Goal: Task Accomplishment & Management: Use online tool/utility

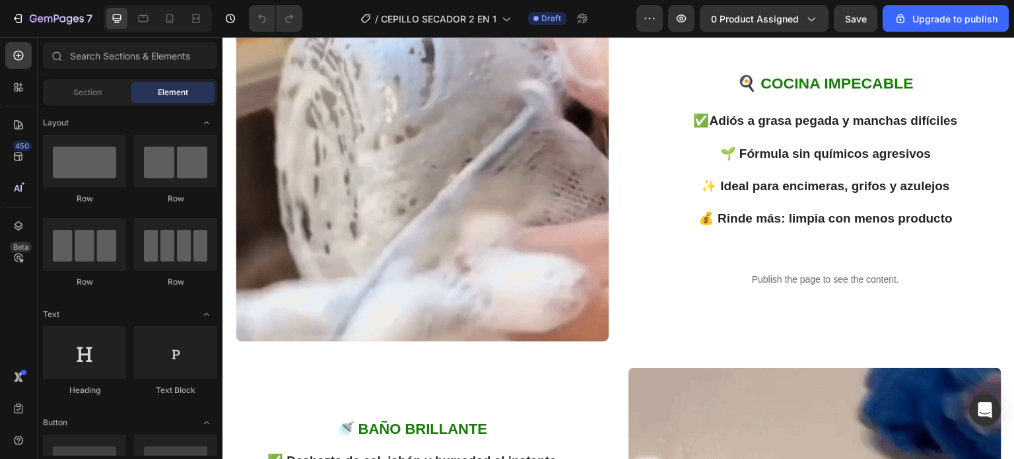
scroll to position [1122, 0]
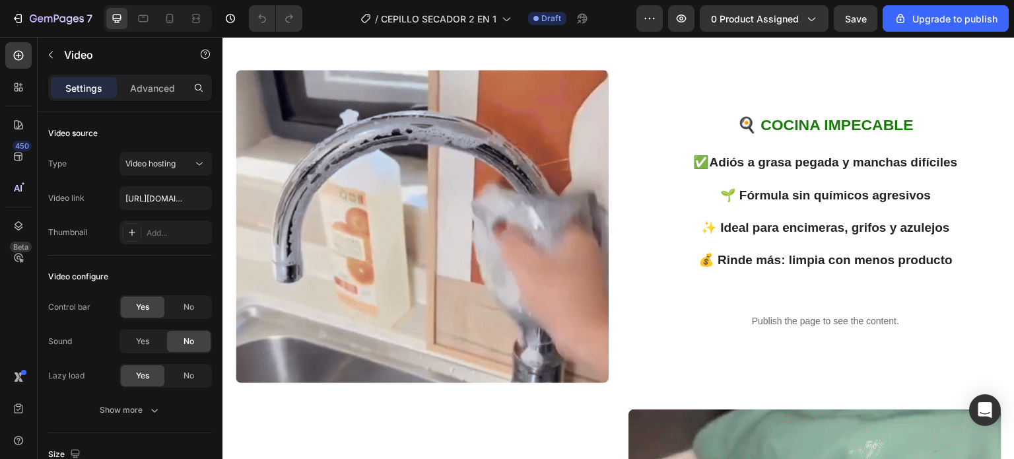
scroll to position [1056, 0]
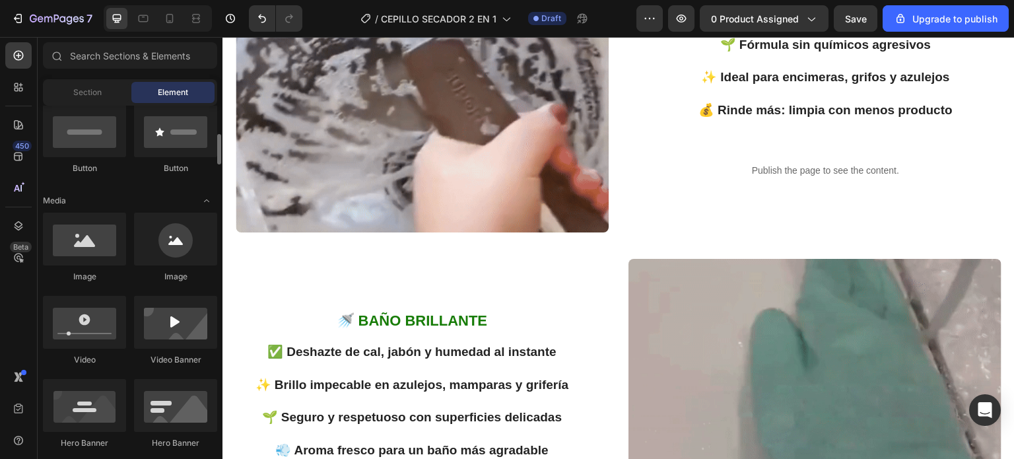
scroll to position [396, 0]
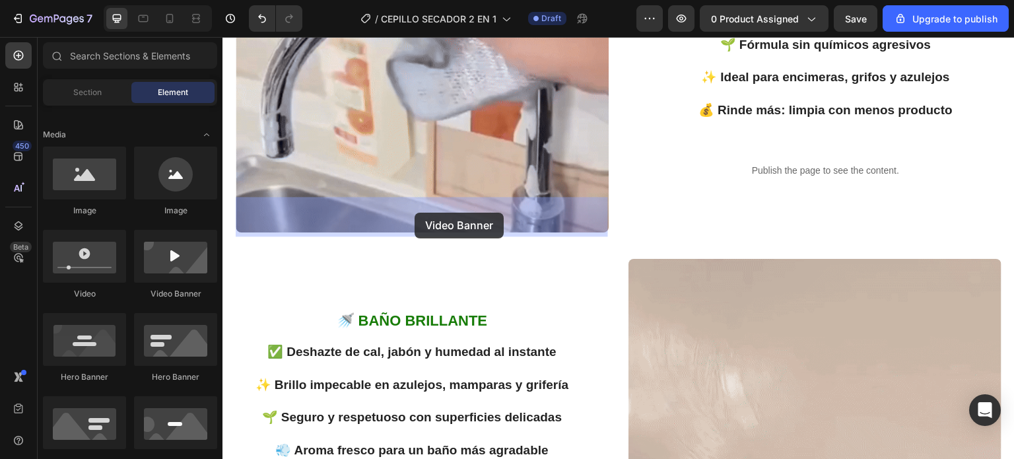
drag, startPoint x: 389, startPoint y: 303, endPoint x: 415, endPoint y: 213, distance: 94.0
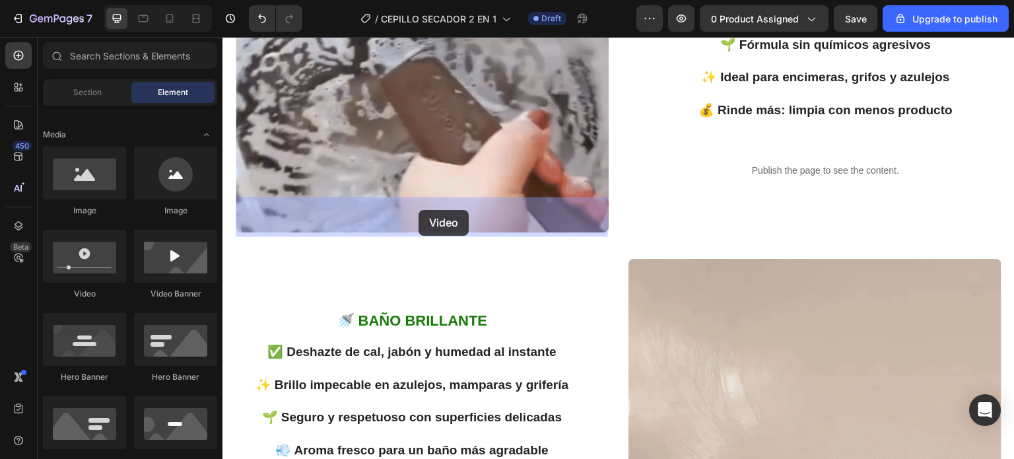
drag, startPoint x: 312, startPoint y: 300, endPoint x: 416, endPoint y: 215, distance: 134.6
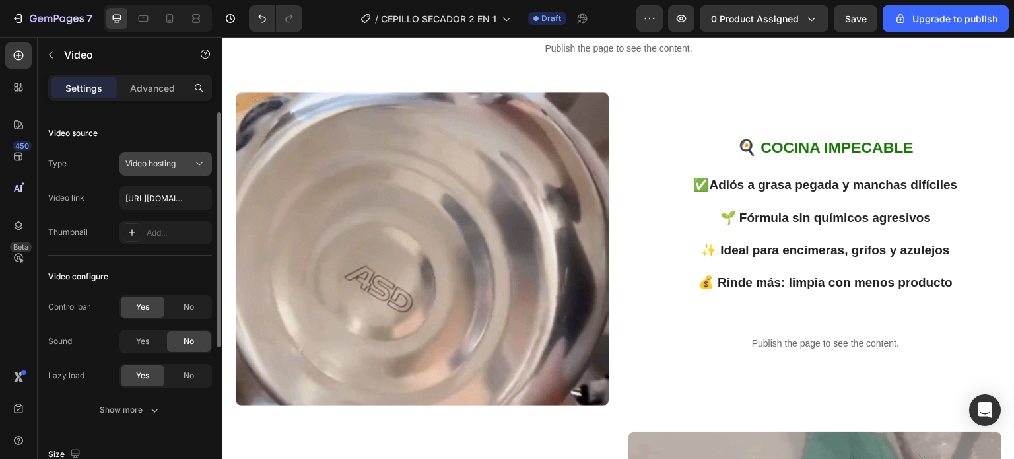
click at [195, 163] on icon at bounding box center [199, 163] width 13 height 13
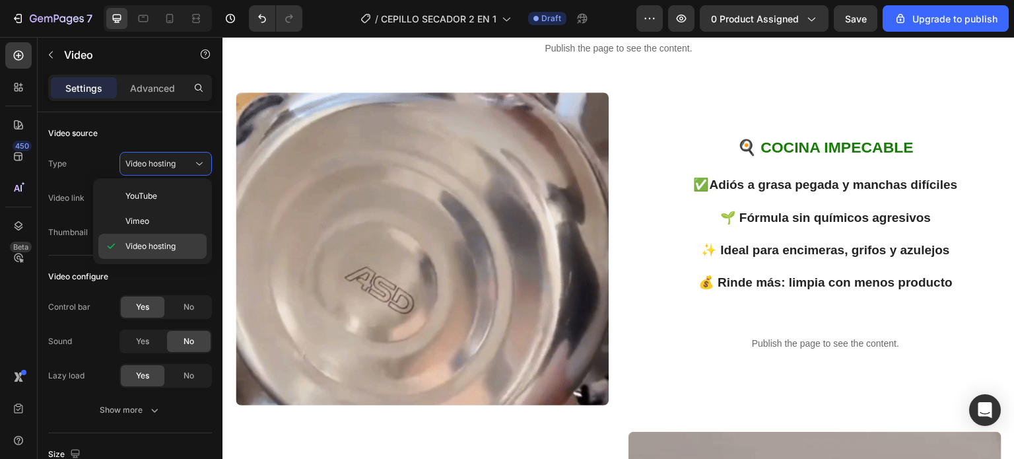
click at [143, 241] on span "Video hosting" at bounding box center [150, 246] width 50 height 12
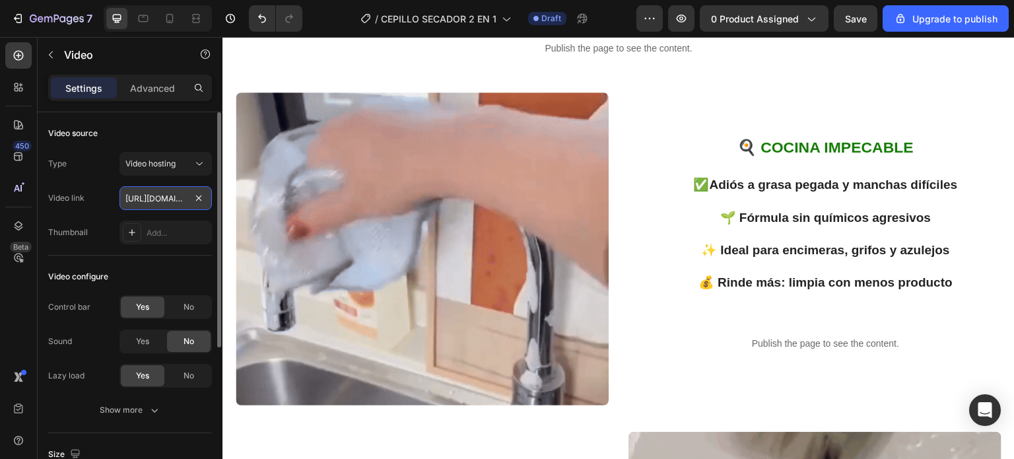
click at [154, 201] on input "https://cdn.shopify.com/videos/c/o/v/2cd3deb506b54b009063f7270ab5cf2e.mp4" at bounding box center [165, 198] width 92 height 24
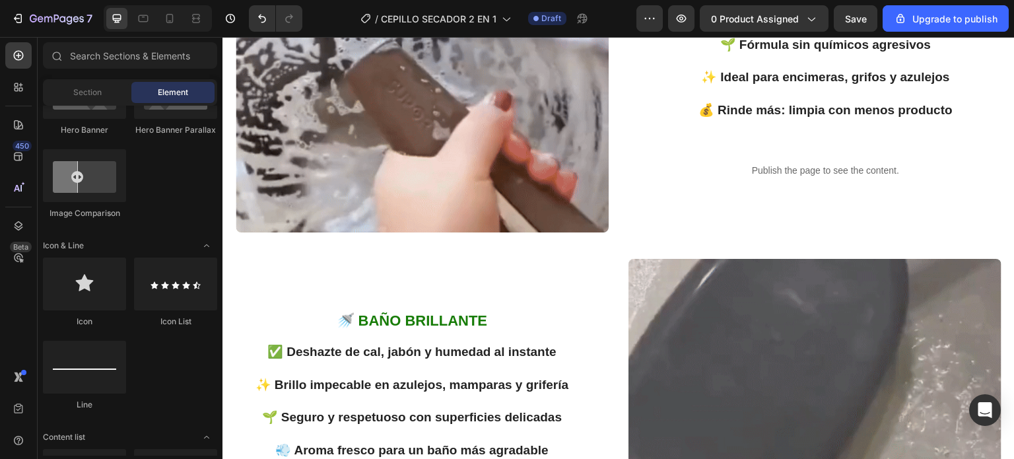
scroll to position [528, 0]
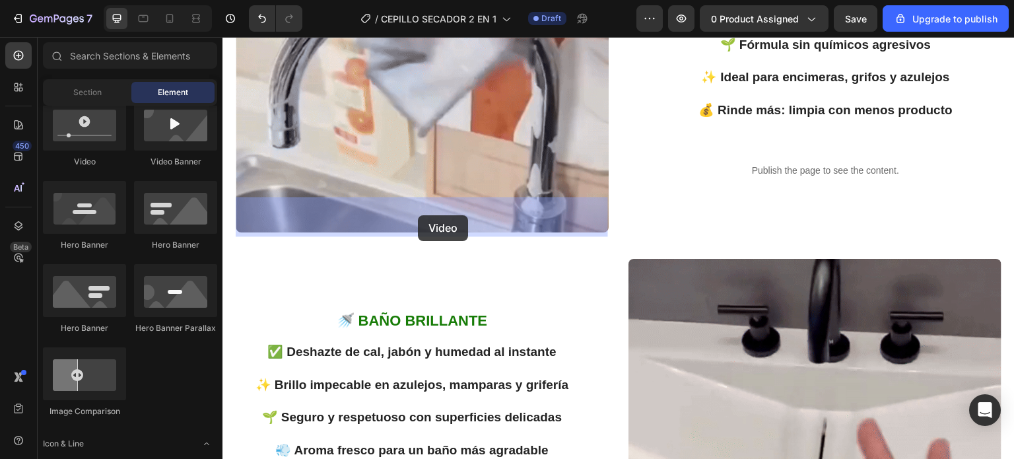
drag, startPoint x: 309, startPoint y: 168, endPoint x: 409, endPoint y: 219, distance: 112.2
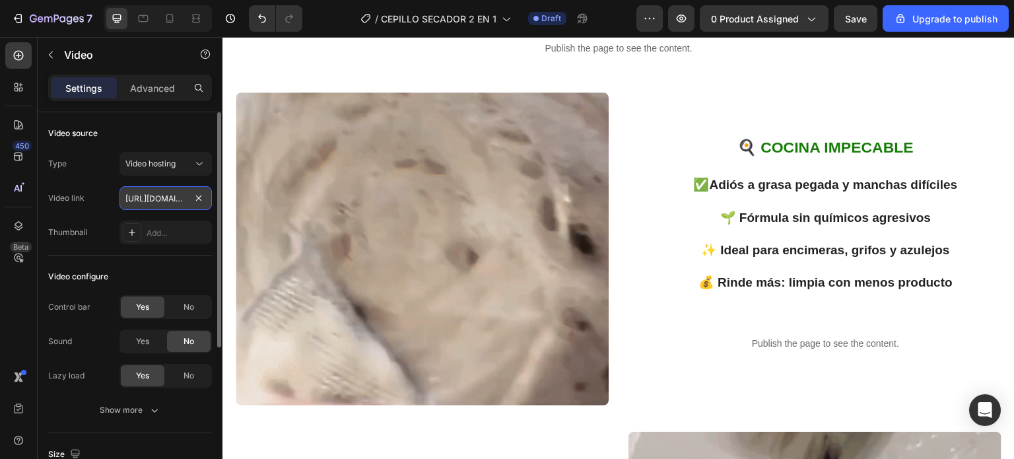
click at [185, 204] on input "https://cdn.shopify.com/videos/c/o/v/2cd3deb506b54b009063f7270ab5cf2e.mp4" at bounding box center [165, 198] width 92 height 24
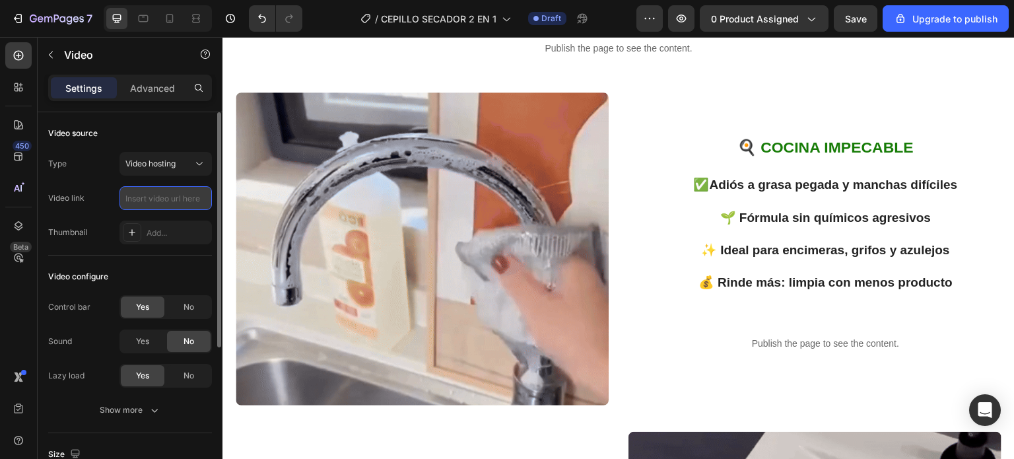
click at [141, 197] on input "text" at bounding box center [165, 198] width 92 height 24
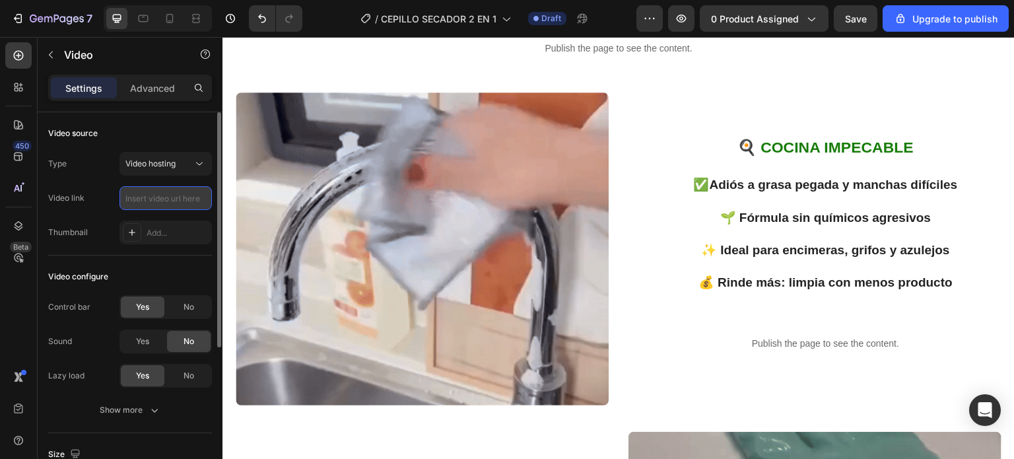
click at [141, 197] on input "text" at bounding box center [165, 198] width 92 height 24
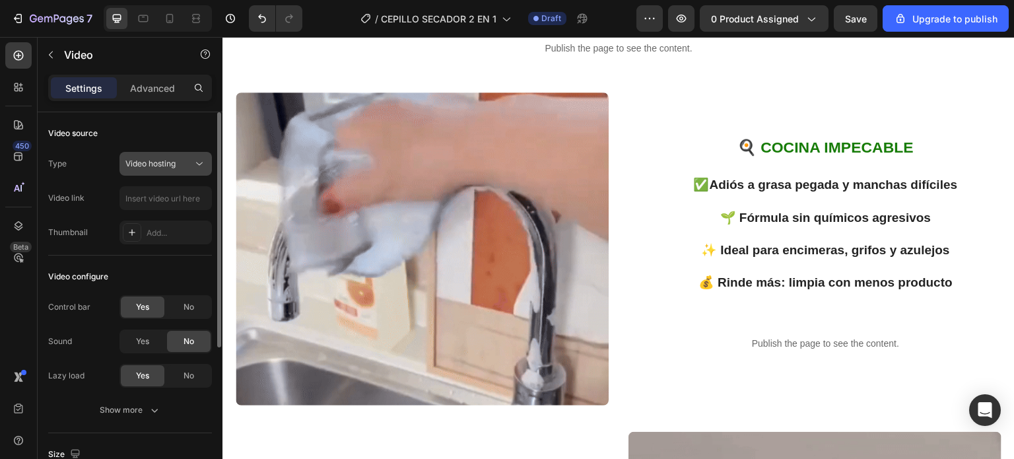
click at [194, 160] on icon at bounding box center [199, 163] width 13 height 13
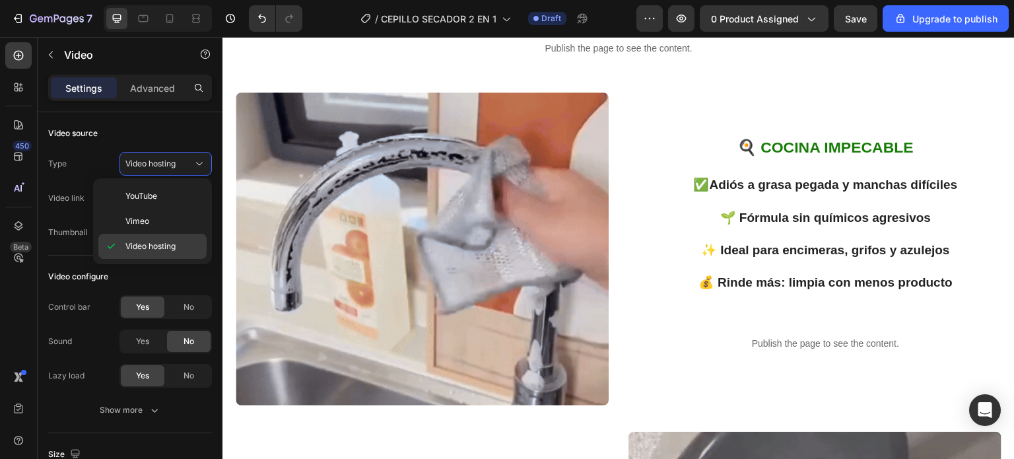
click at [156, 246] on span "Video hosting" at bounding box center [150, 246] width 50 height 12
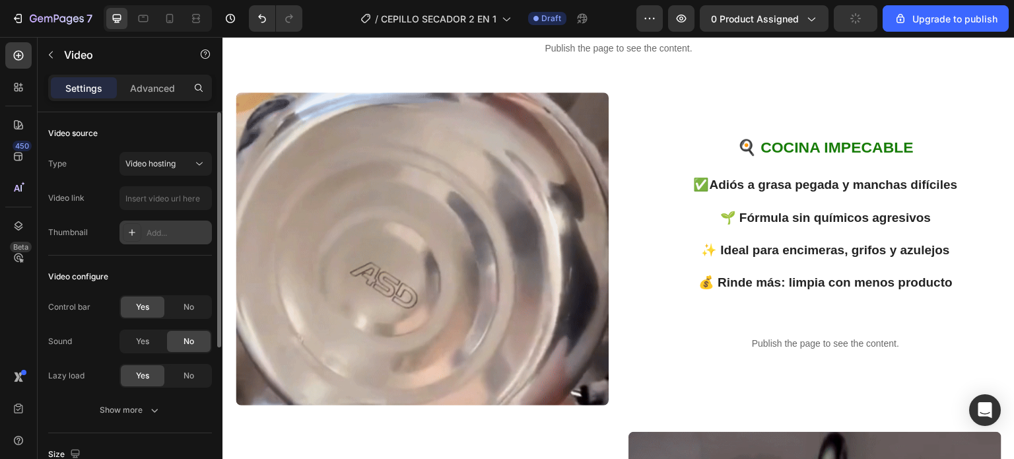
click at [151, 224] on div "Add..." at bounding box center [165, 232] width 92 height 24
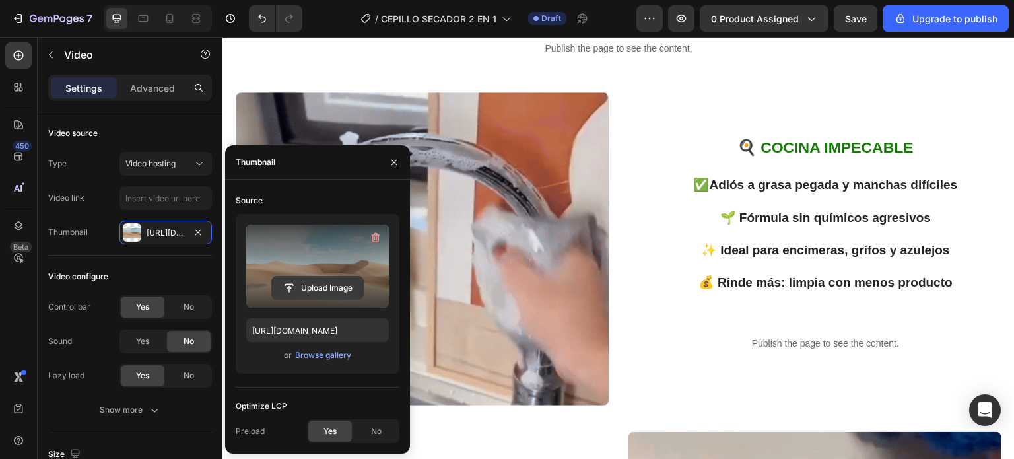
click at [316, 290] on input "file" at bounding box center [317, 288] width 91 height 22
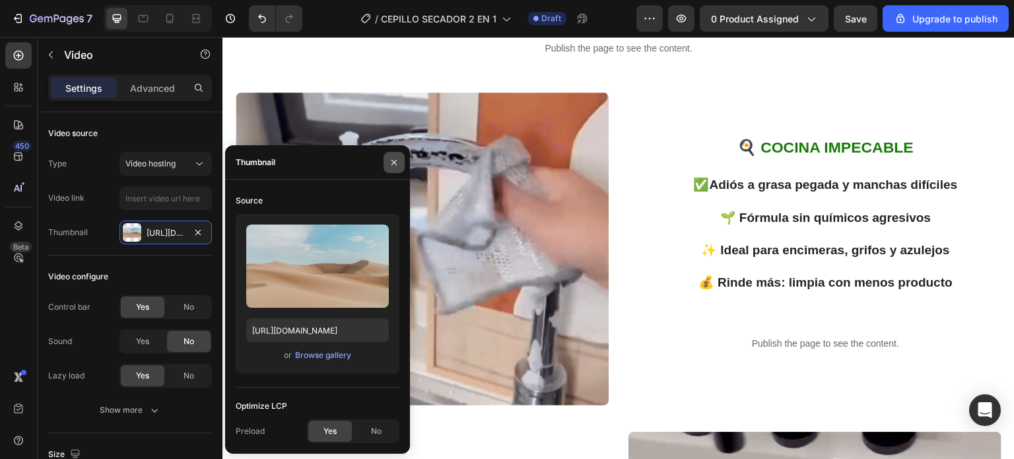
click at [393, 159] on icon "button" at bounding box center [394, 162] width 11 height 11
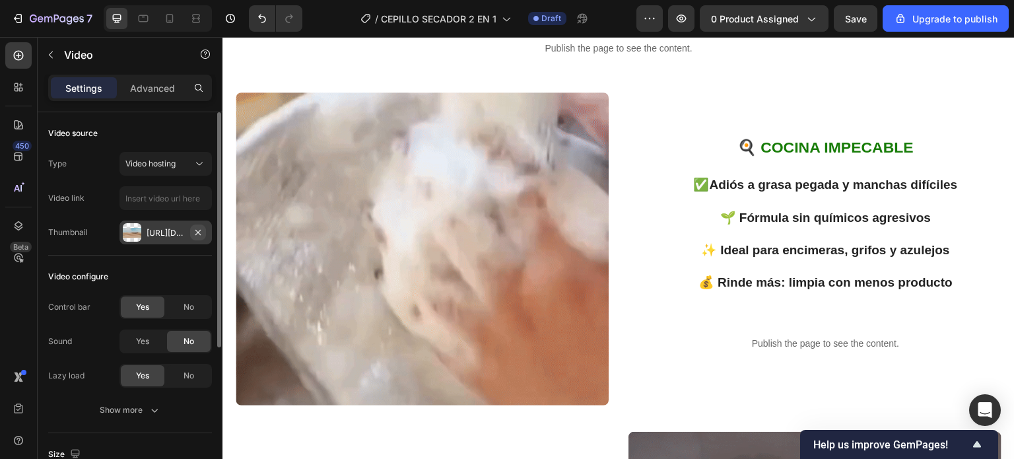
click at [198, 228] on icon "button" at bounding box center [198, 232] width 11 height 11
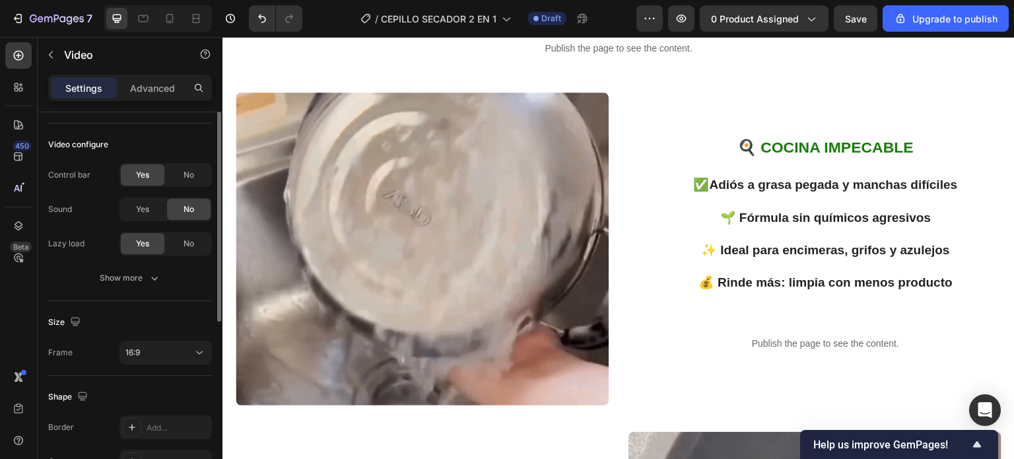
scroll to position [0, 0]
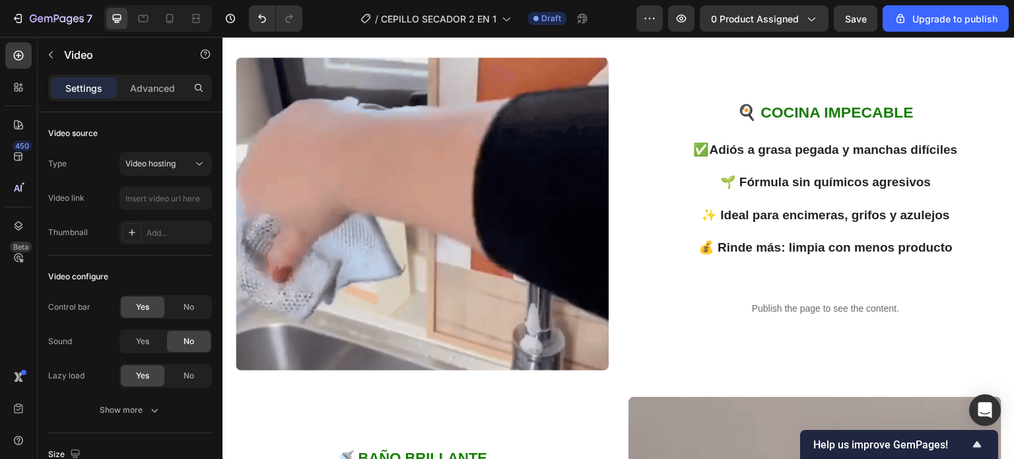
scroll to position [1379, 0]
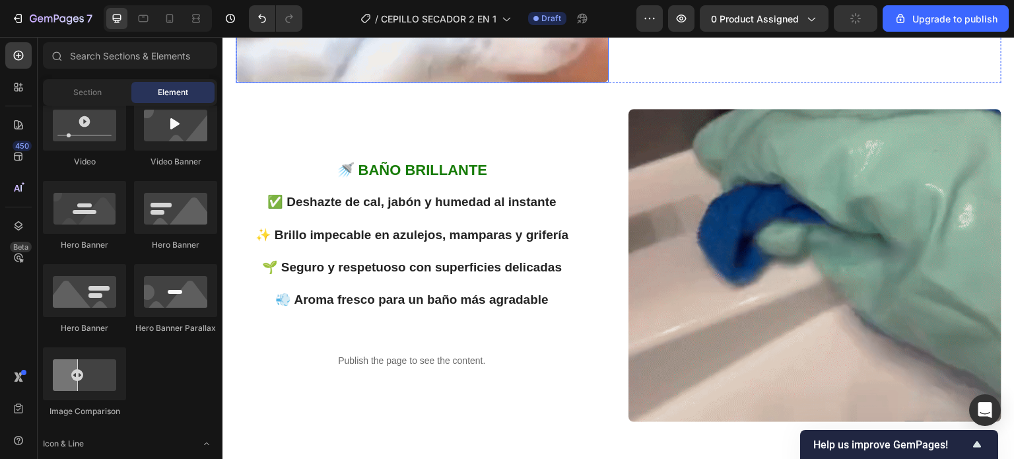
scroll to position [1115, 0]
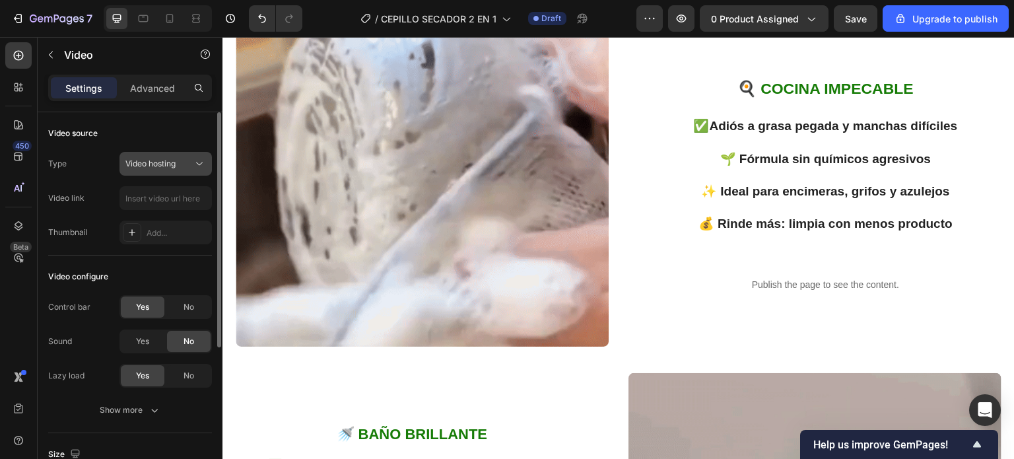
click at [186, 158] on div "Video hosting" at bounding box center [158, 164] width 67 height 12
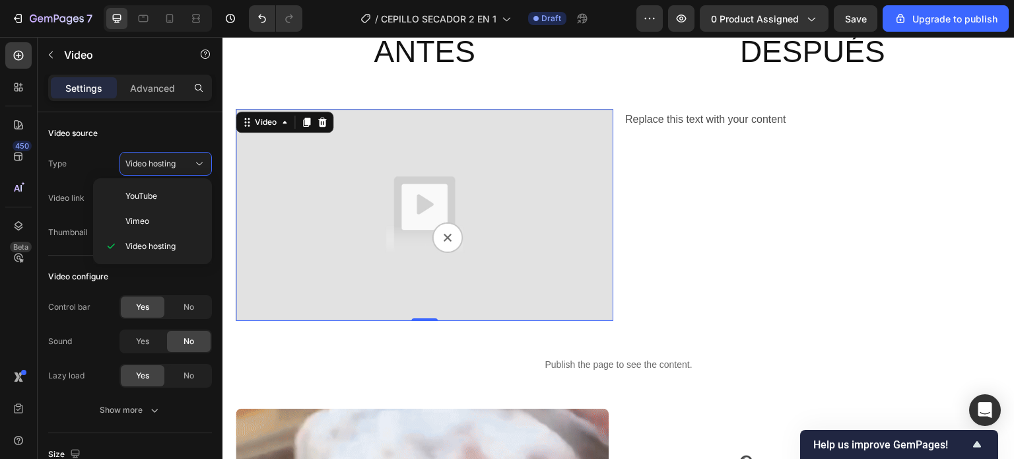
scroll to position [653, 0]
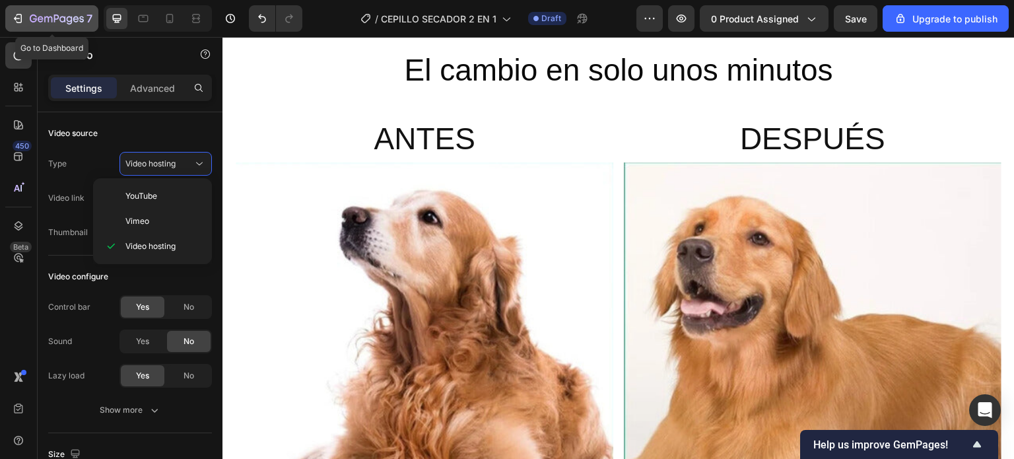
click at [13, 17] on icon "button" at bounding box center [17, 18] width 13 height 13
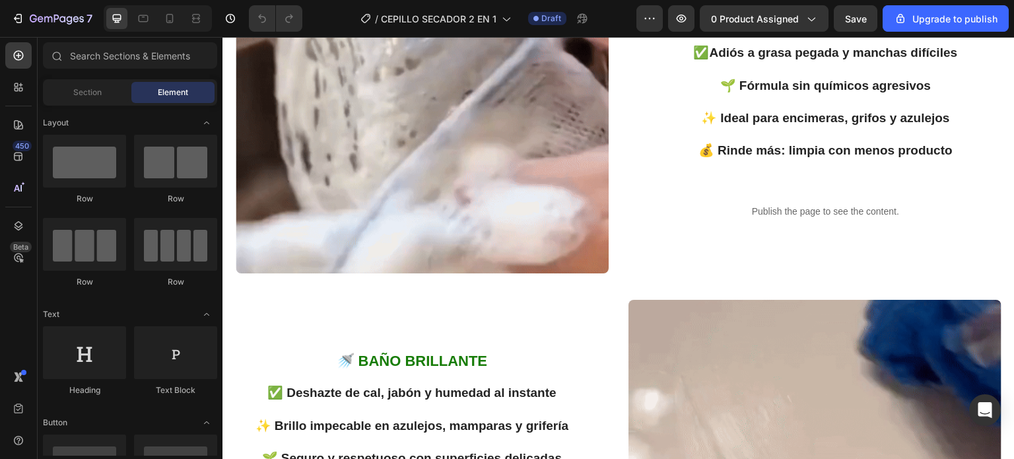
scroll to position [1056, 0]
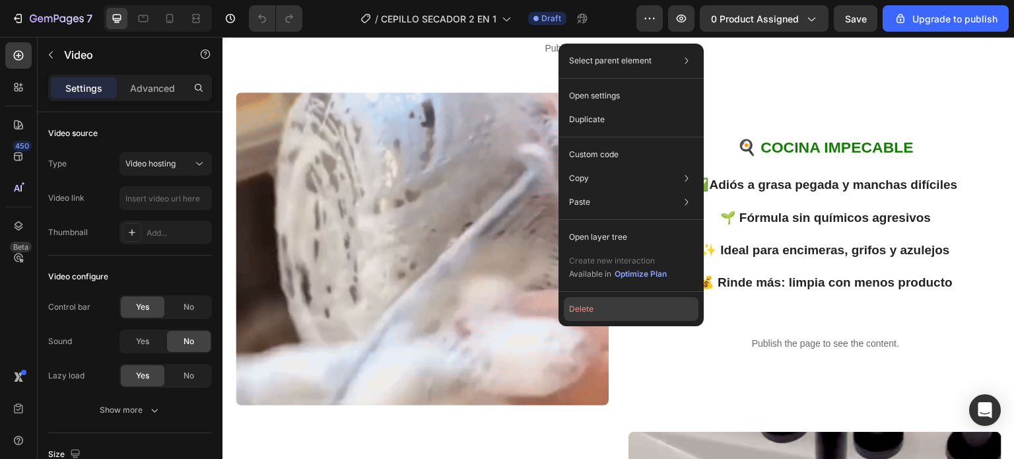
drag, startPoint x: 594, startPoint y: 314, endPoint x: 368, endPoint y: 273, distance: 230.1
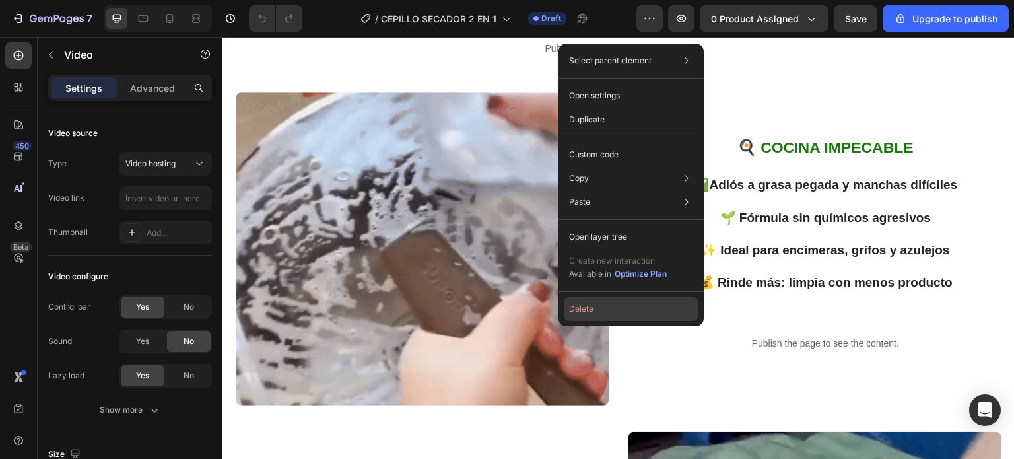
click at [594, 314] on button "Delete" at bounding box center [631, 309] width 135 height 24
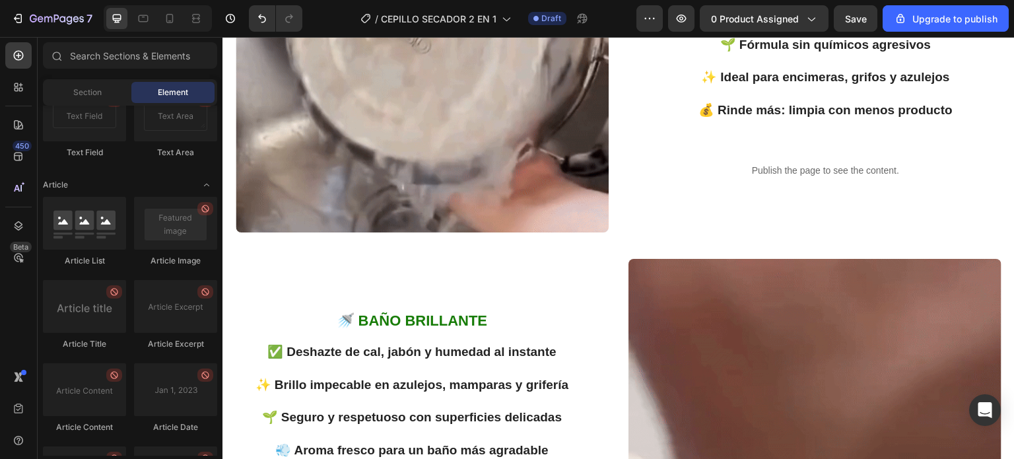
scroll to position [3649, 0]
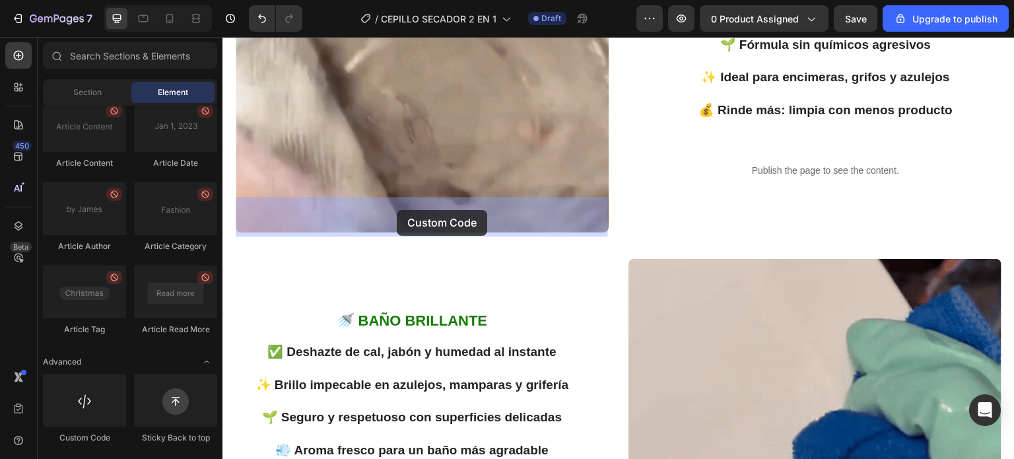
drag, startPoint x: 306, startPoint y: 443, endPoint x: 397, endPoint y: 211, distance: 249.0
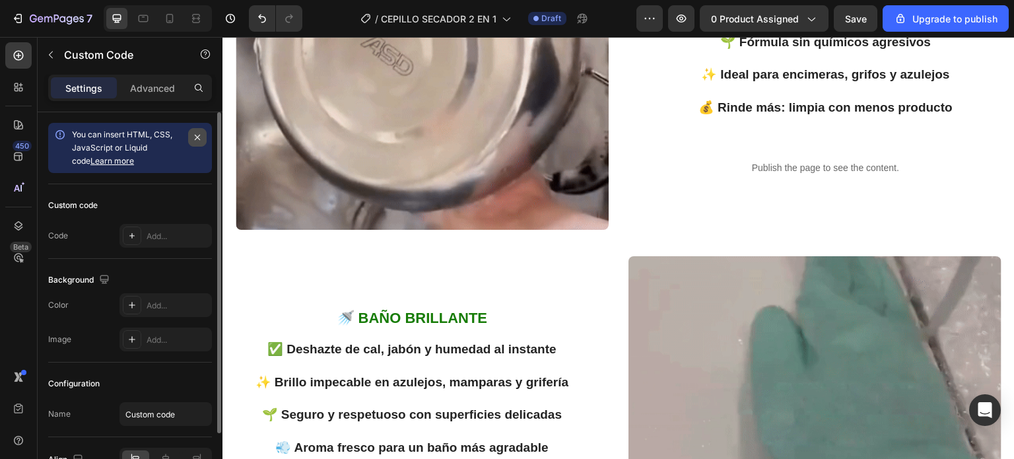
click at [196, 134] on icon "button" at bounding box center [197, 137] width 11 height 11
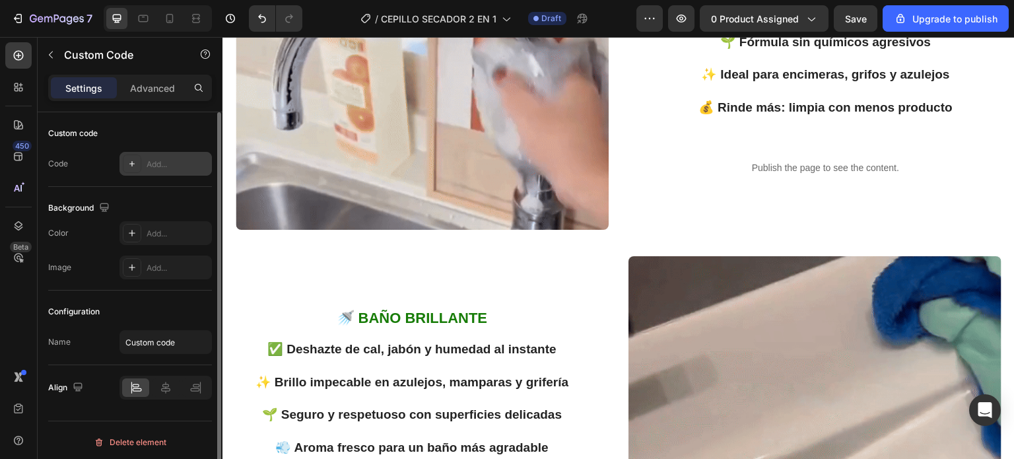
click at [132, 160] on icon at bounding box center [132, 163] width 11 height 11
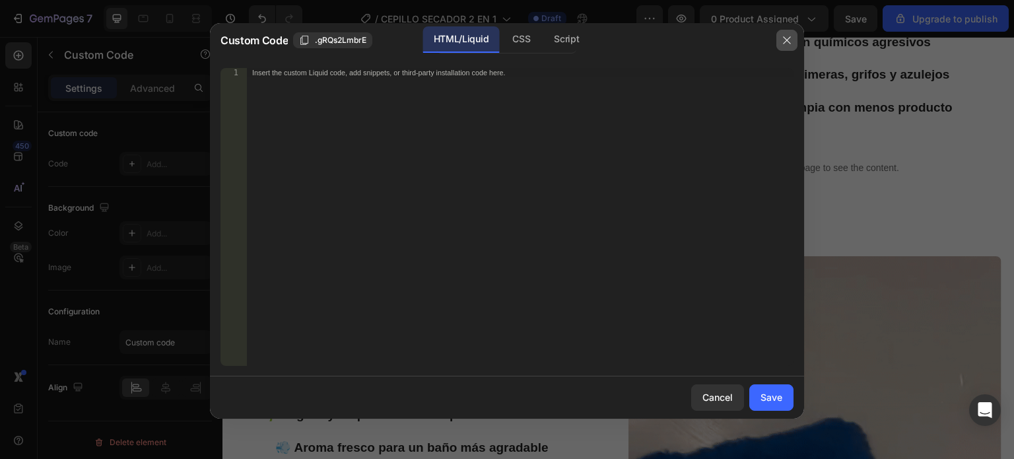
click at [789, 39] on icon "button" at bounding box center [787, 40] width 11 height 11
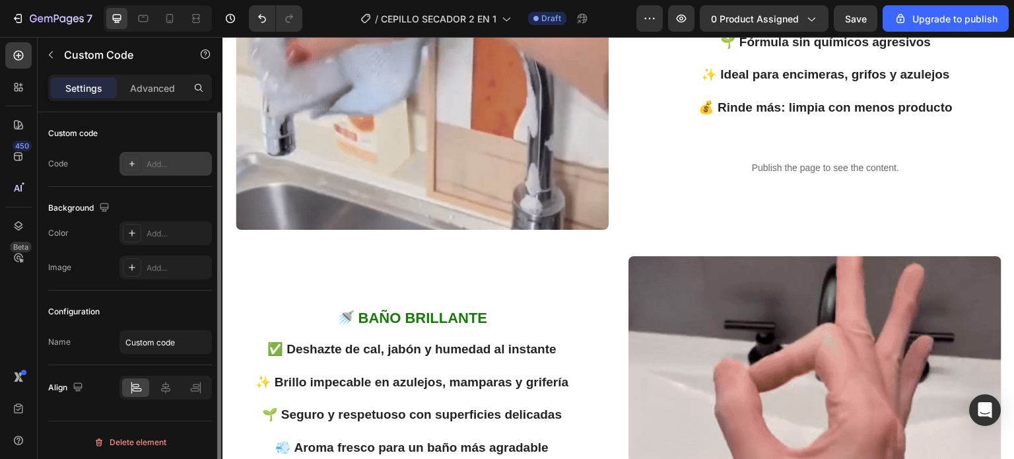
click at [161, 163] on div "Add..." at bounding box center [178, 164] width 62 height 12
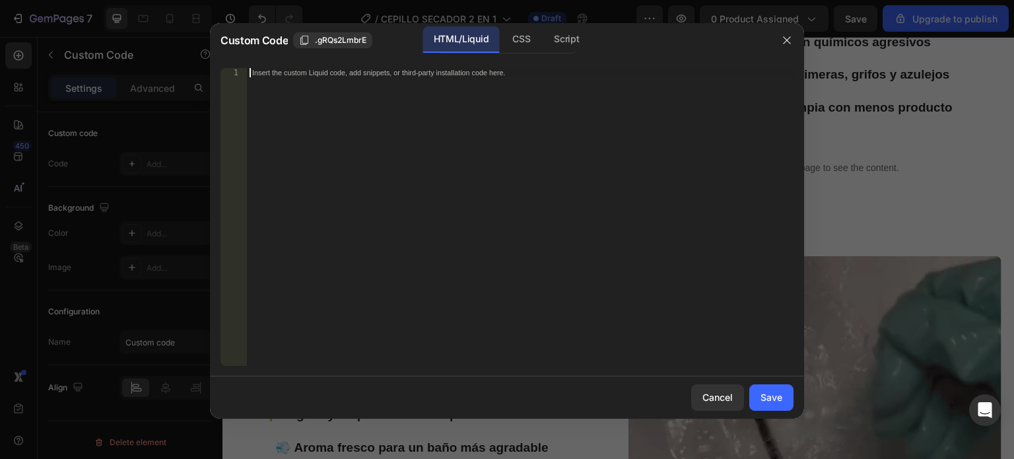
paste textarea "[URL][DOMAIN_NAME]"
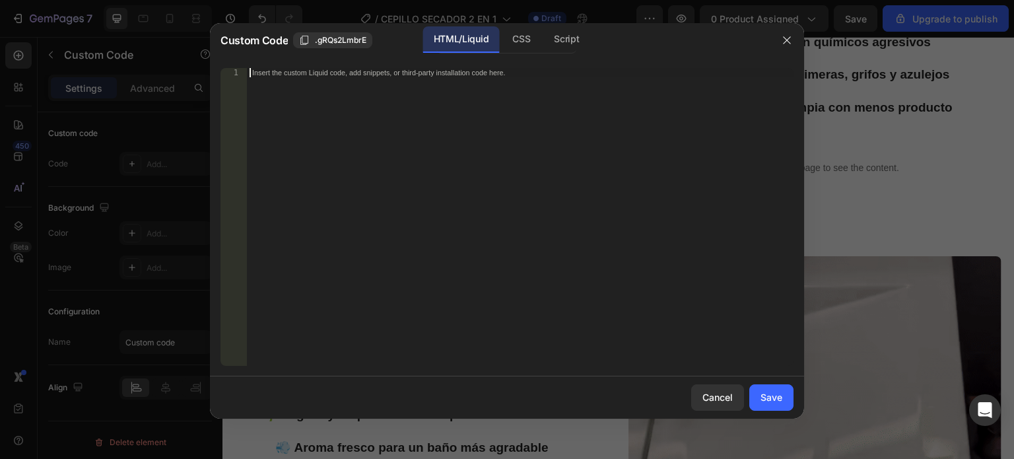
type textarea "[URL][DOMAIN_NAME]"
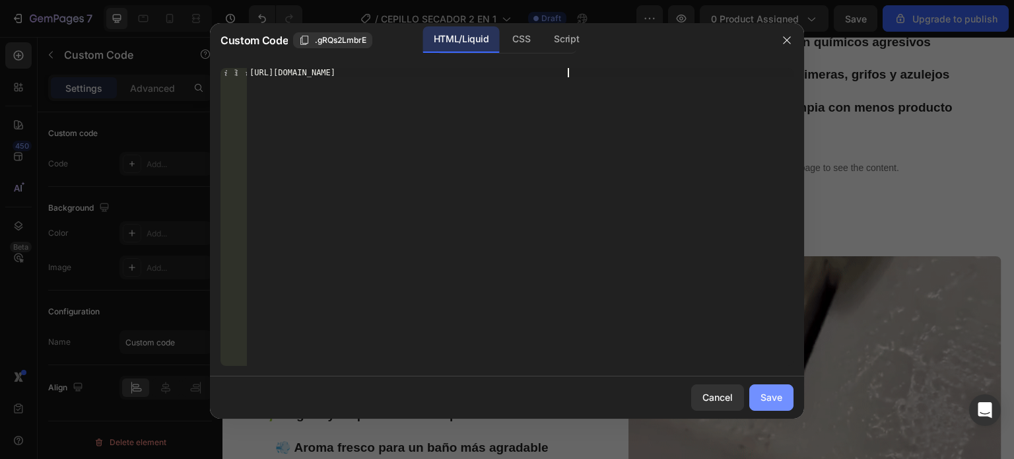
click at [779, 404] on button "Save" at bounding box center [771, 397] width 44 height 26
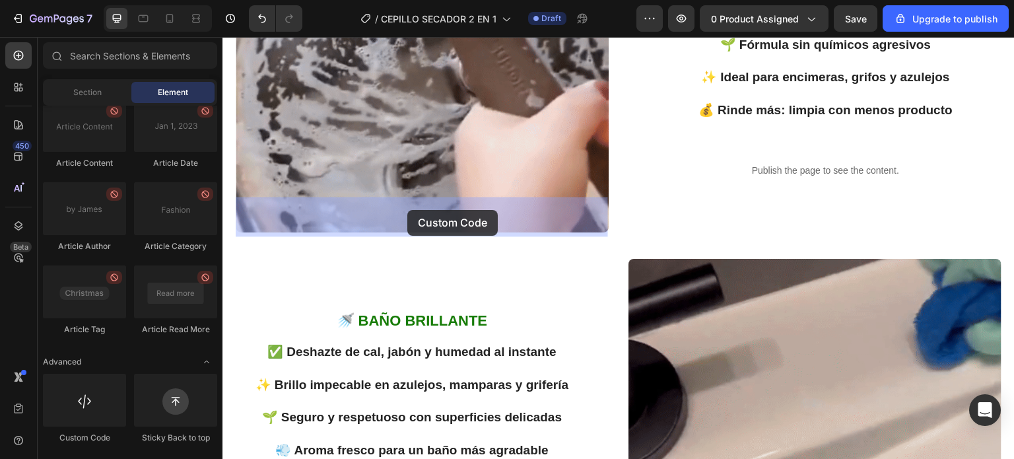
drag, startPoint x: 311, startPoint y: 441, endPoint x: 407, endPoint y: 210, distance: 250.3
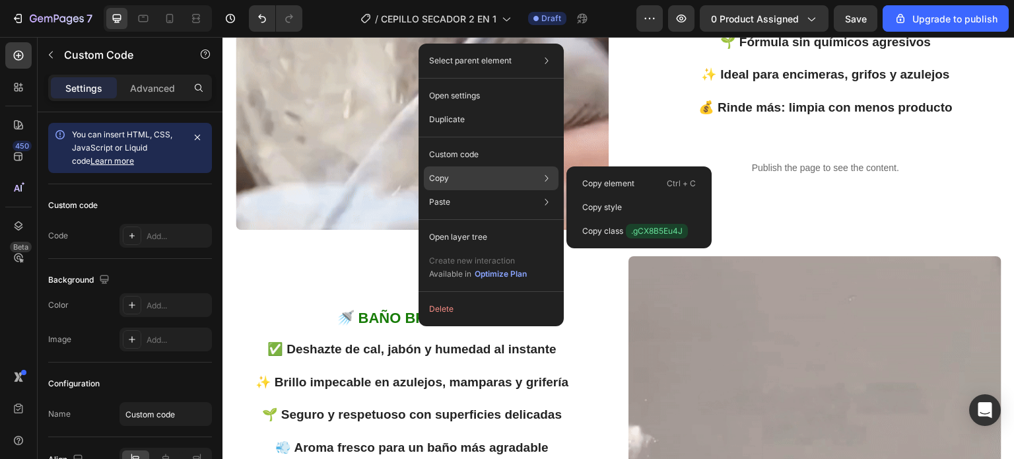
click at [443, 178] on p "Copy" at bounding box center [439, 178] width 20 height 12
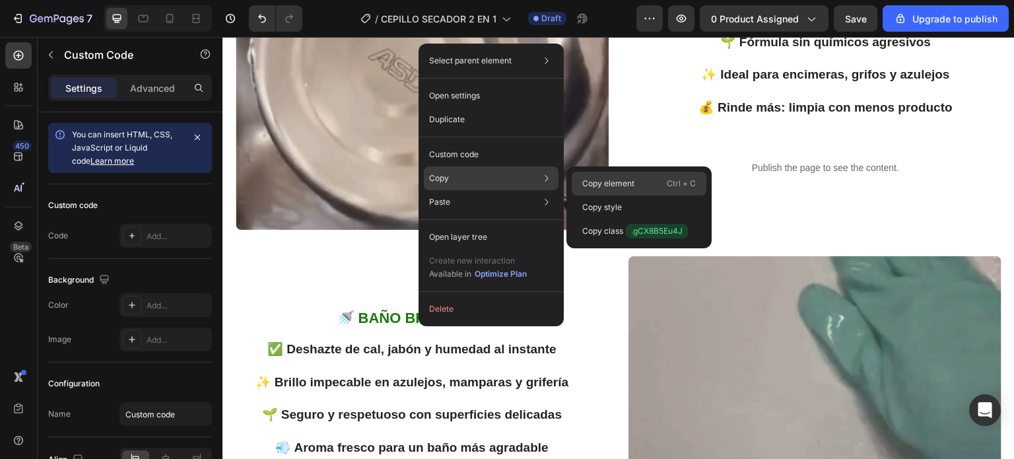
click at [599, 178] on p "Copy element" at bounding box center [608, 184] width 52 height 12
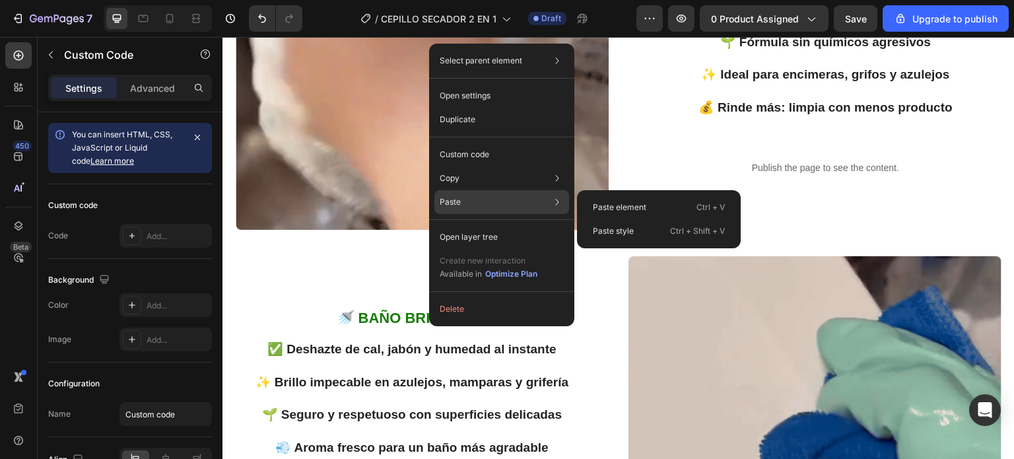
click at [488, 200] on div "Paste Paste element Ctrl + V Paste style Ctrl + Shift + V" at bounding box center [501, 202] width 135 height 24
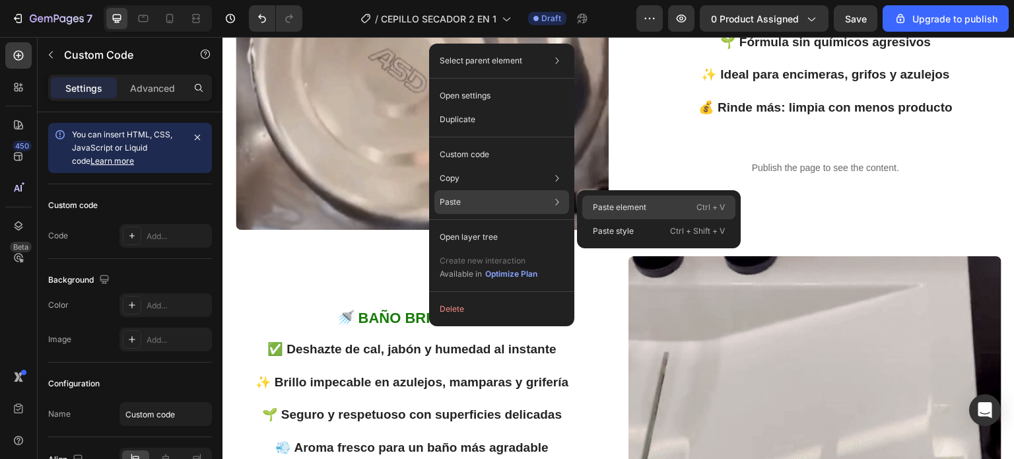
click at [621, 203] on p "Paste element" at bounding box center [619, 207] width 53 height 12
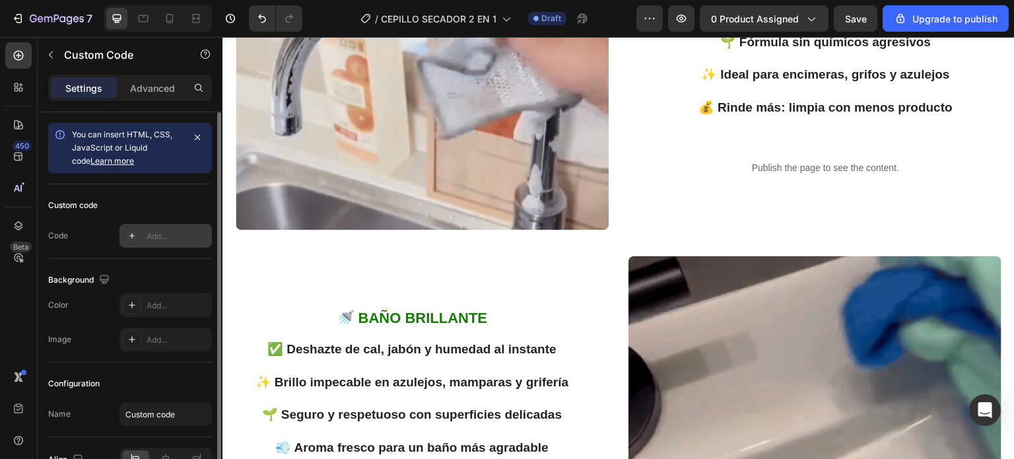
click at [143, 237] on div "Add..." at bounding box center [165, 236] width 92 height 24
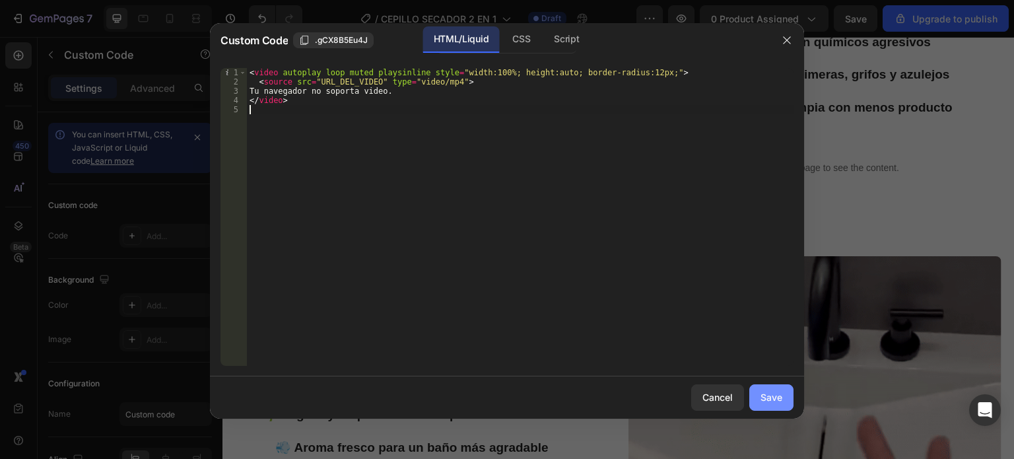
click at [780, 406] on button "Save" at bounding box center [771, 397] width 44 height 26
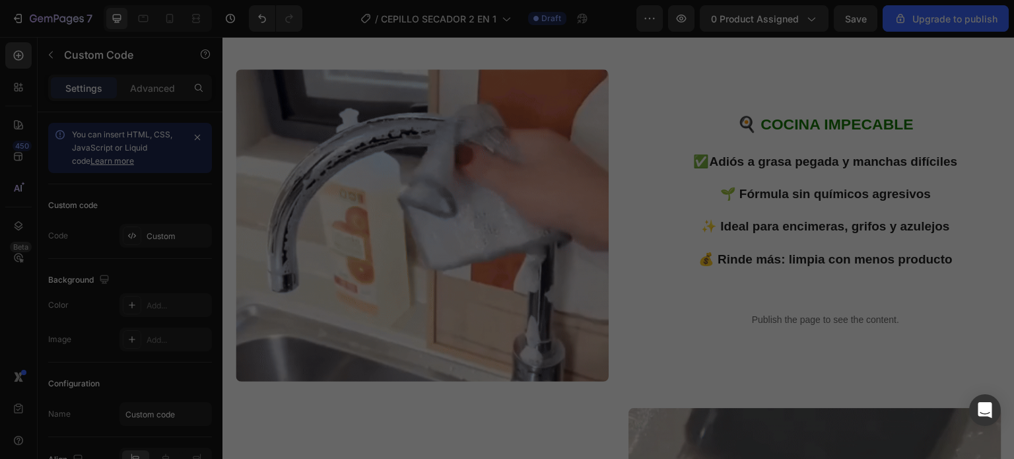
type textarea "</video>"
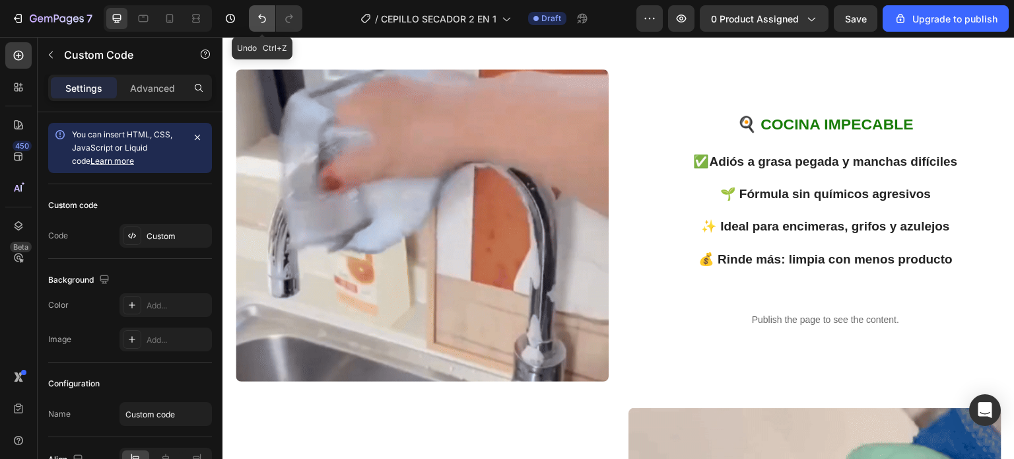
click at [258, 20] on icon "Undo/Redo" at bounding box center [261, 18] width 13 height 13
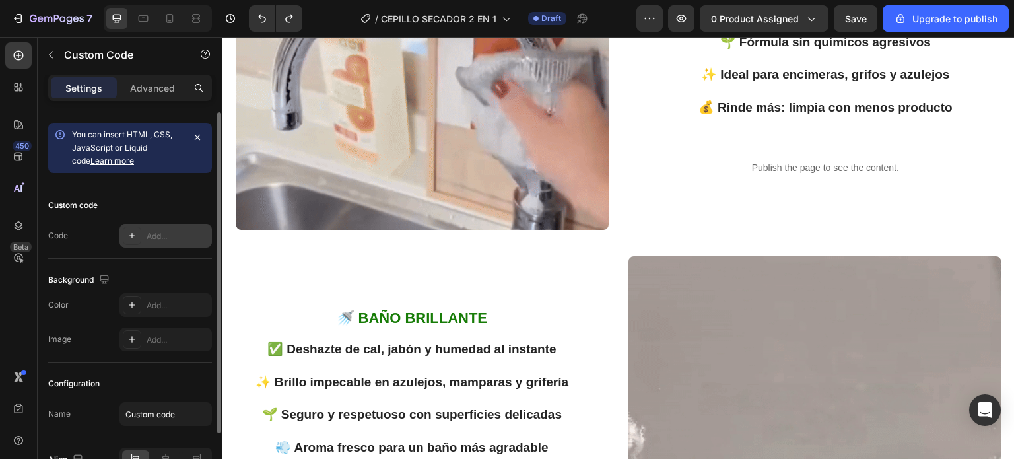
click at [160, 233] on div "Add..." at bounding box center [178, 236] width 62 height 12
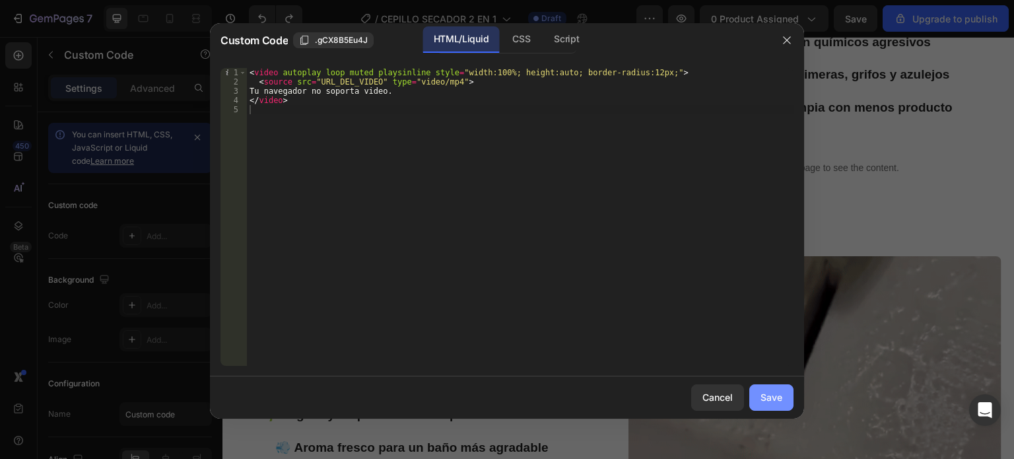
click at [772, 396] on div "Save" at bounding box center [771, 397] width 22 height 14
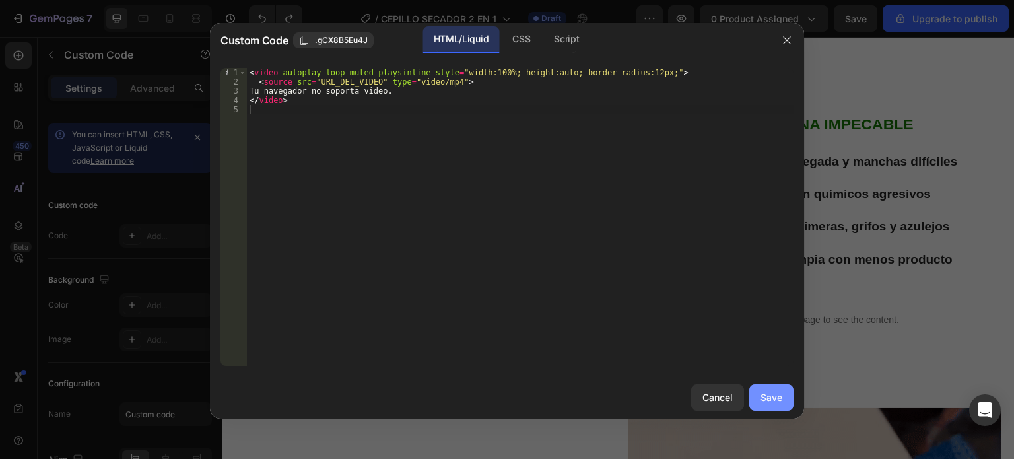
type textarea "</video>"
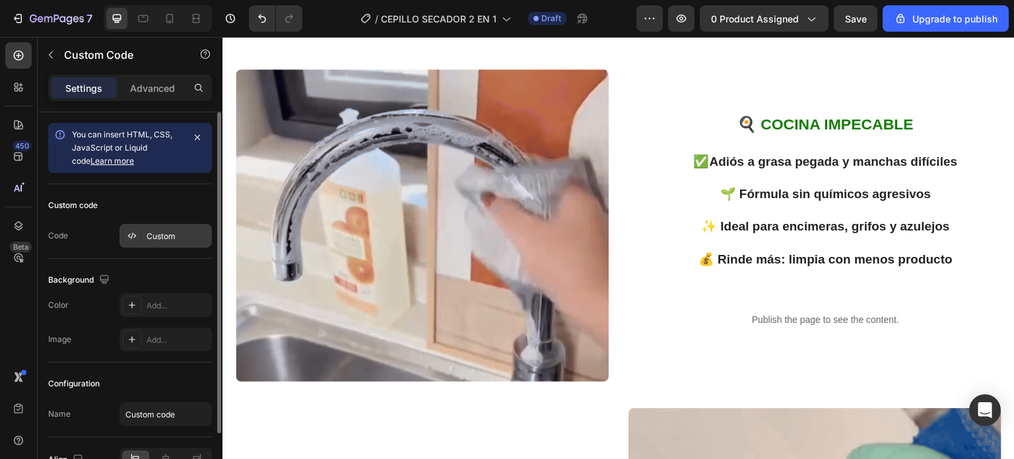
click at [185, 238] on div "Custom" at bounding box center [178, 236] width 62 height 12
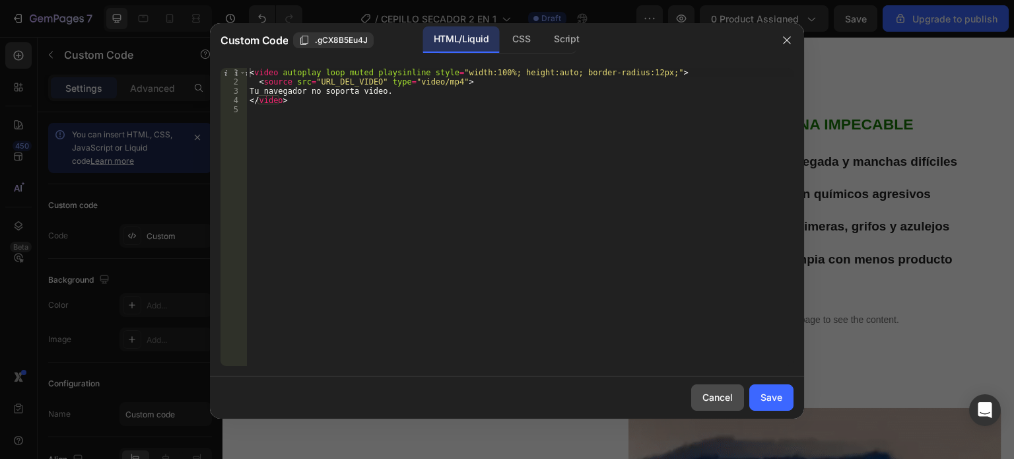
click at [727, 403] on div "Cancel" at bounding box center [717, 397] width 30 height 14
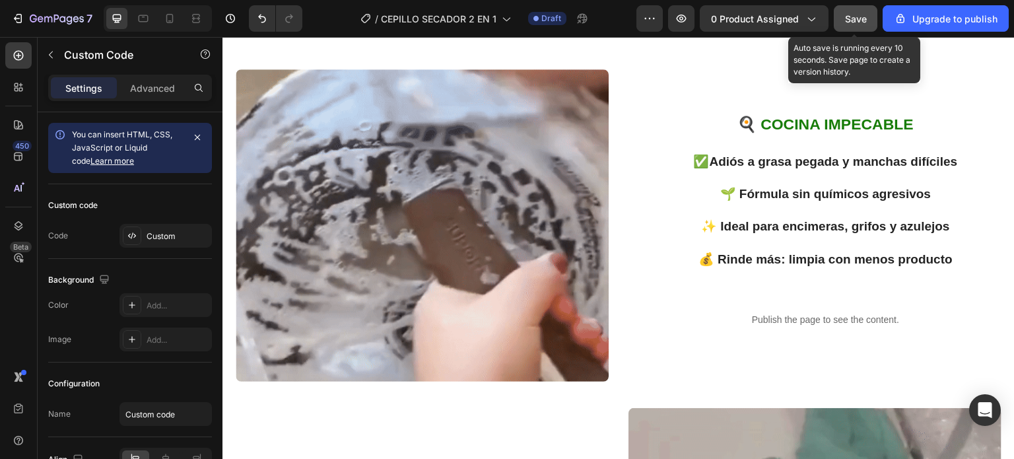
click at [852, 17] on span "Save" at bounding box center [856, 18] width 22 height 11
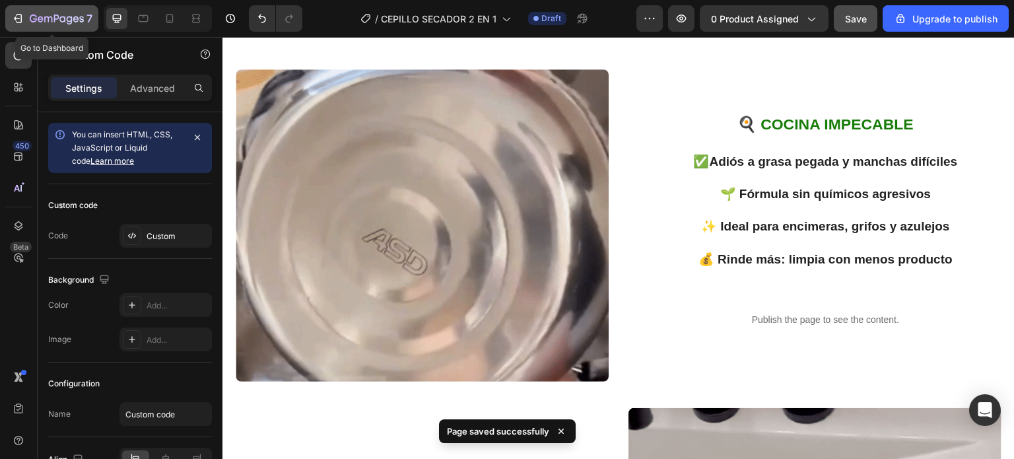
click at [28, 20] on div "7" at bounding box center [51, 19] width 81 height 16
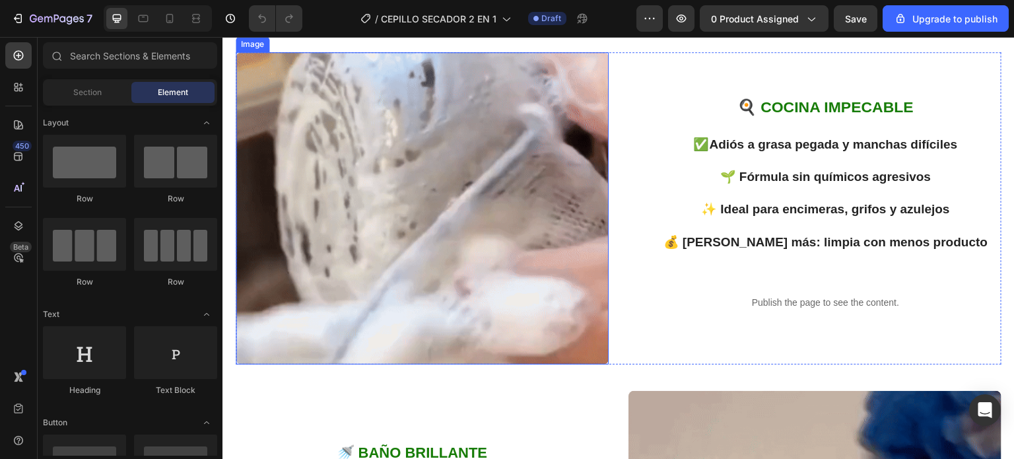
scroll to position [990, 0]
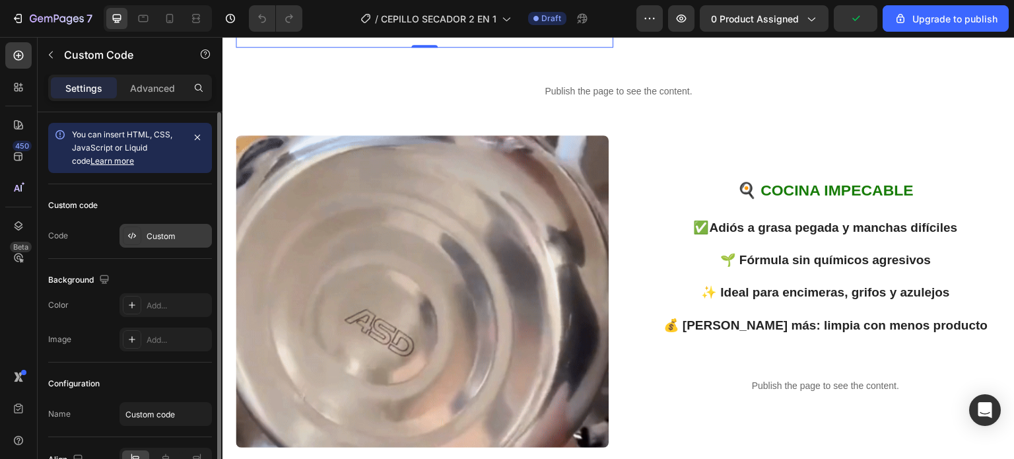
click at [156, 233] on div "Custom" at bounding box center [178, 236] width 62 height 12
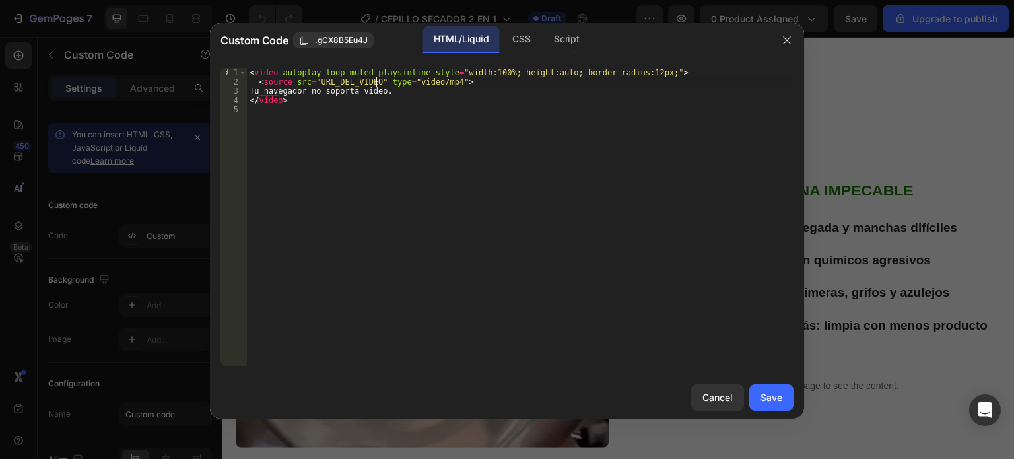
click at [375, 79] on div "< video autoplay loop muted playsinline style = "width:100%; height:auto; borde…" at bounding box center [520, 226] width 547 height 316
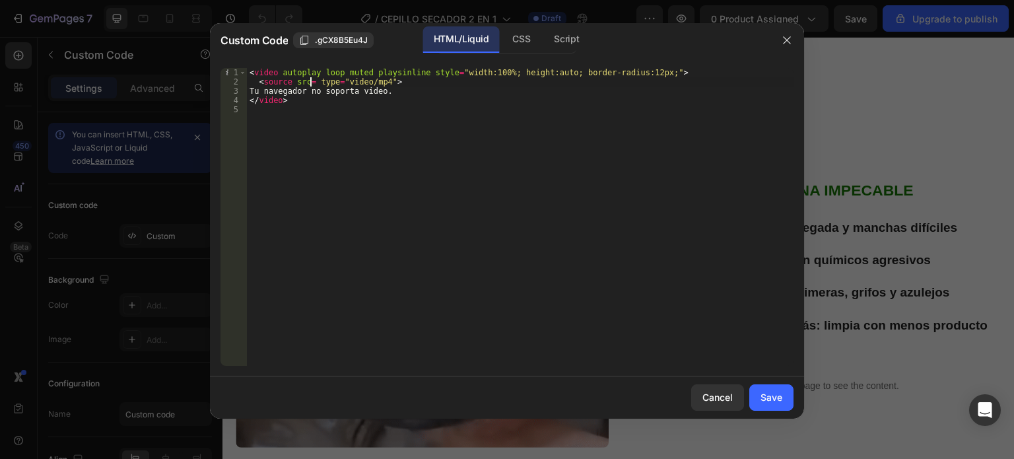
paste textarea "https://cdn.shopify.com/videos/c/o/v/2e023bb00bc94440b5a03ccb5ec2fcf9.mp4"
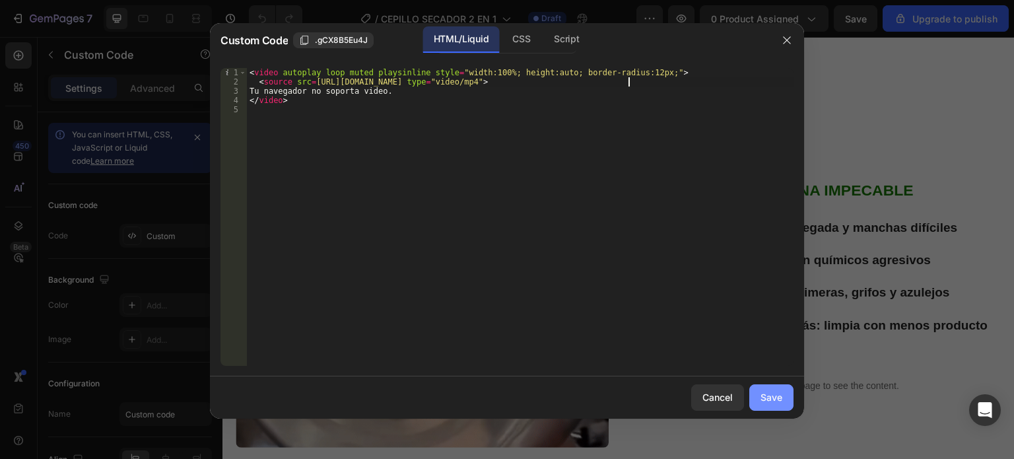
click at [774, 400] on div "Save" at bounding box center [771, 397] width 22 height 14
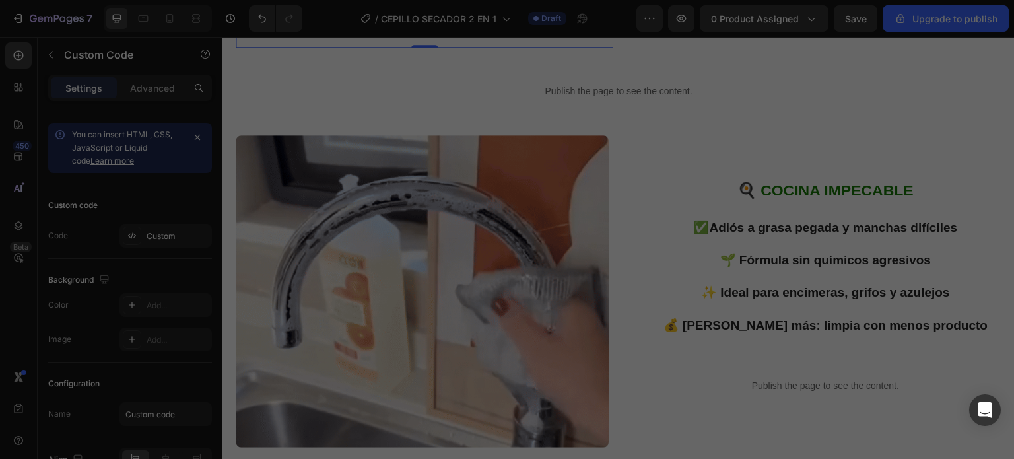
type textarea "</video>"
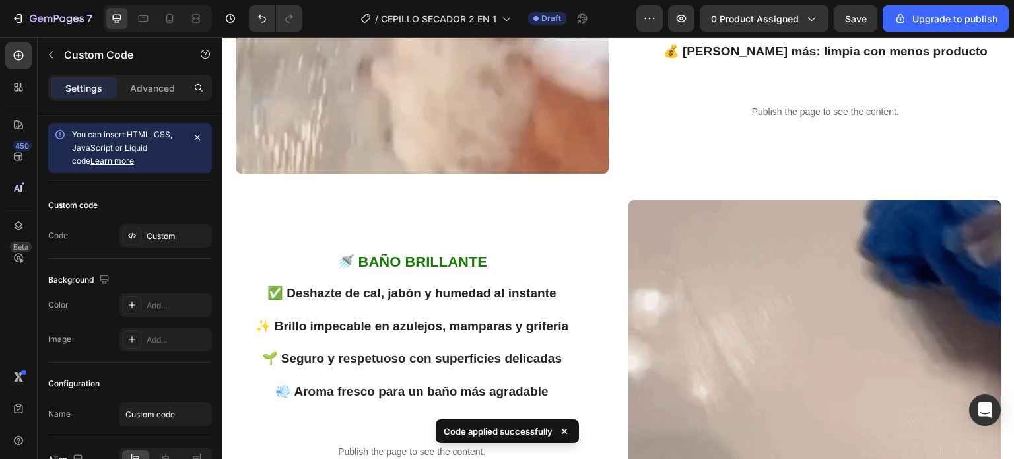
scroll to position [1188, 0]
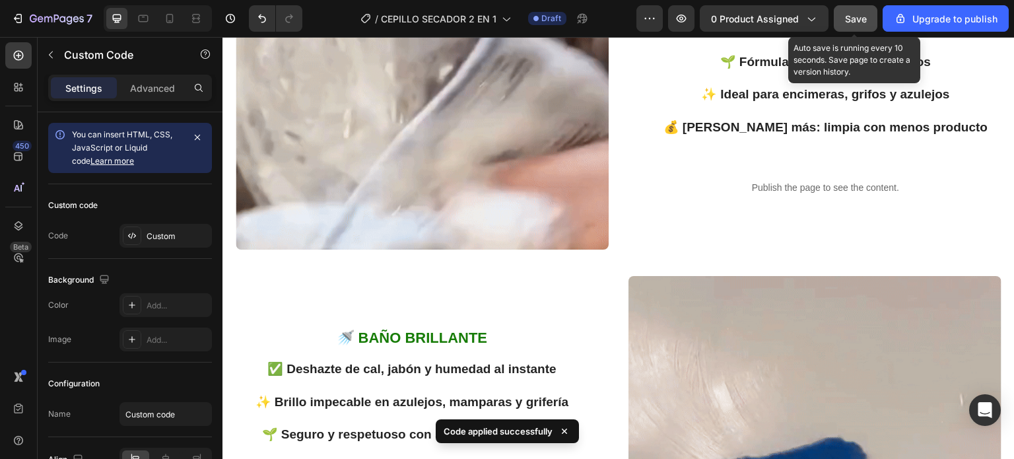
click at [856, 18] on span "Save" at bounding box center [856, 18] width 22 height 11
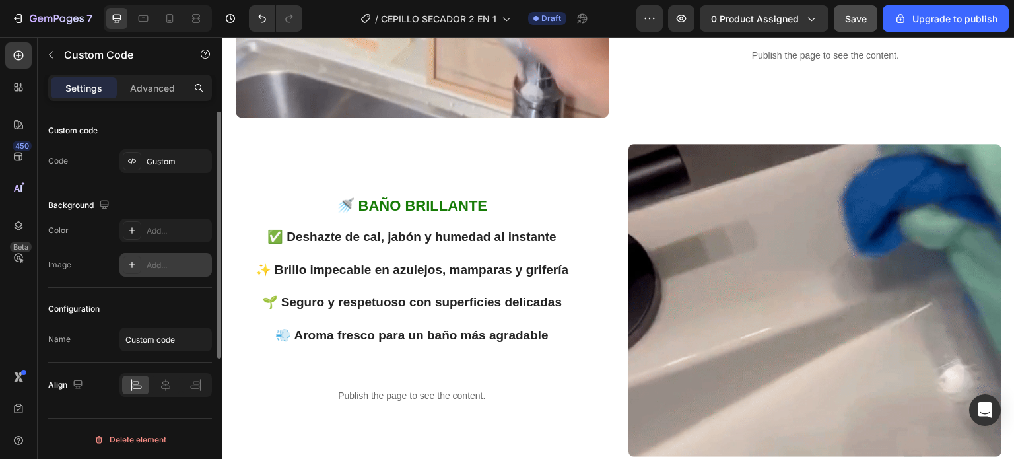
scroll to position [0, 0]
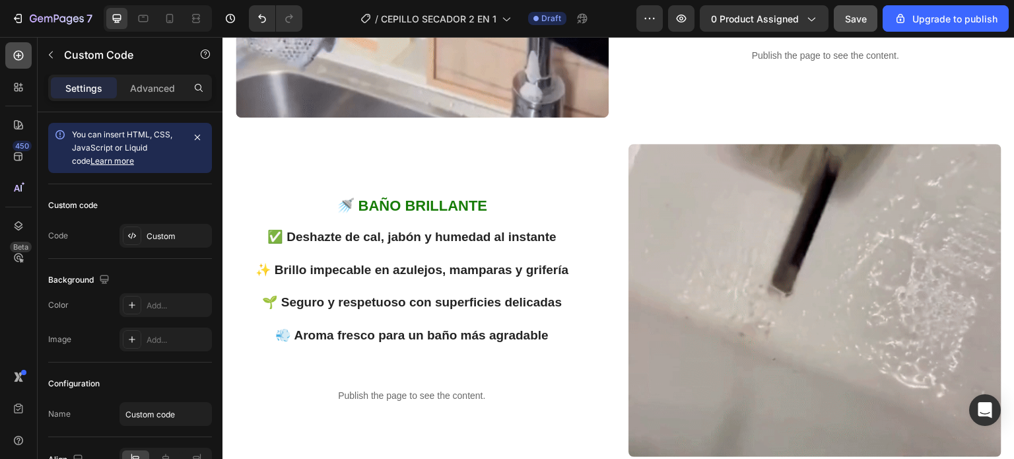
click at [17, 52] on icon at bounding box center [18, 55] width 13 height 13
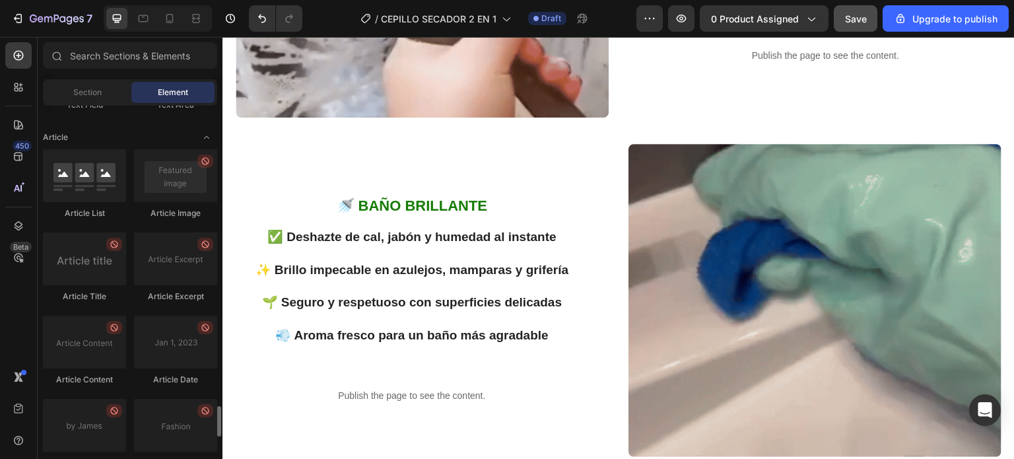
scroll to position [3649, 0]
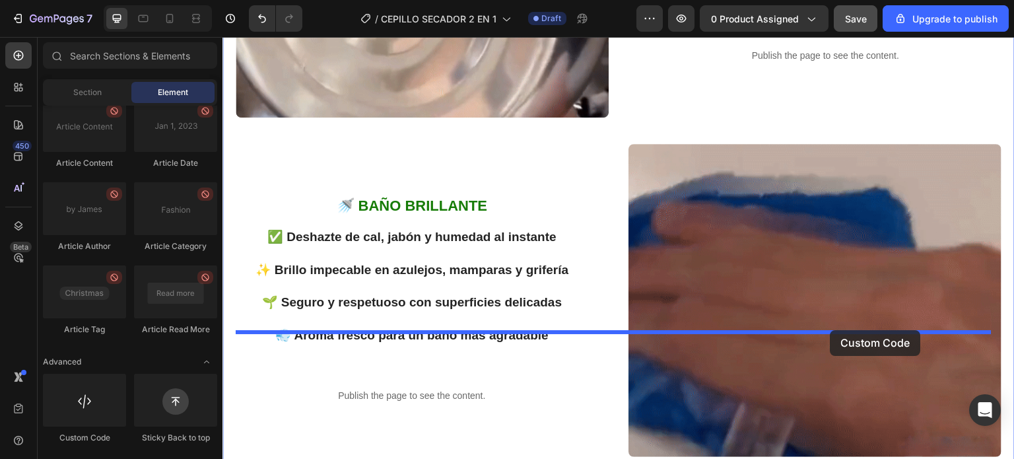
drag, startPoint x: 312, startPoint y: 446, endPoint x: 830, endPoint y: 330, distance: 531.1
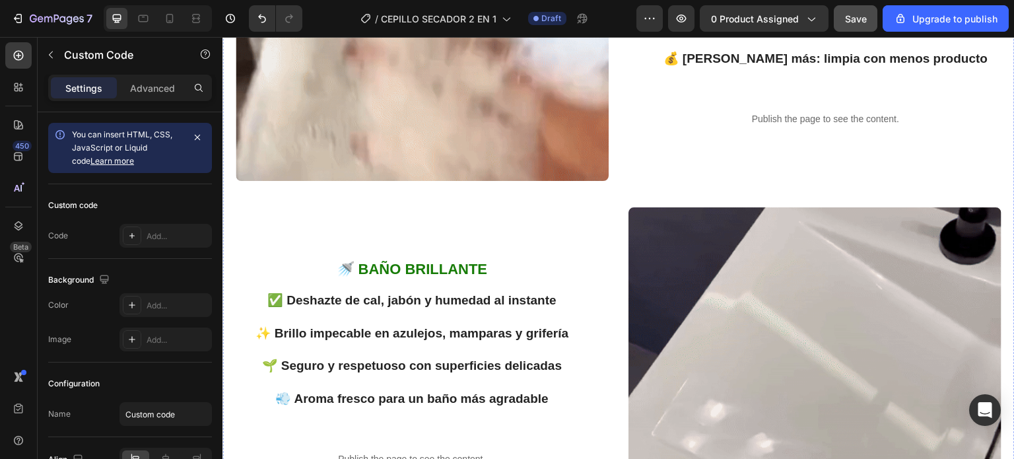
scroll to position [1452, 0]
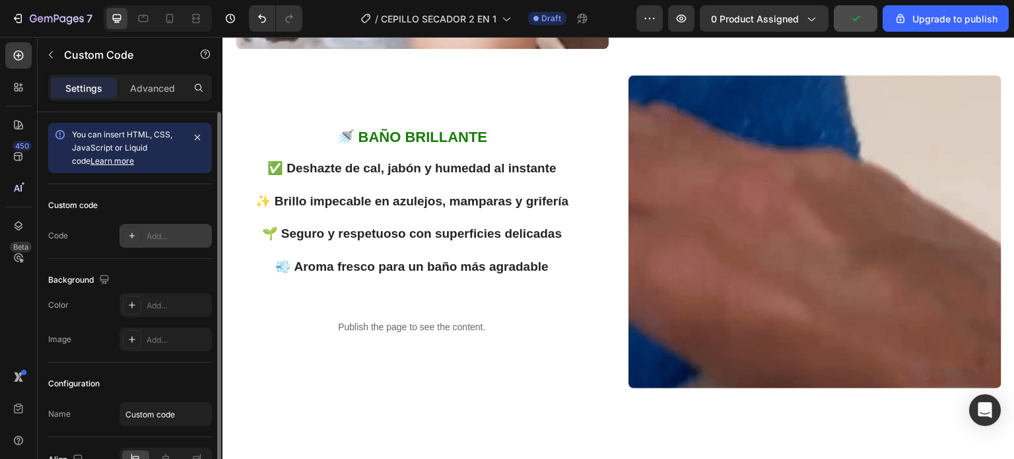
click at [162, 232] on div "Add..." at bounding box center [178, 236] width 62 height 12
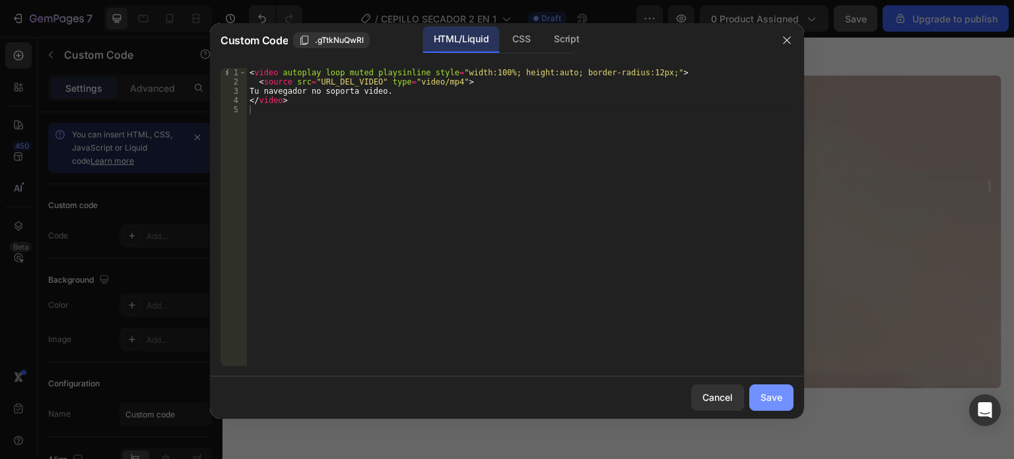
click at [761, 394] on div "Save" at bounding box center [771, 397] width 22 height 14
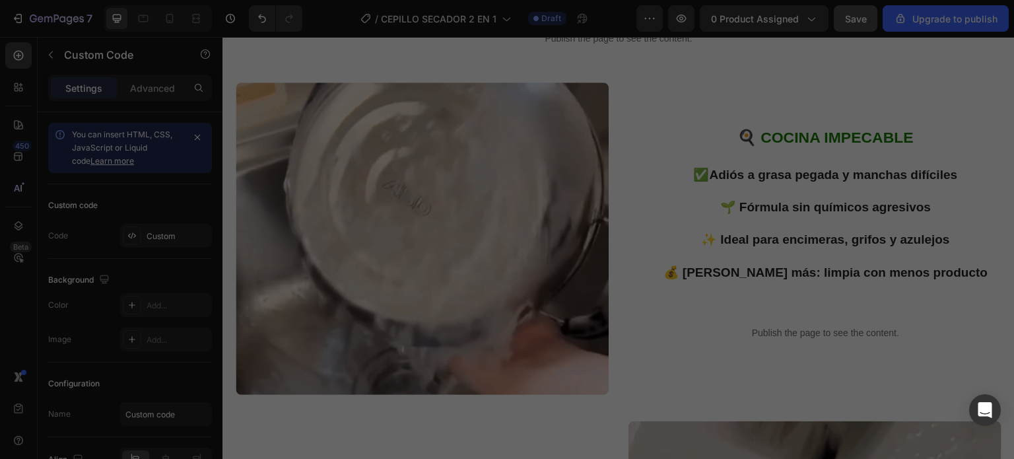
type textarea "</video>"
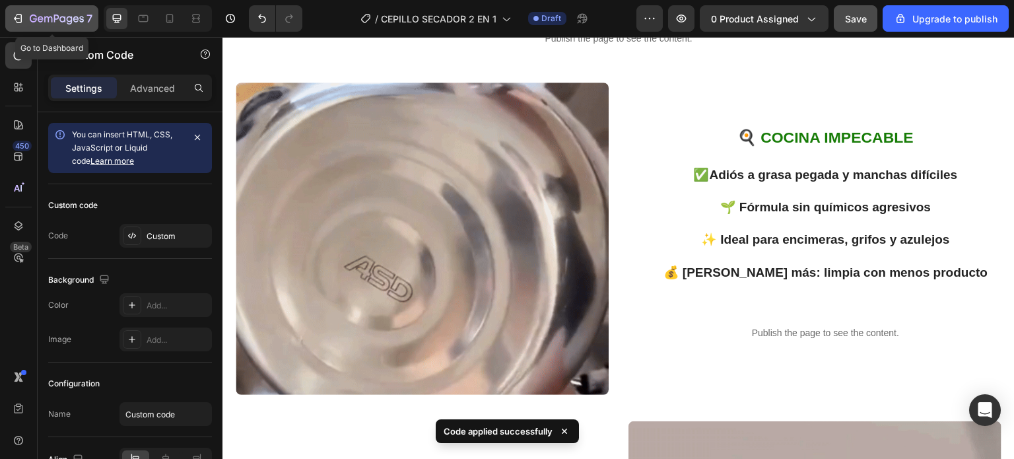
click at [20, 13] on icon "button" at bounding box center [17, 18] width 13 height 13
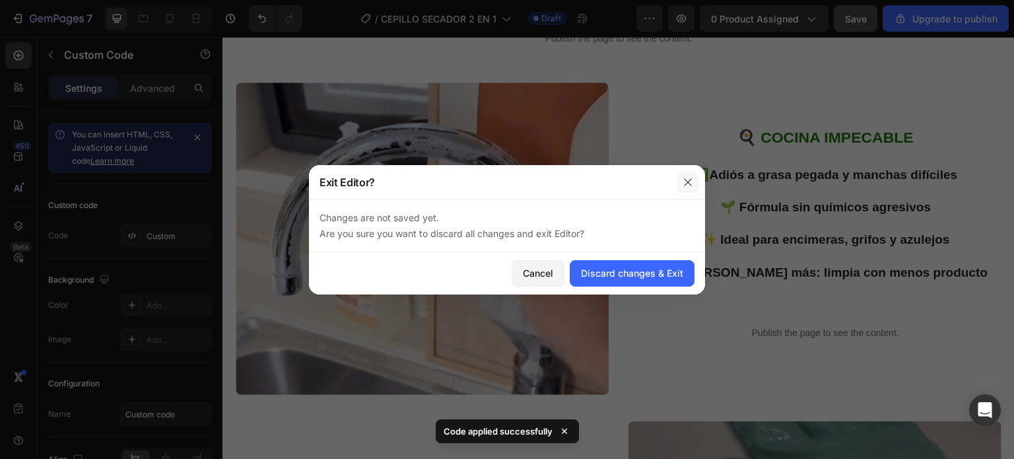
click at [689, 183] on icon "button" at bounding box center [688, 182] width 11 height 11
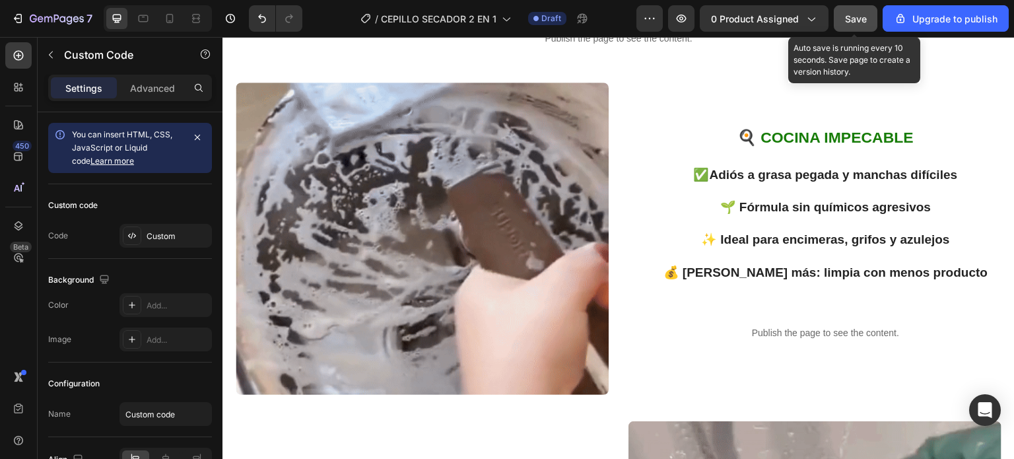
click at [852, 15] on span "Save" at bounding box center [856, 18] width 22 height 11
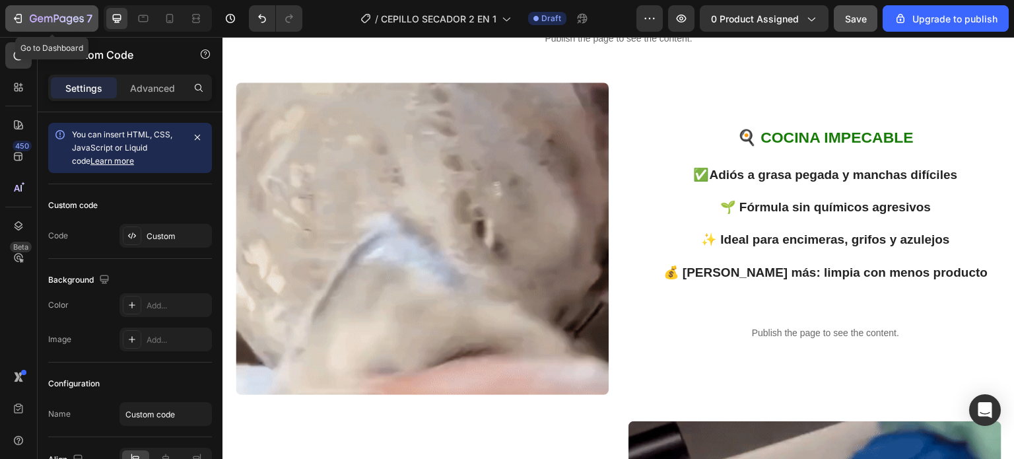
click at [26, 24] on div "7" at bounding box center [51, 19] width 81 height 16
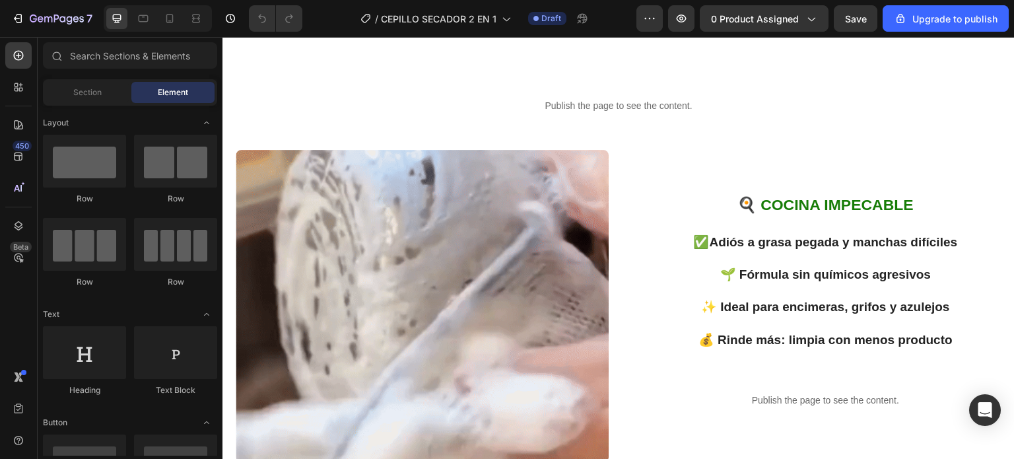
scroll to position [1386, 0]
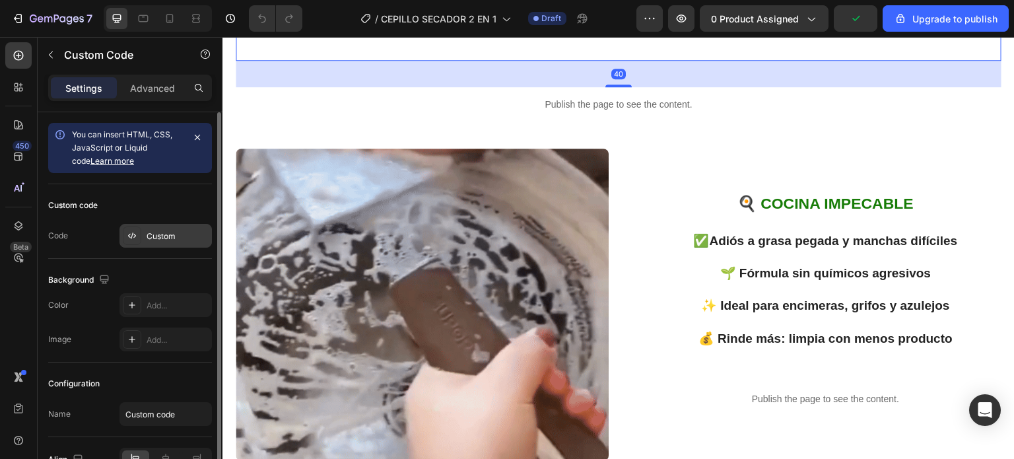
click at [169, 241] on div "Custom" at bounding box center [178, 236] width 62 height 12
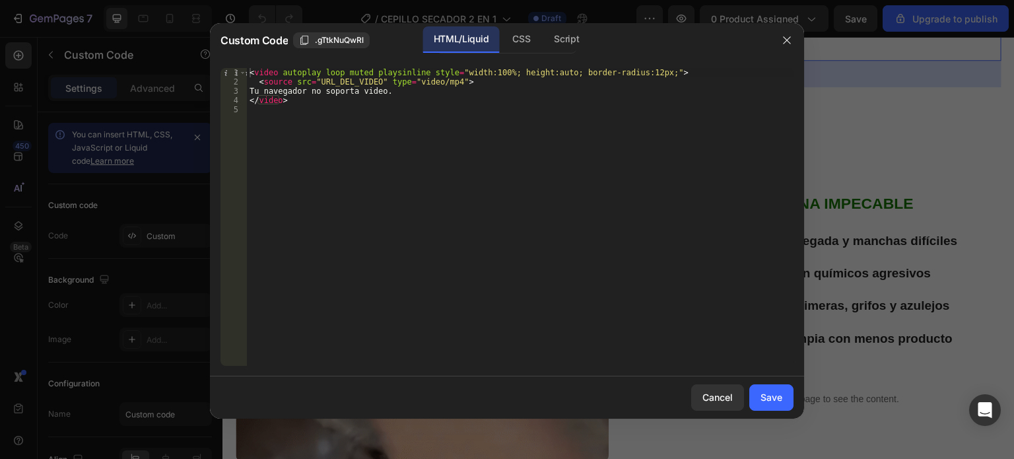
click at [376, 81] on div "< video autoplay loop muted playsinline style = "width:100%; height:auto; borde…" at bounding box center [520, 226] width 547 height 316
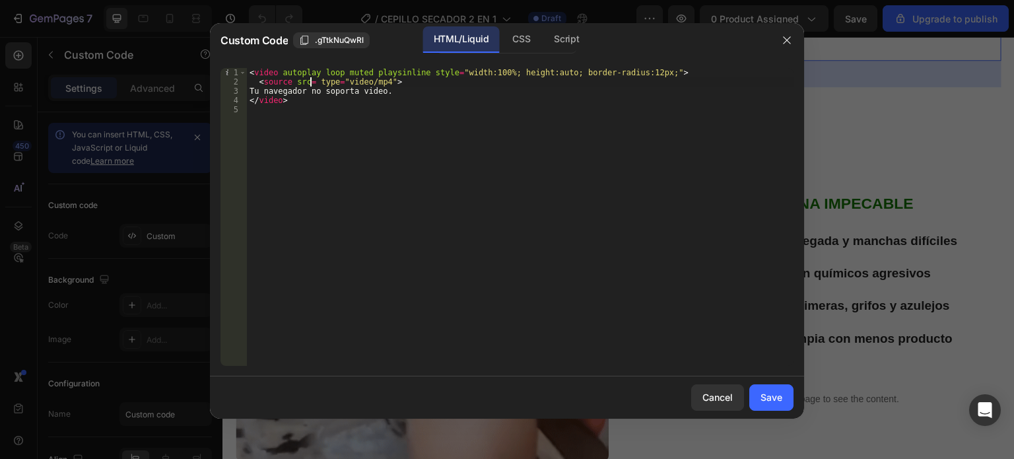
paste textarea "[URL][DOMAIN_NAME]"
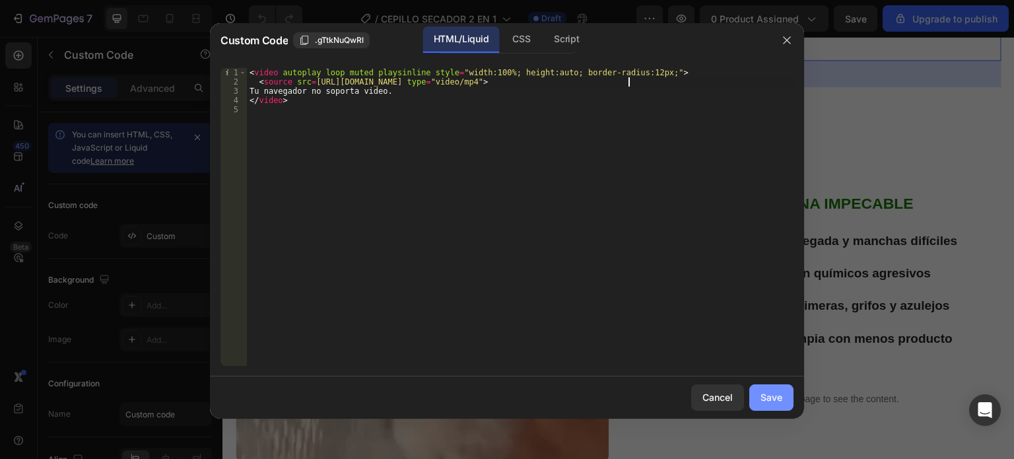
click at [776, 396] on div "Save" at bounding box center [771, 397] width 22 height 14
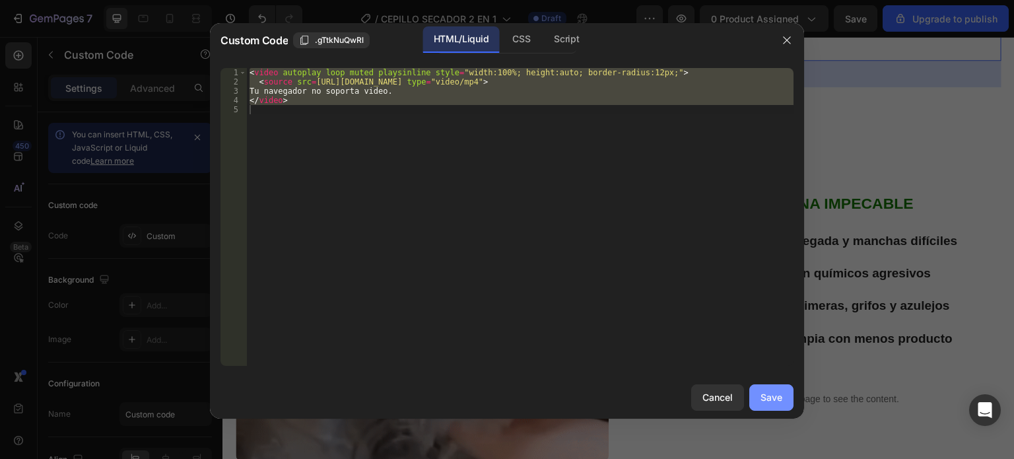
type textarea "</video>"
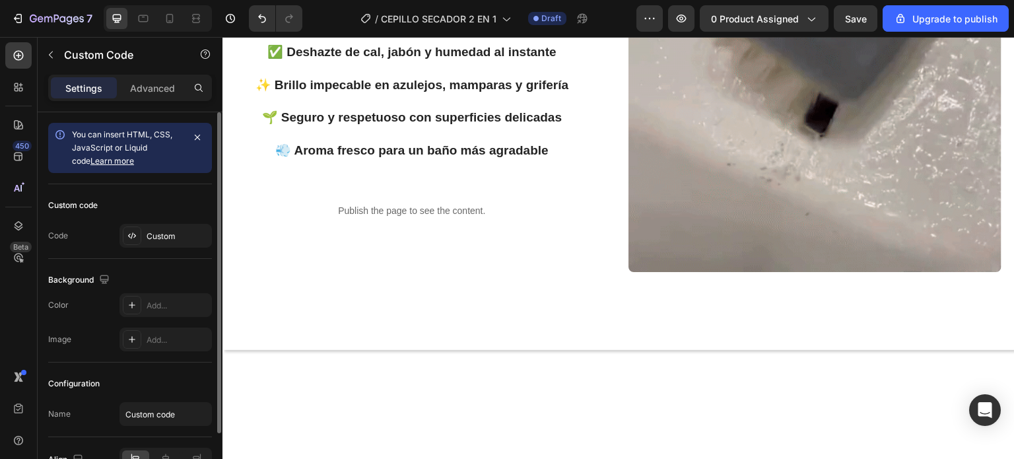
scroll to position [75, 0]
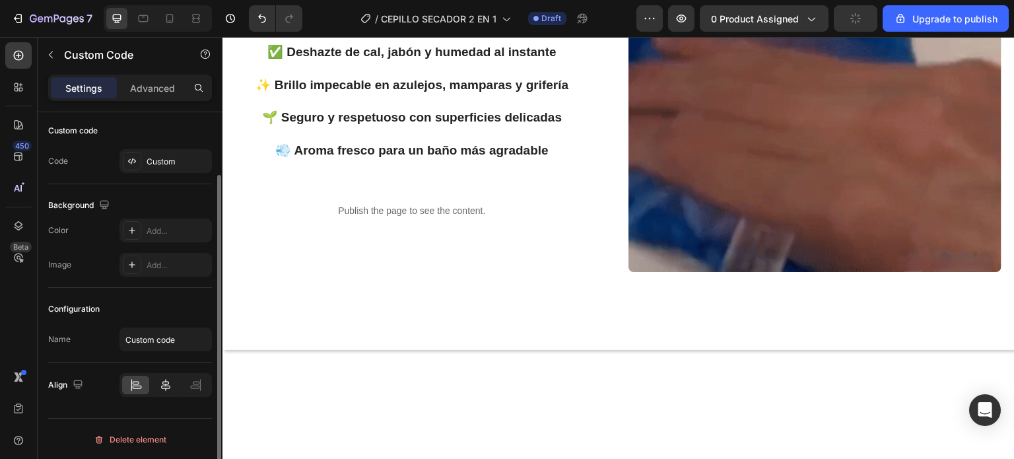
click at [167, 384] on icon at bounding box center [165, 385] width 9 height 12
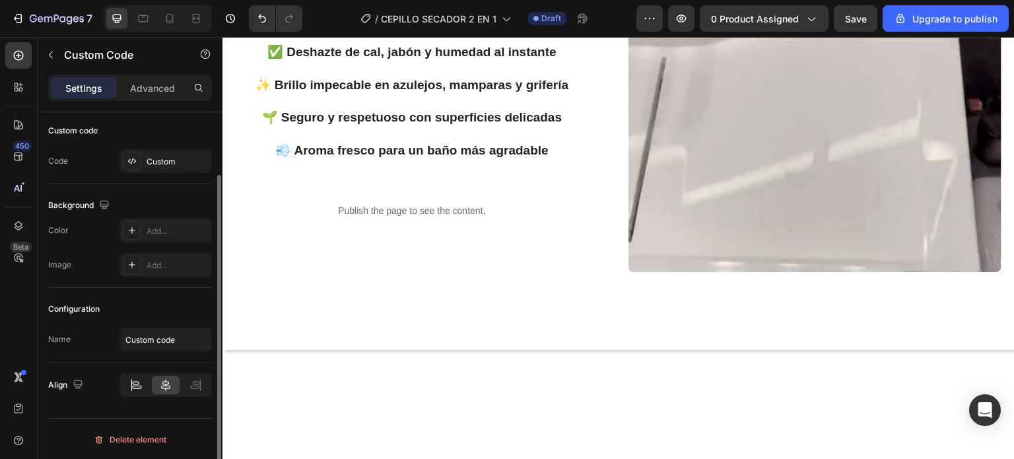
click at [145, 376] on div at bounding box center [135, 385] width 27 height 18
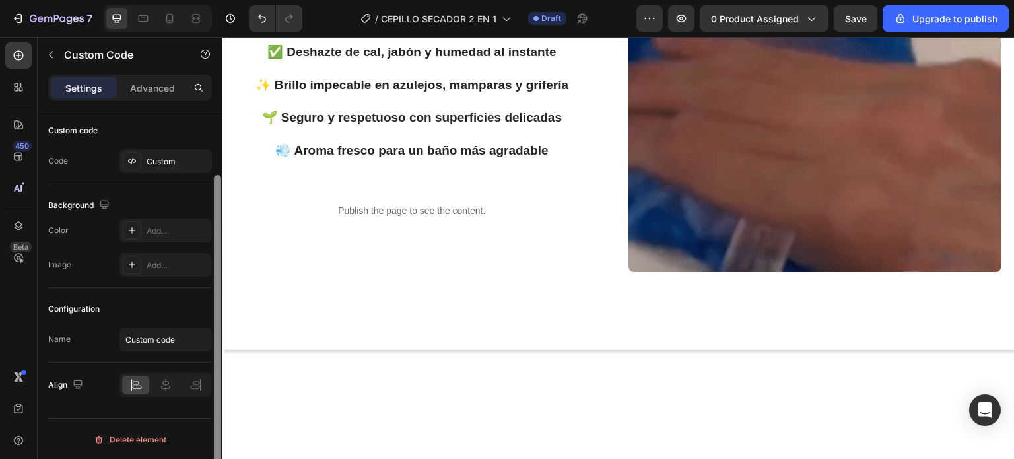
scroll to position [0, 0]
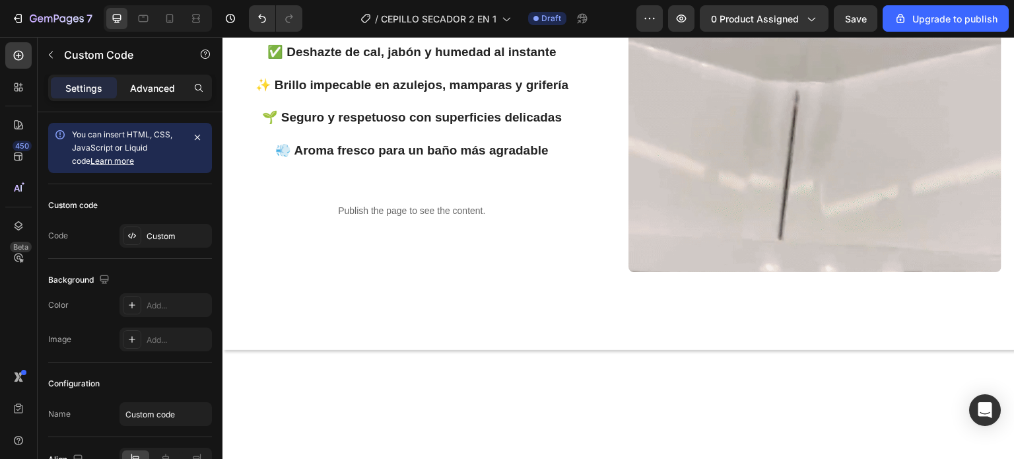
click at [157, 79] on div "Advanced" at bounding box center [152, 87] width 66 height 21
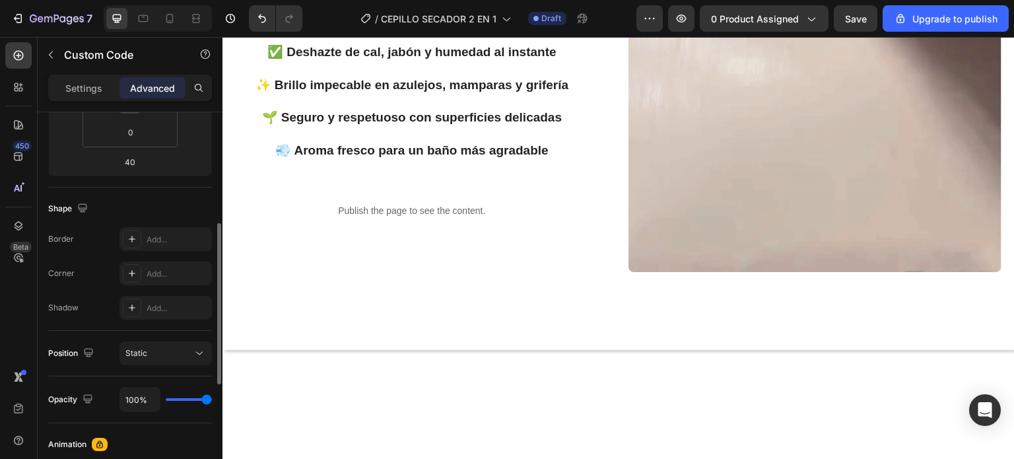
scroll to position [330, 0]
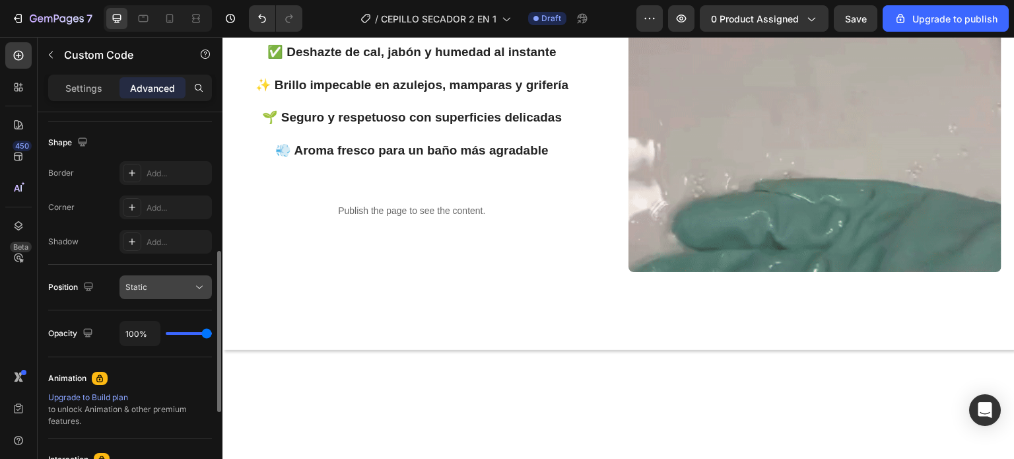
click at [198, 285] on icon at bounding box center [199, 287] width 13 height 13
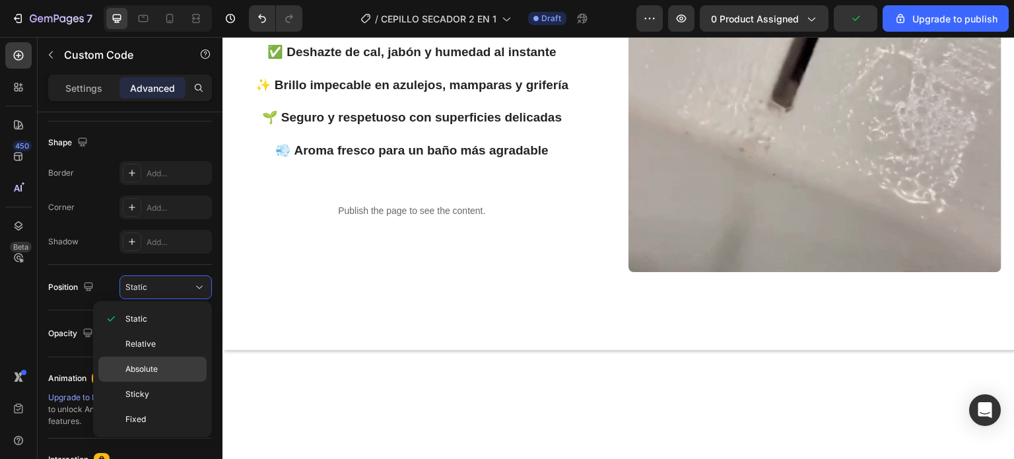
click at [146, 366] on span "Absolute" at bounding box center [141, 369] width 32 height 12
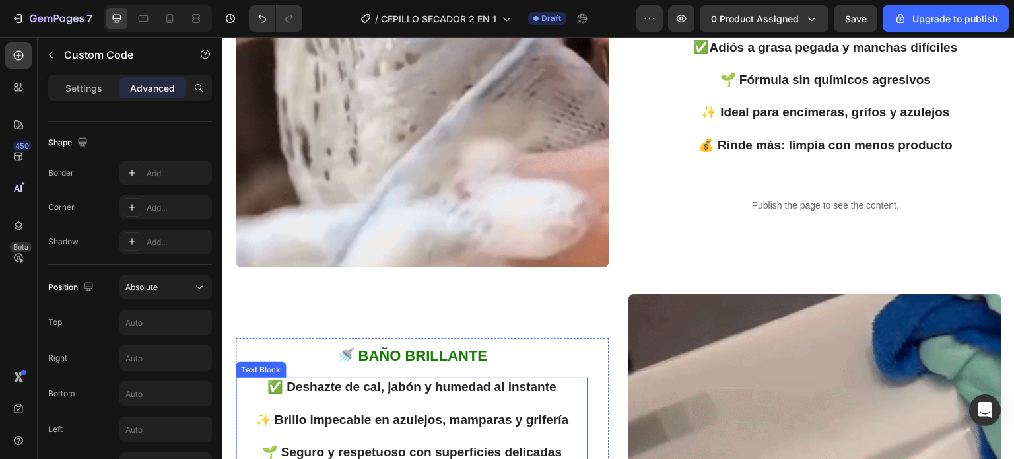
scroll to position [1254, 0]
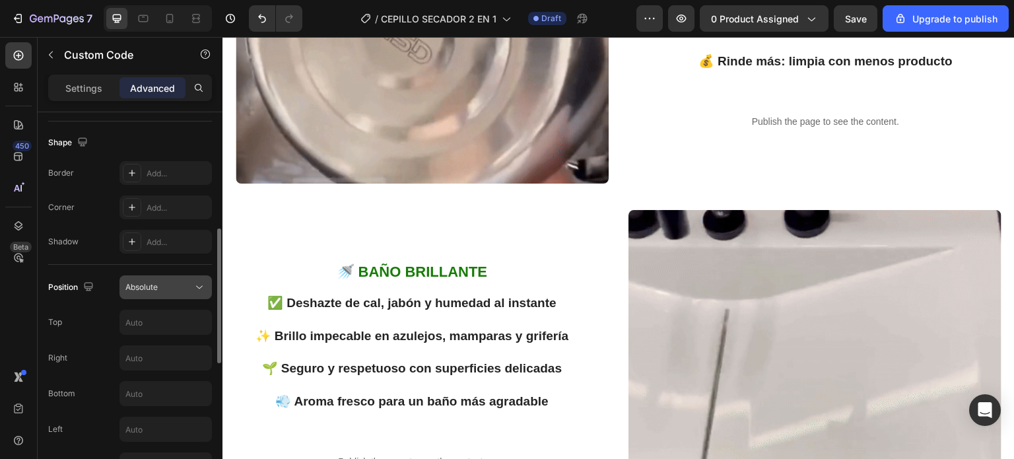
click at [197, 289] on icon at bounding box center [199, 287] width 13 height 13
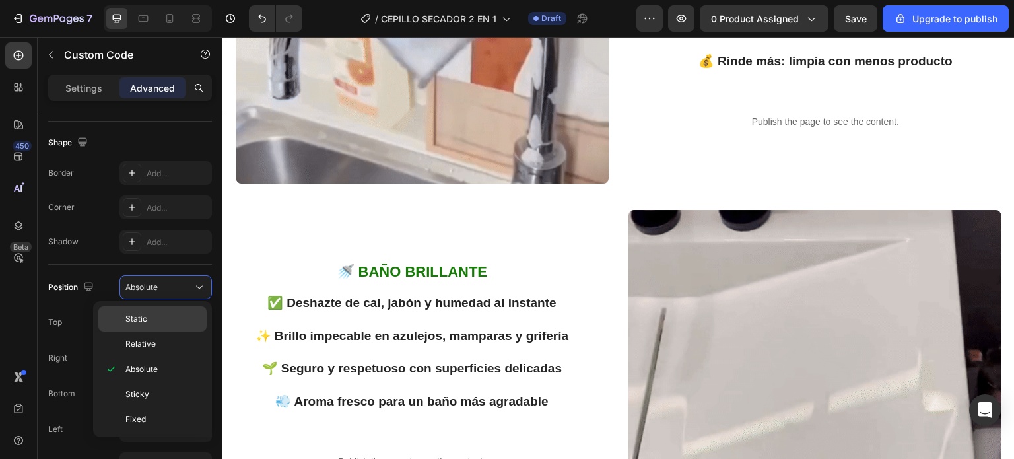
click at [140, 314] on span "Static" at bounding box center [136, 319] width 22 height 12
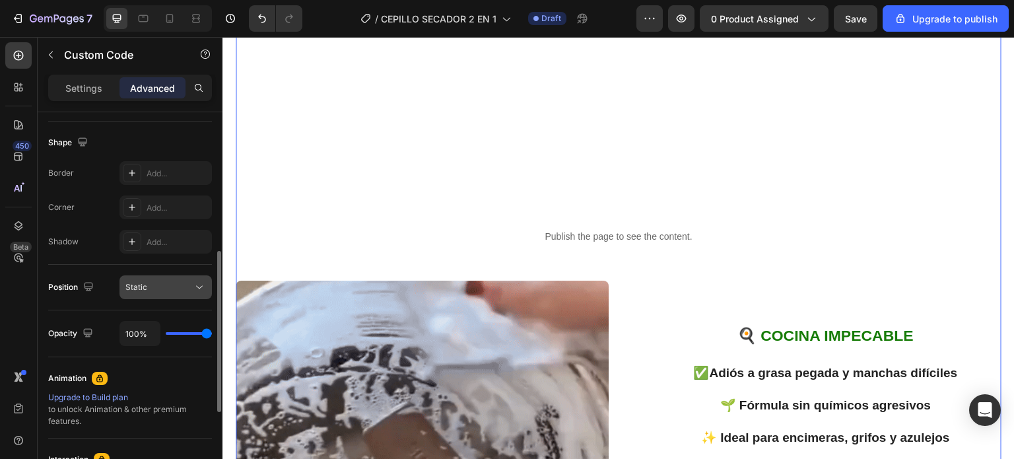
click at [199, 279] on button "Static" at bounding box center [165, 287] width 92 height 24
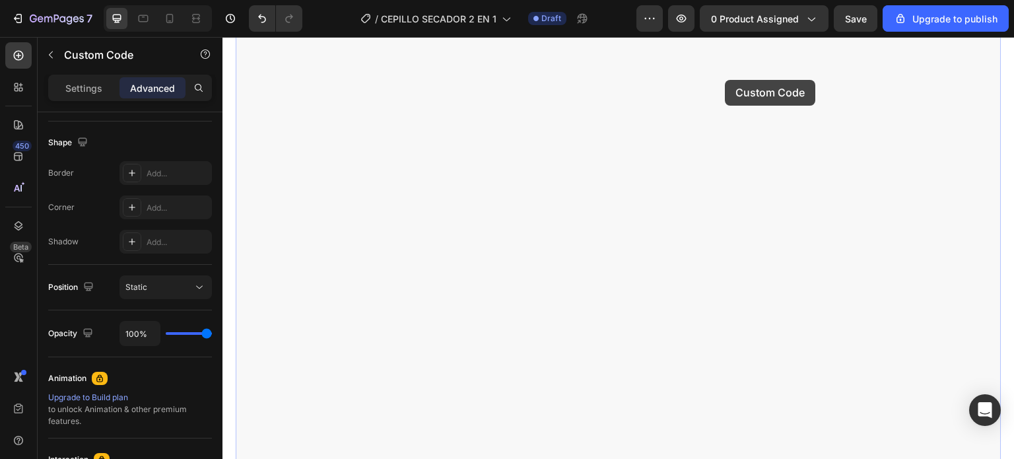
scroll to position [1321, 0]
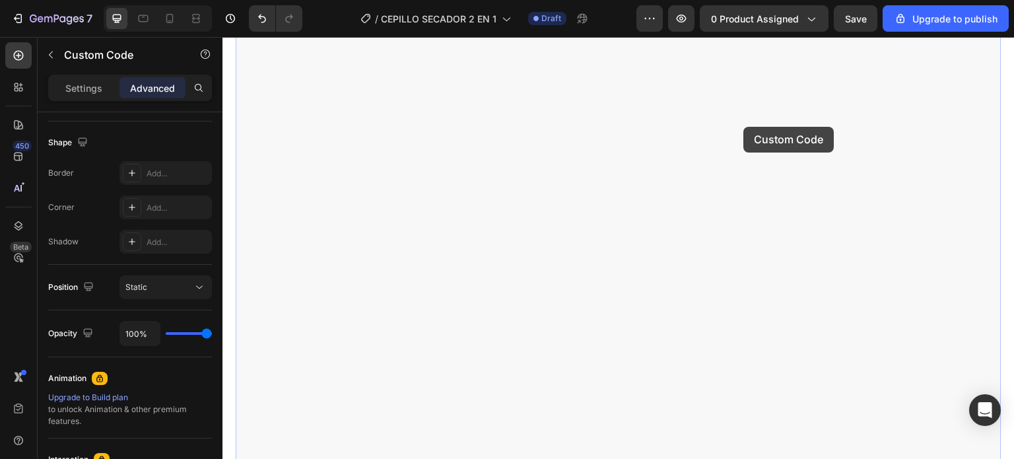
drag, startPoint x: 553, startPoint y: 389, endPoint x: 744, endPoint y: 127, distance: 324.5
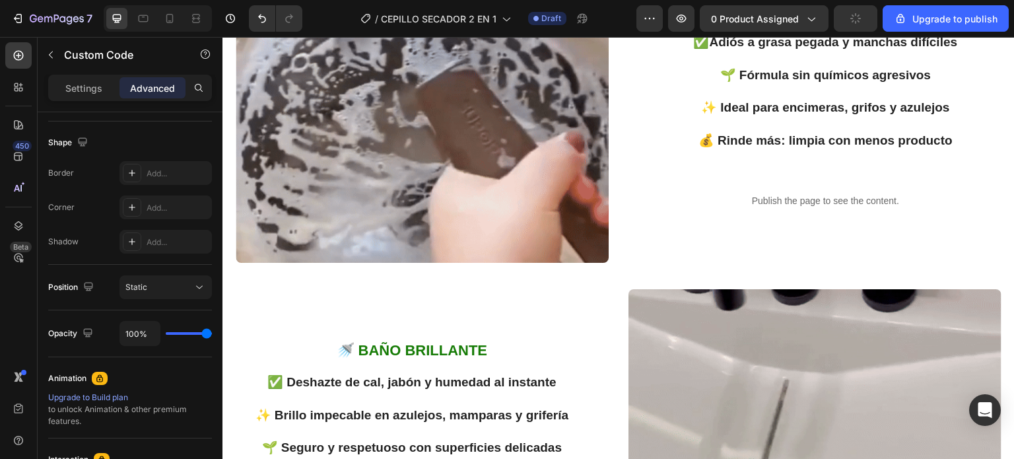
scroll to position [1387, 0]
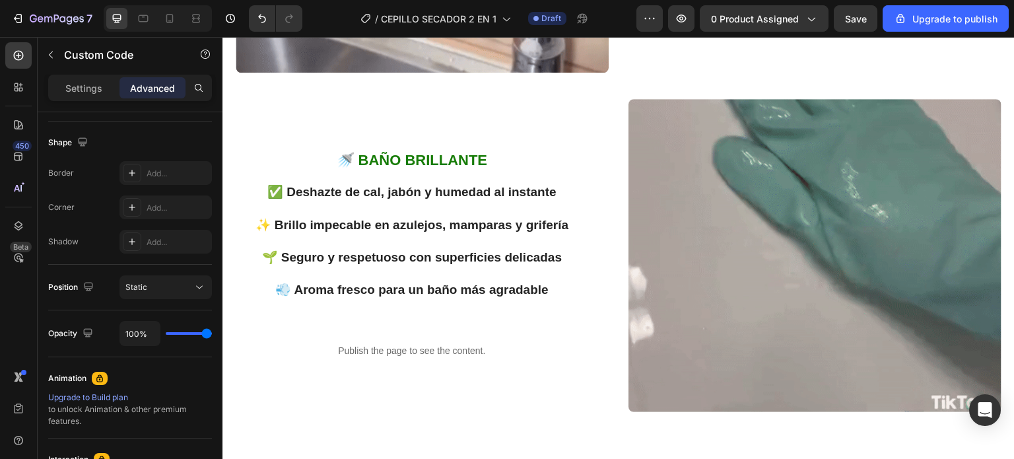
drag, startPoint x: 804, startPoint y: 309, endPoint x: 798, endPoint y: 270, distance: 39.4
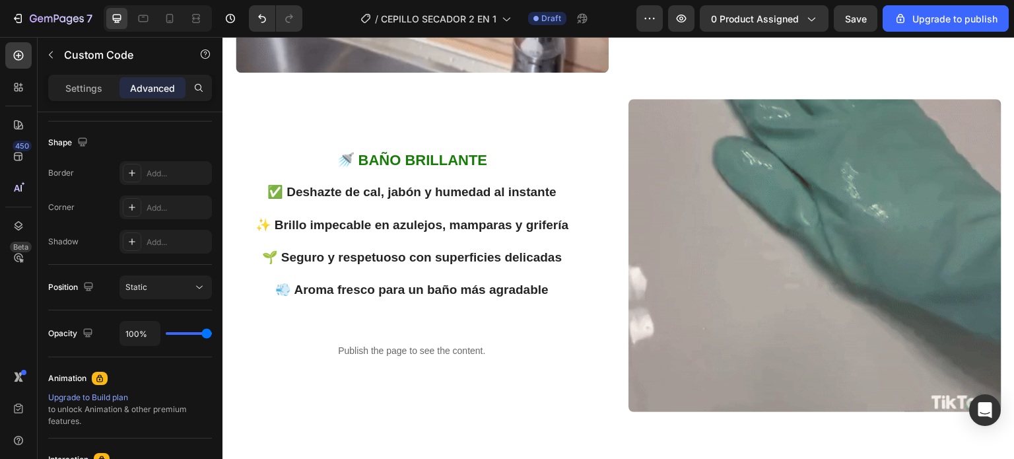
type input "0"
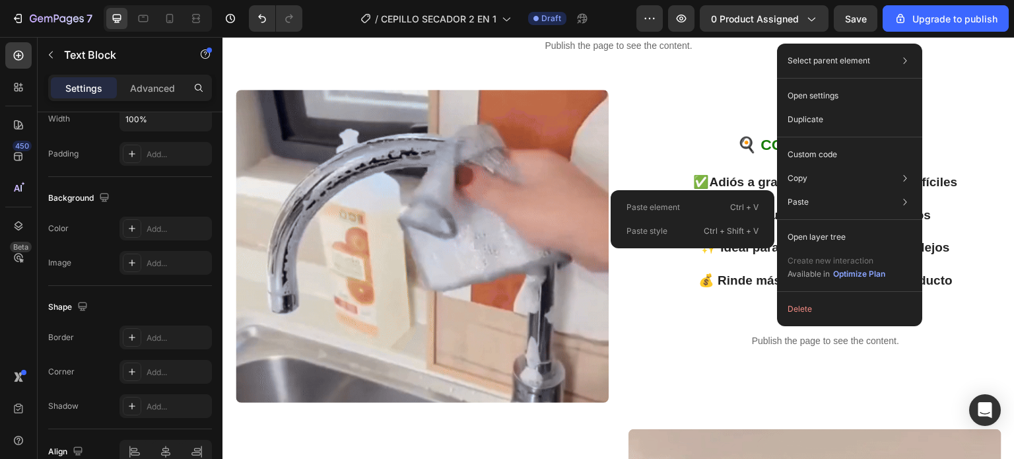
scroll to position [0, 0]
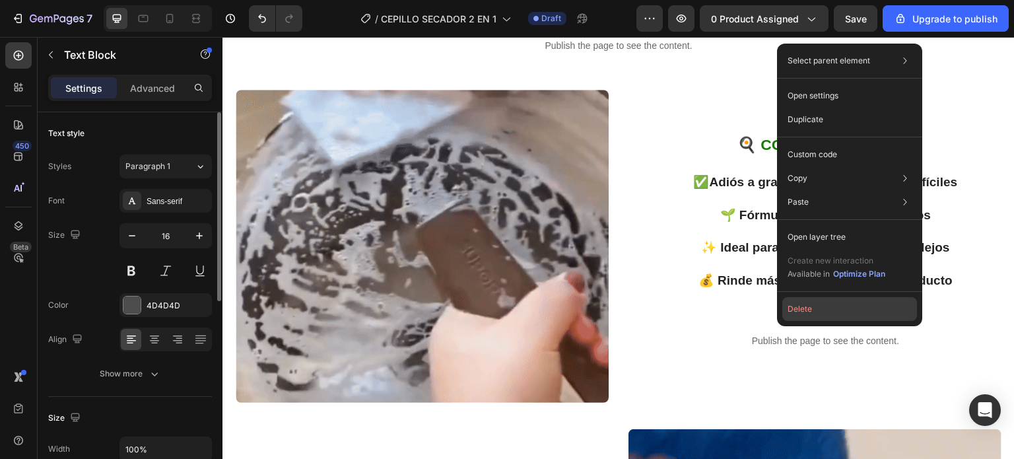
drag, startPoint x: 802, startPoint y: 314, endPoint x: 580, endPoint y: 277, distance: 225.5
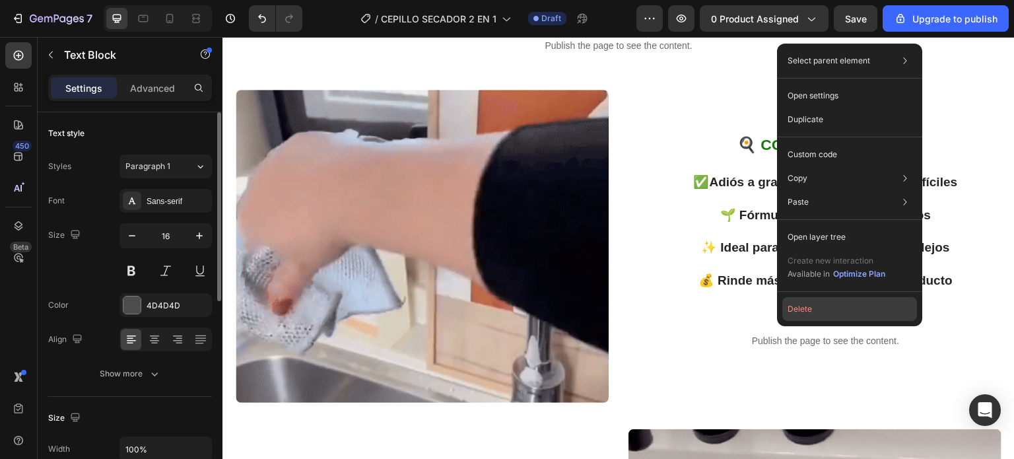
click at [802, 314] on button "Delete" at bounding box center [849, 309] width 135 height 24
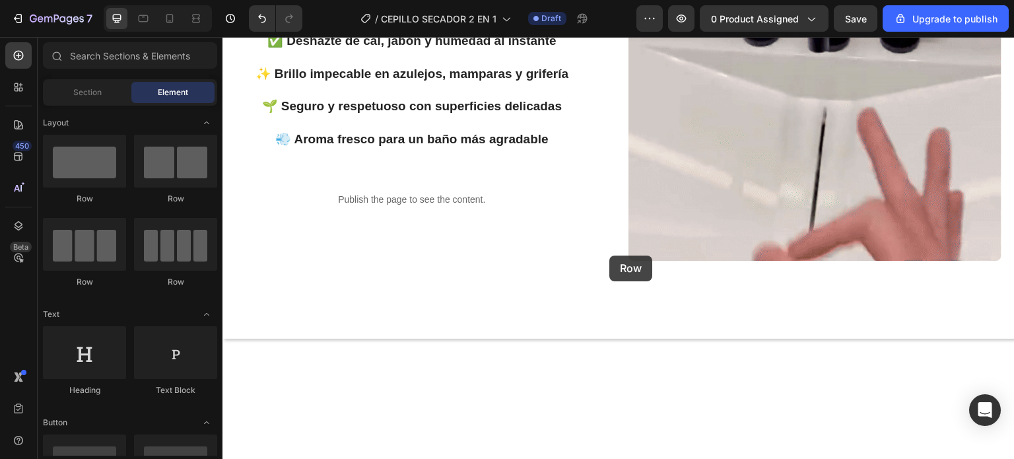
scroll to position [1505, 0]
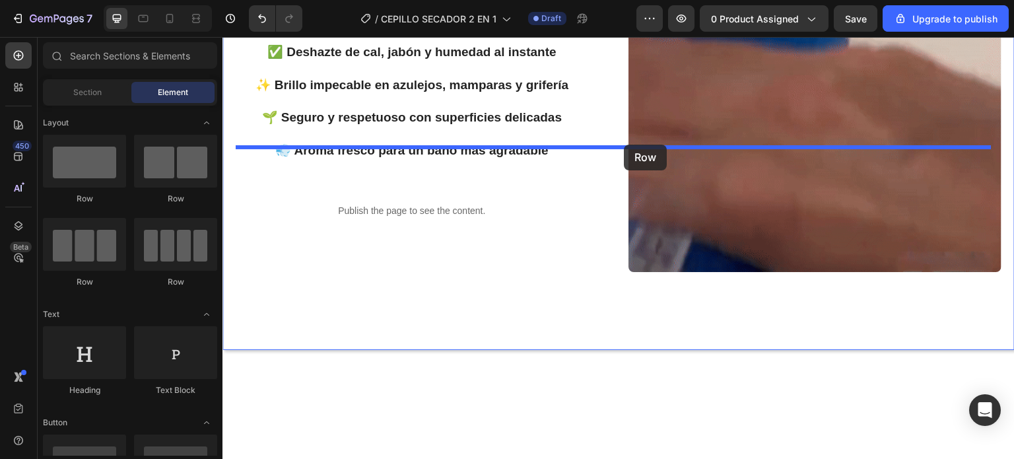
drag, startPoint x: 395, startPoint y: 209, endPoint x: 624, endPoint y: 145, distance: 238.7
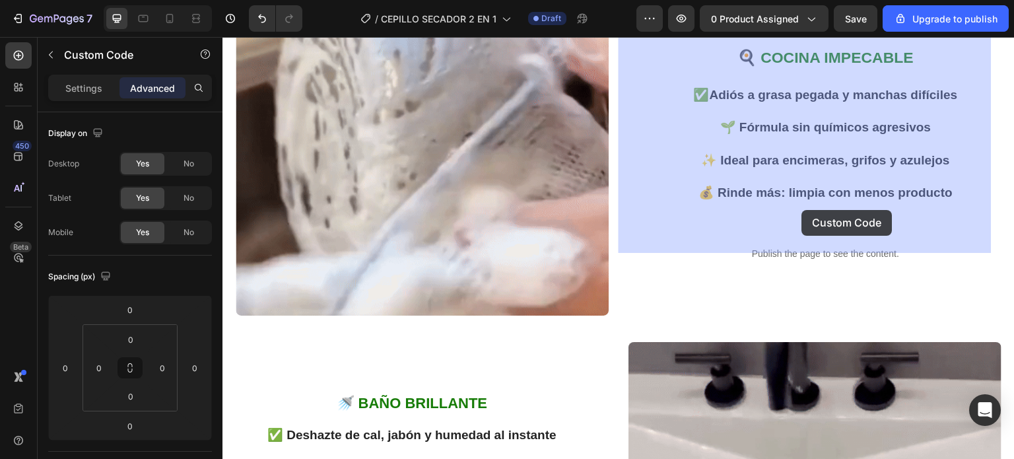
scroll to position [1335, 0]
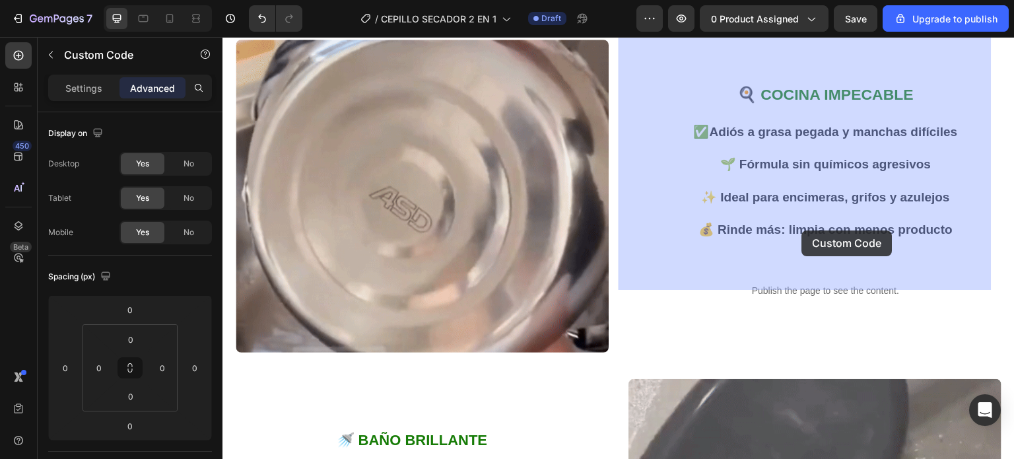
drag, startPoint x: 753, startPoint y: 57, endPoint x: 802, endPoint y: 230, distance: 179.9
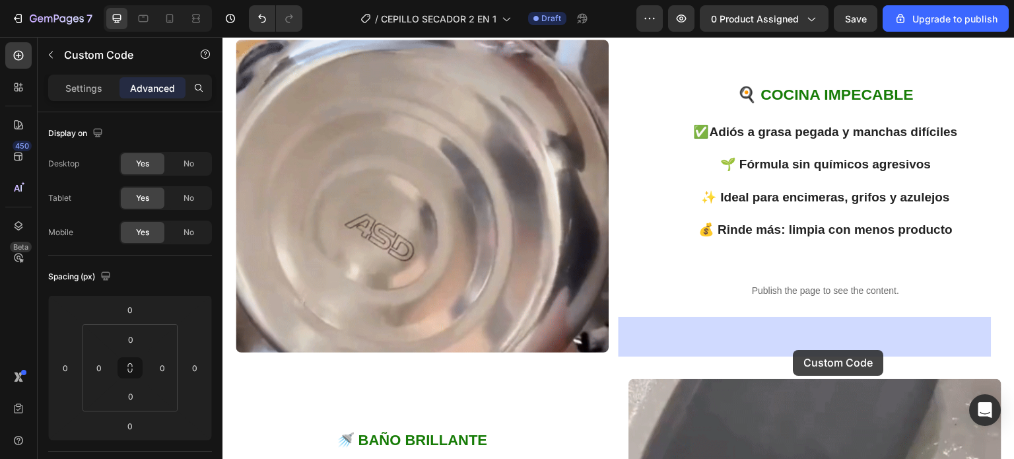
drag, startPoint x: 782, startPoint y: 160, endPoint x: 793, endPoint y: 350, distance: 189.8
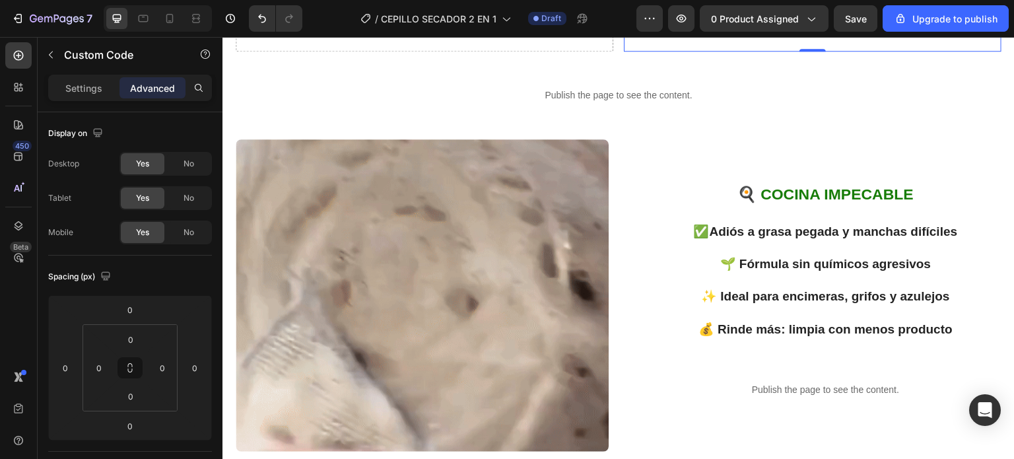
scroll to position [1203, 0]
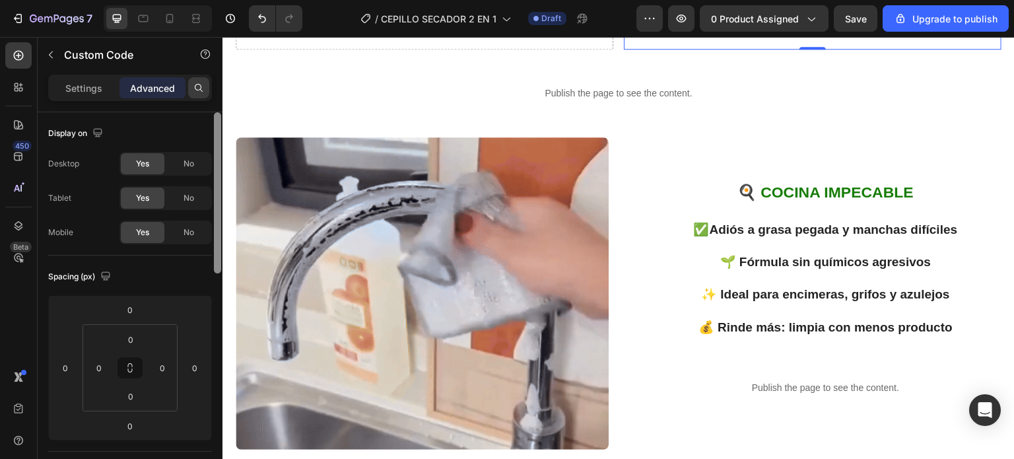
drag, startPoint x: 219, startPoint y: 152, endPoint x: 207, endPoint y: 87, distance: 66.4
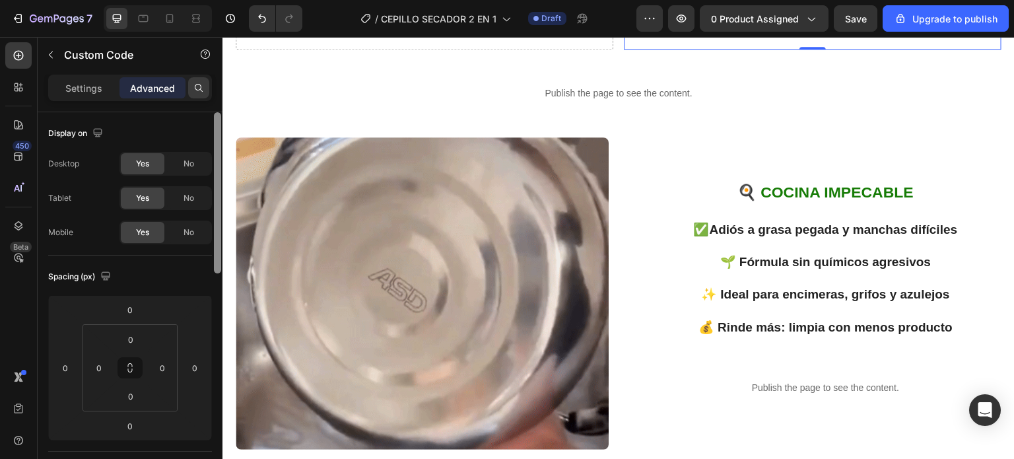
click at [207, 87] on div "Settings Advanced Display on Desktop Yes No Tablet Yes No Mobile Yes No Spacing…" at bounding box center [130, 286] width 185 height 422
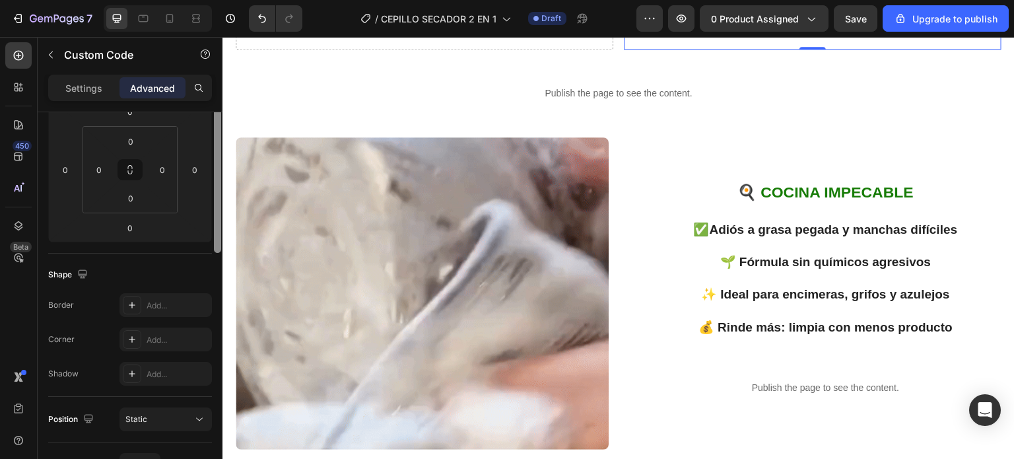
scroll to position [125, 0]
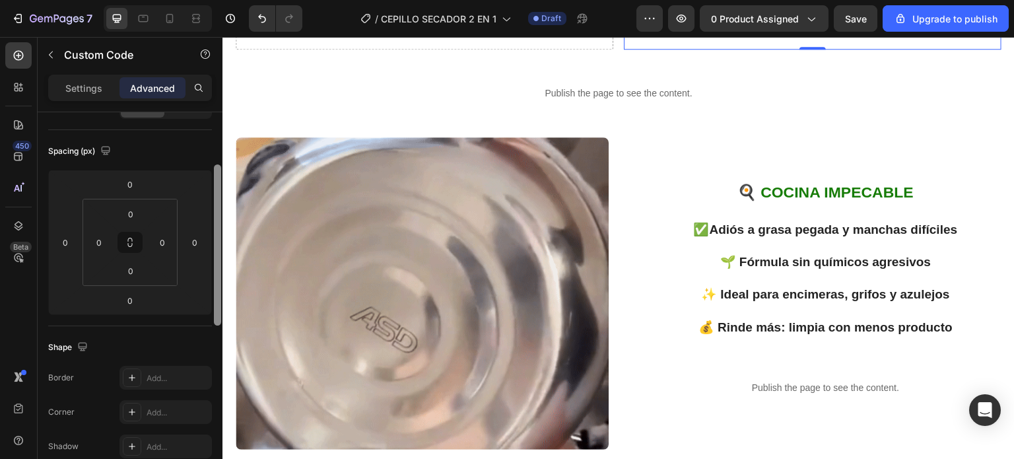
drag, startPoint x: 440, startPoint y: 200, endPoint x: 238, endPoint y: 182, distance: 203.5
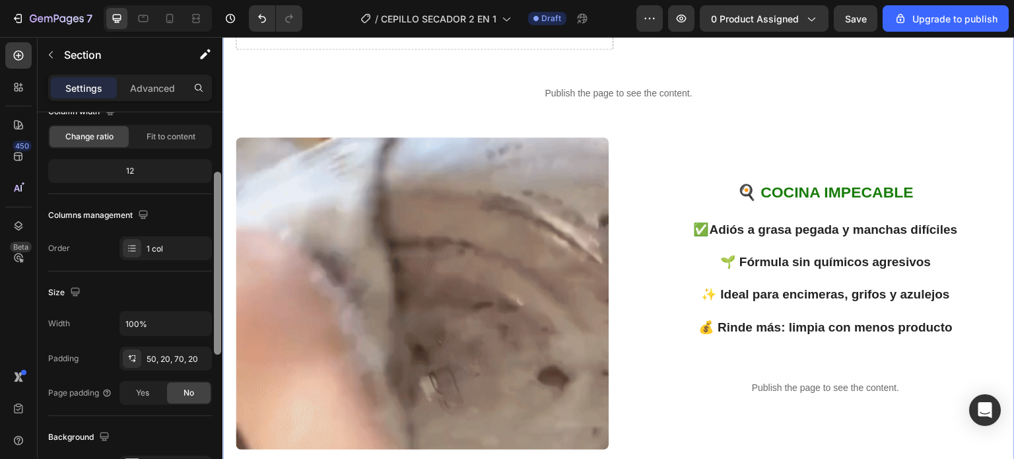
scroll to position [0, 0]
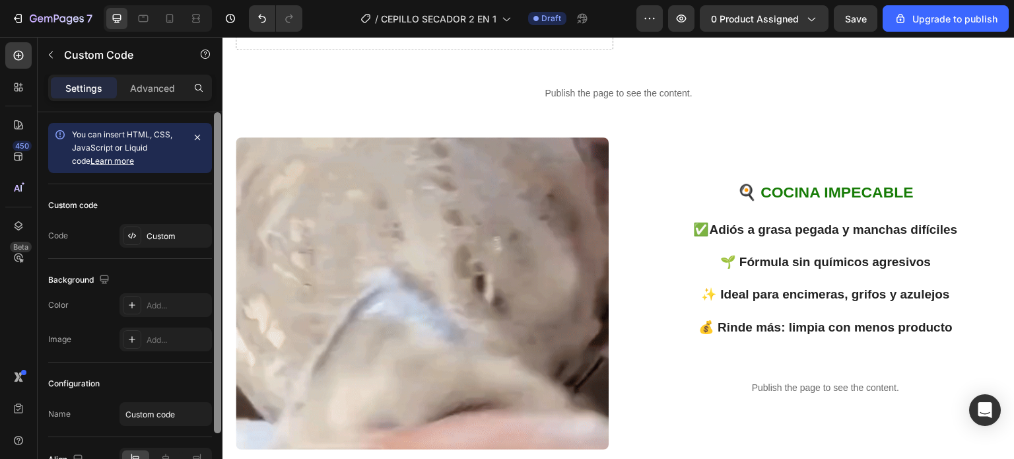
click at [154, 100] on div "Settings Advanced" at bounding box center [130, 88] width 164 height 26
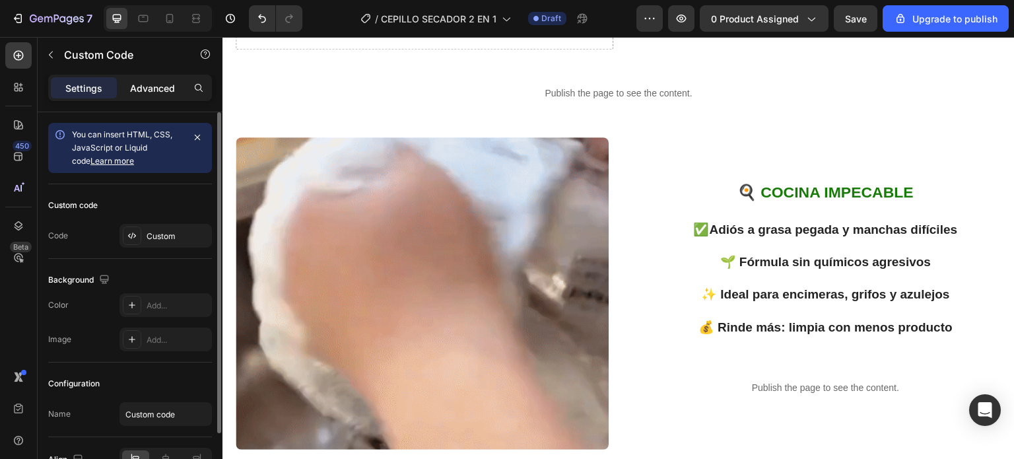
click at [154, 92] on p "Advanced" at bounding box center [152, 88] width 45 height 14
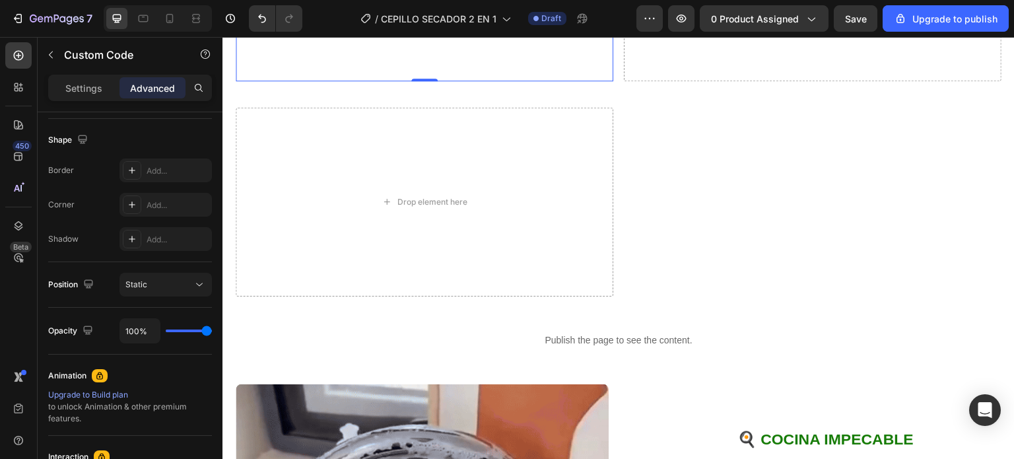
scroll to position [1071, 0]
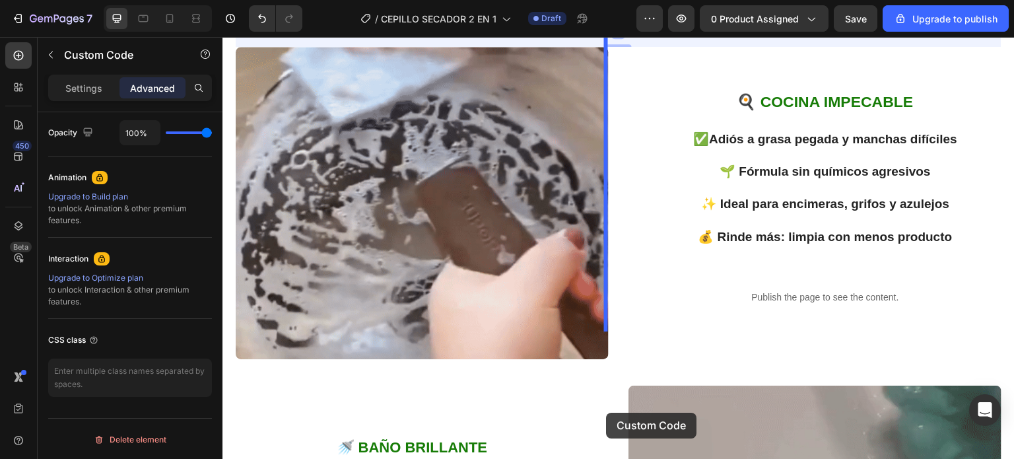
scroll to position [1438, 0]
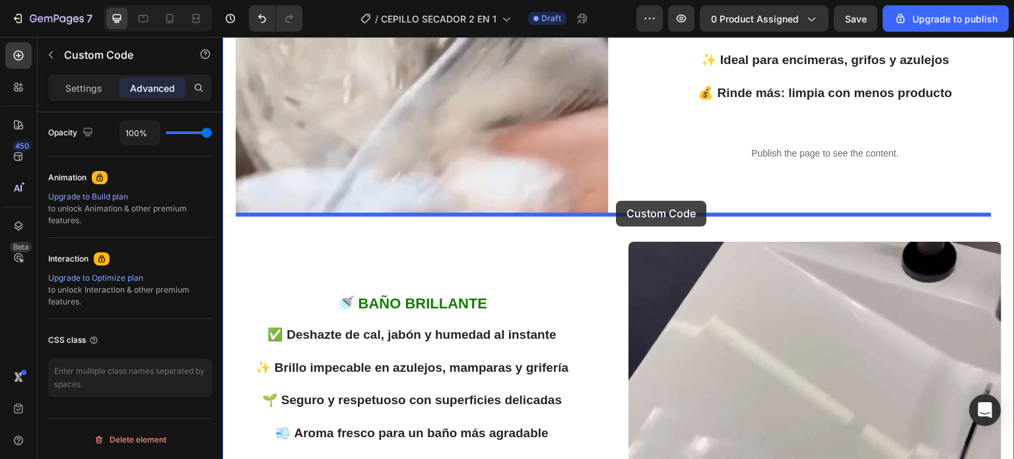
drag, startPoint x: 612, startPoint y: 273, endPoint x: 620, endPoint y: 201, distance: 72.4
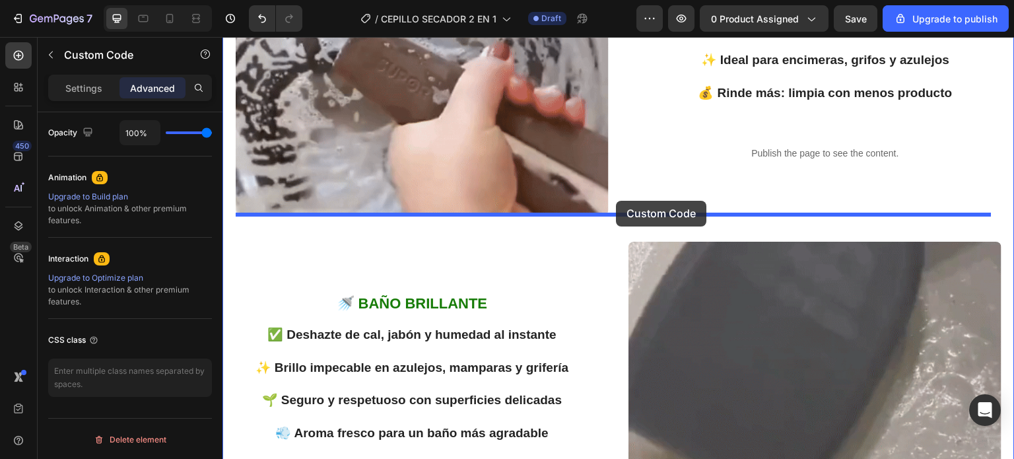
click at [620, 201] on div "Header El cambio en solo unos minutos Heading ANTES Heading DESPUÉS Heading Row…" at bounding box center [618, 212] width 792 height 3227
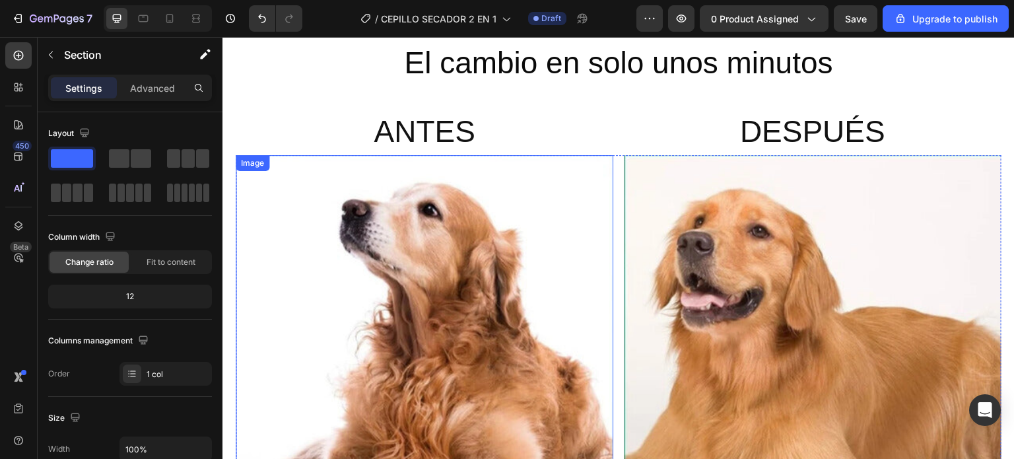
scroll to position [792, 0]
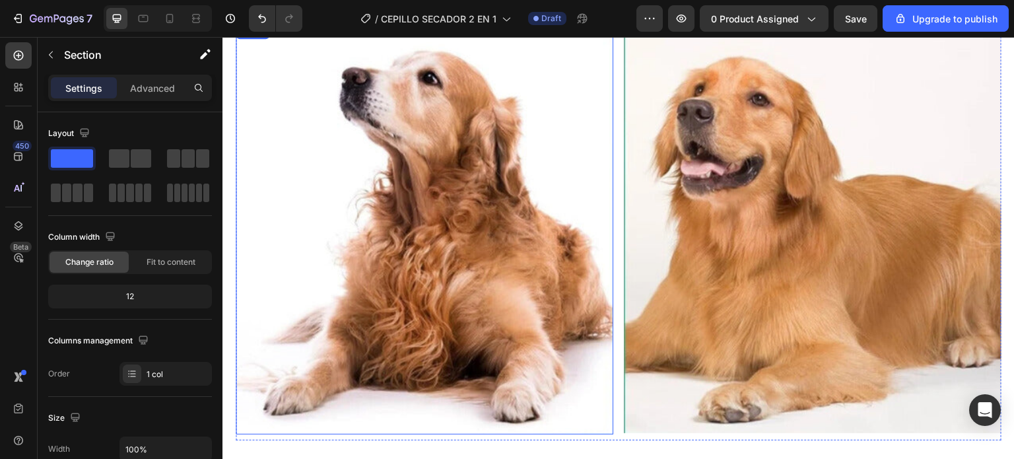
click at [421, 140] on img at bounding box center [425, 229] width 378 height 412
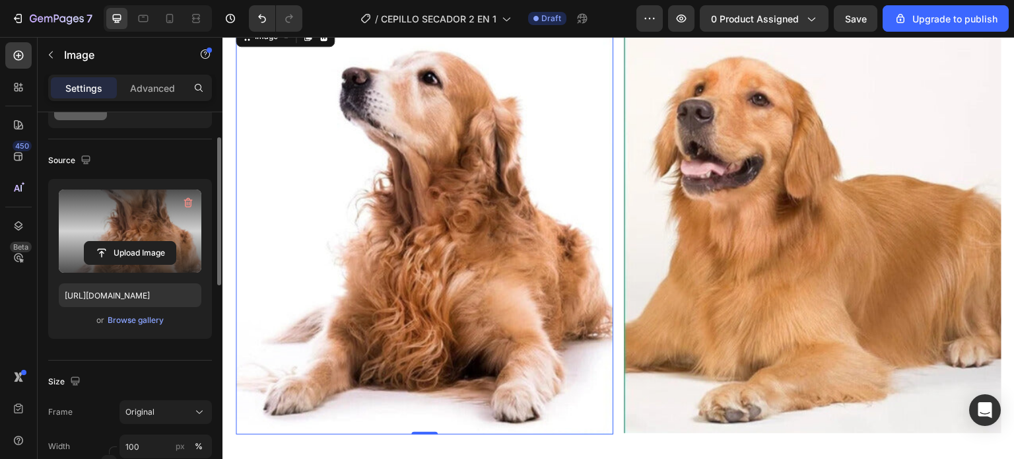
scroll to position [264, 0]
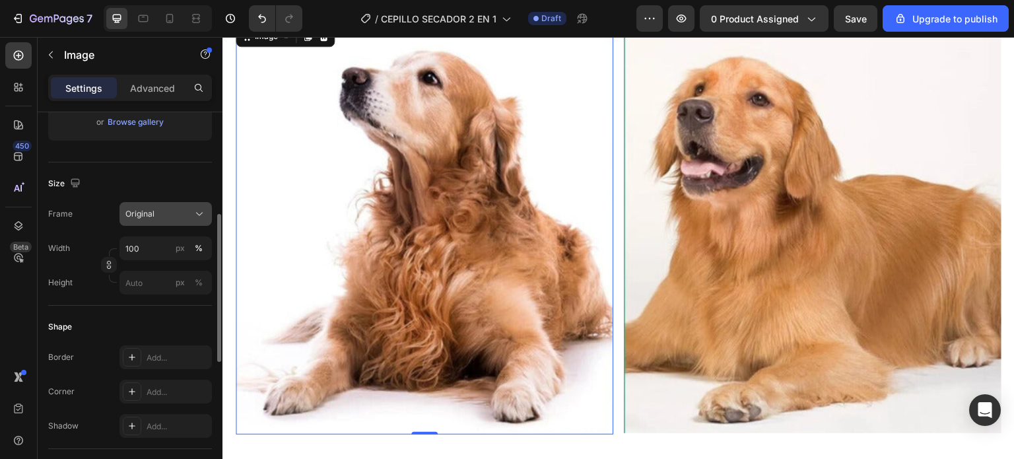
click at [199, 211] on icon at bounding box center [199, 213] width 13 height 13
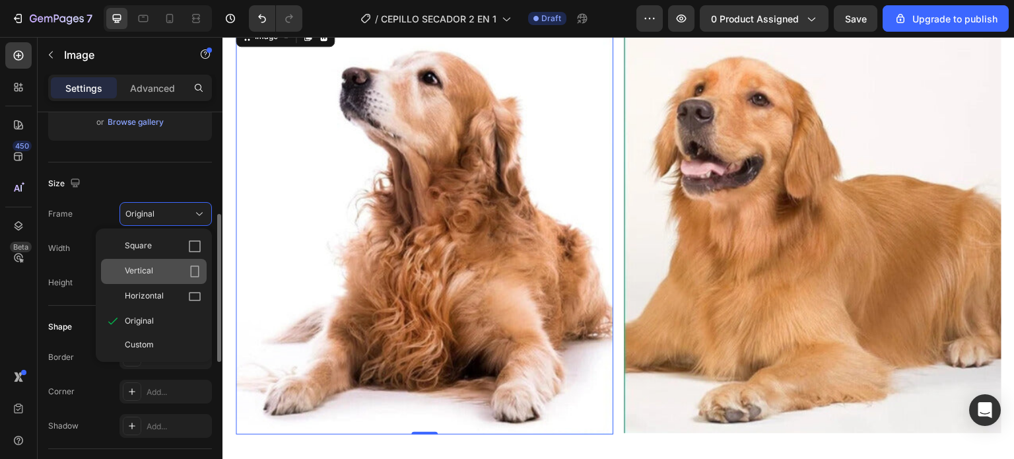
click at [193, 279] on div "Vertical" at bounding box center [154, 271] width 106 height 25
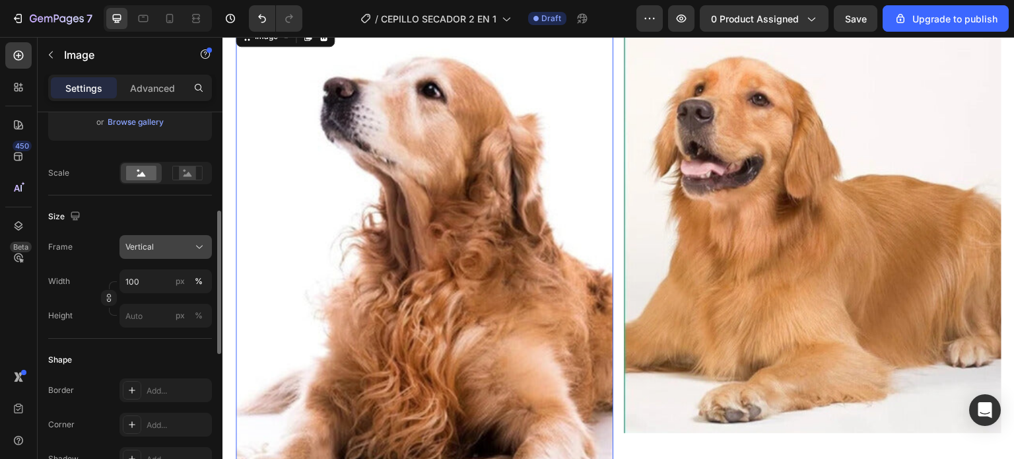
click at [199, 245] on icon at bounding box center [199, 246] width 13 height 13
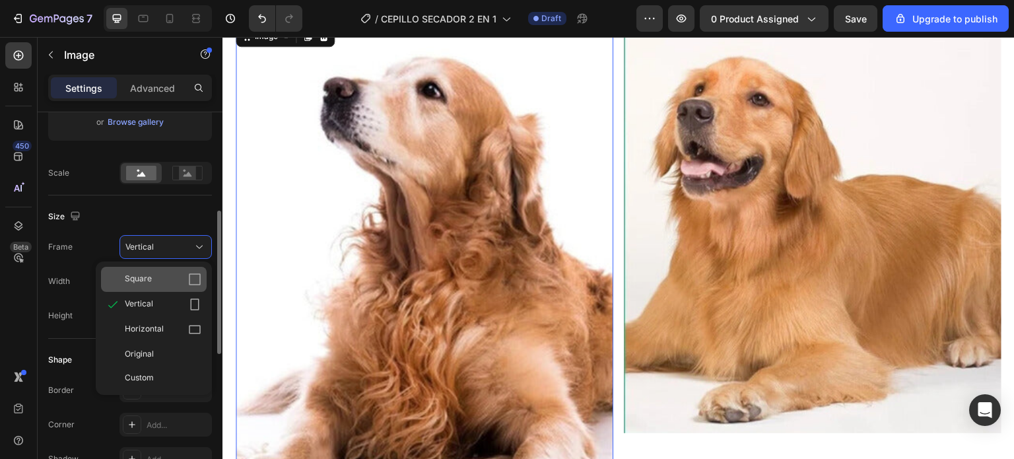
click at [193, 273] on icon at bounding box center [195, 279] width 12 height 12
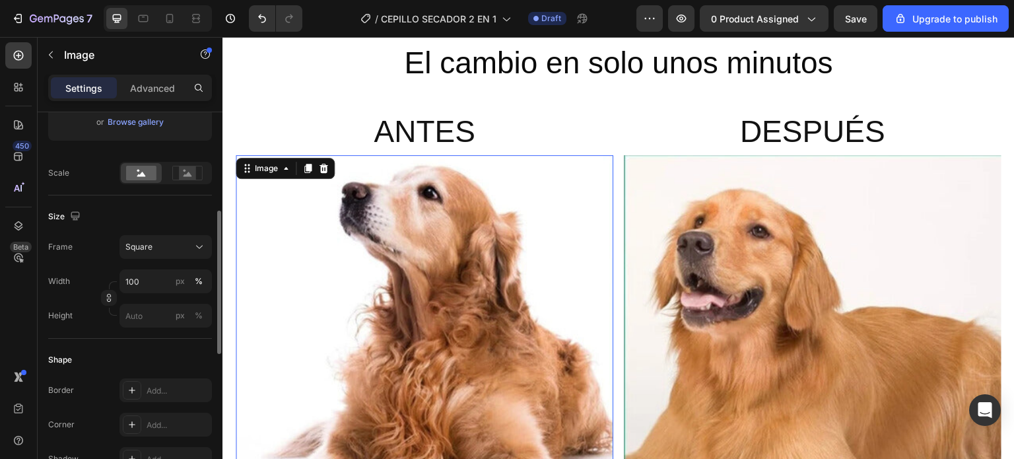
scroll to position [792, 0]
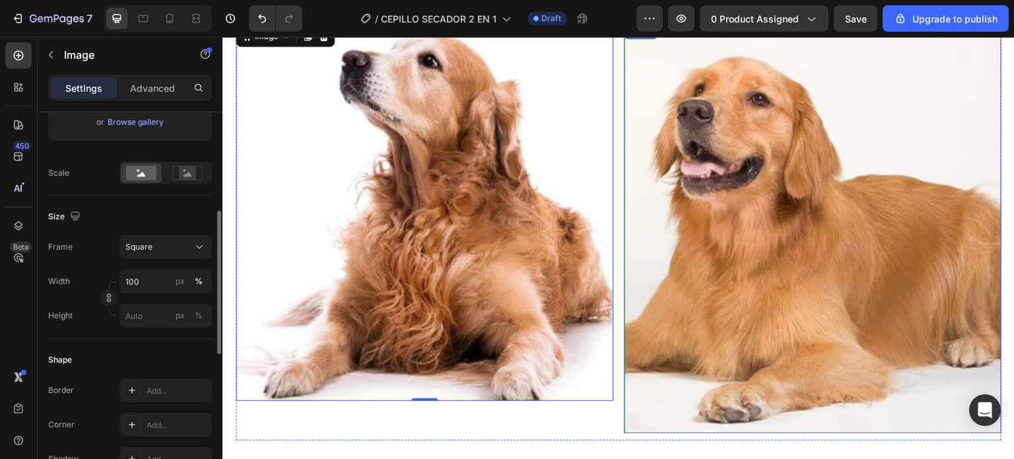
click at [715, 155] on img at bounding box center [813, 228] width 378 height 410
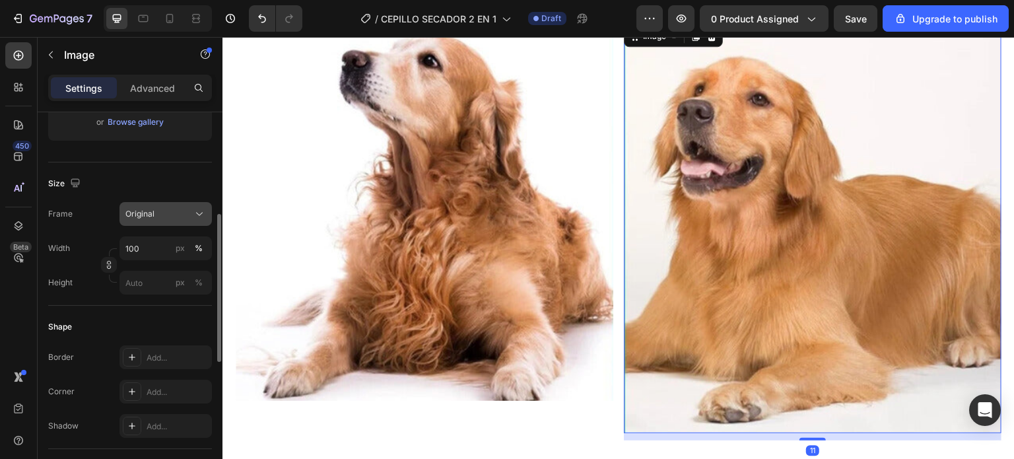
click at [204, 211] on icon at bounding box center [199, 213] width 13 height 13
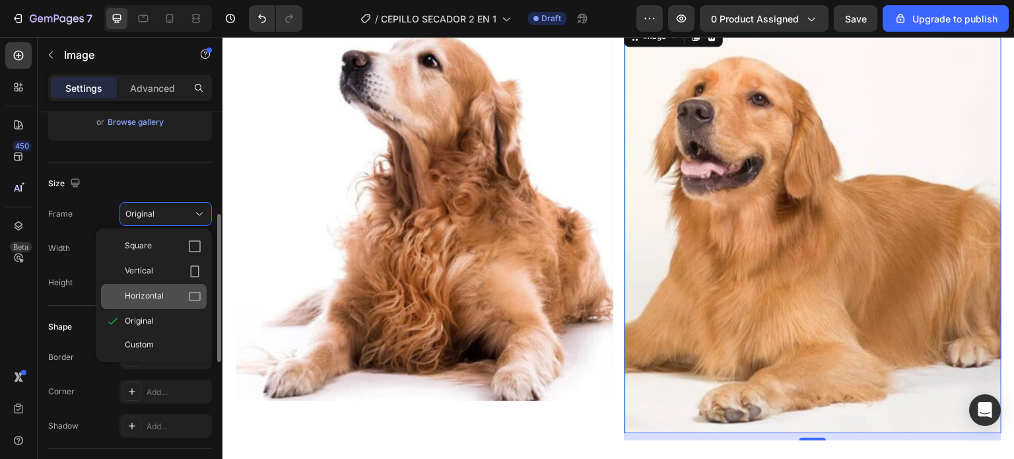
click at [158, 285] on div "Horizontal" at bounding box center [154, 296] width 106 height 25
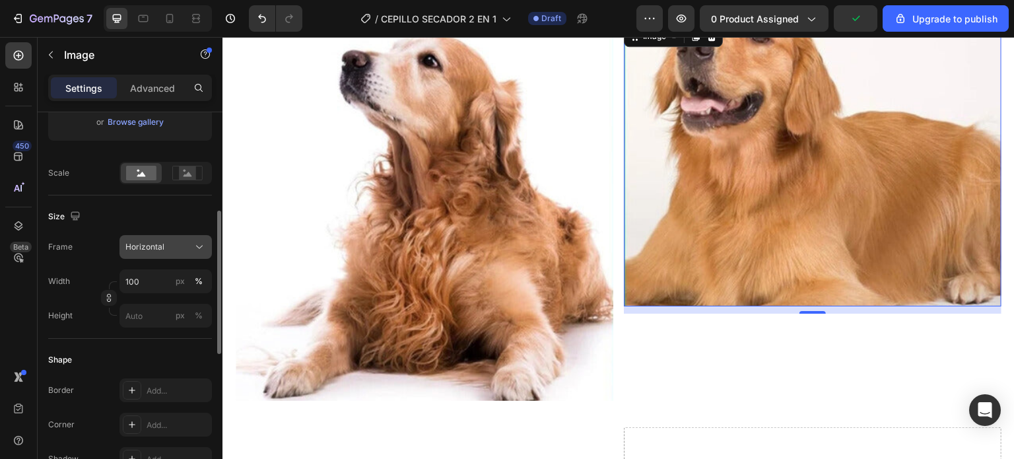
click at [201, 245] on icon at bounding box center [199, 246] width 13 height 13
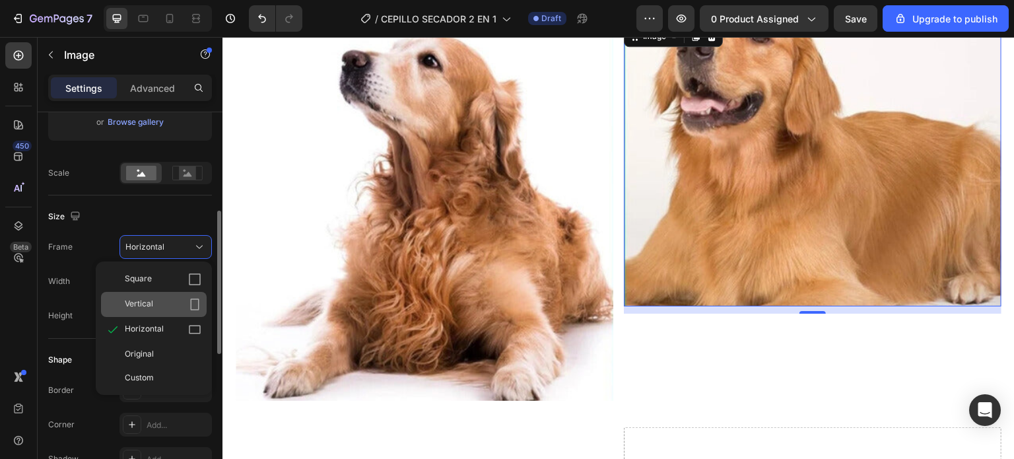
click at [153, 298] on div "Vertical" at bounding box center [163, 304] width 77 height 13
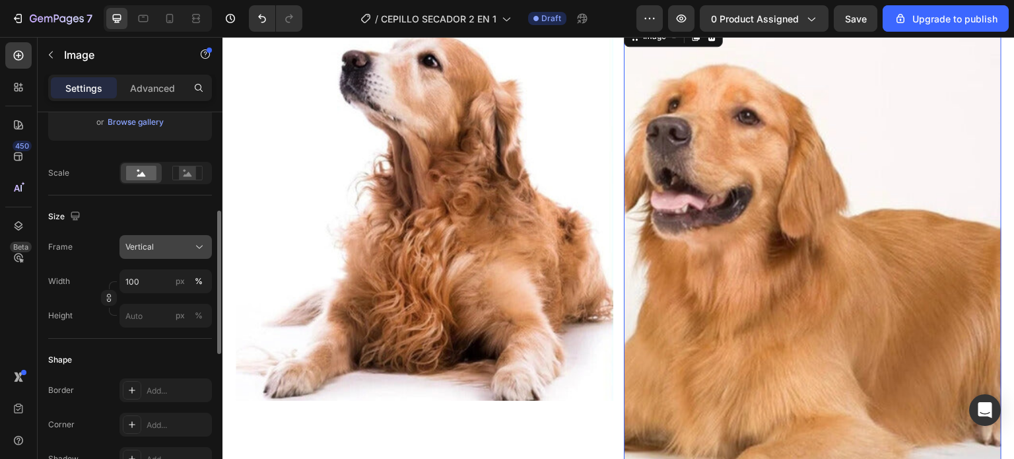
click at [192, 248] on div "Vertical" at bounding box center [165, 246] width 81 height 13
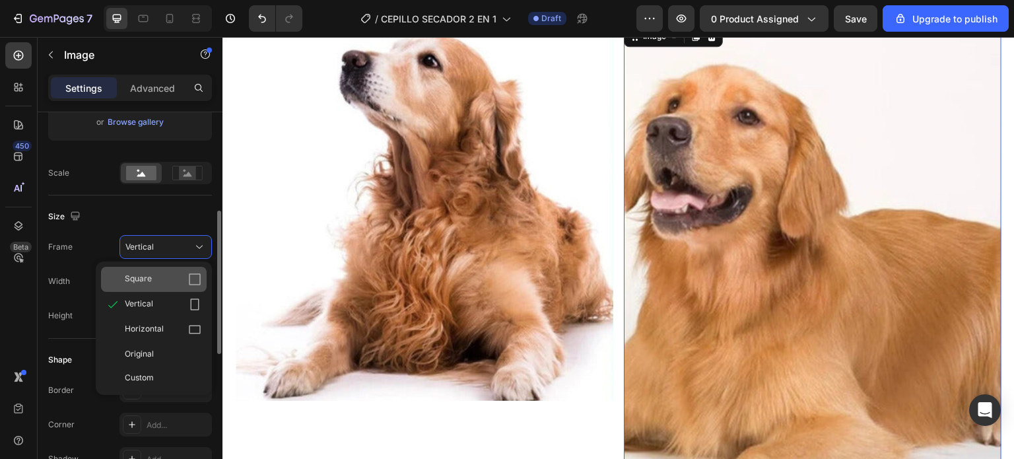
click at [150, 277] on span "Square" at bounding box center [138, 279] width 27 height 13
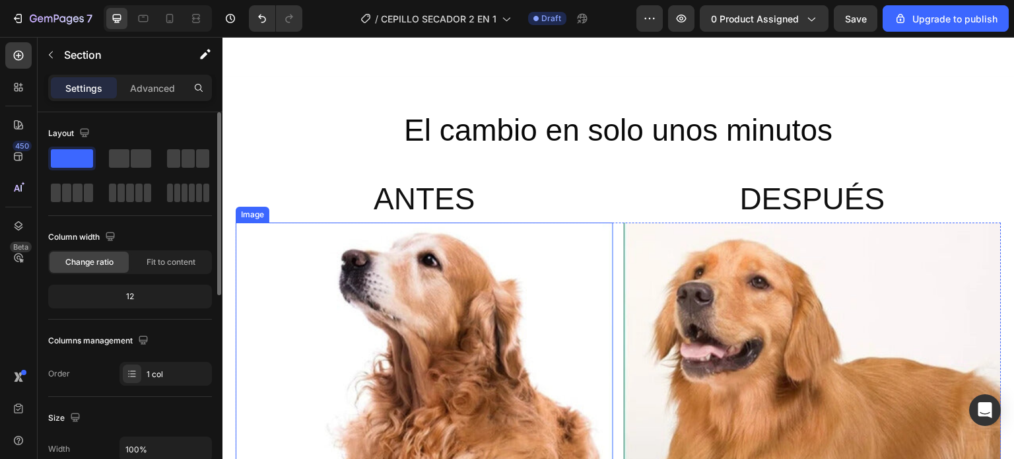
scroll to position [594, 0]
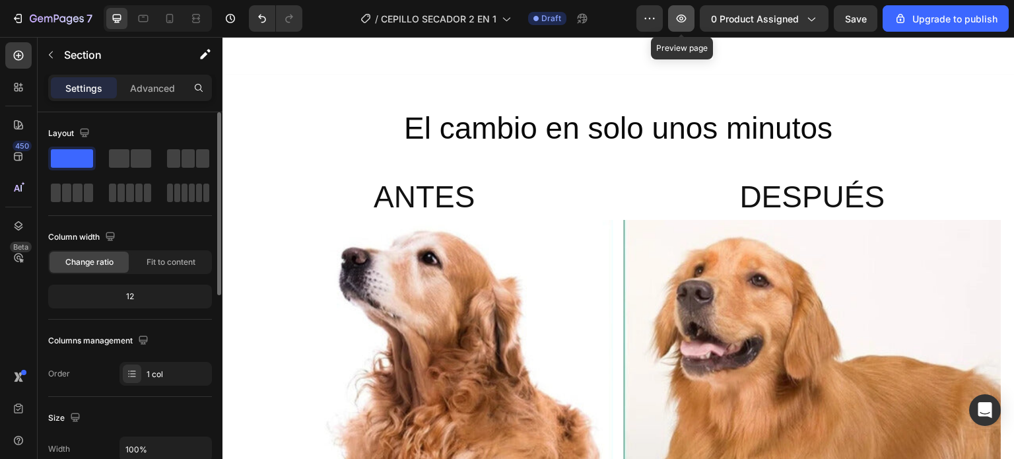
click at [691, 18] on button "button" at bounding box center [681, 18] width 26 height 26
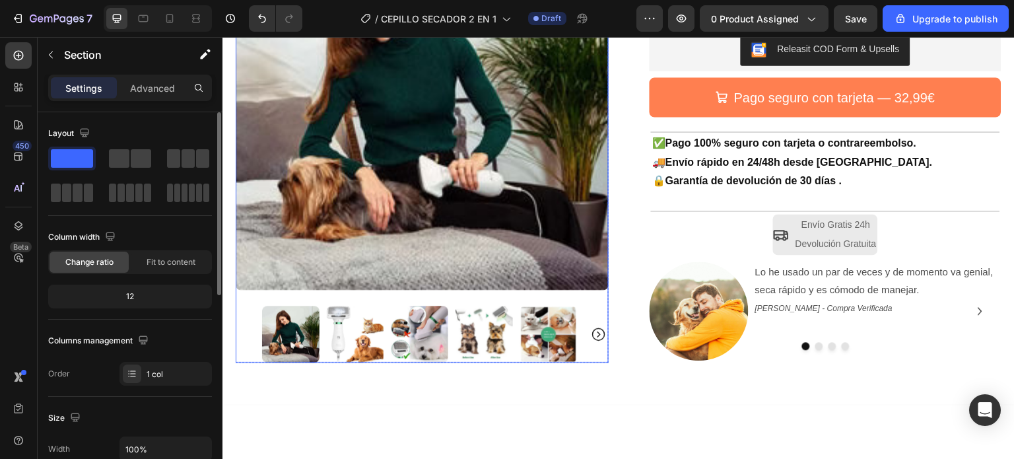
scroll to position [66, 0]
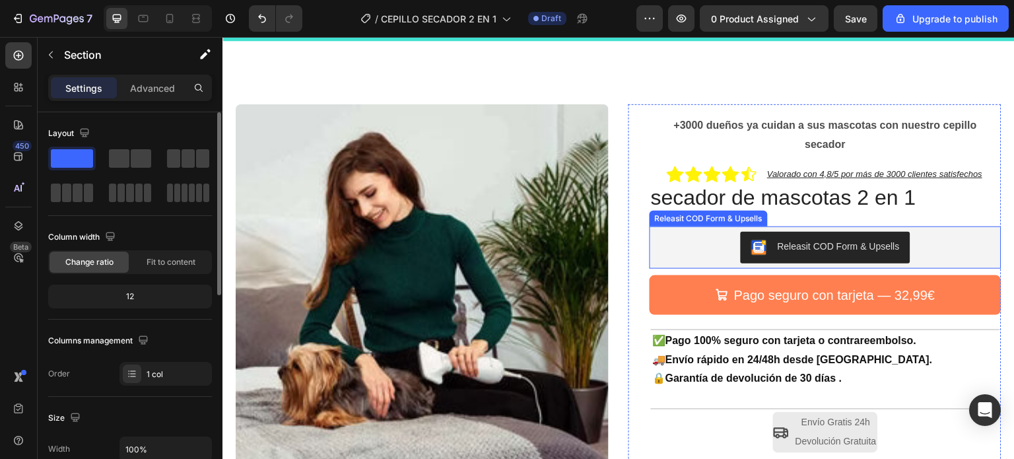
click at [786, 238] on button "Releasit COD Form & Upsells" at bounding box center [826, 248] width 170 height 32
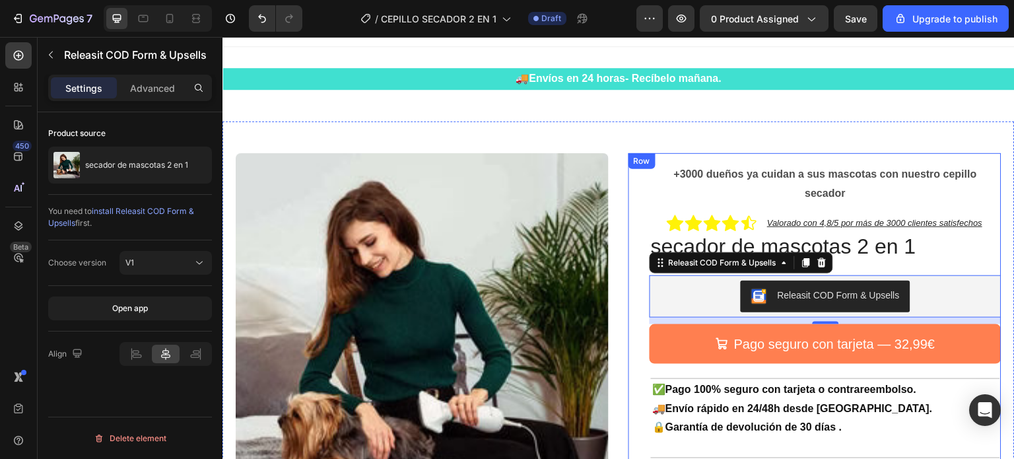
scroll to position [0, 0]
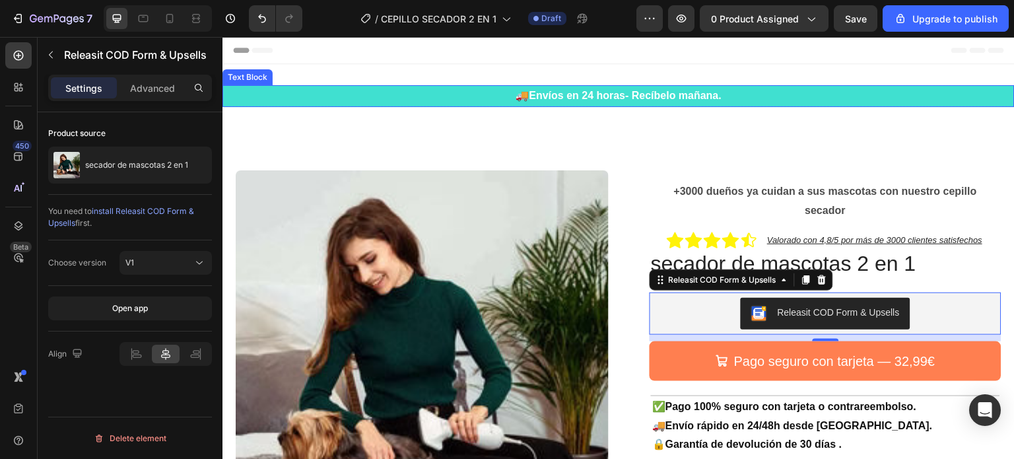
click at [465, 89] on p "🚚 Envíos en 24 horas- Recíbelo mañana." at bounding box center [619, 95] width 790 height 19
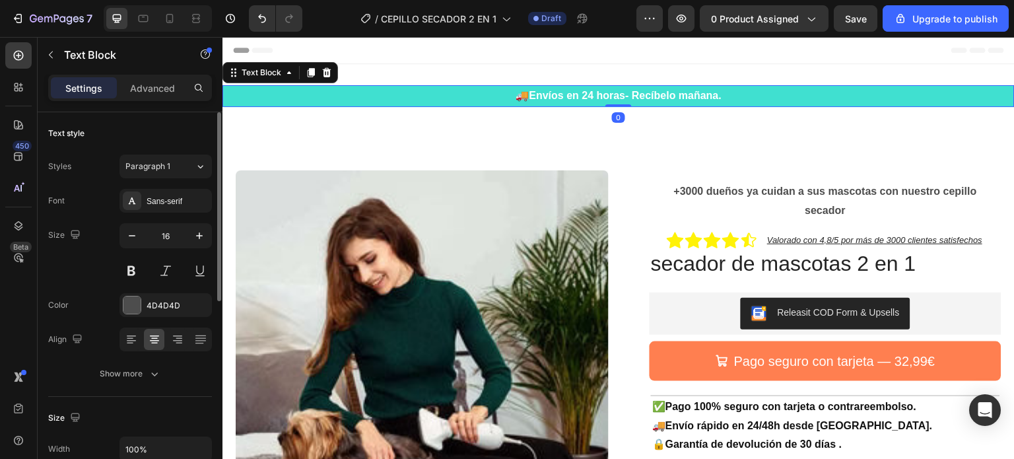
click at [452, 96] on p "🚚 Envíos en 24 horas- Recíbelo mañana." at bounding box center [619, 95] width 790 height 19
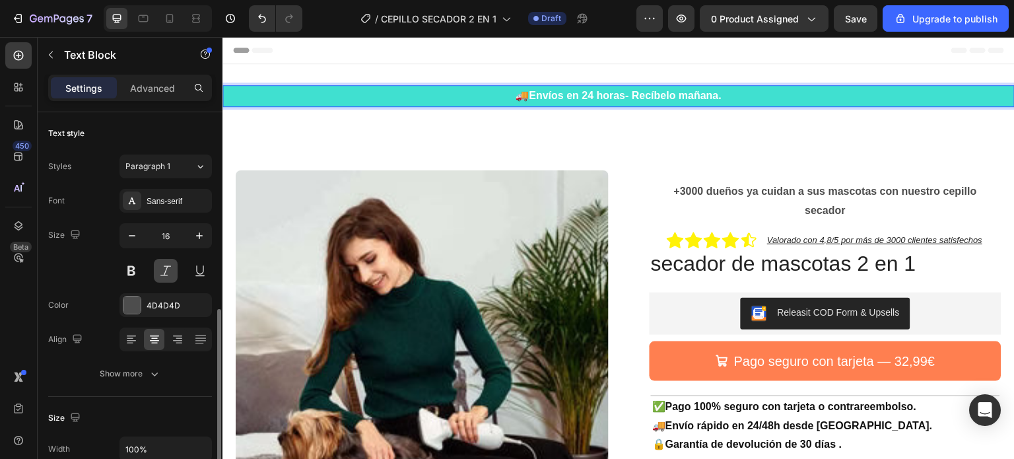
scroll to position [198, 0]
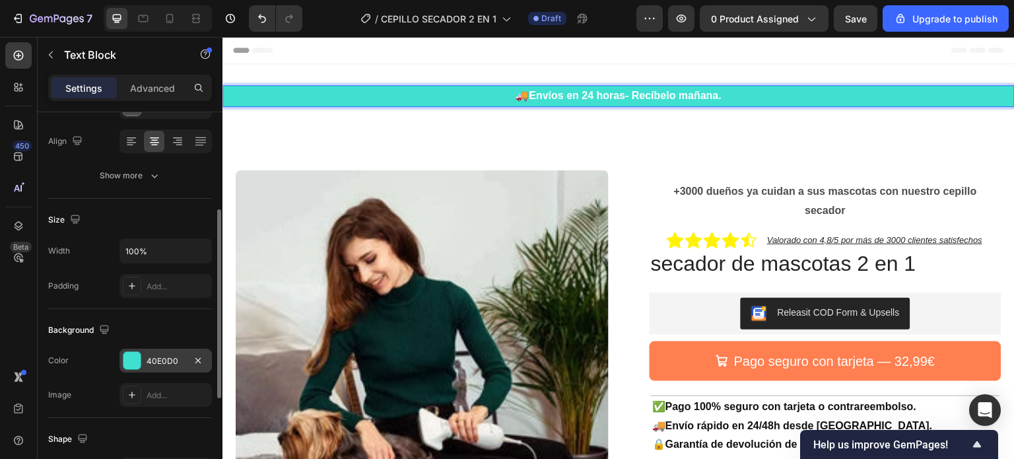
click at [130, 356] on div at bounding box center [131, 360] width 17 height 17
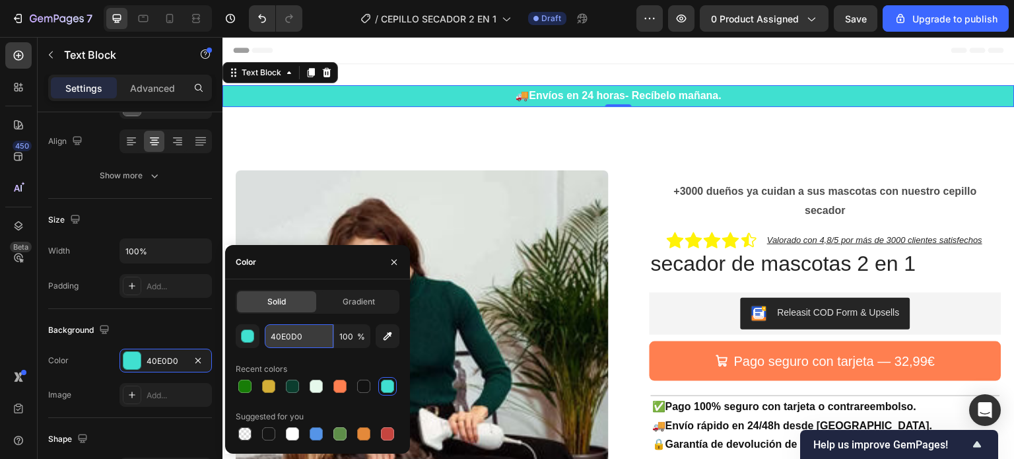
paste input "text"
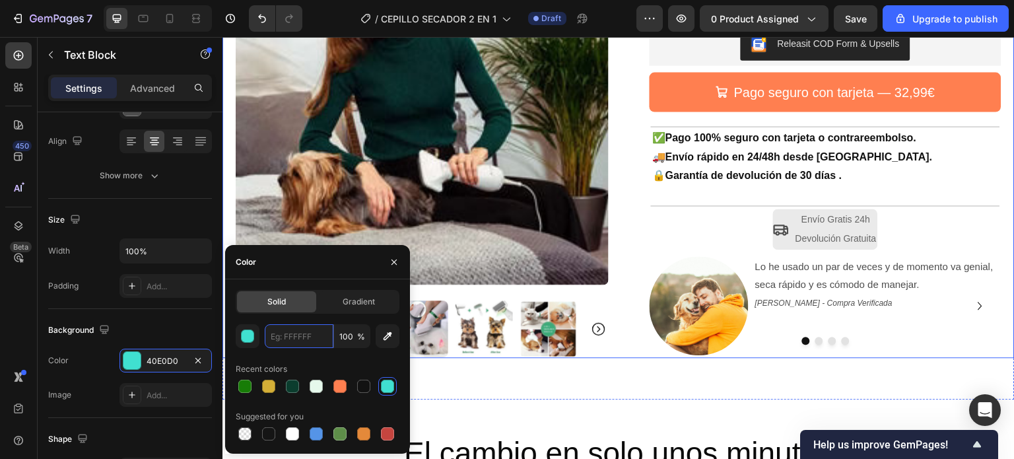
scroll to position [396, 0]
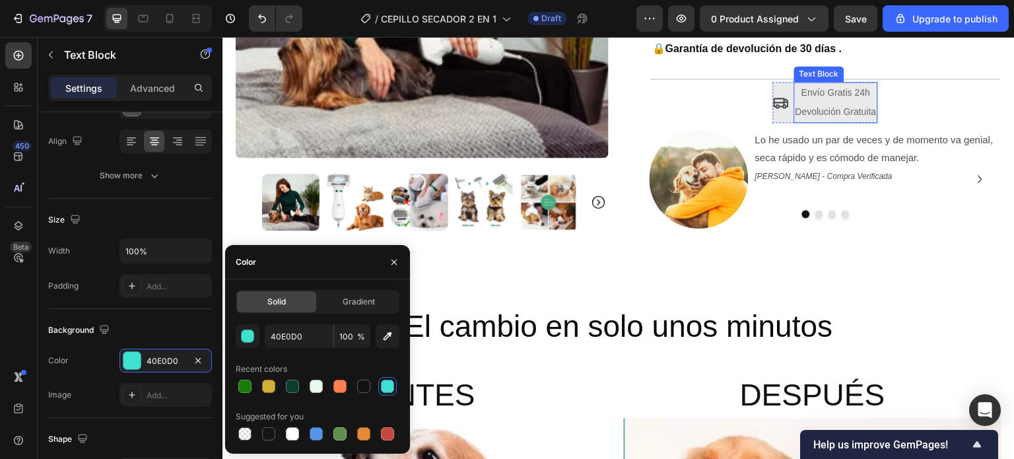
click at [807, 101] on div "Envío Gratis 24h Devolución Gratuita Text Block" at bounding box center [836, 102] width 84 height 41
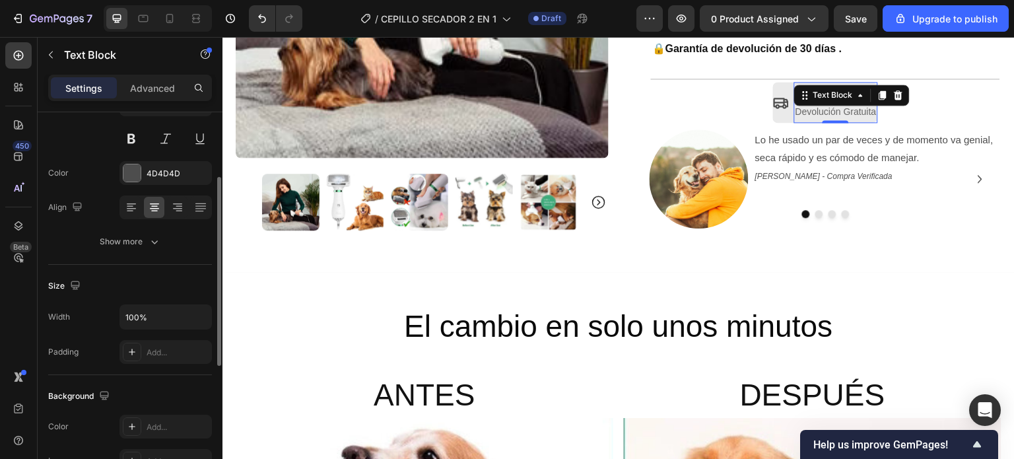
scroll to position [0, 0]
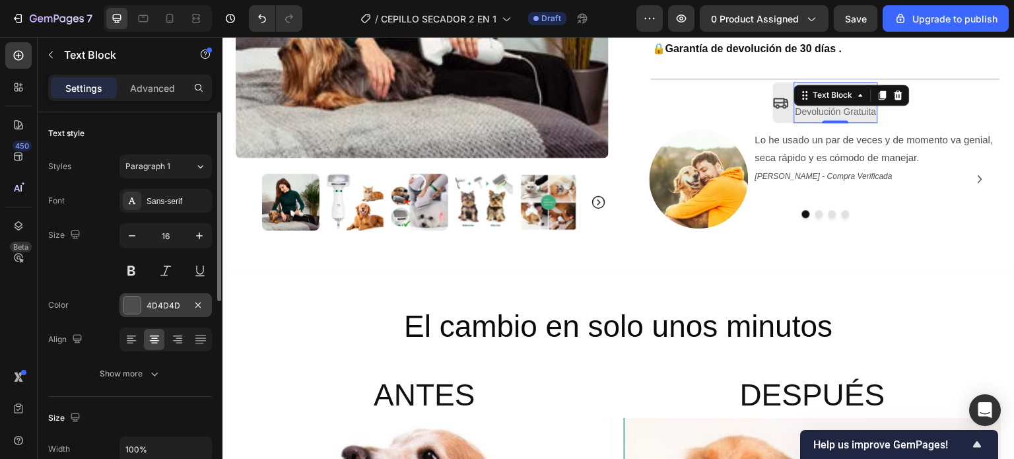
click at [168, 300] on div "4D4D4D" at bounding box center [166, 306] width 38 height 12
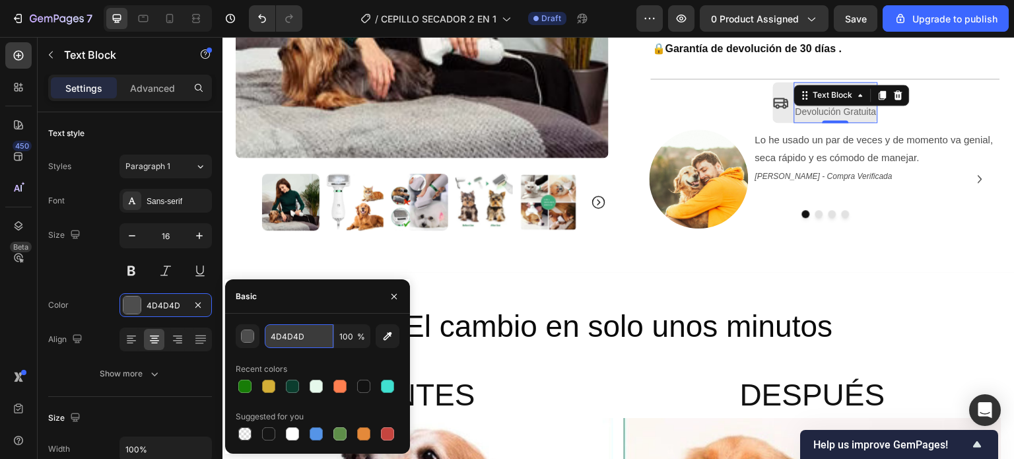
click at [290, 335] on input "4D4D4D" at bounding box center [299, 336] width 69 height 24
paste input "text"
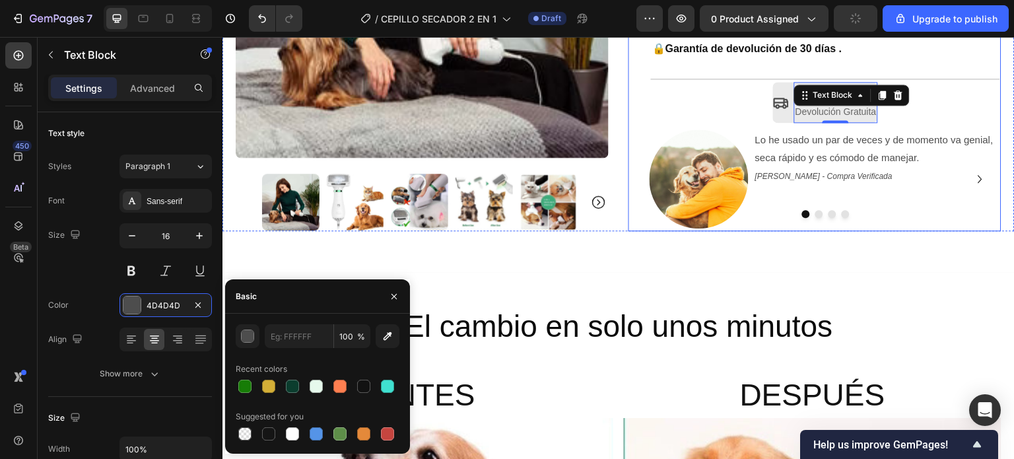
click at [937, 108] on div "+3000 dueños ya cuidan a sus mascotas con nuestro cepillo secador Text Block Ro…" at bounding box center [826, 2] width 352 height 457
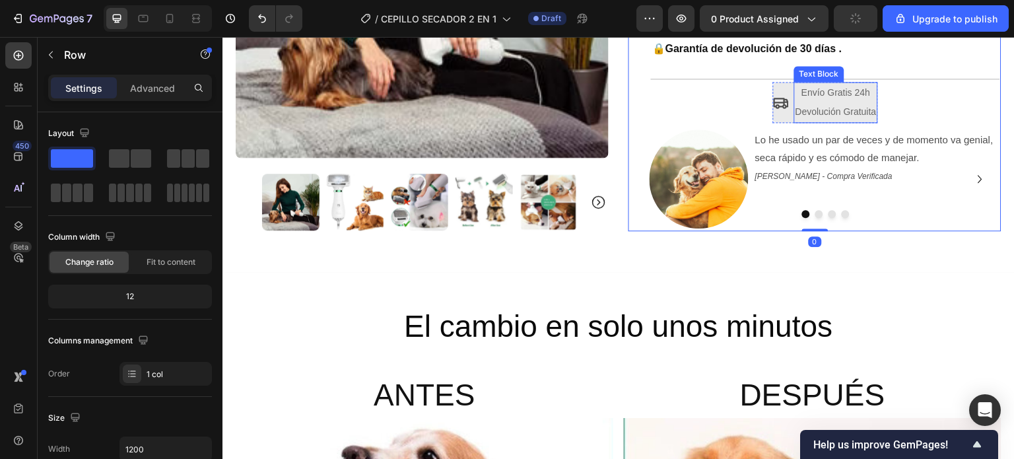
click at [818, 100] on div "Envío Gratis 24h Devolución Gratuita Text Block" at bounding box center [836, 102] width 84 height 41
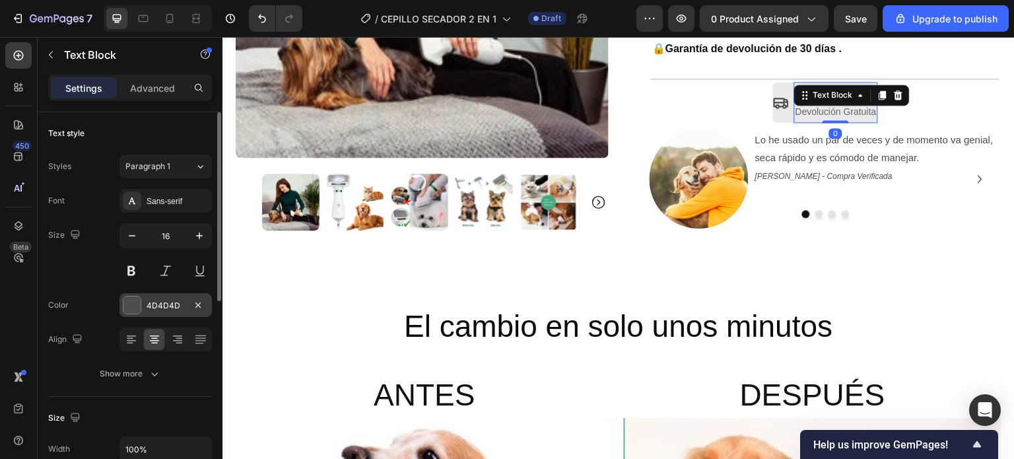
click at [169, 306] on div "4D4D4D" at bounding box center [166, 306] width 38 height 12
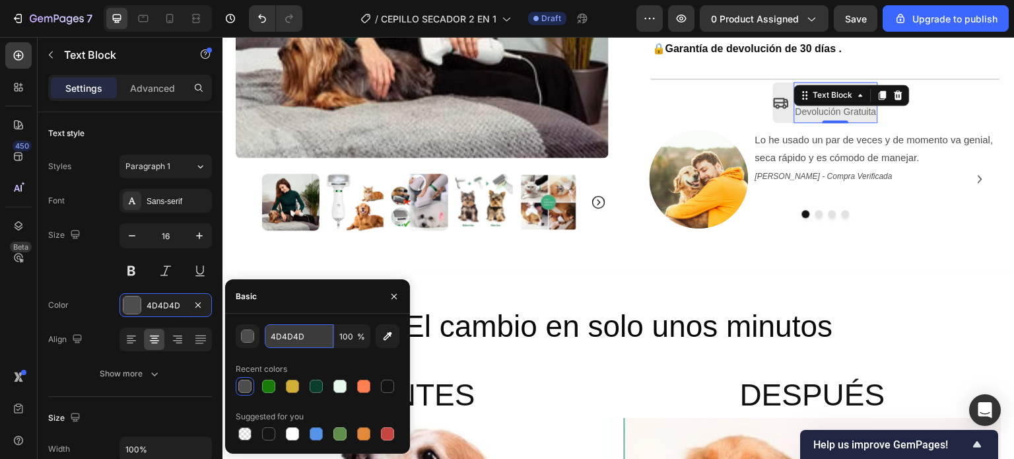
drag, startPoint x: 169, startPoint y: 306, endPoint x: 284, endPoint y: 337, distance: 119.0
paste input "text"
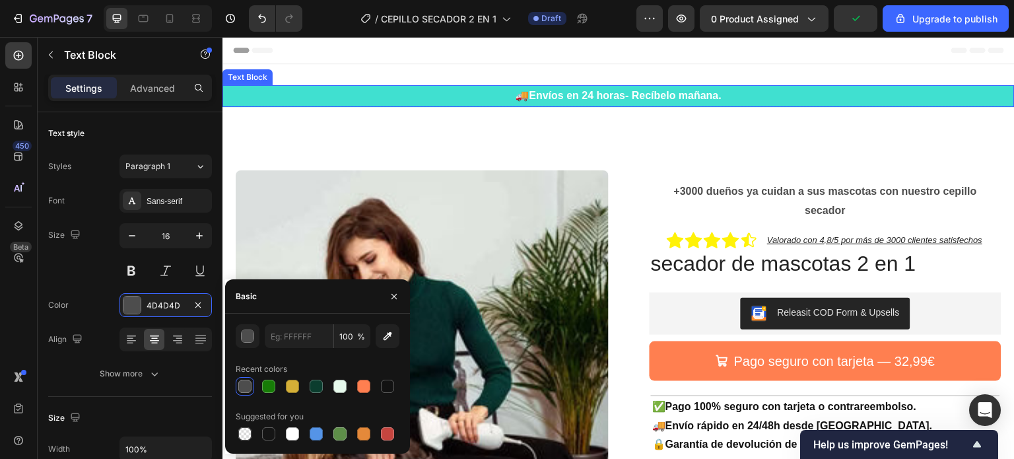
click at [429, 84] on div "🚚 Envíos en 24 horas- Recíbelo mañana. Text Block Row Section 1" at bounding box center [618, 101] width 792 height 75
click at [430, 95] on p "🚚 Envíos en 24 horas- Recíbelo mañana." at bounding box center [619, 95] width 790 height 19
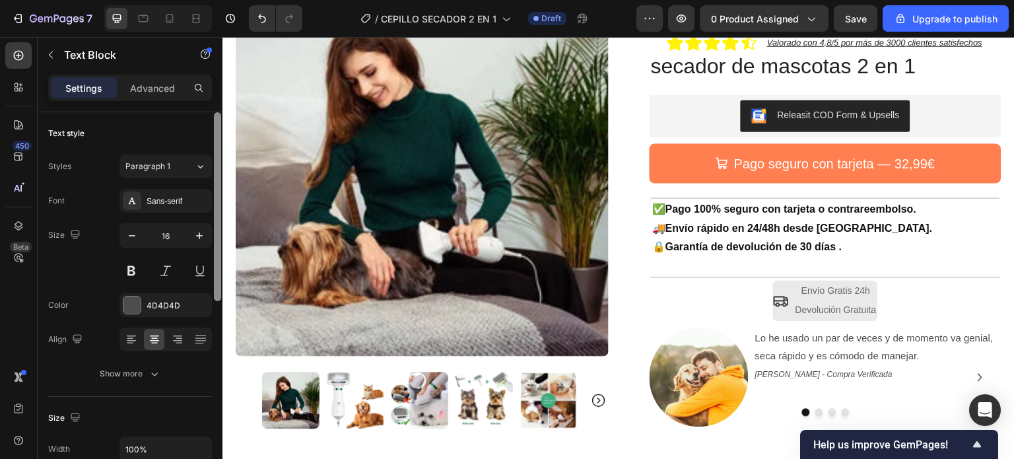
scroll to position [198, 0]
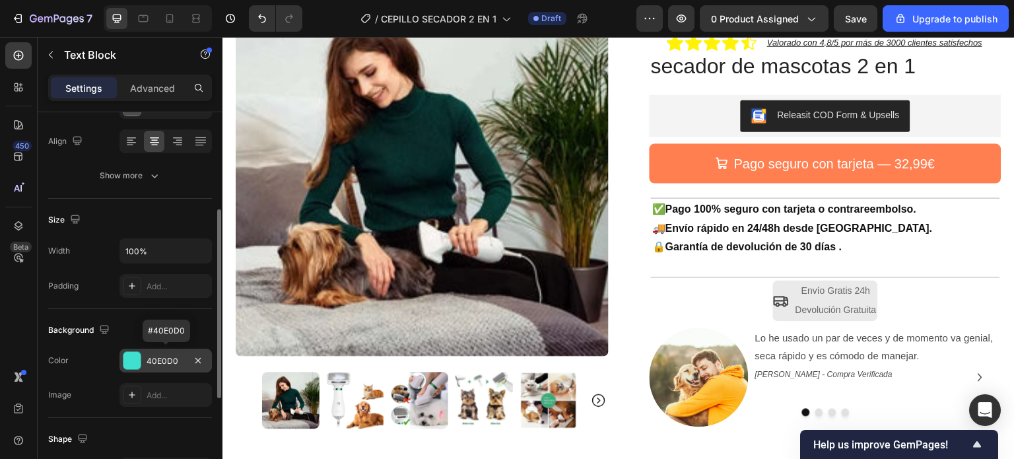
click at [162, 357] on div "40E0D0" at bounding box center [166, 361] width 38 height 12
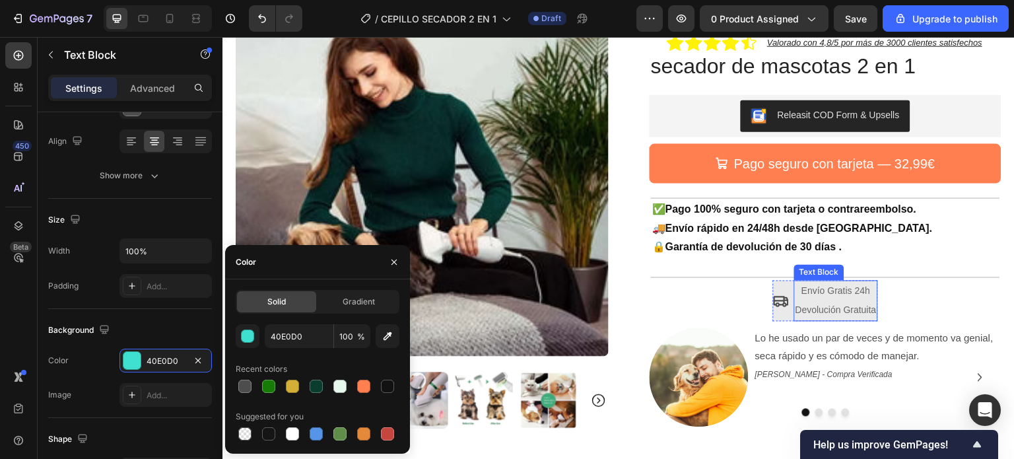
click at [814, 304] on p "Devolución Gratuita" at bounding box center [835, 309] width 81 height 19
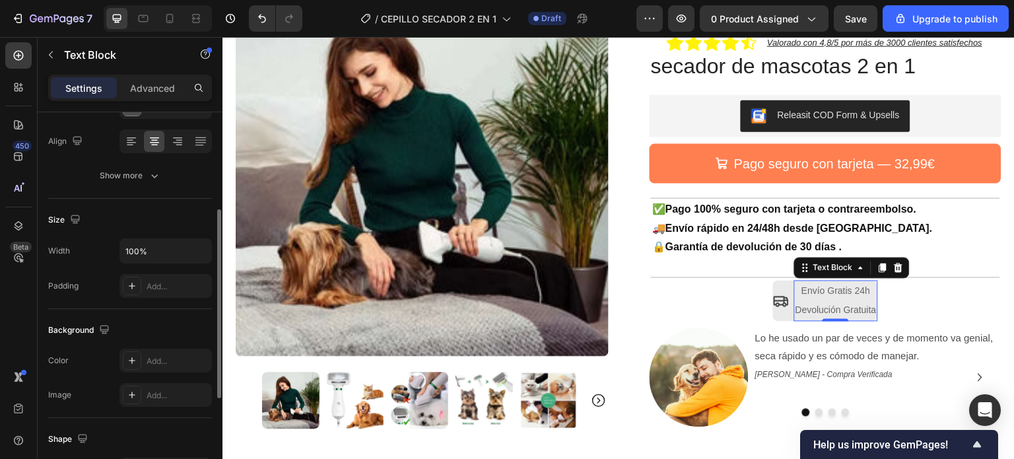
scroll to position [0, 0]
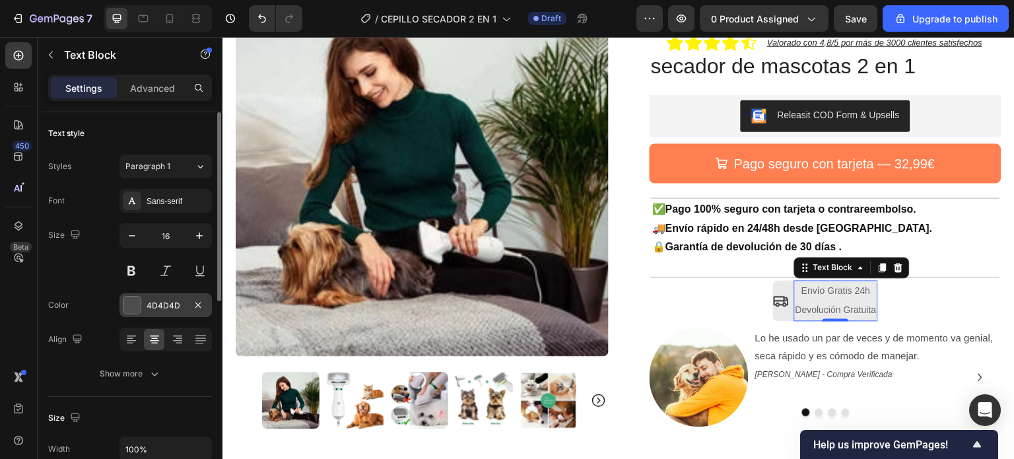
click at [136, 300] on div at bounding box center [131, 304] width 17 height 17
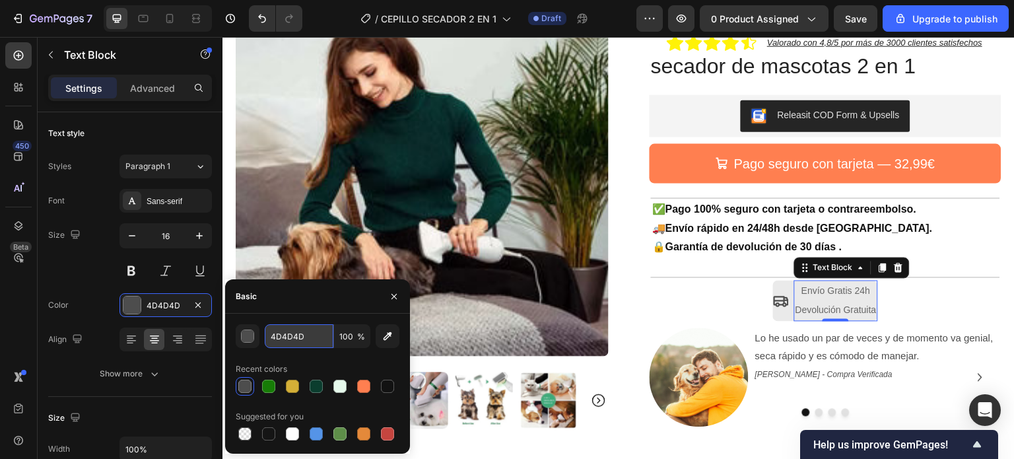
paste input "0E0D0"
type input "40E0D0"
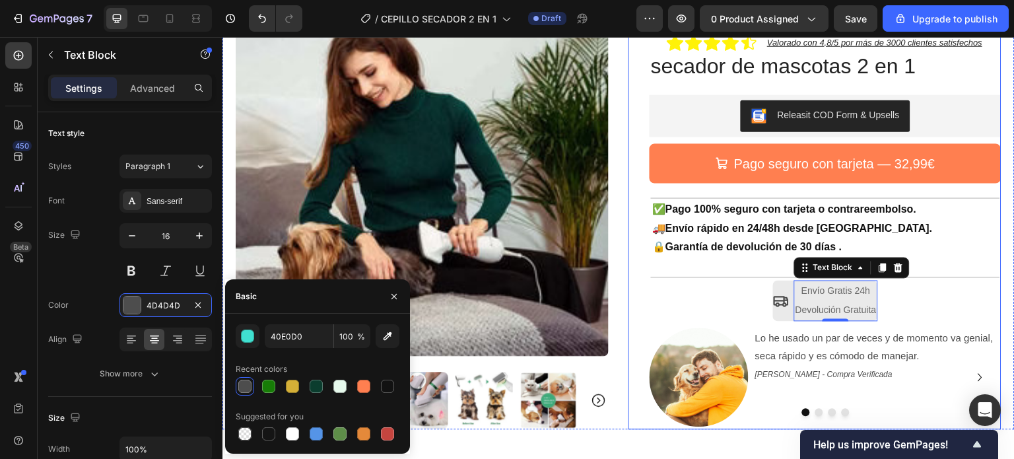
click at [714, 298] on div "+3000 dueños ya cuidan a sus mascotas con nuestro cepillo secador Text Block Ro…" at bounding box center [826, 200] width 352 height 457
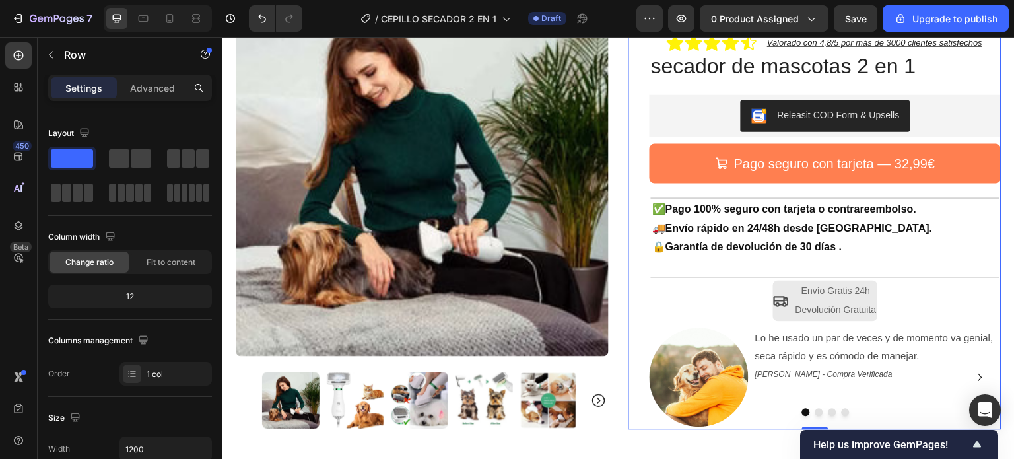
click at [939, 298] on div "+3000 dueños ya cuidan a sus mascotas con nuestro cepillo secador Text Block Ro…" at bounding box center [826, 200] width 352 height 457
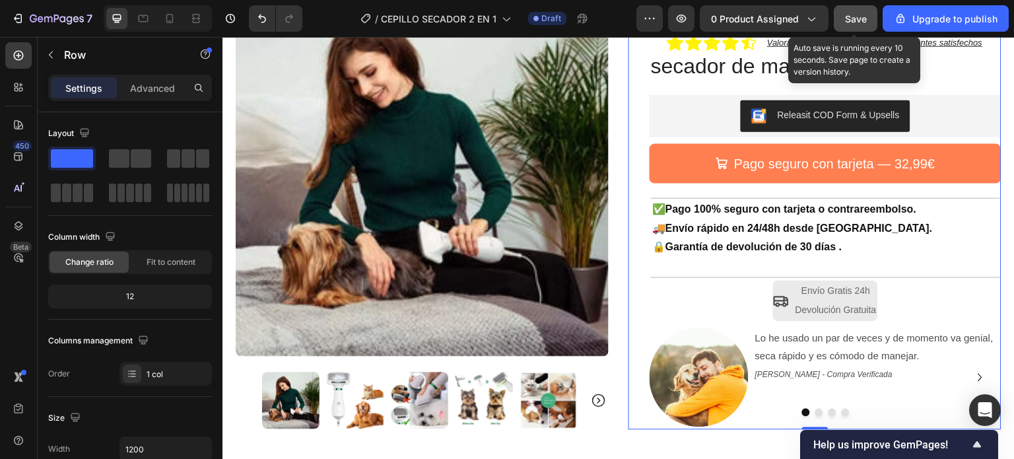
click at [865, 15] on span "Save" at bounding box center [856, 18] width 22 height 11
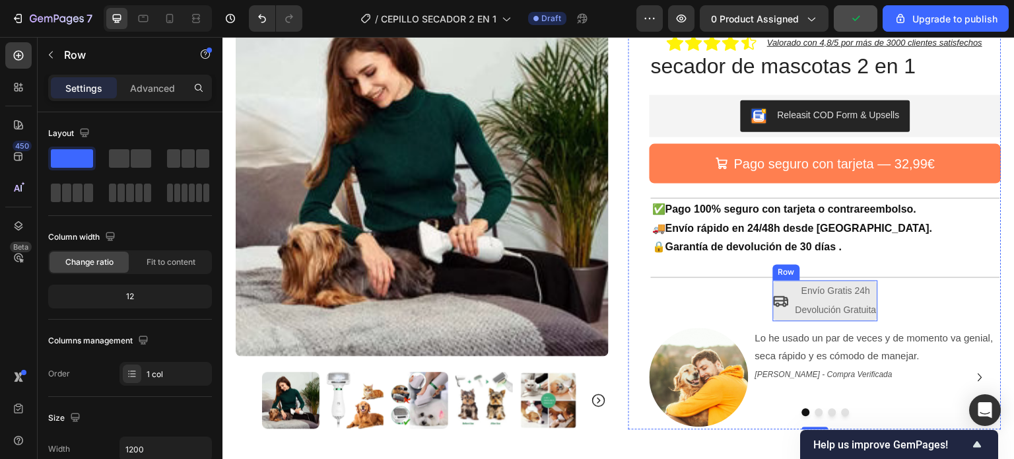
click at [778, 285] on div "Icon" at bounding box center [781, 300] width 16 height 41
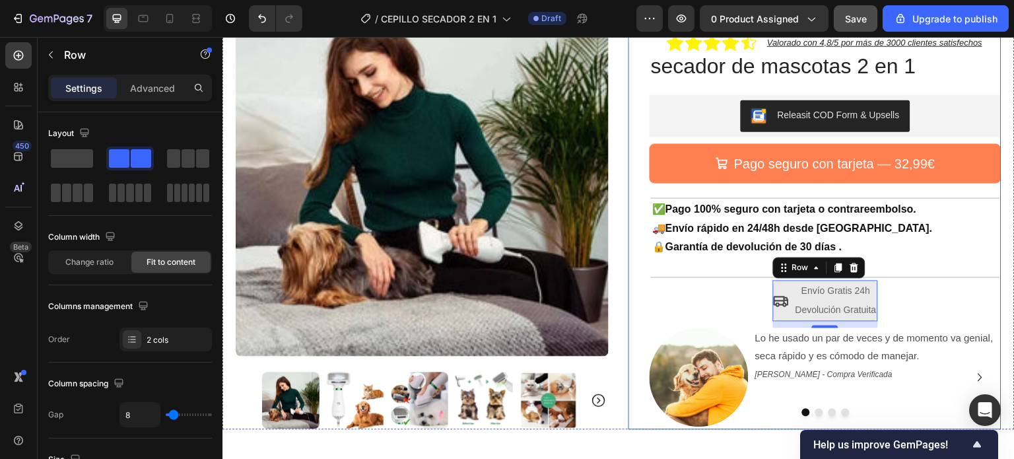
click at [935, 310] on div "+3000 dueños ya cuidan a sus mascotas con nuestro cepillo secador Text Block Ro…" at bounding box center [826, 200] width 352 height 457
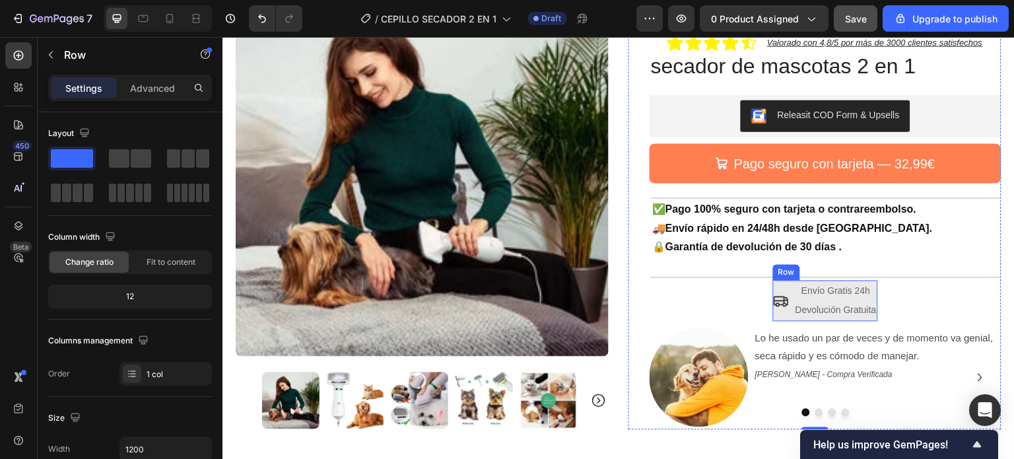
click at [780, 286] on div "Icon" at bounding box center [781, 300] width 16 height 41
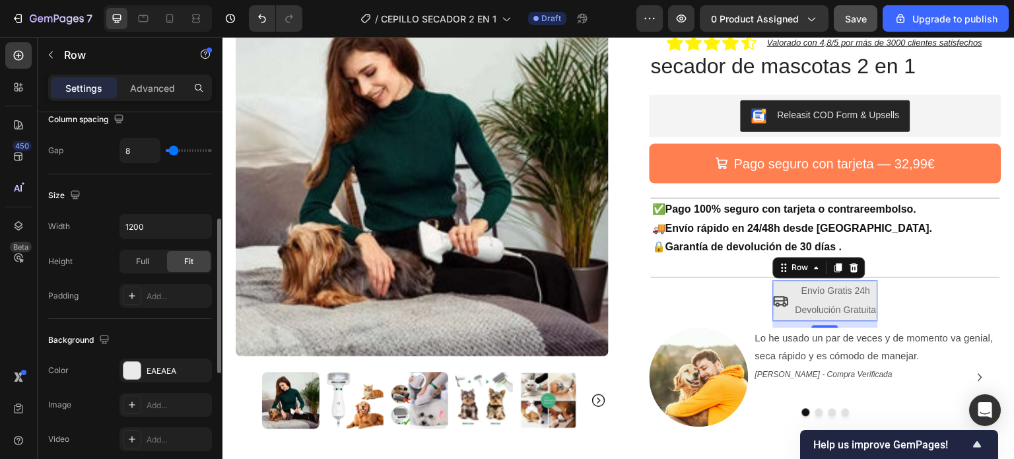
scroll to position [462, 0]
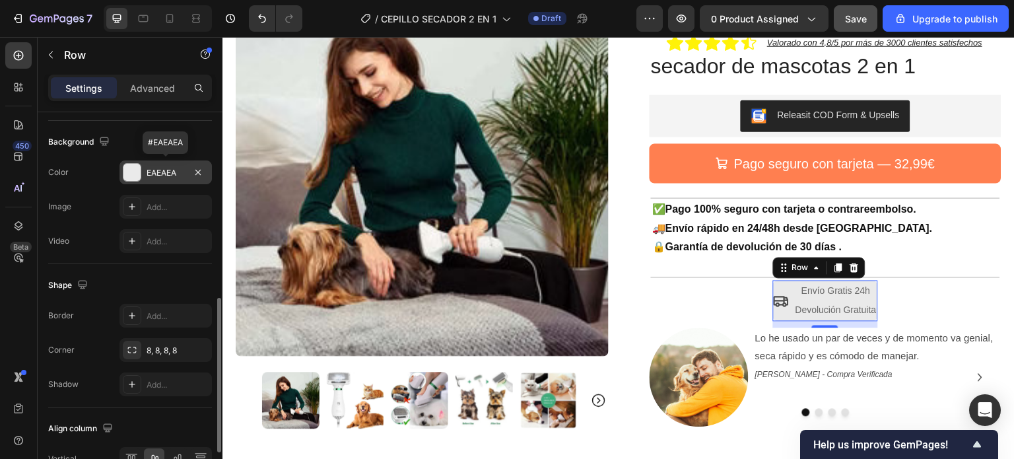
click at [153, 167] on div "EAEAEA" at bounding box center [166, 173] width 38 height 12
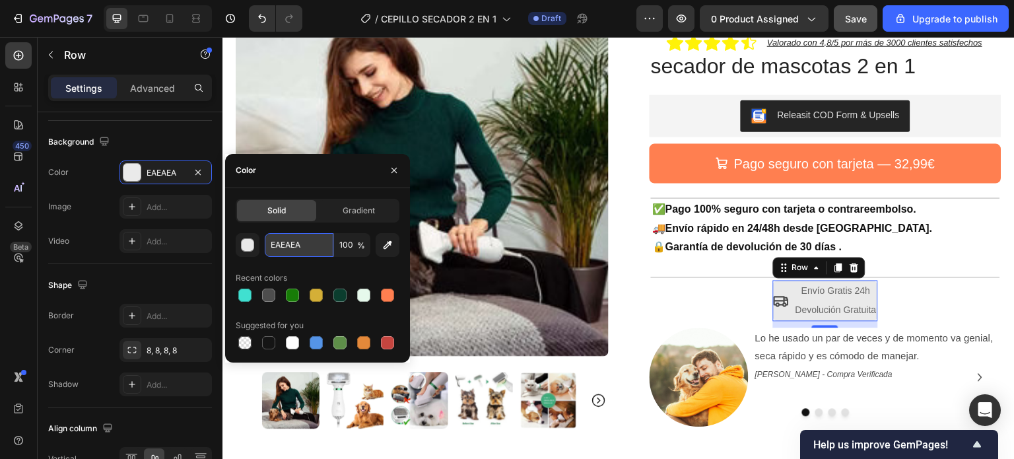
paste input "40E0D0"
type input "40E0D0"
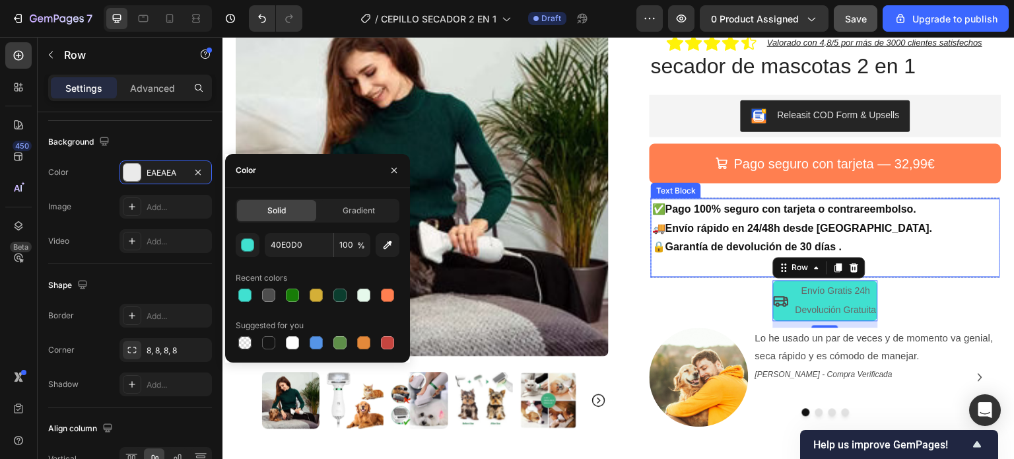
click at [935, 252] on div "✅ Pago 100% seguro con tarjeta o contrareembolso. 🚚 Envío rápido en 24/48h desd…" at bounding box center [825, 237] width 349 height 80
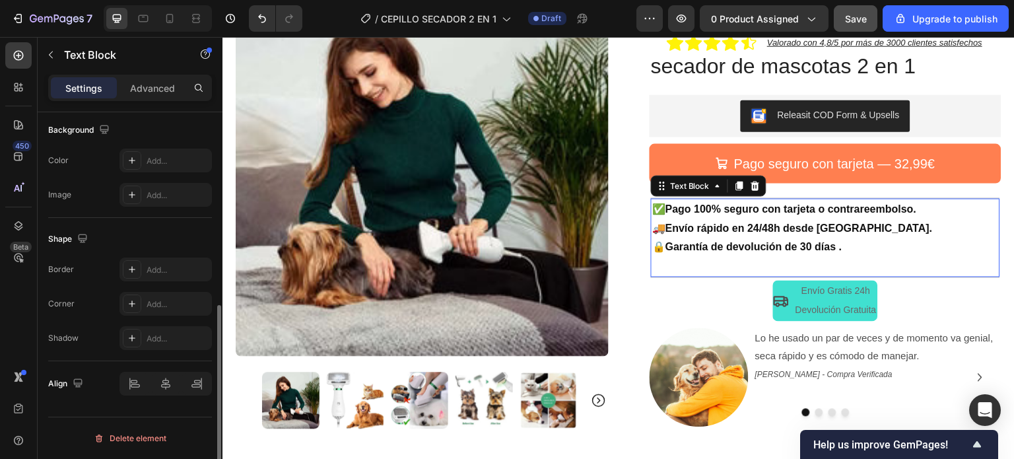
scroll to position [0, 0]
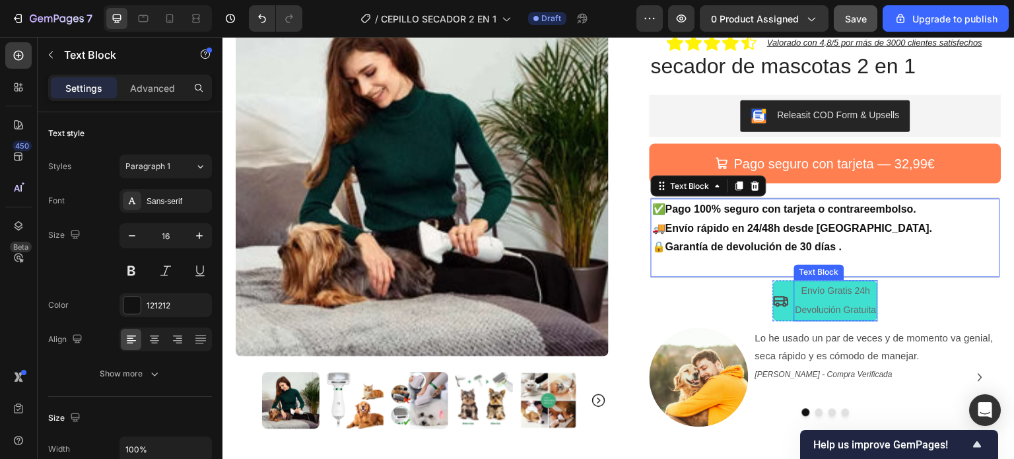
click at [795, 307] on span "Devolución Gratuita" at bounding box center [835, 309] width 81 height 11
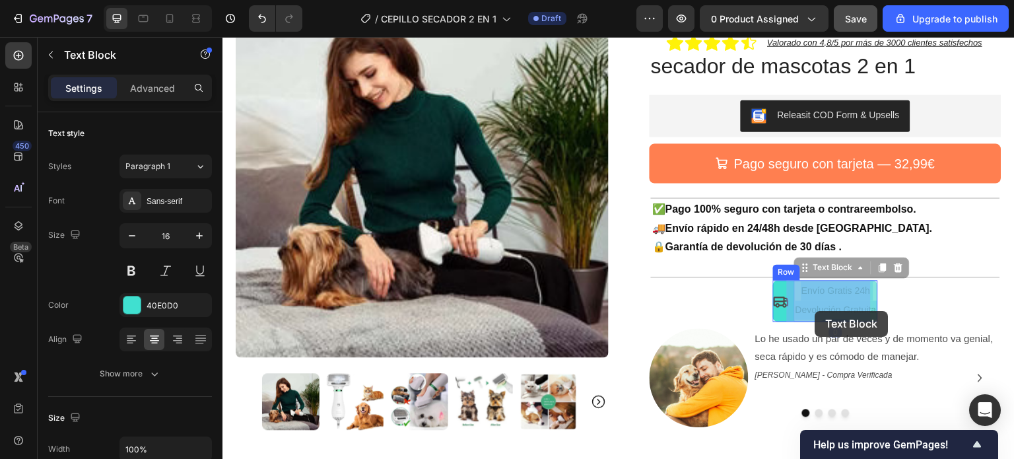
drag, startPoint x: 790, startPoint y: 308, endPoint x: 815, endPoint y: 311, distance: 25.9
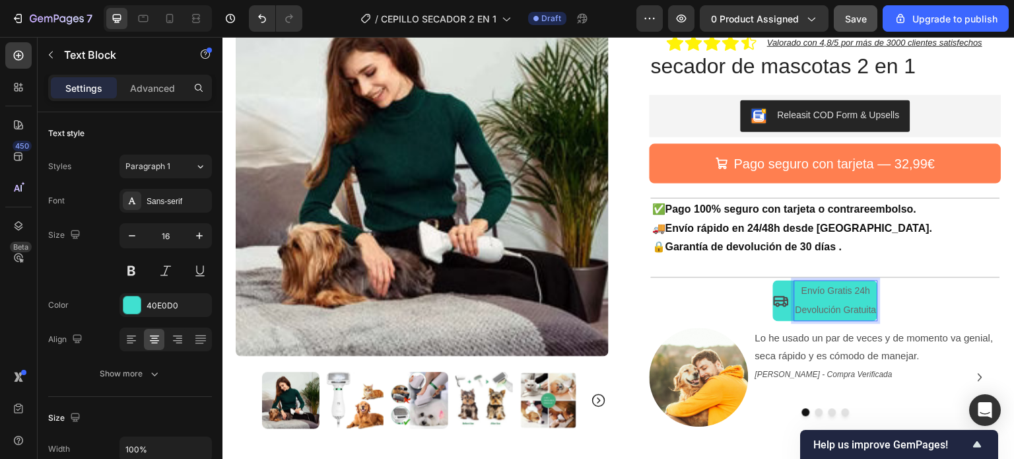
click at [867, 309] on span "Devolución Gratuita" at bounding box center [835, 309] width 81 height 11
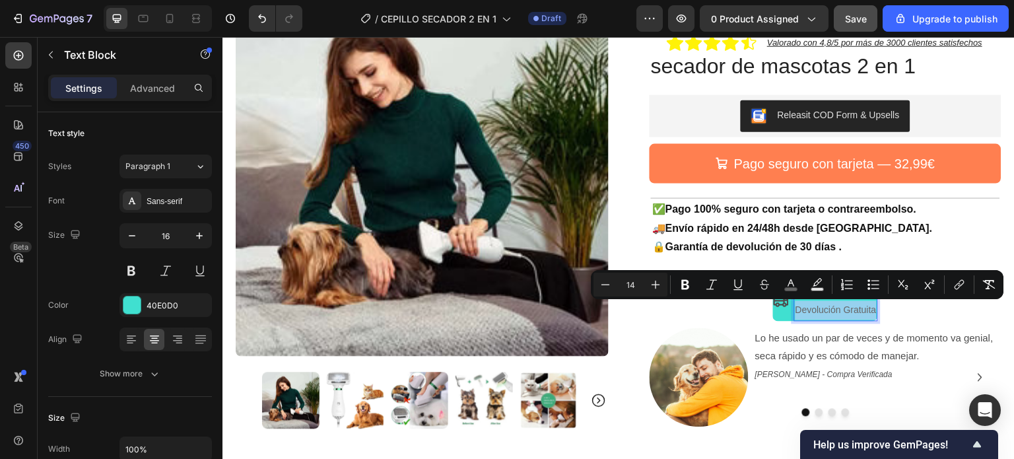
drag, startPoint x: 870, startPoint y: 314, endPoint x: 787, endPoint y: 308, distance: 83.4
click at [794, 308] on div "Envío Gratis 24h Devolución Gratuita" at bounding box center [836, 300] width 84 height 41
click at [684, 282] on icon "Editor contextual toolbar" at bounding box center [685, 284] width 13 height 13
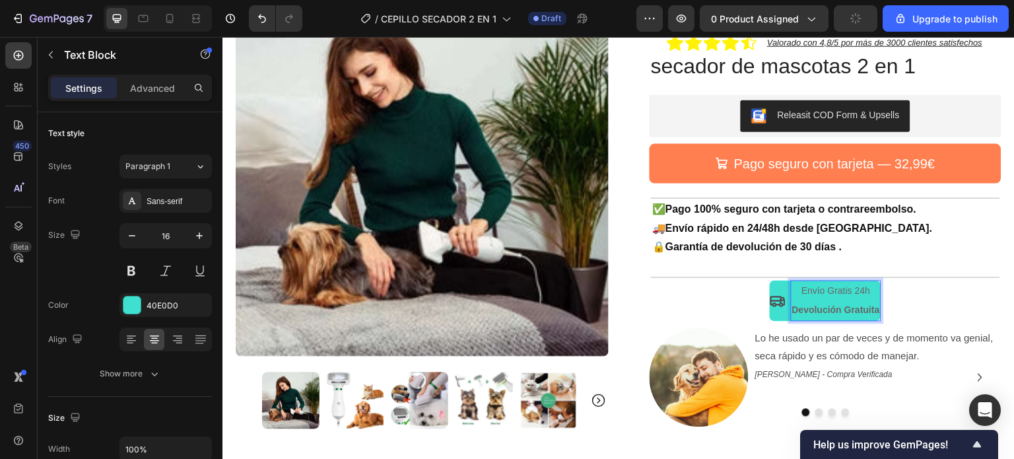
click at [867, 292] on p "Envío Gratis 24h" at bounding box center [836, 290] width 88 height 19
drag, startPoint x: 865, startPoint y: 292, endPoint x: 797, endPoint y: 292, distance: 68.0
click at [797, 292] on p "Envío Gratis 24h" at bounding box center [836, 290] width 88 height 19
click at [858, 290] on span "Envío Gratis 24h" at bounding box center [835, 290] width 69 height 11
drag, startPoint x: 863, startPoint y: 292, endPoint x: 795, endPoint y: 291, distance: 68.0
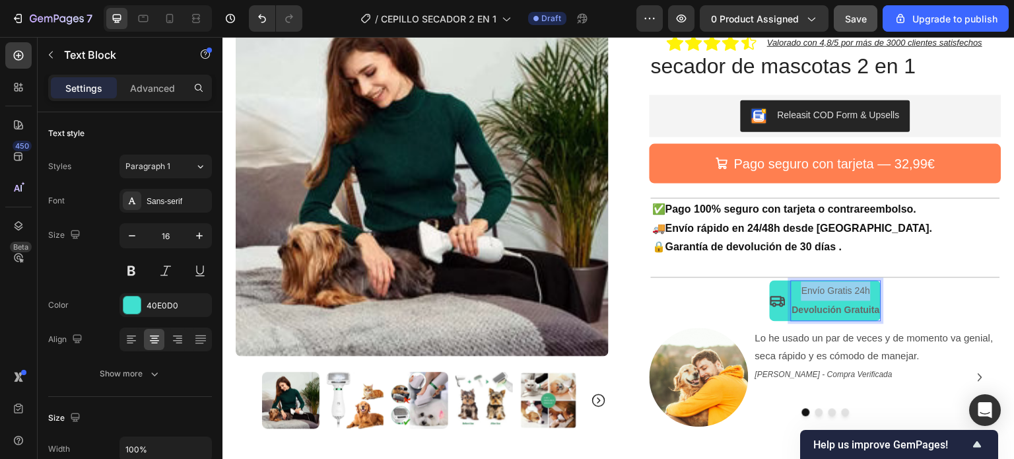
click at [795, 291] on p "Envío Gratis 24h" at bounding box center [836, 290] width 88 height 19
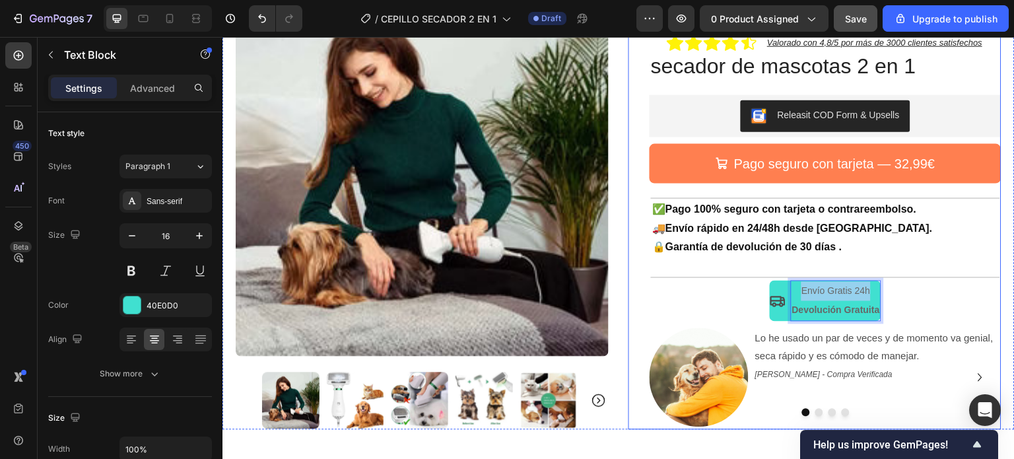
click at [908, 292] on div "+3000 dueños ya cuidan a sus mascotas con nuestro cepillo secador Text Block Ro…" at bounding box center [826, 200] width 352 height 457
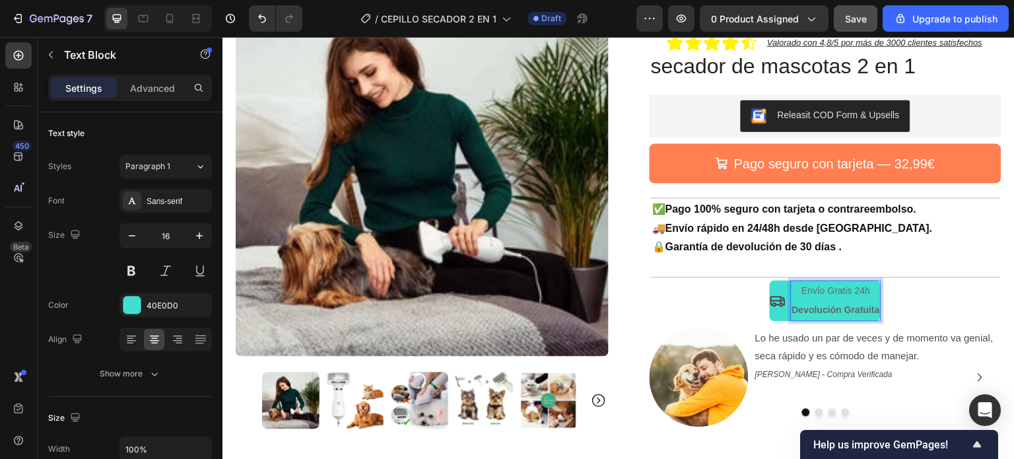
drag, startPoint x: 861, startPoint y: 290, endPoint x: 844, endPoint y: 290, distance: 17.8
click at [863, 292] on span "Envío Gratis 24h" at bounding box center [835, 290] width 69 height 11
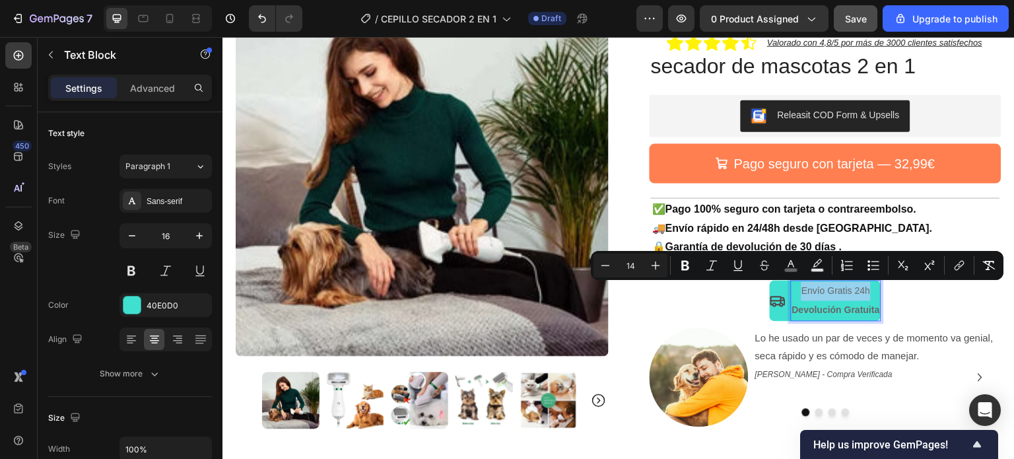
drag, startPoint x: 866, startPoint y: 292, endPoint x: 794, endPoint y: 291, distance: 72.0
click at [794, 291] on p "Envío Gratis 24h" at bounding box center [836, 290] width 88 height 19
click at [690, 265] on icon "Editor contextual toolbar" at bounding box center [685, 265] width 13 height 13
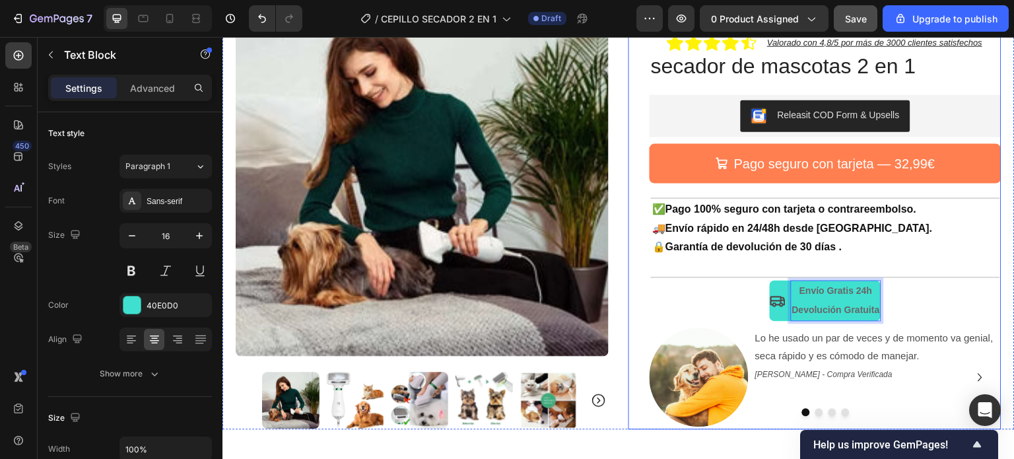
click at [946, 294] on div "+3000 dueños ya cuidan a sus mascotas con nuestro cepillo secador Text Block Ro…" at bounding box center [826, 200] width 352 height 457
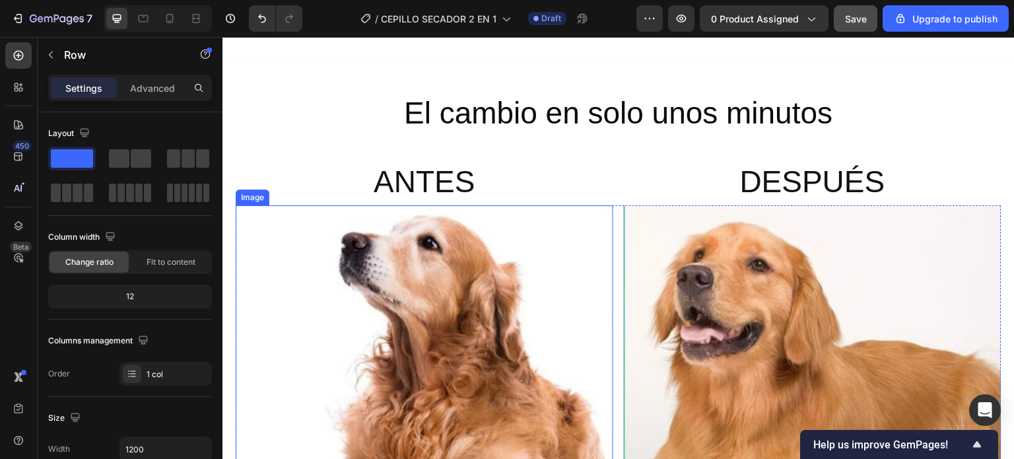
scroll to position [528, 0]
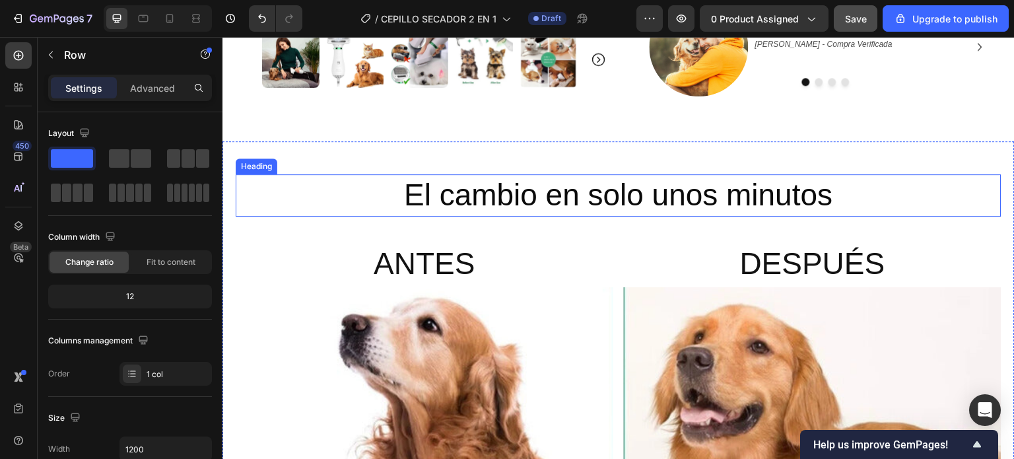
click at [584, 195] on span "El cambio en solo unos minutos" at bounding box center [618, 195] width 428 height 34
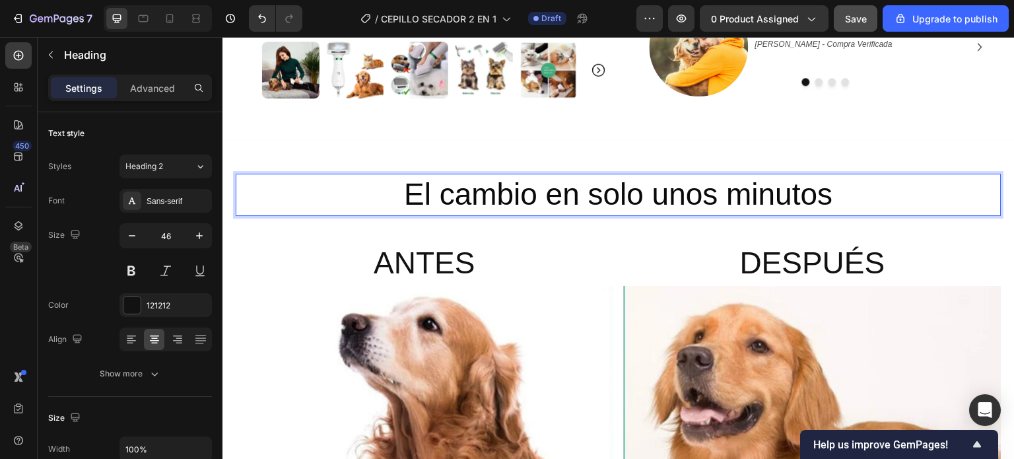
click at [830, 195] on p "El cambio en solo unos minutos" at bounding box center [618, 195] width 763 height 40
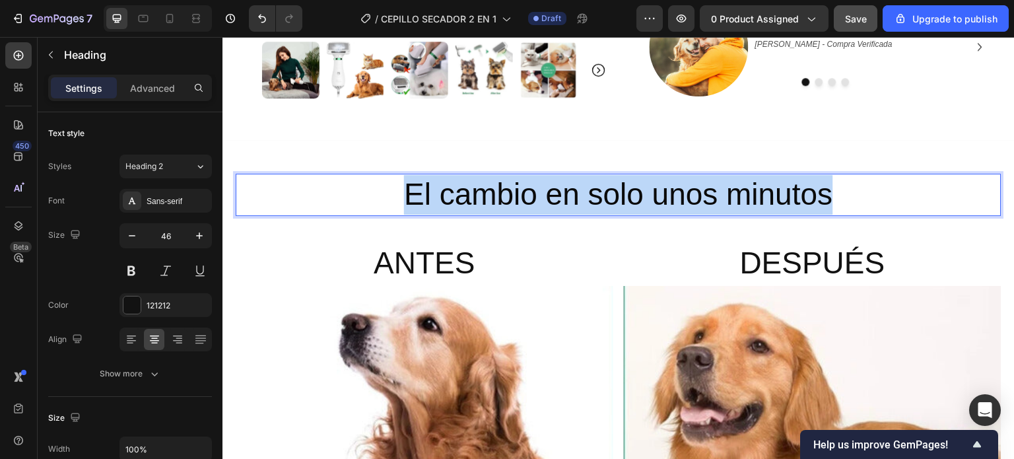
drag, startPoint x: 830, startPoint y: 200, endPoint x: 397, endPoint y: 195, distance: 433.1
click at [397, 195] on p "El cambio en solo unos minutos" at bounding box center [618, 195] width 763 height 40
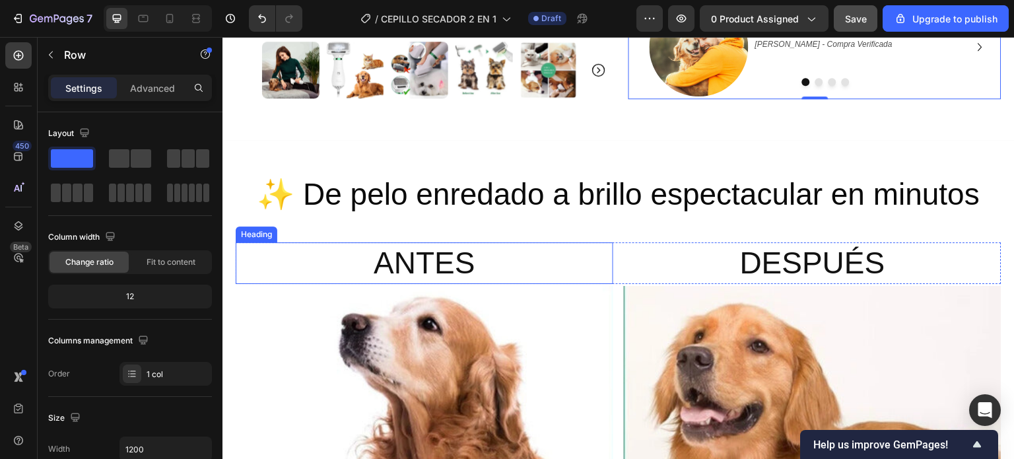
click at [479, 263] on h2 "ANTES" at bounding box center [425, 263] width 378 height 42
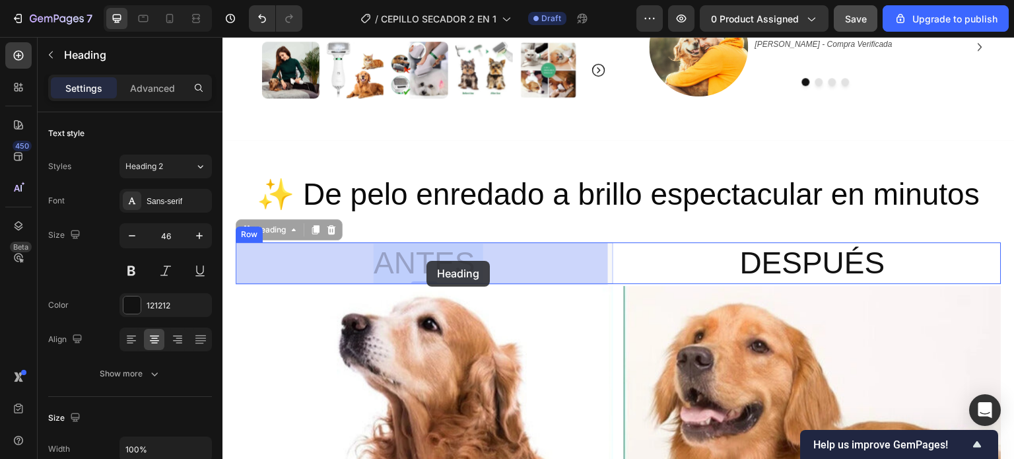
drag, startPoint x: 477, startPoint y: 261, endPoint x: 469, endPoint y: 267, distance: 9.9
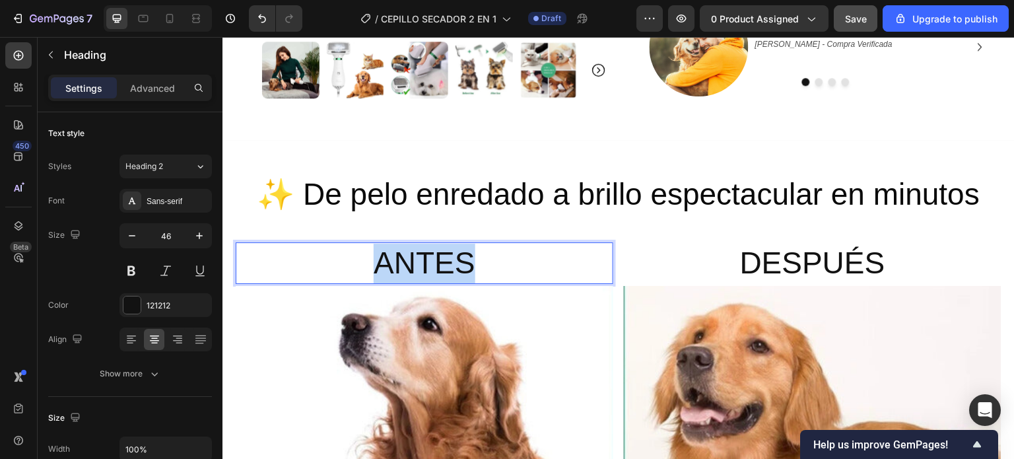
drag, startPoint x: 471, startPoint y: 264, endPoint x: 378, endPoint y: 263, distance: 93.7
click at [378, 263] on p "ANTES" at bounding box center [424, 264] width 375 height 40
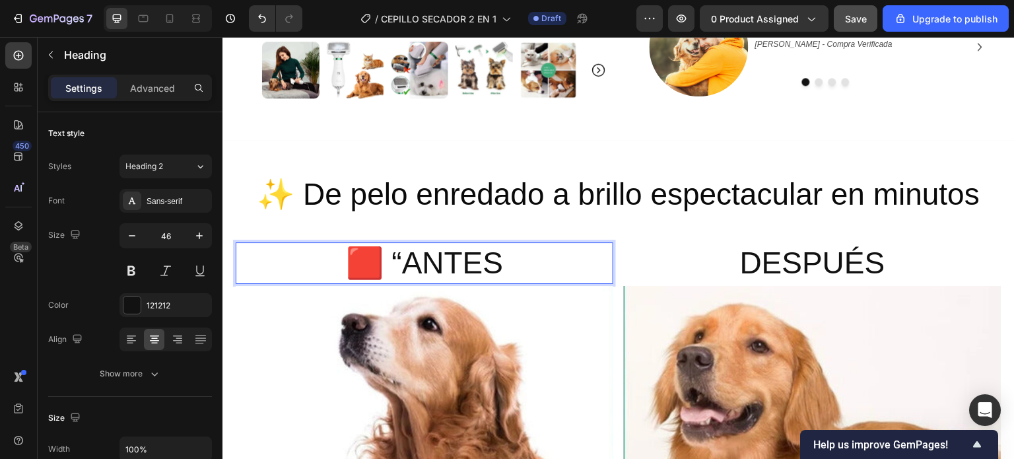
click at [403, 252] on p "🟥 “ANTES" at bounding box center [424, 264] width 375 height 40
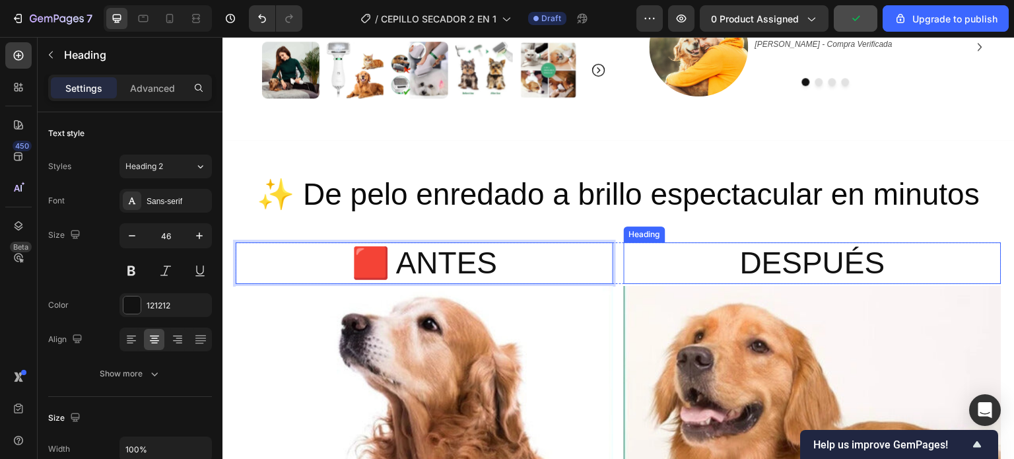
click at [865, 268] on h2 "DESPUÉS" at bounding box center [813, 263] width 378 height 42
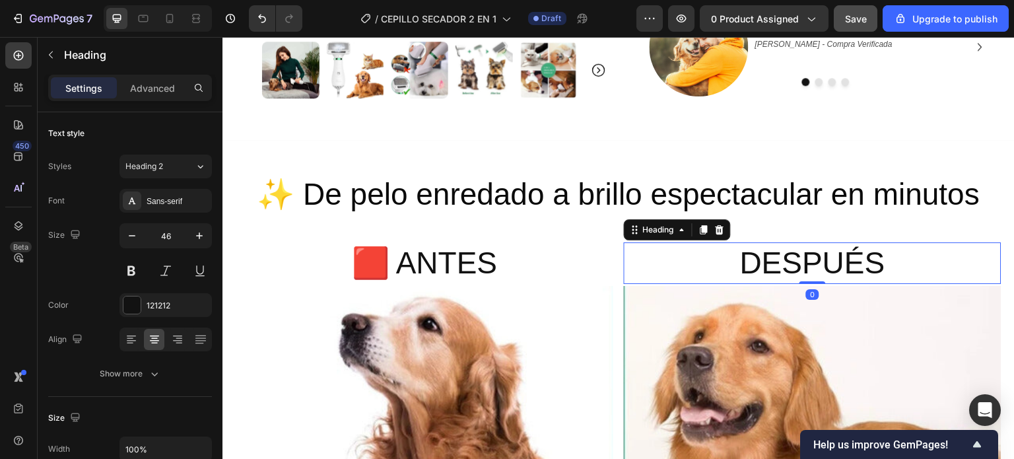
click at [877, 268] on h2 "DESPUÉS" at bounding box center [813, 263] width 378 height 42
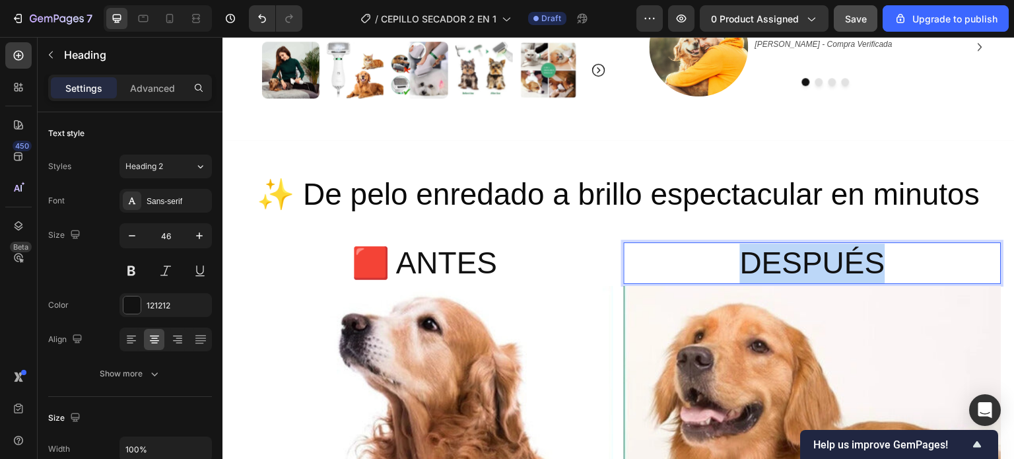
drag, startPoint x: 877, startPoint y: 268, endPoint x: 736, endPoint y: 267, distance: 140.6
click at [736, 267] on p "DESPUÉS" at bounding box center [812, 264] width 375 height 40
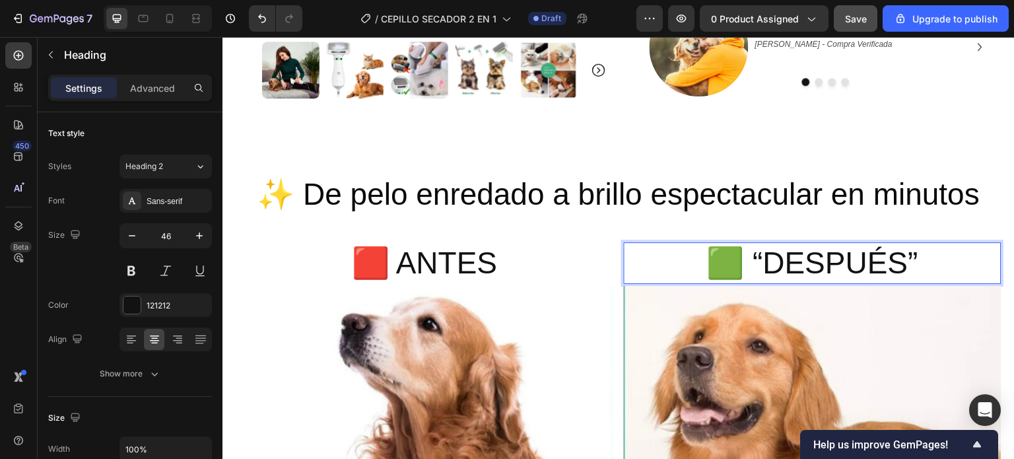
click at [757, 252] on p "🟩 “DESPUÉS”" at bounding box center [812, 264] width 375 height 40
click at [908, 252] on p "🟩 DESPUÉS”" at bounding box center [812, 264] width 375 height 40
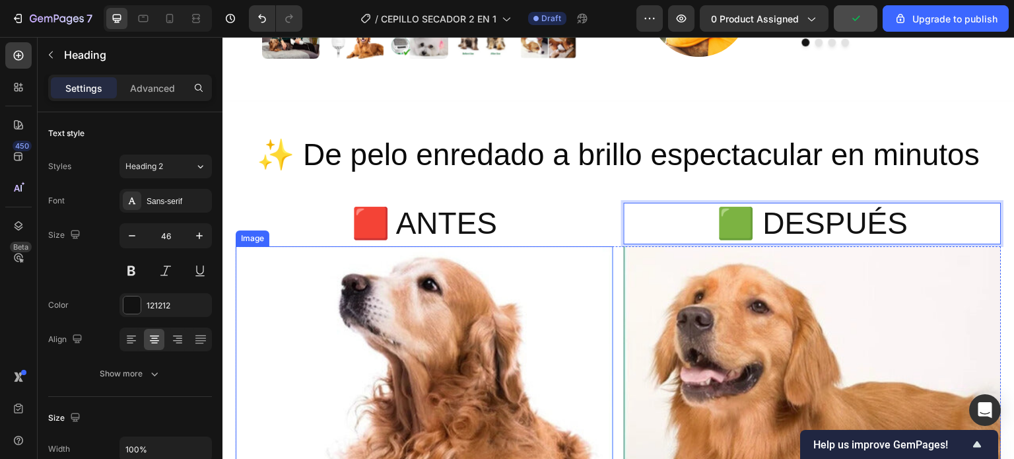
scroll to position [594, 0]
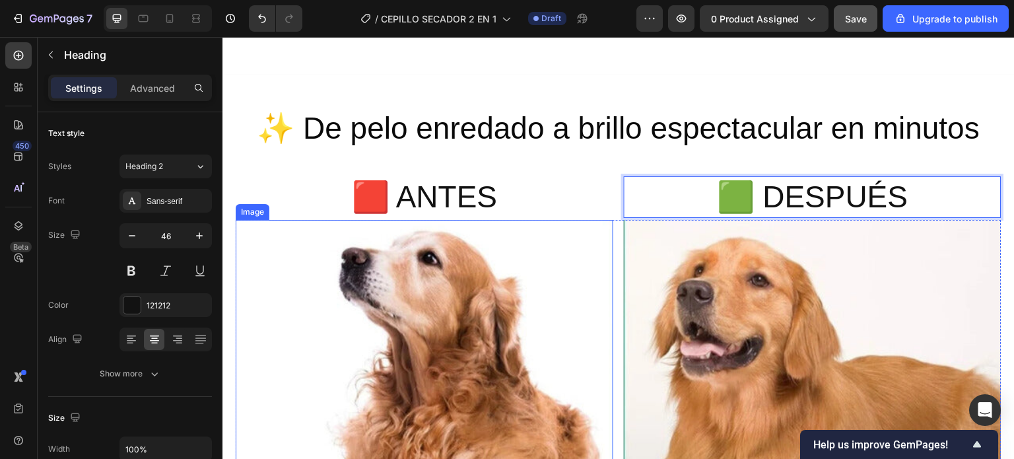
click at [544, 248] on img at bounding box center [425, 409] width 378 height 378
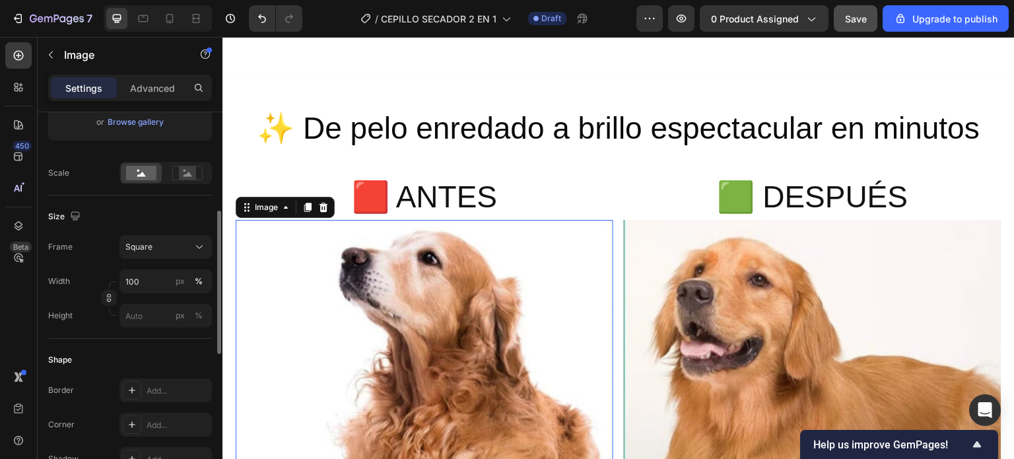
scroll to position [396, 0]
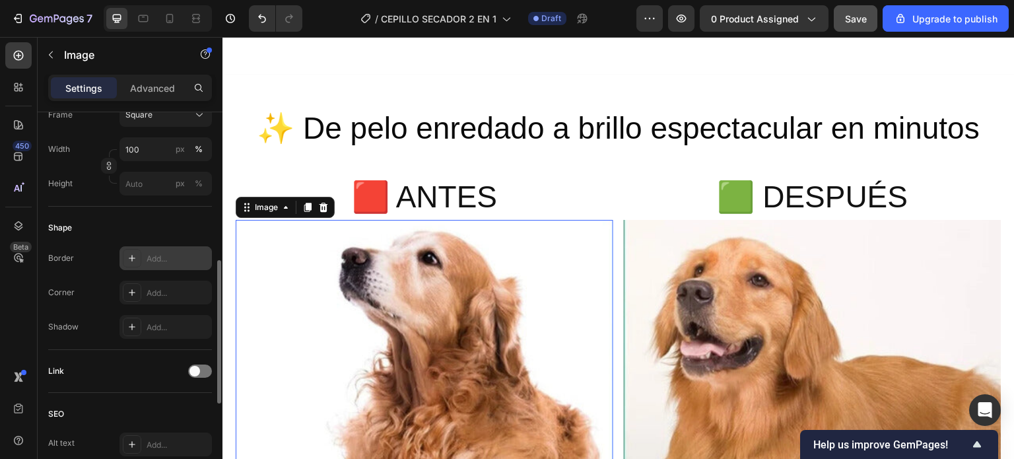
click at [153, 255] on div "Add..." at bounding box center [178, 259] width 62 height 12
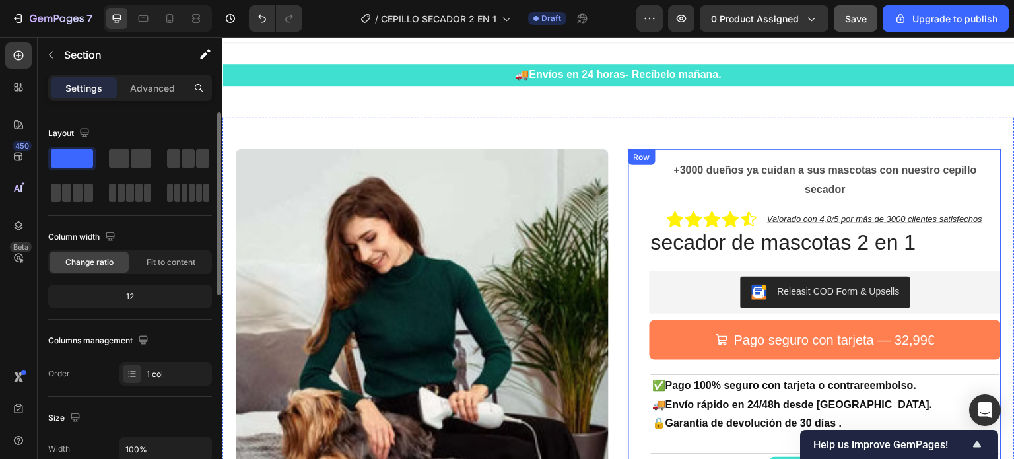
scroll to position [0, 0]
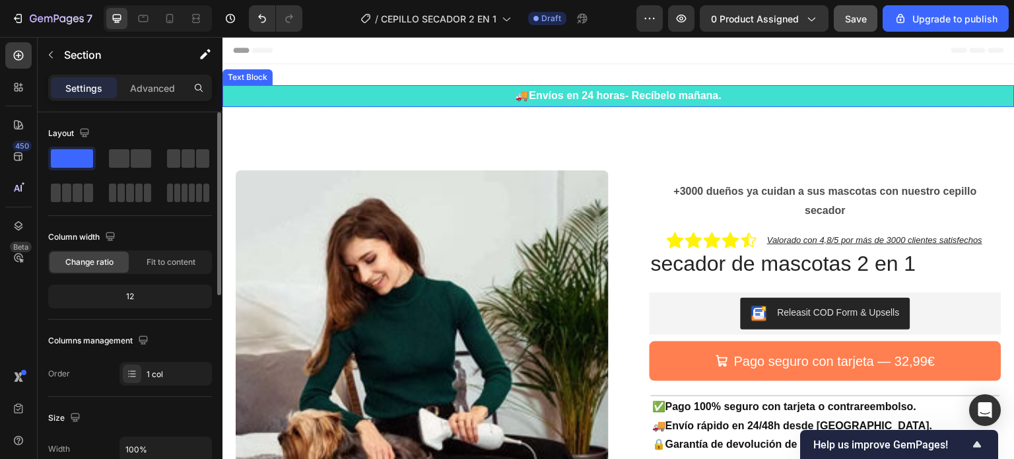
click at [374, 92] on p "🚚 Envíos en 24 horas- Recíbelo mañana." at bounding box center [619, 95] width 790 height 19
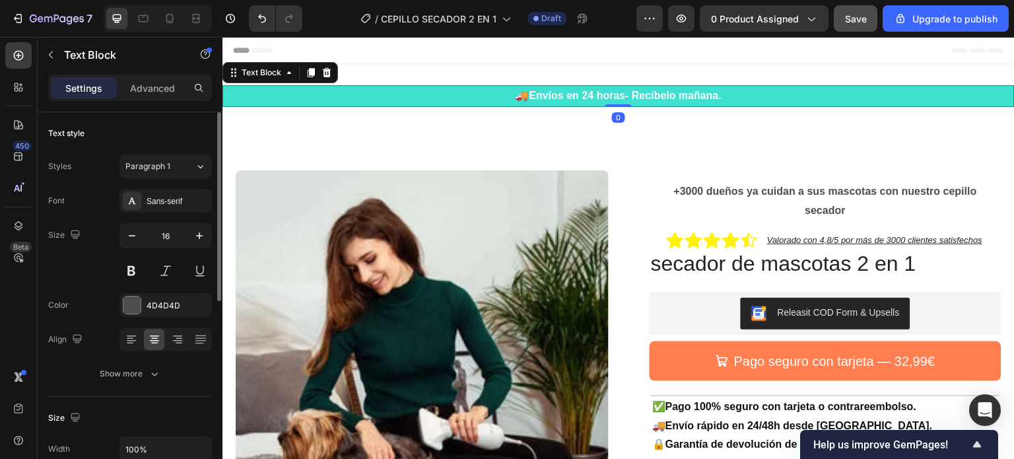
scroll to position [198, 0]
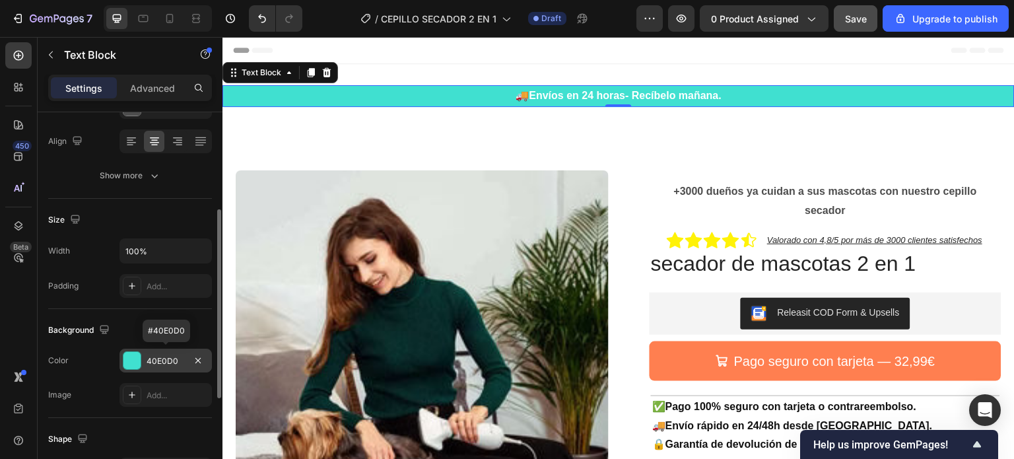
drag, startPoint x: 158, startPoint y: 351, endPoint x: 152, endPoint y: 359, distance: 10.4
click at [152, 359] on div "40E0D0" at bounding box center [166, 361] width 38 height 12
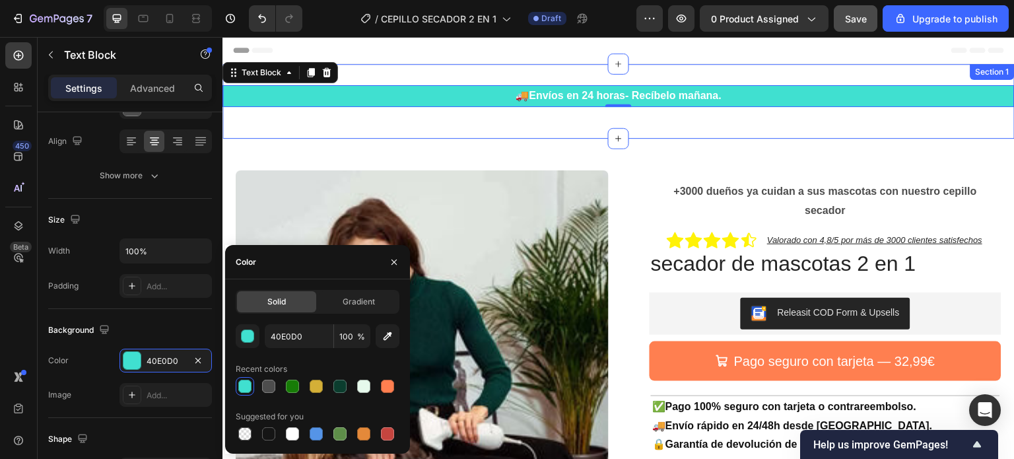
click at [553, 120] on div "🚚 Envíos en 24 horas- Recíbelo mañana. Text Block 0 Row Section 1" at bounding box center [618, 101] width 792 height 75
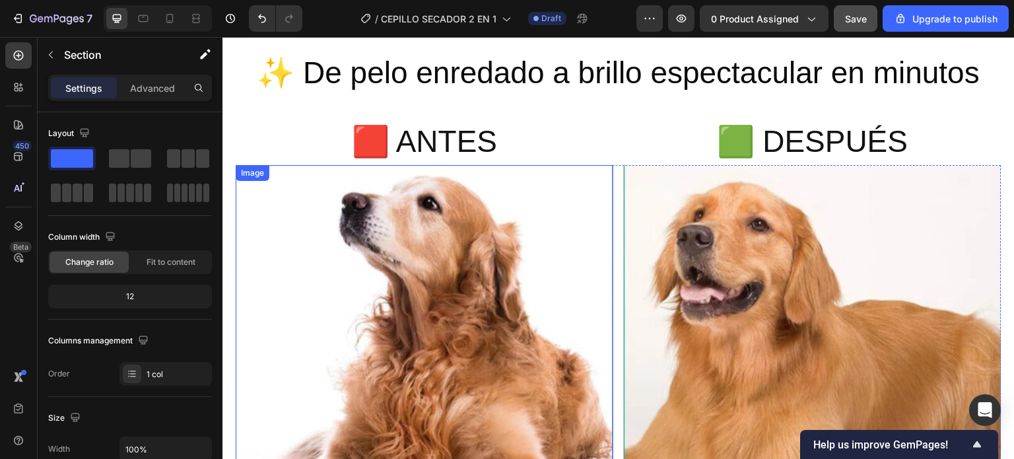
scroll to position [594, 0]
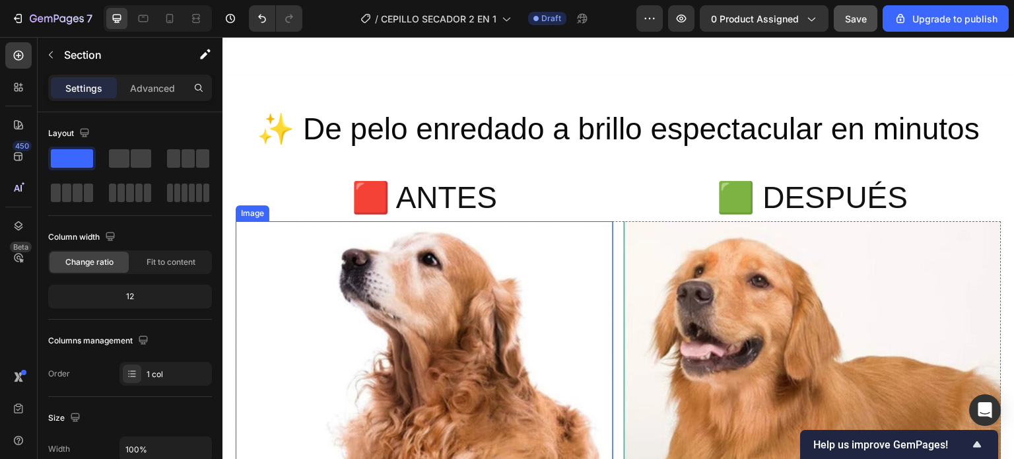
click at [298, 258] on img at bounding box center [425, 410] width 378 height 378
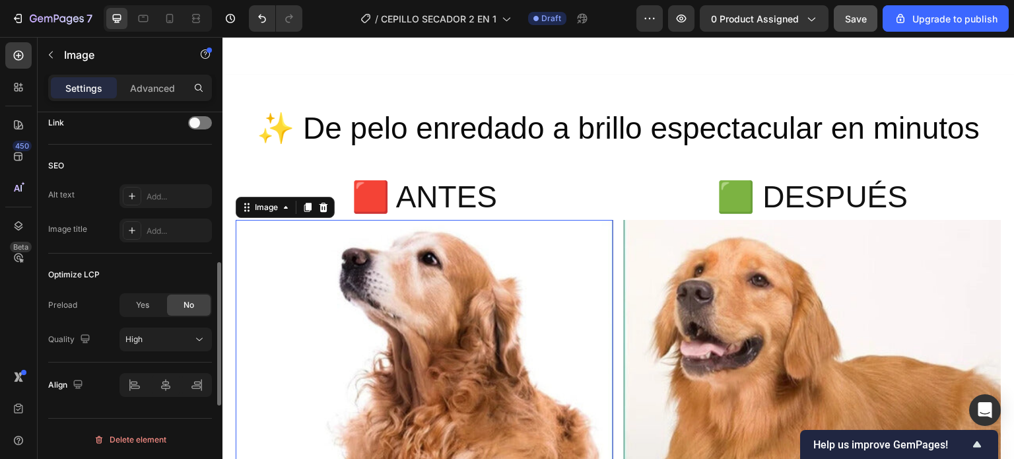
scroll to position [512, 0]
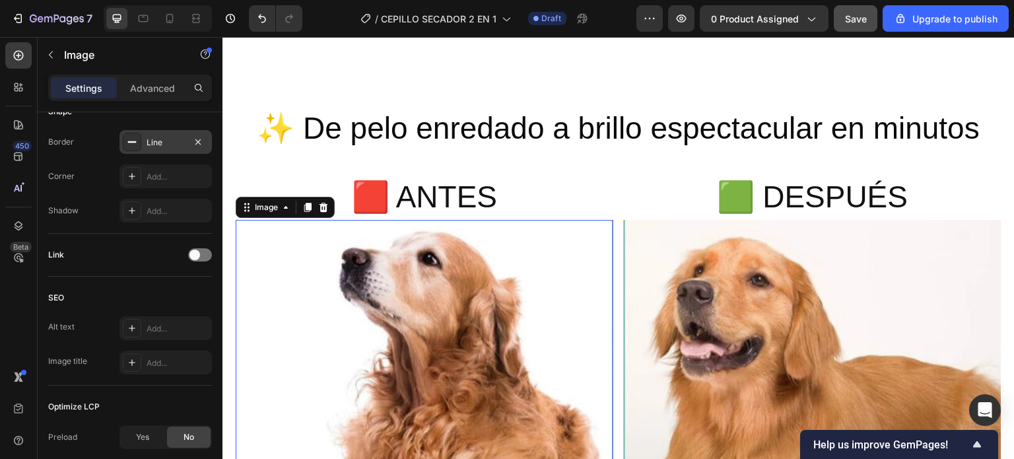
click at [154, 141] on div "Line" at bounding box center [166, 143] width 38 height 12
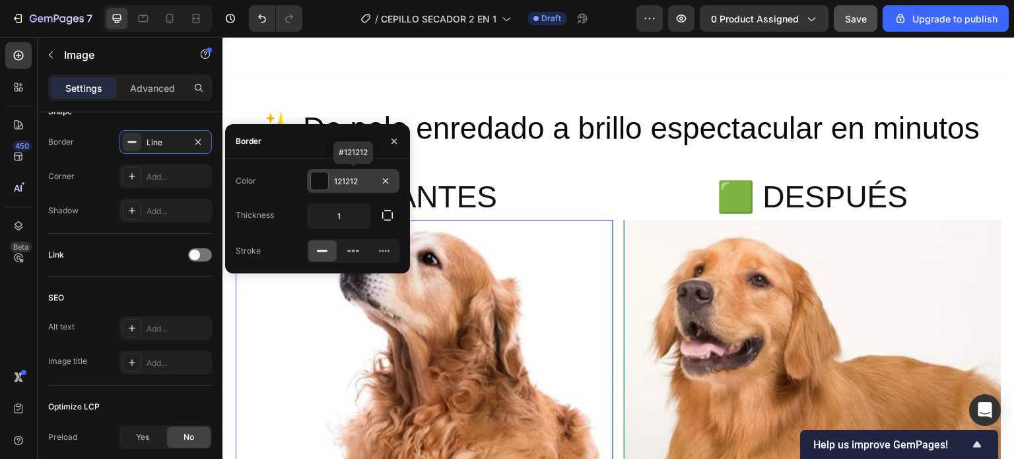
click at [354, 178] on div "121212" at bounding box center [353, 182] width 38 height 12
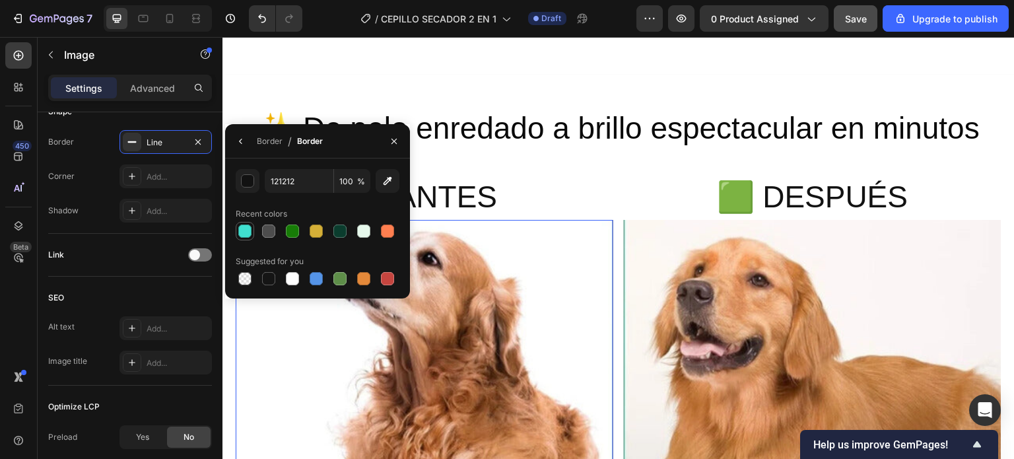
click at [243, 230] on div at bounding box center [244, 230] width 13 height 13
click at [391, 180] on icon "button" at bounding box center [387, 180] width 13 height 13
click at [270, 226] on div at bounding box center [268, 230] width 13 height 13
type input "40E0D0"
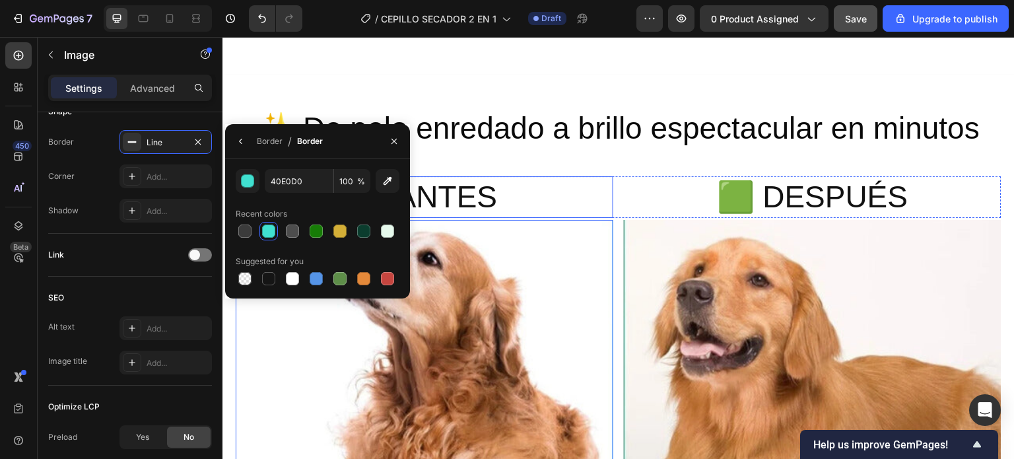
click at [539, 202] on h2 "🟥 ANTES" at bounding box center [425, 197] width 378 height 42
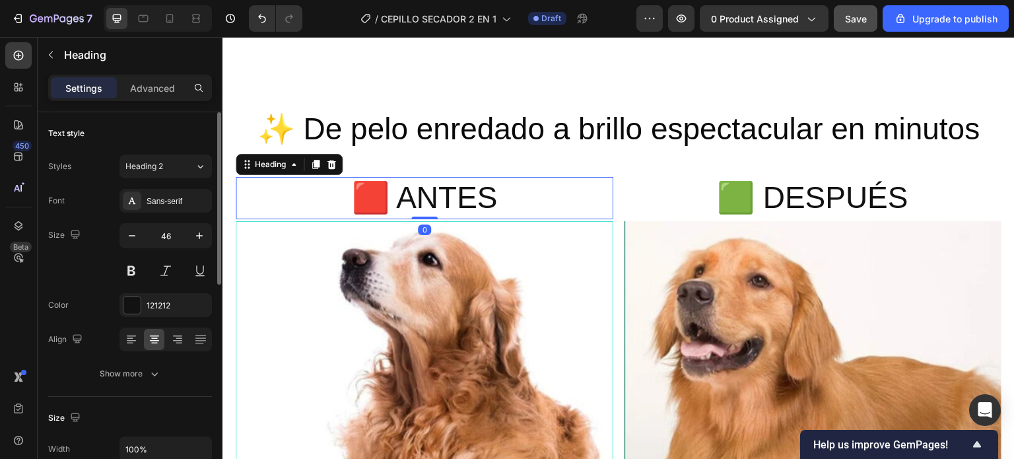
scroll to position [726, 0]
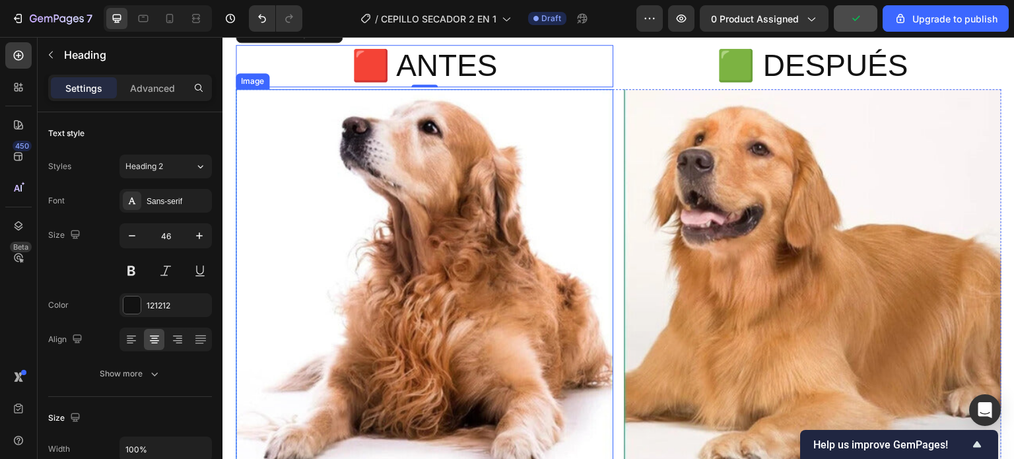
click at [281, 171] on img at bounding box center [425, 278] width 378 height 378
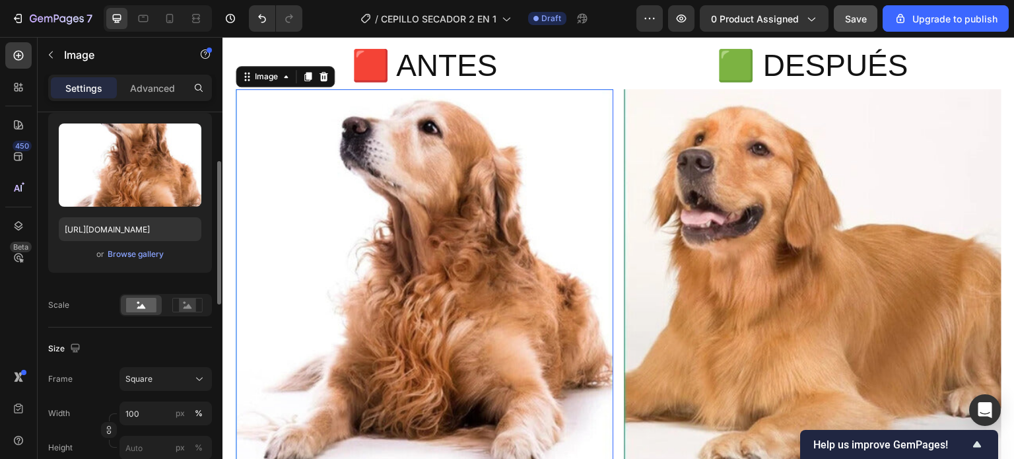
scroll to position [330, 0]
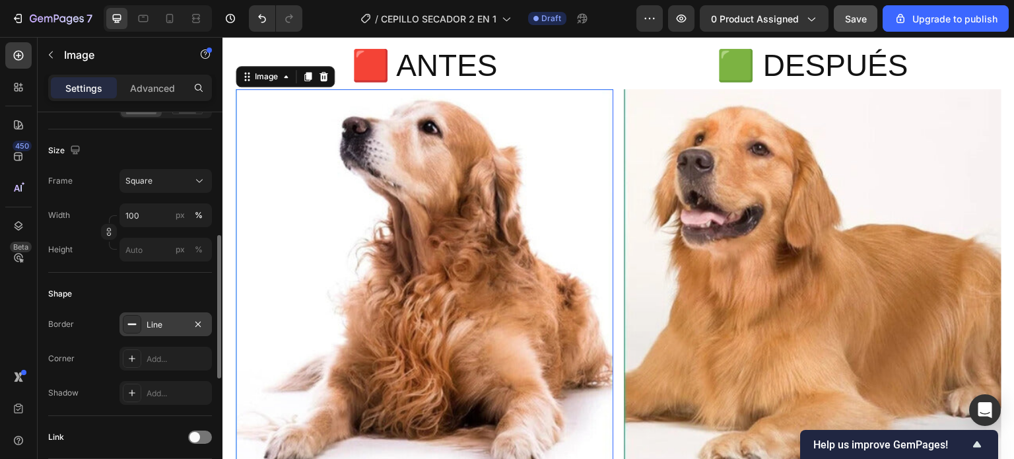
click at [160, 319] on div "Line" at bounding box center [166, 325] width 38 height 12
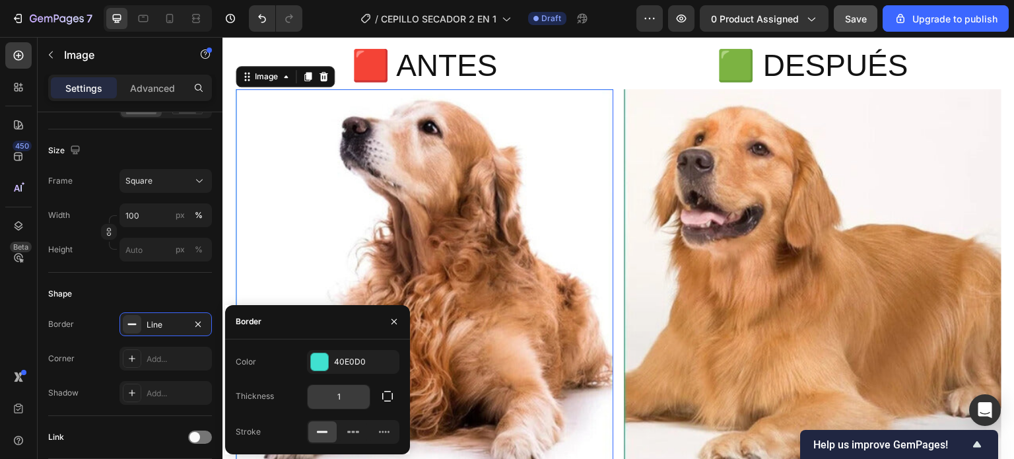
click at [348, 395] on input "1" at bounding box center [339, 397] width 62 height 24
type input "3"
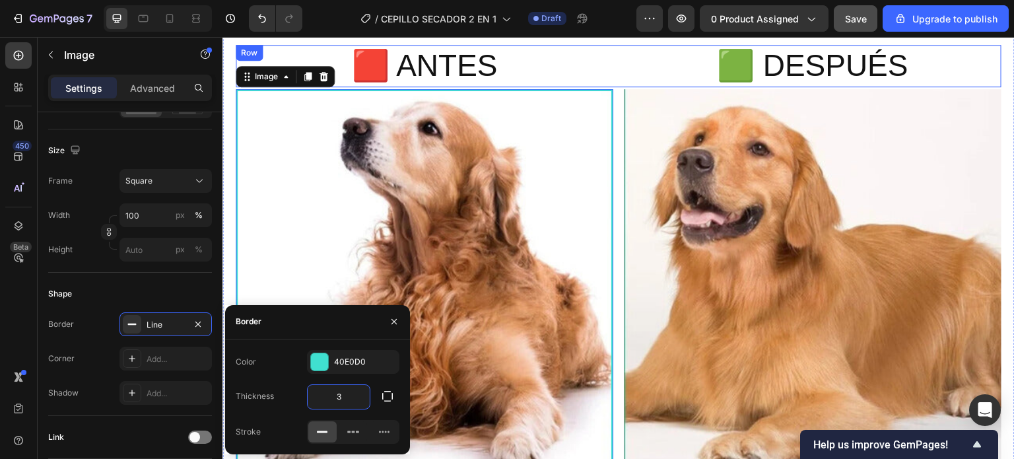
click at [611, 71] on div "🟥 ANTES Heading 🟩 DESPUÉS Heading Row" at bounding box center [619, 66] width 766 height 42
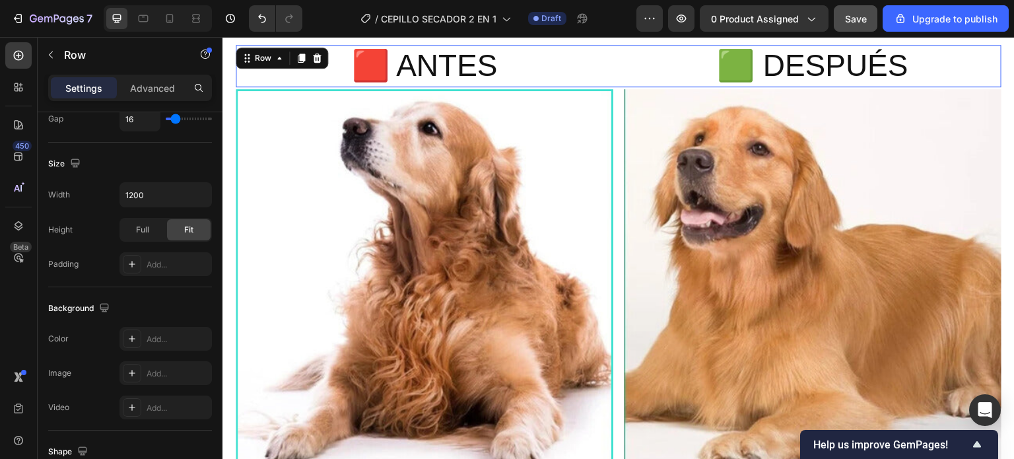
scroll to position [0, 0]
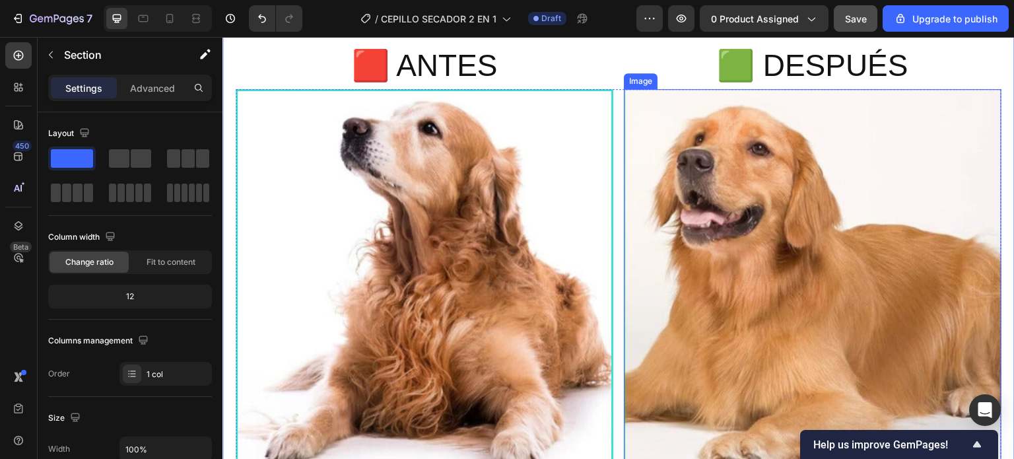
click at [638, 127] on img at bounding box center [813, 278] width 378 height 378
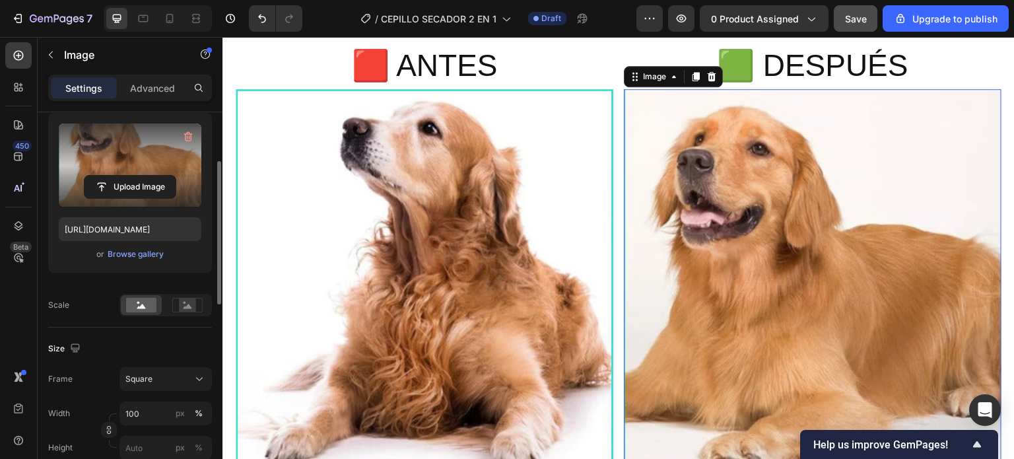
scroll to position [264, 0]
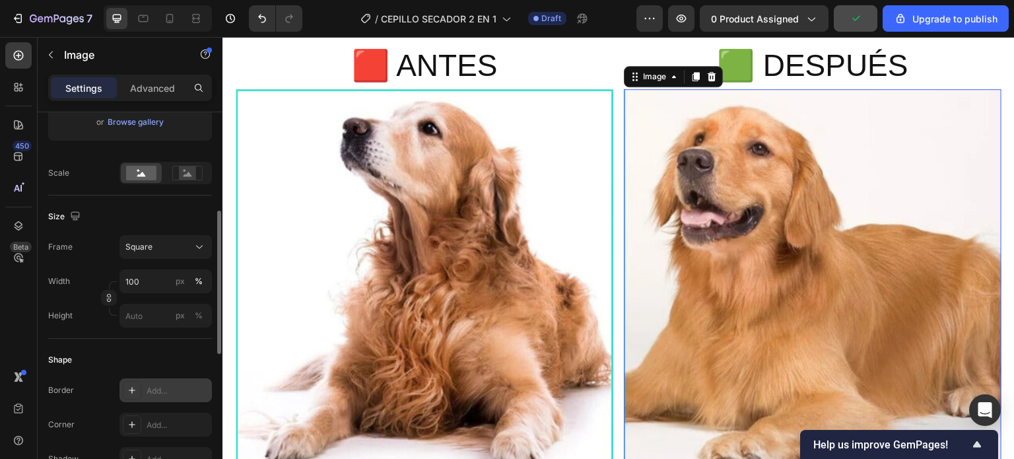
click at [154, 394] on div "Add..." at bounding box center [178, 391] width 62 height 12
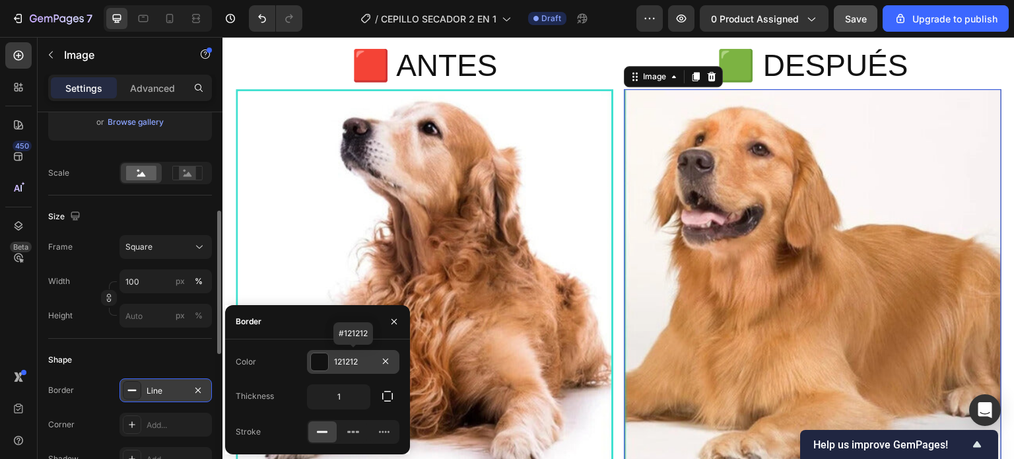
click at [351, 359] on div "121212" at bounding box center [353, 362] width 38 height 12
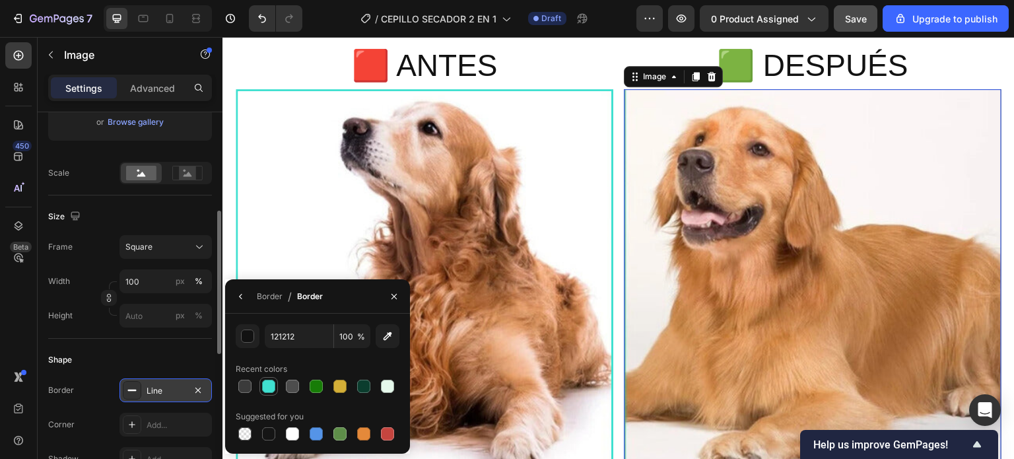
click at [268, 385] on div at bounding box center [268, 386] width 13 height 13
type input "40E0D0"
click at [193, 357] on div "Shape" at bounding box center [130, 359] width 164 height 21
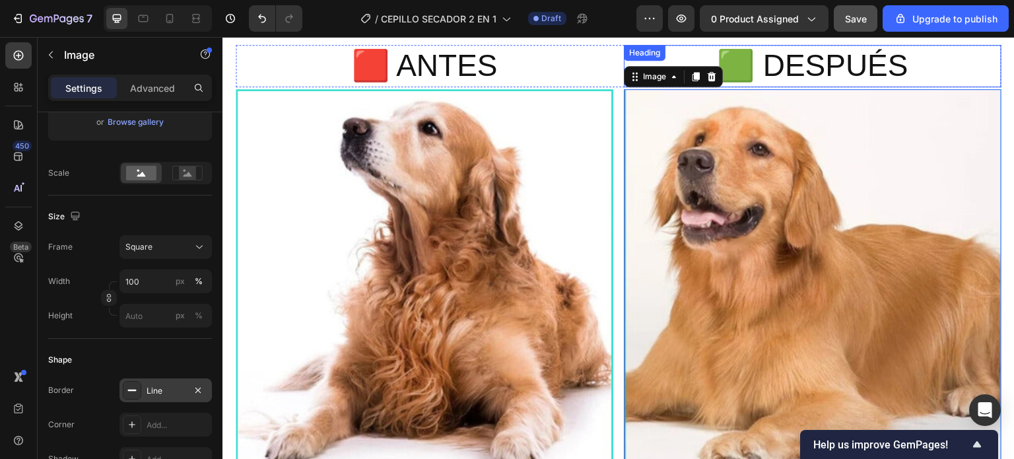
click at [949, 57] on h2 "🟩 DESPUÉS" at bounding box center [813, 66] width 378 height 42
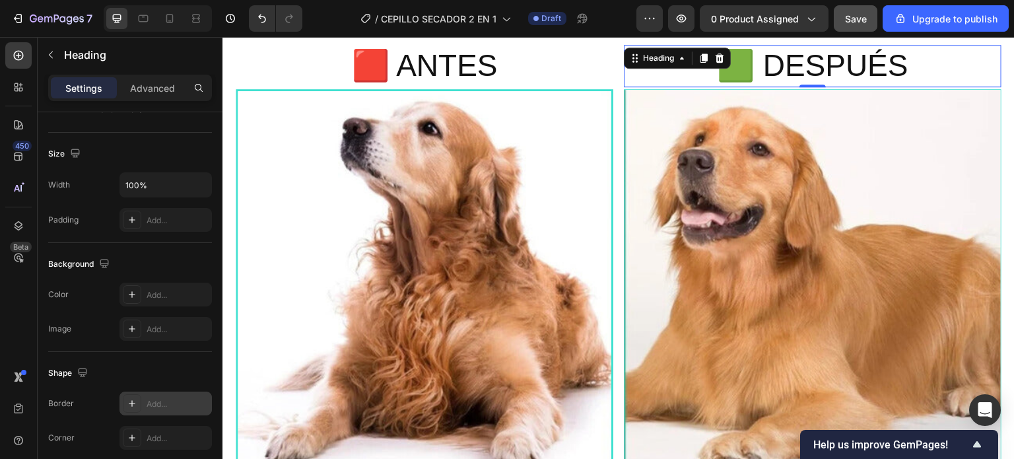
click at [169, 395] on div "Add..." at bounding box center [165, 403] width 92 height 24
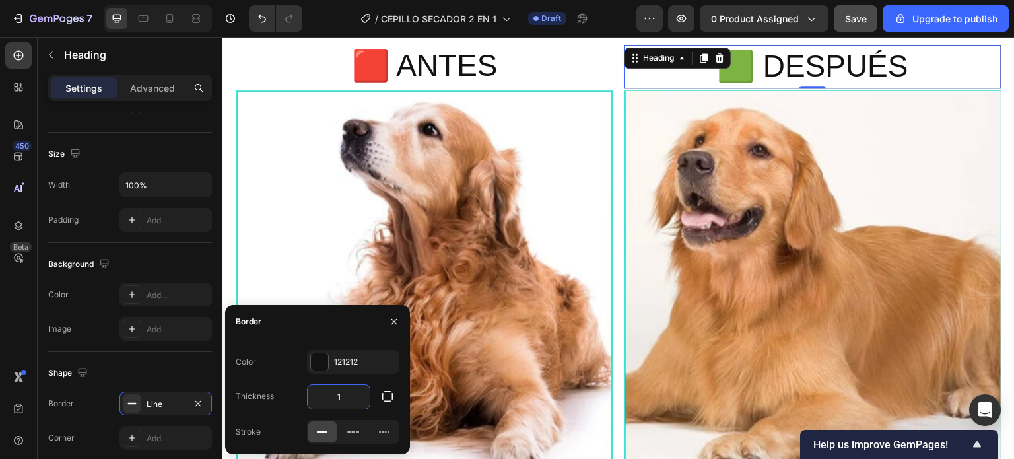
click at [350, 399] on input "1" at bounding box center [339, 397] width 62 height 24
type input "3"
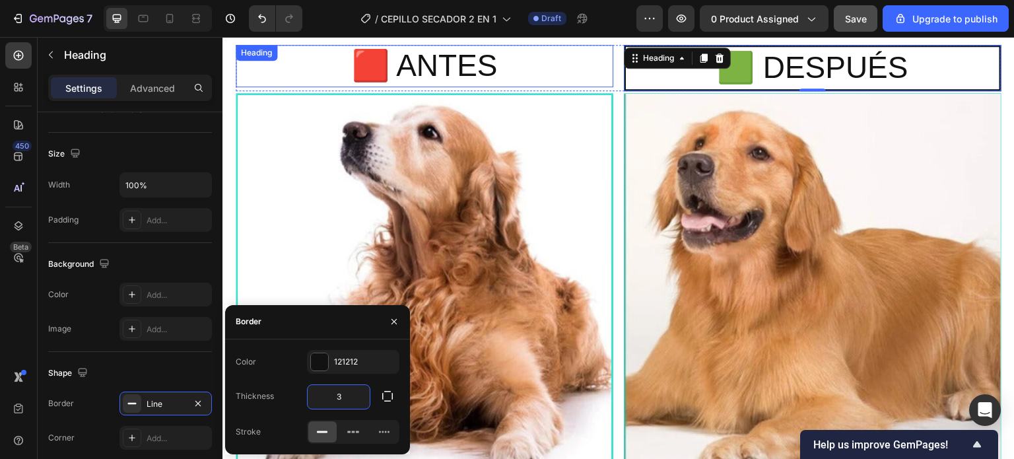
click at [567, 75] on h2 "🟥 ANTES" at bounding box center [425, 66] width 378 height 42
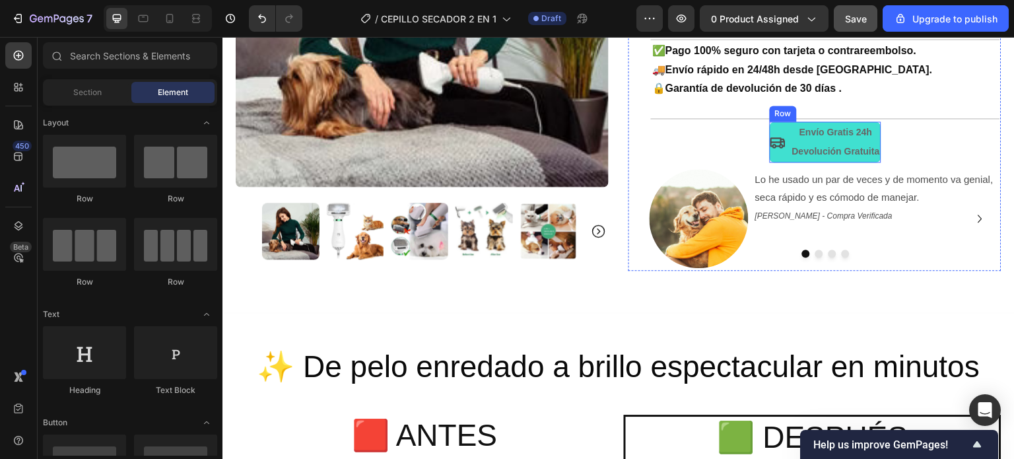
scroll to position [488, 0]
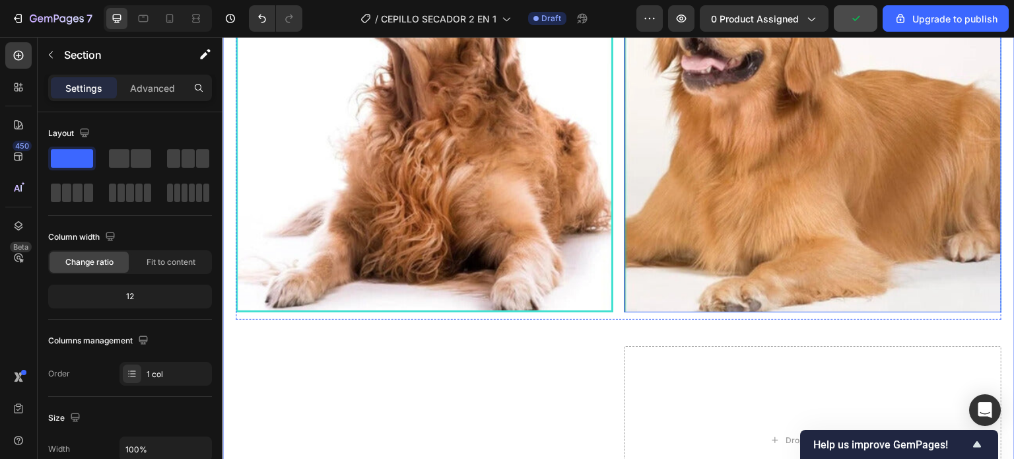
scroll to position [687, 0]
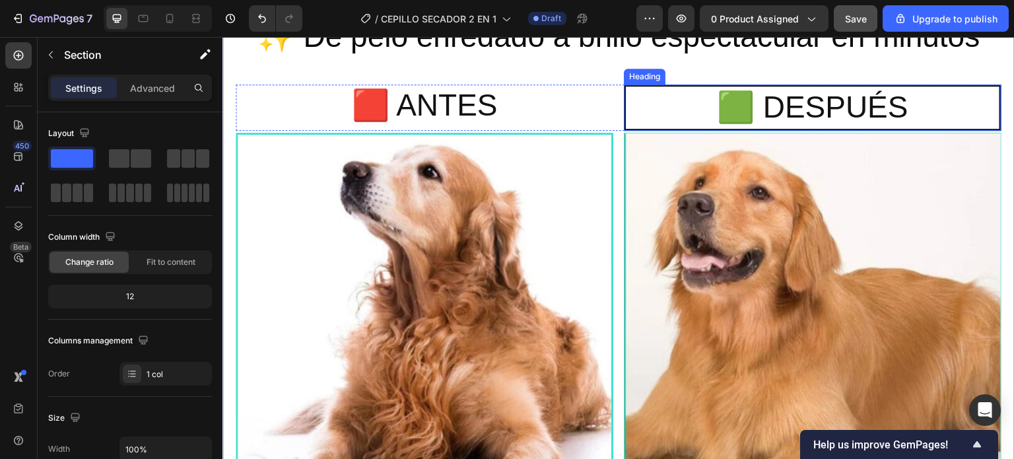
click at [678, 98] on h2 "🟩 DESPUÉS" at bounding box center [813, 107] width 378 height 46
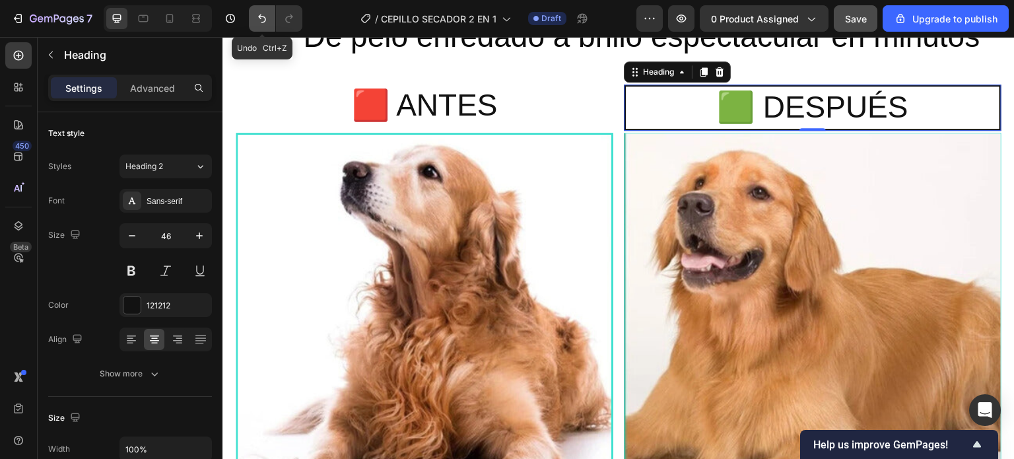
click at [267, 24] on icon "Undo/Redo" at bounding box center [261, 18] width 13 height 13
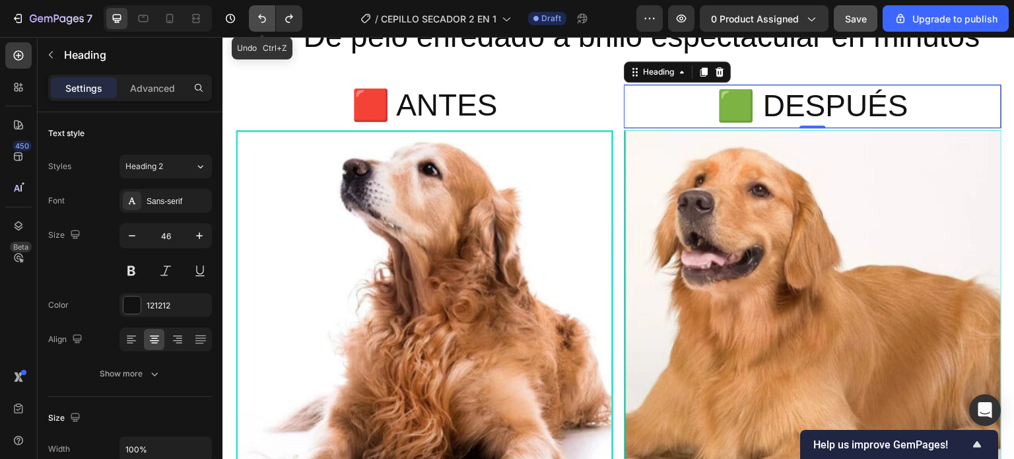
click at [267, 24] on icon "Undo/Redo" at bounding box center [261, 18] width 13 height 13
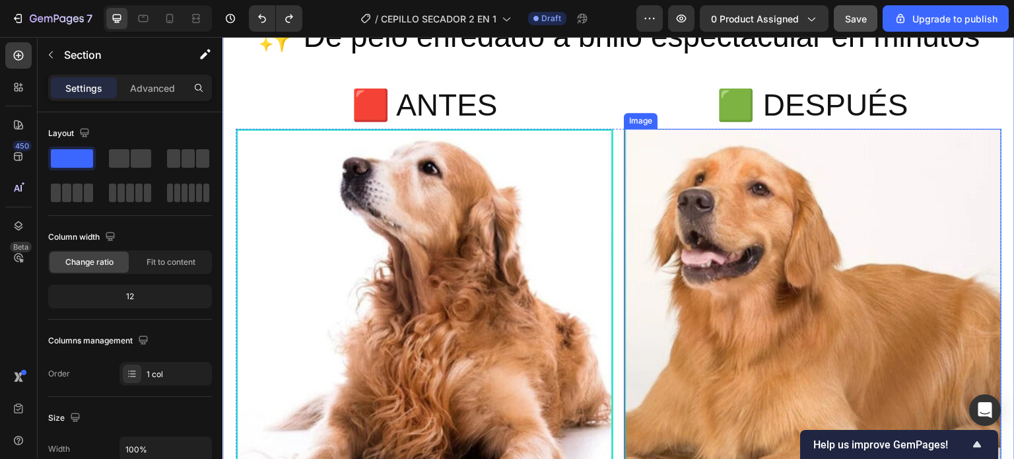
click at [659, 195] on img at bounding box center [813, 318] width 378 height 378
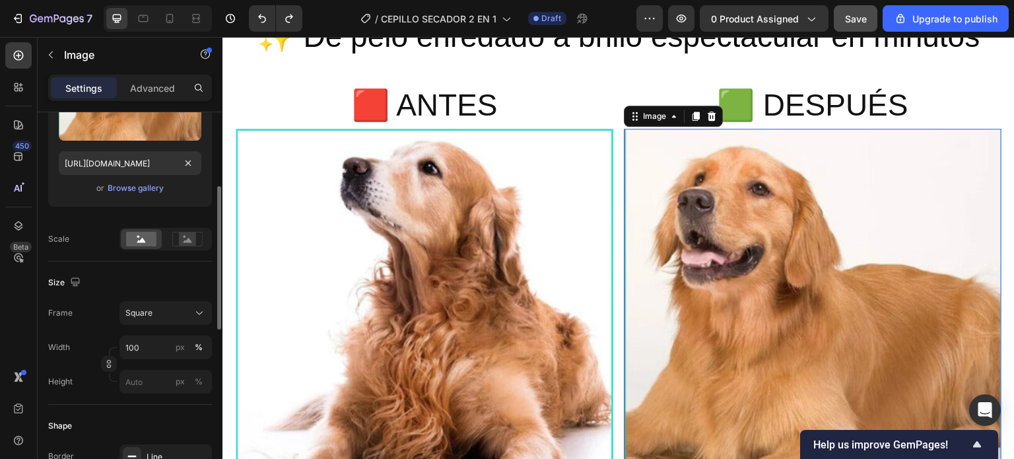
scroll to position [396, 0]
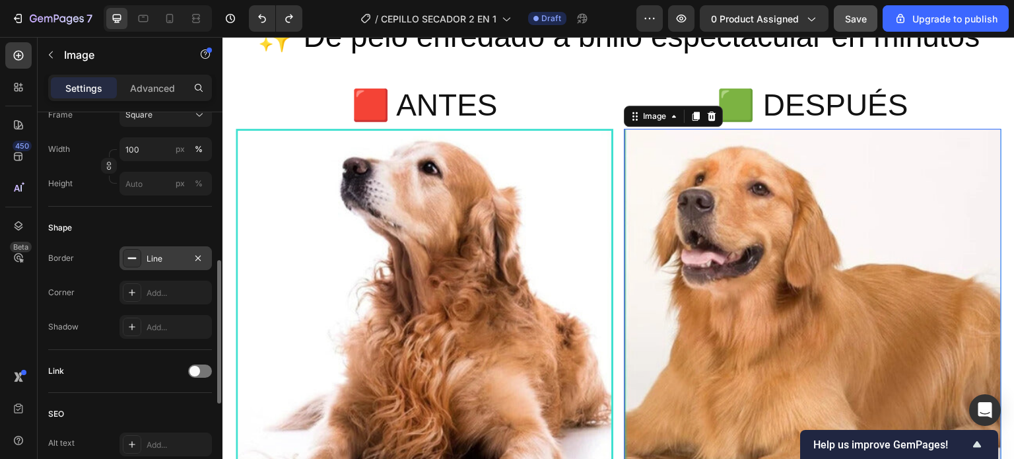
click at [166, 254] on div "Line" at bounding box center [166, 259] width 38 height 12
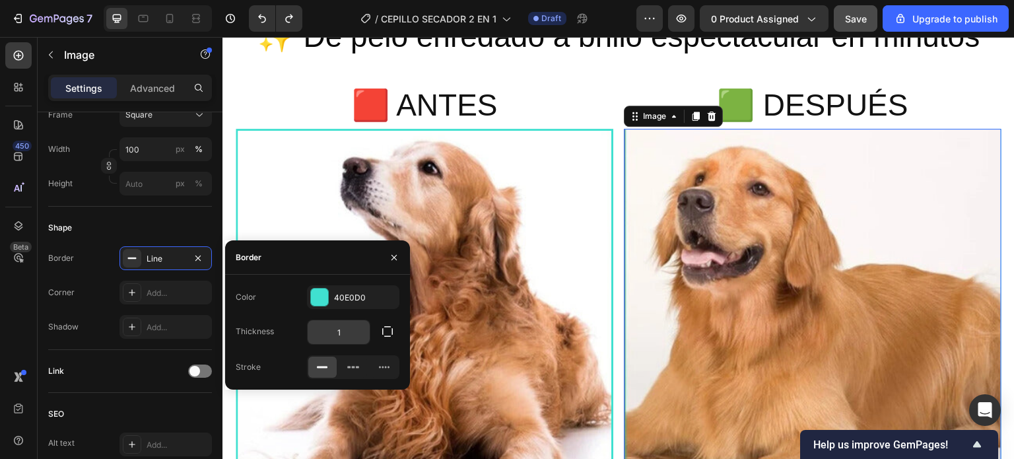
click at [345, 337] on input "1" at bounding box center [339, 332] width 62 height 24
type input "3"
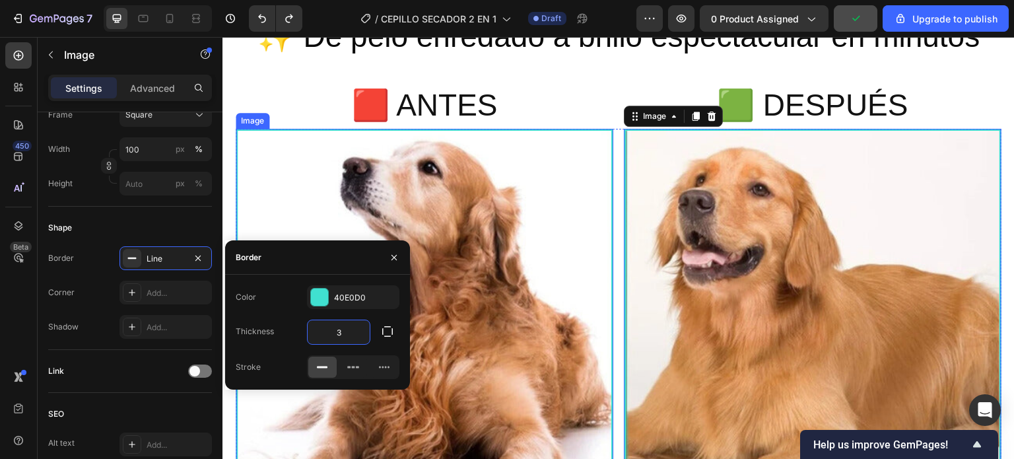
click at [550, 182] on img at bounding box center [425, 318] width 378 height 378
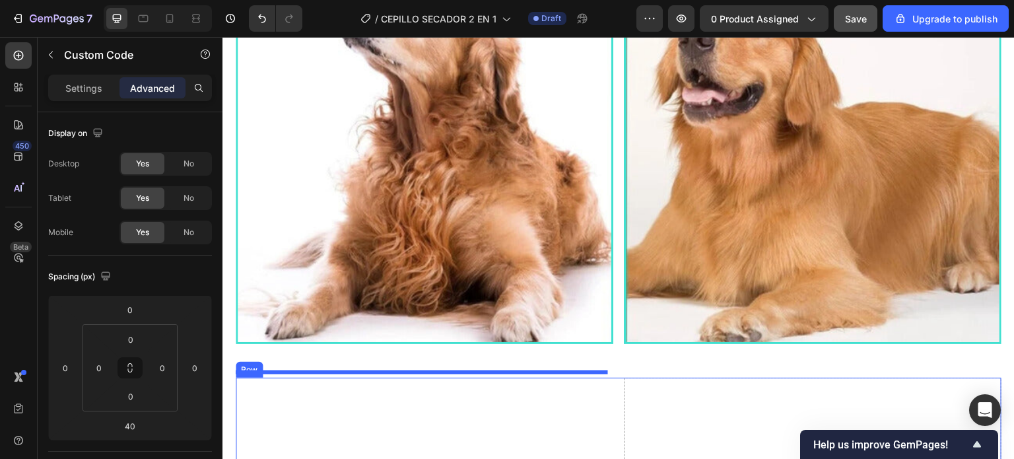
scroll to position [1034, 0]
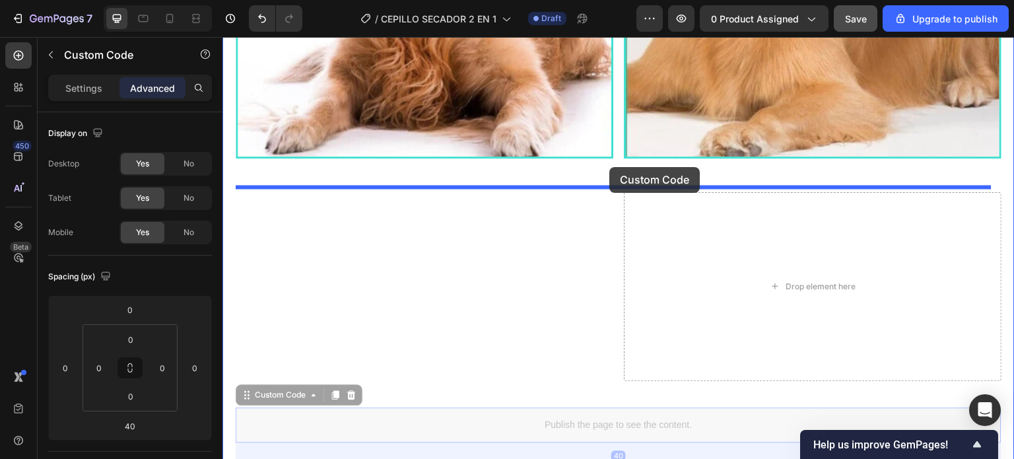
drag, startPoint x: 603, startPoint y: 144, endPoint x: 609, endPoint y: 167, distance: 23.9
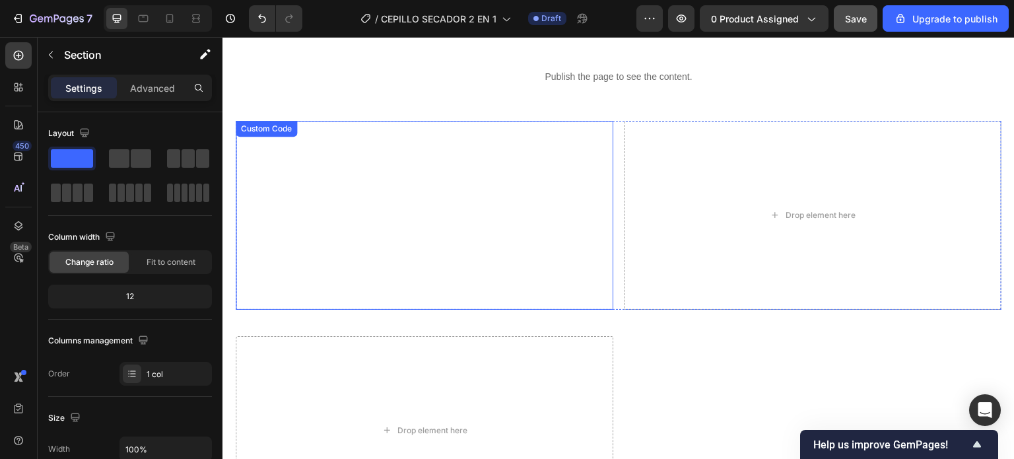
scroll to position [1188, 0]
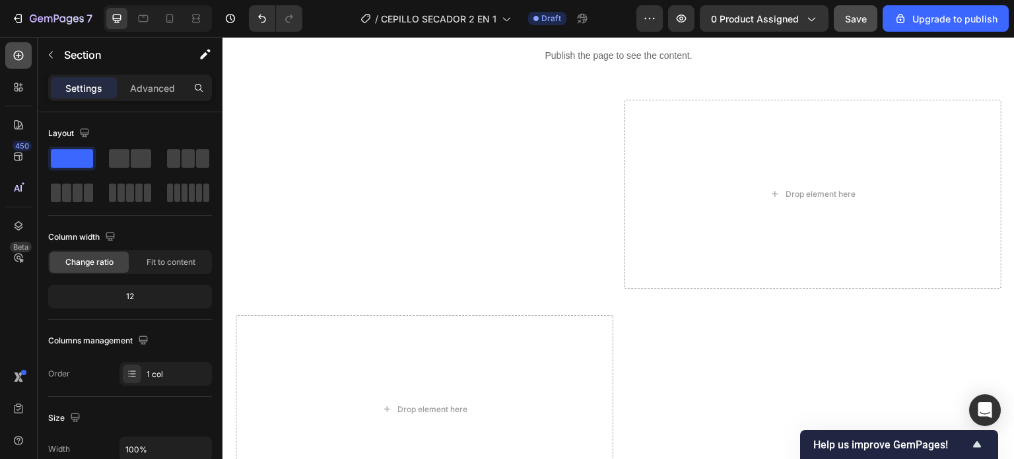
click at [13, 52] on icon at bounding box center [18, 55] width 13 height 13
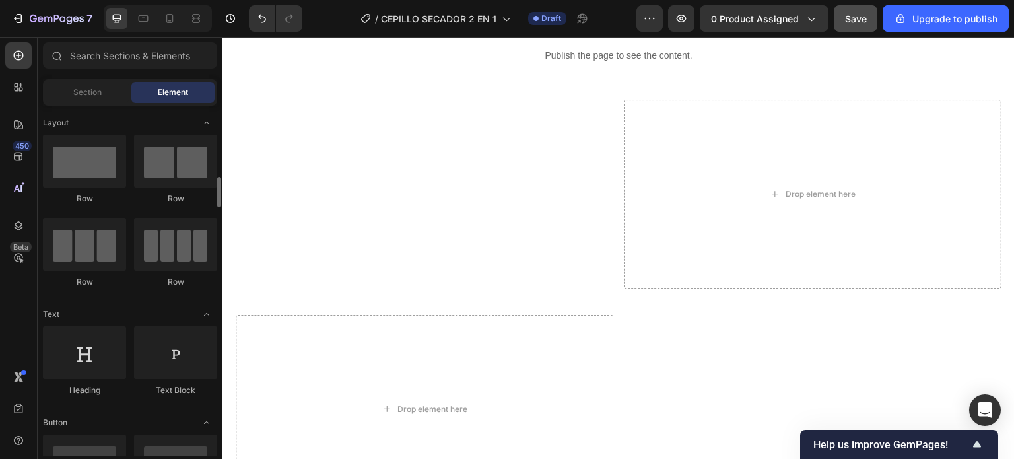
scroll to position [66, 0]
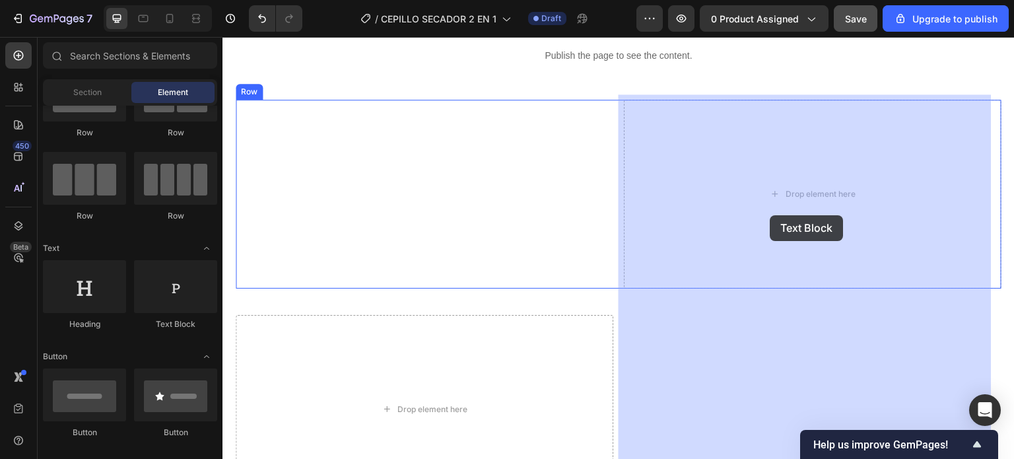
drag, startPoint x: 397, startPoint y: 333, endPoint x: 773, endPoint y: 215, distance: 393.8
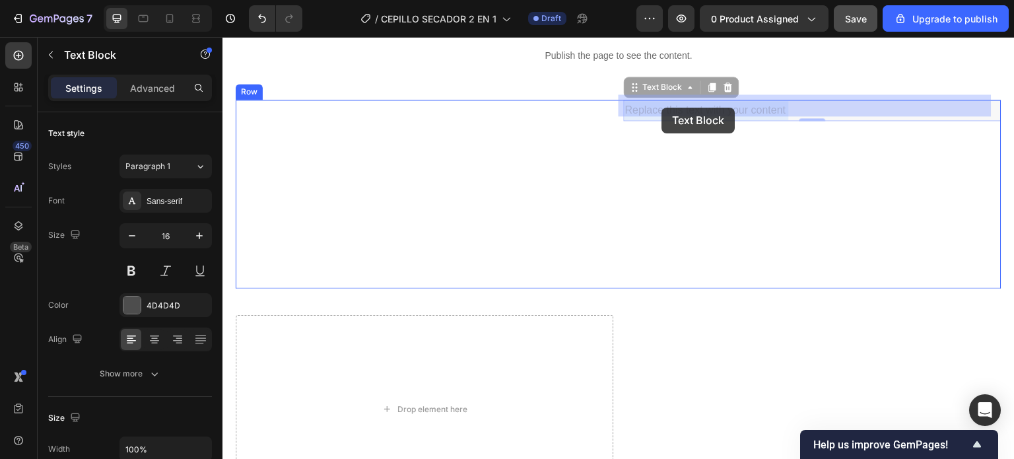
drag, startPoint x: 786, startPoint y: 108, endPoint x: 680, endPoint y: 106, distance: 106.3
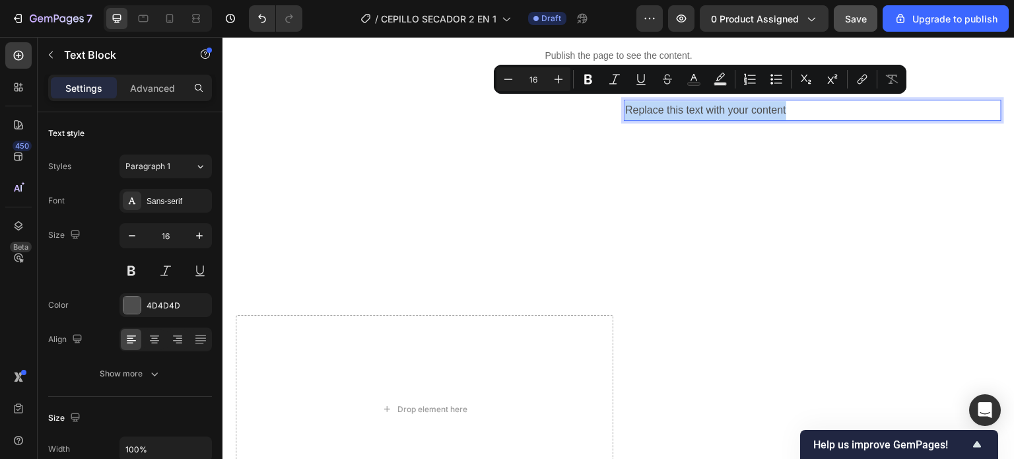
drag, startPoint x: 776, startPoint y: 102, endPoint x: 622, endPoint y: 104, distance: 153.8
click at [625, 104] on p "Replace this text with your content" at bounding box center [812, 110] width 375 height 19
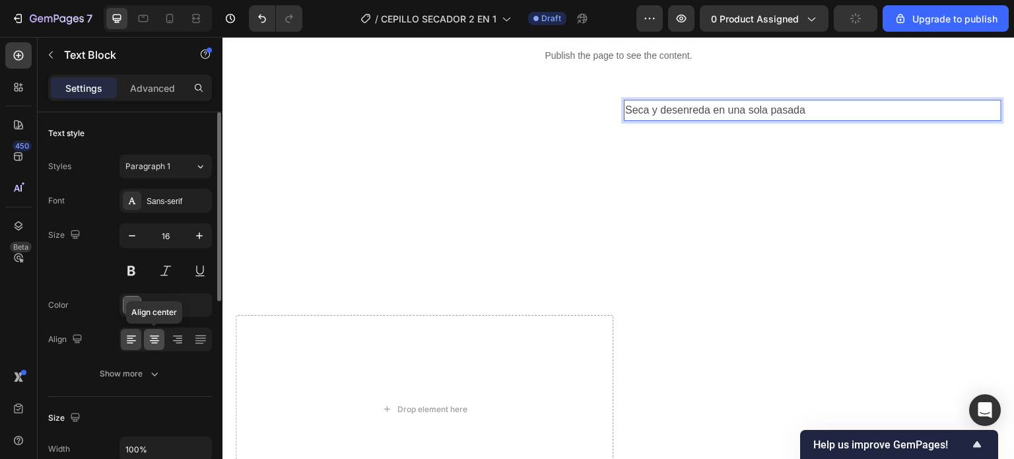
click at [158, 337] on icon at bounding box center [154, 339] width 13 height 13
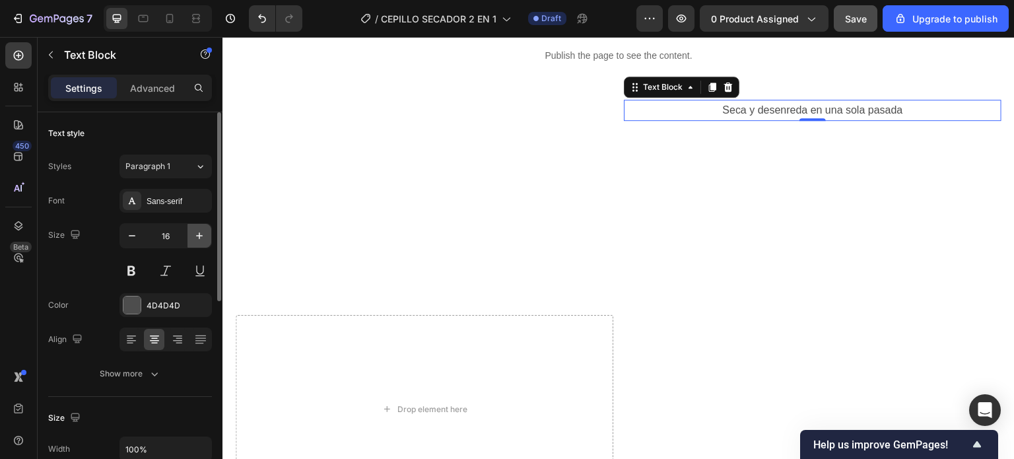
click at [198, 240] on icon "button" at bounding box center [199, 235] width 13 height 13
click at [199, 240] on icon "button" at bounding box center [199, 235] width 13 height 13
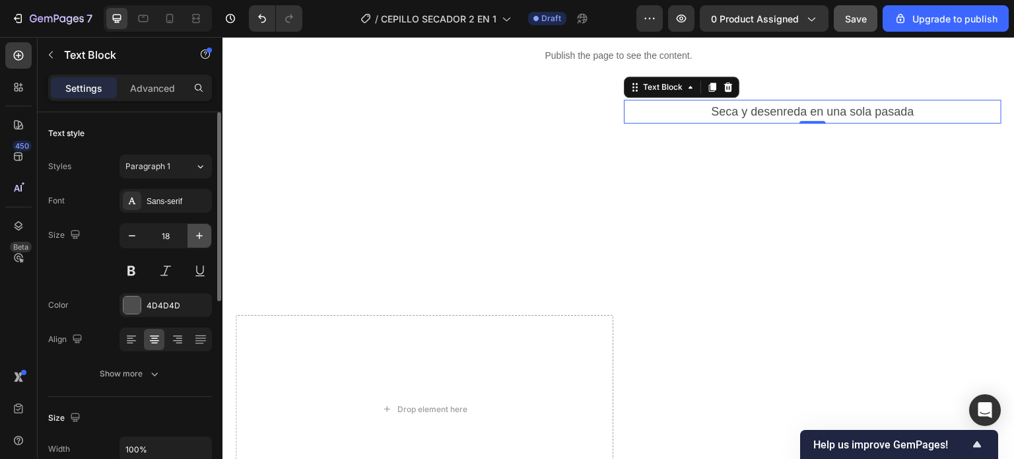
click at [199, 240] on icon "button" at bounding box center [199, 235] width 13 height 13
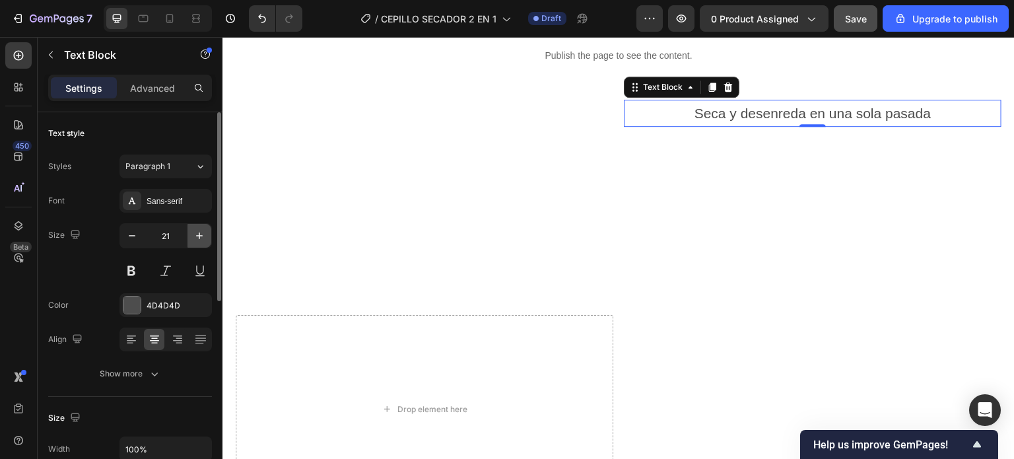
click at [199, 240] on icon "button" at bounding box center [199, 235] width 13 height 13
type input "24"
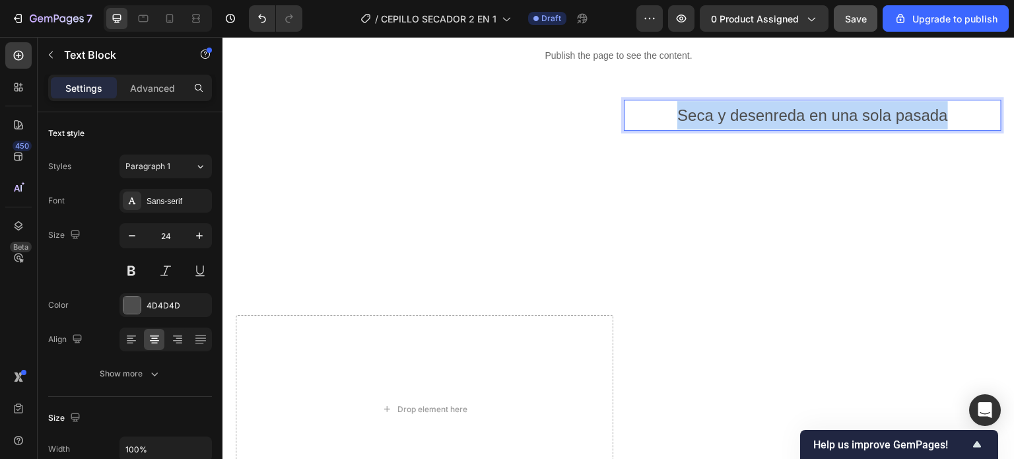
drag, startPoint x: 945, startPoint y: 107, endPoint x: 672, endPoint y: 114, distance: 272.7
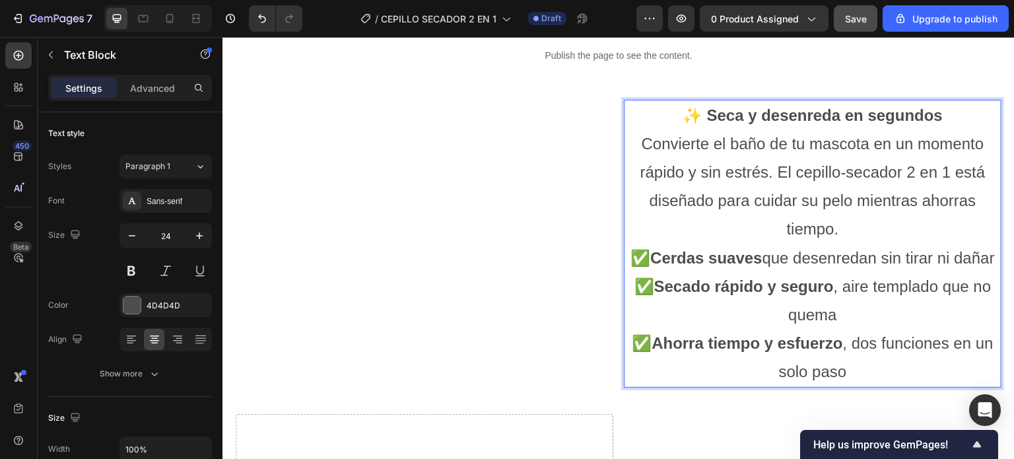
scroll to position [1254, 0]
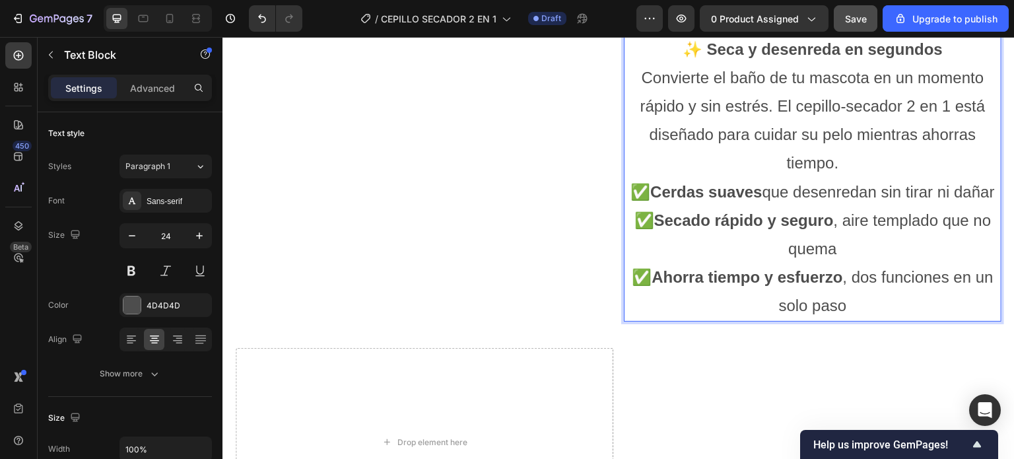
click at [825, 202] on p "✅ Cerdas suaves que desenredan sin tirar ni dañar ✅ Secado rápido y seguro , ai…" at bounding box center [812, 249] width 375 height 143
click at [784, 321] on div "✨ Seca y desenreda en segundos Convierte el baño de tu mascota en un momento rá…" at bounding box center [813, 178] width 378 height 288
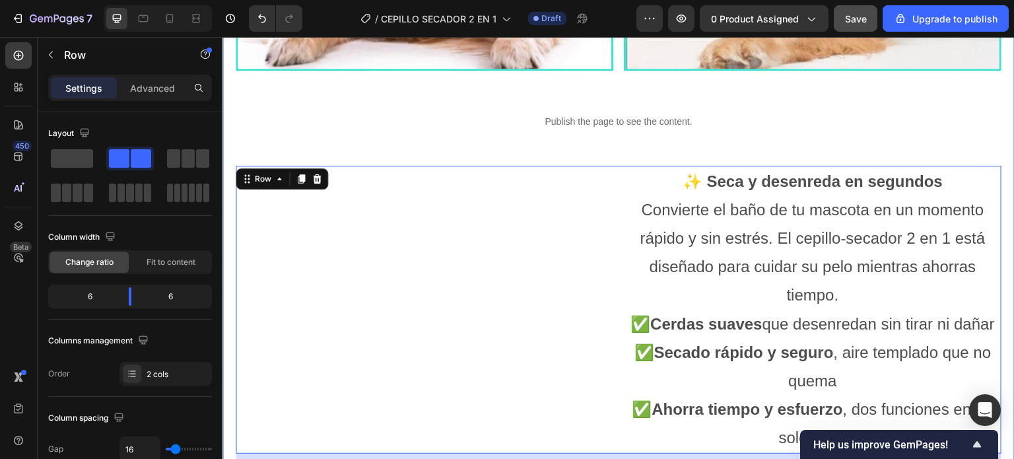
scroll to position [1188, 0]
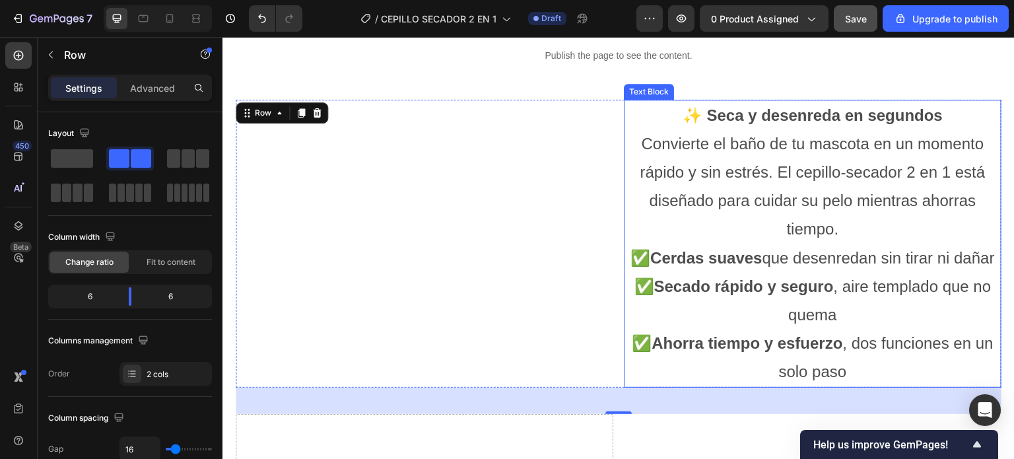
click at [818, 100] on div "✨ Seca y desenreda en segundos Convierte el baño de tu mascota en un momento rá…" at bounding box center [813, 244] width 378 height 288
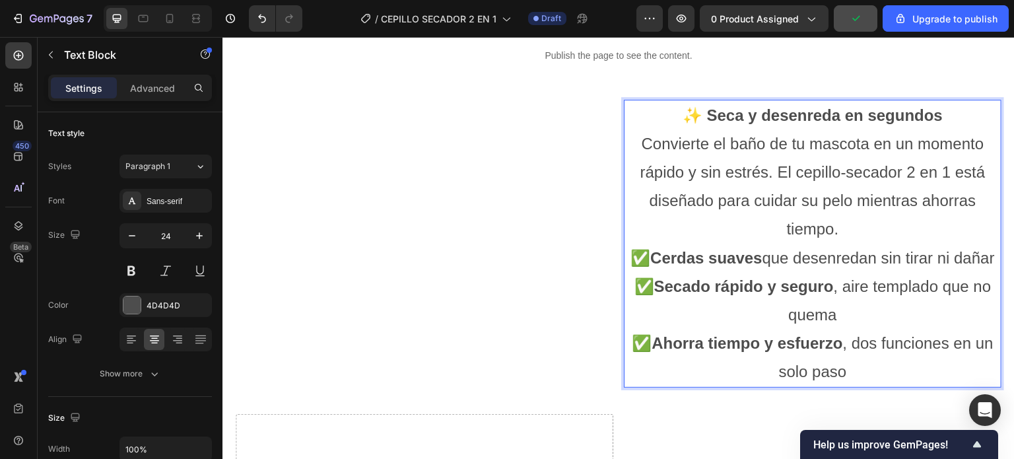
click at [143, 99] on div "Settings Advanced" at bounding box center [130, 88] width 164 height 26
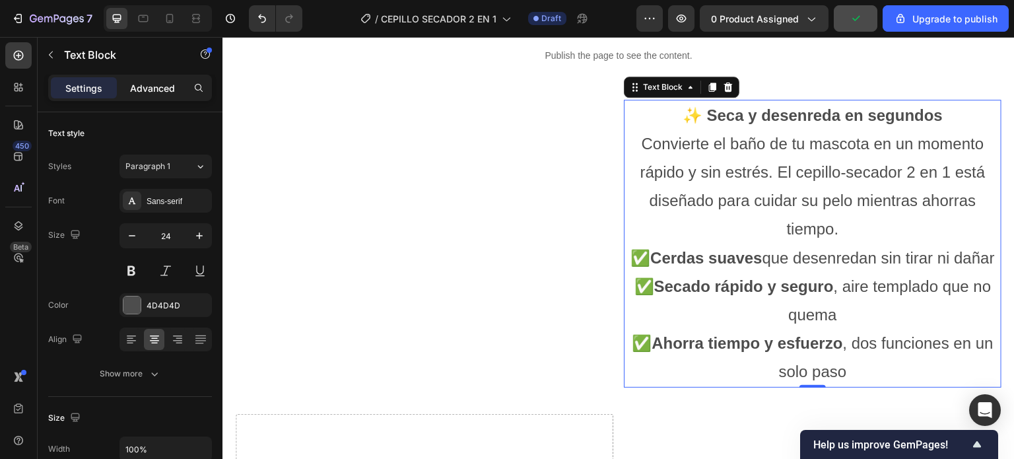
click at [151, 86] on p "Advanced" at bounding box center [152, 88] width 45 height 14
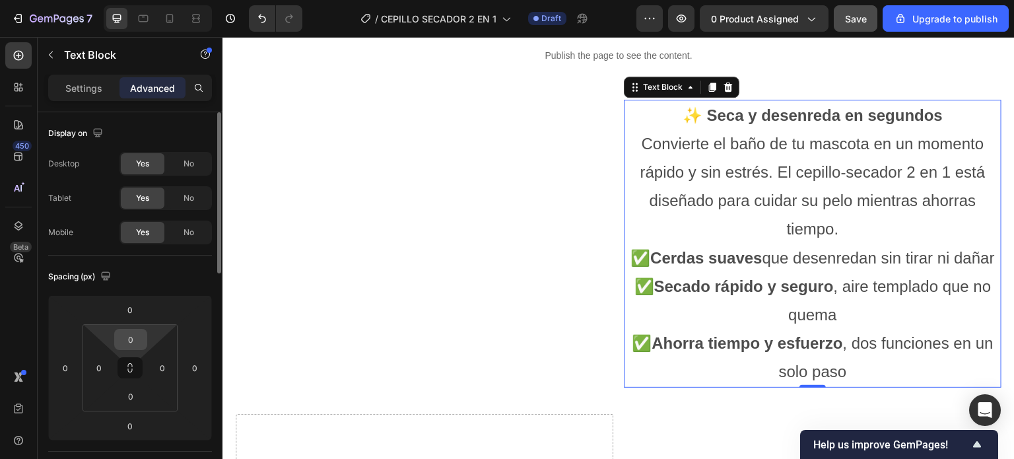
click at [137, 341] on input "0" at bounding box center [131, 339] width 26 height 20
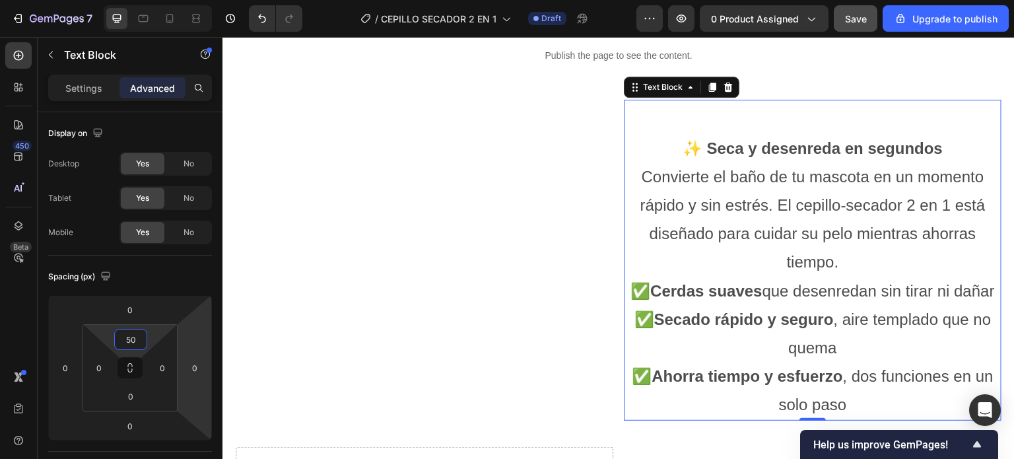
type input "50"
click at [665, 110] on div "✨ Seca y desenreda en segundos Convierte el baño de tu mascota en un momento rá…" at bounding box center [813, 260] width 378 height 321
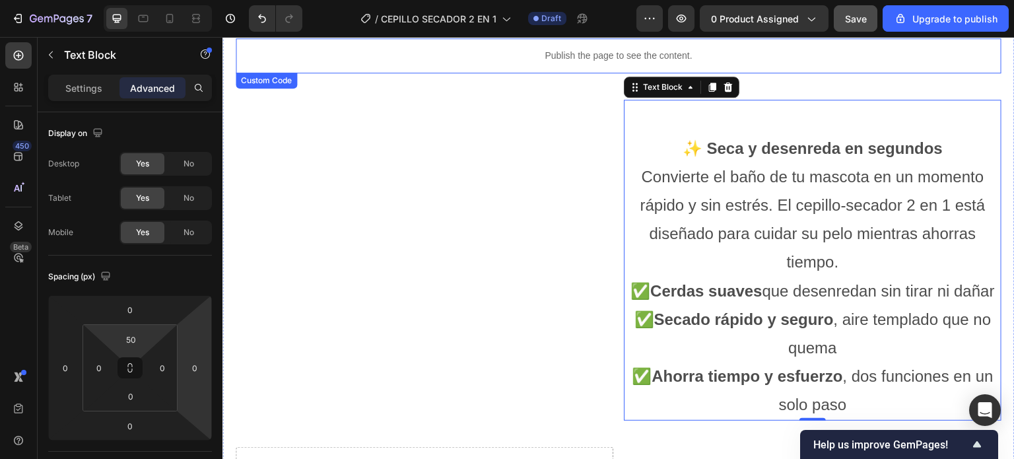
click at [518, 72] on div "✨ De pelo enredado a brillo espectacular en minutos Heading 🟥 ANTES Heading 🟩 D…" at bounding box center [619, 429] width 766 height 1831
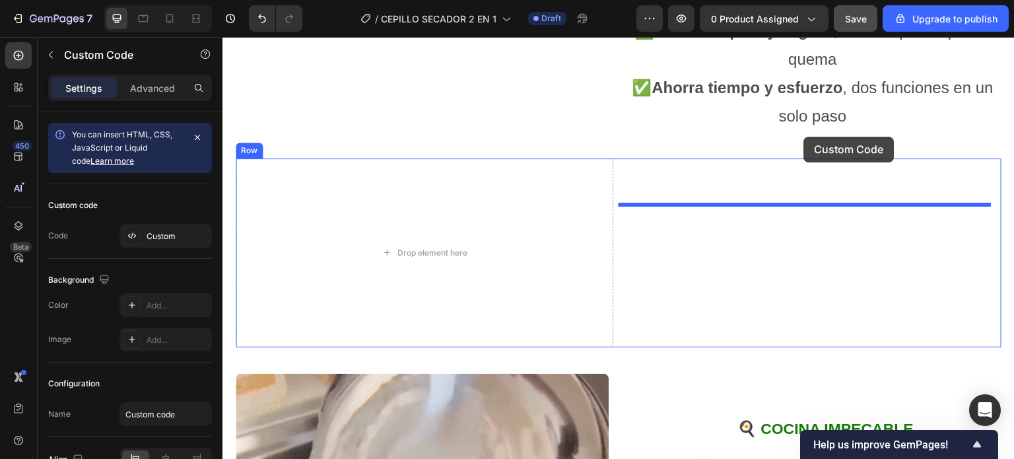
scroll to position [1404, 0]
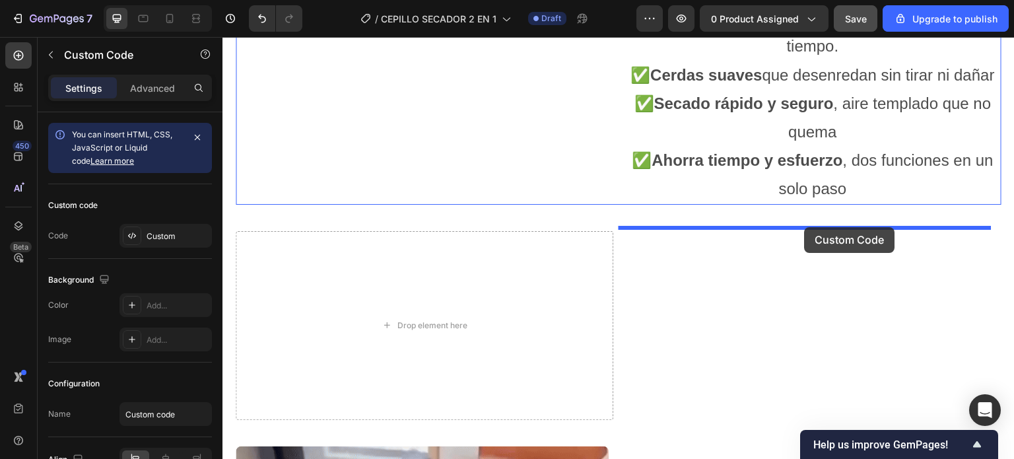
drag, startPoint x: 830, startPoint y: 283, endPoint x: 805, endPoint y: 227, distance: 60.9
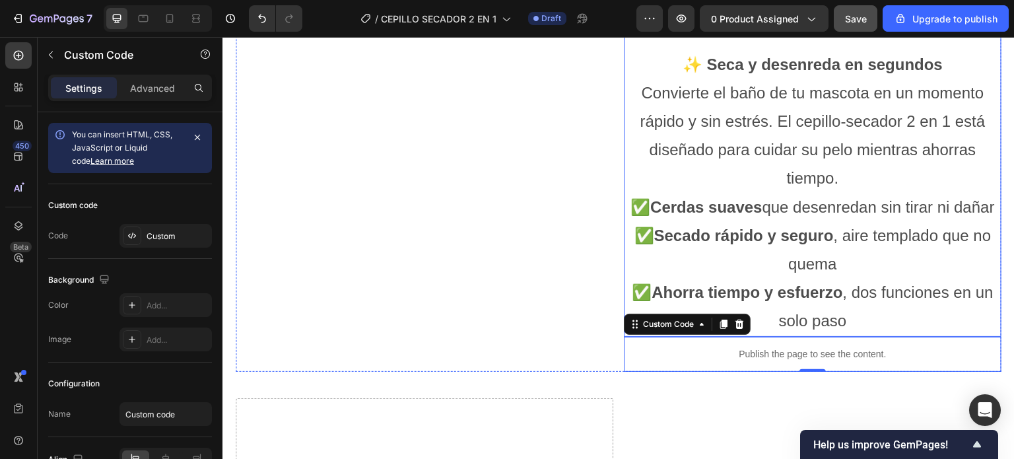
scroll to position [1140, 0]
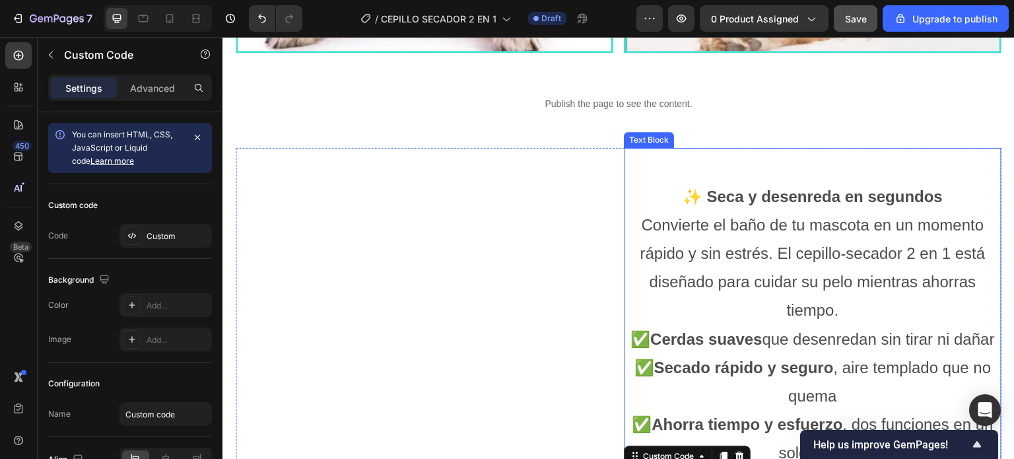
click at [669, 190] on p "✨ Seca y desenreda en segundos Convierte el baño de tu mascota en un momento rá…" at bounding box center [812, 253] width 375 height 143
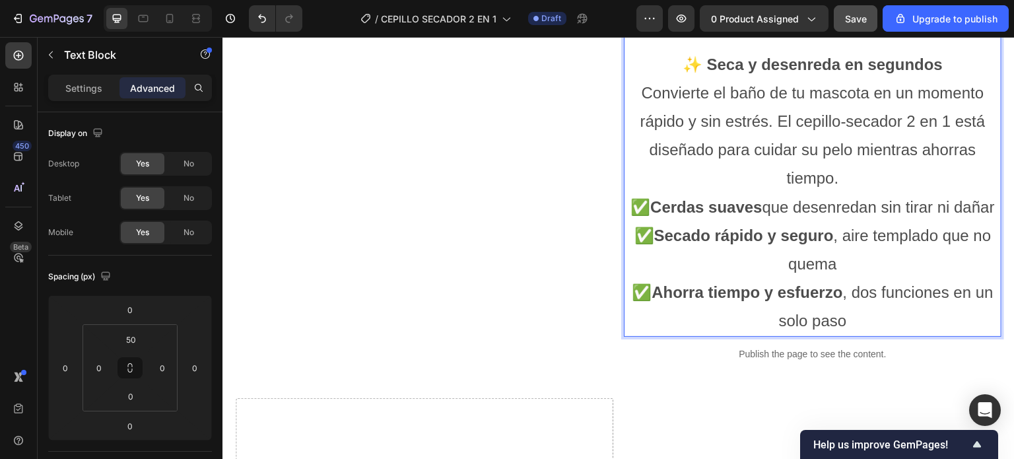
scroll to position [1338, 0]
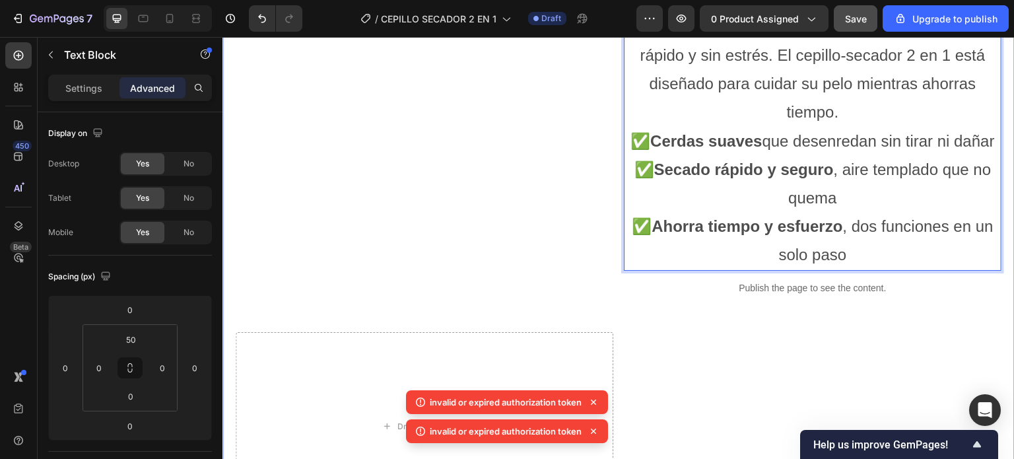
click at [1001, 262] on div "✨ De pelo enredado a brillo espectacular en minutos Heading 🟥 ANTES Heading 🟩 D…" at bounding box center [618, 303] width 792 height 1945
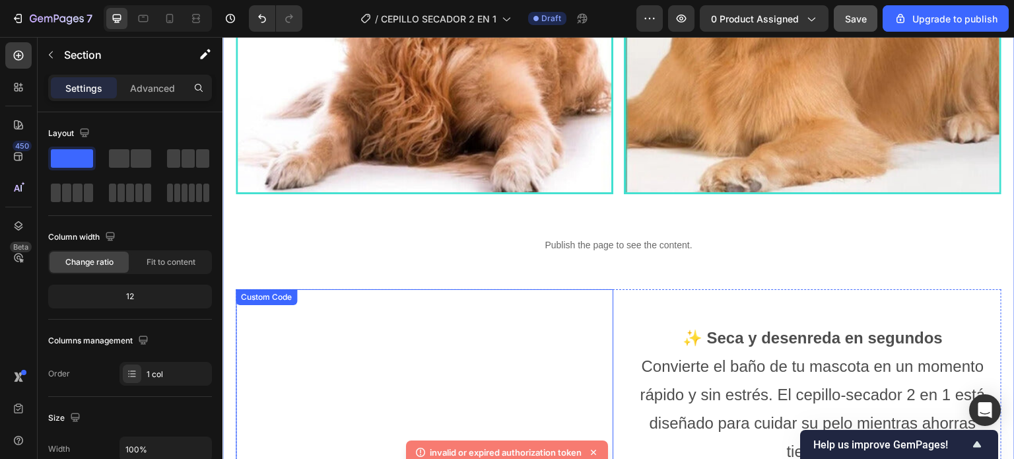
scroll to position [942, 0]
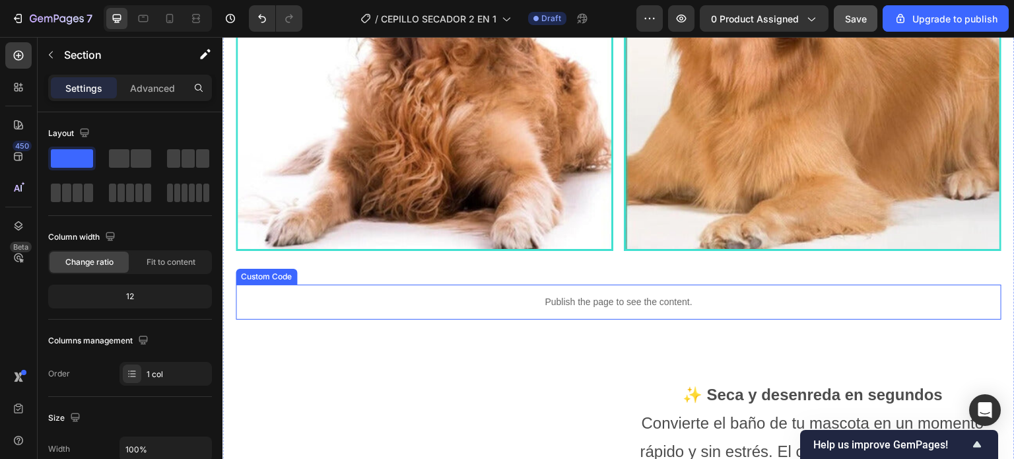
click at [605, 295] on p "Publish the page to see the content." at bounding box center [619, 302] width 766 height 14
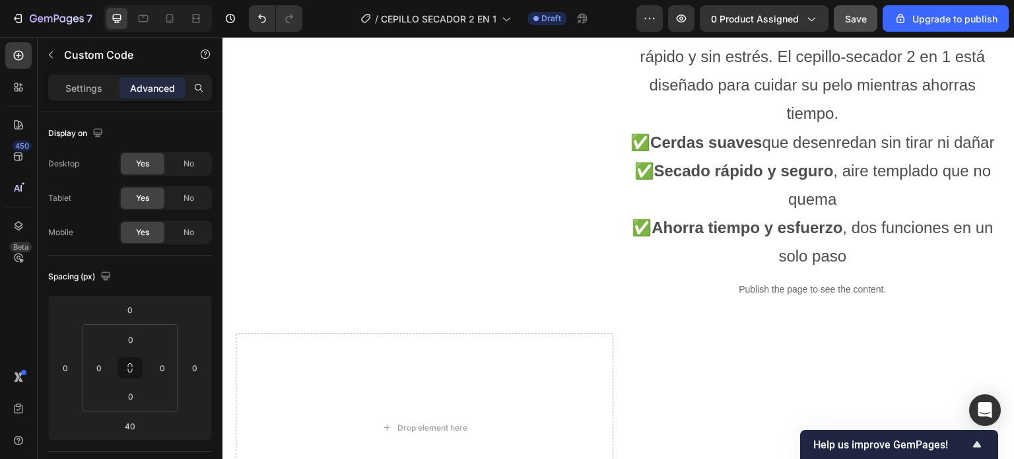
scroll to position [1338, 0]
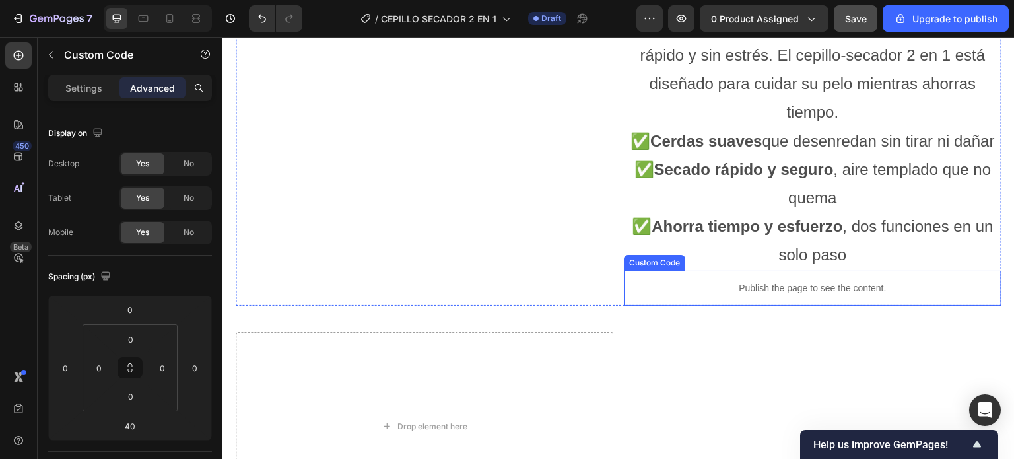
click at [789, 295] on p "Publish the page to see the content." at bounding box center [813, 288] width 378 height 14
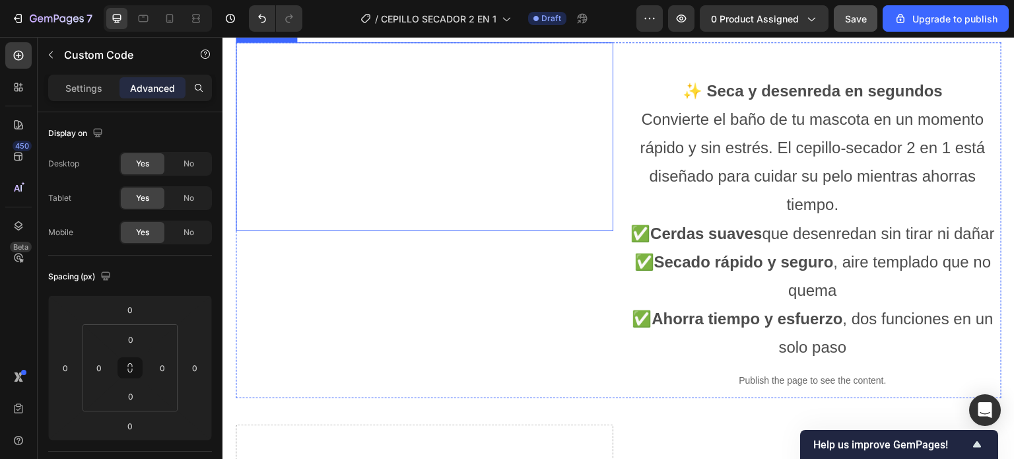
scroll to position [1254, 0]
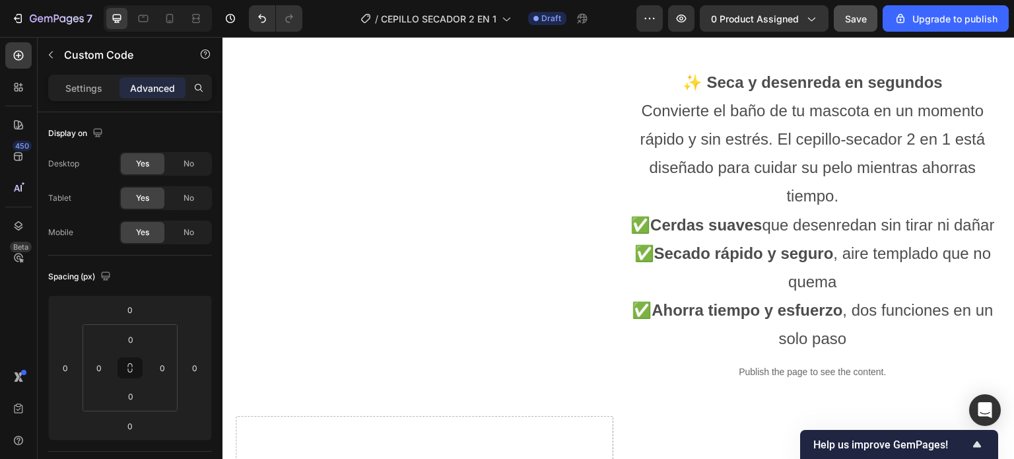
click at [760, 379] on p "Publish the page to see the content." at bounding box center [813, 372] width 378 height 14
click at [764, 379] on p "Publish the page to see the content." at bounding box center [813, 372] width 378 height 14
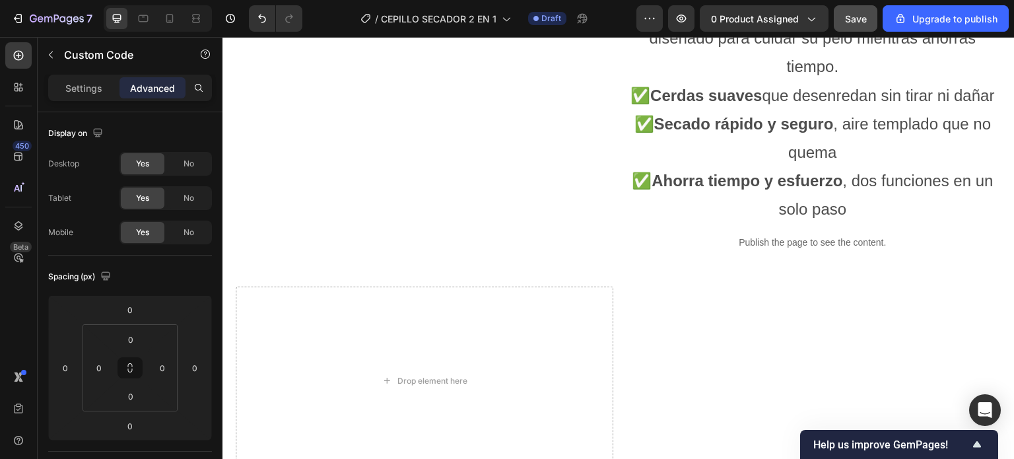
scroll to position [1386, 0]
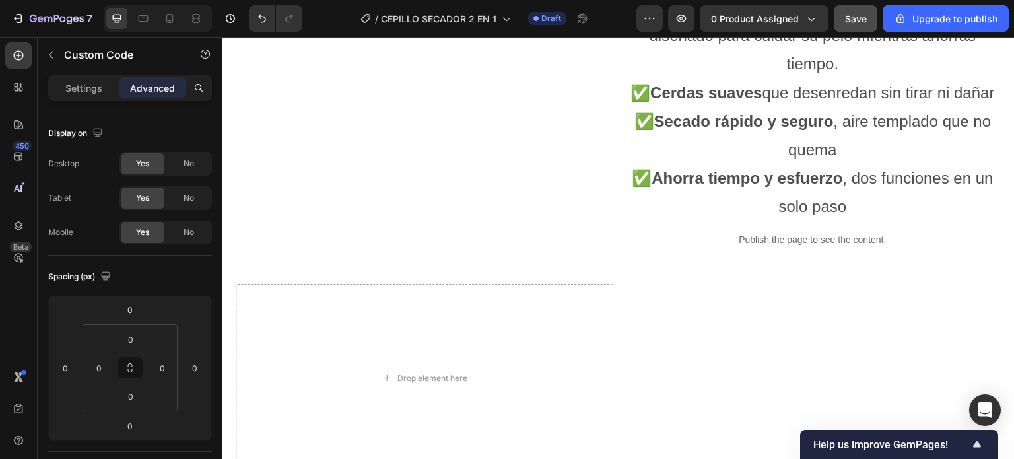
click at [809, 247] on p "Publish the page to see the content." at bounding box center [813, 240] width 378 height 14
click at [772, 252] on div "Publish the page to see the content." at bounding box center [813, 239] width 378 height 35
click at [747, 130] on strong "Secado rápido y seguro" at bounding box center [744, 121] width 180 height 18
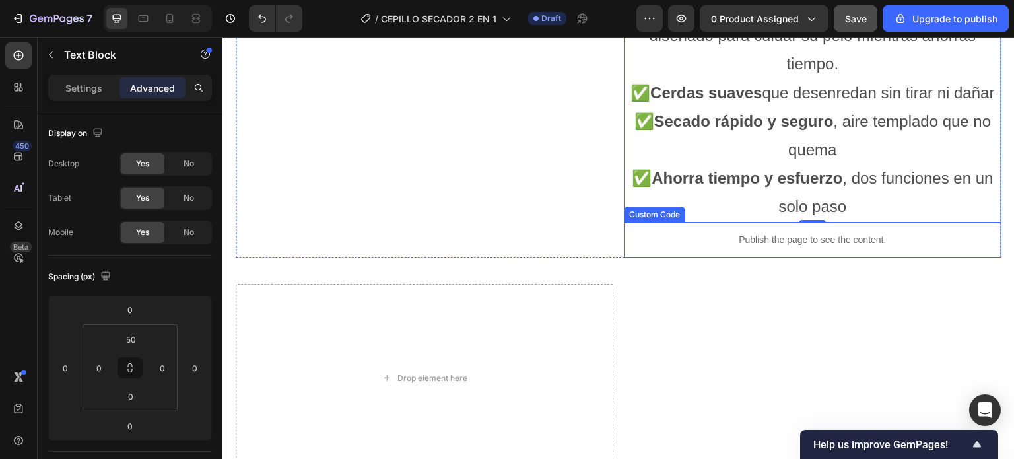
click at [773, 257] on div "Publish the page to see the content." at bounding box center [813, 239] width 378 height 35
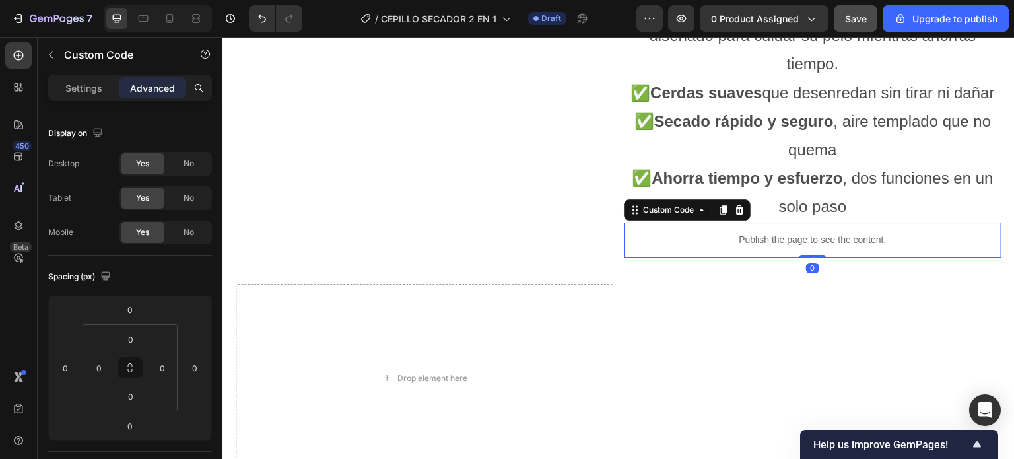
click at [768, 247] on p "Publish the page to see the content." at bounding box center [813, 240] width 378 height 14
click at [735, 215] on icon at bounding box center [739, 210] width 11 height 11
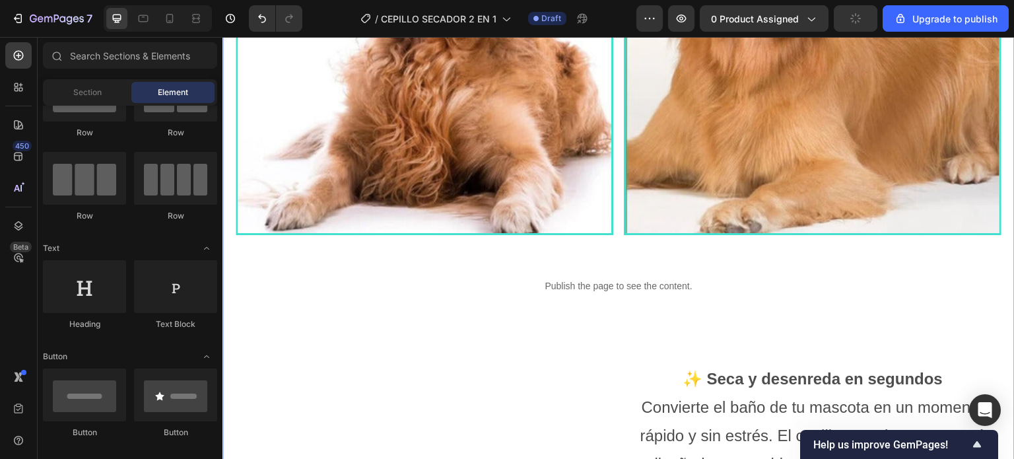
scroll to position [990, 0]
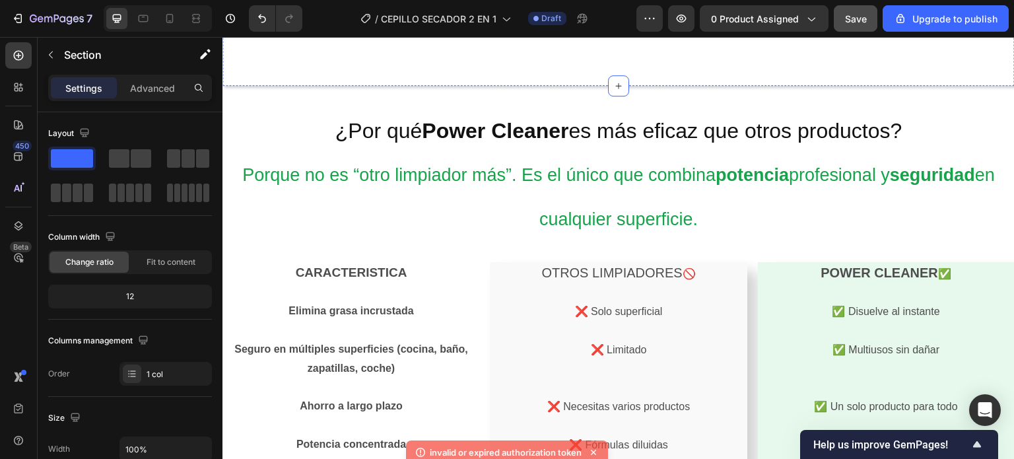
scroll to position [2509, 0]
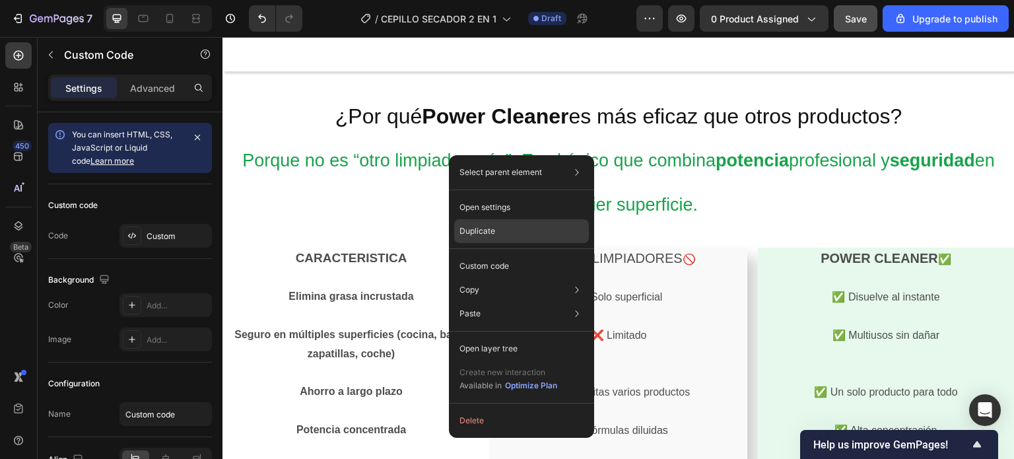
click at [487, 226] on p "Duplicate" at bounding box center [477, 231] width 36 height 12
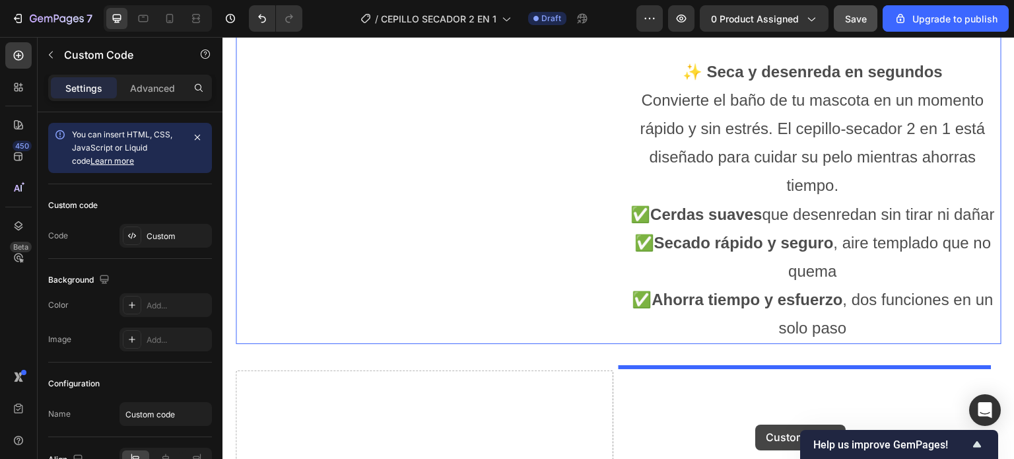
scroll to position [1275, 0]
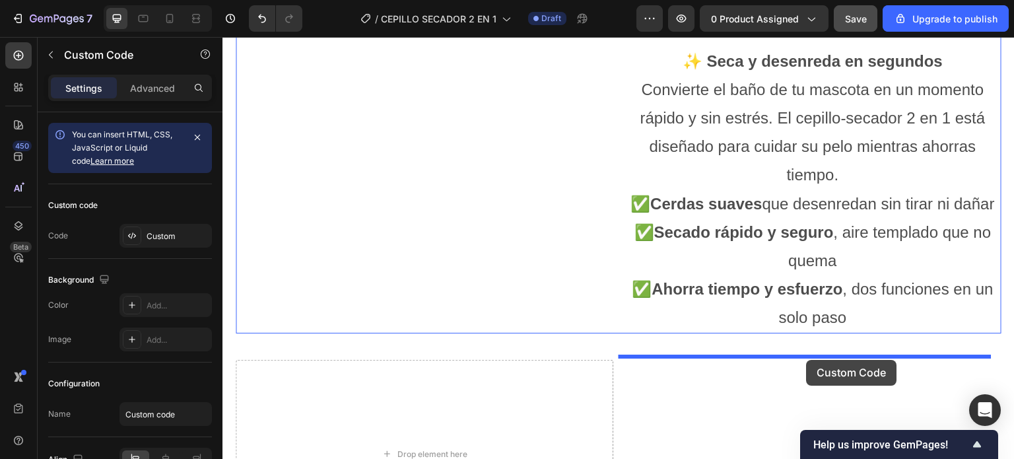
drag, startPoint x: 426, startPoint y: 194, endPoint x: 807, endPoint y: 360, distance: 416.0
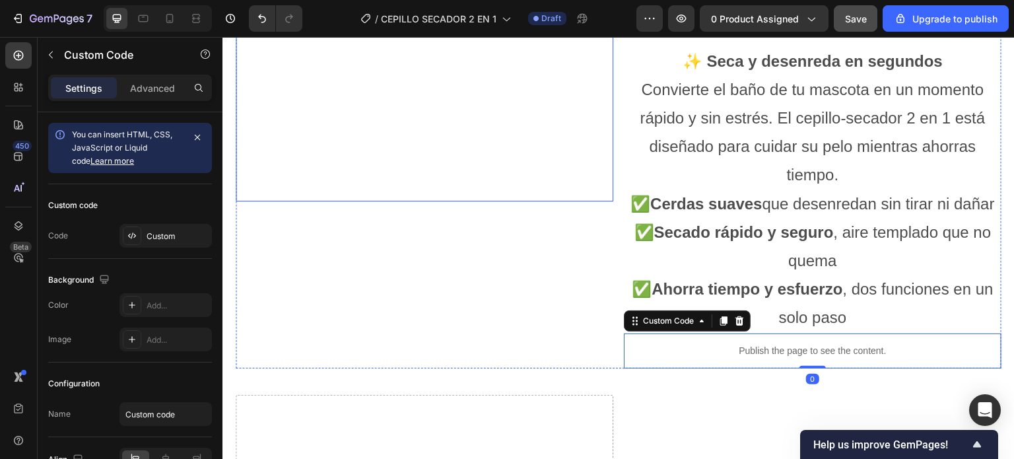
click at [608, 201] on video "Tu navegador no soporta video." at bounding box center [425, 107] width 378 height 189
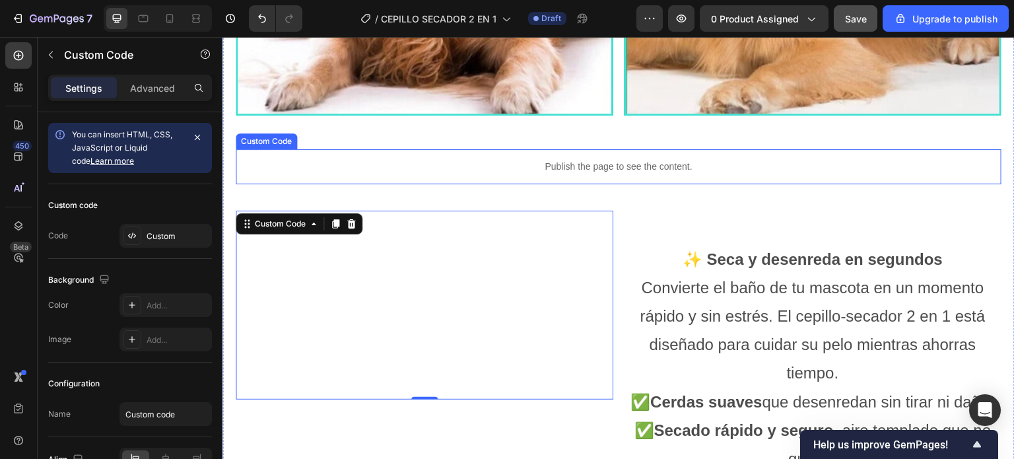
scroll to position [879, 0]
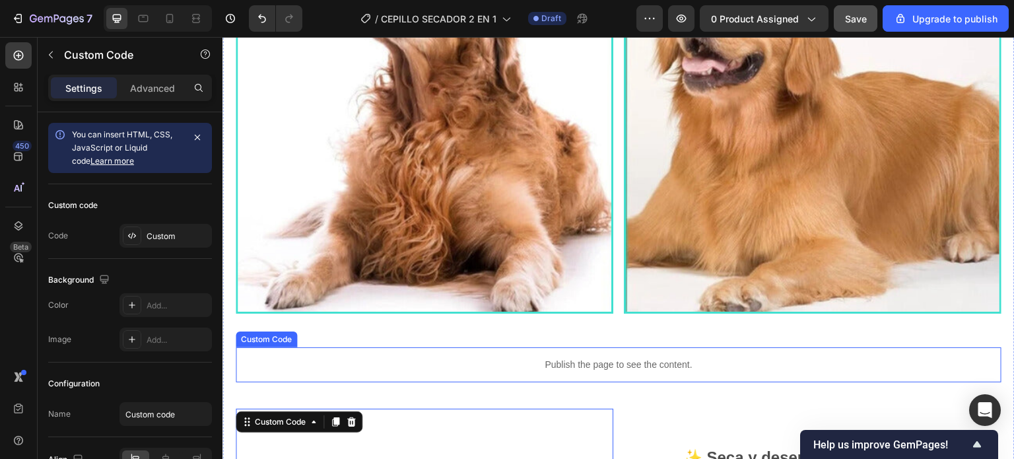
click at [607, 351] on div "Publish the page to see the content." at bounding box center [619, 364] width 766 height 35
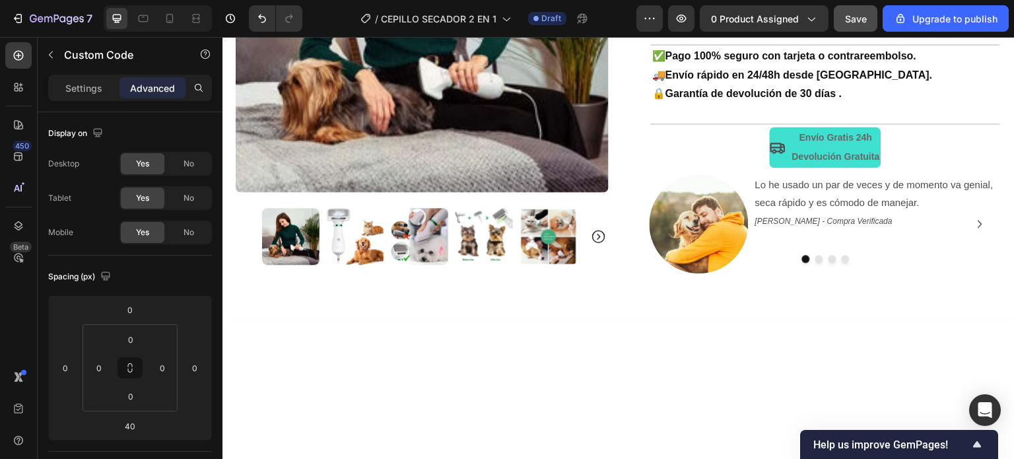
scroll to position [153, 0]
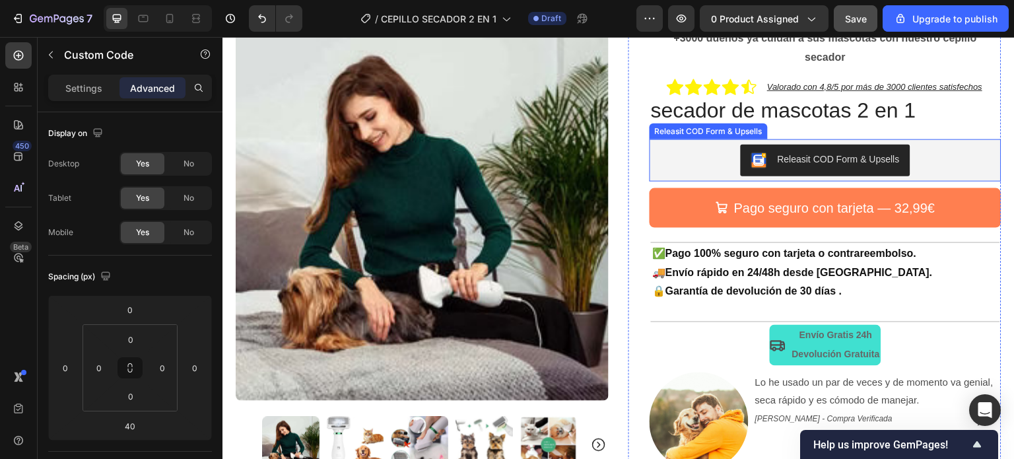
click at [806, 156] on div "Releasit COD Form & Upsells" at bounding box center [839, 159] width 122 height 14
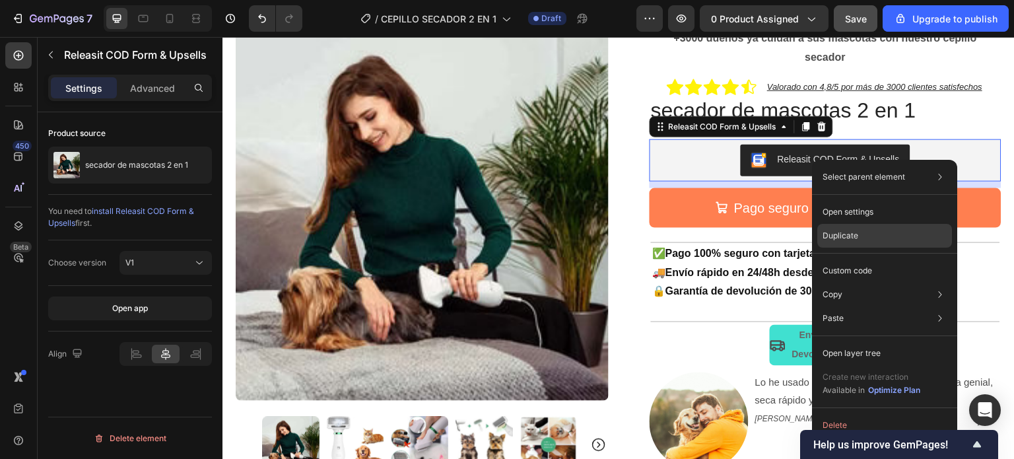
click at [845, 231] on p "Duplicate" at bounding box center [841, 236] width 36 height 12
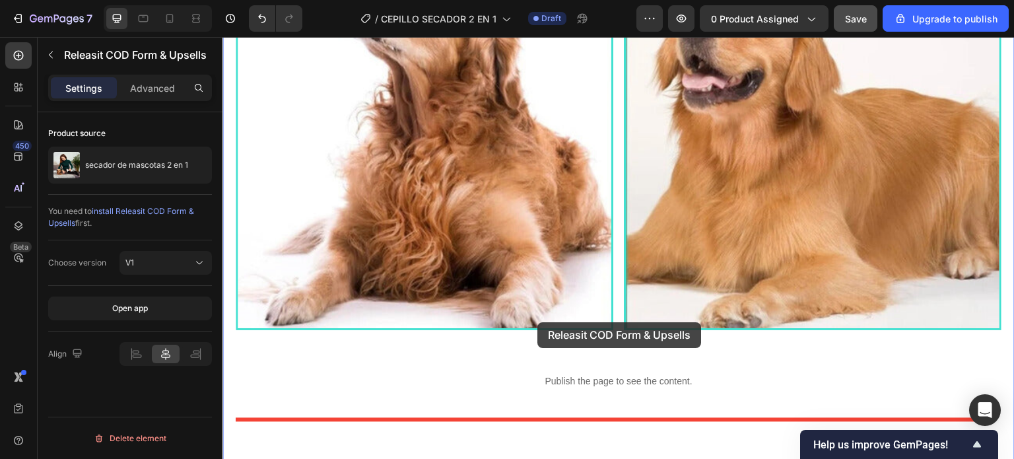
scroll to position [952, 0]
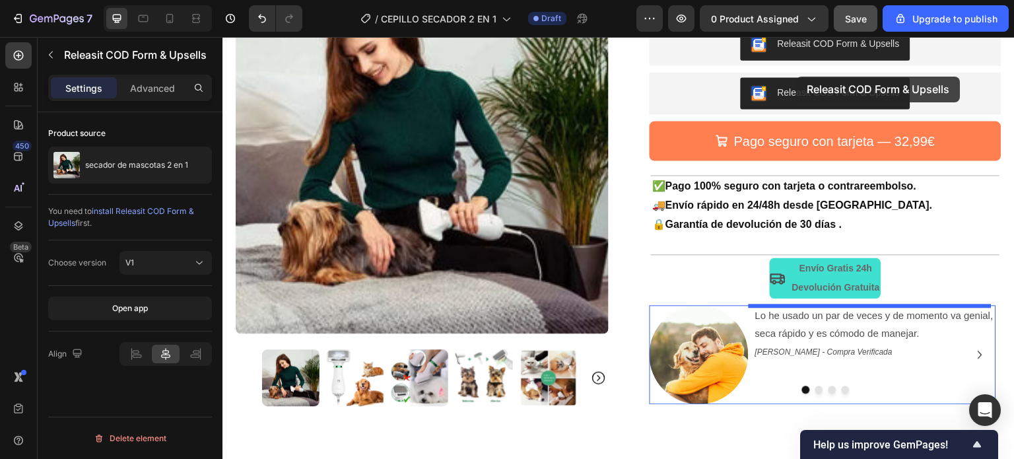
drag, startPoint x: 826, startPoint y: 206, endPoint x: 797, endPoint y: 77, distance: 132.6
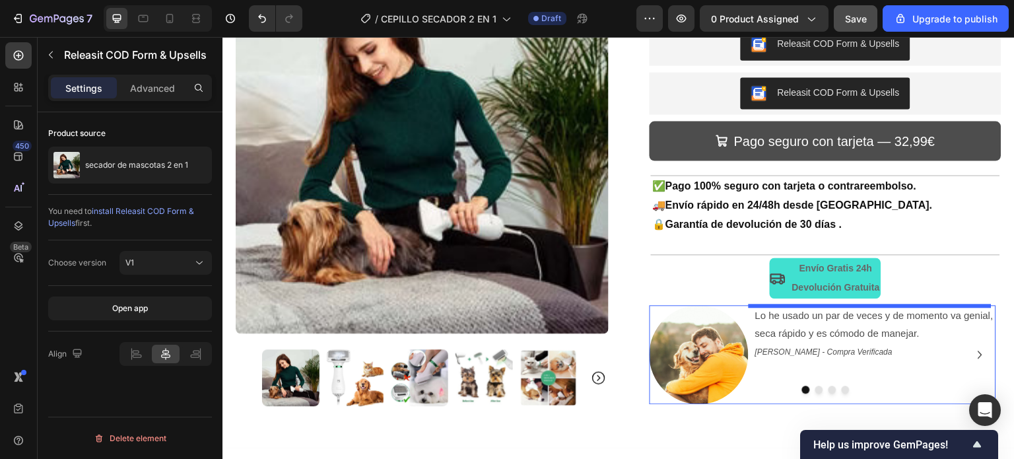
scroll to position [248, 0]
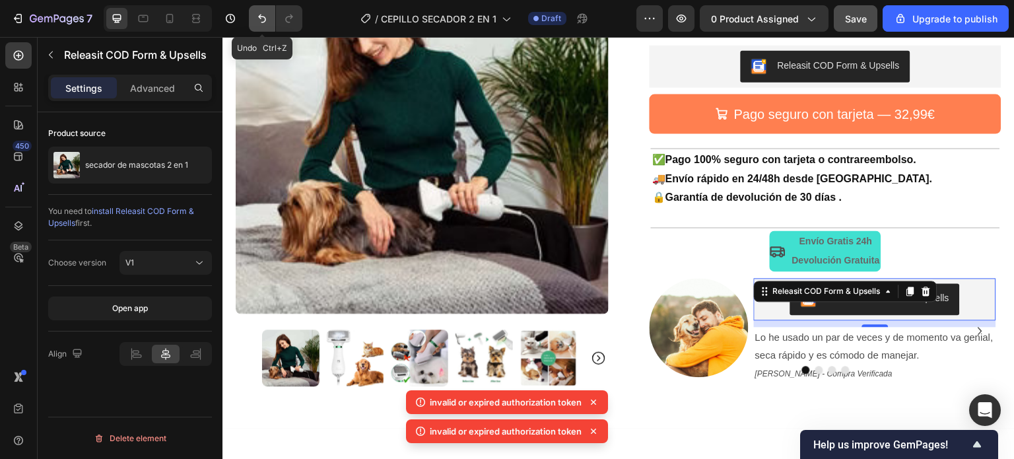
click at [254, 15] on button "Undo/Redo" at bounding box center [262, 18] width 26 height 26
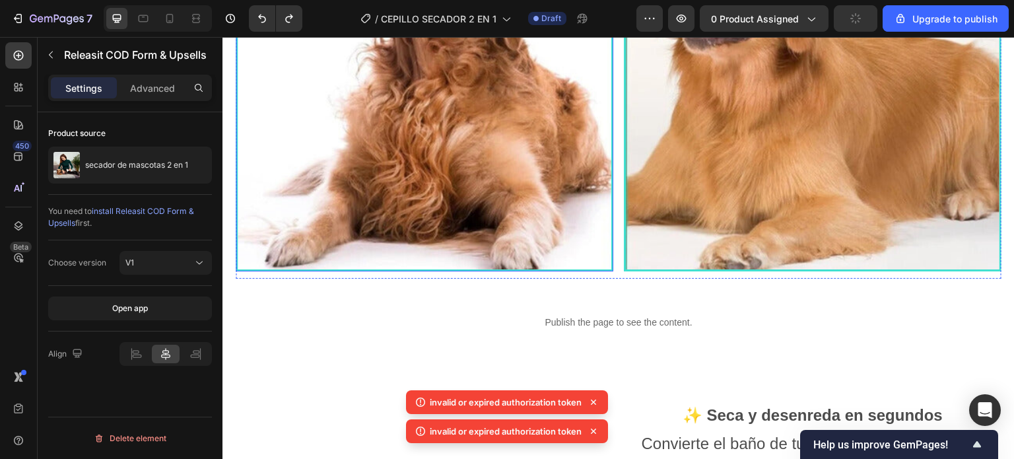
scroll to position [1040, 0]
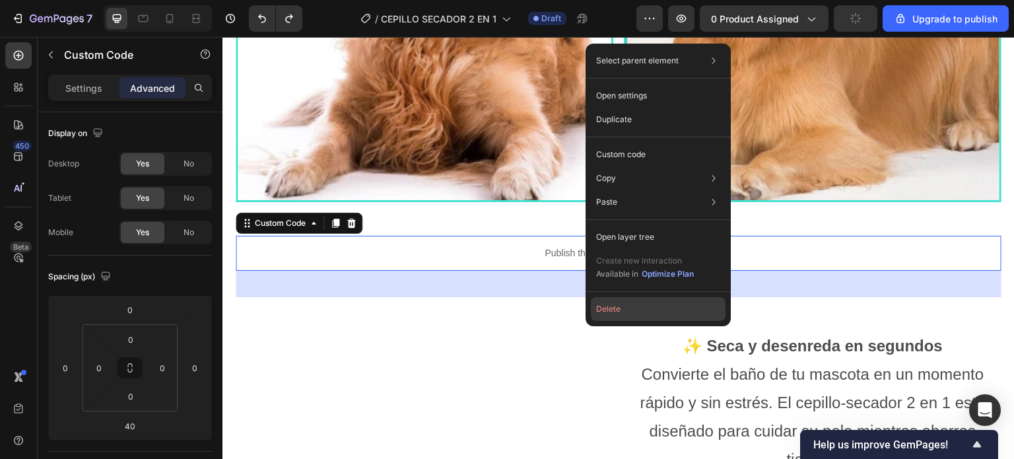
drag, startPoint x: 623, startPoint y: 306, endPoint x: 401, endPoint y: 256, distance: 226.8
click at [623, 306] on button "Delete" at bounding box center [658, 309] width 135 height 24
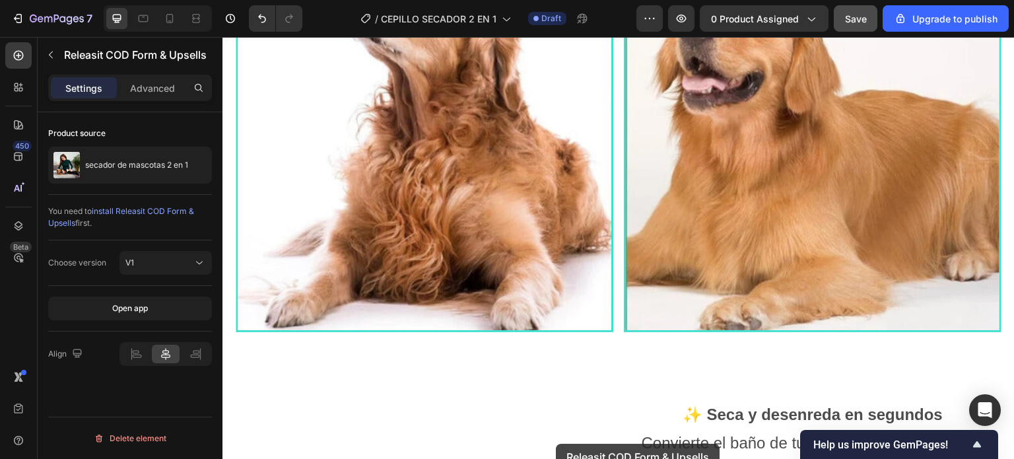
scroll to position [950, 0]
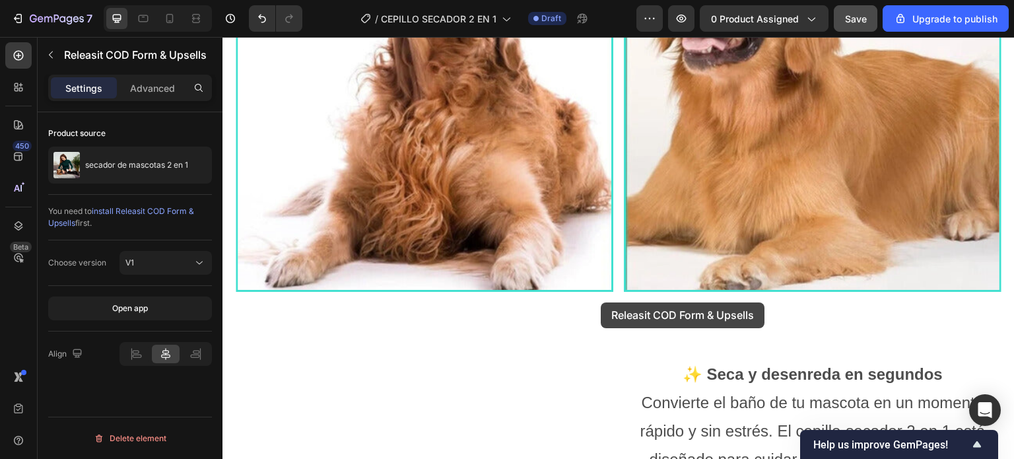
drag, startPoint x: 813, startPoint y: 111, endPoint x: 602, endPoint y: 302, distance: 284.6
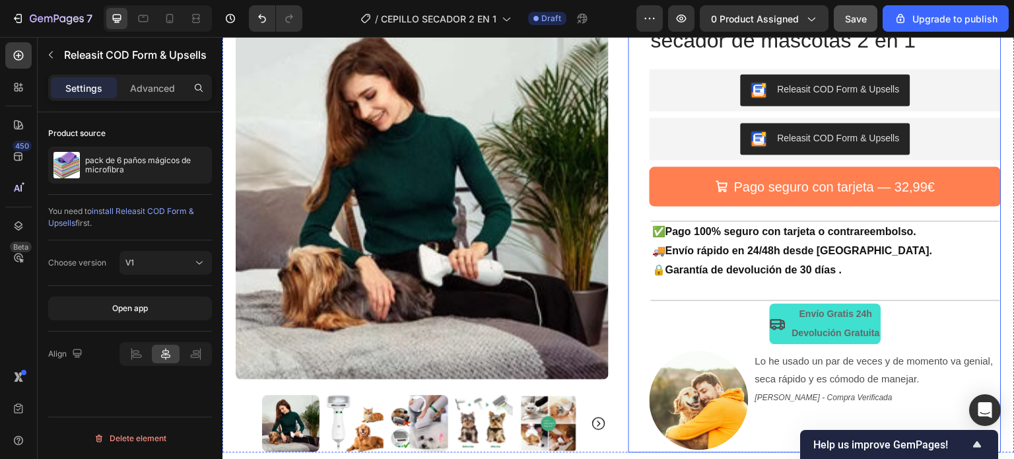
scroll to position [26, 0]
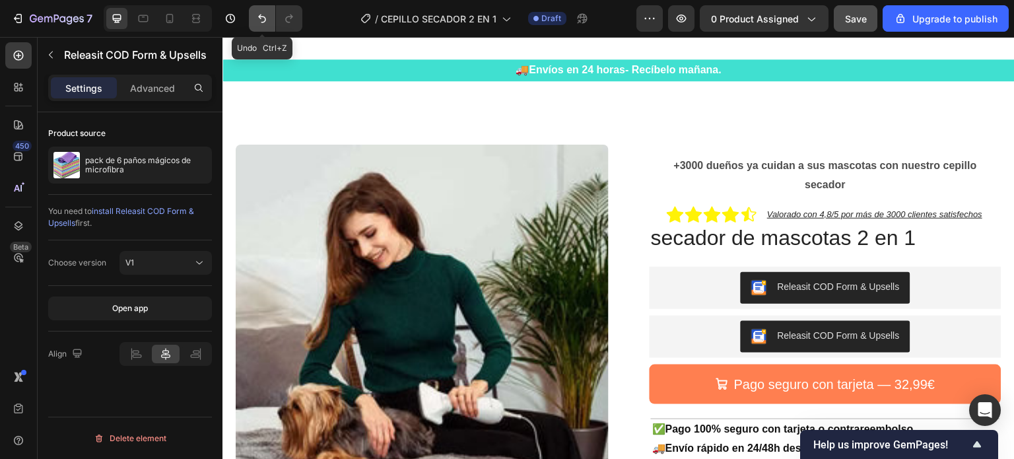
click at [258, 15] on icon "Undo/Redo" at bounding box center [261, 18] width 13 height 13
click at [262, 20] on icon "Undo/Redo" at bounding box center [261, 18] width 13 height 13
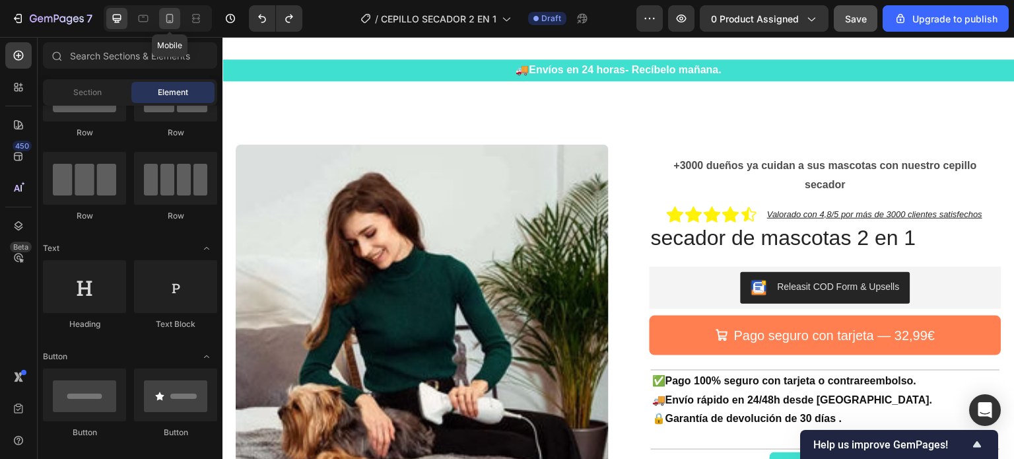
click at [170, 19] on icon at bounding box center [169, 18] width 13 height 13
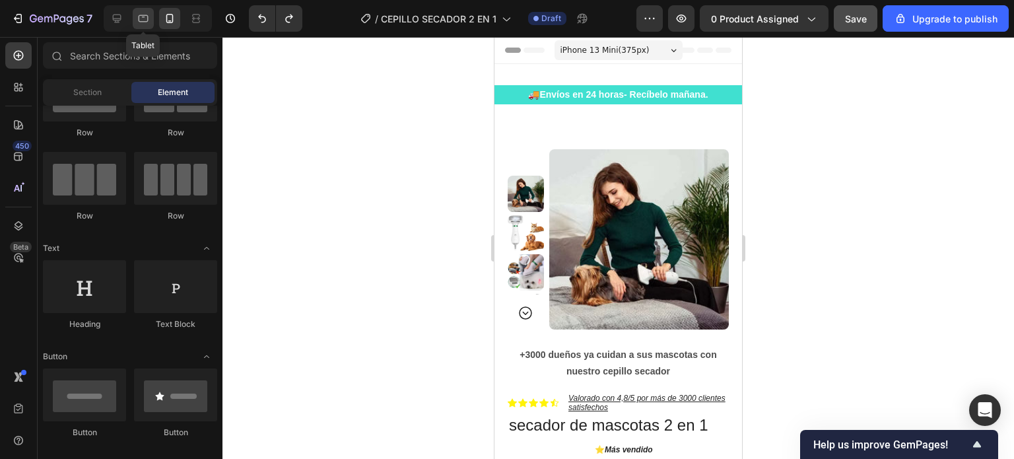
click at [147, 15] on icon at bounding box center [143, 18] width 13 height 13
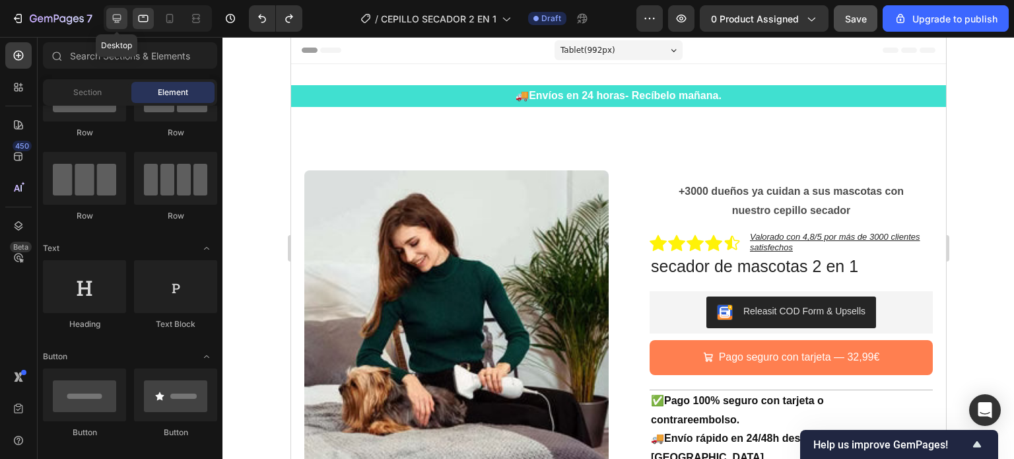
click at [114, 22] on icon at bounding box center [116, 18] width 13 height 13
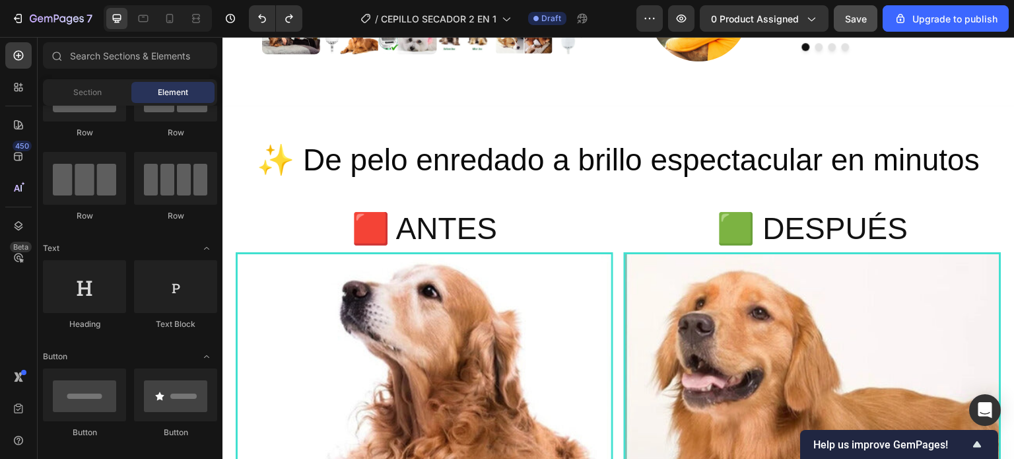
scroll to position [462, 0]
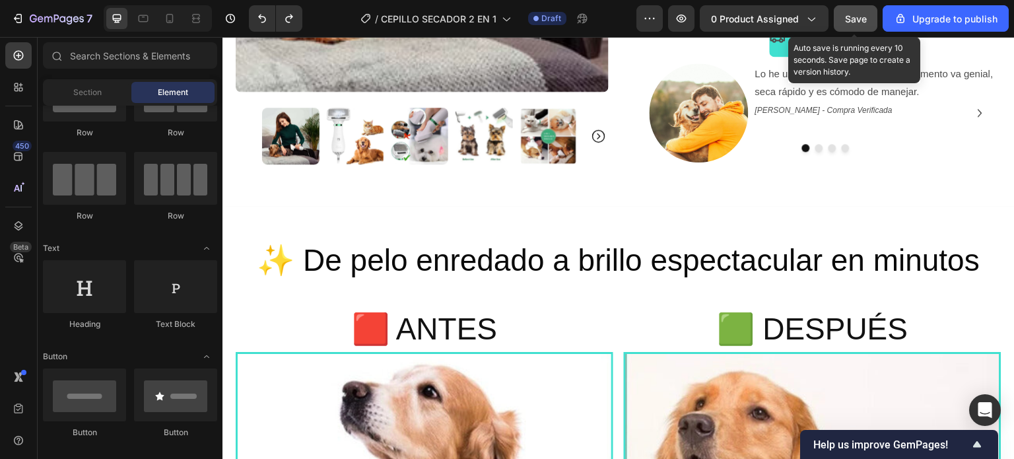
click at [859, 18] on span "Save" at bounding box center [856, 18] width 22 height 11
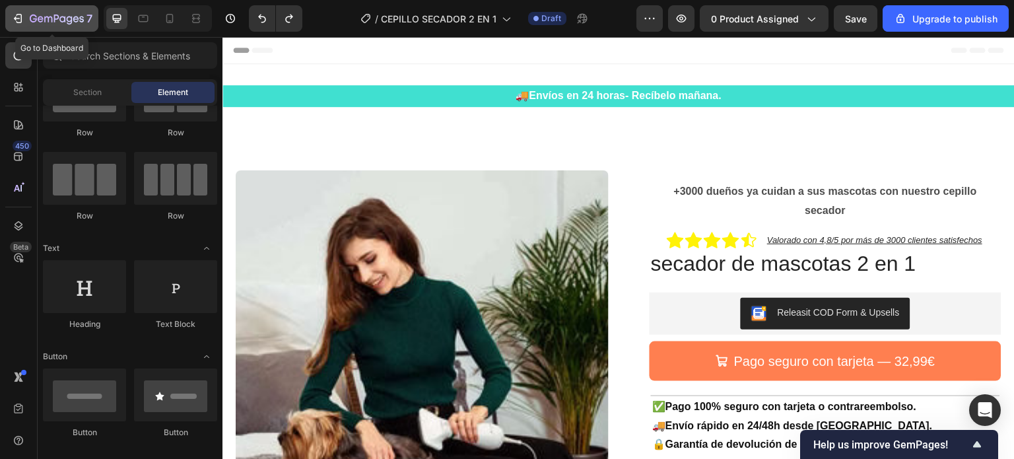
click at [34, 18] on icon "button" at bounding box center [33, 19] width 7 height 8
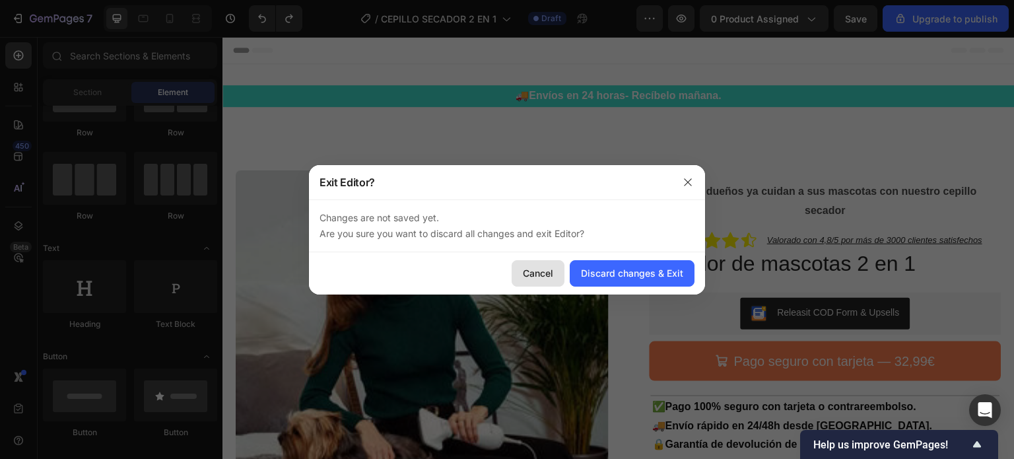
click at [541, 271] on div "Cancel" at bounding box center [538, 273] width 30 height 14
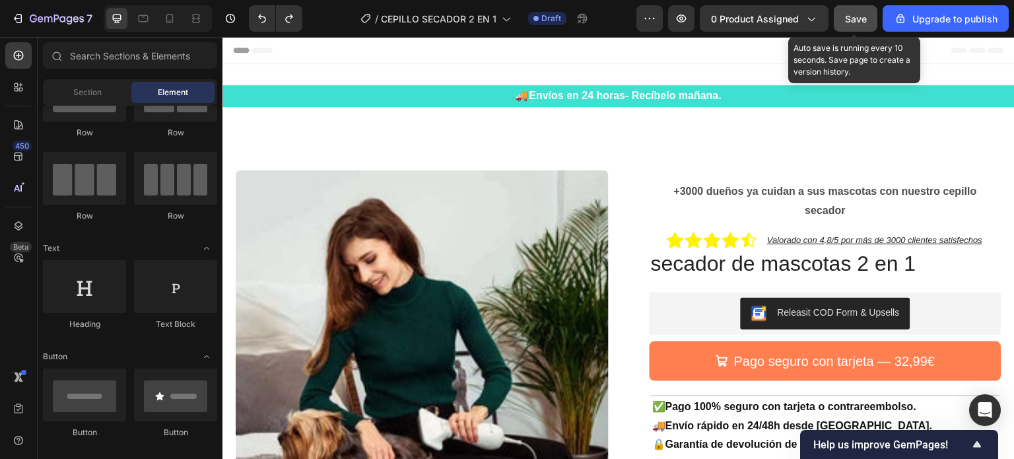
click at [862, 15] on span "Save" at bounding box center [856, 18] width 22 height 11
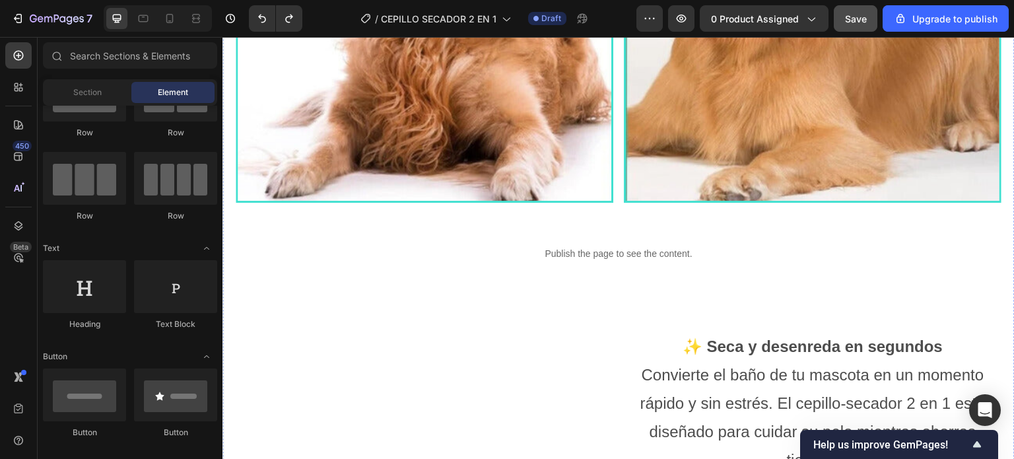
scroll to position [726, 0]
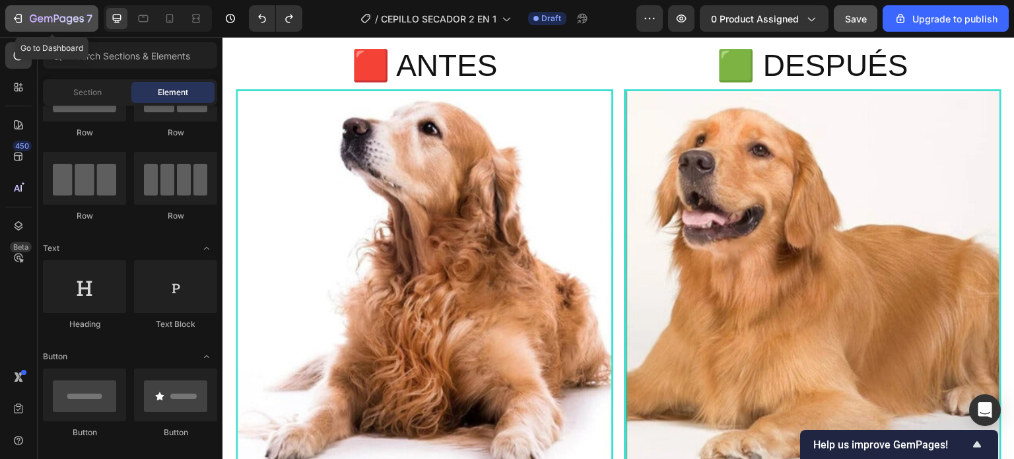
click at [31, 14] on icon "button" at bounding box center [57, 19] width 54 height 11
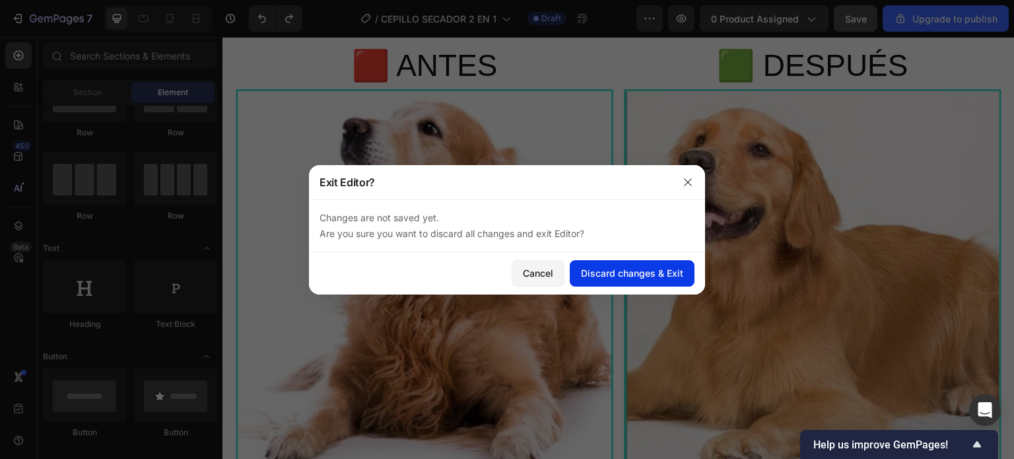
click at [646, 269] on div "Discard changes & Exit" at bounding box center [632, 273] width 102 height 14
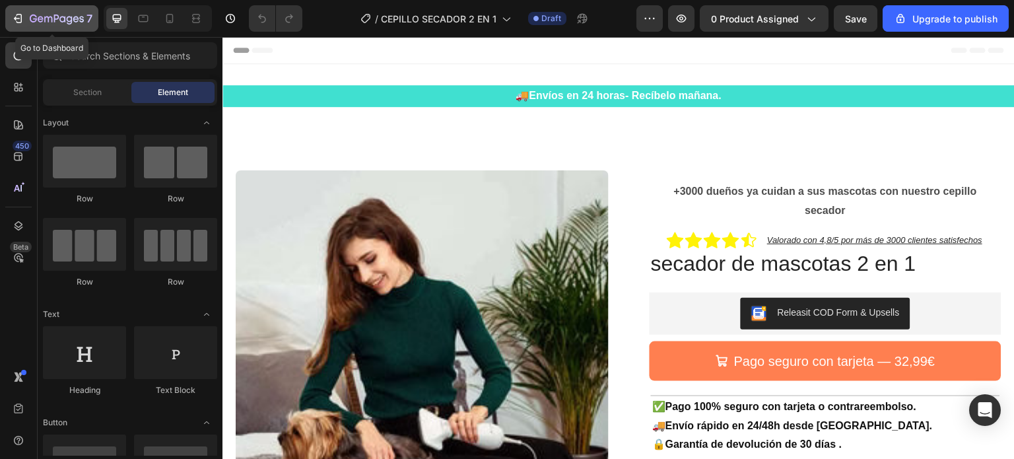
click at [32, 12] on div "7" at bounding box center [61, 19] width 63 height 16
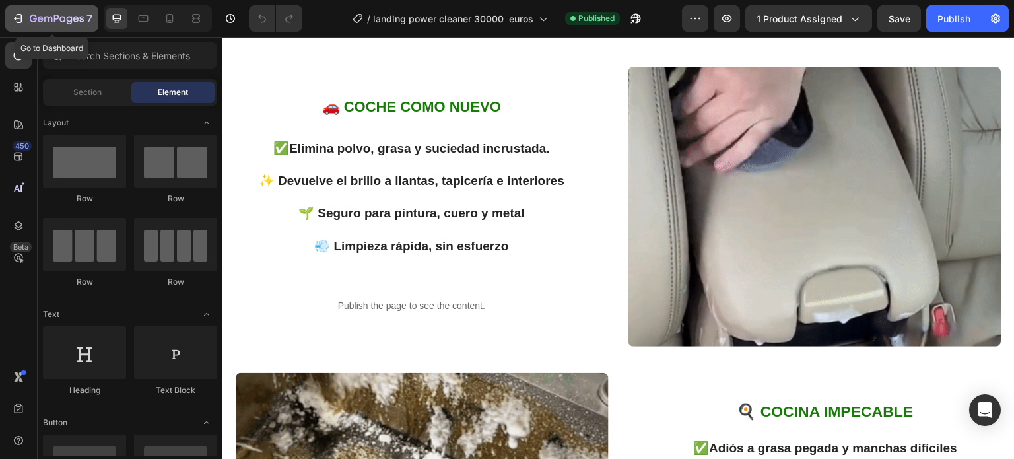
scroll to position [578, 0]
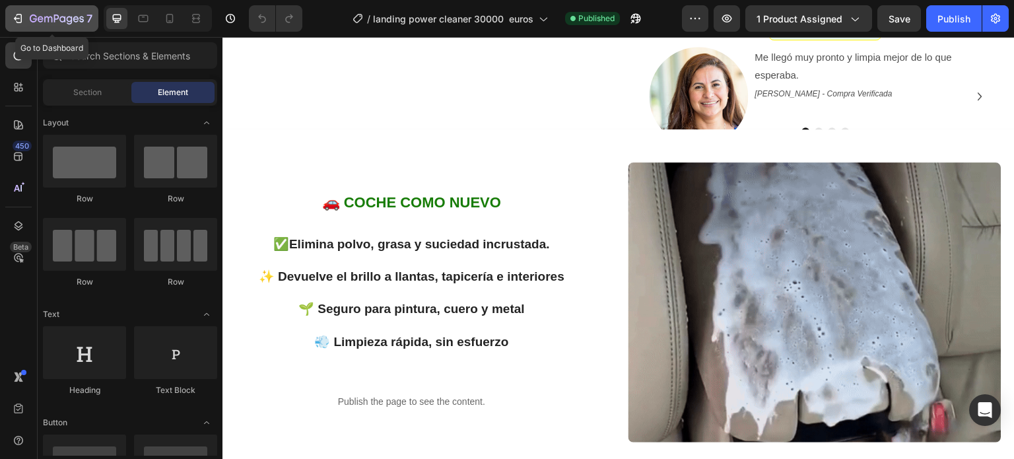
click at [42, 21] on icon "button" at bounding box center [41, 19] width 6 height 6
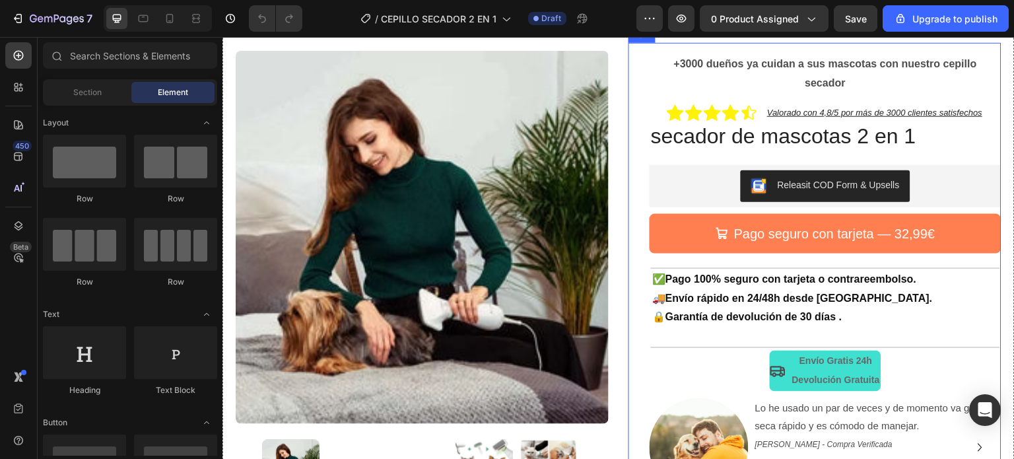
scroll to position [198, 0]
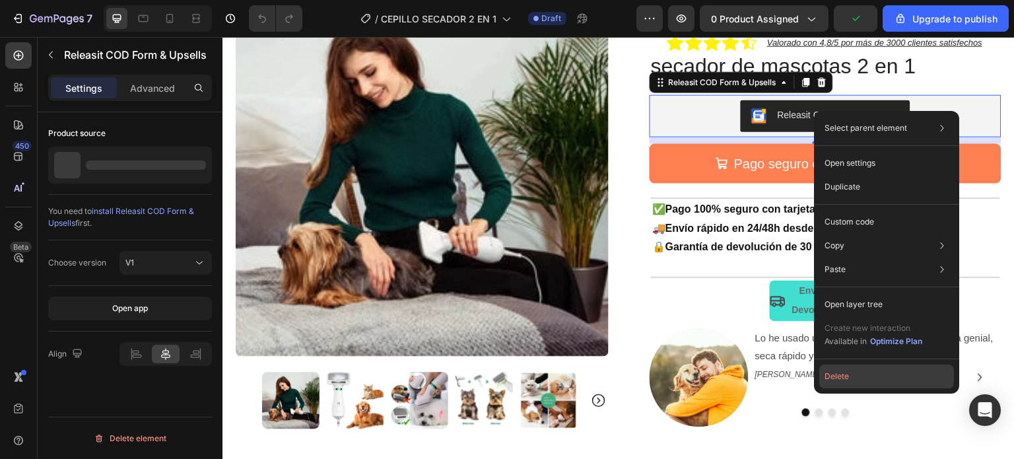
click at [842, 380] on button "Delete" at bounding box center [886, 376] width 135 height 24
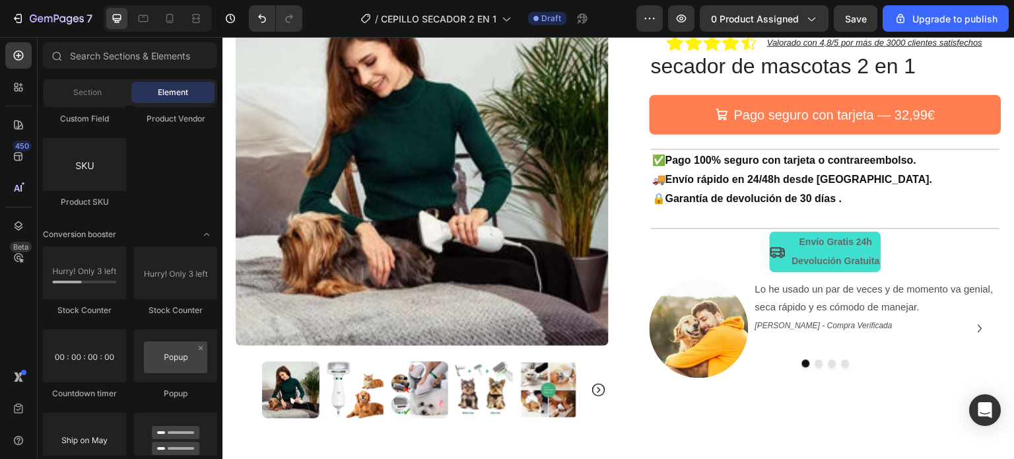
scroll to position [3649, 0]
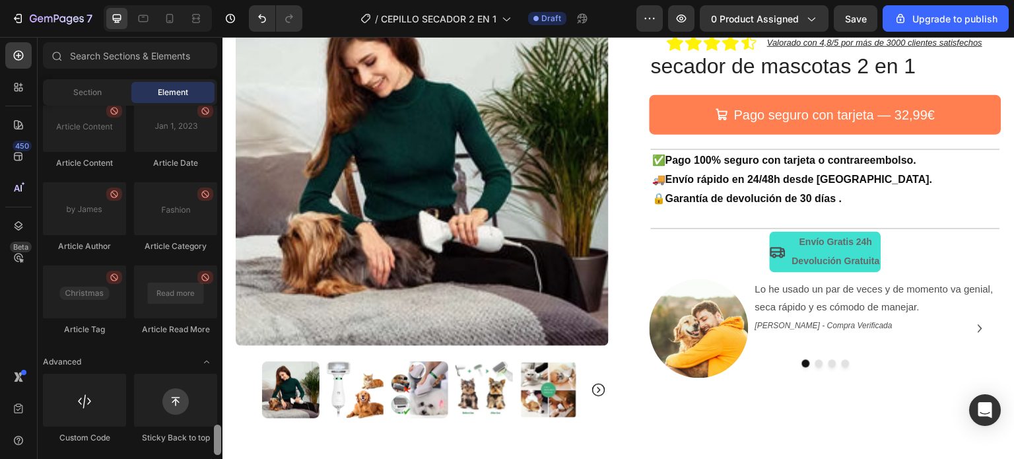
drag, startPoint x: 217, startPoint y: 253, endPoint x: 217, endPoint y: 485, distance: 231.7
click at [217, 0] on html "7 / CEPILLO SECADOR 2 EN 1 Draft Preview 0 product assigned Save Upgrade to pub…" at bounding box center [507, 0] width 1014 height 0
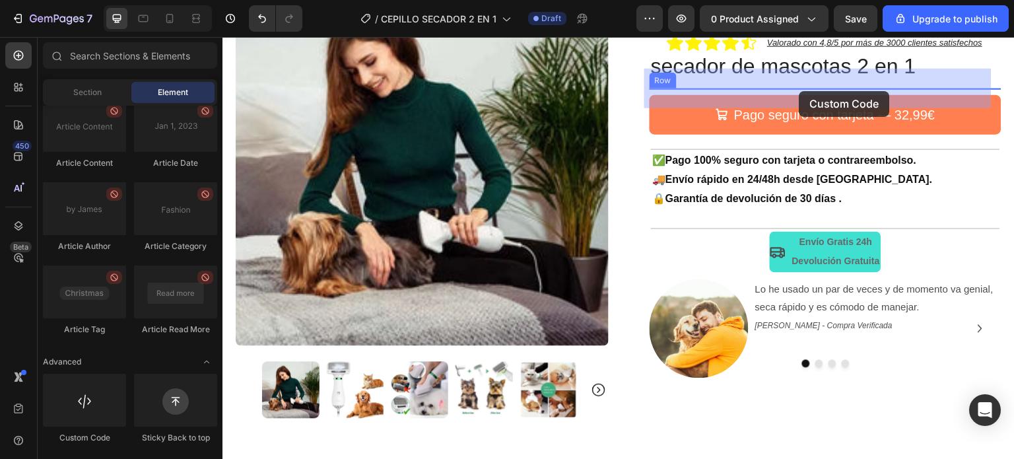
drag, startPoint x: 312, startPoint y: 443, endPoint x: 799, endPoint y: 91, distance: 601.5
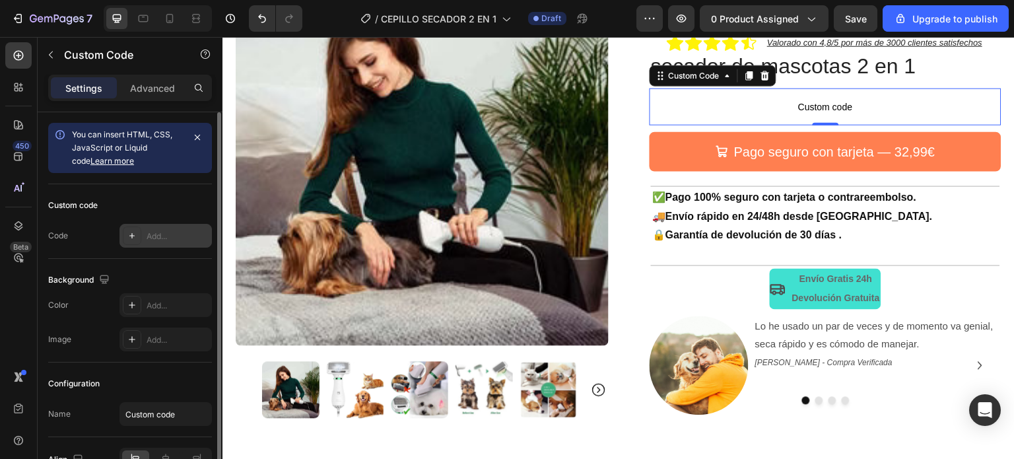
click at [153, 232] on div "Add..." at bounding box center [178, 236] width 62 height 12
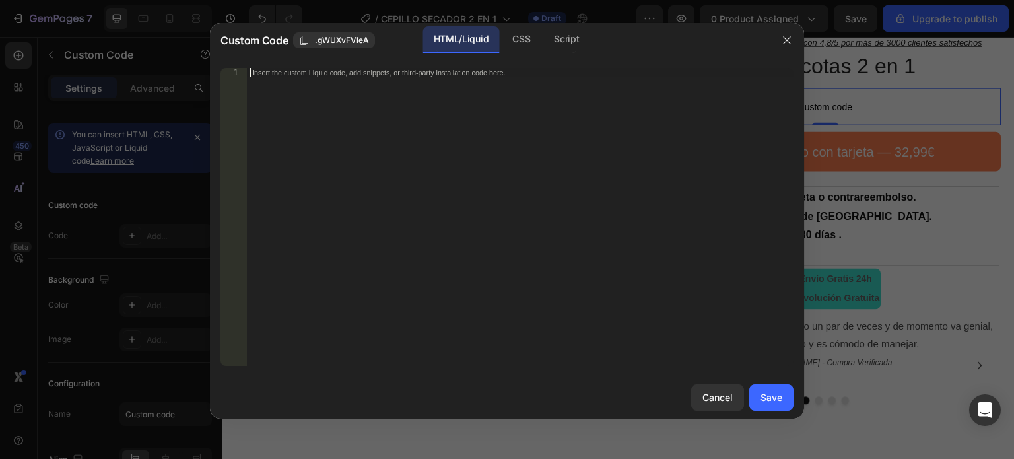
paste textarea "<div id="_rsi-cod-form-embed-custom-hook"></div>"
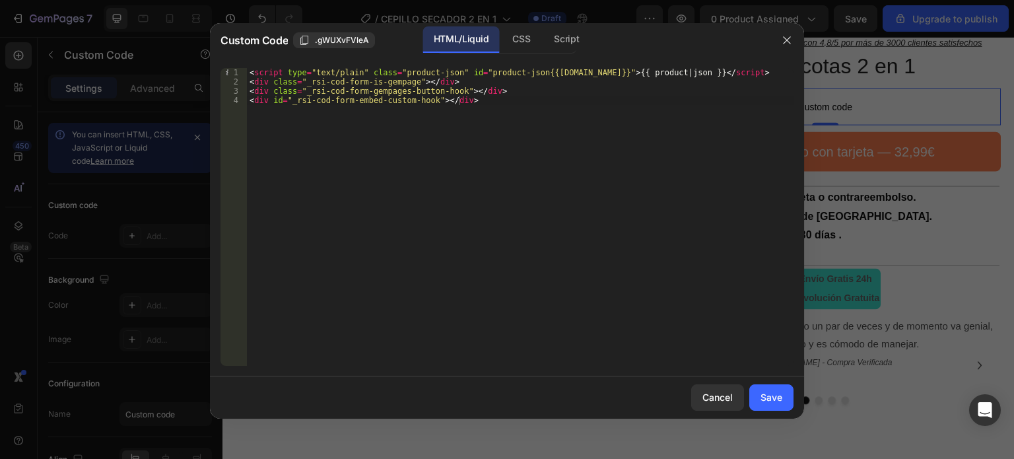
drag, startPoint x: 775, startPoint y: 395, endPoint x: 646, endPoint y: 277, distance: 175.2
click at [774, 395] on div "Save" at bounding box center [771, 397] width 22 height 14
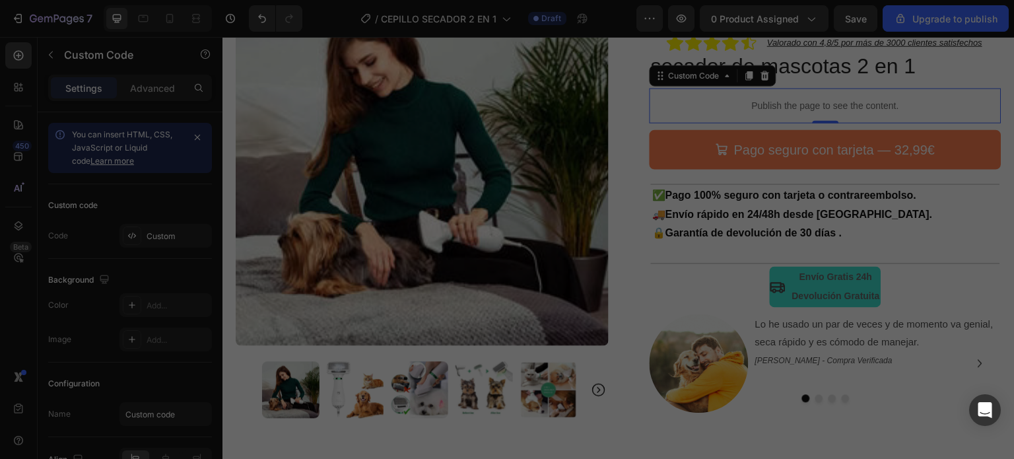
type textarea "<div class="_rsi-cod-form-gempages-button-hook"></div> <div id="_rsi-cod-form-e…"
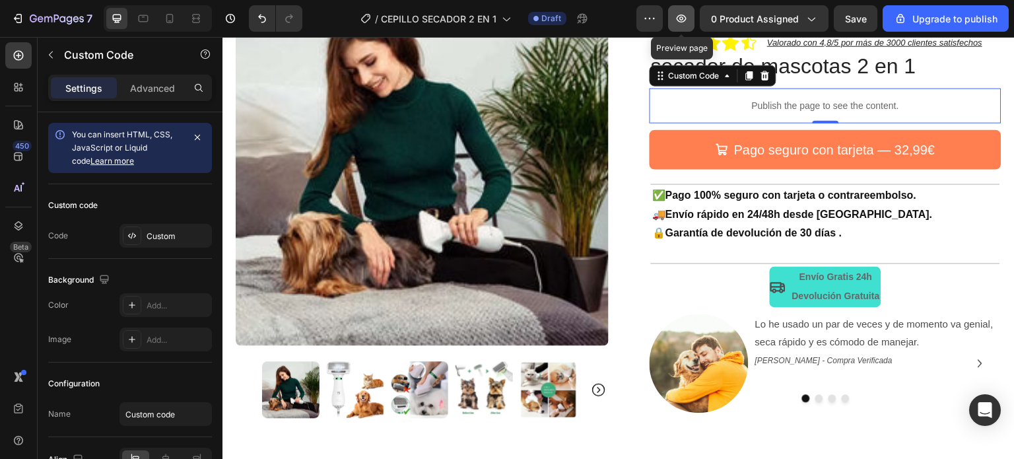
click at [683, 17] on icon "button" at bounding box center [681, 19] width 4 height 4
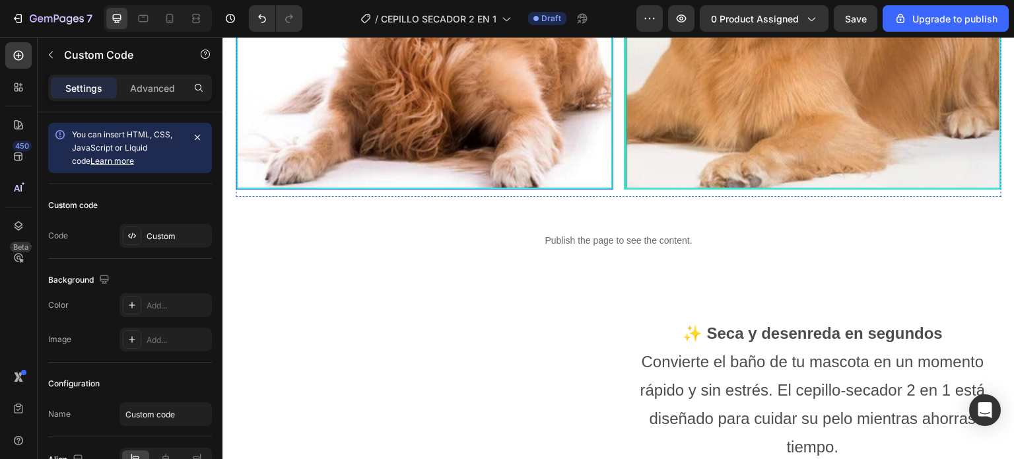
scroll to position [990, 0]
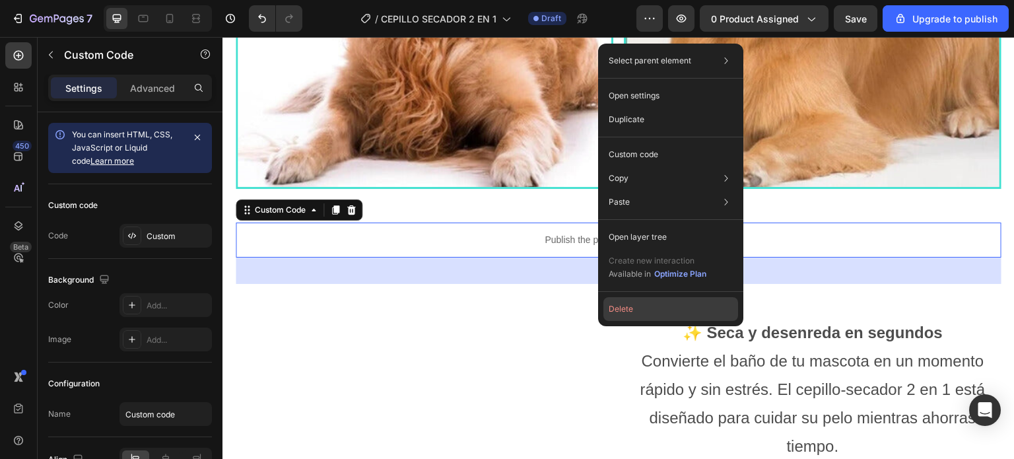
drag, startPoint x: 625, startPoint y: 308, endPoint x: 407, endPoint y: 195, distance: 245.9
click at [625, 308] on button "Delete" at bounding box center [670, 309] width 135 height 24
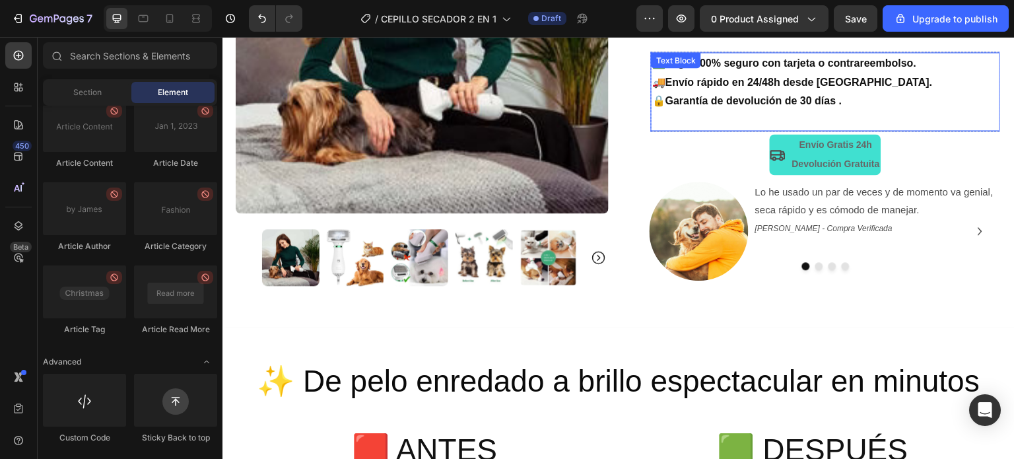
scroll to position [198, 0]
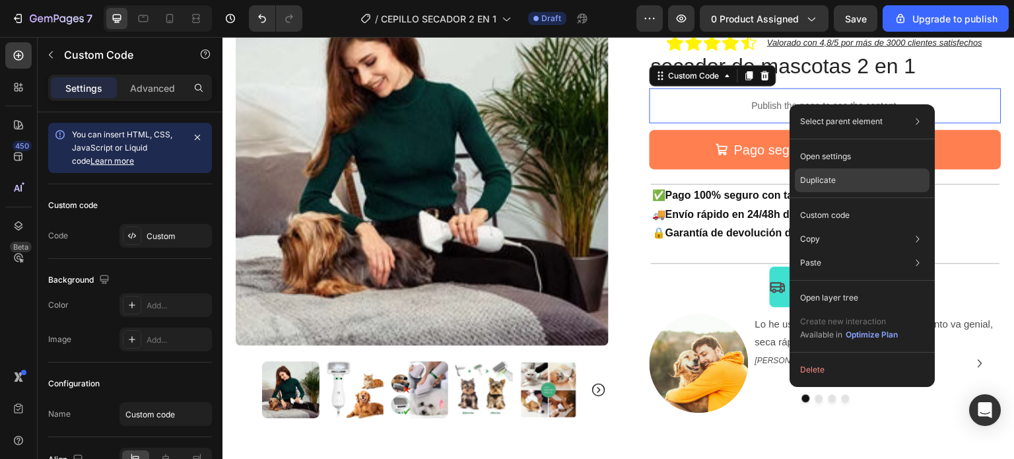
click at [825, 183] on p "Duplicate" at bounding box center [818, 180] width 36 height 12
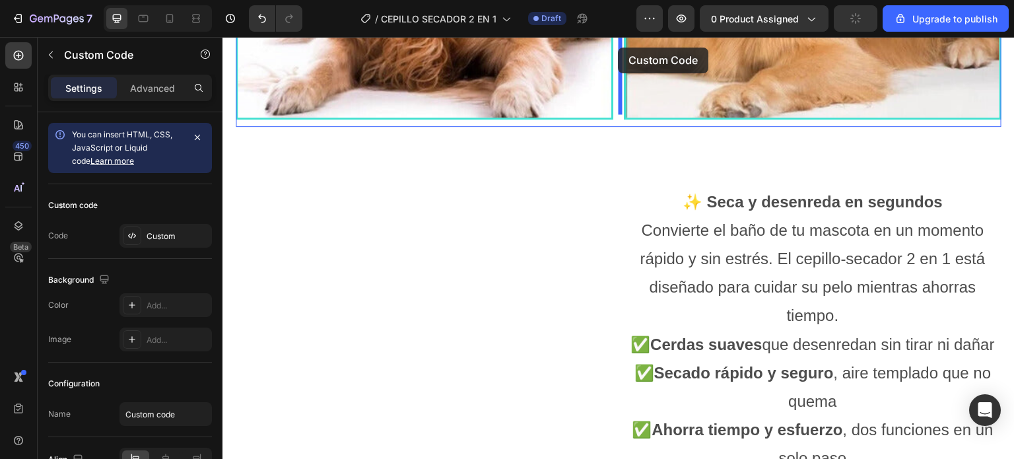
scroll to position [1044, 0]
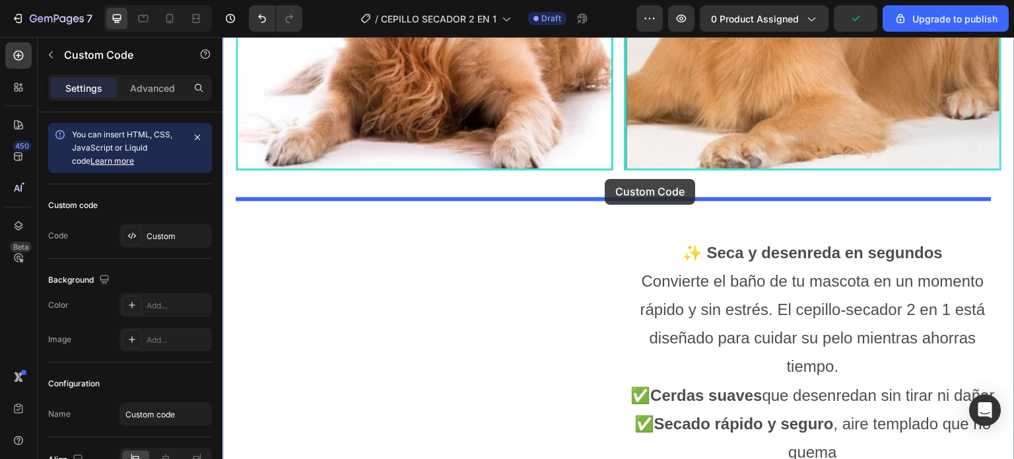
drag, startPoint x: 807, startPoint y: 142, endPoint x: 605, endPoint y: 179, distance: 205.4
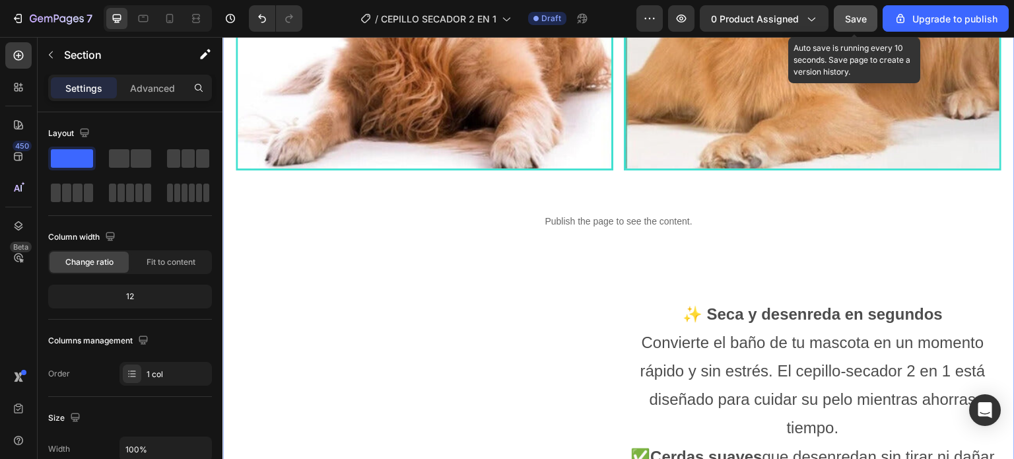
click at [859, 8] on button "Save" at bounding box center [856, 18] width 44 height 26
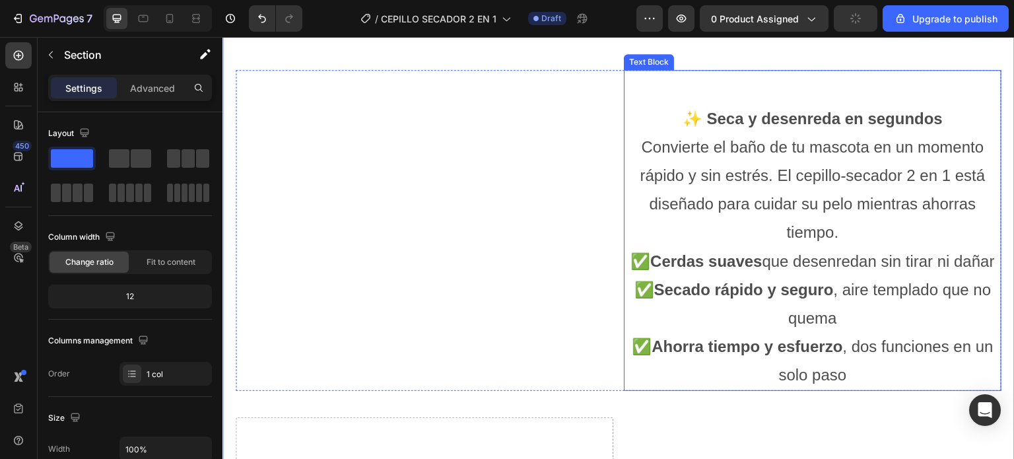
scroll to position [1242, 0]
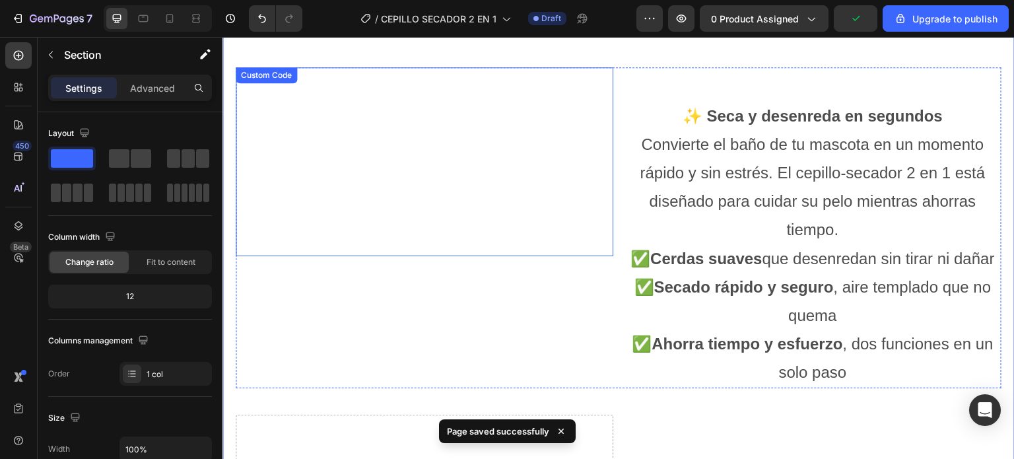
click at [399, 214] on video "Tu navegador no soporta video." at bounding box center [425, 161] width 378 height 189
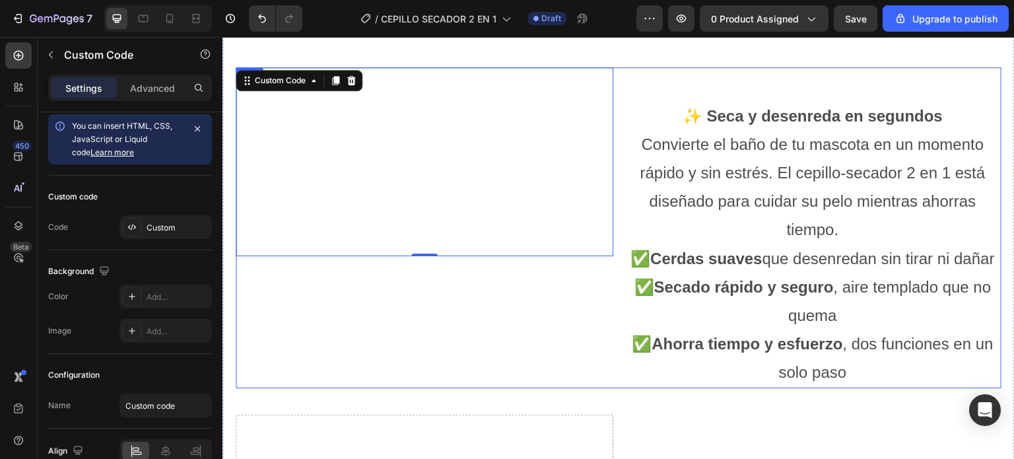
scroll to position [1176, 0]
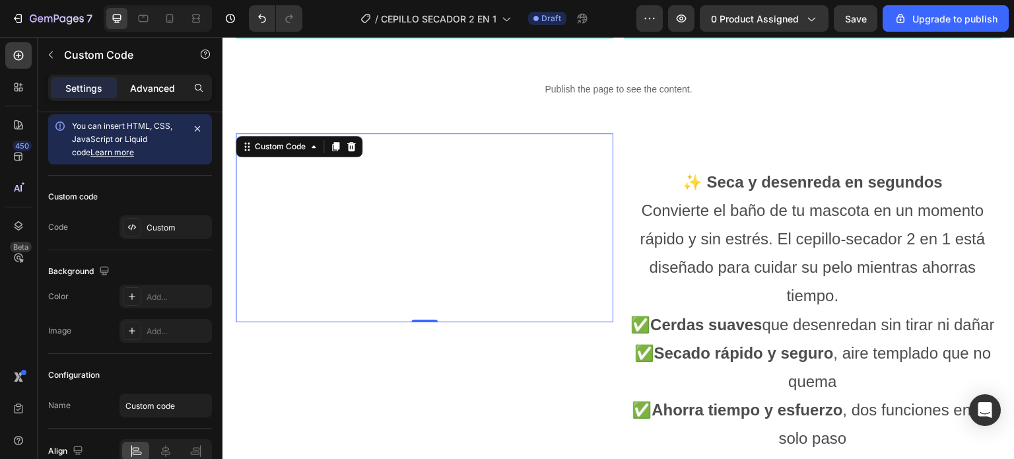
click at [157, 84] on p "Advanced" at bounding box center [152, 88] width 45 height 14
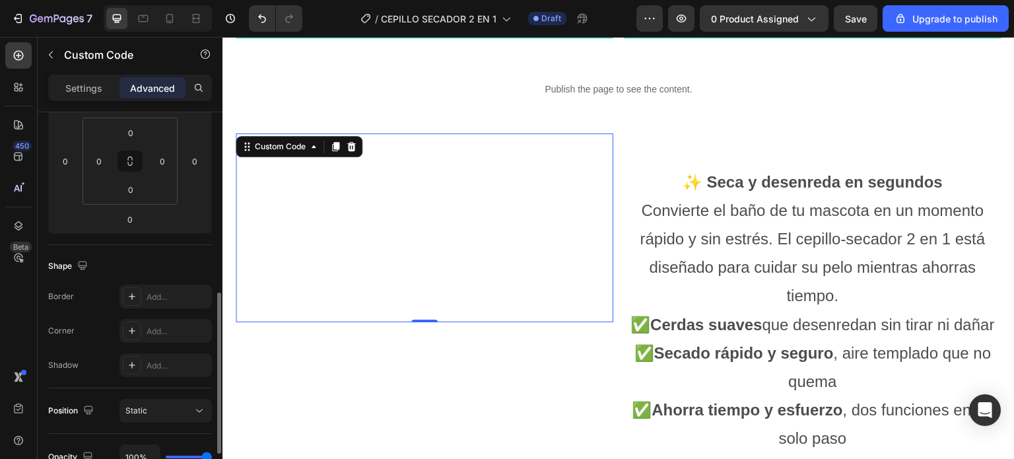
scroll to position [273, 0]
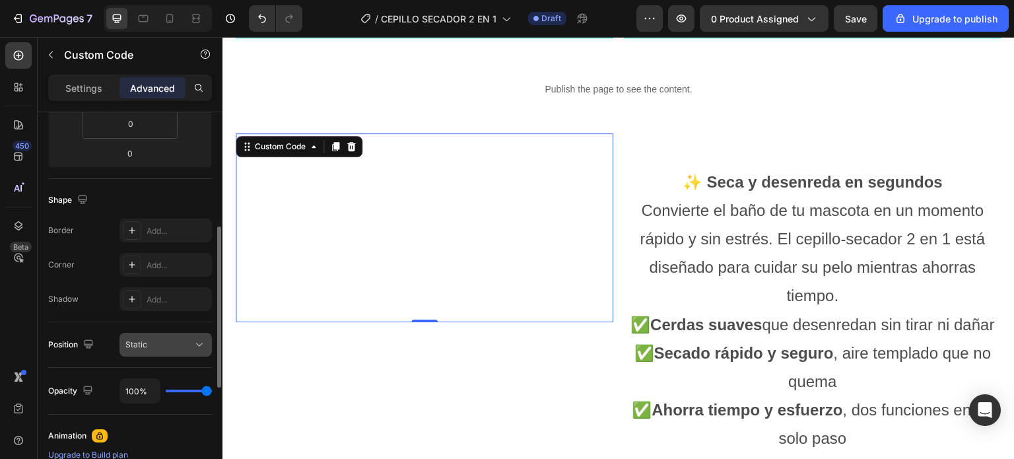
click at [196, 343] on icon at bounding box center [199, 344] width 13 height 13
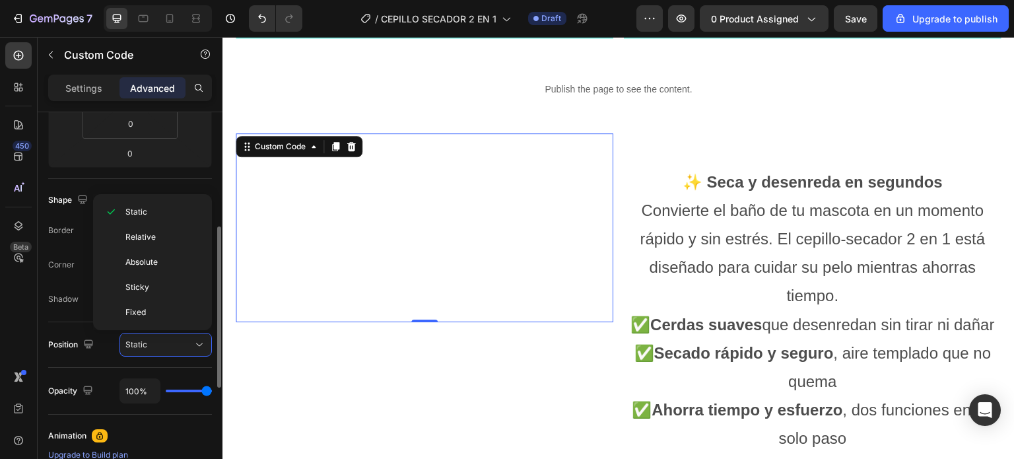
click at [174, 358] on div "Position Static" at bounding box center [130, 345] width 164 height 46
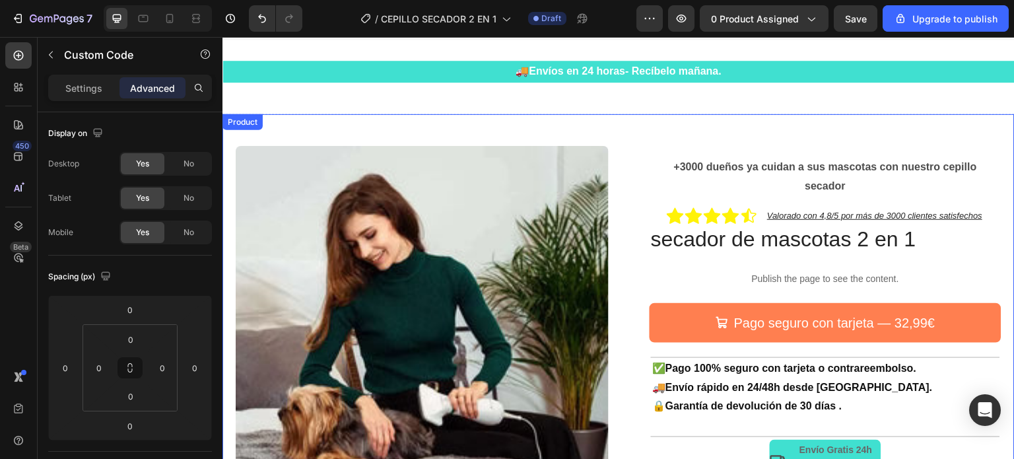
scroll to position [0, 0]
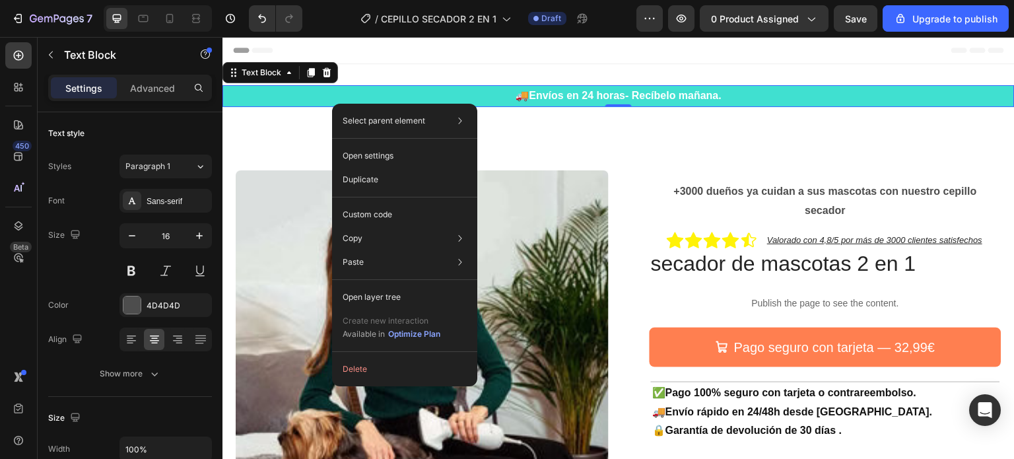
click at [345, 94] on p "🚚 Envíos en 24 horas- Recíbelo mañana." at bounding box center [619, 95] width 790 height 19
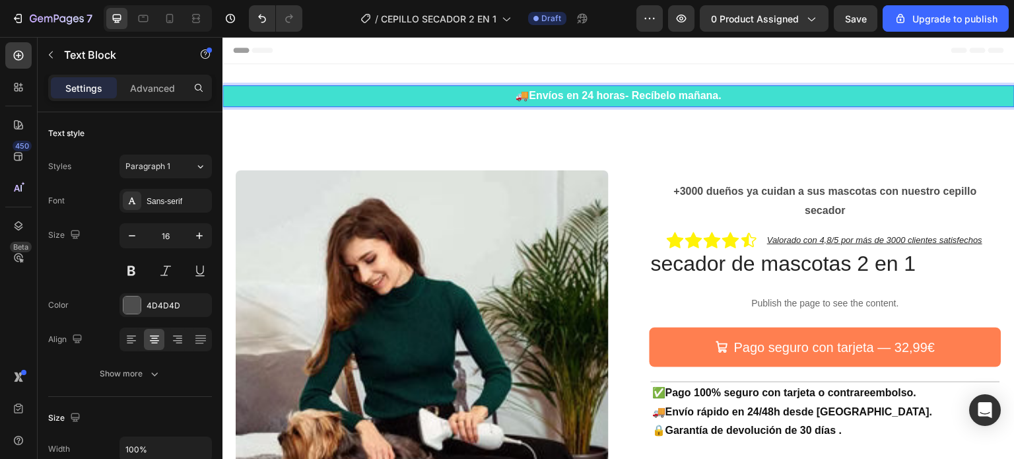
click at [345, 94] on p "🚚 Envíos en 24 horas- Recíbelo mañana." at bounding box center [619, 95] width 790 height 19
click at [366, 93] on p "🚚 Envíos en 24 horas- Recíbelo mañana." at bounding box center [619, 95] width 790 height 19
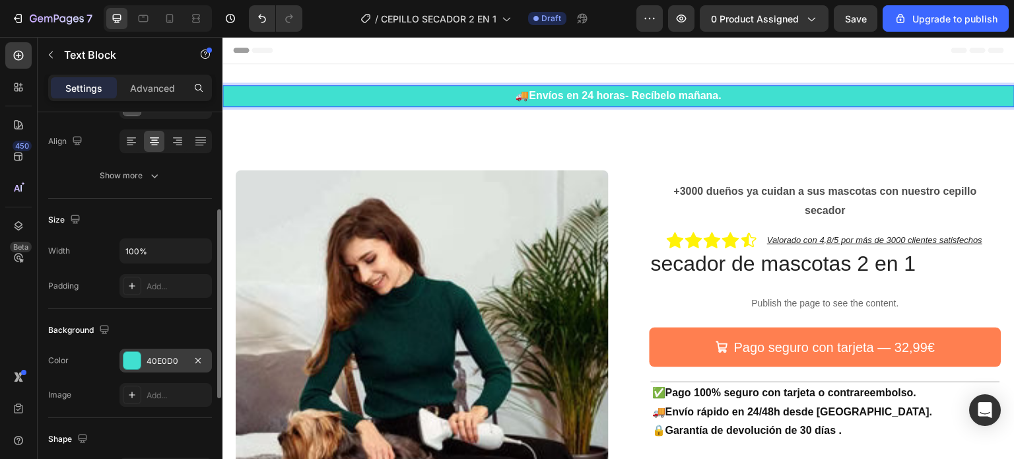
click at [167, 356] on div "40E0D0" at bounding box center [166, 361] width 38 height 12
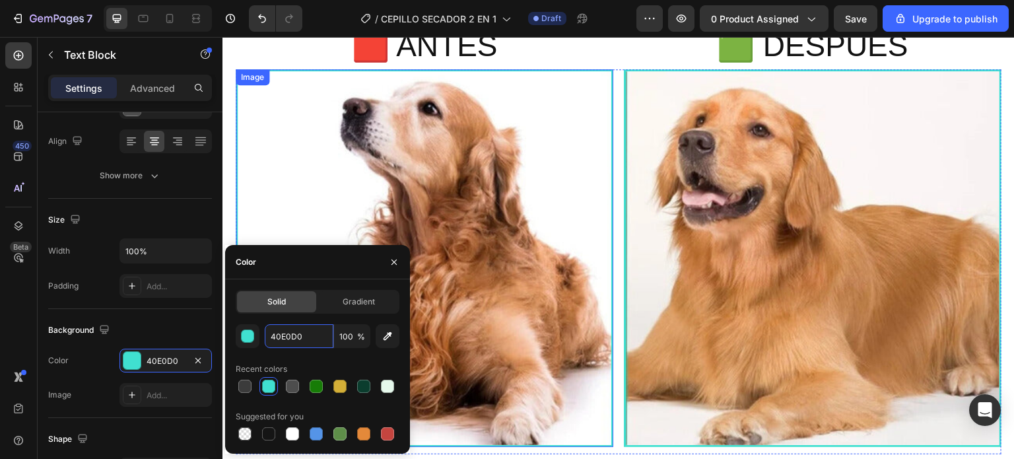
scroll to position [660, 0]
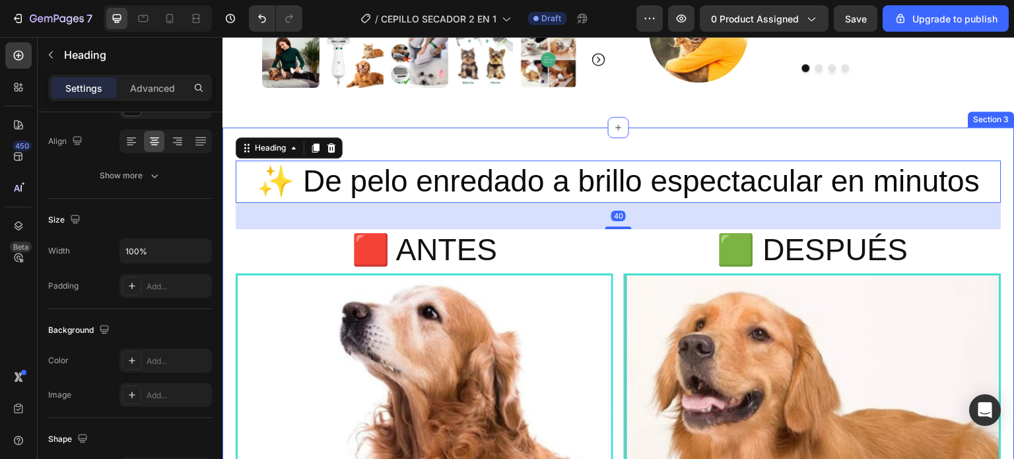
scroll to position [0, 0]
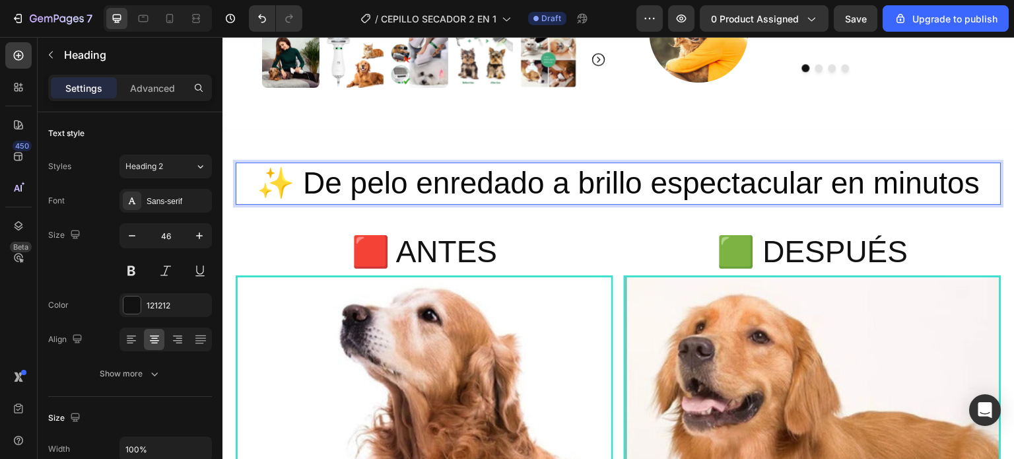
click at [626, 178] on span "✨ De pelo enredado a brillo espectacular en minutos" at bounding box center [618, 183] width 723 height 34
click at [136, 300] on div at bounding box center [131, 304] width 17 height 17
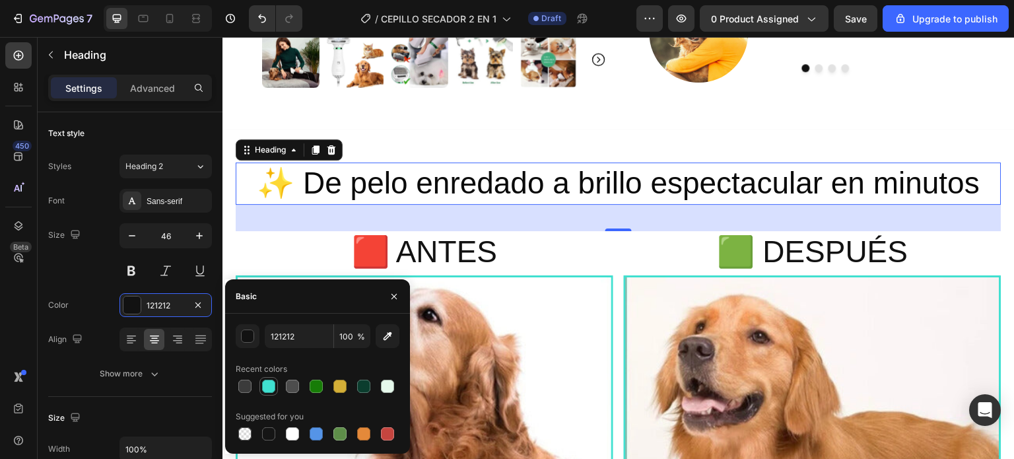
click at [267, 387] on div at bounding box center [268, 386] width 13 height 13
type input "40E0D0"
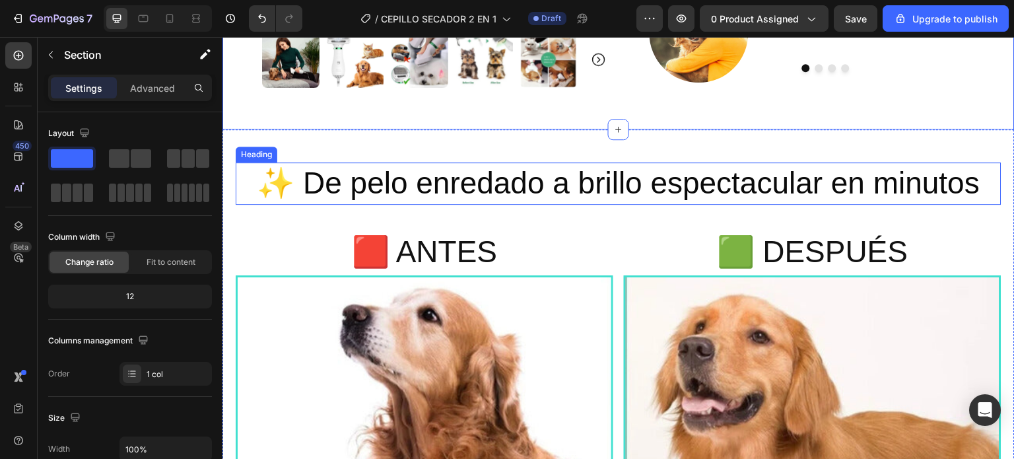
click at [508, 176] on span "✨ De pelo enredado a brillo espectacular en minutos" at bounding box center [618, 183] width 723 height 34
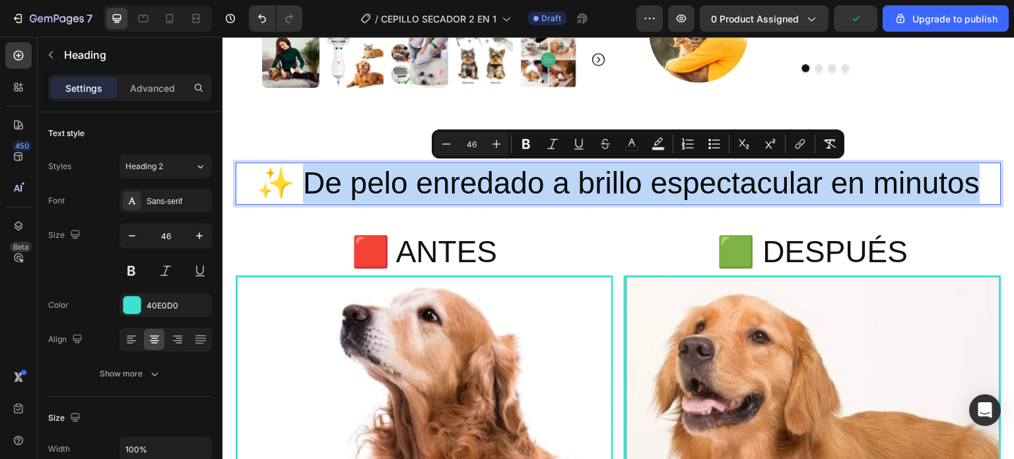
drag, startPoint x: 978, startPoint y: 185, endPoint x: 300, endPoint y: 184, distance: 678.0
click at [300, 184] on p "✨ De pelo enredado a brillo espectacular en minutos" at bounding box center [618, 184] width 763 height 40
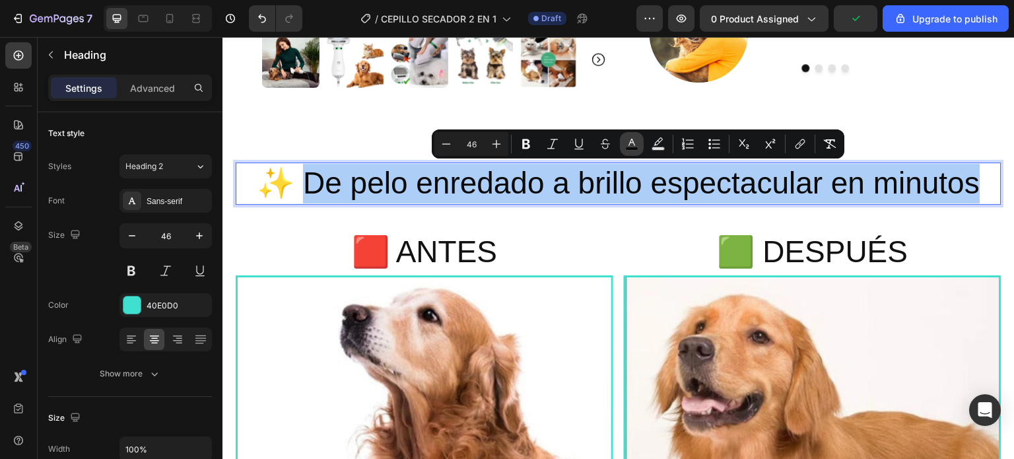
click at [634, 143] on icon "Editor contextual toolbar" at bounding box center [631, 143] width 13 height 13
type input "0A0A0A"
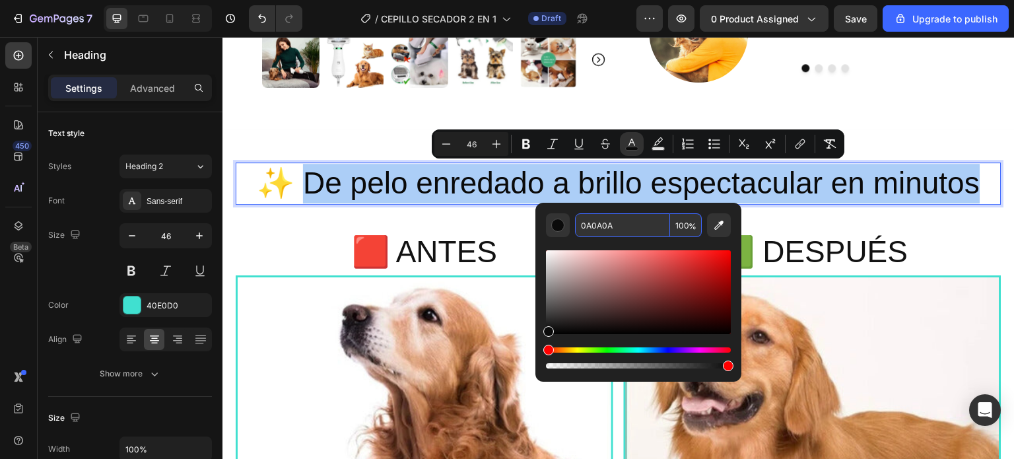
paste input "40E0D0"
type input "40E0D0"
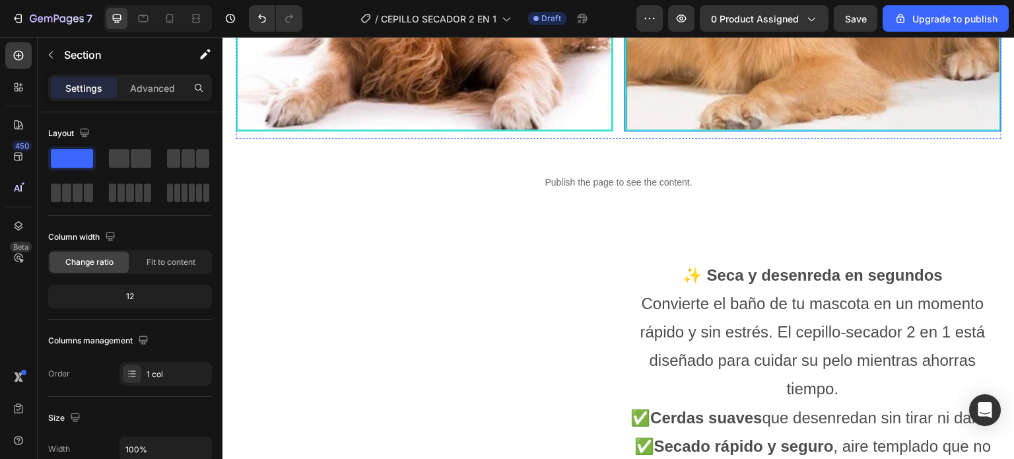
scroll to position [1122, 0]
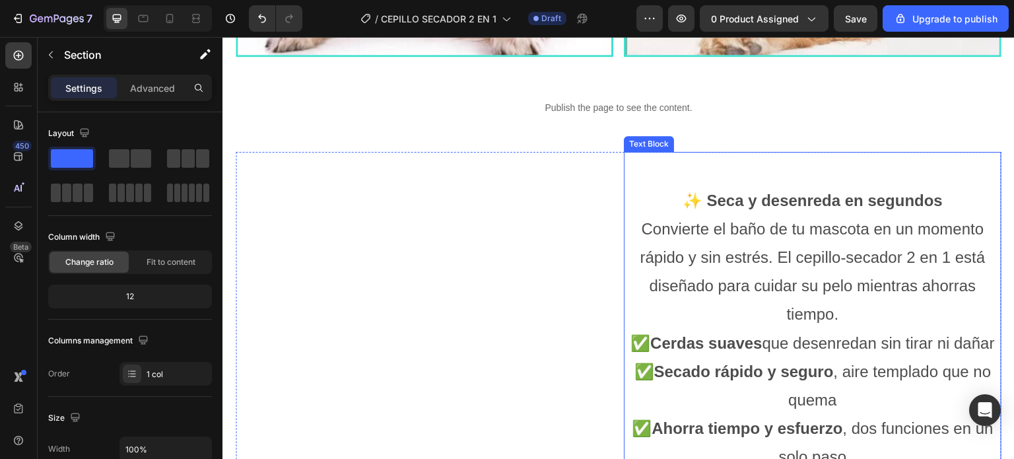
click at [795, 197] on strong "✨ Seca y desenreda en segundos" at bounding box center [813, 200] width 260 height 18
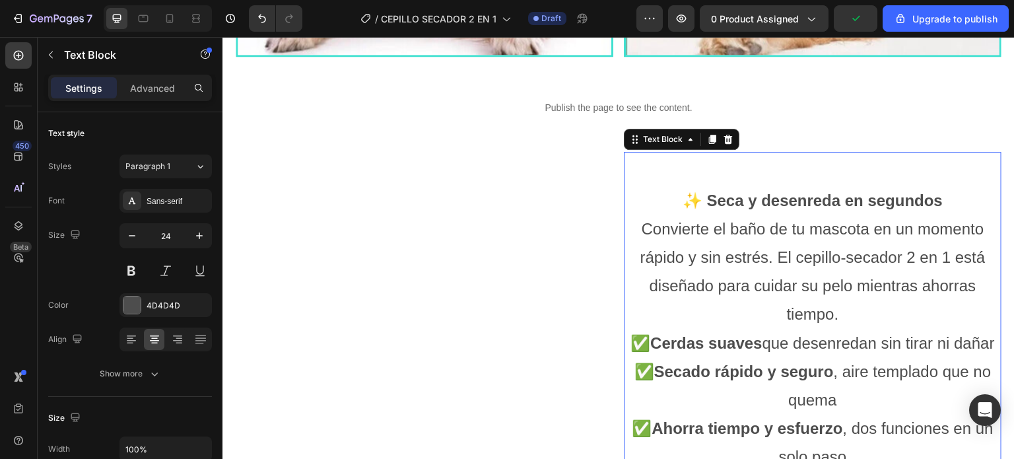
click at [943, 191] on p "✨ Seca y desenreda en segundos Convierte el baño de tu mascota en un momento rá…" at bounding box center [812, 257] width 375 height 143
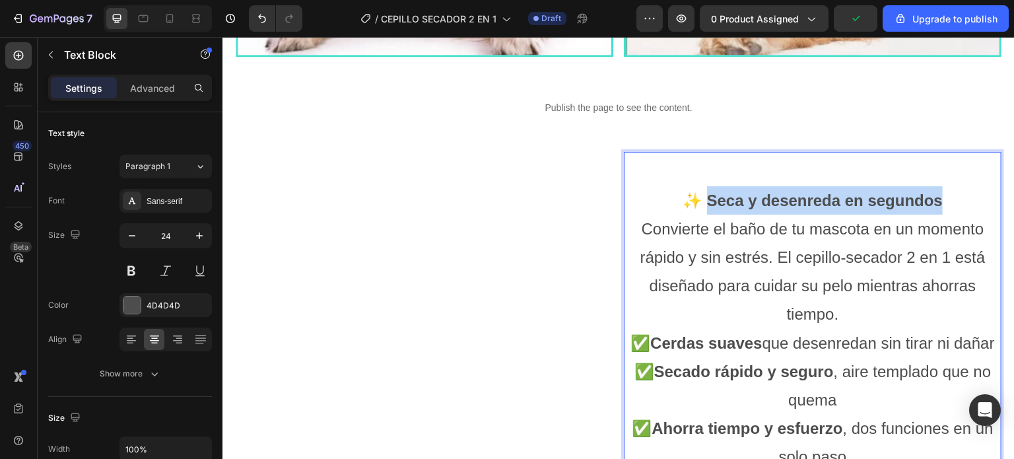
drag, startPoint x: 937, startPoint y: 193, endPoint x: 699, endPoint y: 199, distance: 238.4
click at [699, 199] on p "✨ Seca y desenreda en segundos Convierte el baño de tu mascota en un momento rá…" at bounding box center [812, 257] width 375 height 143
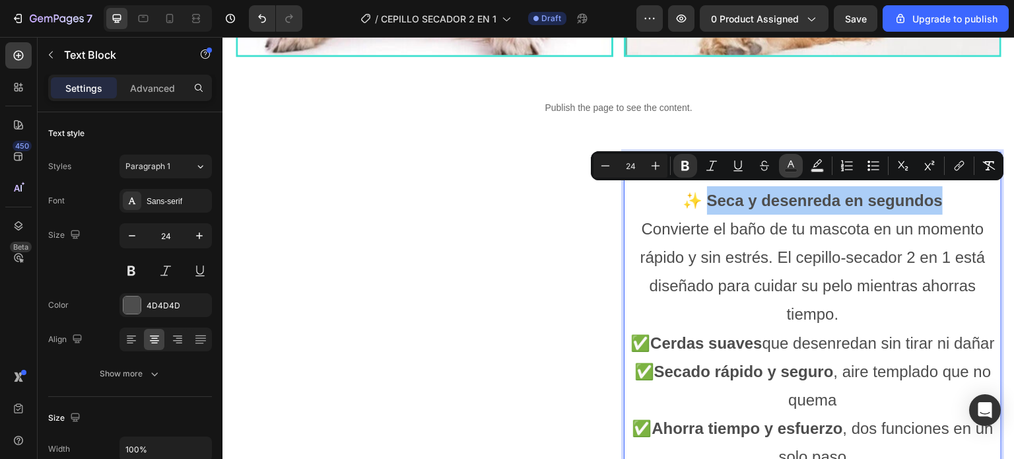
click at [787, 171] on rect "Editor contextual toolbar" at bounding box center [791, 170] width 13 height 3
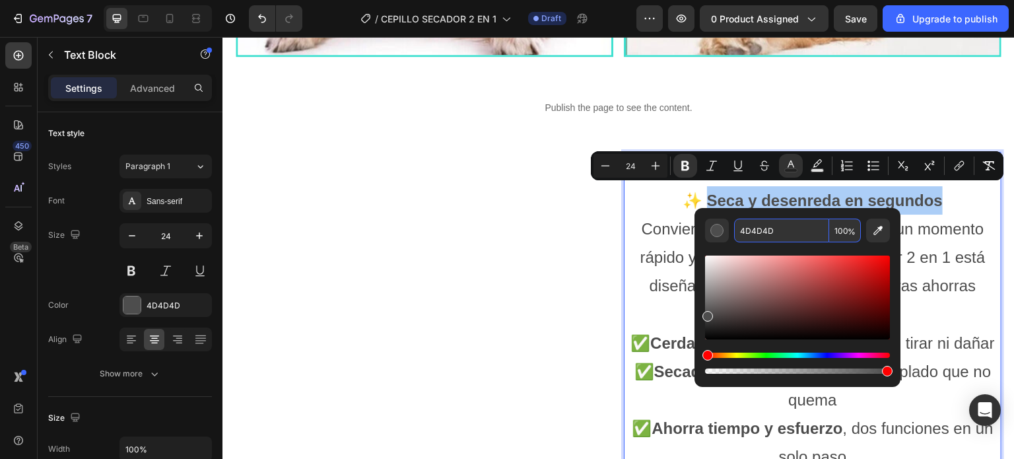
paste input "0E0D0"
type input "40E0D0"
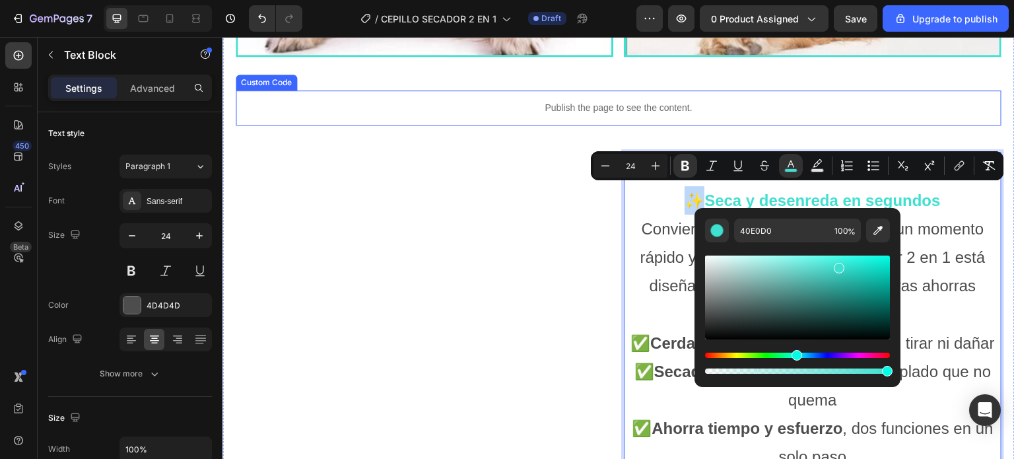
click at [927, 84] on div "⁠⁠⁠⁠⁠⁠⁠ ✨ De pelo enredado a brillo espectacular en minutos Heading 🟥 ANTES Hea…" at bounding box center [619, 394] width 766 height 1656
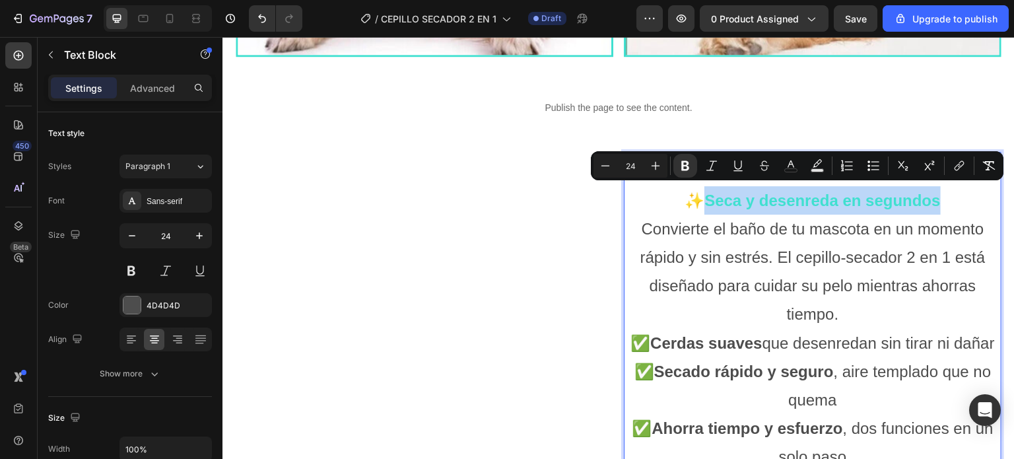
drag, startPoint x: 933, startPoint y: 193, endPoint x: 694, endPoint y: 201, distance: 239.7
click at [694, 201] on p "✨ Seca y desenreda en segundos Convierte el baño de tu mascota en un momento rá…" at bounding box center [812, 257] width 375 height 143
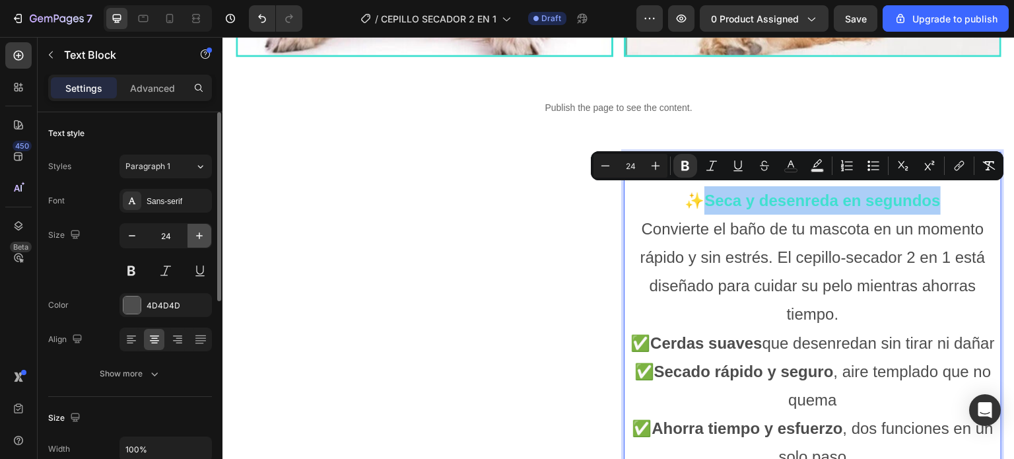
click at [198, 232] on icon "button" at bounding box center [199, 235] width 13 height 13
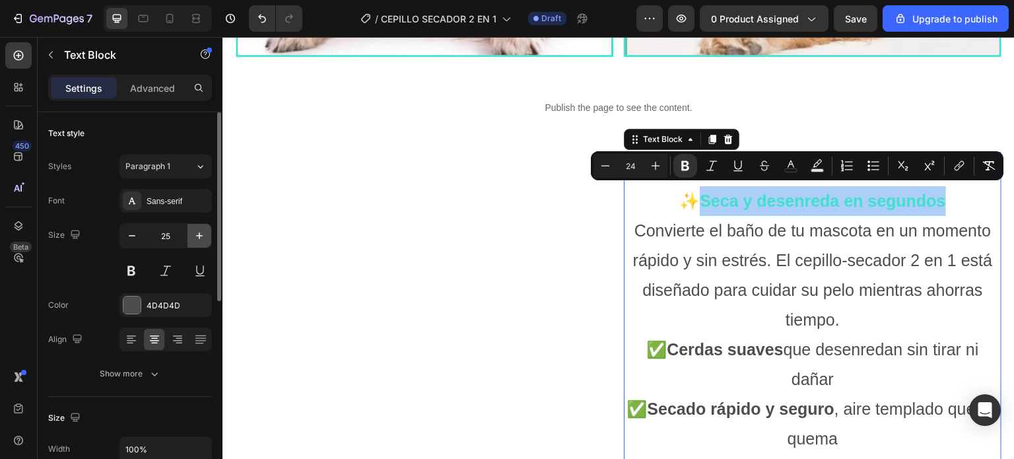
click at [198, 232] on icon "button" at bounding box center [199, 235] width 13 height 13
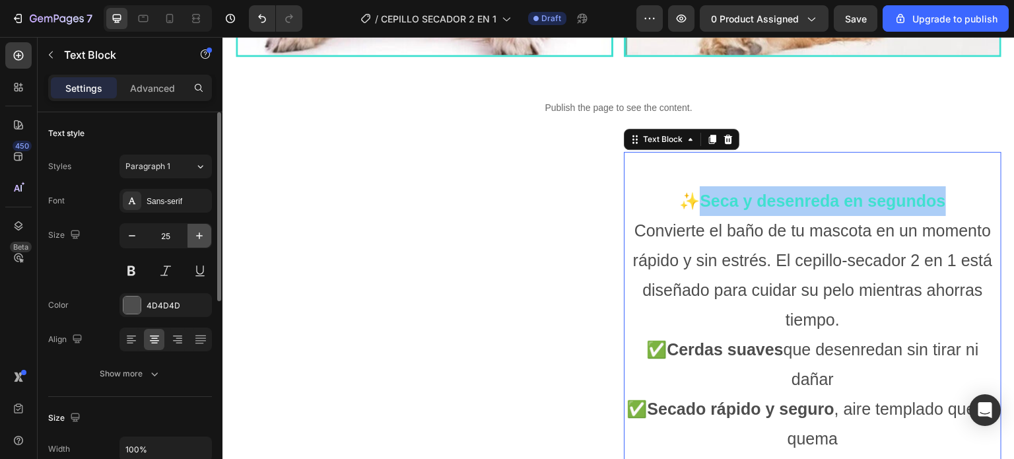
click at [198, 232] on icon "button" at bounding box center [199, 235] width 13 height 13
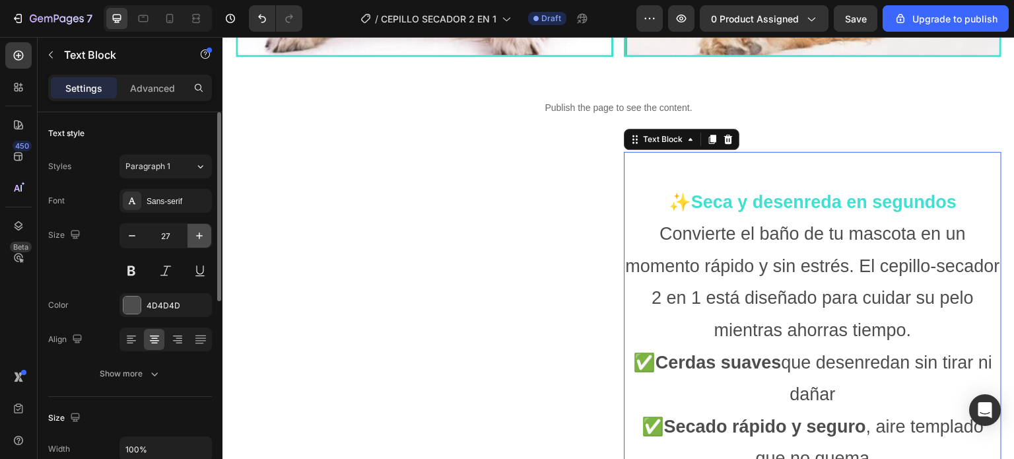
click at [197, 229] on icon "button" at bounding box center [199, 235] width 13 height 13
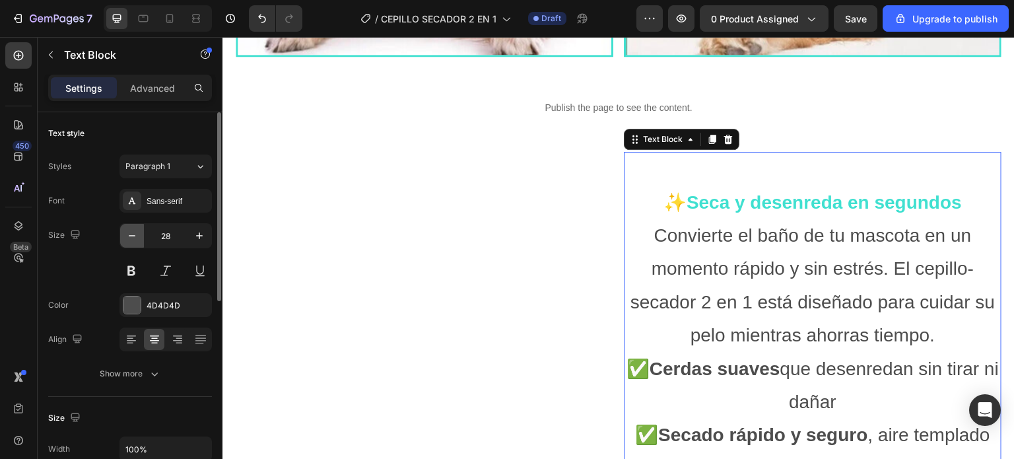
click at [139, 234] on button "button" at bounding box center [132, 236] width 24 height 24
click at [137, 234] on icon "button" at bounding box center [131, 235] width 13 height 13
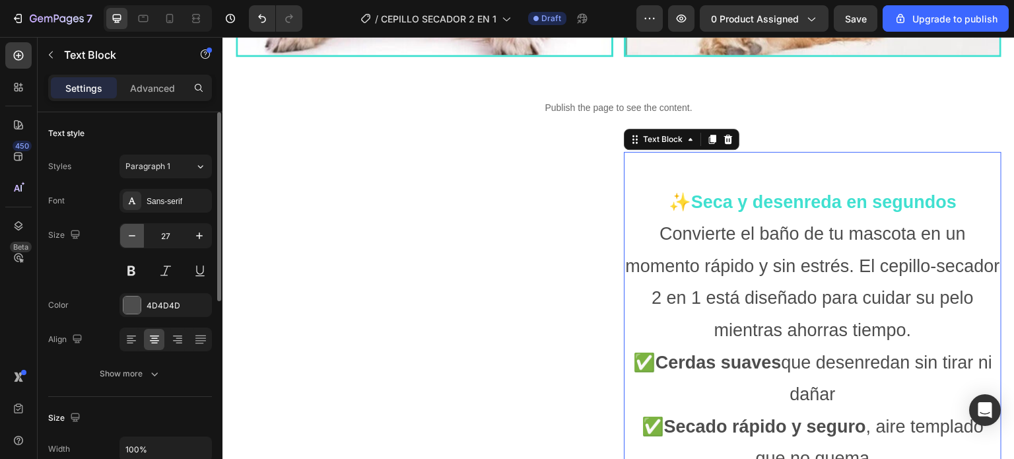
click at [135, 235] on icon "button" at bounding box center [132, 235] width 7 height 1
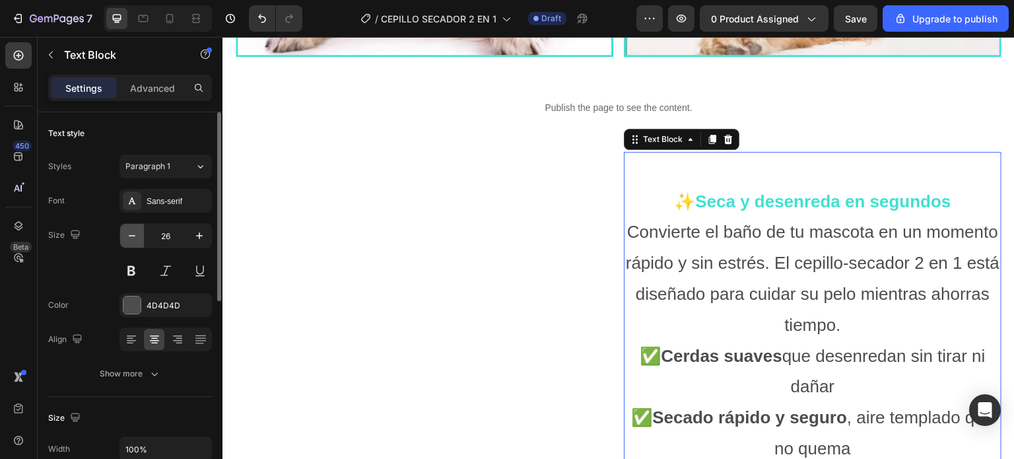
click at [135, 235] on icon "button" at bounding box center [132, 235] width 7 height 1
type input "25"
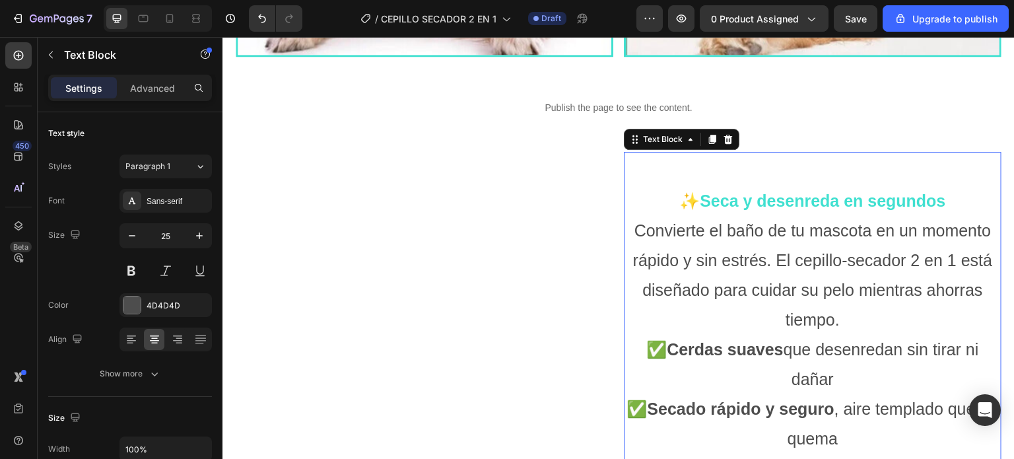
click at [945, 198] on p "✨ Seca y desenreda en segundos Convierte el baño de tu mascota en un momento rá…" at bounding box center [812, 260] width 375 height 149
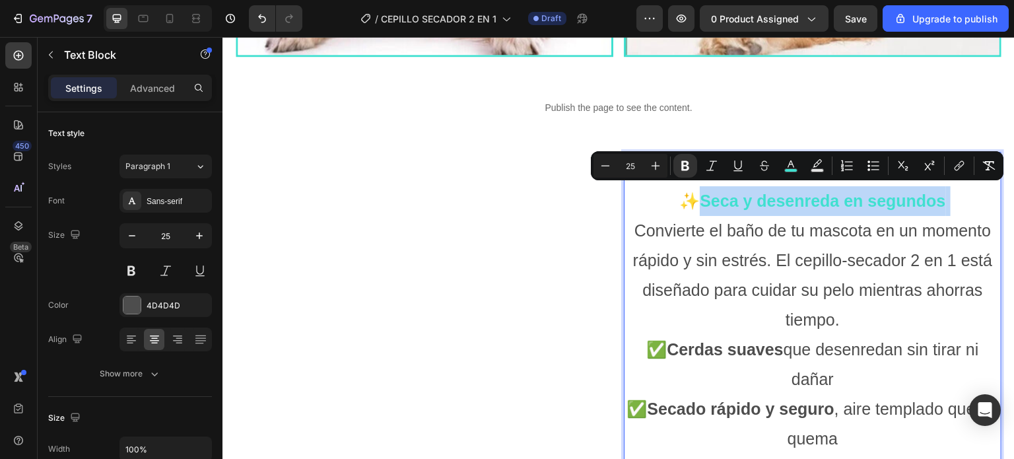
drag, startPoint x: 945, startPoint y: 197, endPoint x: 706, endPoint y: 203, distance: 239.0
click at [706, 203] on p "✨ Seca y desenreda en segundos Convierte el baño de tu mascota en un momento rá…" at bounding box center [812, 260] width 375 height 149
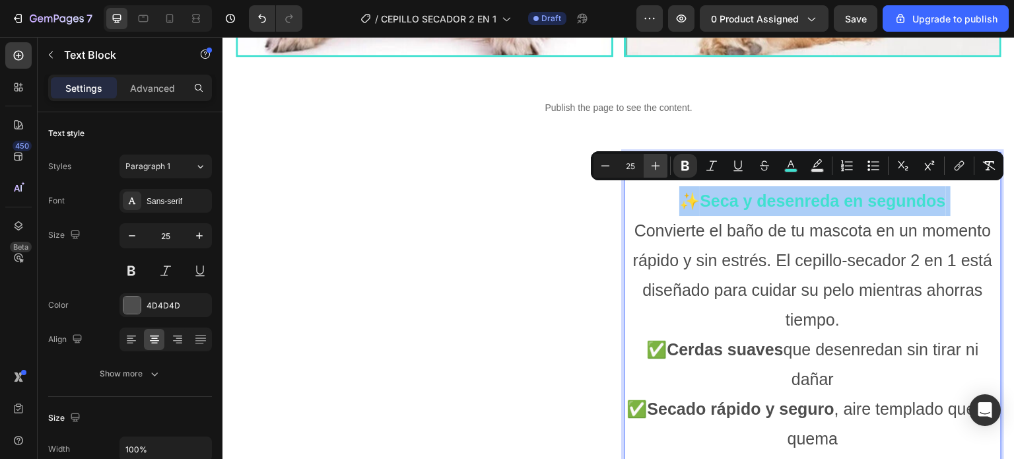
click at [656, 167] on icon "Editor contextual toolbar" at bounding box center [655, 165] width 13 height 13
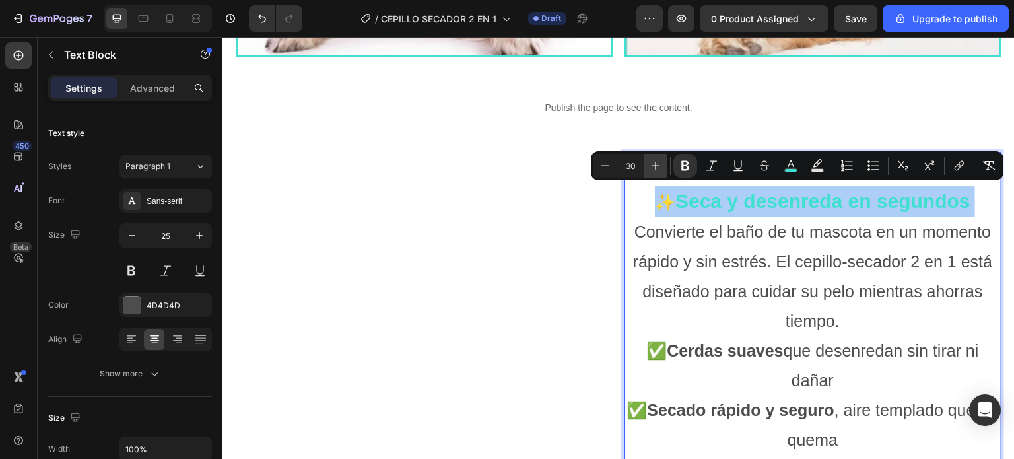
click at [656, 167] on icon "Editor contextual toolbar" at bounding box center [655, 165] width 13 height 13
click at [657, 167] on icon "Editor contextual toolbar" at bounding box center [655, 165] width 13 height 13
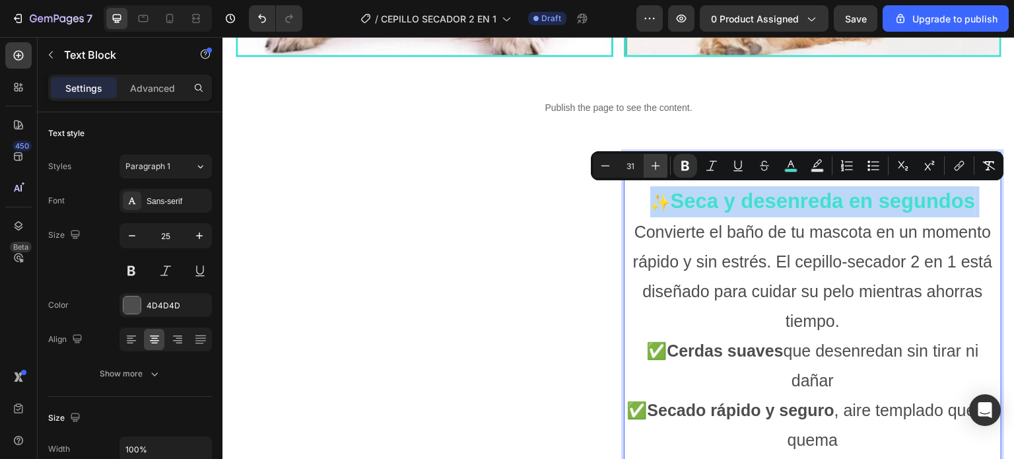
type input "32"
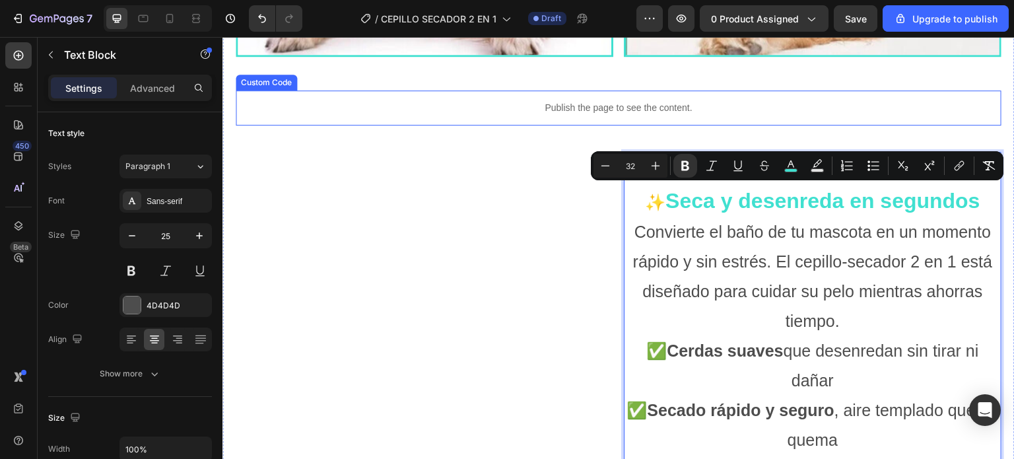
click at [762, 90] on div "Publish the page to see the content." at bounding box center [619, 107] width 766 height 35
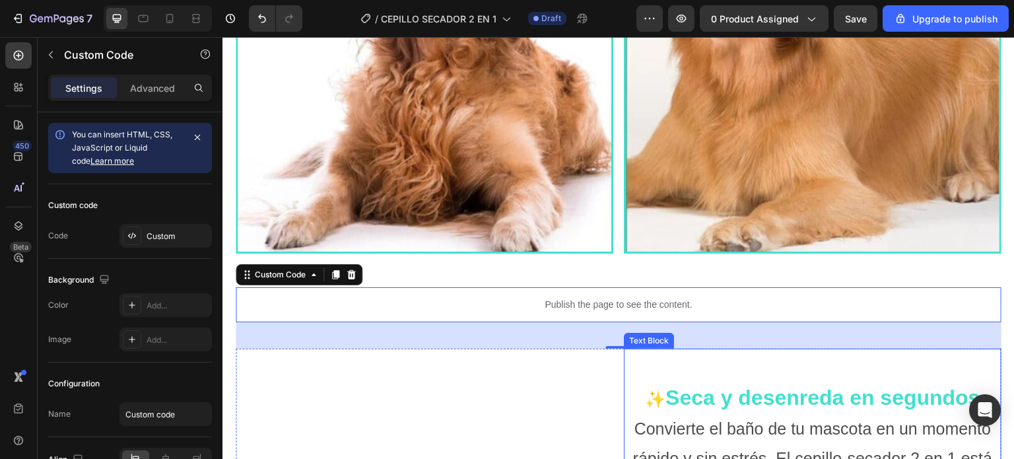
scroll to position [924, 0]
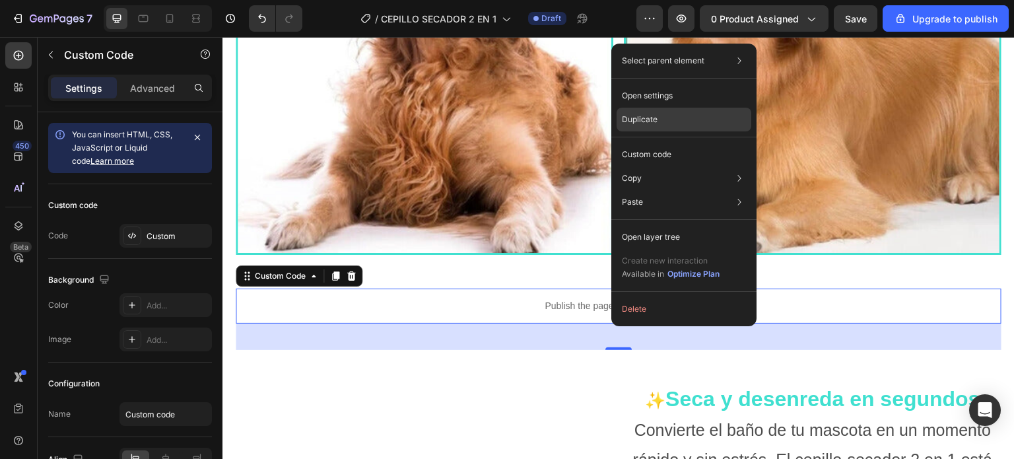
click at [647, 114] on p "Duplicate" at bounding box center [640, 120] width 36 height 12
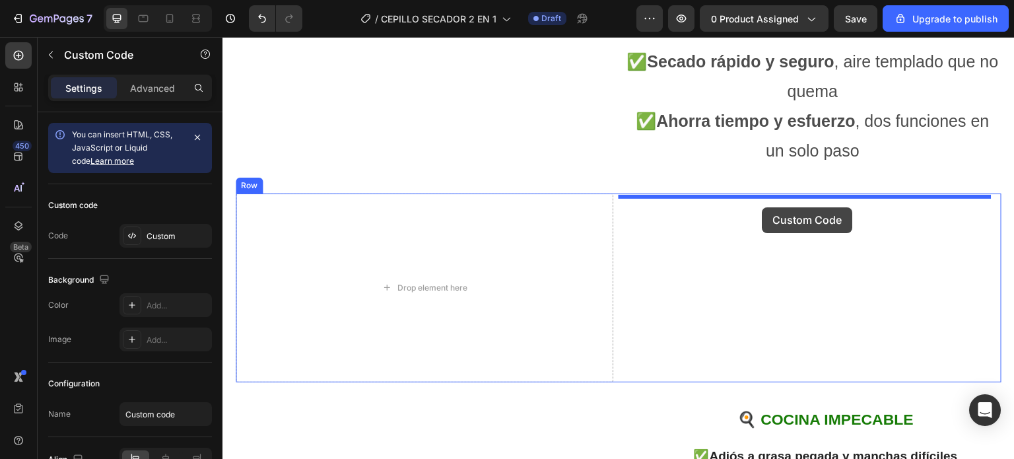
scroll to position [1465, 0]
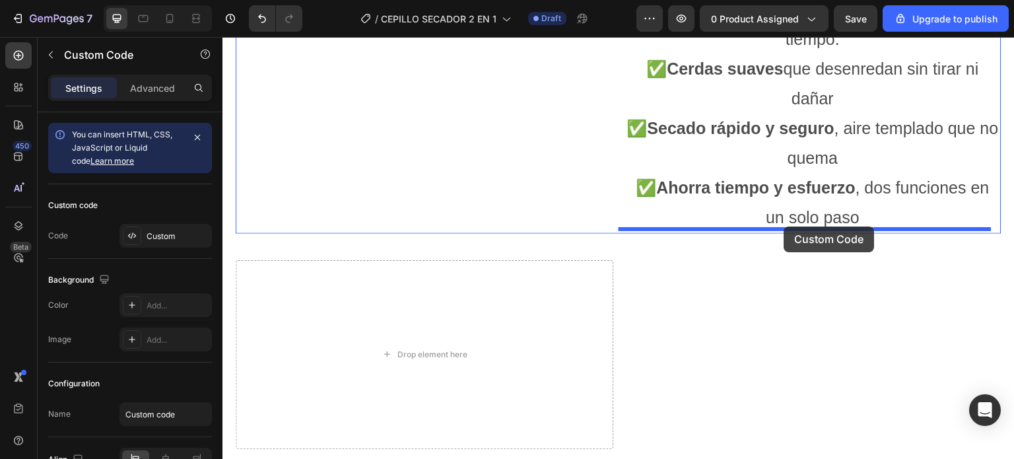
drag, startPoint x: 597, startPoint y: 360, endPoint x: 786, endPoint y: 227, distance: 230.8
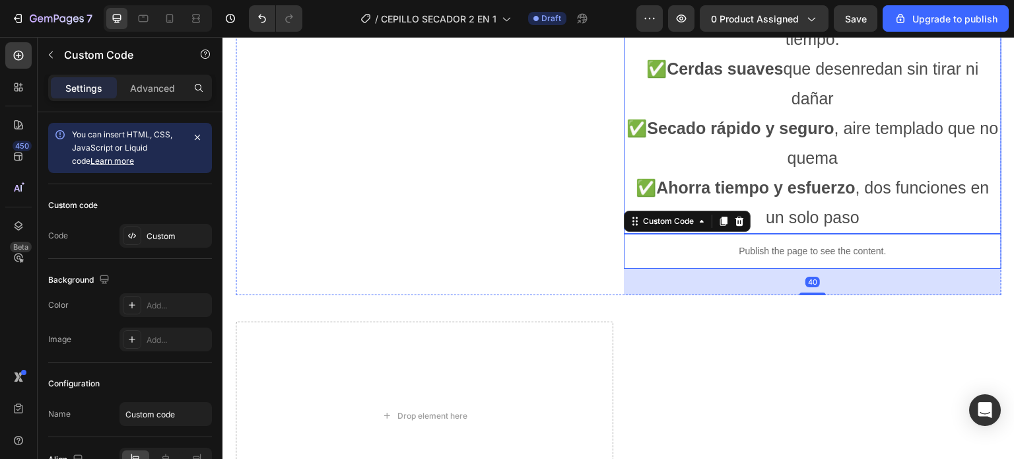
scroll to position [1272, 0]
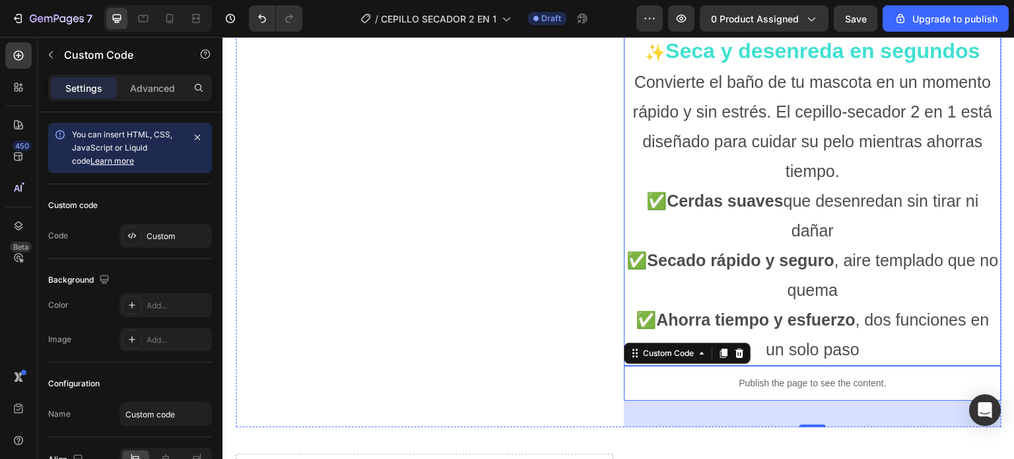
click at [807, 149] on p "✨ Seca y desenreda en segundos Convierte el baño de tu mascota en un momento rá…" at bounding box center [812, 111] width 375 height 150
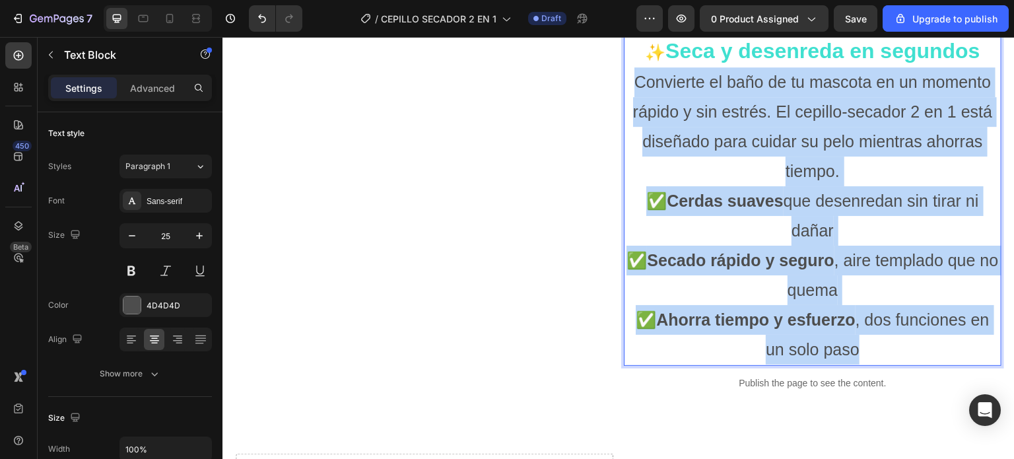
drag, startPoint x: 861, startPoint y: 347, endPoint x: 628, endPoint y: 77, distance: 356.6
click at [628, 77] on div "✨ Seca y desenreda en segundos Convierte el baño de tu mascota en un momento rá…" at bounding box center [813, 200] width 378 height 331
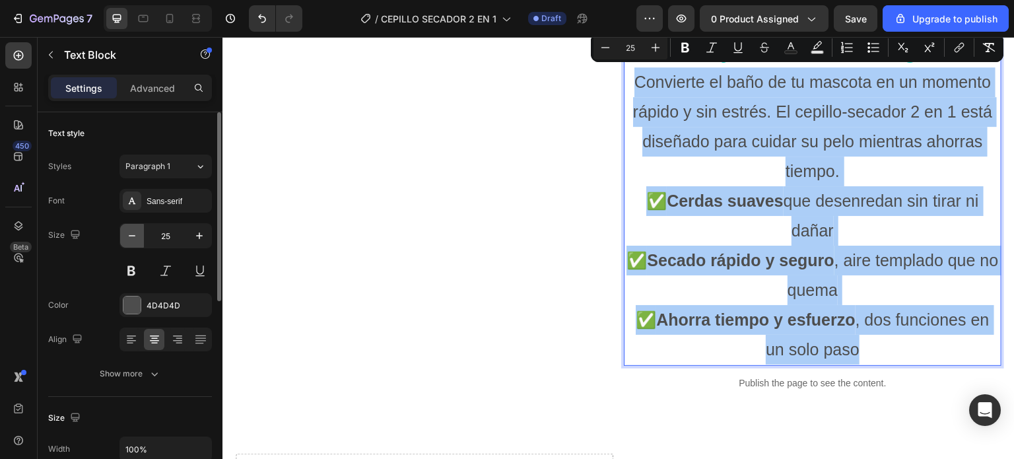
click at [131, 237] on icon "button" at bounding box center [131, 235] width 13 height 13
type input "24"
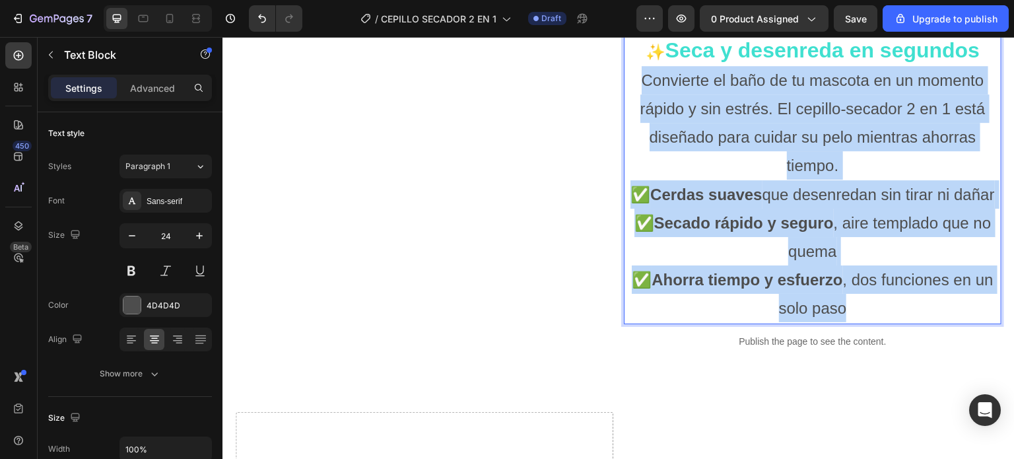
drag, startPoint x: 848, startPoint y: 333, endPoint x: 634, endPoint y: 89, distance: 324.7
click at [634, 89] on div "✨ Seca y desenreda en segundos Convierte el baño de tu mascota en un momento rá…" at bounding box center [813, 179] width 378 height 289
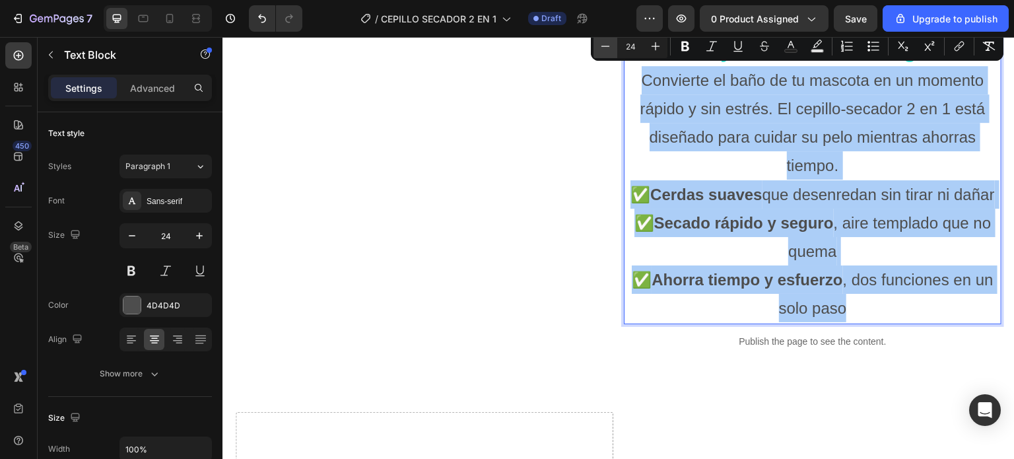
click at [602, 48] on icon "Editor contextual toolbar" at bounding box center [605, 46] width 13 height 13
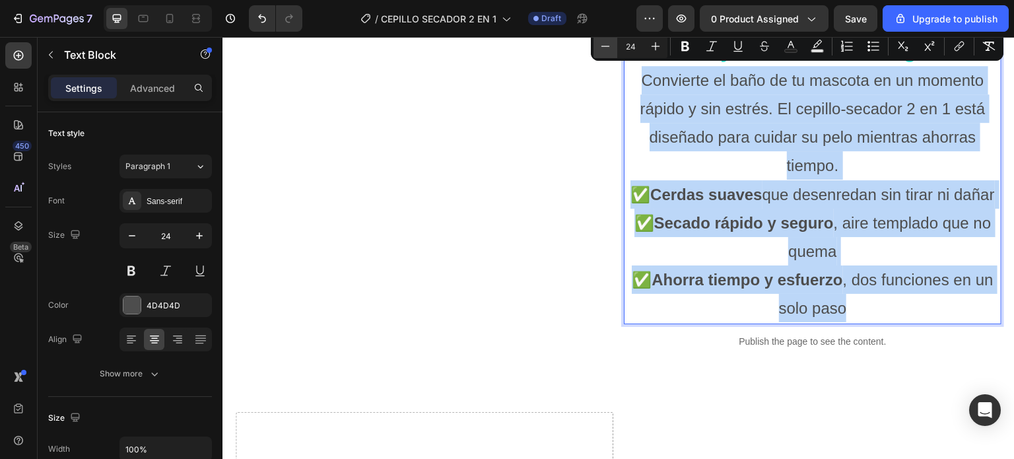
type input "23"
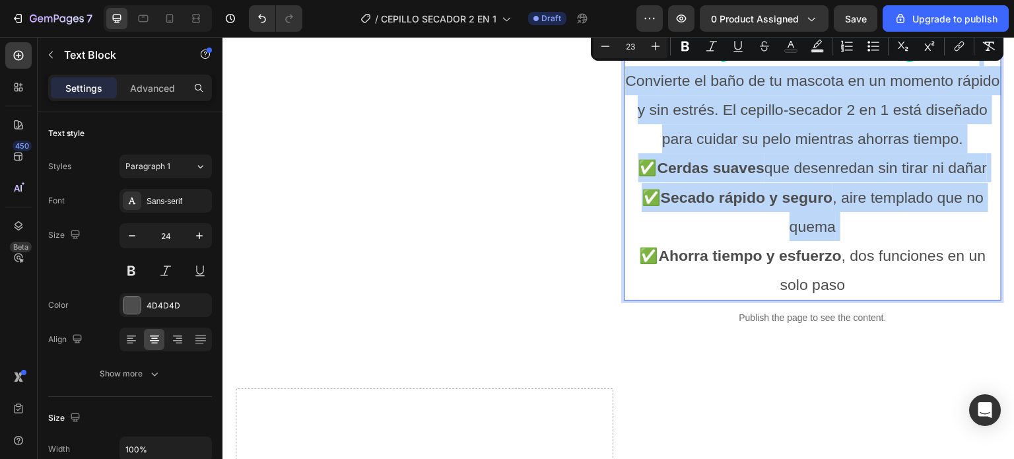
click at [697, 225] on p "✅ Cerdas suaves que desenredan sin tirar ni dañar ✅ Secado rápido y seguro , ai…" at bounding box center [812, 226] width 375 height 146
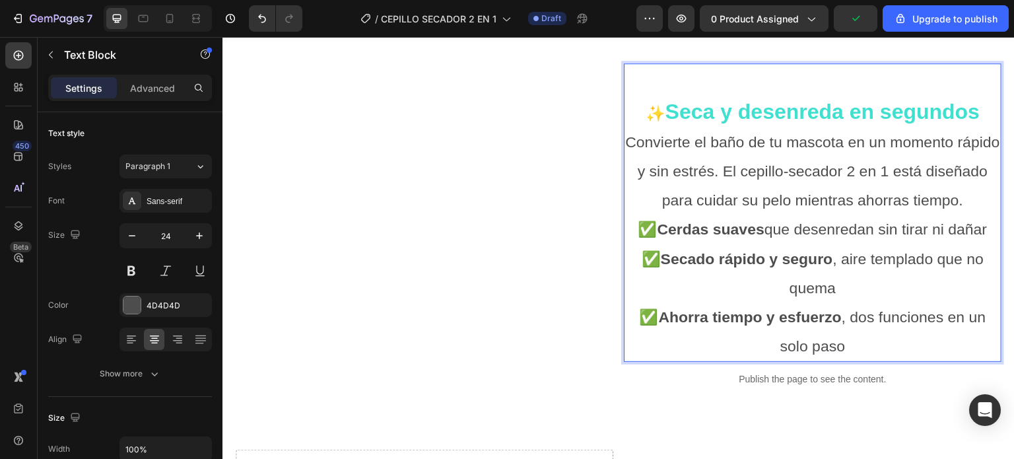
scroll to position [1206, 0]
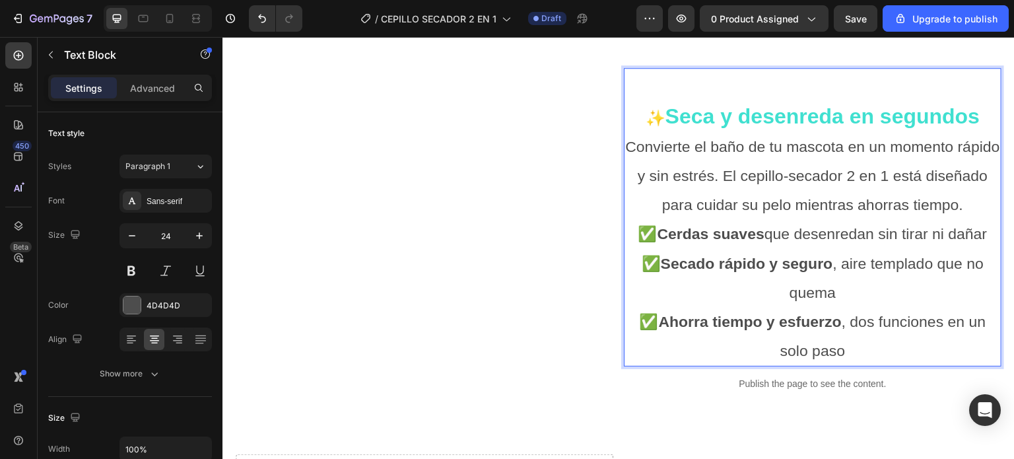
click at [768, 171] on span "Convierte el baño de tu mascota en un momento rápido y sin estrés. El cepillo-s…" at bounding box center [812, 175] width 375 height 75
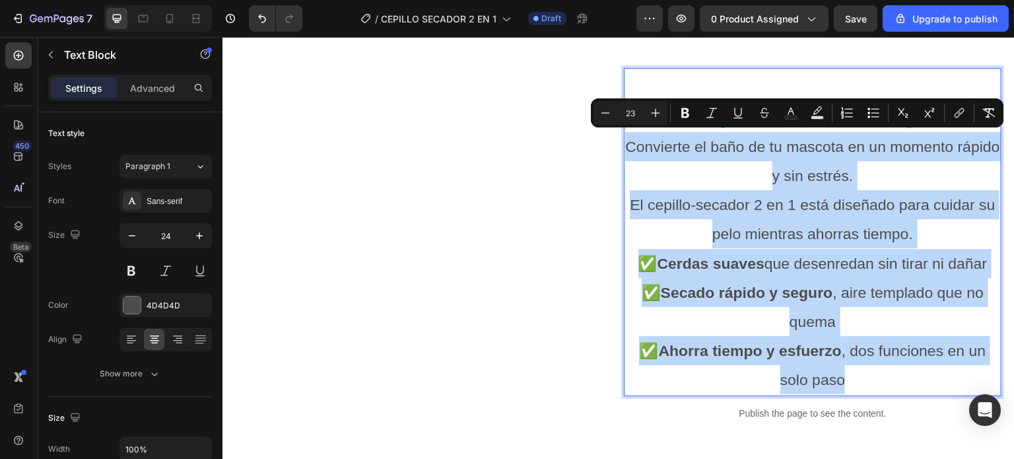
drag, startPoint x: 634, startPoint y: 141, endPoint x: 919, endPoint y: 360, distance: 359.1
click at [919, 360] on div "✨ Seca y desenreda en segundos Convierte el baño de tu mascota en un momento rá…" at bounding box center [813, 248] width 378 height 295
click at [919, 360] on p "✅ Cerdas suaves que desenredan sin tirar ni dañar ✅ Secado rápido y seguro , ai…" at bounding box center [812, 322] width 375 height 146
drag, startPoint x: 852, startPoint y: 374, endPoint x: 638, endPoint y: 138, distance: 318.3
click at [638, 138] on div "✨ Seca y desenreda en segundos Convierte el baño de tu mascota en un momento rá…" at bounding box center [813, 248] width 378 height 295
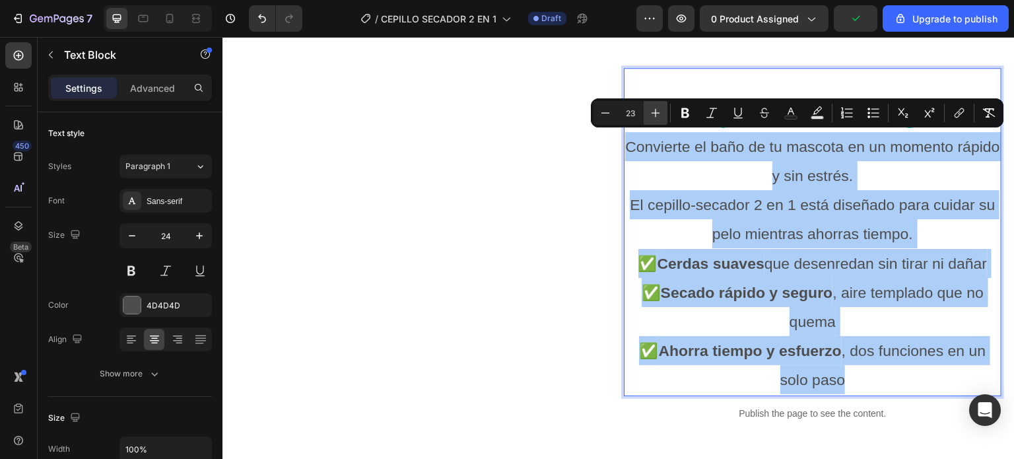
click at [652, 116] on icon "Editor contextual toolbar" at bounding box center [655, 112] width 13 height 13
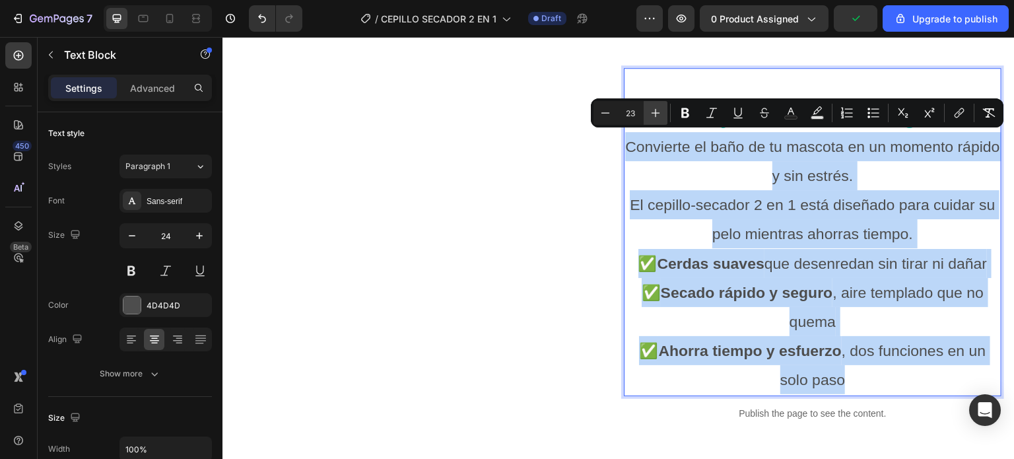
type input "24"
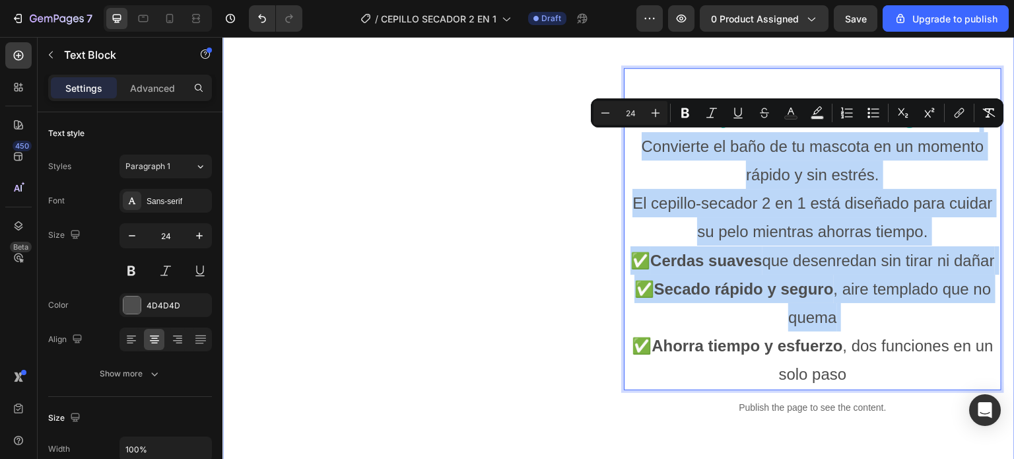
click at [543, 47] on div "⁠⁠⁠⁠⁠⁠⁠ ✨ De pelo enredado a brillo espectacular en minutos Heading 🟥 ANTES Hea…" at bounding box center [619, 341] width 766 height 1718
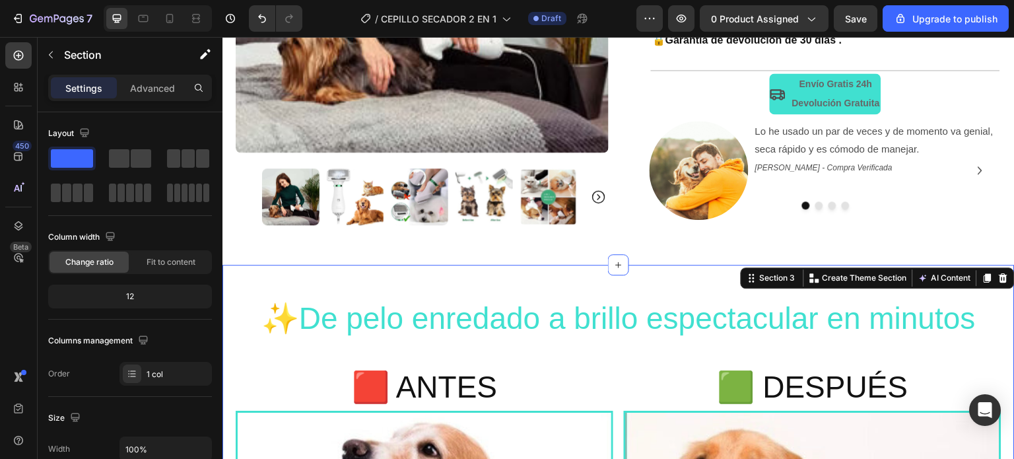
scroll to position [348, 0]
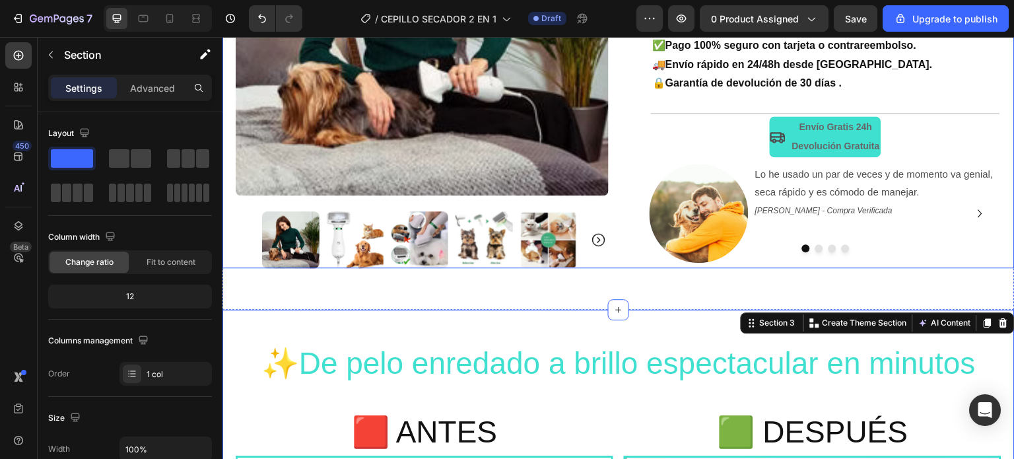
click at [612, 151] on div "Product Images Row +3000 dueños ya cuidan a sus mascotas con nuestro cepillo se…" at bounding box center [618, 30] width 792 height 478
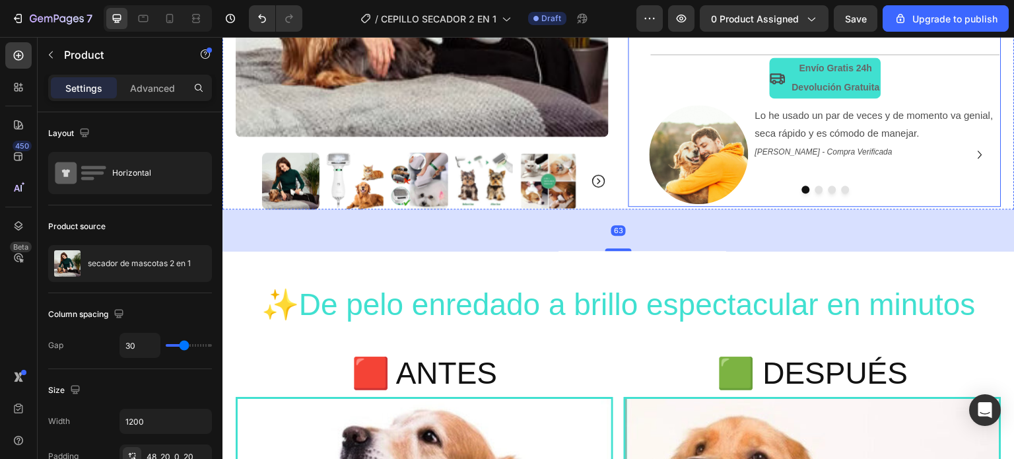
scroll to position [414, 0]
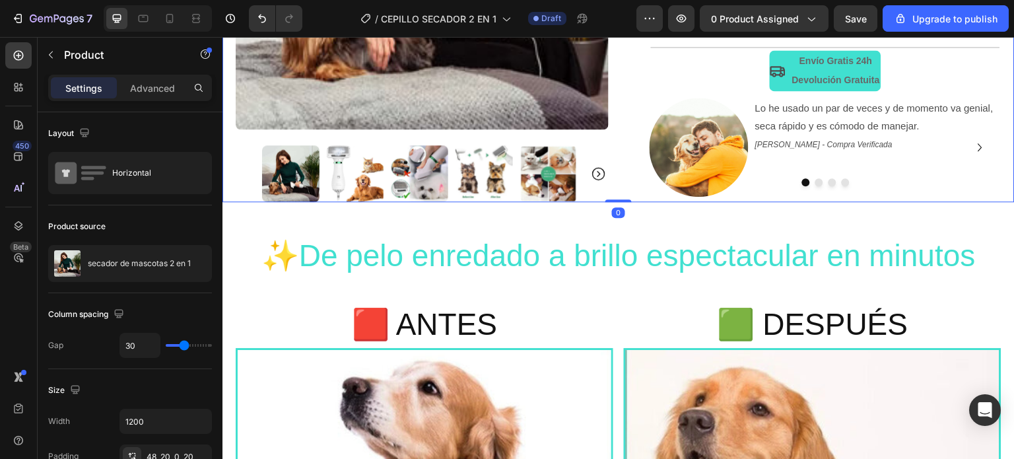
drag, startPoint x: 618, startPoint y: 240, endPoint x: 617, endPoint y: 194, distance: 46.2
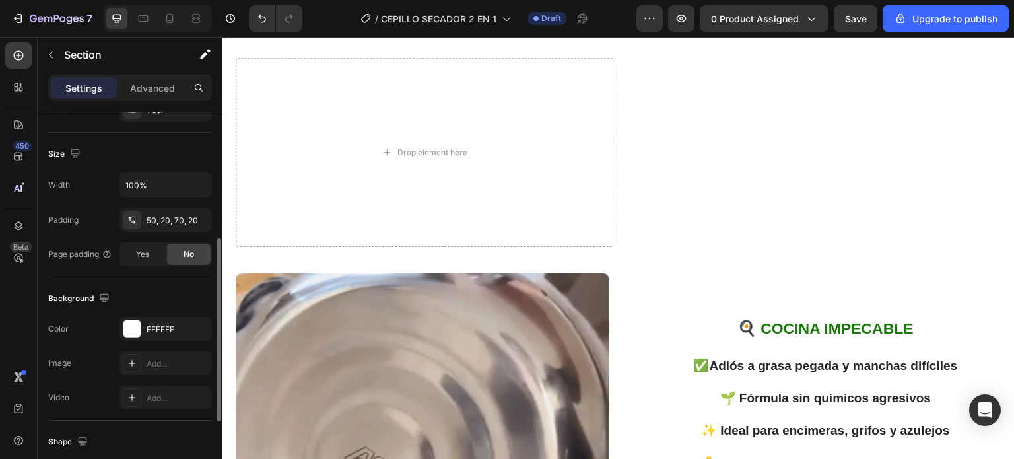
scroll to position [0, 0]
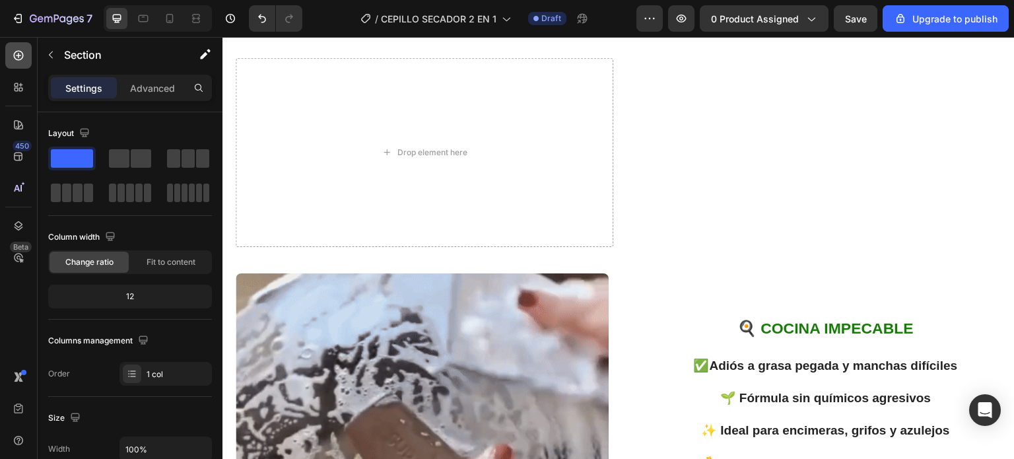
click at [17, 55] on icon at bounding box center [18, 55] width 5 height 5
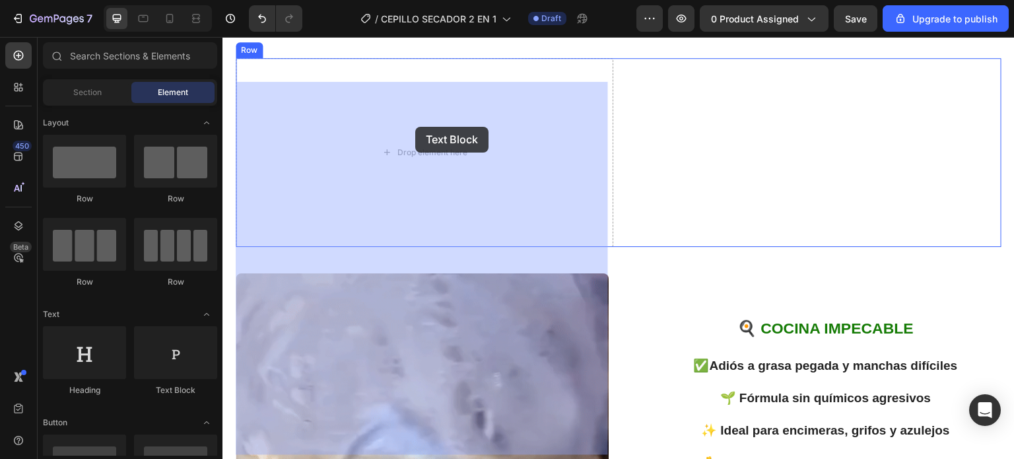
drag, startPoint x: 397, startPoint y: 401, endPoint x: 415, endPoint y: 127, distance: 274.5
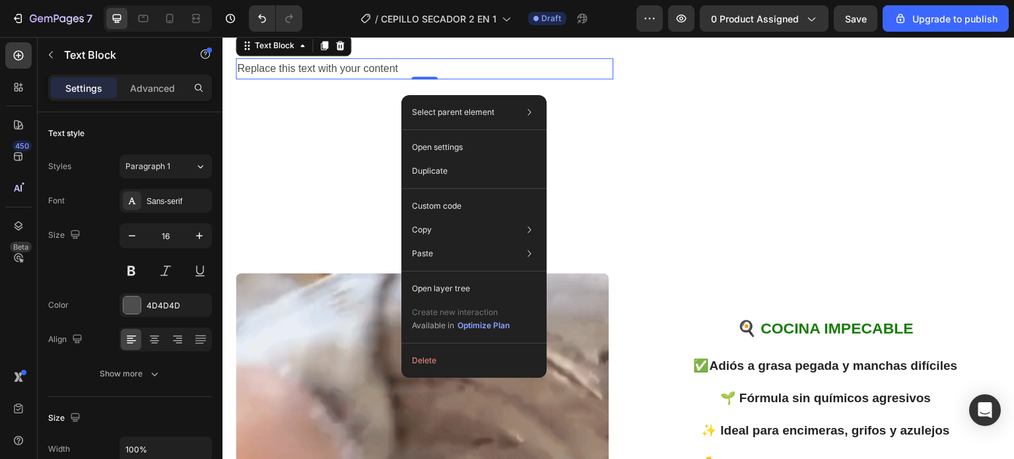
click at [393, 80] on div "Replace this text with your content" at bounding box center [425, 69] width 378 height 22
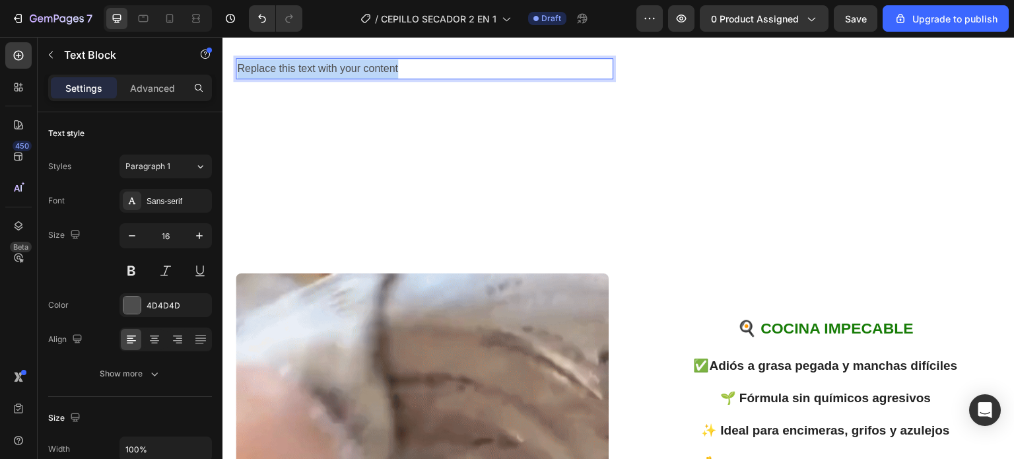
drag, startPoint x: 403, startPoint y: 94, endPoint x: 238, endPoint y: 94, distance: 165.0
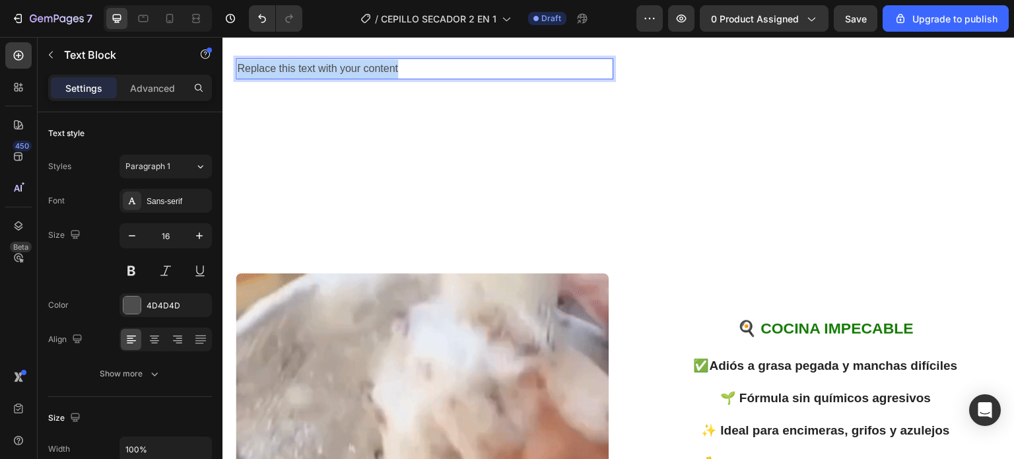
click at [238, 79] on p "Replace this text with your content" at bounding box center [424, 68] width 375 height 19
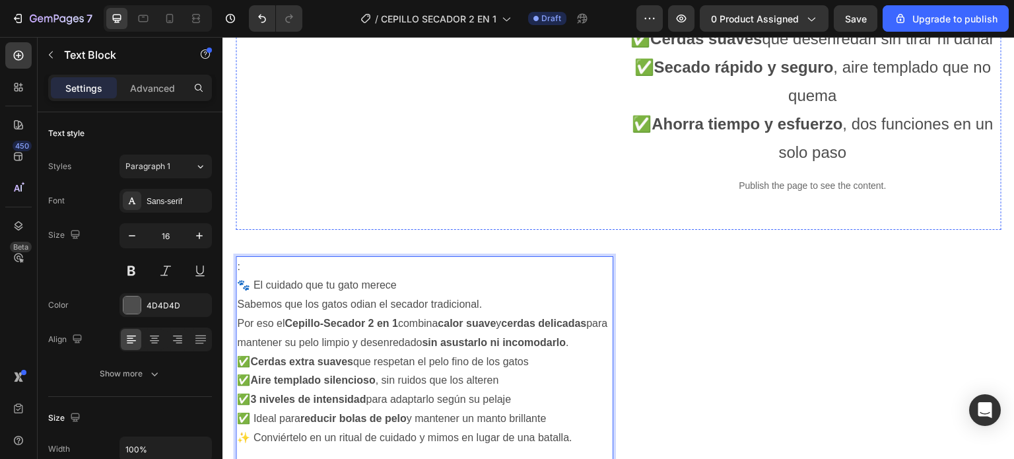
scroll to position [1584, 0]
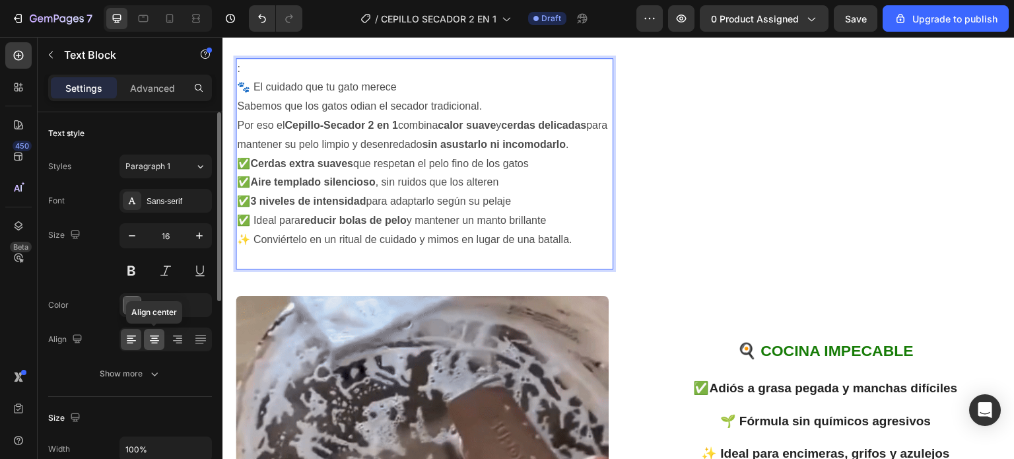
click at [156, 347] on div at bounding box center [154, 339] width 20 height 21
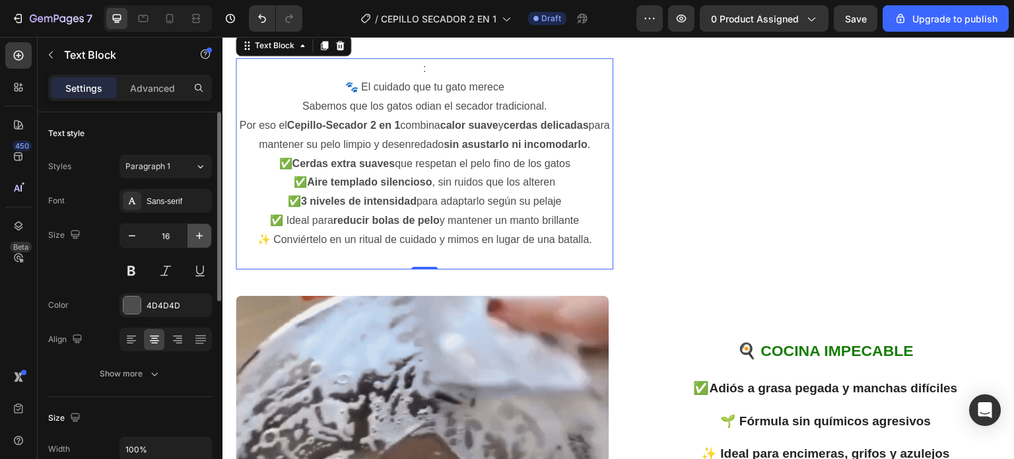
click at [201, 240] on icon "button" at bounding box center [199, 235] width 13 height 13
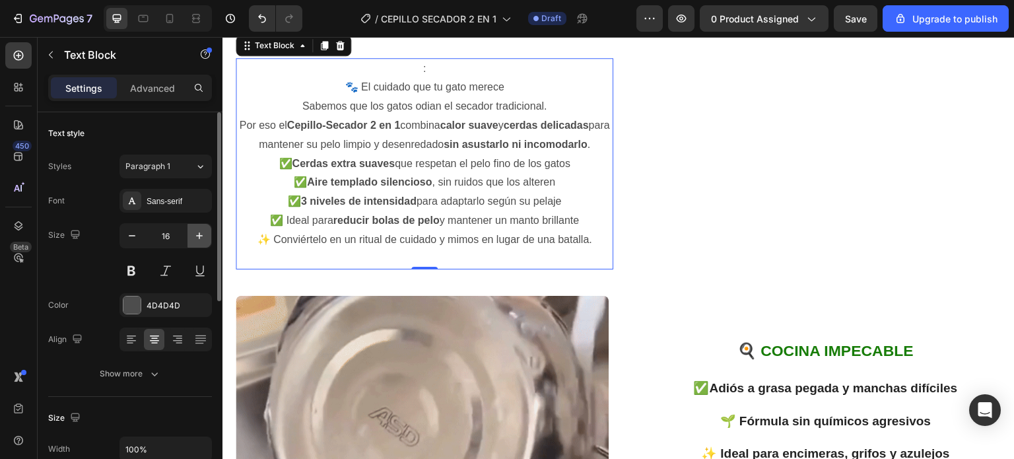
click at [201, 240] on icon "button" at bounding box center [199, 235] width 13 height 13
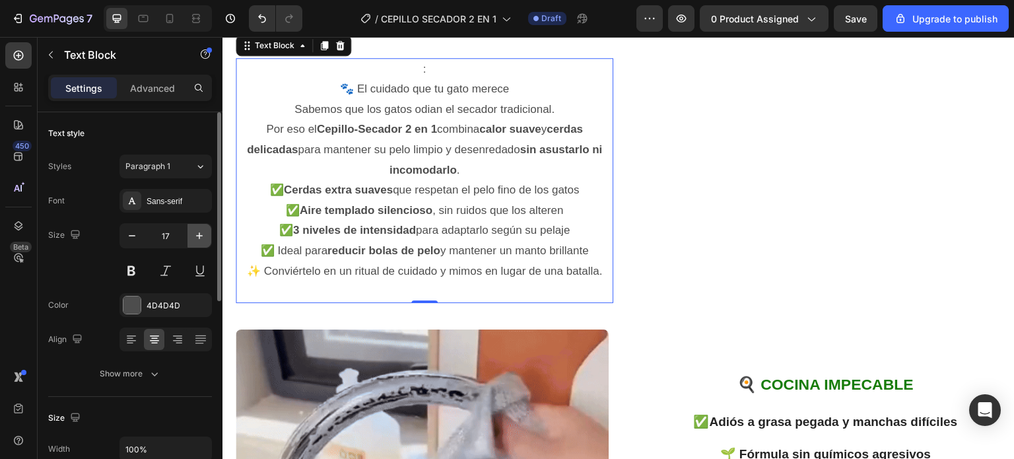
click at [201, 240] on icon "button" at bounding box center [199, 235] width 13 height 13
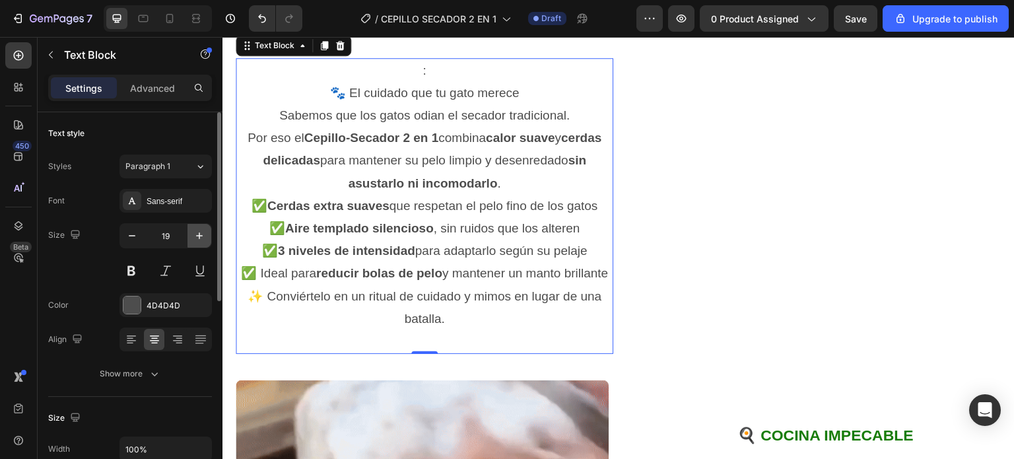
click at [201, 240] on icon "button" at bounding box center [199, 235] width 13 height 13
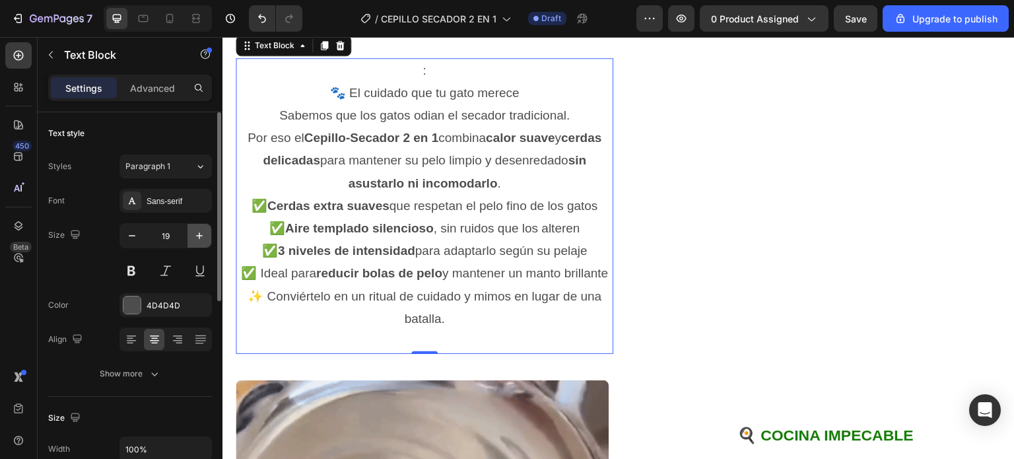
type input "20"
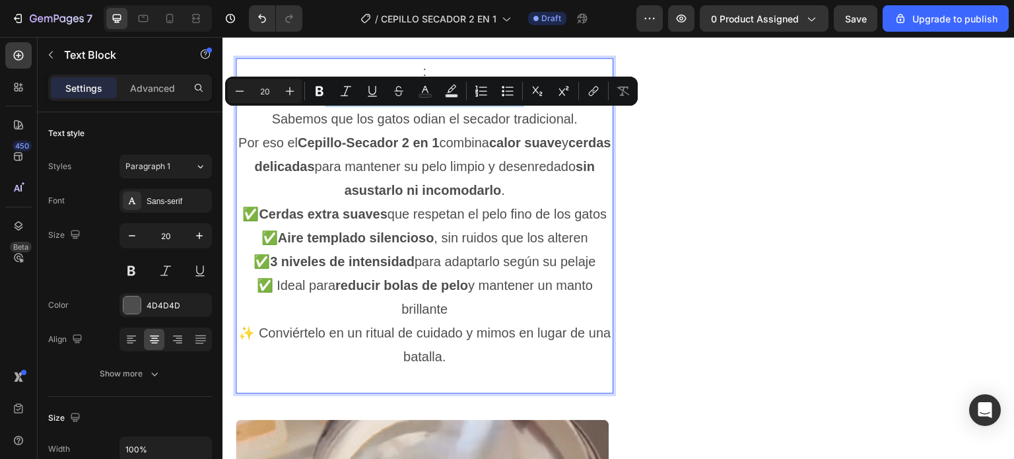
drag, startPoint x: 522, startPoint y: 123, endPoint x: 322, endPoint y: 121, distance: 199.4
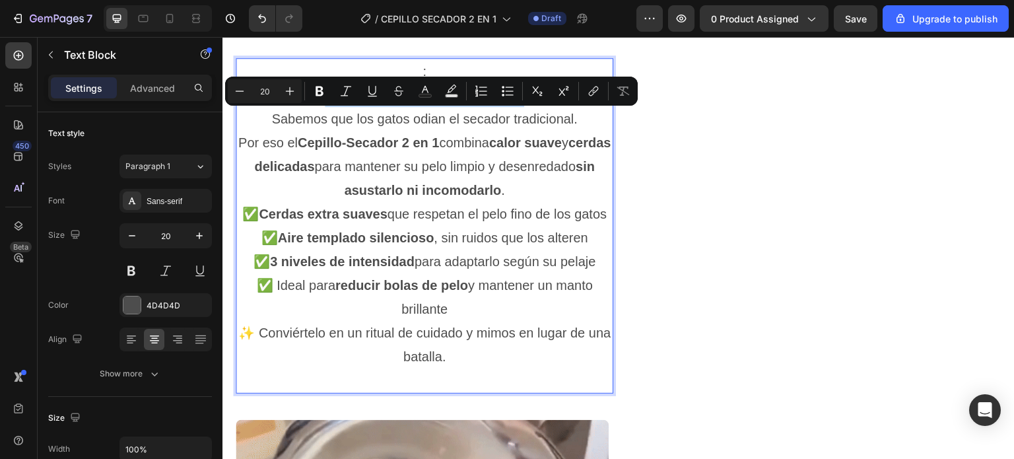
click at [322, 107] on p "🐾 El cuidado que tu gato merece" at bounding box center [424, 95] width 375 height 24
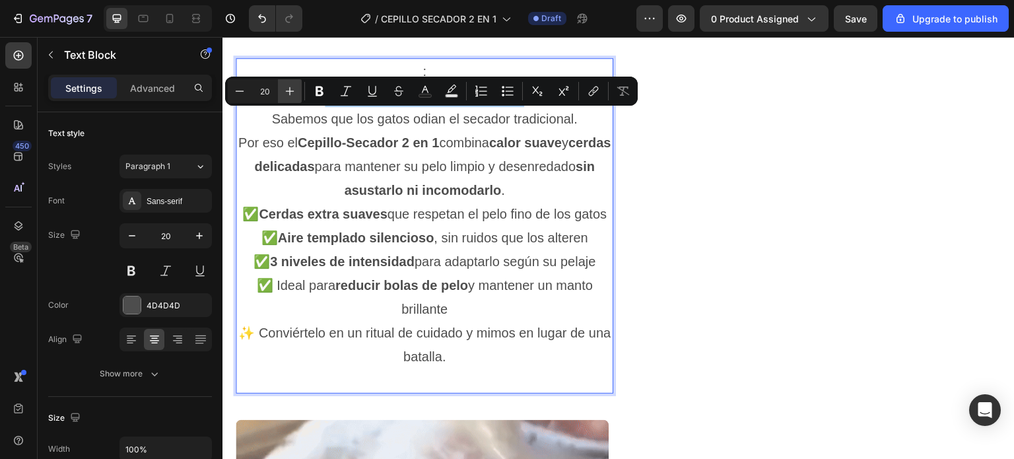
click at [290, 86] on icon "Editor contextual toolbar" at bounding box center [289, 90] width 13 height 13
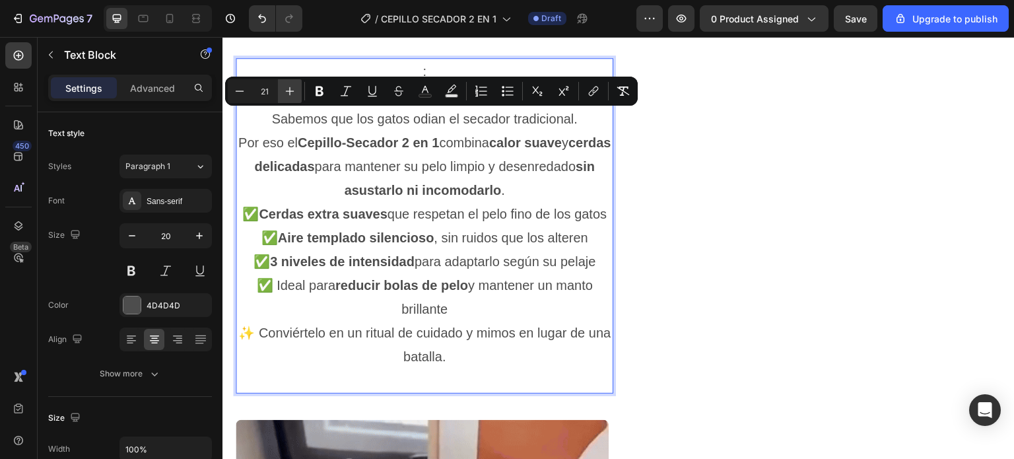
click at [290, 86] on icon "Editor contextual toolbar" at bounding box center [289, 90] width 13 height 13
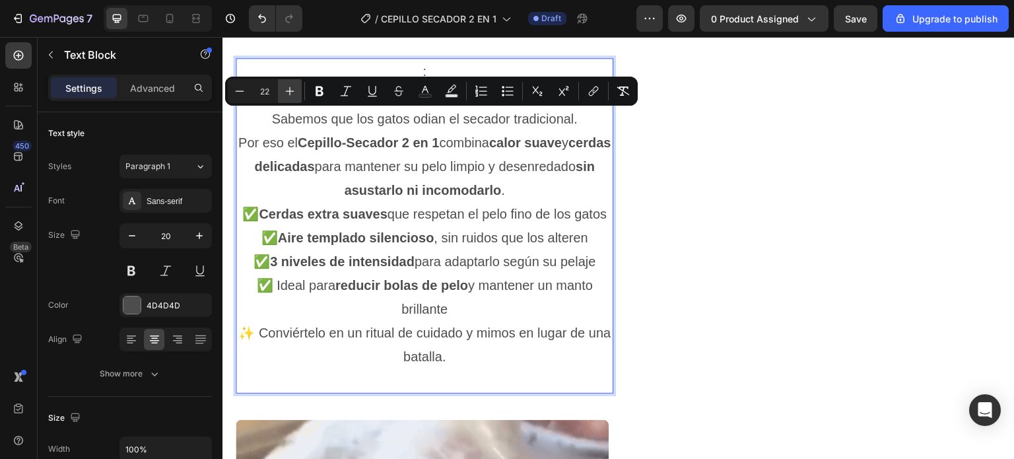
click at [290, 86] on icon "Editor contextual toolbar" at bounding box center [289, 90] width 13 height 13
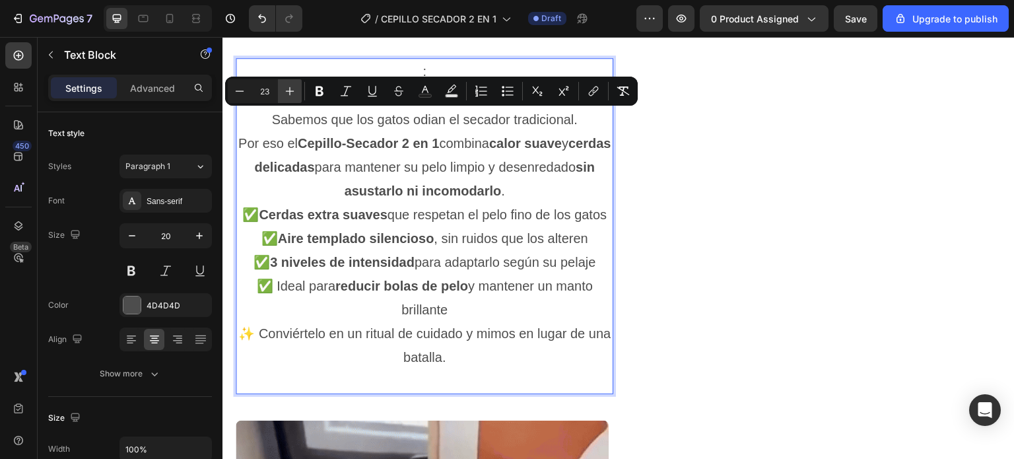
click at [290, 86] on icon "Editor contextual toolbar" at bounding box center [289, 90] width 13 height 13
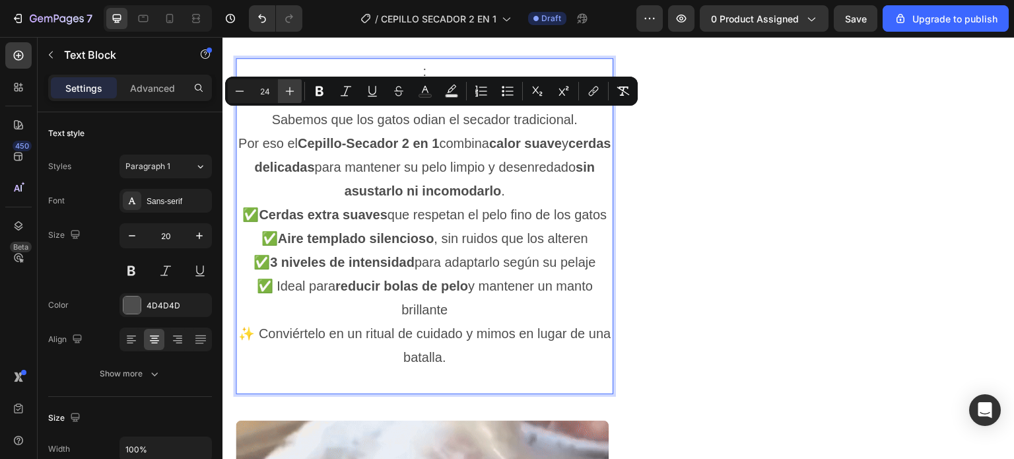
click at [290, 86] on icon "Editor contextual toolbar" at bounding box center [289, 90] width 13 height 13
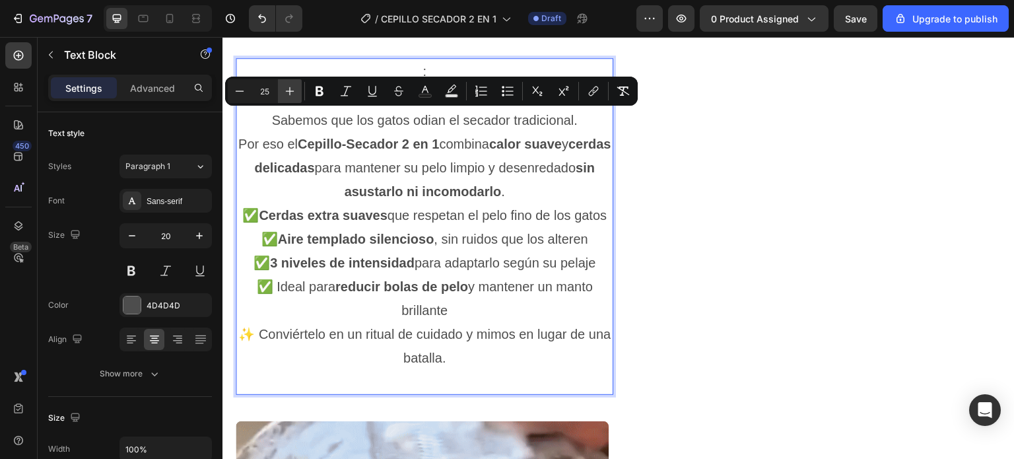
click at [290, 86] on icon "Editor contextual toolbar" at bounding box center [289, 90] width 13 height 13
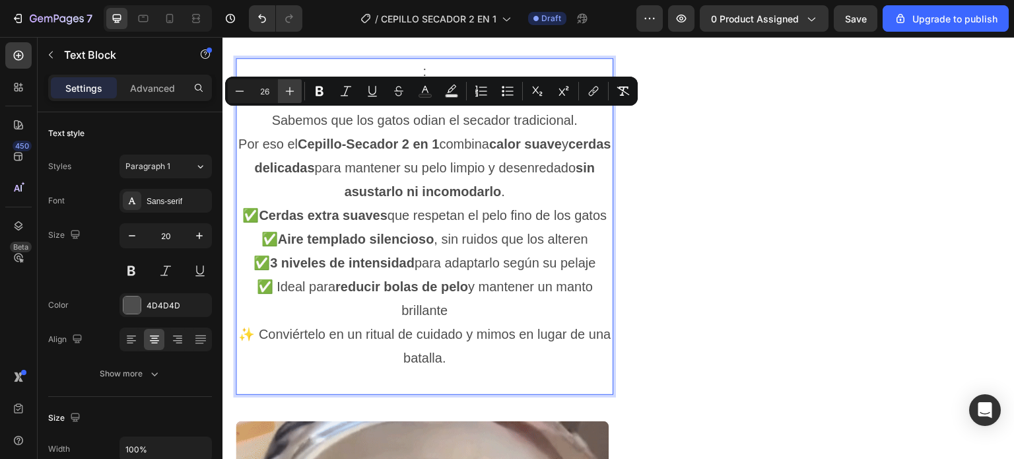
click at [290, 86] on icon "Editor contextual toolbar" at bounding box center [289, 90] width 13 height 13
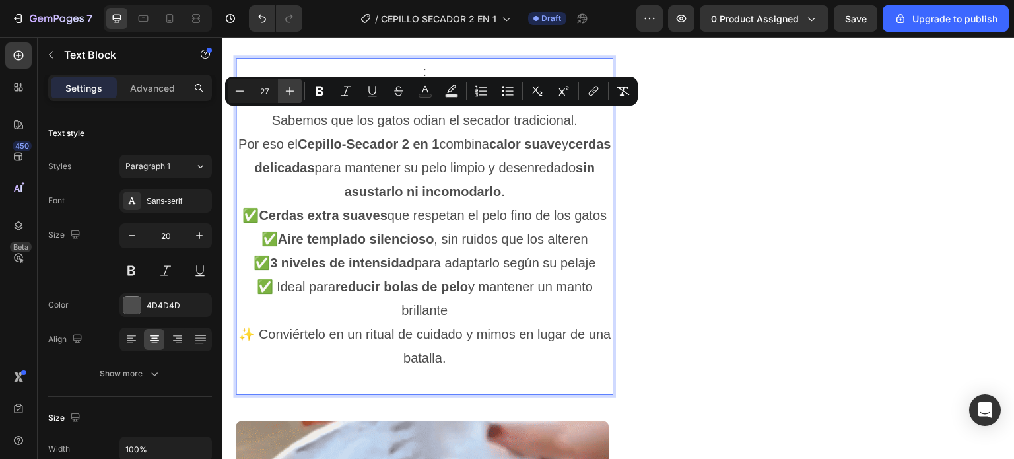
click at [290, 86] on icon "Editor contextual toolbar" at bounding box center [289, 90] width 13 height 13
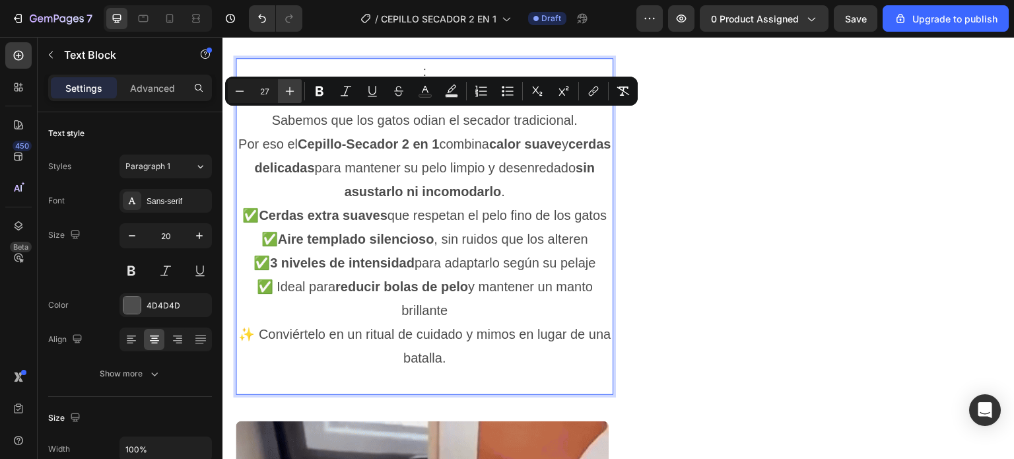
type input "28"
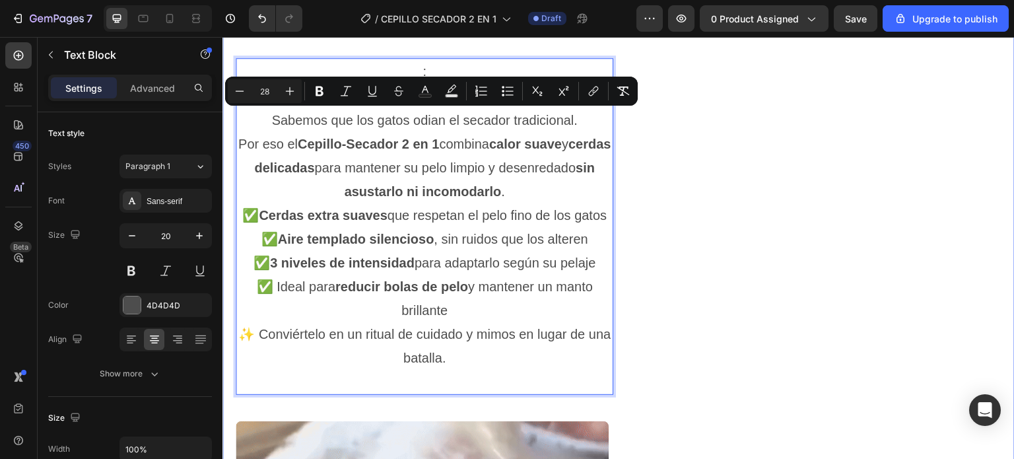
click at [626, 63] on div "✨ De pelo enredado a brillo espectacular en minutos Heading 🟥 ANTES Heading 🟩 D…" at bounding box center [619, 40] width 766 height 1955
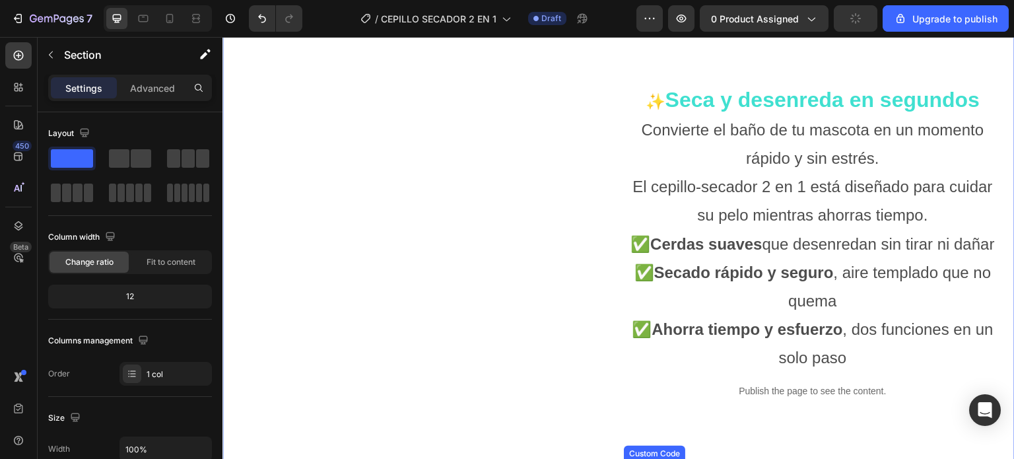
scroll to position [1122, 0]
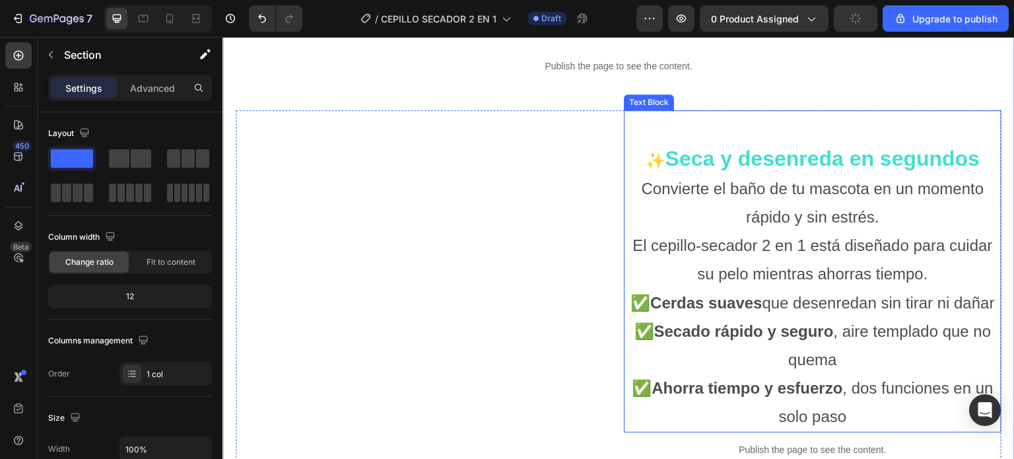
click at [773, 155] on strong "Seca y desenreda en segundos" at bounding box center [822, 159] width 315 height 24
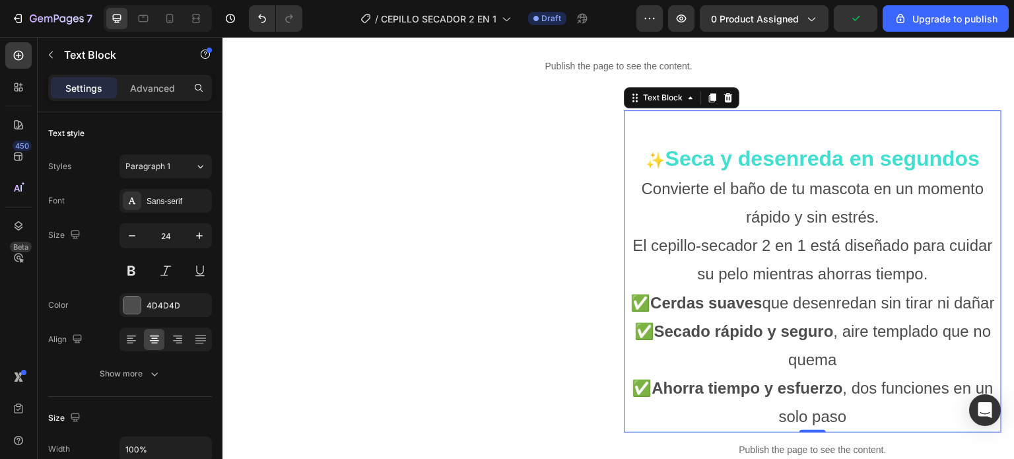
click at [974, 152] on p "✨ Seca y desenreda en segundos Convierte el baño de tu mascota en un momento rá…" at bounding box center [812, 188] width 375 height 87
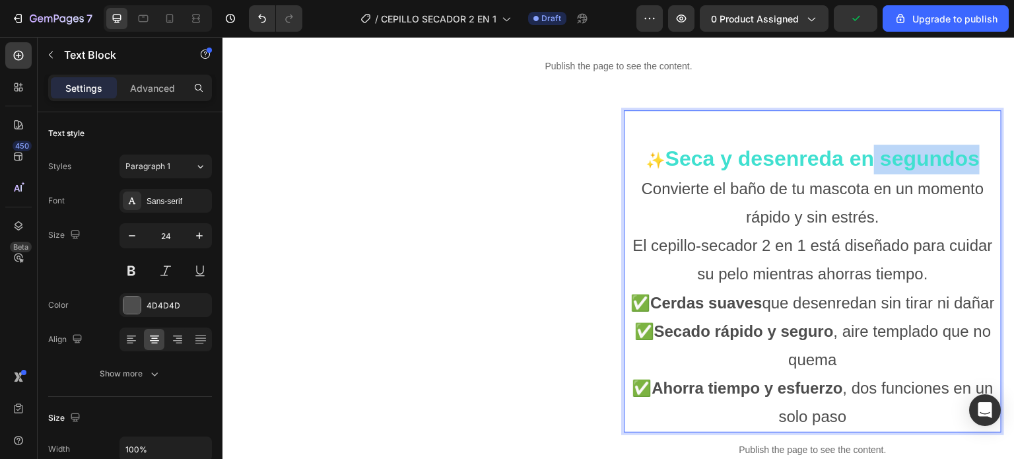
drag, startPoint x: 973, startPoint y: 156, endPoint x: 865, endPoint y: 156, distance: 107.6
click at [865, 156] on strong "Seca y desenreda en segundos" at bounding box center [822, 159] width 315 height 24
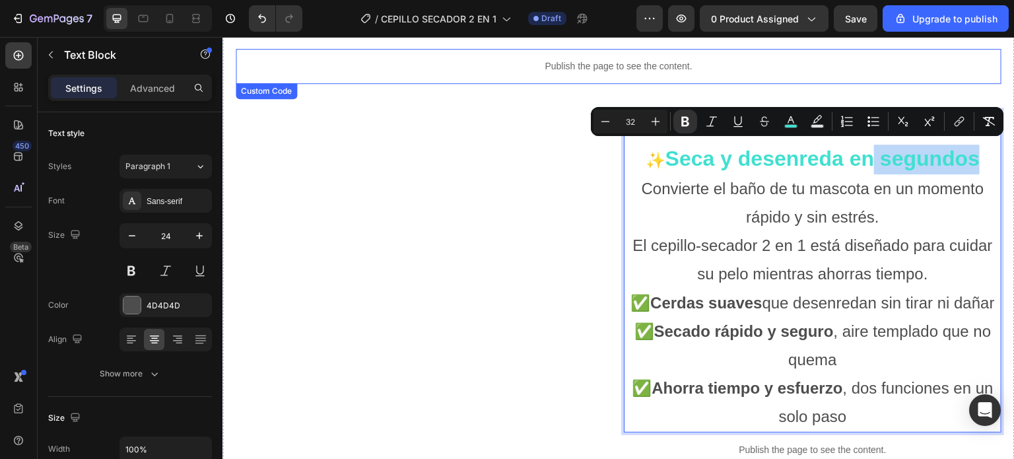
click at [790, 68] on div "Publish the page to see the content." at bounding box center [619, 66] width 766 height 35
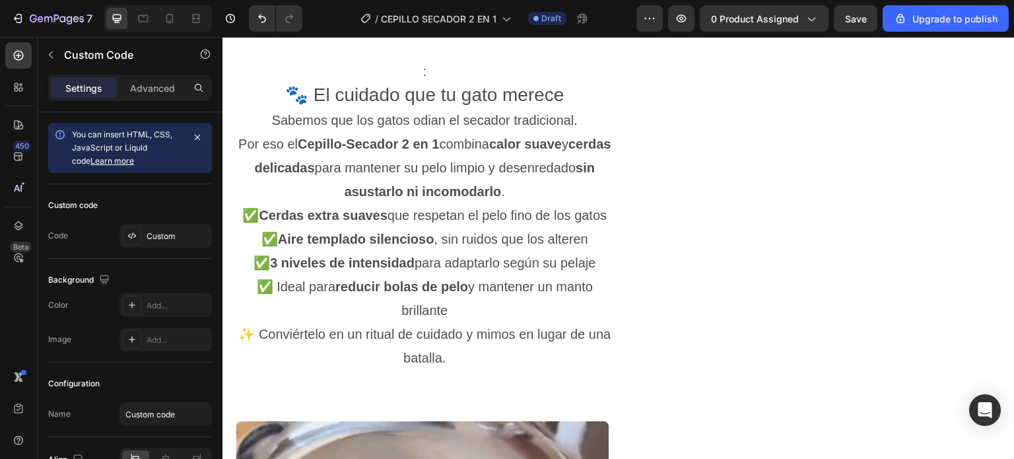
scroll to position [1452, 0]
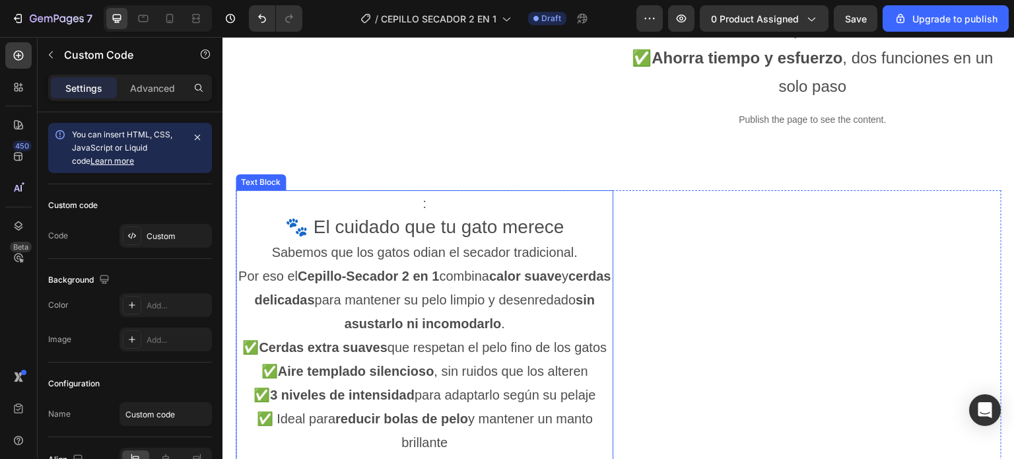
click at [485, 237] on span "🐾 El cuidado que tu gato merece" at bounding box center [424, 227] width 279 height 20
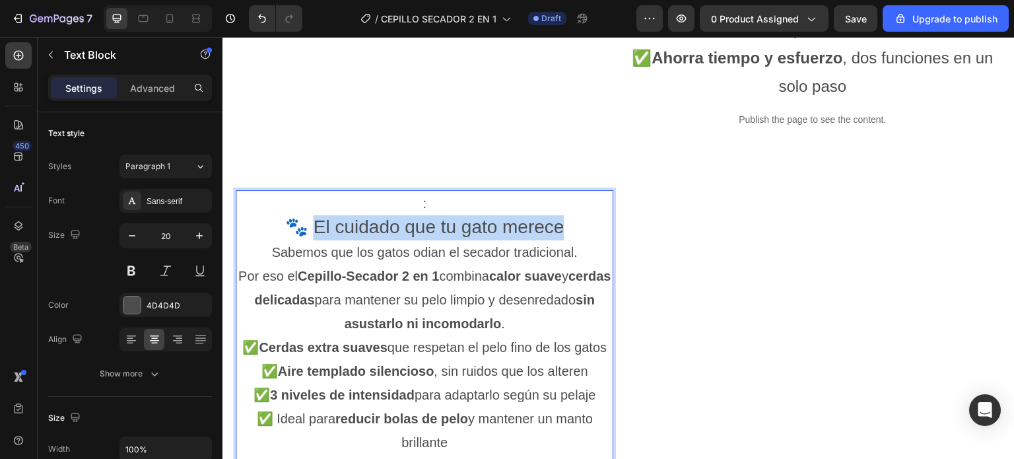
drag, startPoint x: 560, startPoint y: 254, endPoint x: 309, endPoint y: 250, distance: 250.9
click at [309, 237] on span "🐾 El cuidado que tu gato merece" at bounding box center [424, 227] width 279 height 20
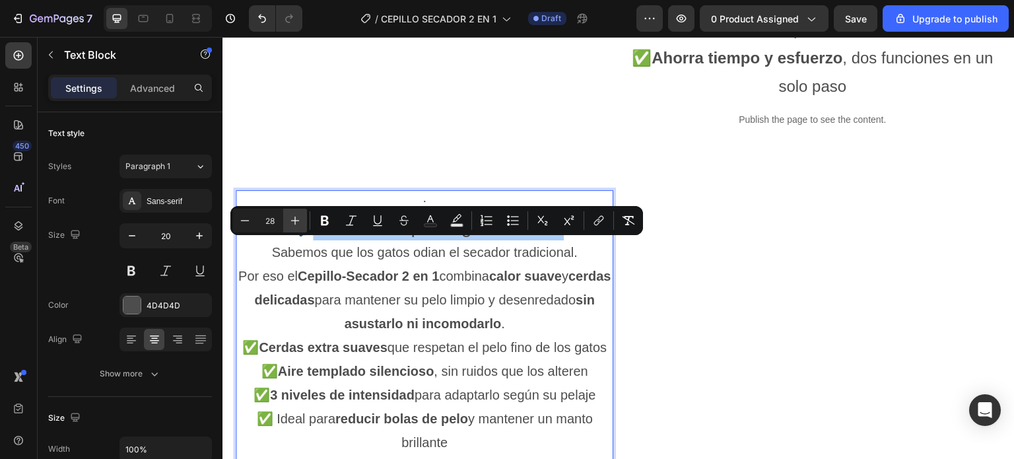
click at [294, 210] on button "Plus" at bounding box center [295, 221] width 24 height 24
click at [294, 213] on button "Plus" at bounding box center [295, 221] width 24 height 24
type input "32"
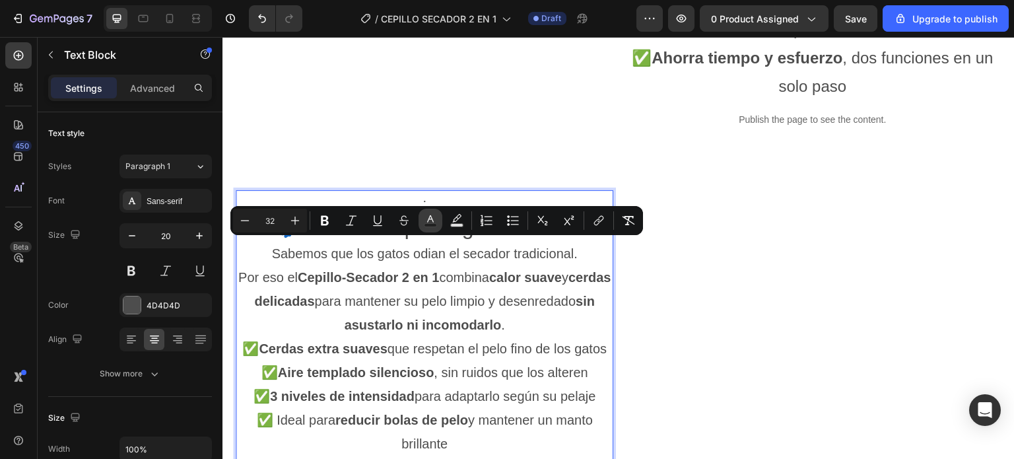
click at [430, 222] on icon "Editor contextual toolbar" at bounding box center [430, 220] width 13 height 13
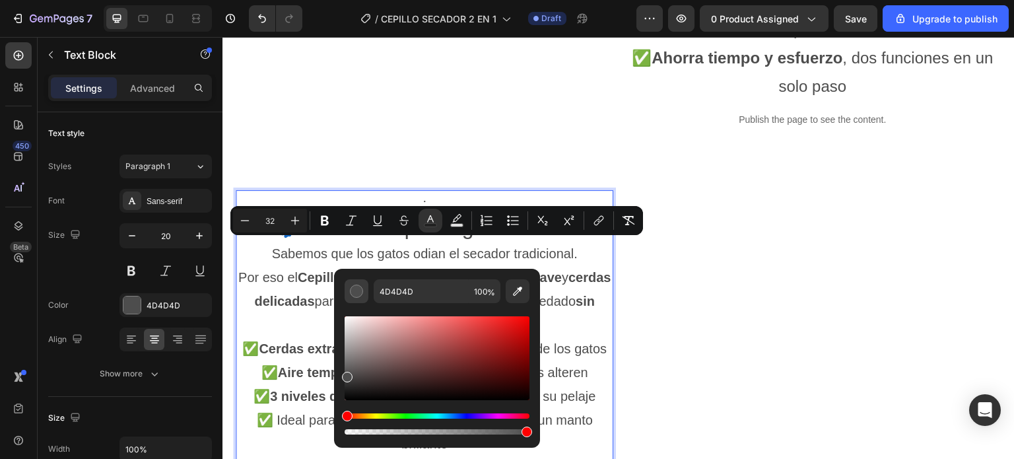
click at [359, 294] on div "Editor contextual toolbar" at bounding box center [356, 291] width 13 height 13
click at [395, 292] on input "4D4D4D" at bounding box center [421, 291] width 95 height 24
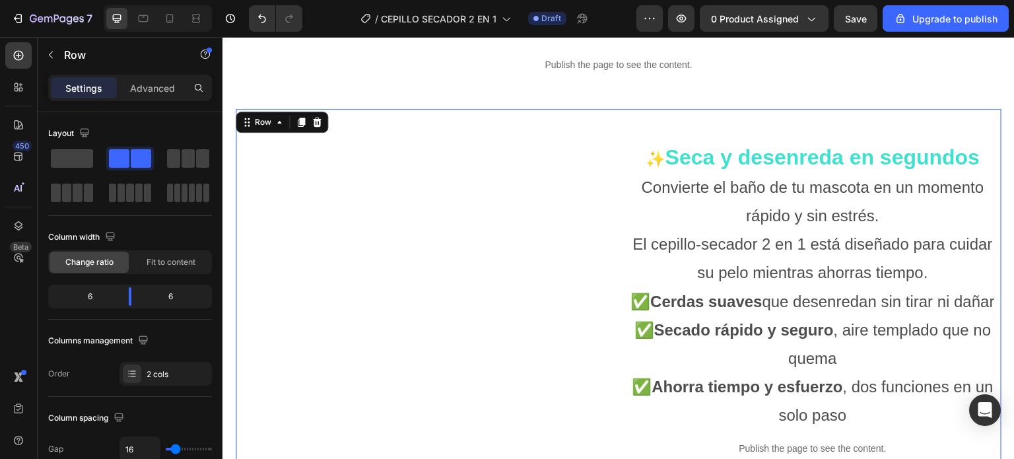
scroll to position [1122, 0]
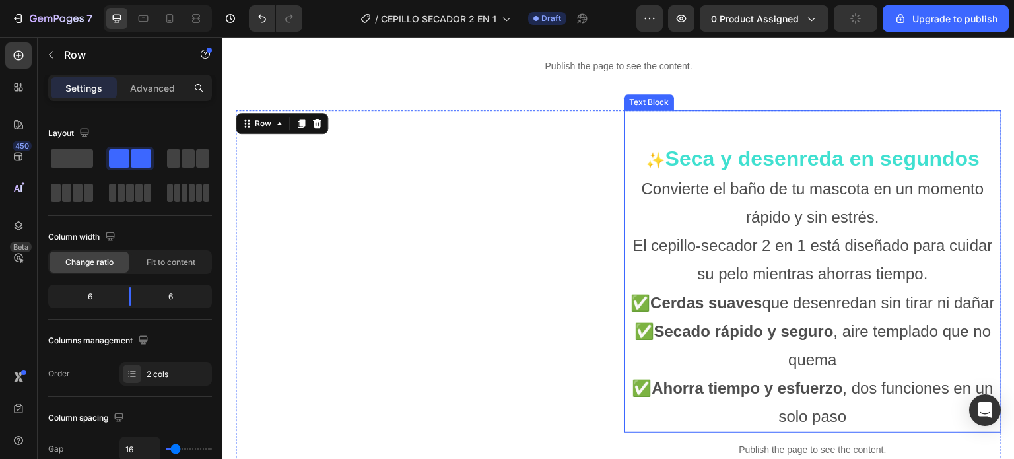
click at [812, 154] on strong "Seca y desenreda en segundos" at bounding box center [822, 159] width 315 height 24
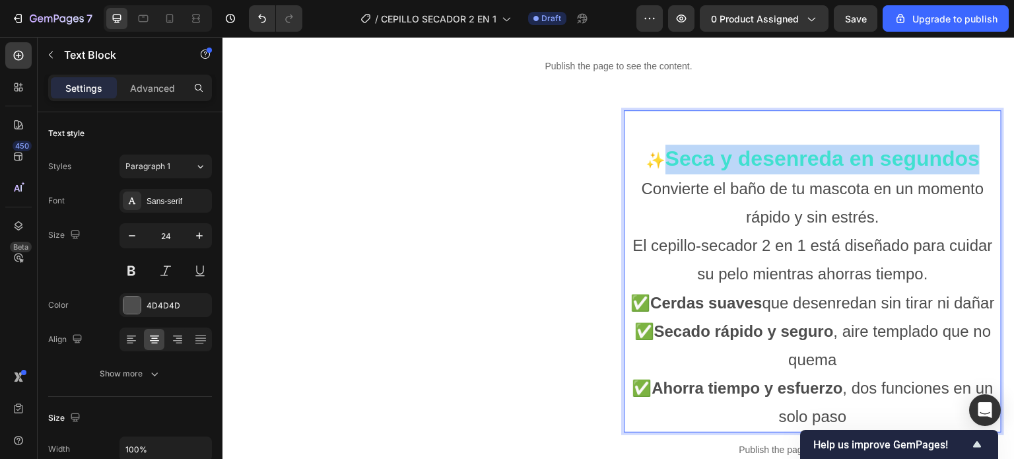
drag, startPoint x: 978, startPoint y: 154, endPoint x: 663, endPoint y: 168, distance: 315.2
click at [663, 168] on p "✨ Seca y desenreda en segundos Convierte el baño de tu mascota en un momento rá…" at bounding box center [812, 188] width 375 height 87
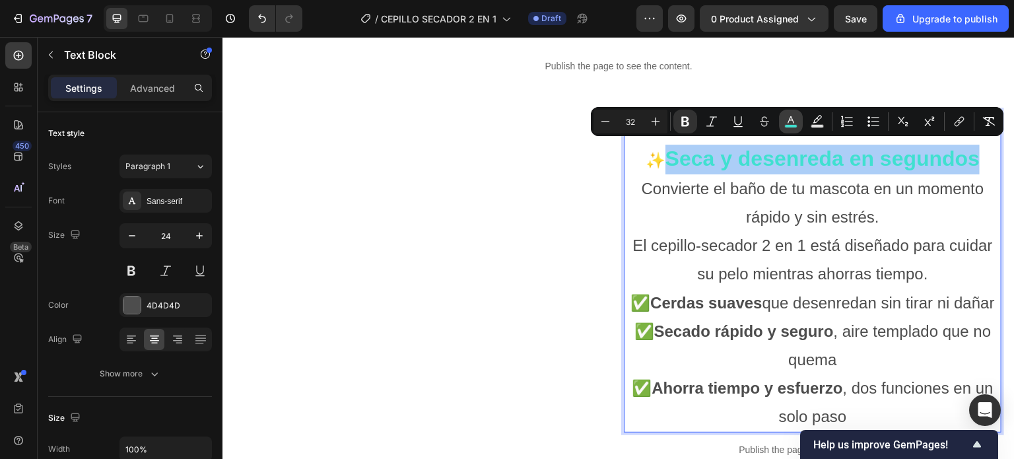
click at [791, 121] on icon "Editor contextual toolbar" at bounding box center [791, 119] width 7 height 7
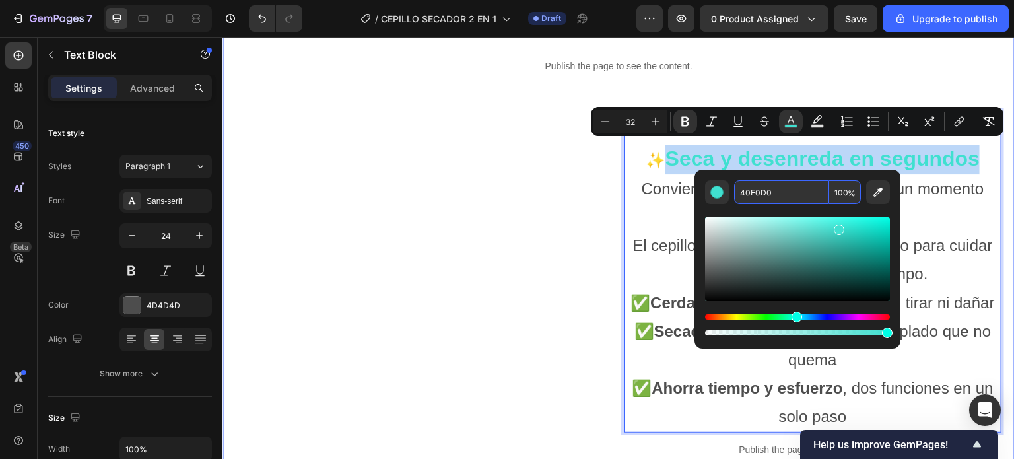
click at [502, 71] on div "Publish the page to see the content." at bounding box center [619, 66] width 766 height 35
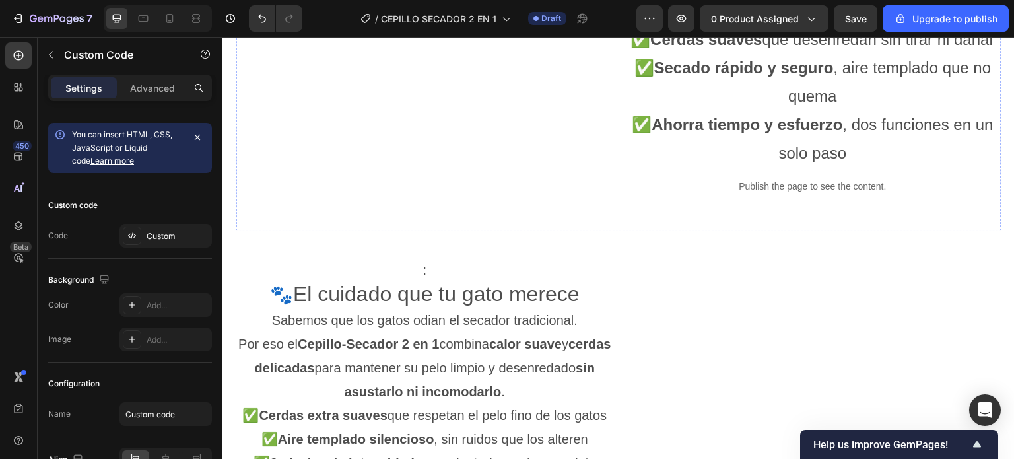
scroll to position [1386, 0]
click at [579, 305] on span "El cuidado que tu gato merece" at bounding box center [435, 293] width 286 height 24
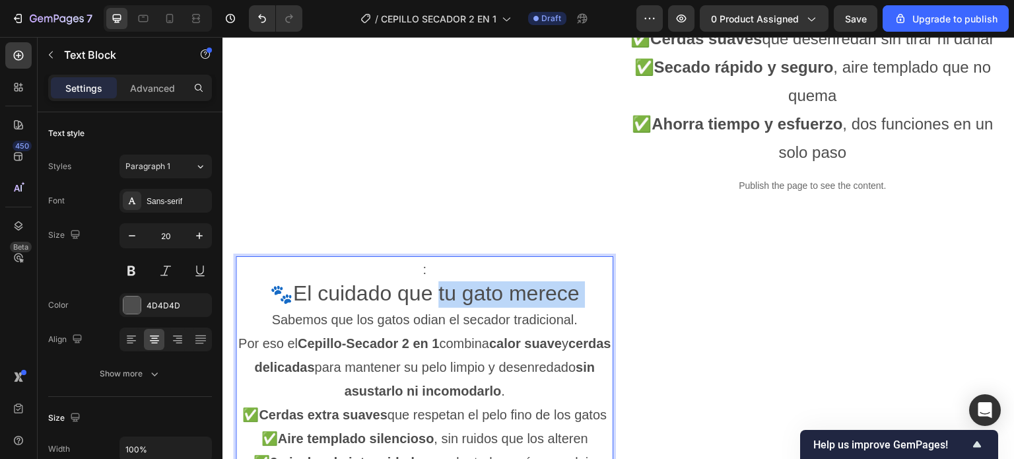
drag, startPoint x: 581, startPoint y: 320, endPoint x: 441, endPoint y: 320, distance: 139.9
click at [441, 308] on p "🐾 El cuidado que tu gato merece" at bounding box center [424, 294] width 375 height 26
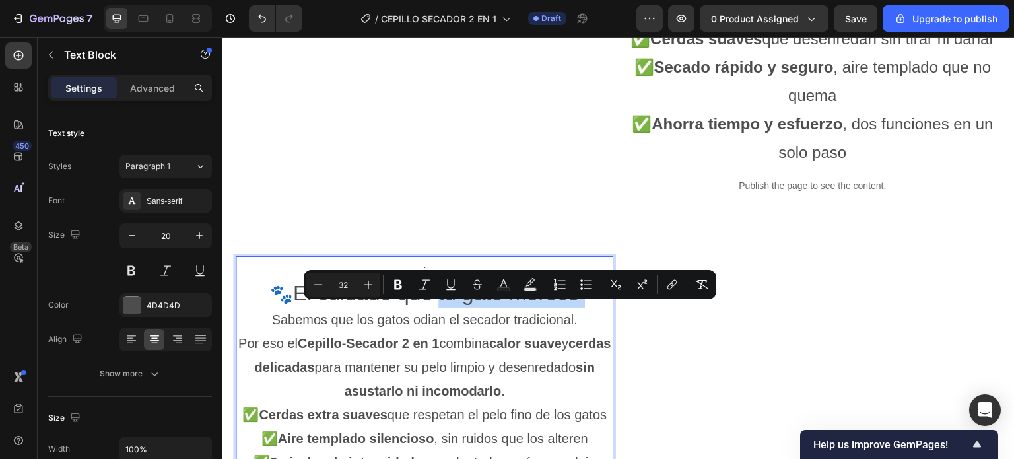
click at [589, 308] on p "🐾 El cuidado que tu gato merece" at bounding box center [424, 294] width 375 height 26
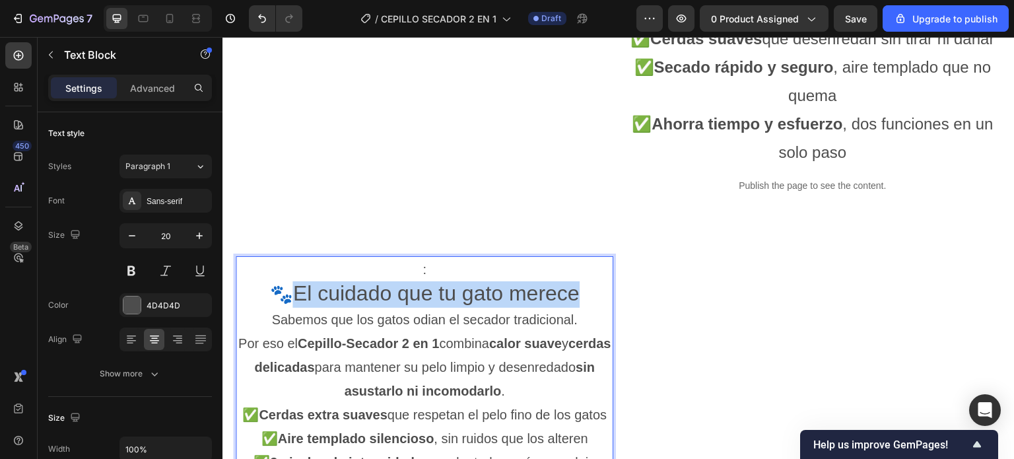
drag, startPoint x: 582, startPoint y: 323, endPoint x: 288, endPoint y: 318, distance: 293.1
click at [288, 308] on p "🐾 El cuidado que tu gato merece" at bounding box center [424, 294] width 375 height 26
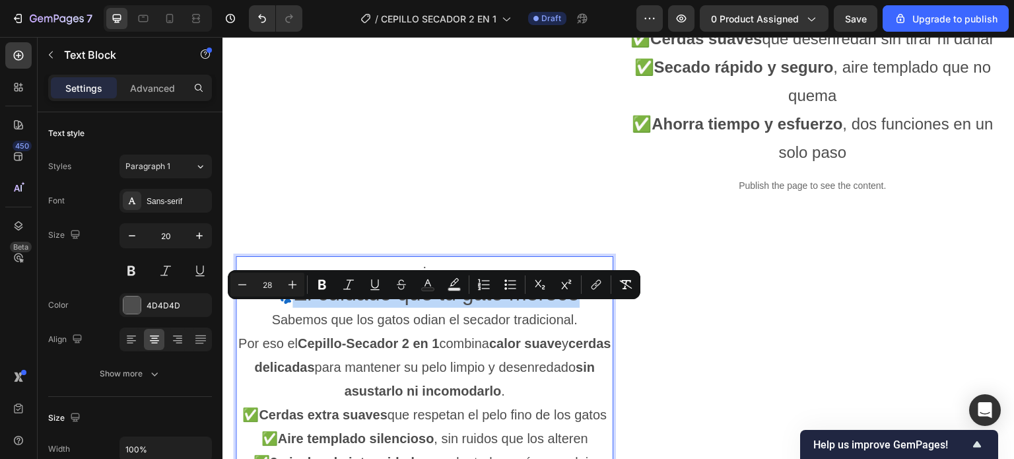
drag, startPoint x: 352, startPoint y: 317, endPoint x: 338, endPoint y: 308, distance: 16.7
click at [338, 305] on span "El cuidado que tu gato merece" at bounding box center [435, 293] width 286 height 24
click at [428, 288] on rect "Editor contextual toolbar" at bounding box center [428, 289] width 13 height 3
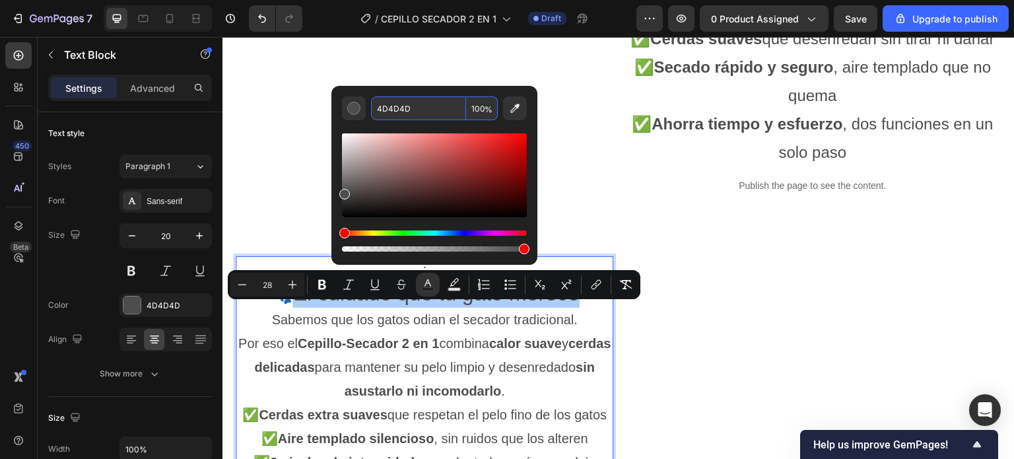
paste input "0E0D0"
type input "40E0D0"
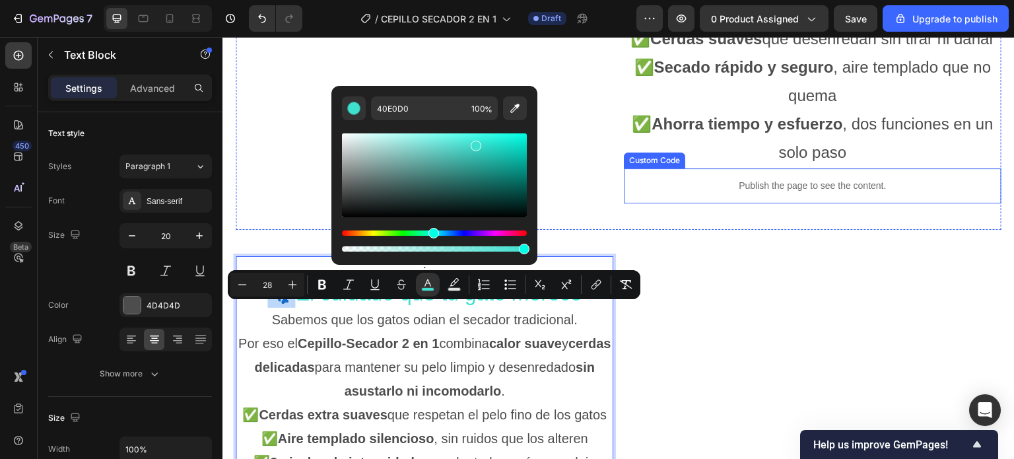
click at [646, 203] on div "Publish the page to see the content." at bounding box center [813, 185] width 378 height 35
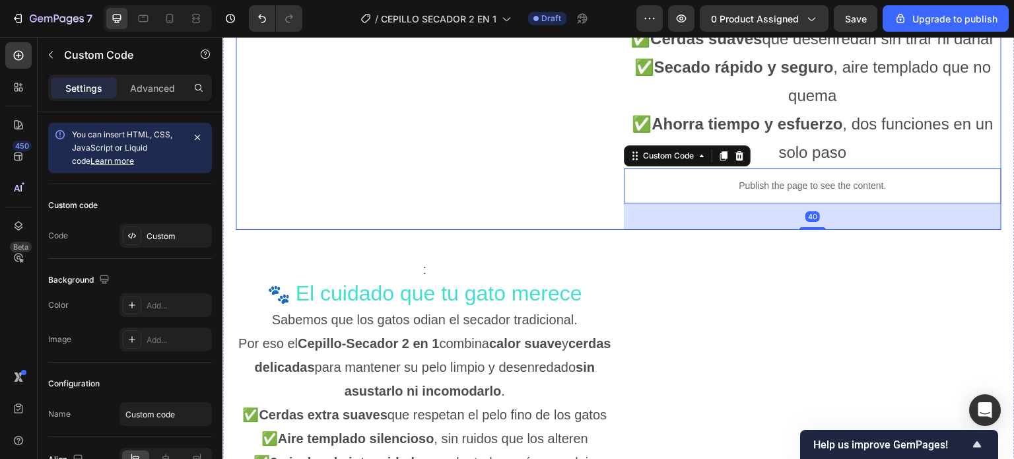
scroll to position [1122, 0]
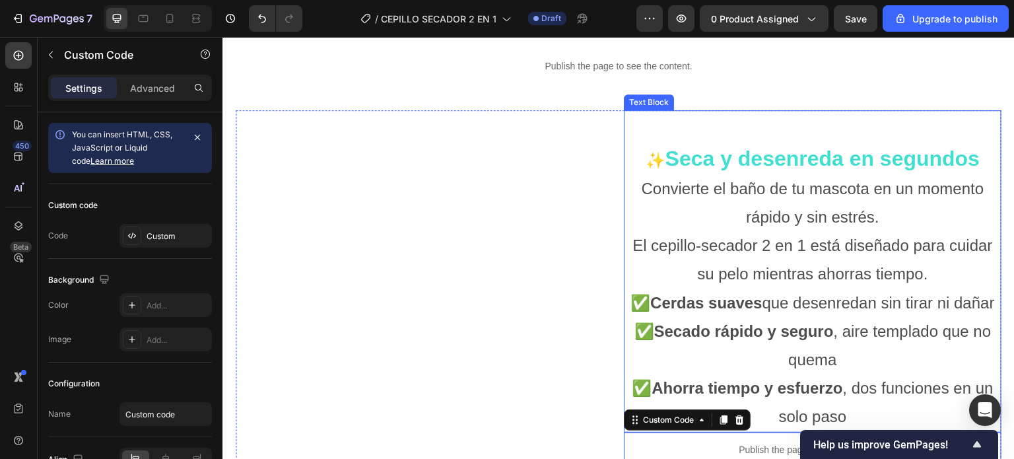
click at [741, 187] on span "Convierte el baño de tu mascota en un momento rápido y sin estrés." at bounding box center [813, 203] width 343 height 46
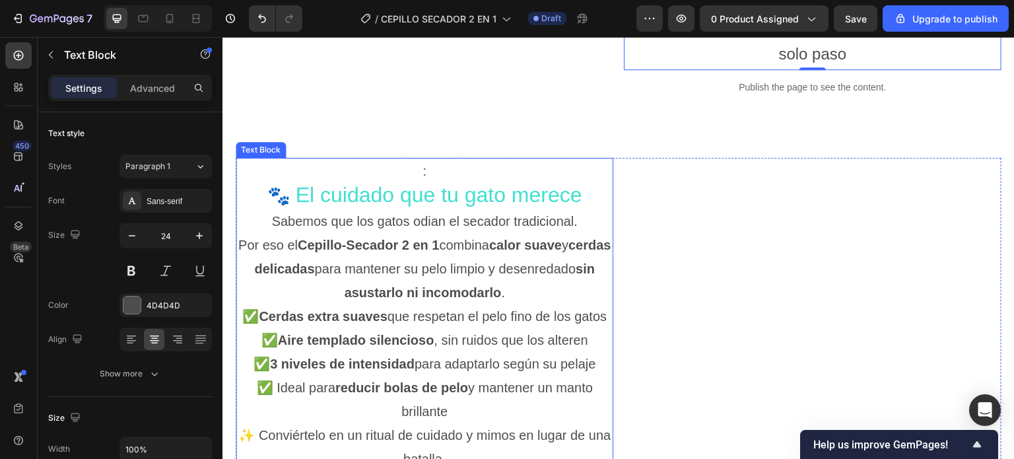
scroll to position [1518, 0]
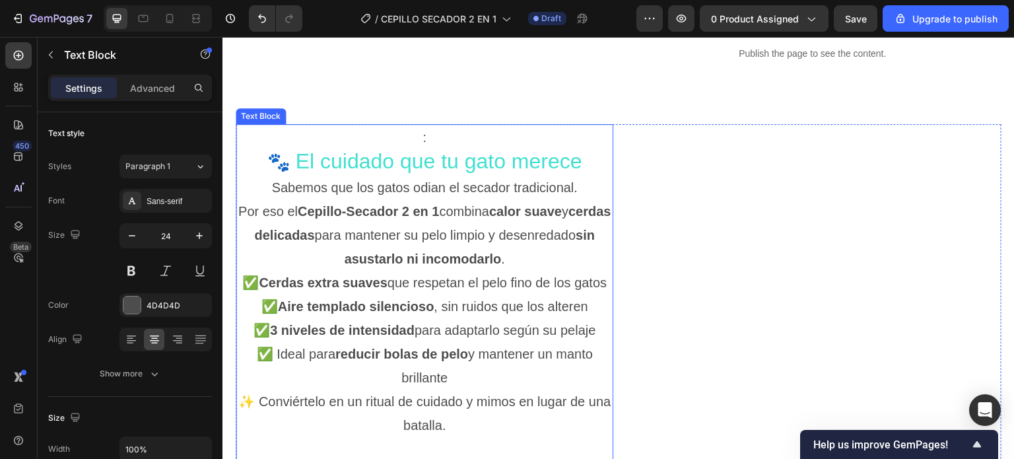
click at [413, 219] on strong "Cepillo-Secador 2 en 1" at bounding box center [369, 211] width 142 height 15
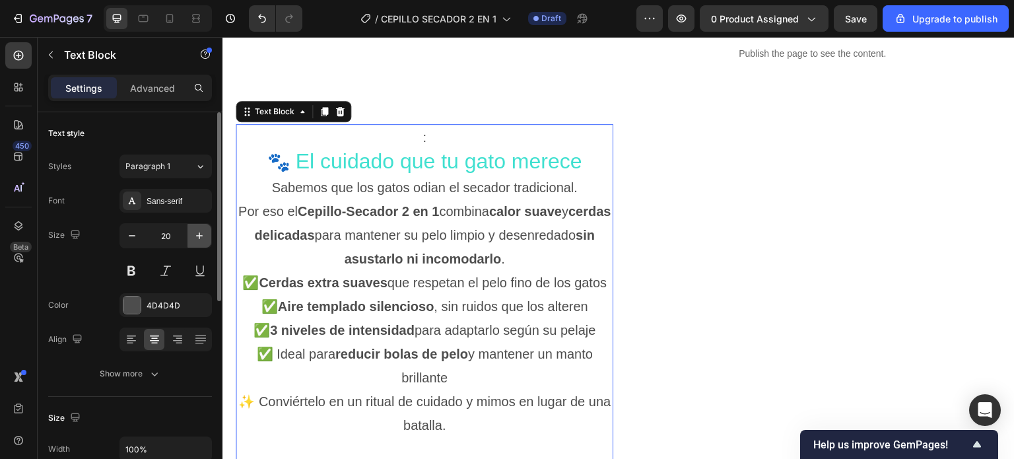
click at [198, 233] on icon "button" at bounding box center [199, 235] width 13 height 13
type input "21"
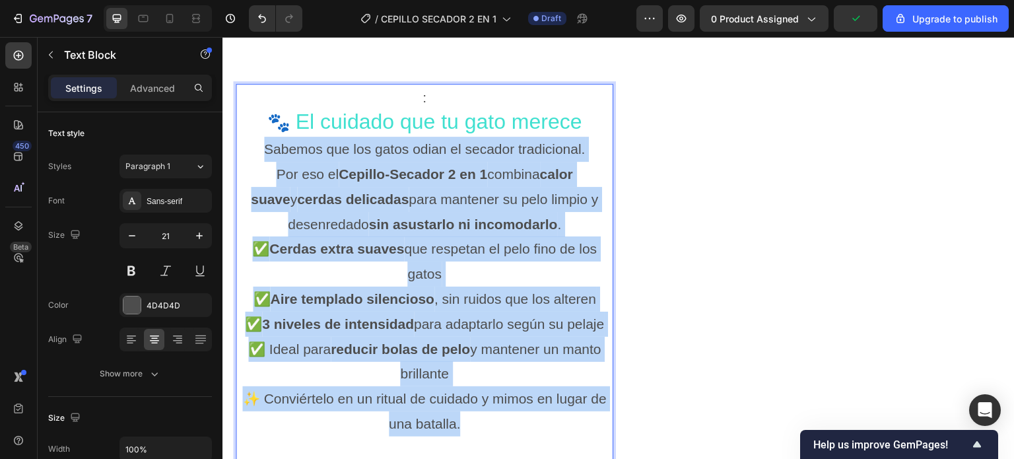
scroll to position [1574, 0]
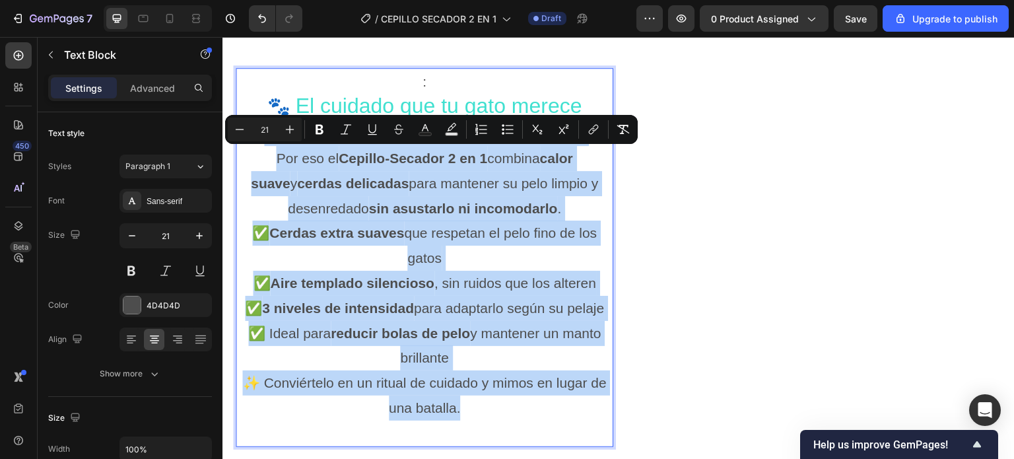
drag, startPoint x: 256, startPoint y: 210, endPoint x: 521, endPoint y: 439, distance: 350.1
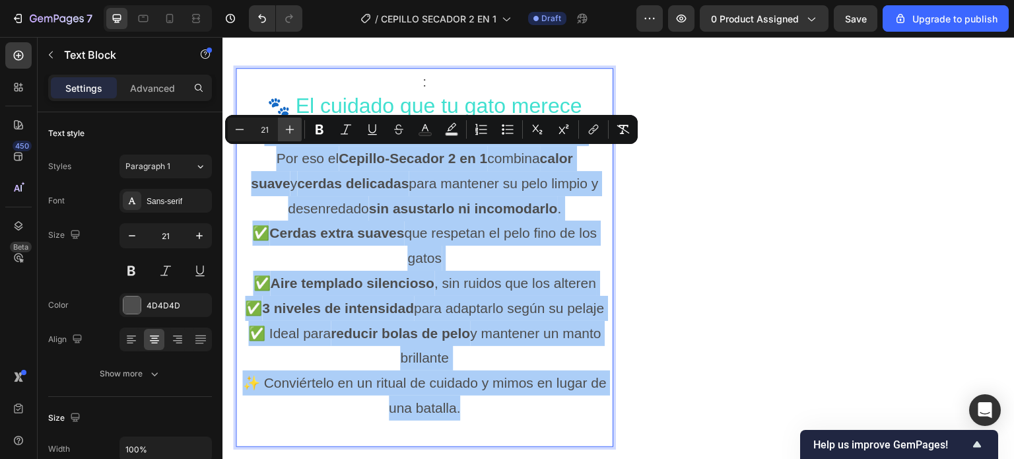
click at [291, 125] on icon "Editor contextual toolbar" at bounding box center [289, 129] width 13 height 13
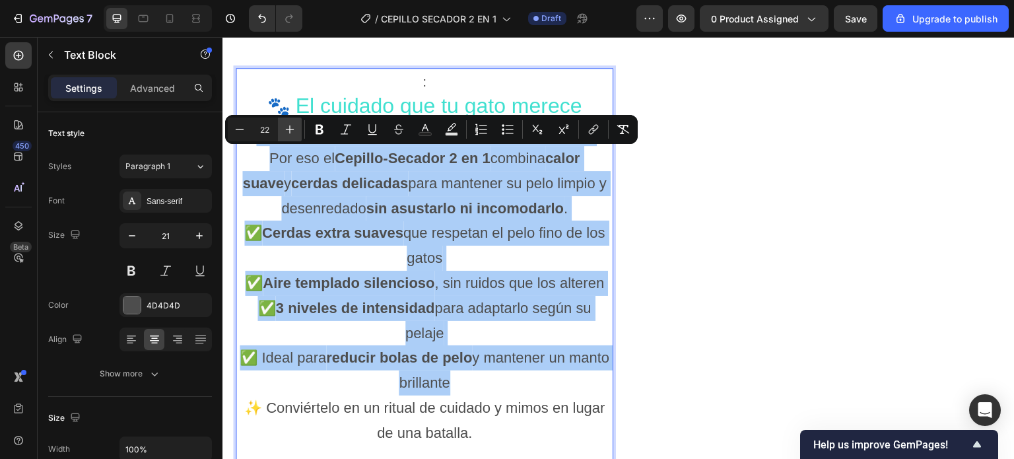
click at [291, 125] on icon "Editor contextual toolbar" at bounding box center [289, 129] width 13 height 13
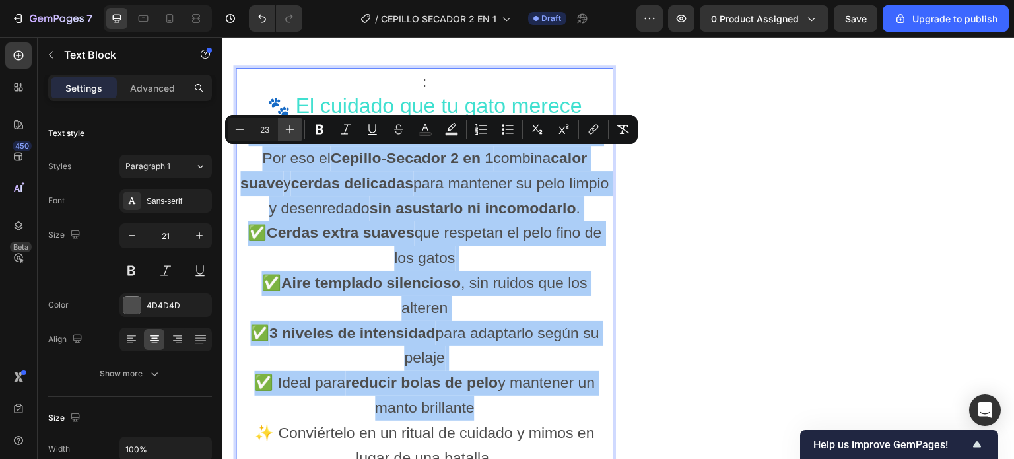
click at [291, 125] on icon "Editor contextual toolbar" at bounding box center [289, 129] width 13 height 13
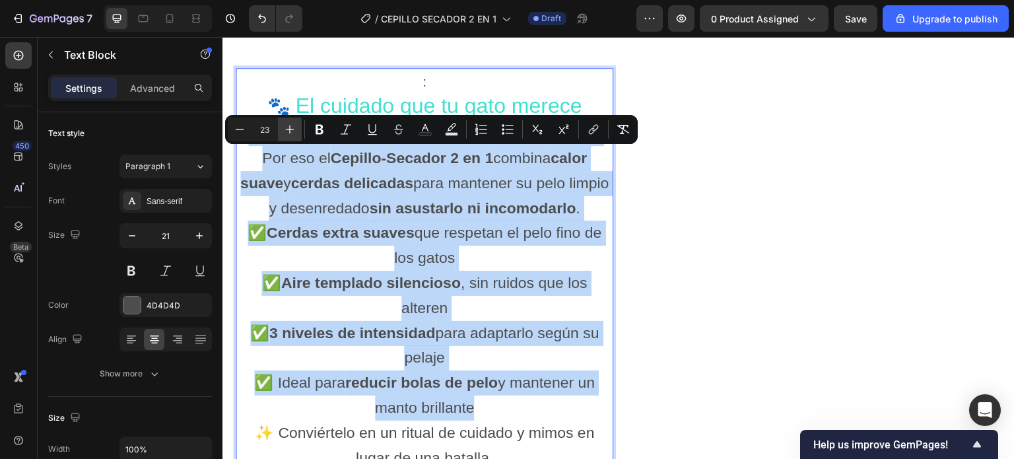
type input "24"
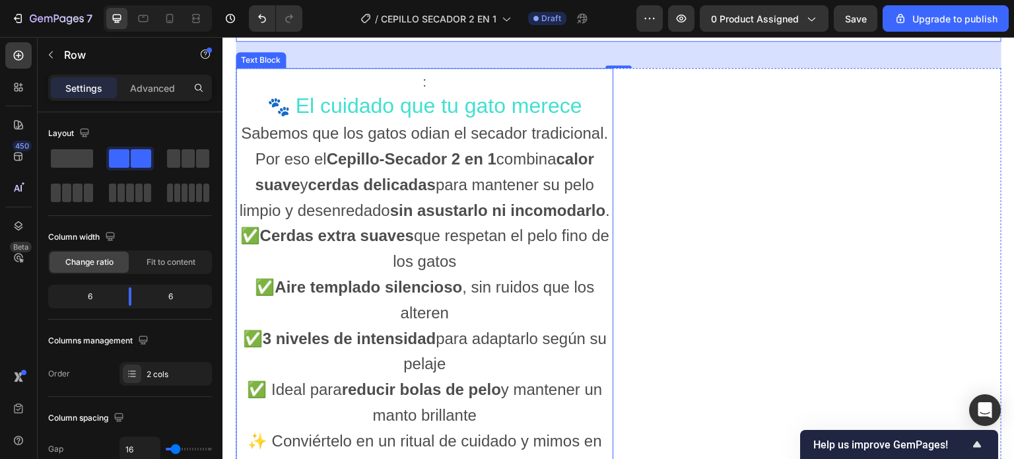
click at [584, 121] on p "🐾 El cuidado que tu gato merece" at bounding box center [424, 107] width 375 height 27
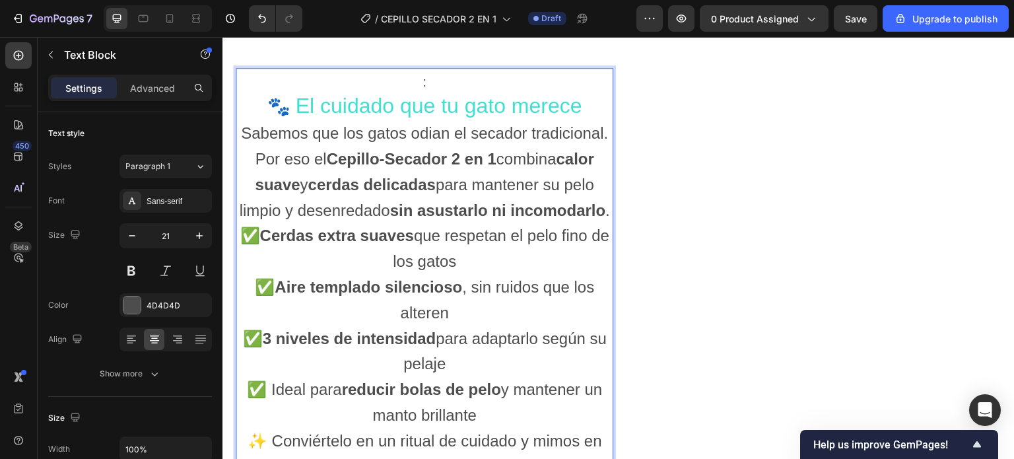
click at [263, 121] on p "🐾 El cuidado que tu gato merece" at bounding box center [424, 107] width 375 height 27
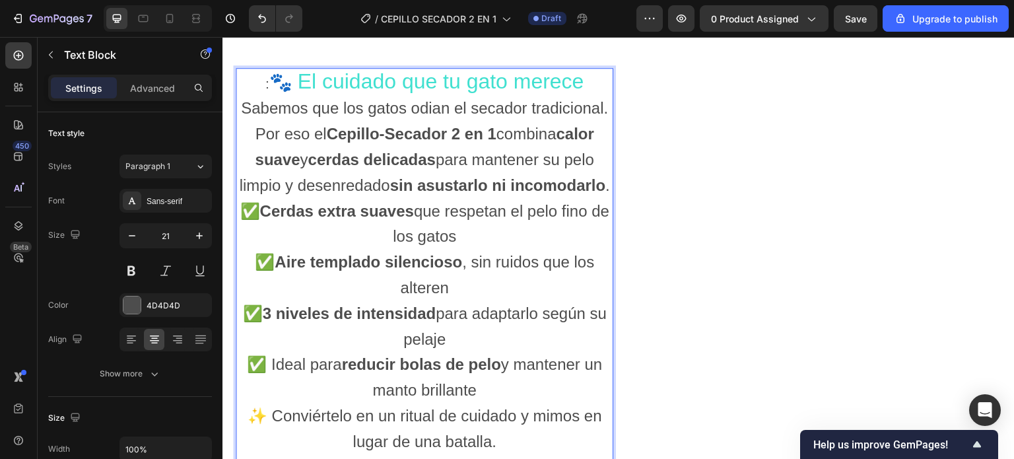
click at [586, 96] on p ": 🐾 El cuidado que tu gato merece" at bounding box center [424, 82] width 375 height 27
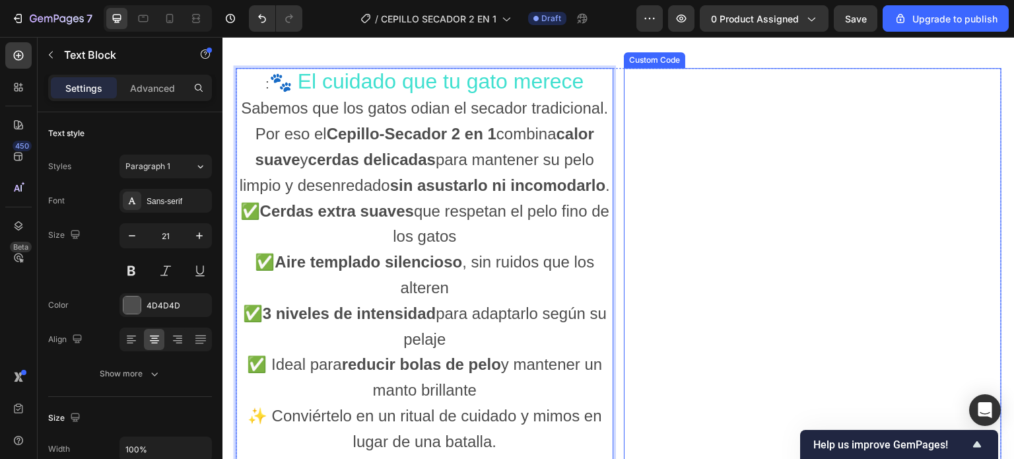
scroll to position [1706, 0]
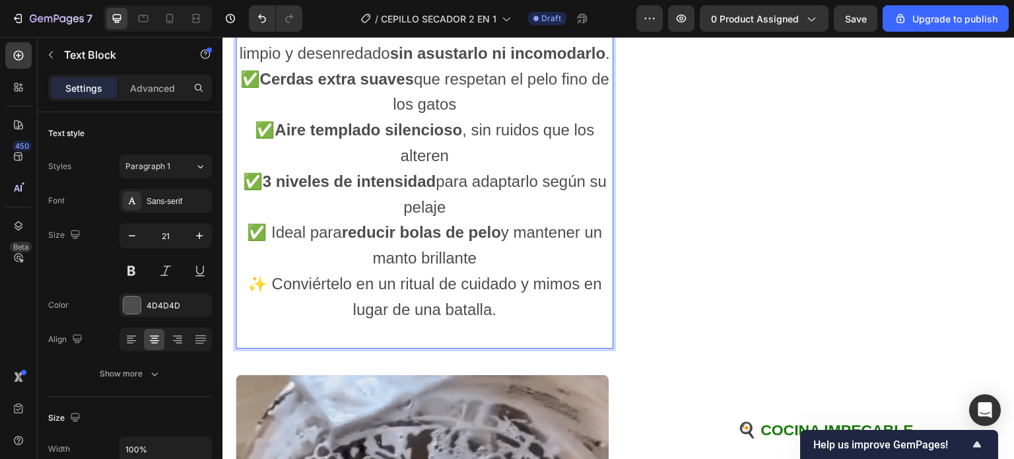
click at [501, 323] on p "✨ Conviértelo en un ritual de cuidado y mimos en lugar de una batalla." at bounding box center [424, 296] width 375 height 51
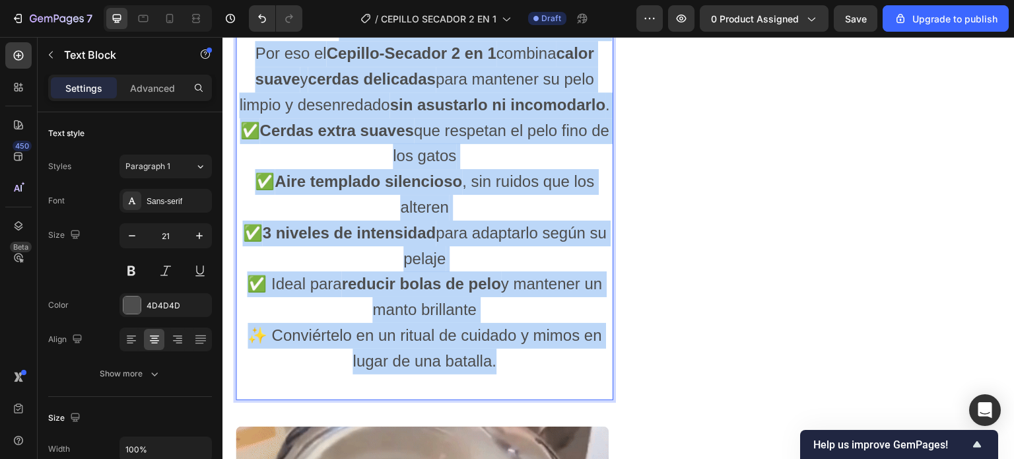
scroll to position [1623, 0]
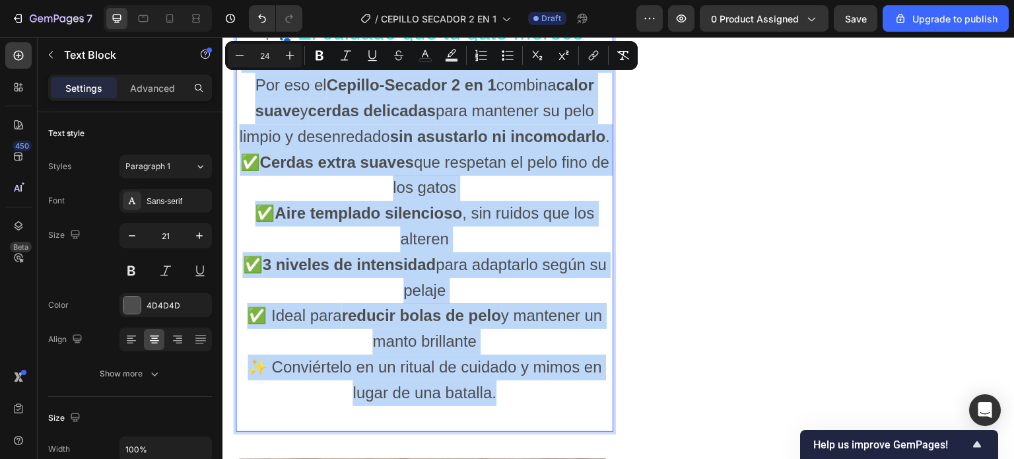
drag, startPoint x: 496, startPoint y: 370, endPoint x: 240, endPoint y: 80, distance: 387.3
click at [240, 80] on div ": 🐾 El cuidado que tu gato merece Sabemos que los gatos odian el secador tradic…" at bounding box center [425, 225] width 378 height 413
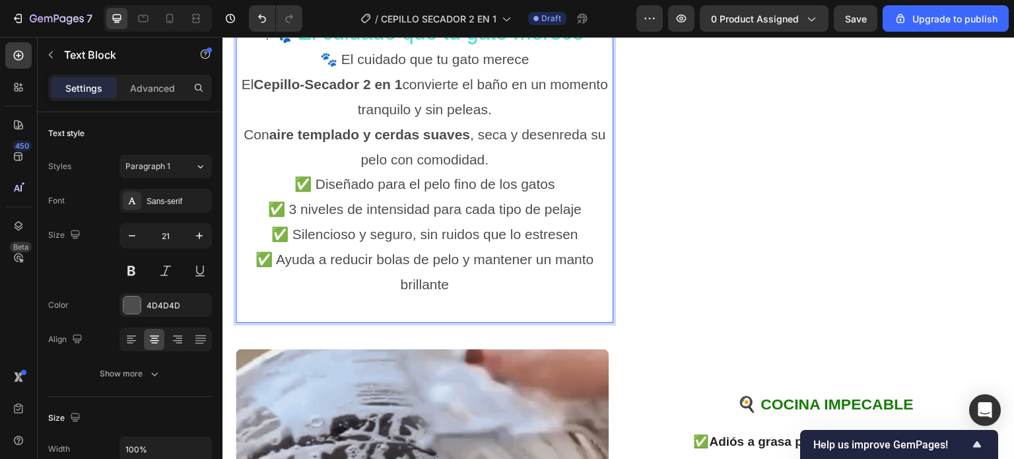
click at [531, 72] on p "🐾 El cuidado que tu gato merece" at bounding box center [424, 59] width 375 height 25
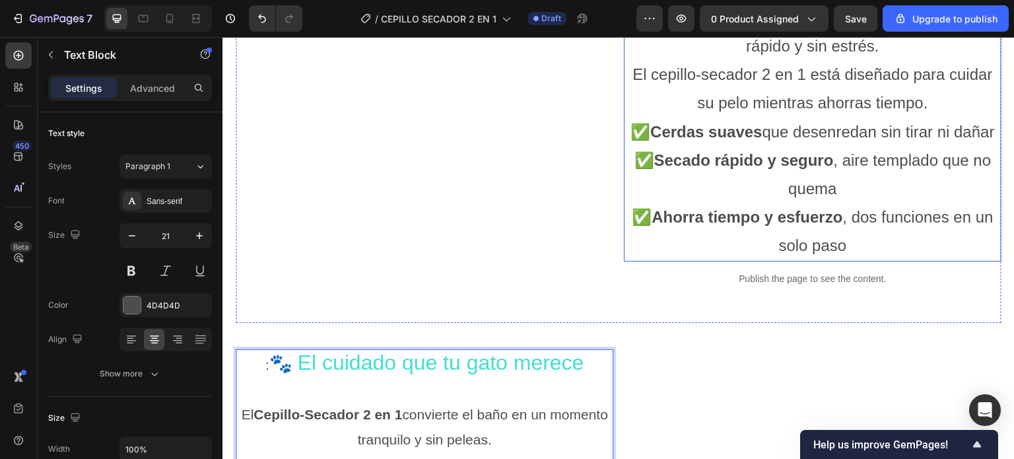
scroll to position [1161, 0]
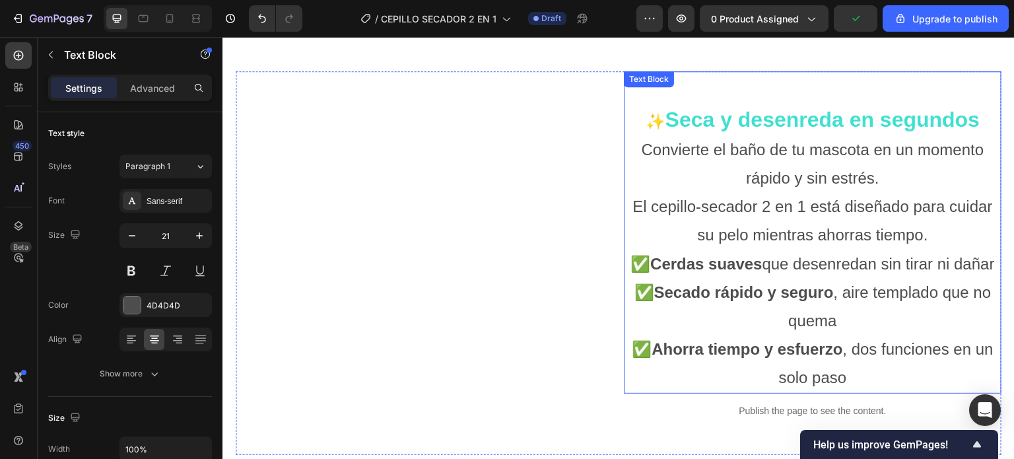
click at [801, 176] on span "Convierte el baño de tu mascota en un momento rápido y sin estrés." at bounding box center [813, 164] width 343 height 46
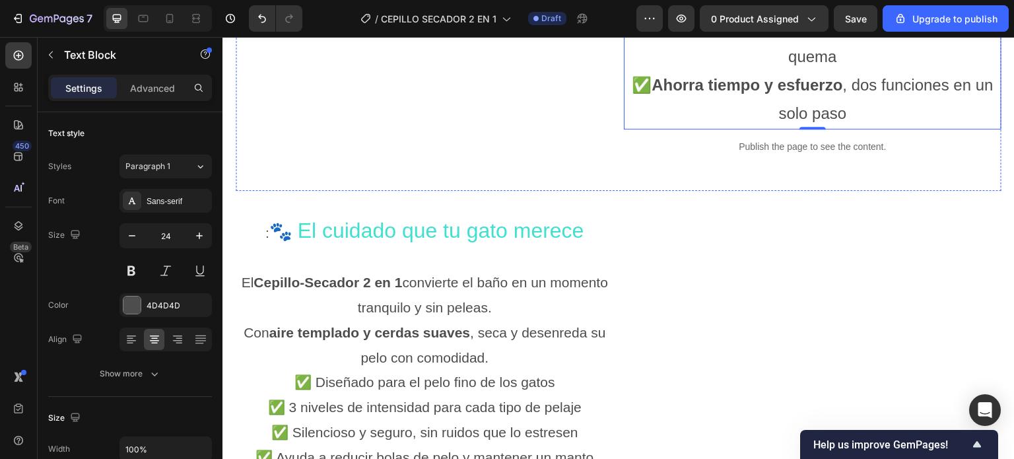
scroll to position [1557, 0]
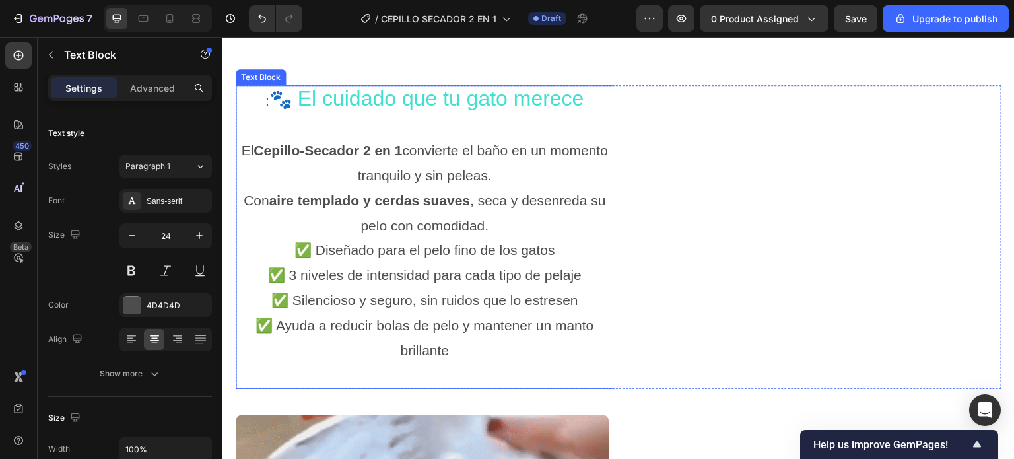
click at [255, 171] on p "El Cepillo-Secador 2 en 1 convierte el baño en un momento tranquilo y sin pelea…" at bounding box center [424, 188] width 375 height 100
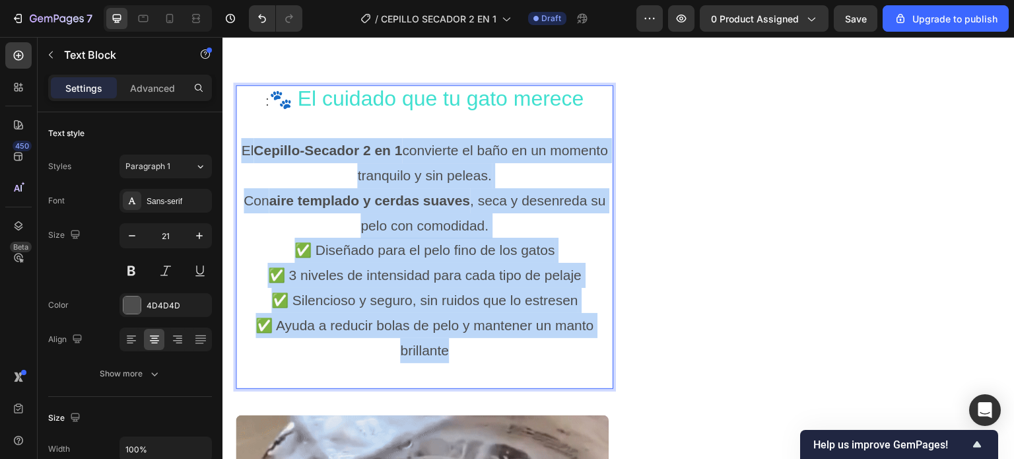
drag, startPoint x: 261, startPoint y: 174, endPoint x: 548, endPoint y: 378, distance: 351.7
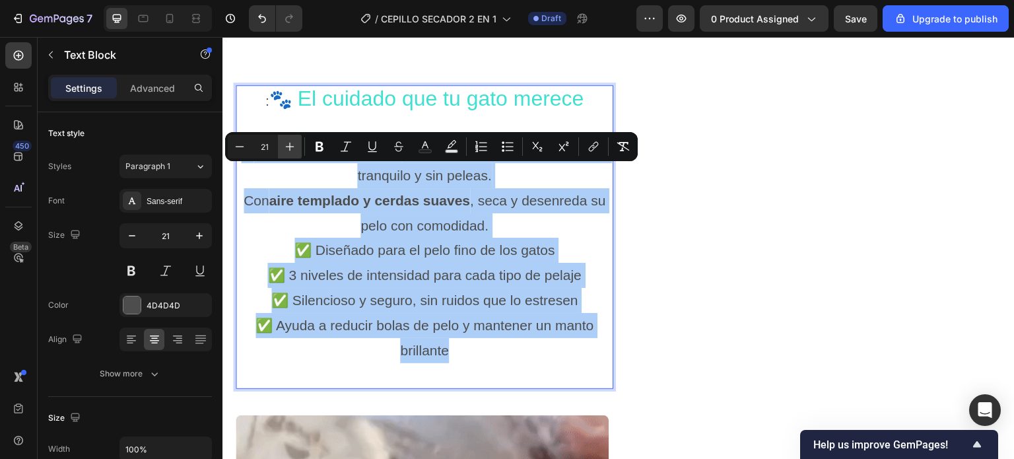
click at [291, 144] on icon "Editor contextual toolbar" at bounding box center [289, 146] width 13 height 13
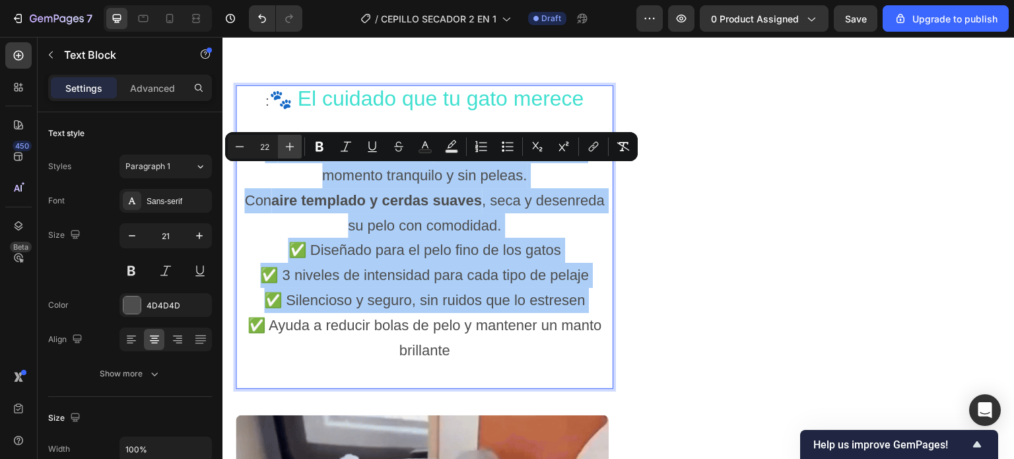
click at [291, 144] on icon "Editor contextual toolbar" at bounding box center [289, 146] width 13 height 13
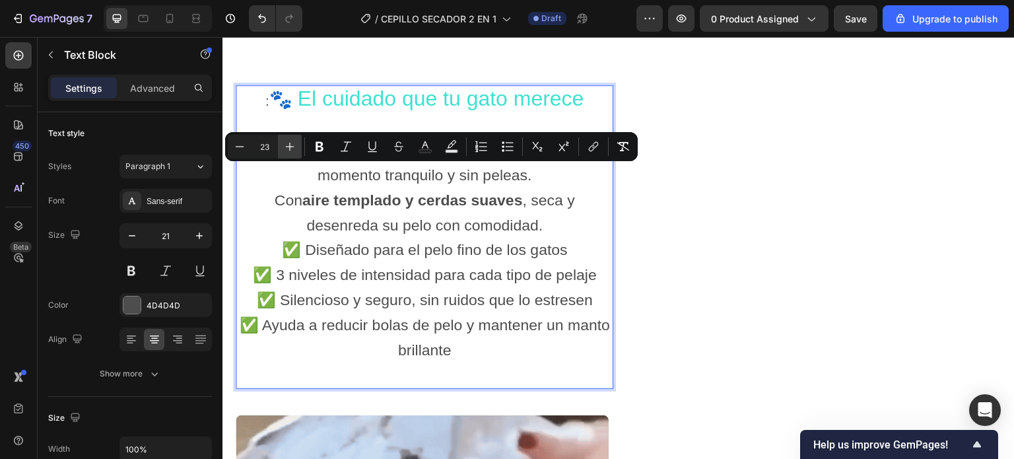
click at [291, 144] on icon "Editor contextual toolbar" at bounding box center [289, 146] width 13 height 13
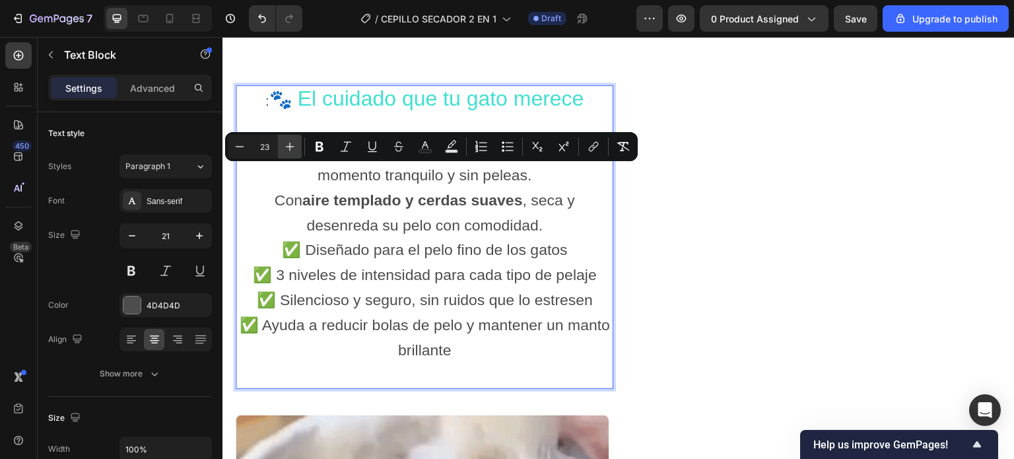
type input "24"
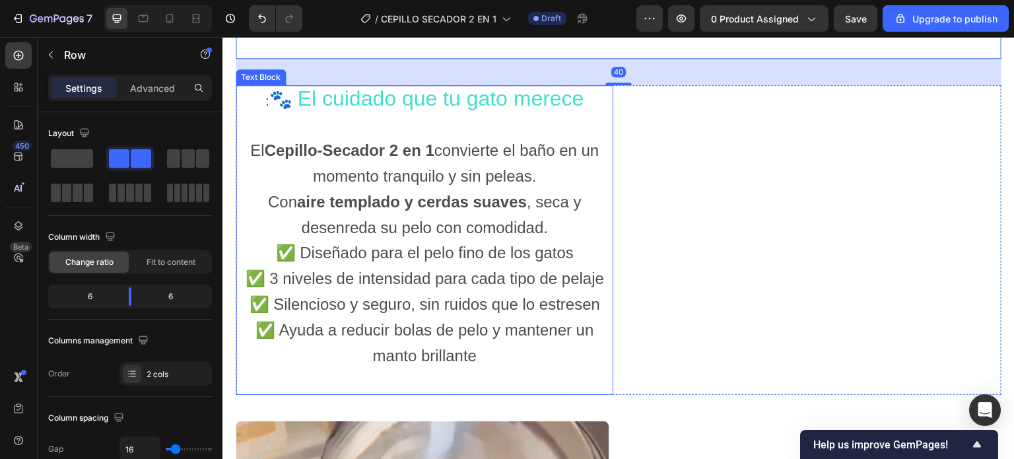
click at [539, 203] on p "El Cepillo-Secador 2 en 1 convierte el baño en un momento tranquilo y sin pelea…" at bounding box center [424, 189] width 375 height 102
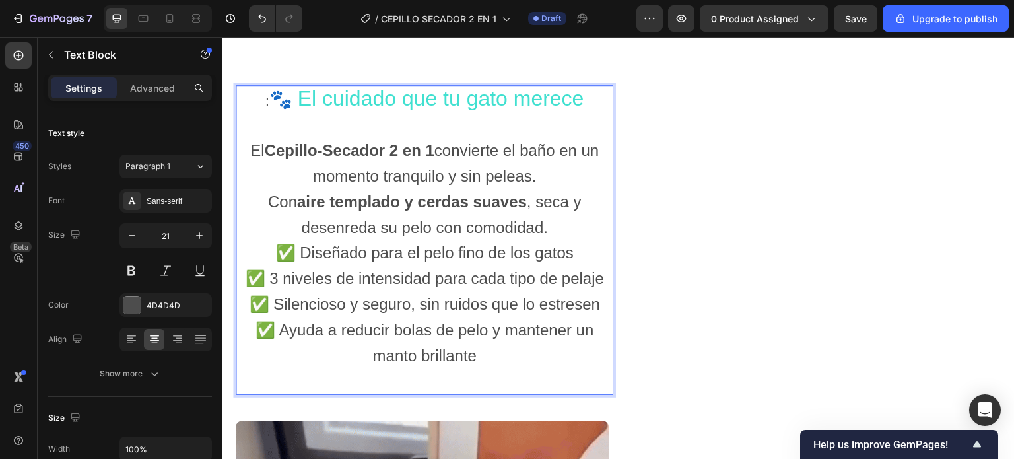
click at [540, 203] on p "El Cepillo-Secador 2 en 1 convierte el baño en un momento tranquilo y sin pelea…" at bounding box center [424, 189] width 375 height 102
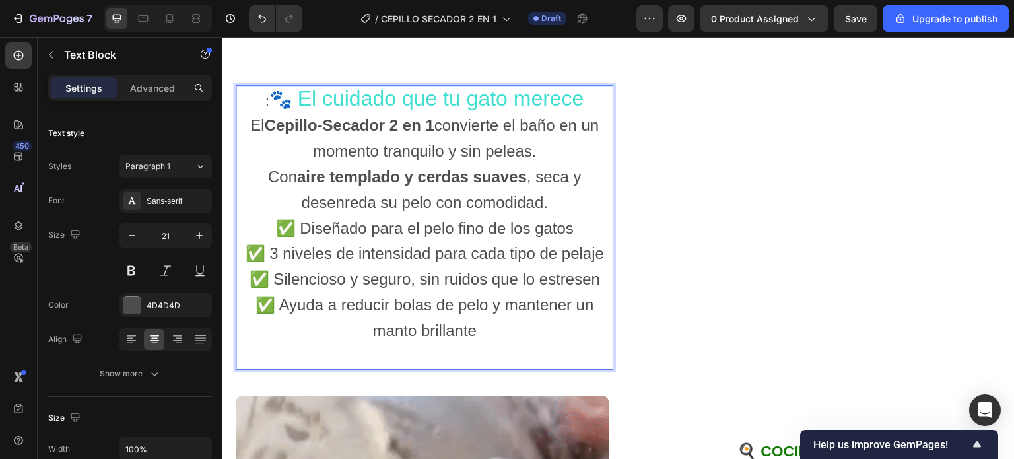
click at [543, 173] on p "El Cepillo-Secador 2 en 1 convierte el baño en un momento tranquilo y sin pelea…" at bounding box center [424, 164] width 375 height 102
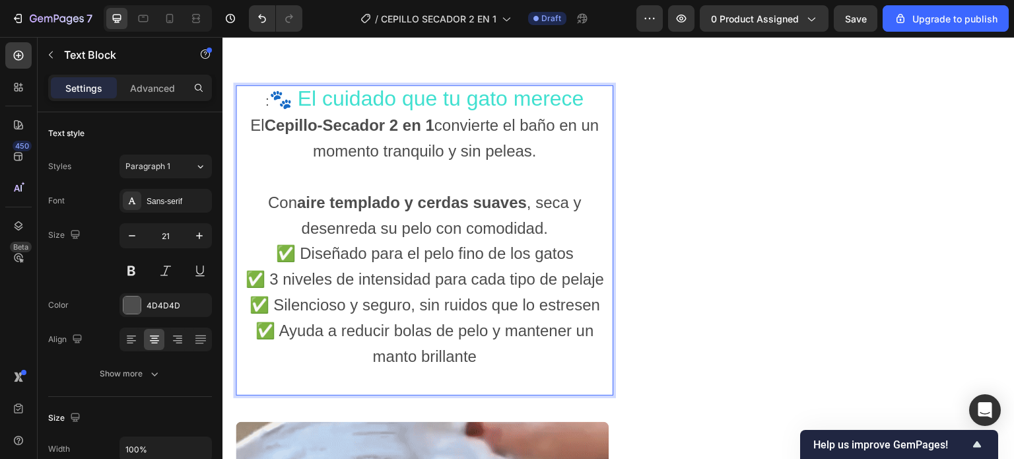
click at [561, 241] on p "⁠⁠⁠⁠⁠⁠⁠ Con aire templado y cerdas suaves , seca y desenreda su pelo con comodi…" at bounding box center [424, 202] width 375 height 77
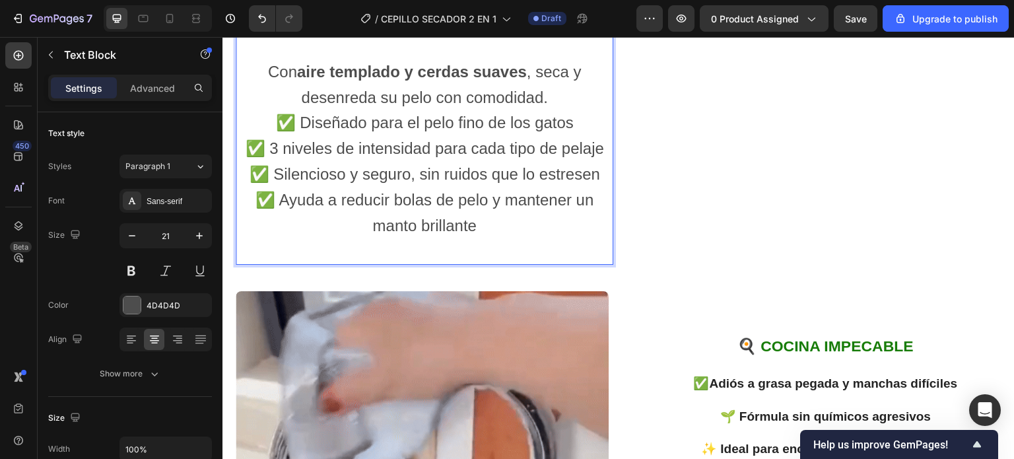
scroll to position [1689, 0]
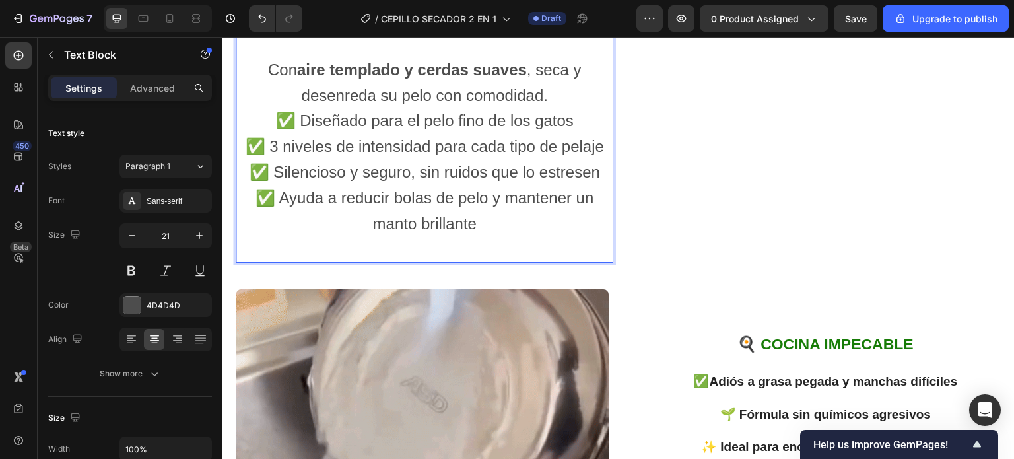
click at [487, 236] on p "✅ Diseñado para el pelo fino de los gatos ✅ 3 niveles de intensidad para cada t…" at bounding box center [424, 172] width 375 height 128
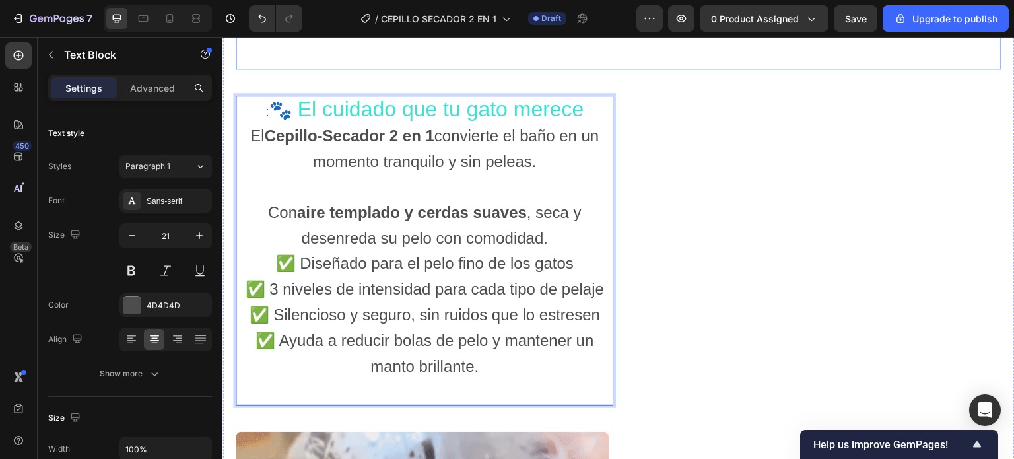
scroll to position [1557, 0]
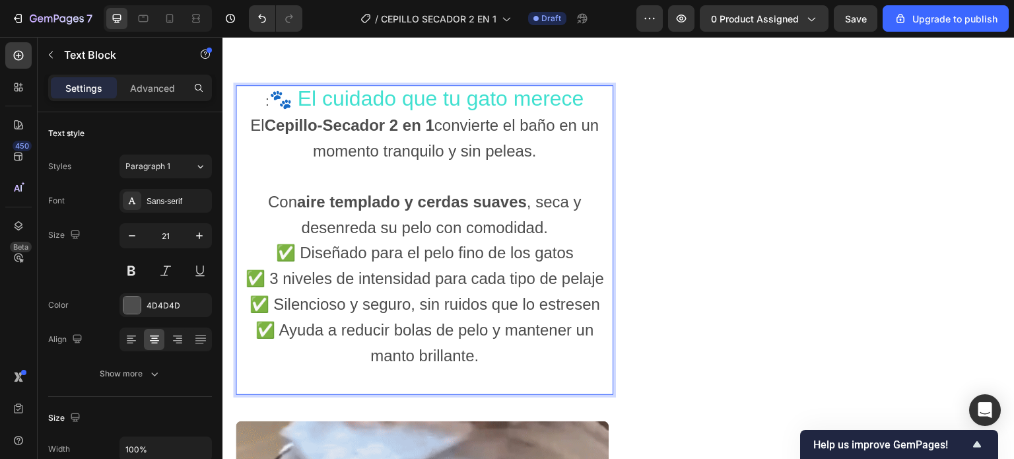
click at [302, 164] on p "El Cepillo-Secador 2 en 1 convierte el baño en un momento tranquilo y sin pelea…" at bounding box center [424, 138] width 375 height 51
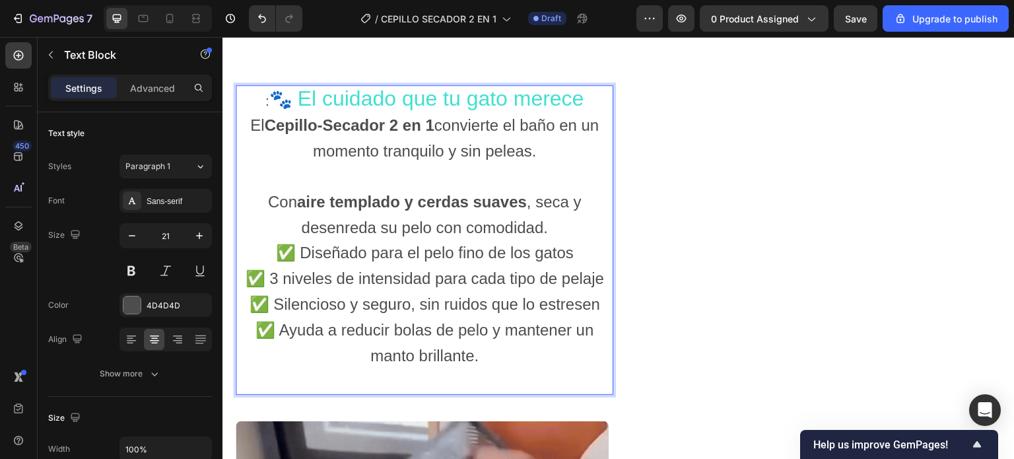
click at [259, 226] on p "Con aire templado y cerdas suaves , seca y desenreda su pelo con comodidad." at bounding box center [424, 202] width 375 height 76
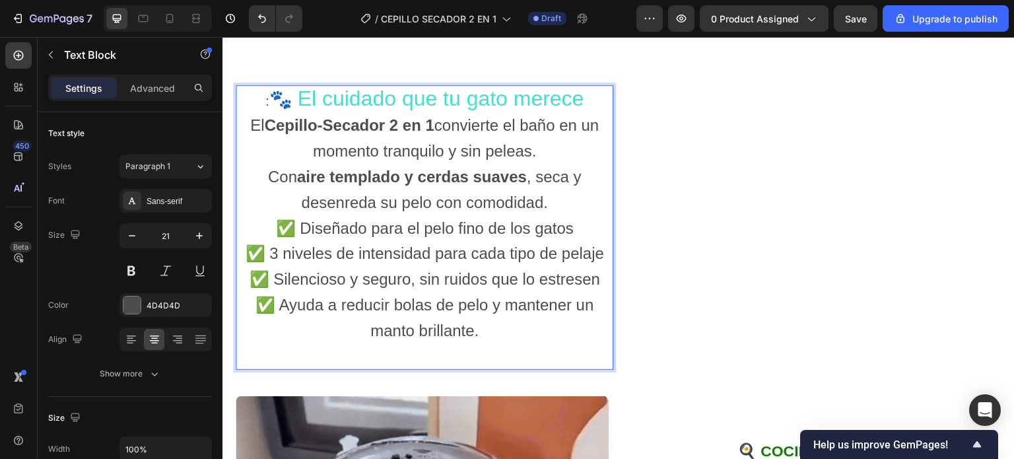
click at [552, 216] on p "Con aire templado y cerdas suaves , seca y desenreda su pelo con comodidad." at bounding box center [424, 189] width 375 height 51
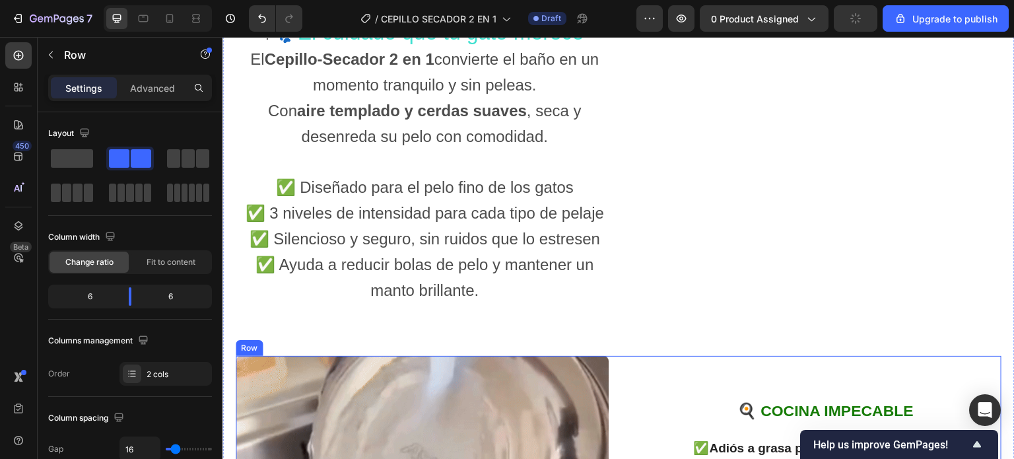
scroll to position [1491, 0]
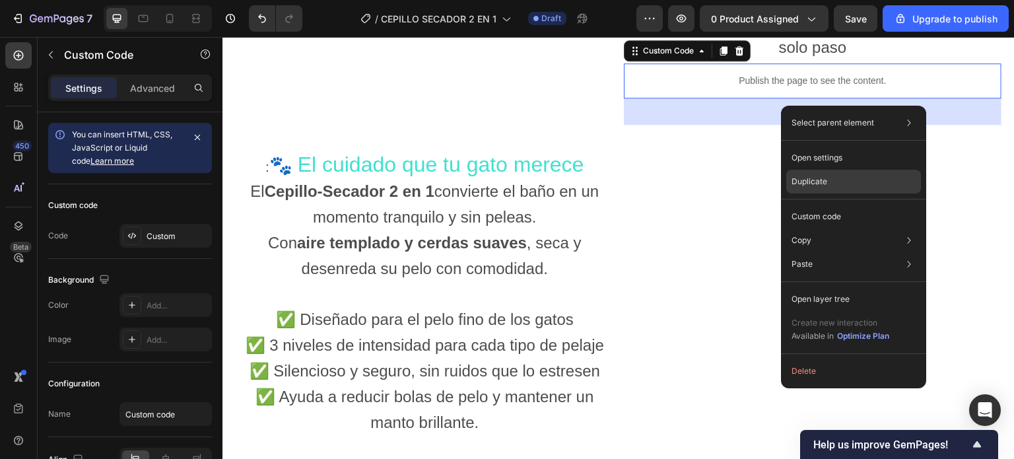
drag, startPoint x: 819, startPoint y: 182, endPoint x: 567, endPoint y: 36, distance: 290.4
click at [819, 182] on p "Duplicate" at bounding box center [809, 182] width 36 height 12
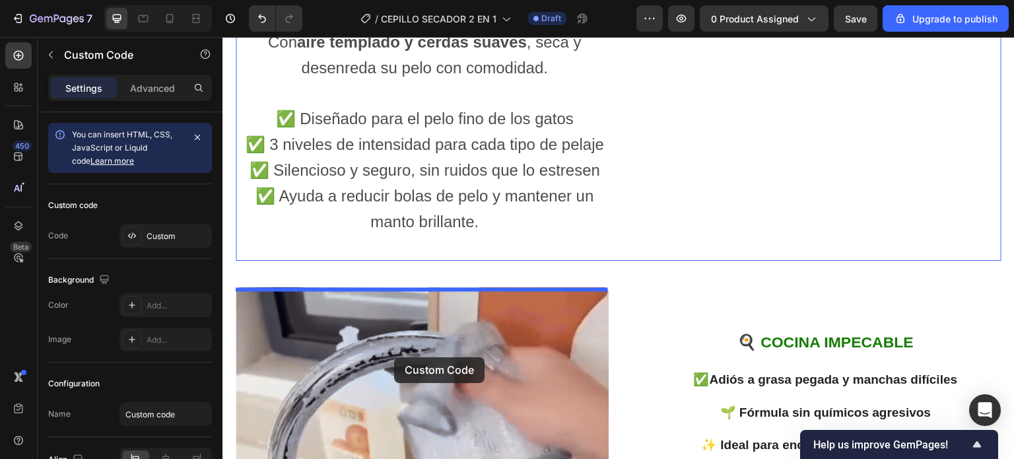
scroll to position [1804, 0]
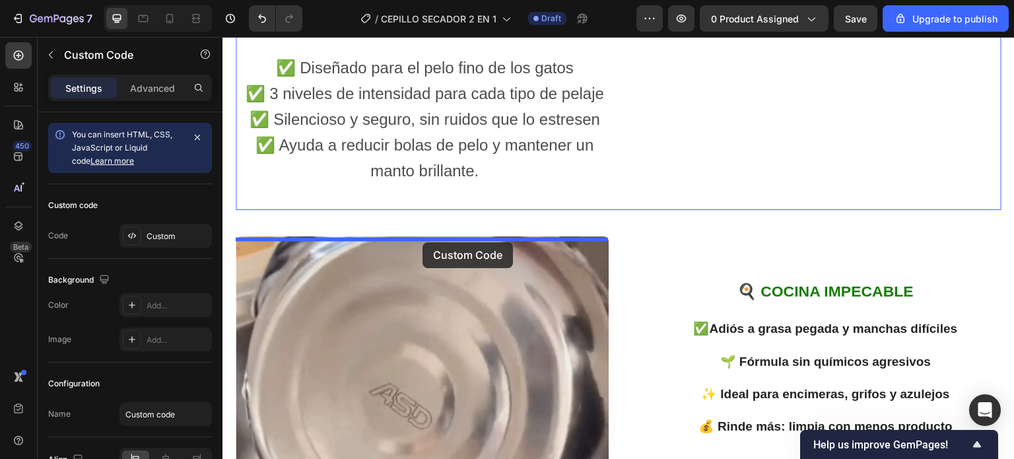
drag, startPoint x: 791, startPoint y: 163, endPoint x: 422, endPoint y: 242, distance: 377.4
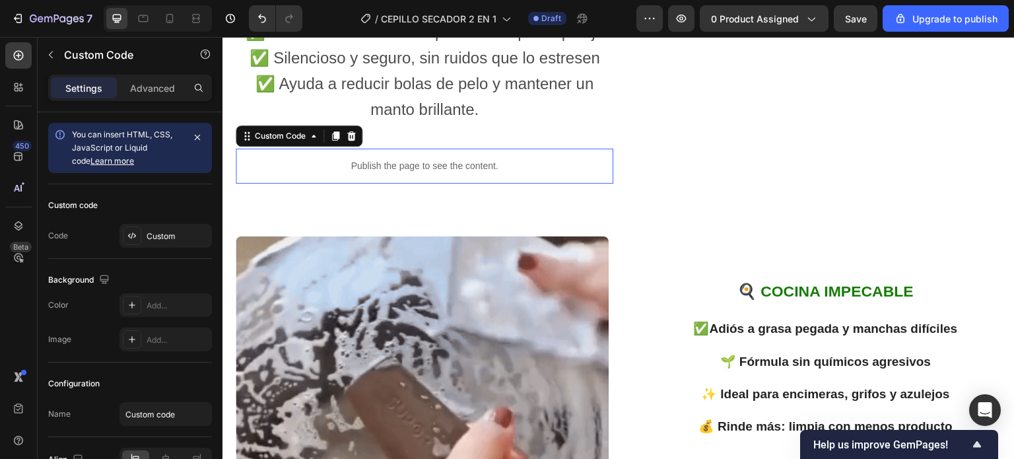
scroll to position [1743, 0]
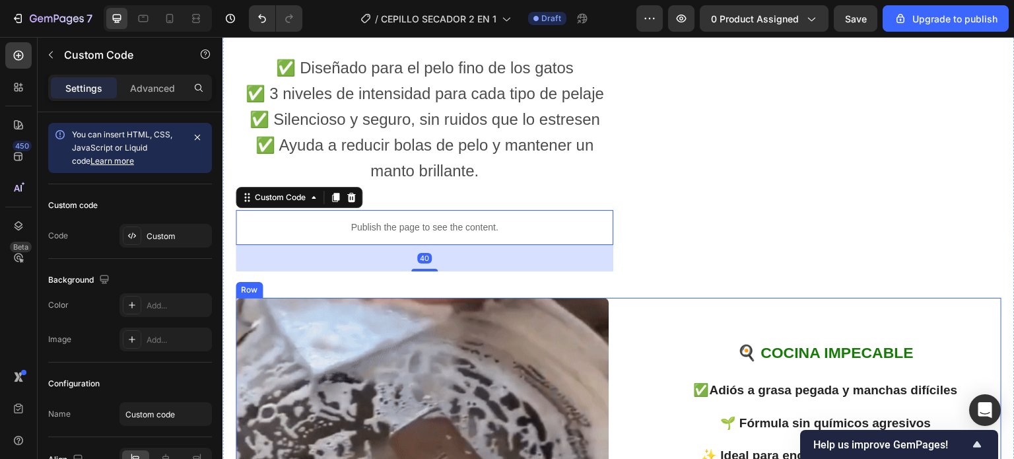
click at [688, 336] on div "🍳 COCINA IMPECABLE Heading ✅ Adiós a grasa pegada y manchas difíciles 🌱 Fórmula…" at bounding box center [814, 454] width 373 height 313
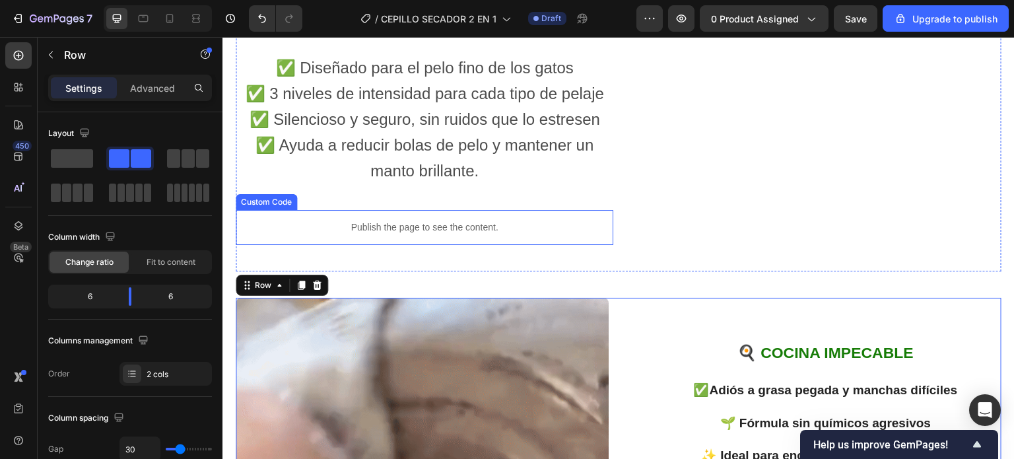
click at [429, 245] on div "Publish the page to see the content." at bounding box center [425, 227] width 378 height 35
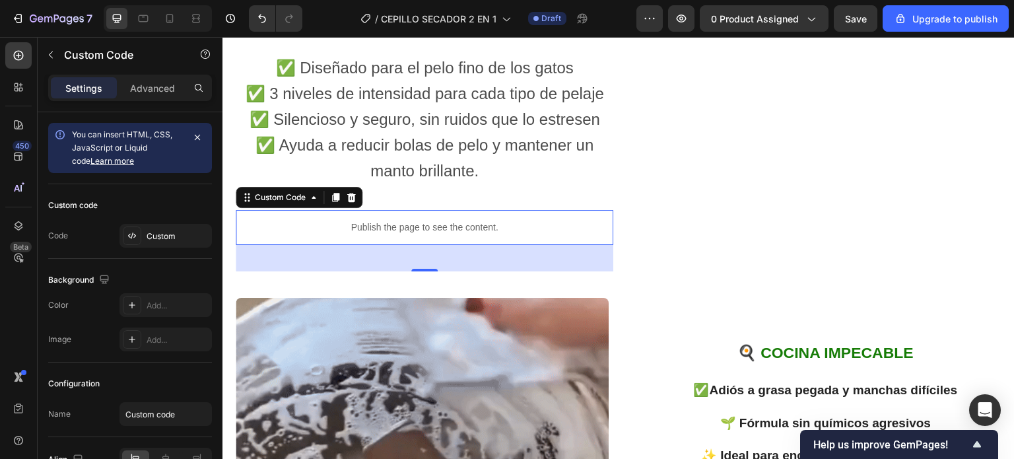
click at [422, 271] on div "40" at bounding box center [425, 258] width 378 height 26
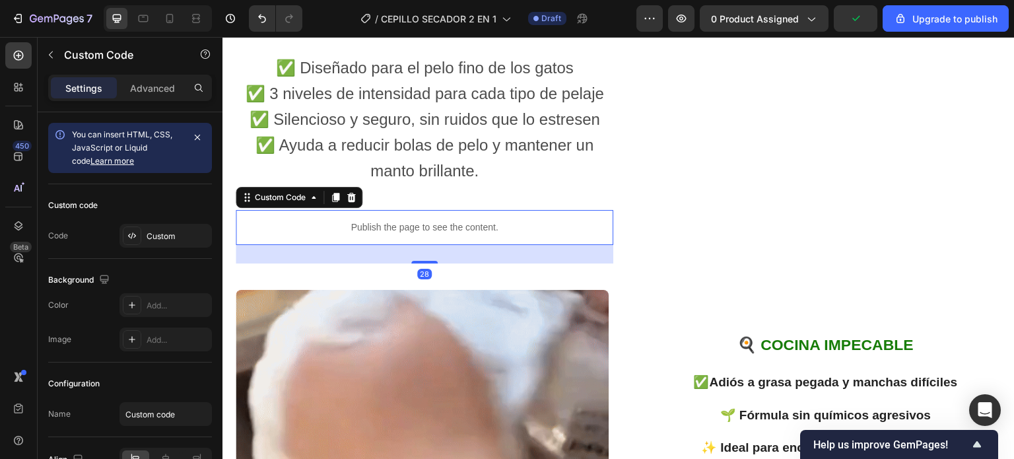
drag, startPoint x: 424, startPoint y: 298, endPoint x: 432, endPoint y: 290, distance: 11.7
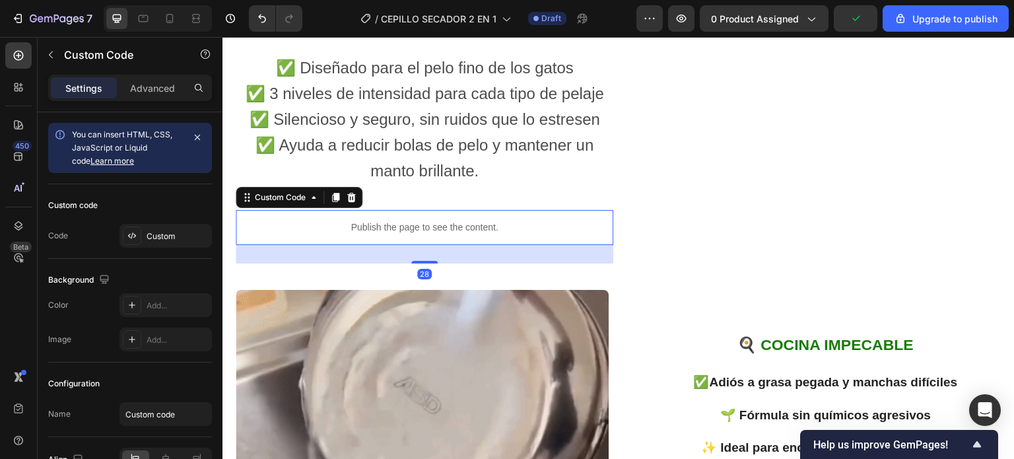
click at [432, 263] on div at bounding box center [424, 262] width 26 height 3
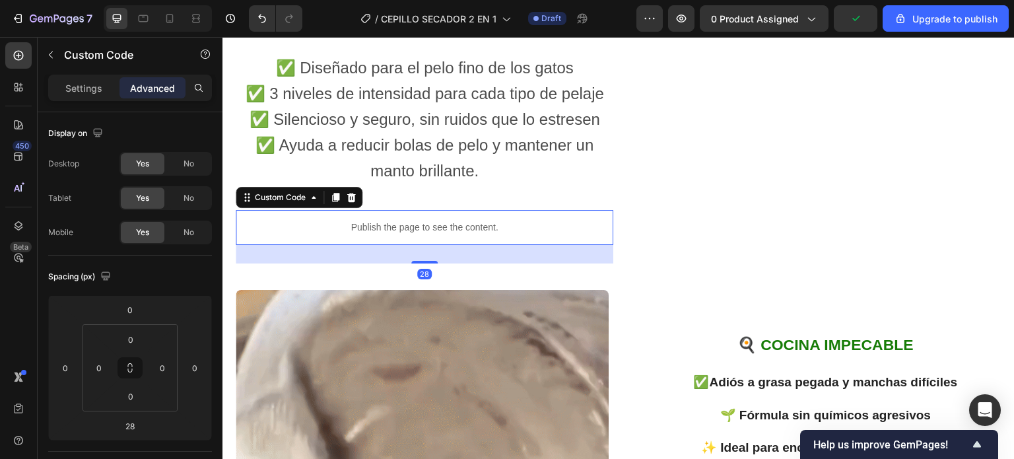
click at [428, 242] on div "Publish the page to see the content." at bounding box center [425, 227] width 378 height 35
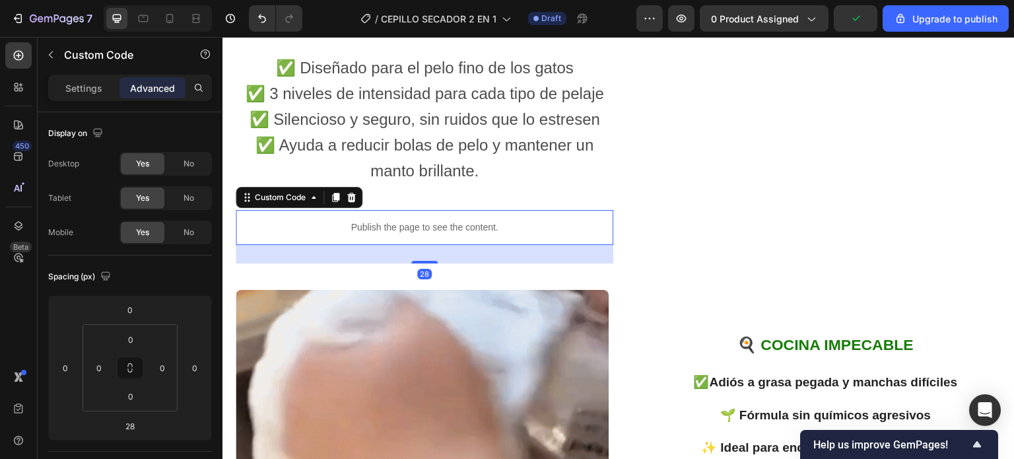
click at [428, 209] on p "Rich Text Editor. Editing area: main" at bounding box center [424, 196] width 375 height 25
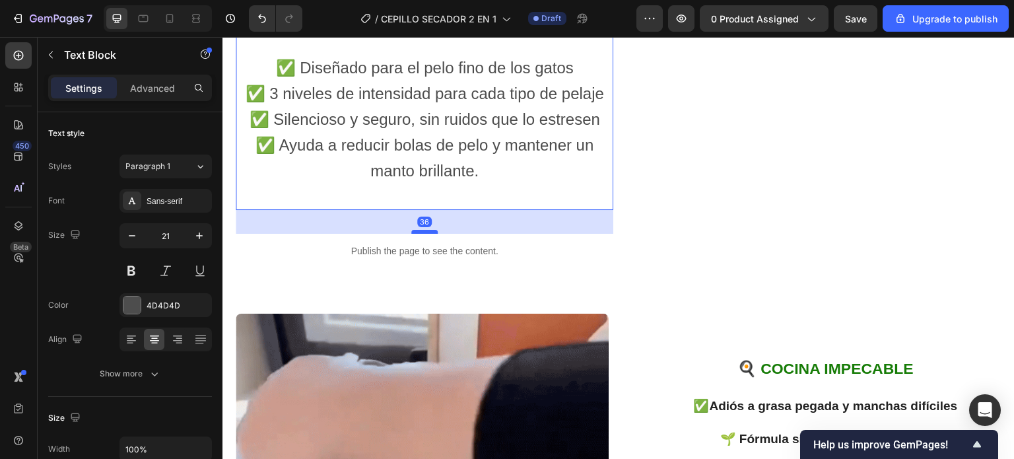
drag, startPoint x: 422, startPoint y: 235, endPoint x: 427, endPoint y: 259, distance: 24.3
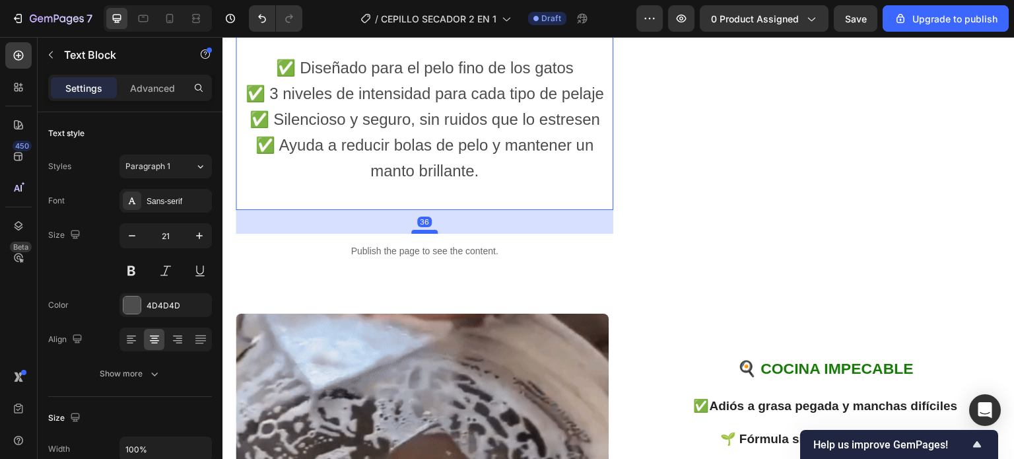
click at [427, 234] on div at bounding box center [424, 232] width 26 height 4
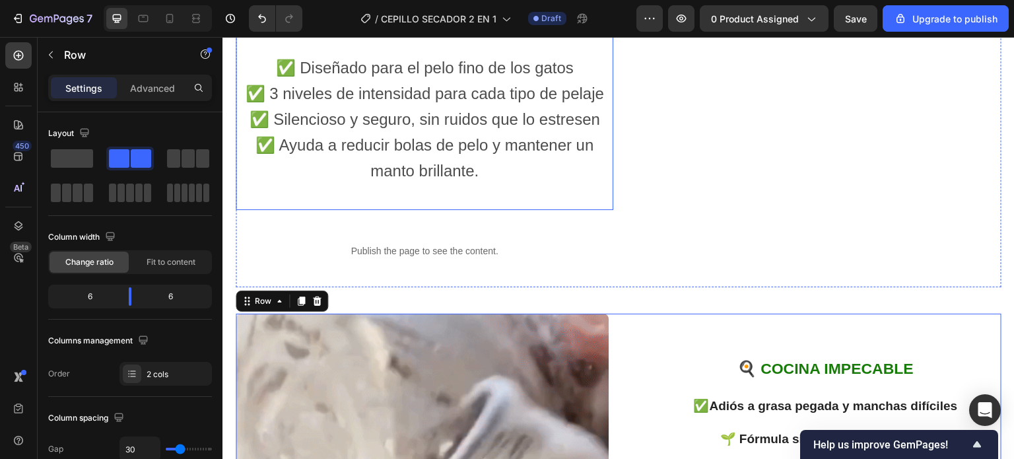
scroll to position [1479, 0]
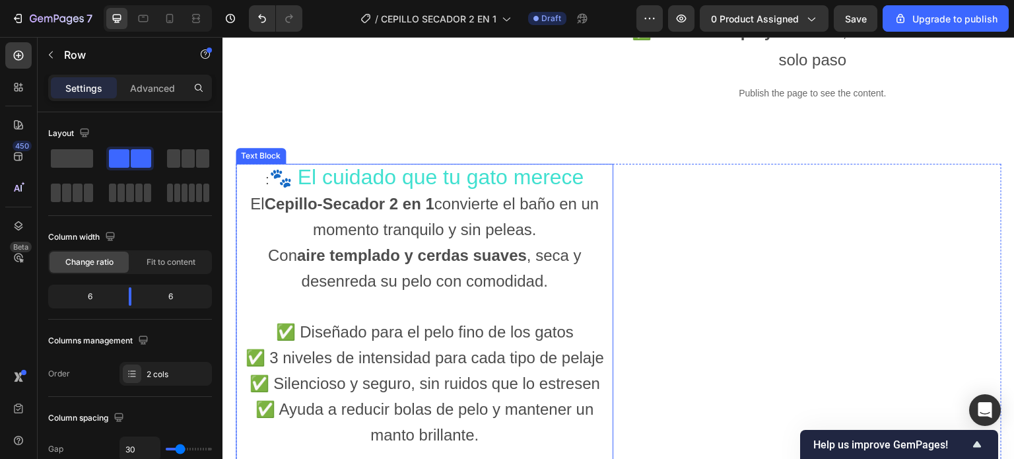
click at [269, 188] on span "🐾" at bounding box center [280, 178] width 23 height 20
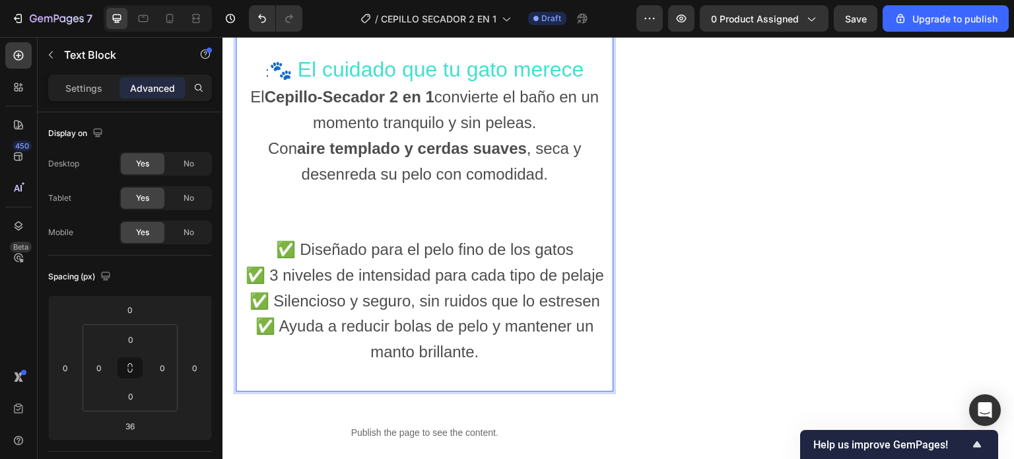
scroll to position [1743, 0]
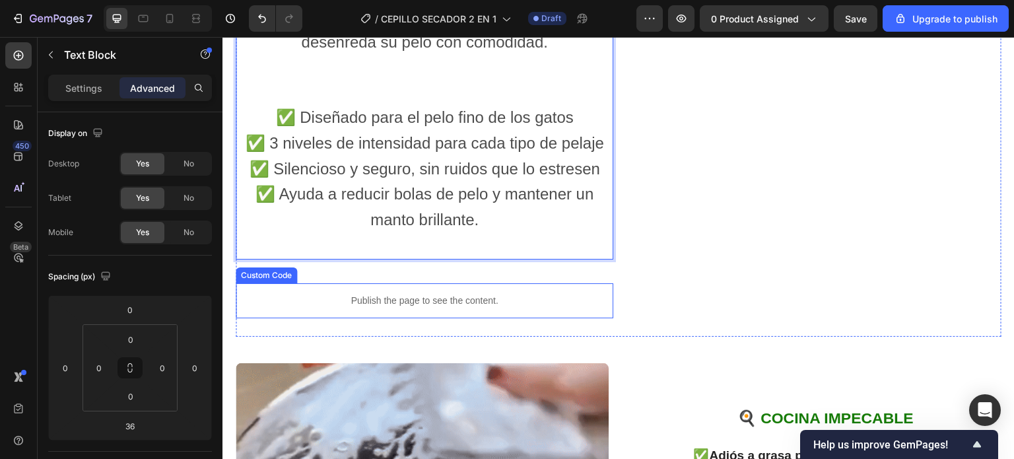
click at [495, 308] on p "Publish the page to see the content." at bounding box center [425, 301] width 378 height 14
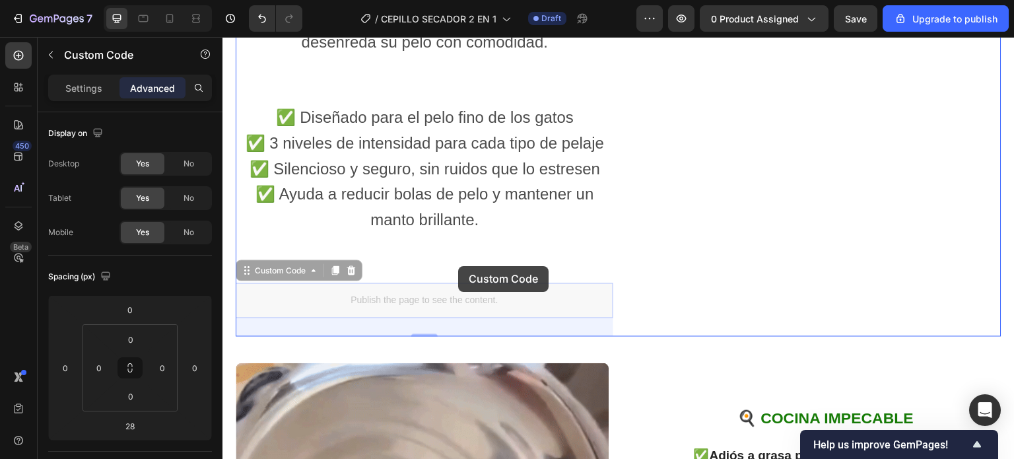
drag, startPoint x: 463, startPoint y: 329, endPoint x: 456, endPoint y: 267, distance: 62.4
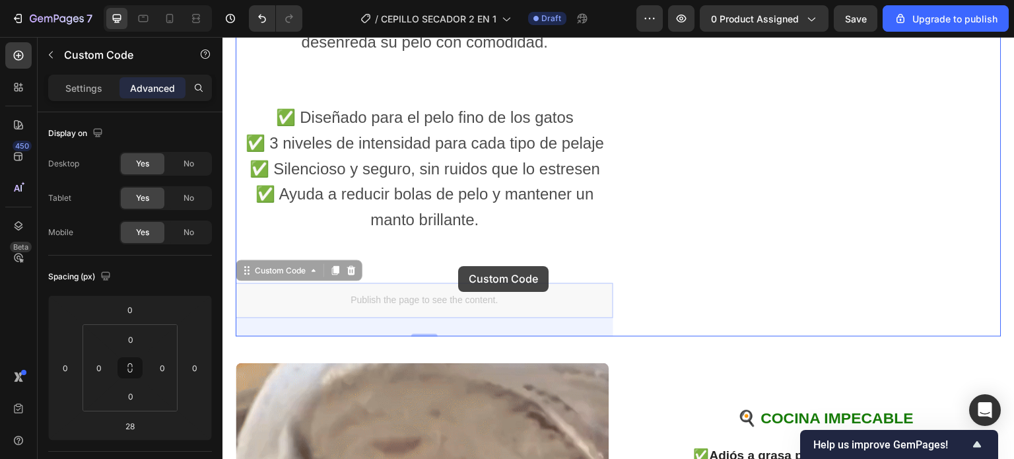
click at [456, 267] on div "Header ✨ De pelo enredado a brillo espectacular en minutos Heading 🟥 ANTES Head…" at bounding box center [618, 288] width 792 height 3989
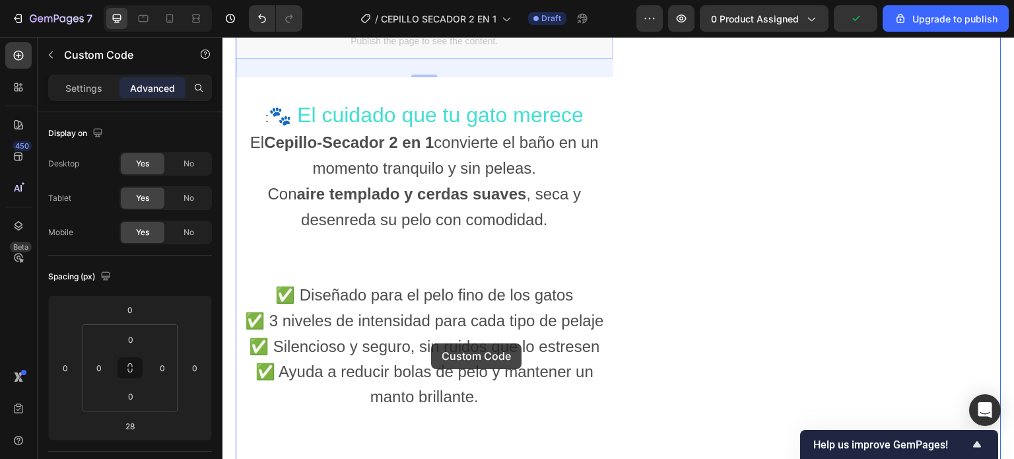
scroll to position [1660, 0]
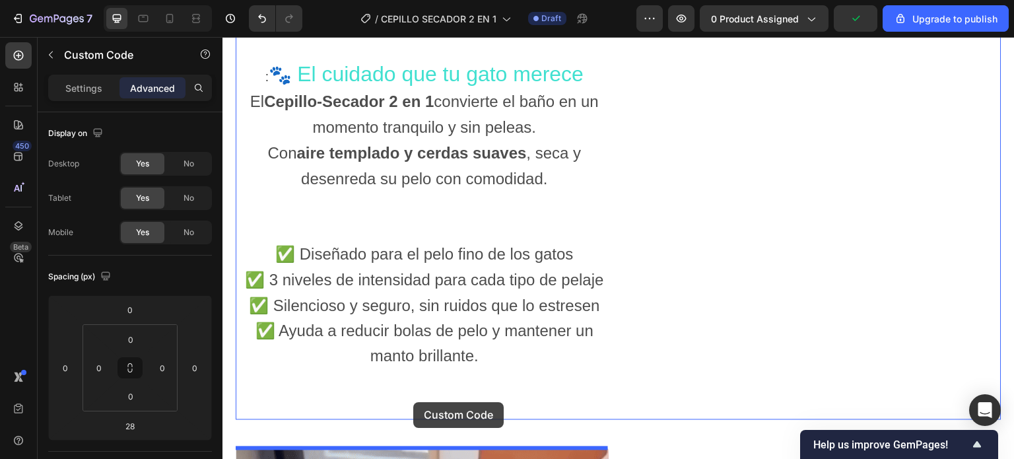
drag, startPoint x: 431, startPoint y: 327, endPoint x: 413, endPoint y: 402, distance: 76.7
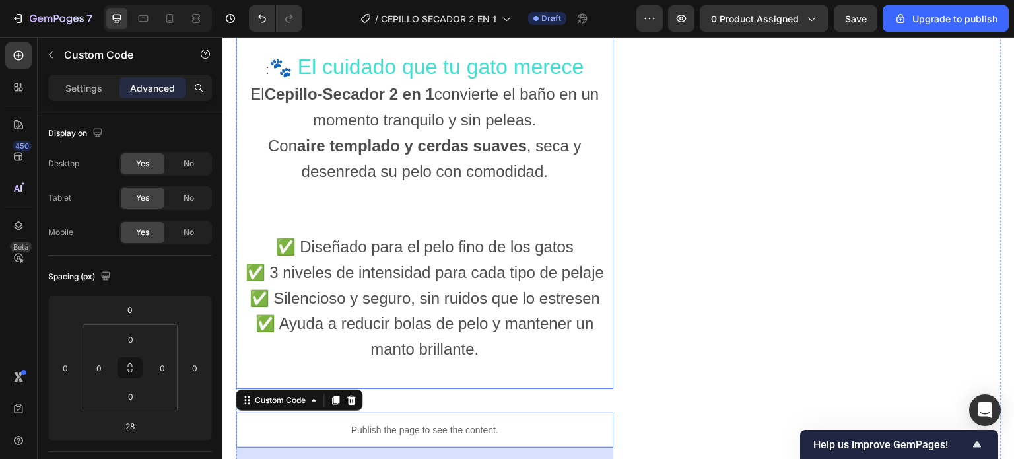
scroll to position [1671, 0]
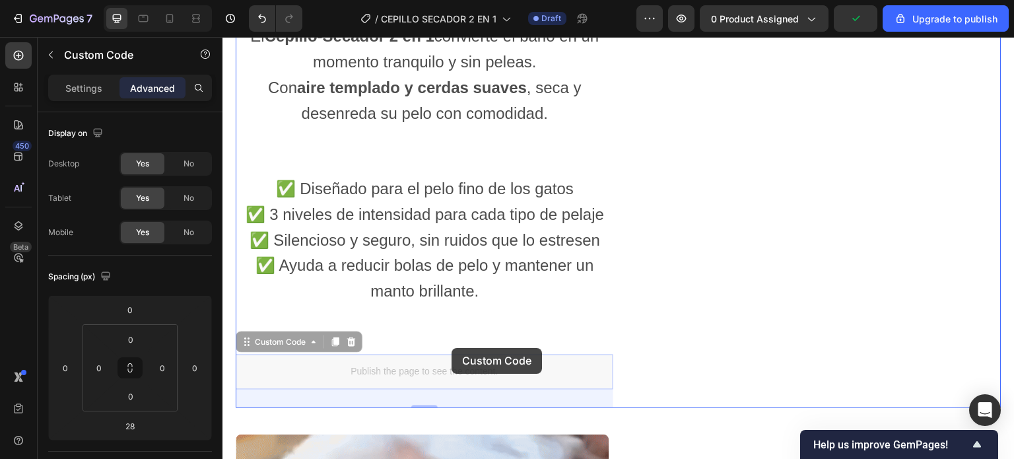
drag, startPoint x: 438, startPoint y: 401, endPoint x: 452, endPoint y: 348, distance: 55.4
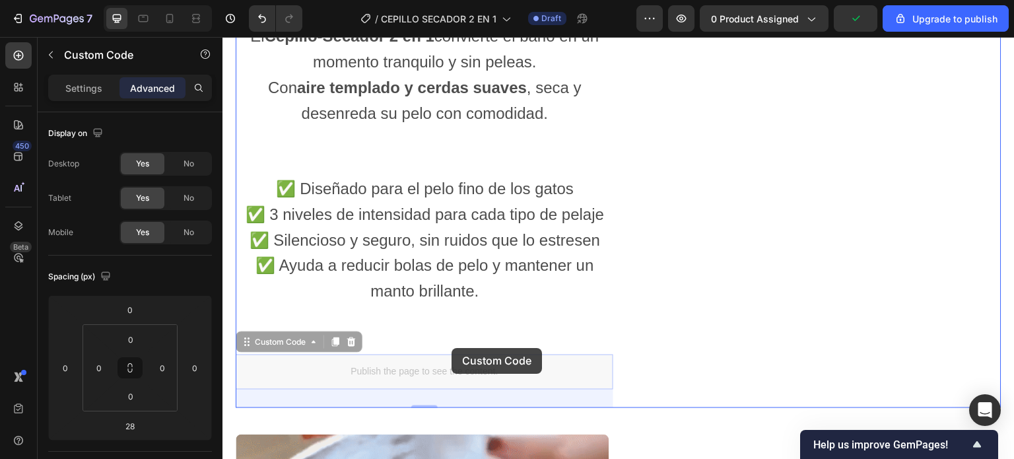
click at [452, 348] on div "Header ✨ De pelo enredado a brillo espectacular en minutos Heading 🟥 ANTES Head…" at bounding box center [618, 360] width 792 height 3989
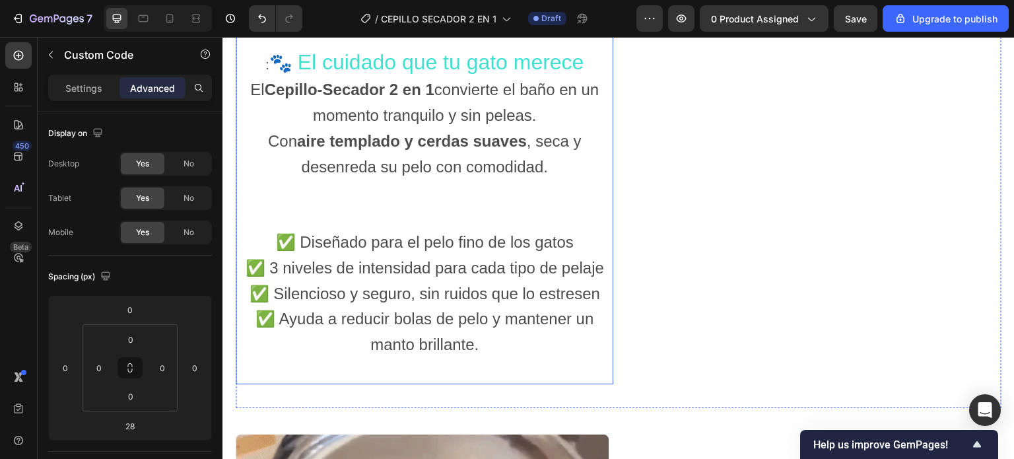
click at [265, 264] on p "✅ Diseñado para el pelo fino de los gatos ✅ 3 niveles de intensidad para cada t…" at bounding box center [424, 294] width 375 height 128
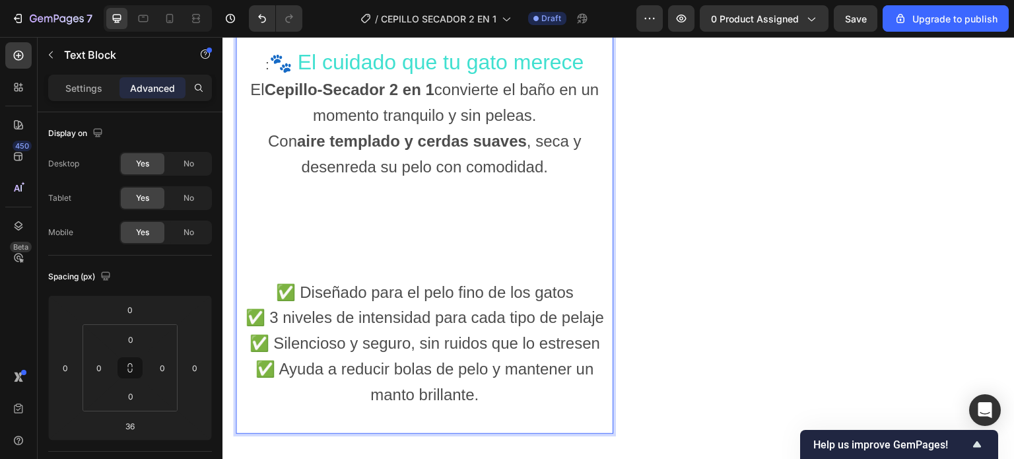
scroll to position [1671, 0]
click at [271, 316] on p "✅ Diseñado para el pelo fino de los gatos ✅ 3 niveles de intensidad para cada t…" at bounding box center [424, 345] width 375 height 128
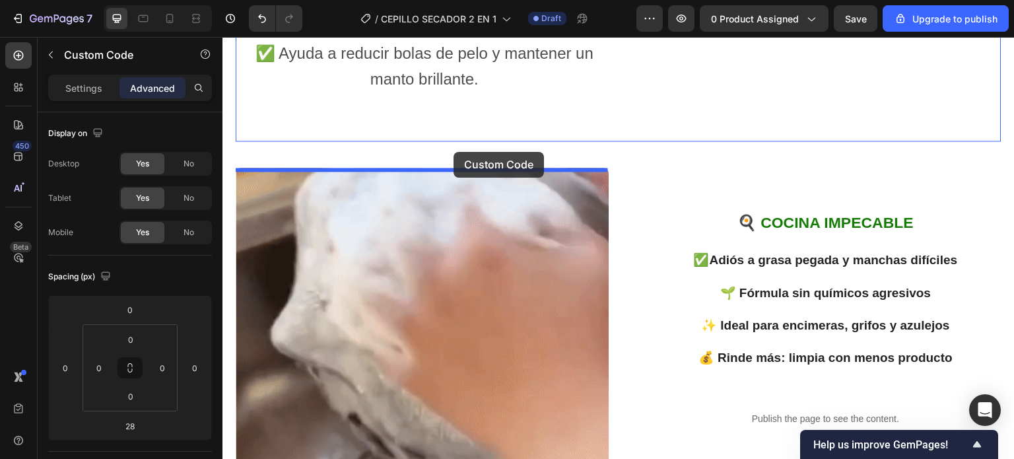
scroll to position [1821, 0]
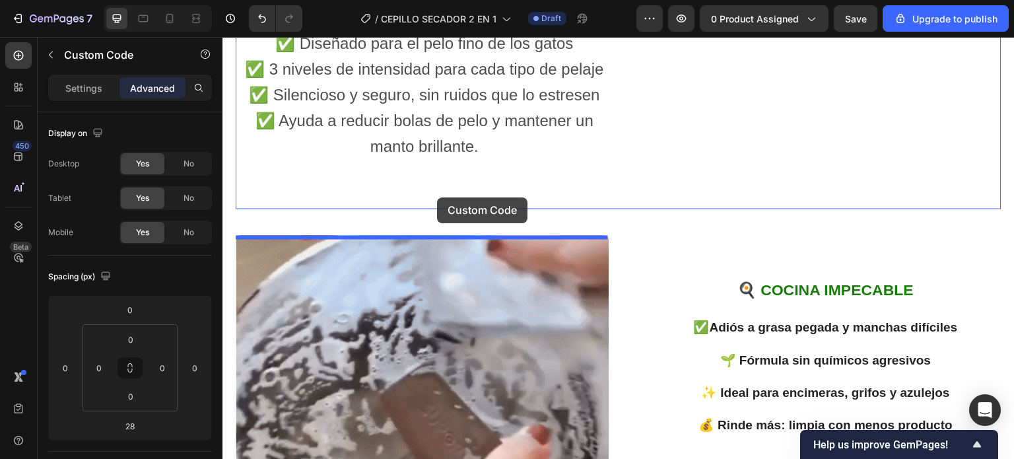
drag, startPoint x: 424, startPoint y: 149, endPoint x: 437, endPoint y: 197, distance: 50.0
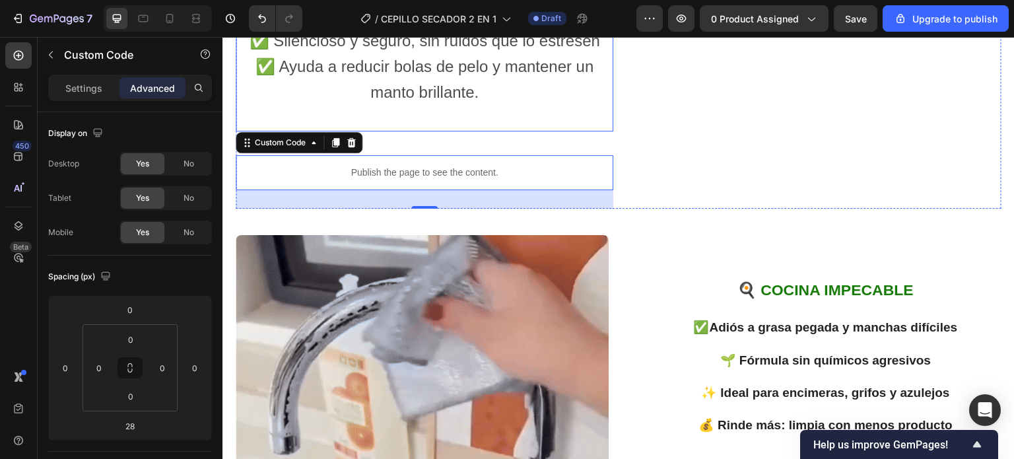
scroll to position [1767, 0]
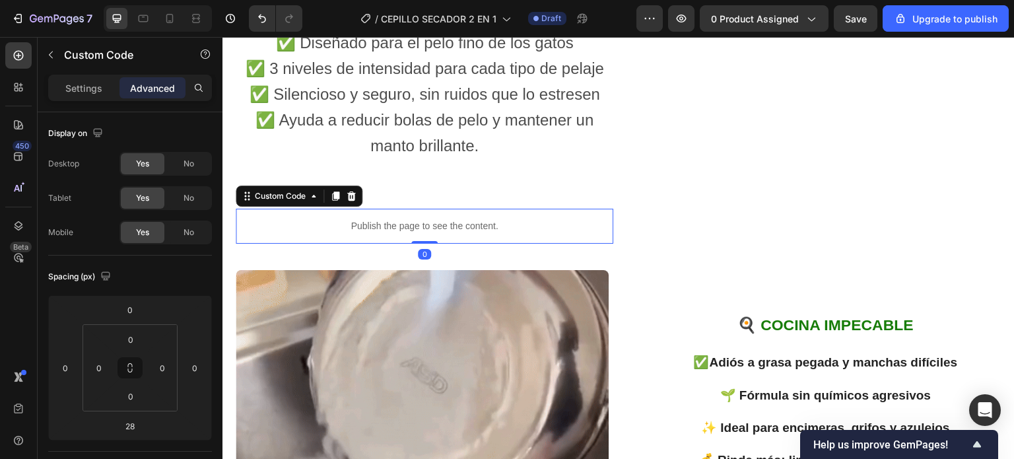
drag, startPoint x: 419, startPoint y: 288, endPoint x: 422, endPoint y: 259, distance: 29.3
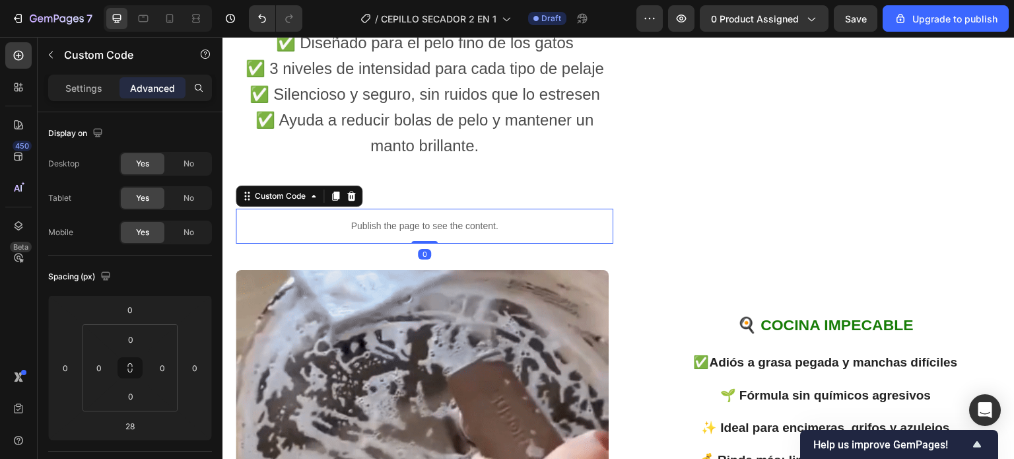
click at [422, 244] on div "Publish the page to see the content. Custom Code 0" at bounding box center [425, 226] width 378 height 35
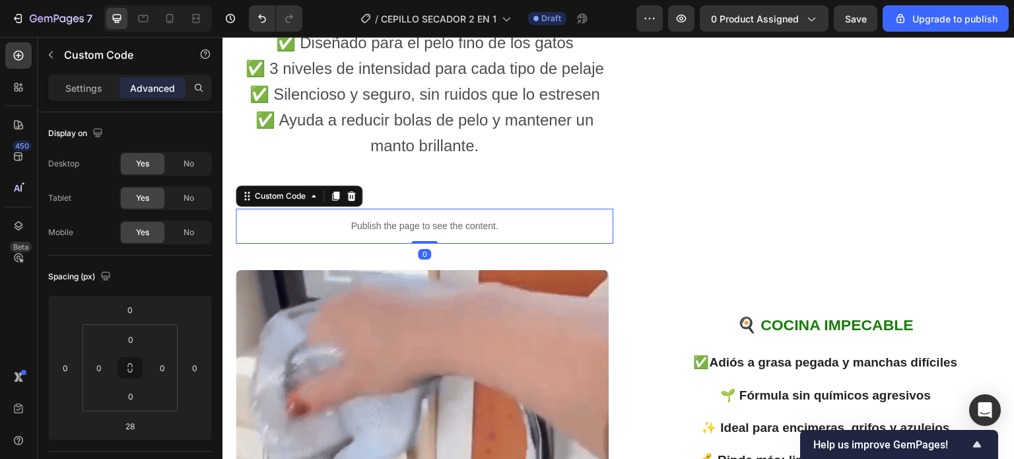
type input "0"
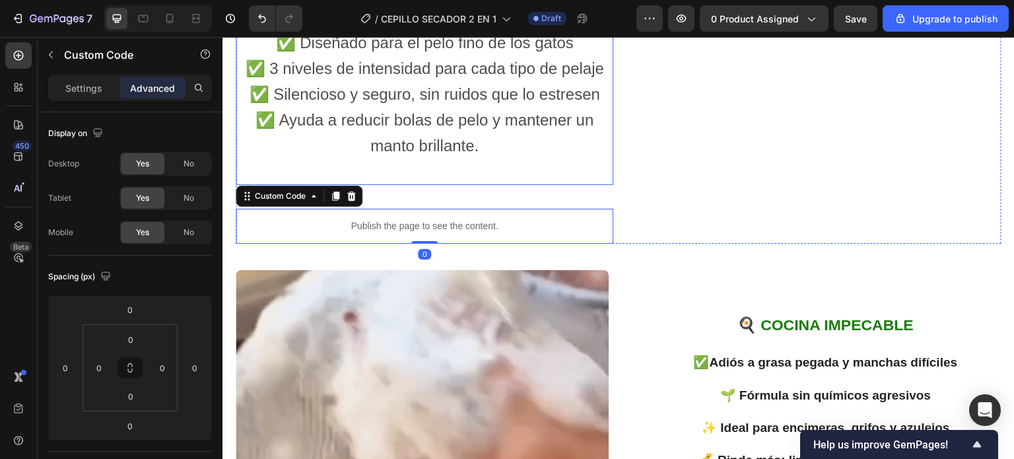
click at [419, 184] on p "Rich Text Editor. Editing area: main" at bounding box center [424, 170] width 375 height 25
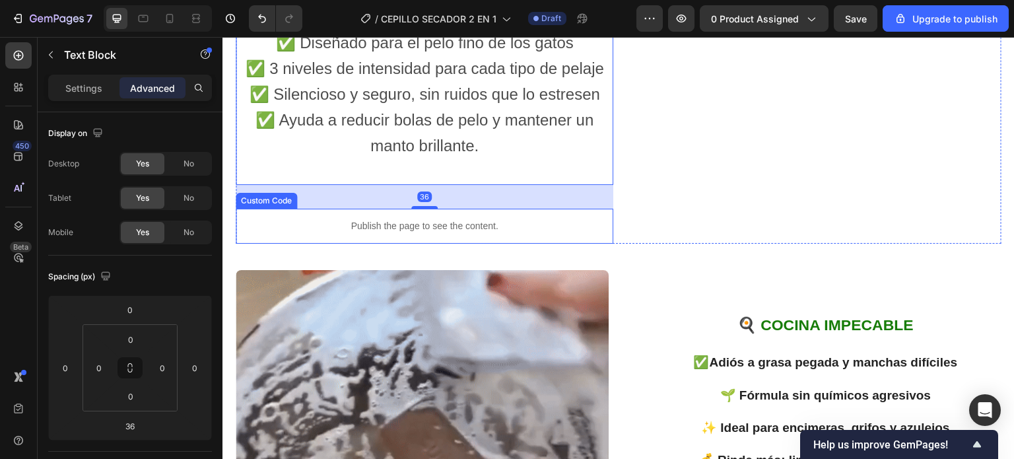
click at [426, 233] on div ": 🐾 El cuidado que tu gato merece El Cepillo-Secador 2 en 1 convierte el baño e…" at bounding box center [425, 59] width 378 height 369
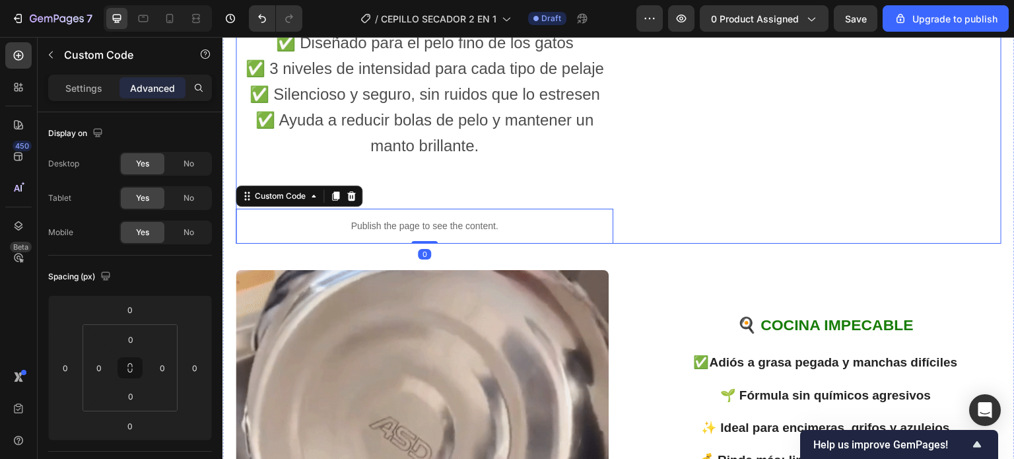
click at [420, 232] on div ": 🐾 El cuidado que tu gato merece El Cepillo-Secador 2 en 1 convierte el baño e…" at bounding box center [425, 59] width 378 height 369
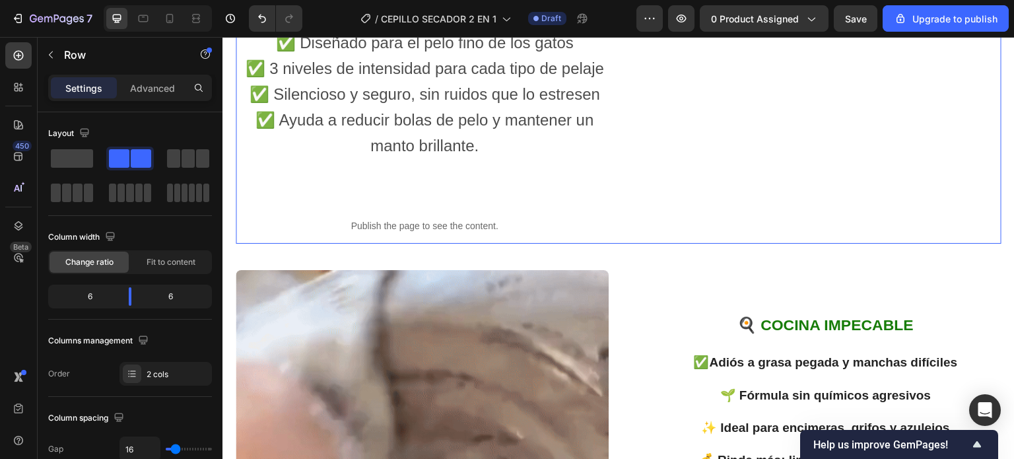
click at [422, 213] on div ": 🐾 El cuidado que tu gato merece El Cepillo-Secador 2 en 1 convierte el baño e…" at bounding box center [425, 59] width 378 height 369
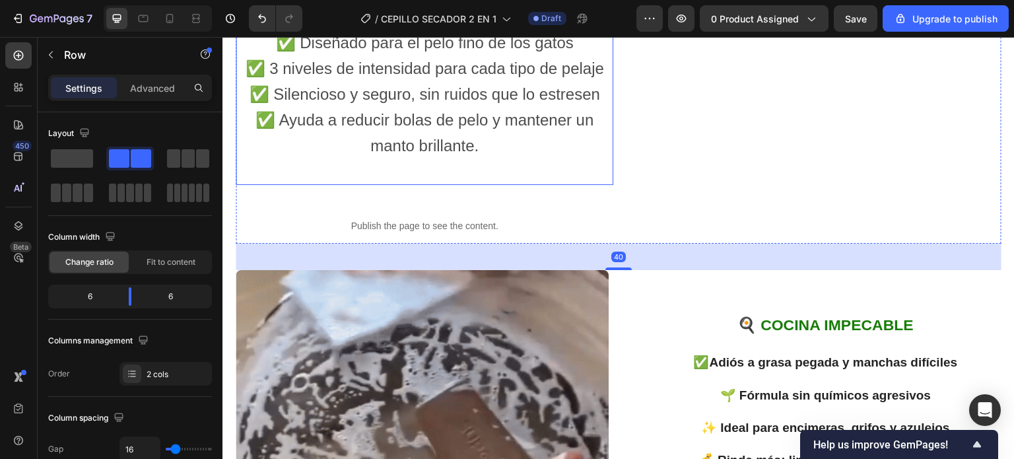
click at [422, 154] on span "✅ Ayuda a reducir bolas de pelo y mantener un manto brillante." at bounding box center [424, 133] width 339 height 44
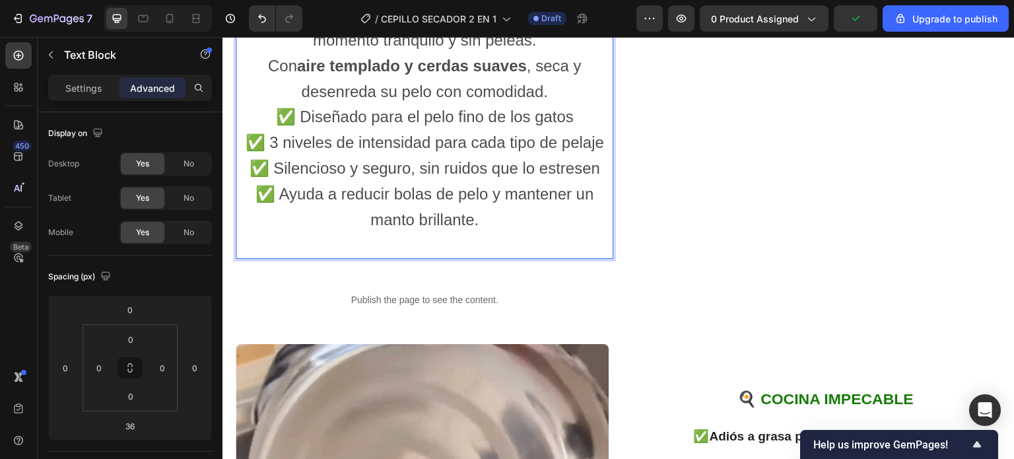
scroll to position [1695, 0]
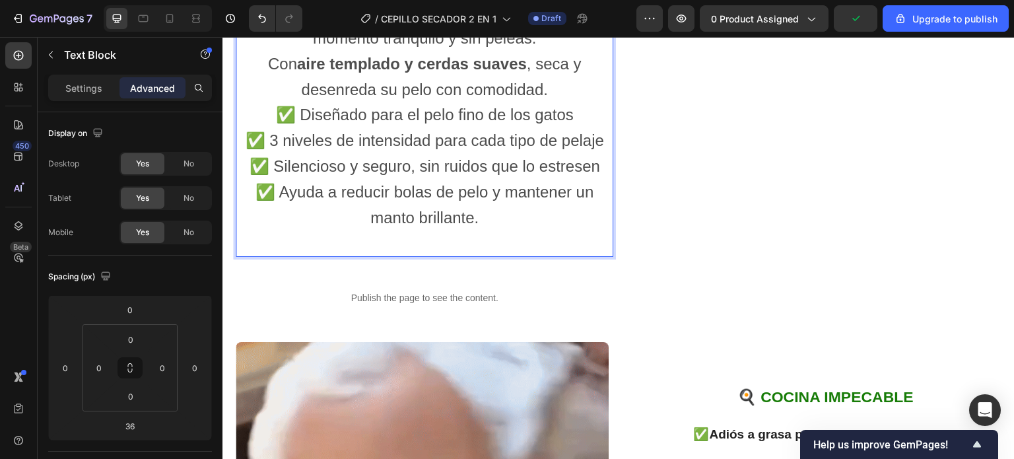
click at [424, 217] on span "✅ Ayuda a reducir bolas de pelo y mantener un manto brillante." at bounding box center [424, 205] width 339 height 44
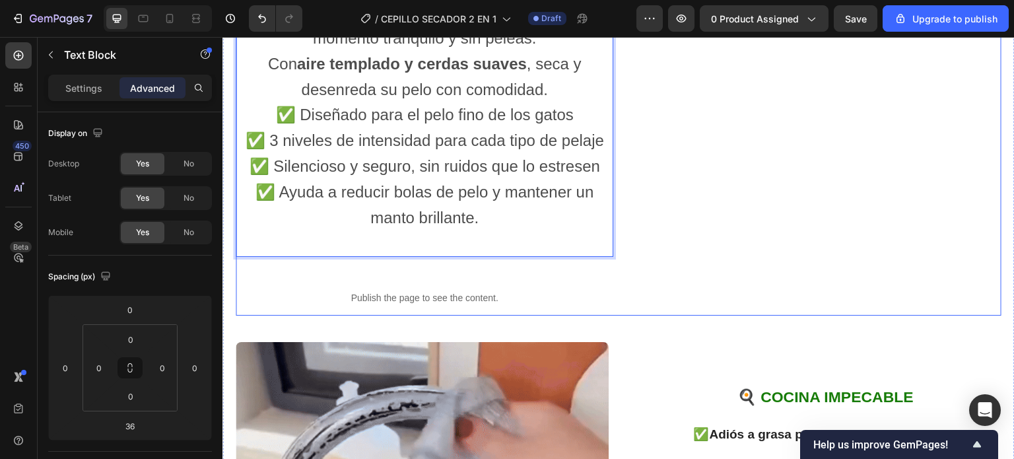
click at [421, 302] on div ": 🐾 El cuidado que tu gato merece El Cepillo-Secador 2 en 1 convierte el baño e…" at bounding box center [425, 131] width 378 height 369
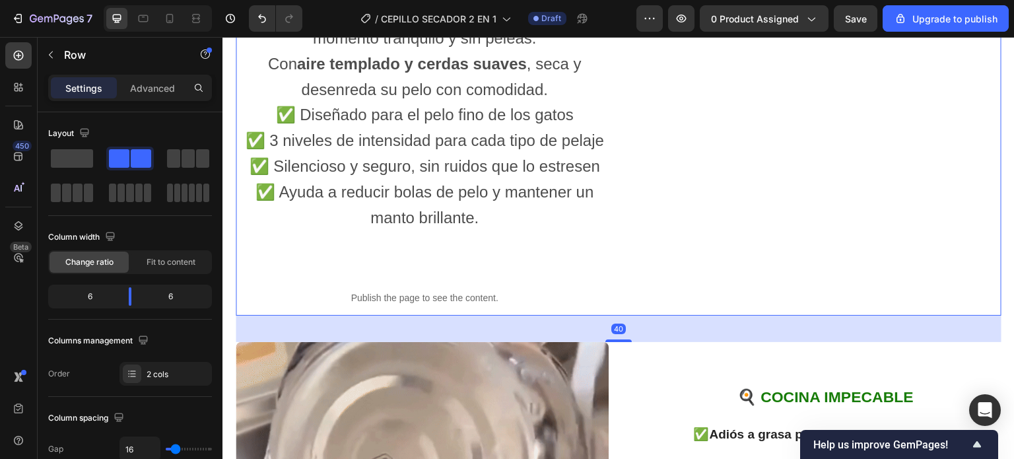
click at [424, 294] on div ": 🐾 El cuidado que tu gato merece El Cepillo-Secador 2 en 1 convierte el baño e…" at bounding box center [425, 131] width 378 height 369
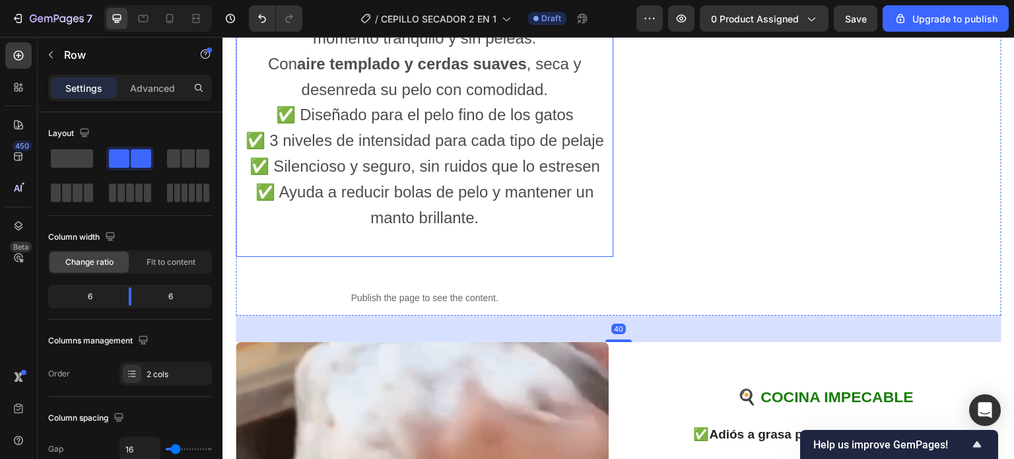
click at [426, 230] on p "✅ Diseñado para el pelo fino de los gatos ✅ 3 niveles de intensidad para cada t…" at bounding box center [424, 166] width 375 height 128
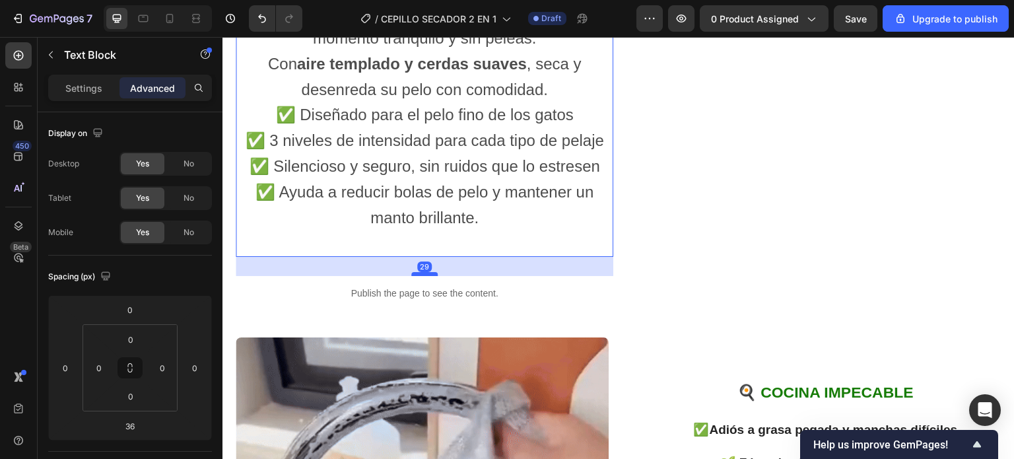
click at [427, 276] on div at bounding box center [424, 274] width 26 height 4
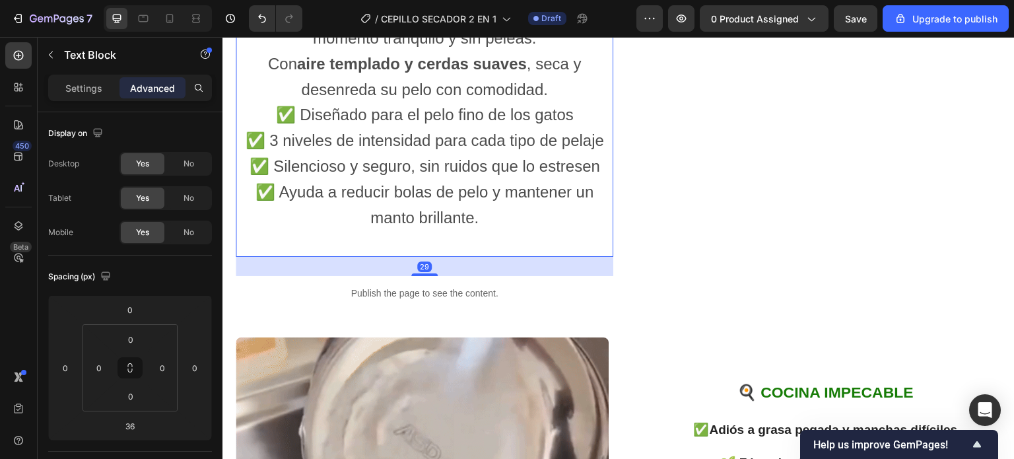
type input "29"
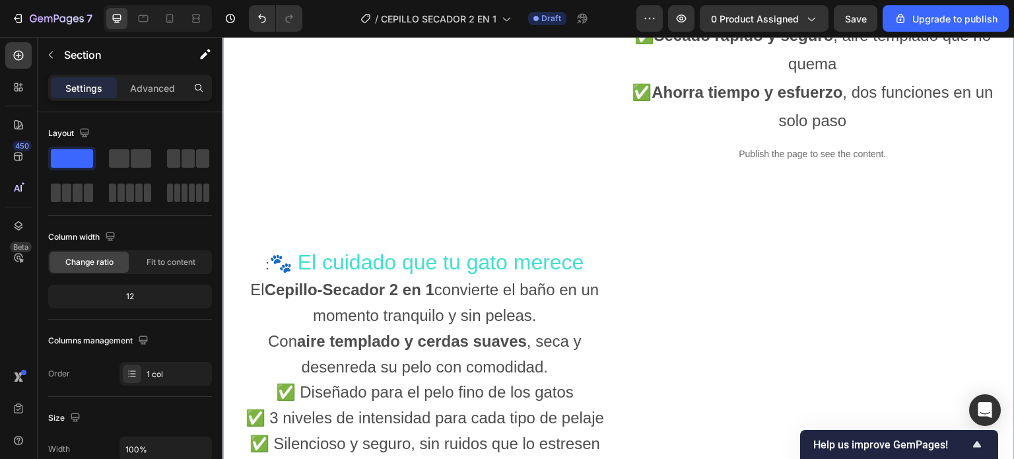
scroll to position [1431, 0]
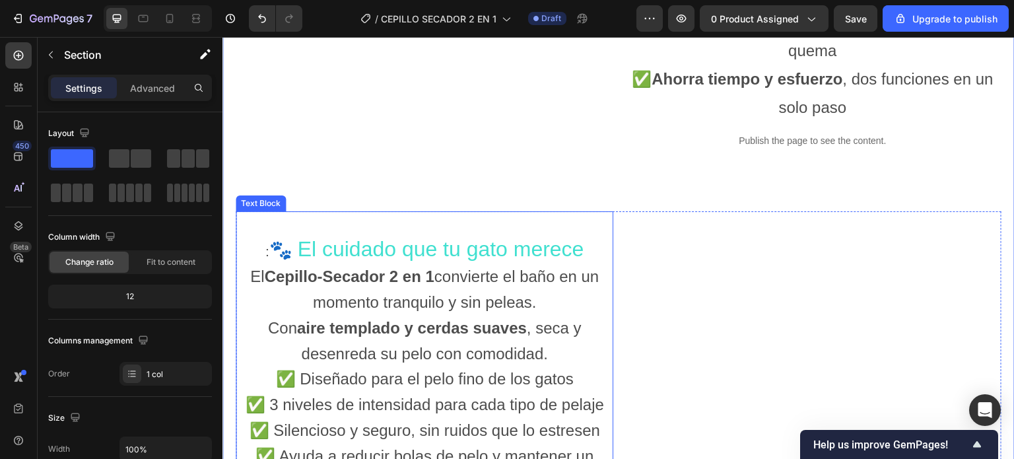
click at [585, 264] on p ": 🐾 El cuidado que tu gato merece" at bounding box center [424, 250] width 375 height 27
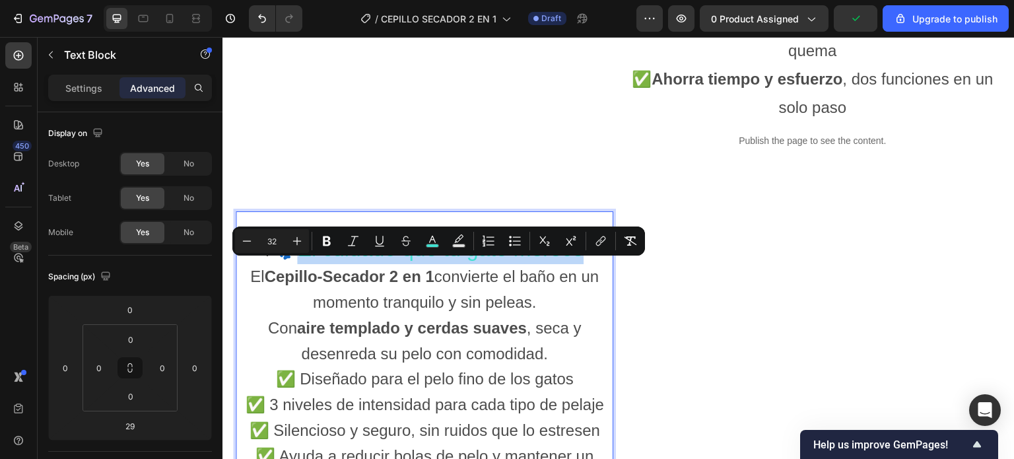
drag, startPoint x: 582, startPoint y: 278, endPoint x: 294, endPoint y: 273, distance: 287.2
click at [294, 264] on p ": 🐾 El cuidado que tu gato merece" at bounding box center [424, 250] width 375 height 27
click at [328, 244] on icon "Editor contextual toolbar" at bounding box center [327, 241] width 8 height 10
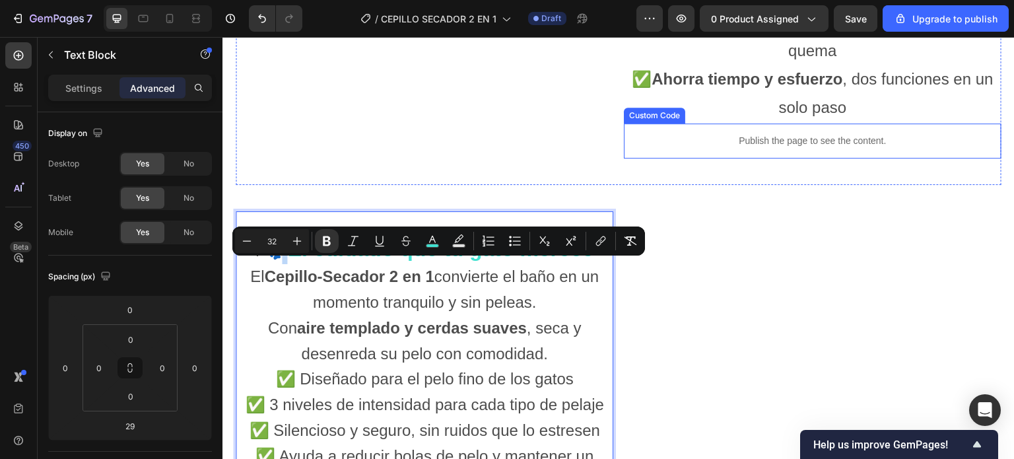
click at [695, 148] on p "Publish the page to see the content." at bounding box center [813, 141] width 378 height 14
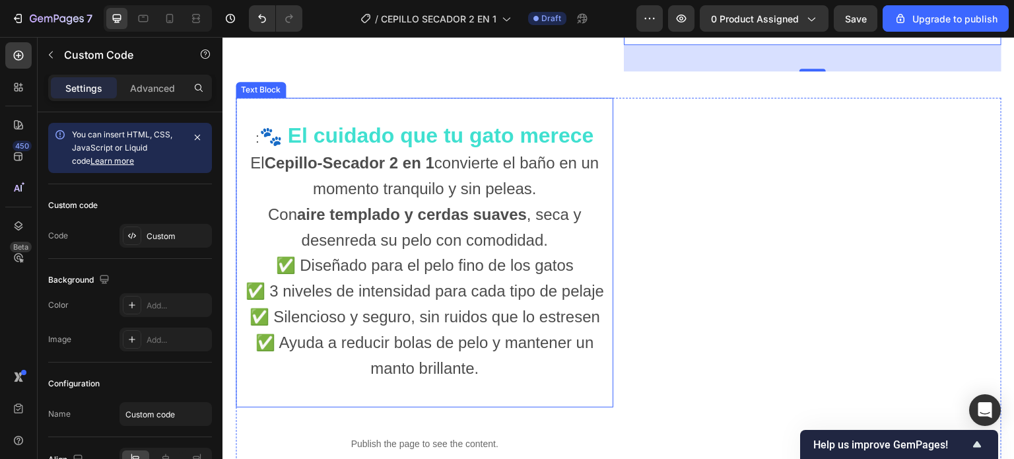
scroll to position [1563, 0]
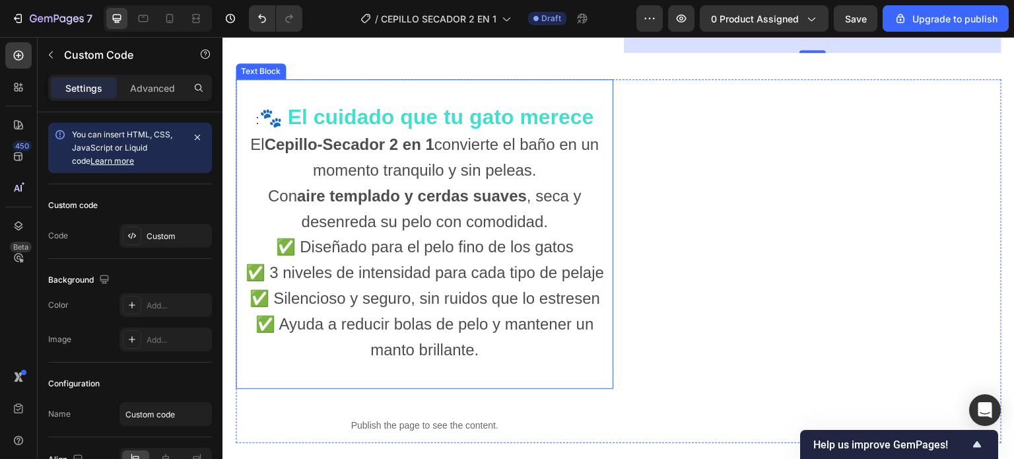
click at [547, 235] on p "Con aire templado y cerdas suaves , seca y desenreda su pelo con comodidad." at bounding box center [424, 209] width 375 height 51
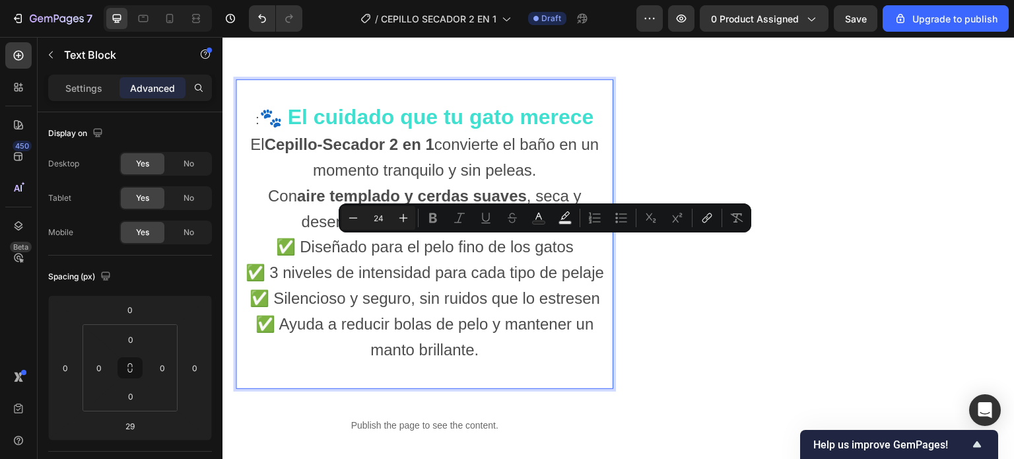
click at [552, 235] on p "Con aire templado y cerdas suaves , seca y desenreda su pelo con comodidad." at bounding box center [424, 209] width 375 height 51
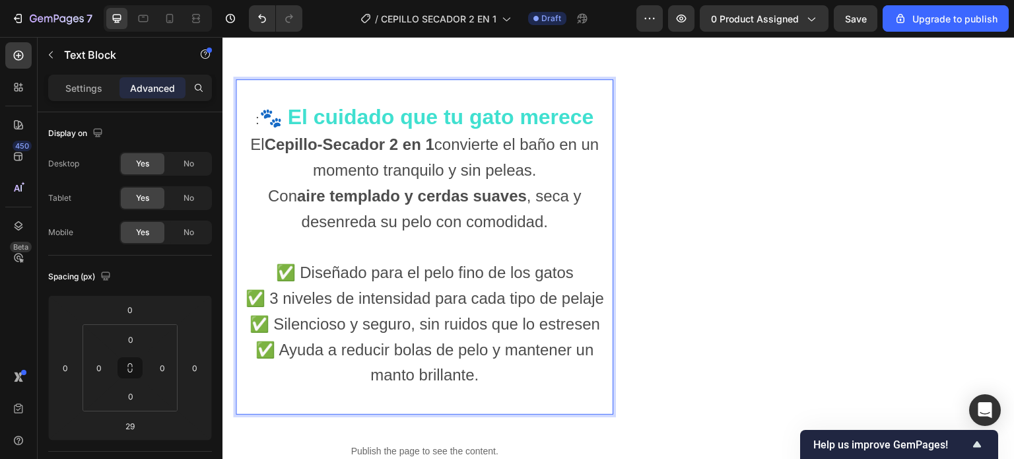
scroll to position [1695, 0]
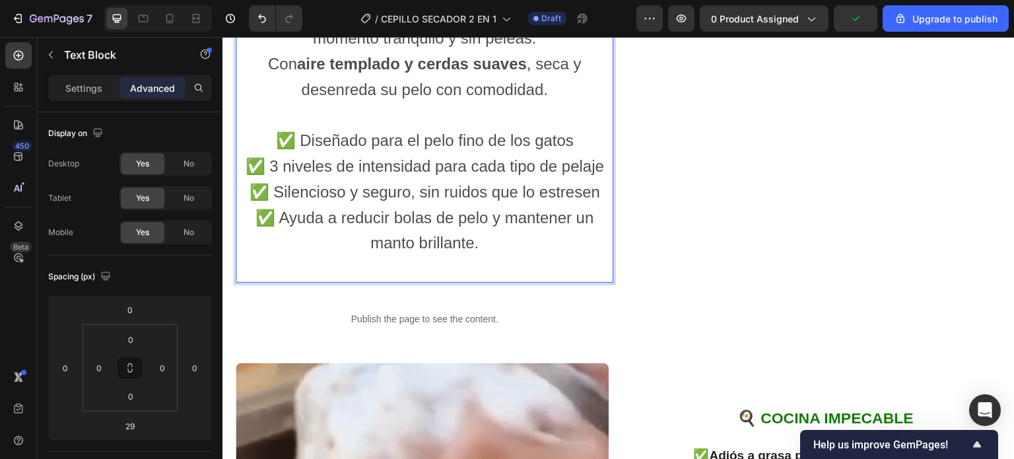
click at [422, 281] on p "Rich Text Editor. Editing area: main" at bounding box center [424, 268] width 375 height 25
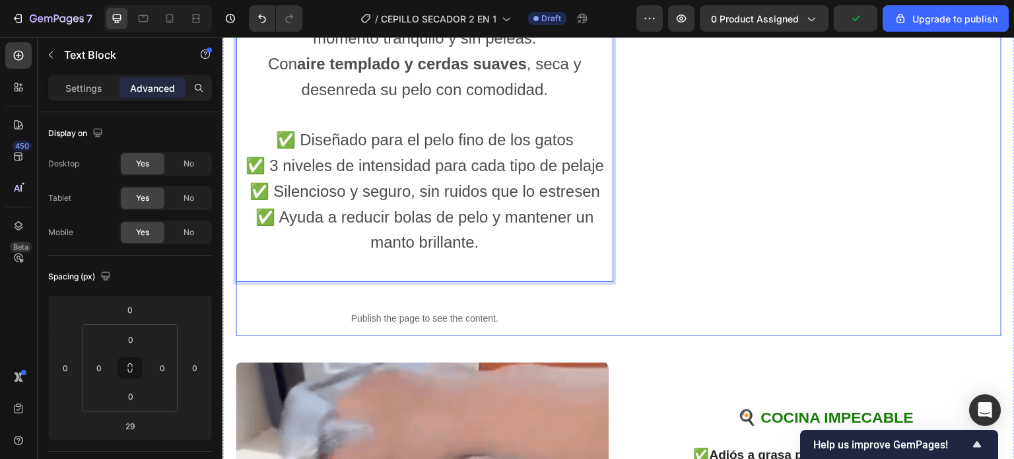
click at [422, 312] on div ": 🐾 El cuidado que tu gato merece El Cepillo-Secador 2 en 1 convierte el baño e…" at bounding box center [425, 141] width 378 height 389
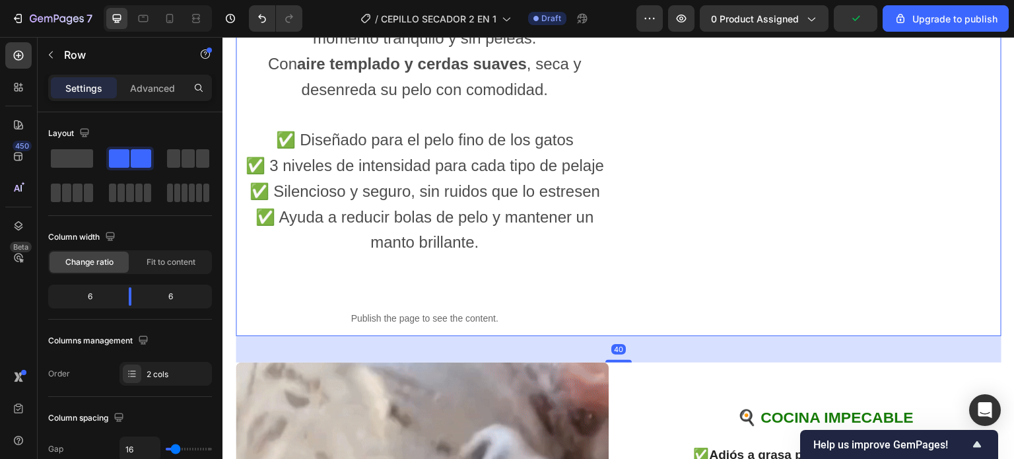
click at [422, 281] on p "Rich Text Editor. Editing area: main" at bounding box center [424, 267] width 375 height 25
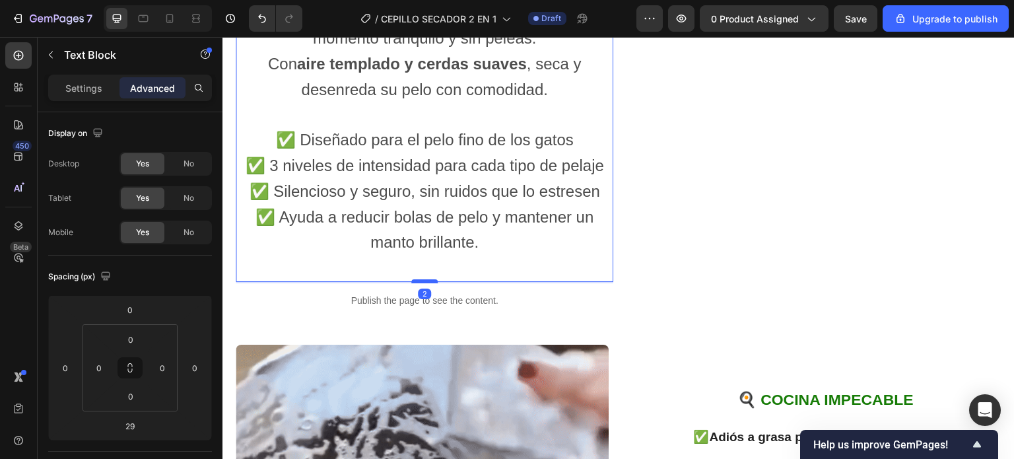
drag, startPoint x: 420, startPoint y: 328, endPoint x: 422, endPoint y: 310, distance: 18.0
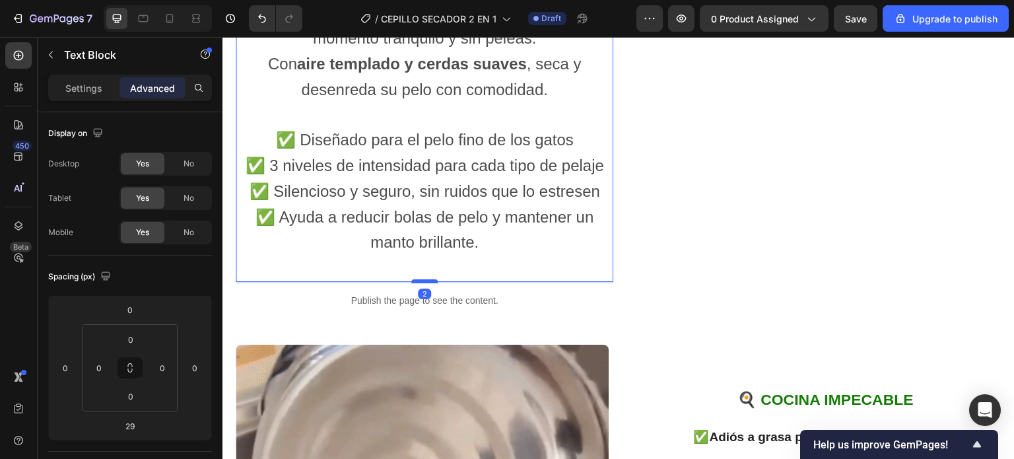
click at [422, 283] on div at bounding box center [424, 281] width 26 height 4
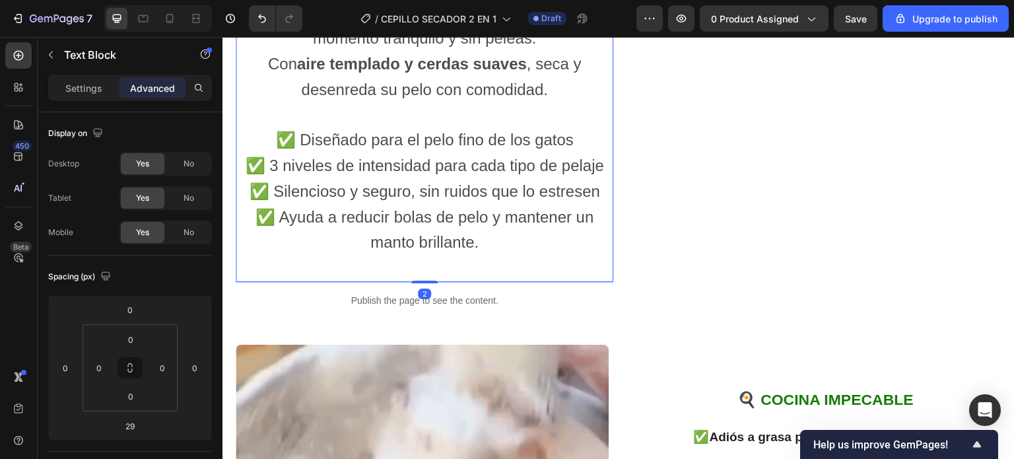
type input "2"
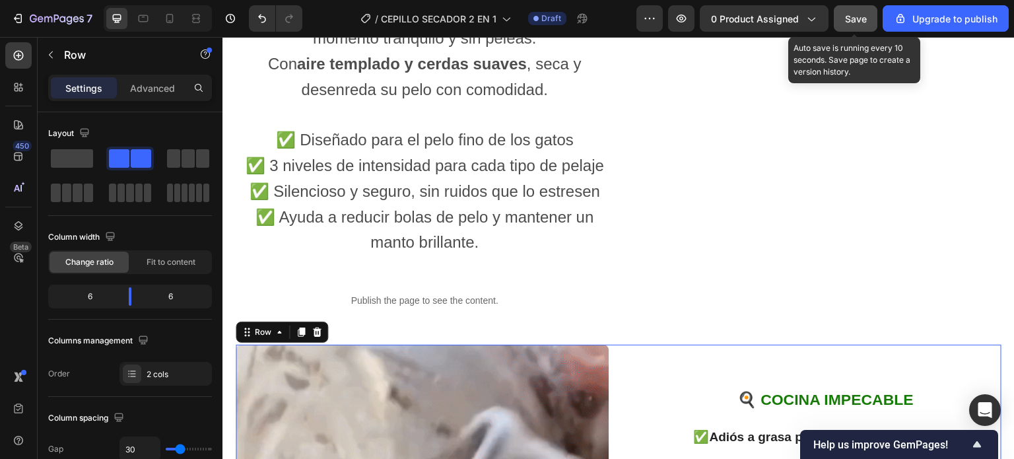
click at [862, 18] on span "Save" at bounding box center [856, 18] width 22 height 11
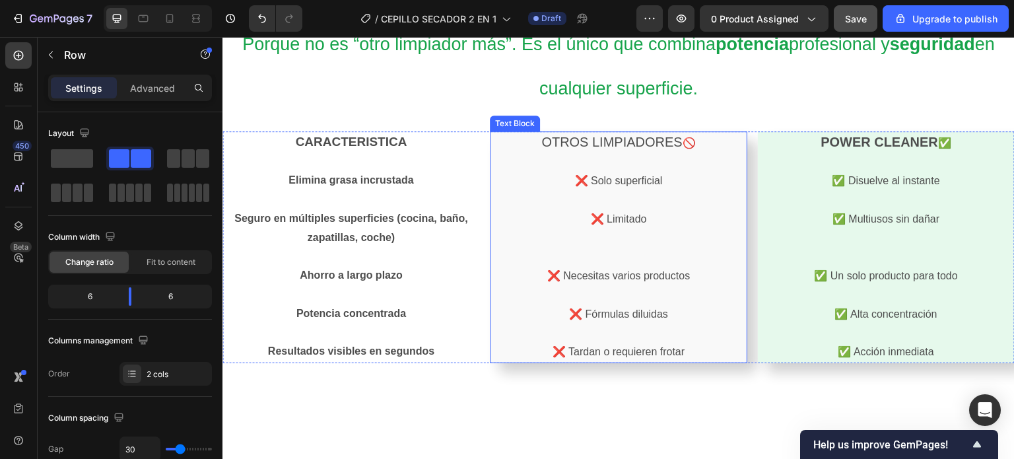
scroll to position [2685, 0]
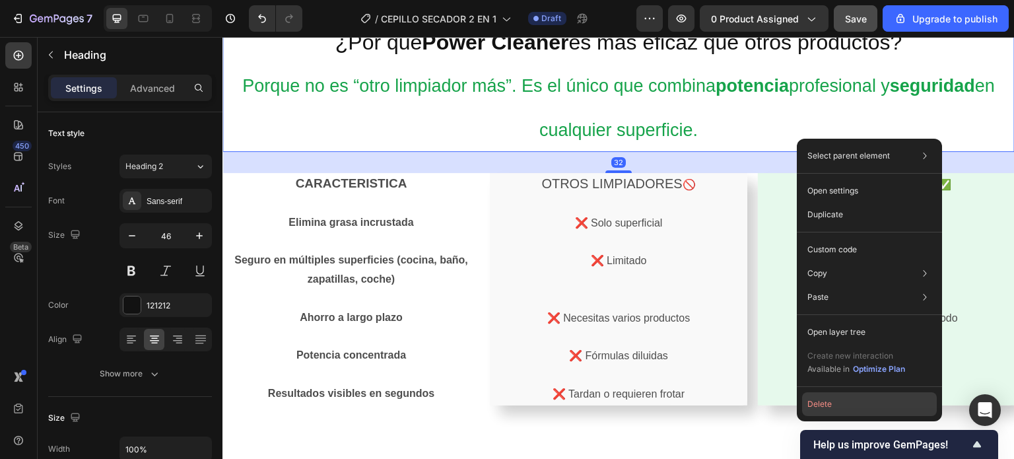
click at [821, 404] on button "Delete" at bounding box center [869, 404] width 135 height 24
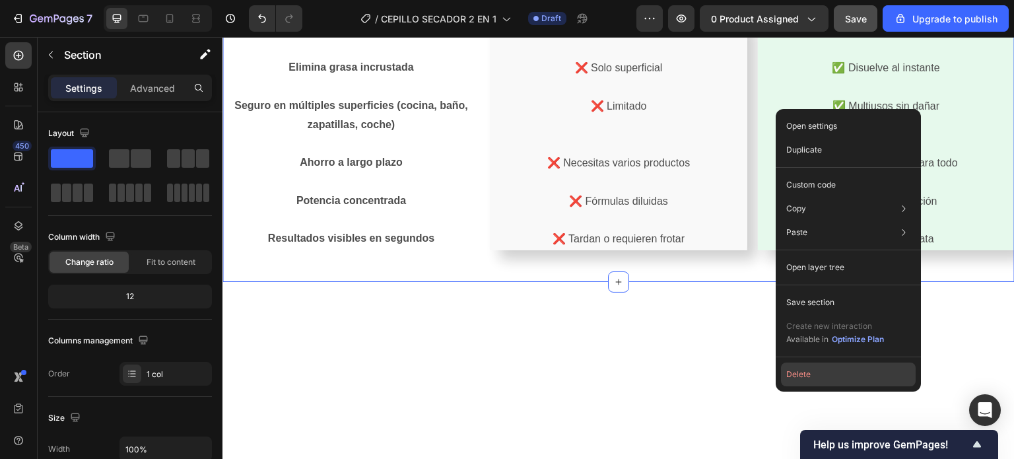
drag, startPoint x: 803, startPoint y: 378, endPoint x: 582, endPoint y: 341, distance: 224.8
click at [803, 378] on button "Delete" at bounding box center [848, 374] width 135 height 24
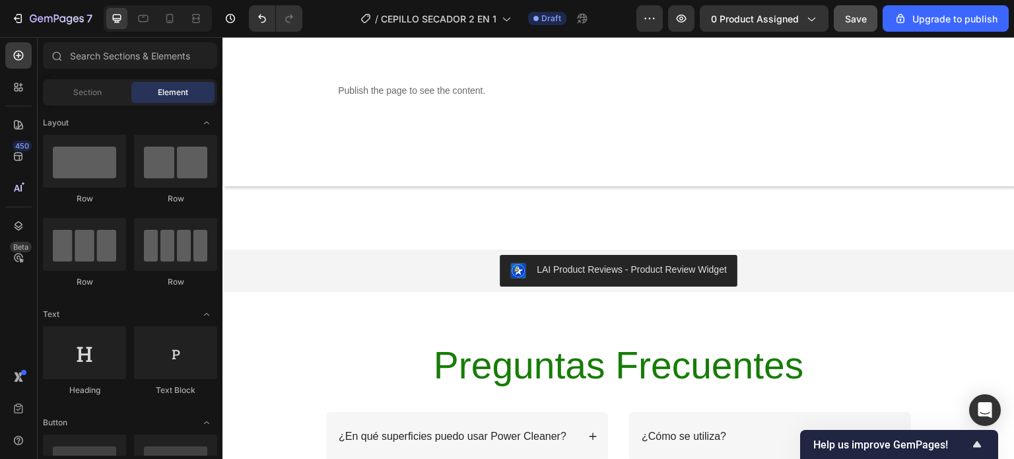
scroll to position [2553, 0]
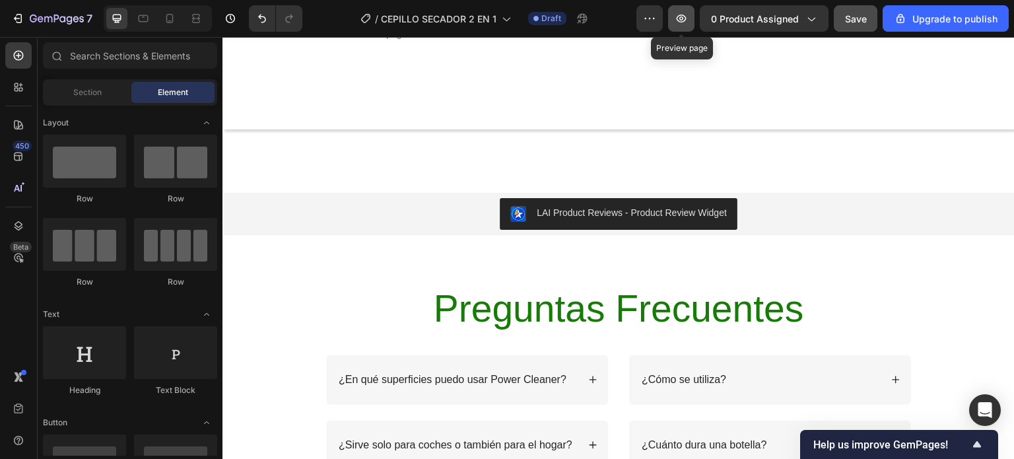
click at [683, 20] on icon "button" at bounding box center [681, 19] width 4 height 4
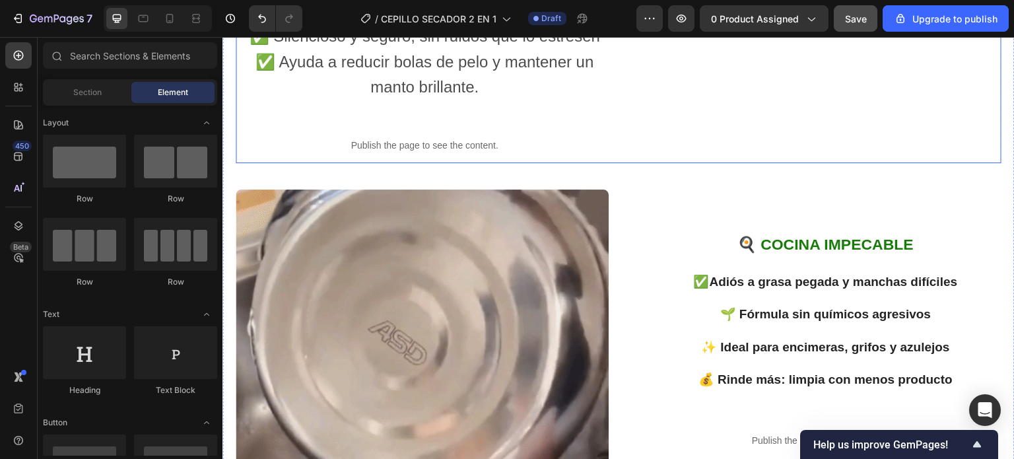
scroll to position [1761, 0]
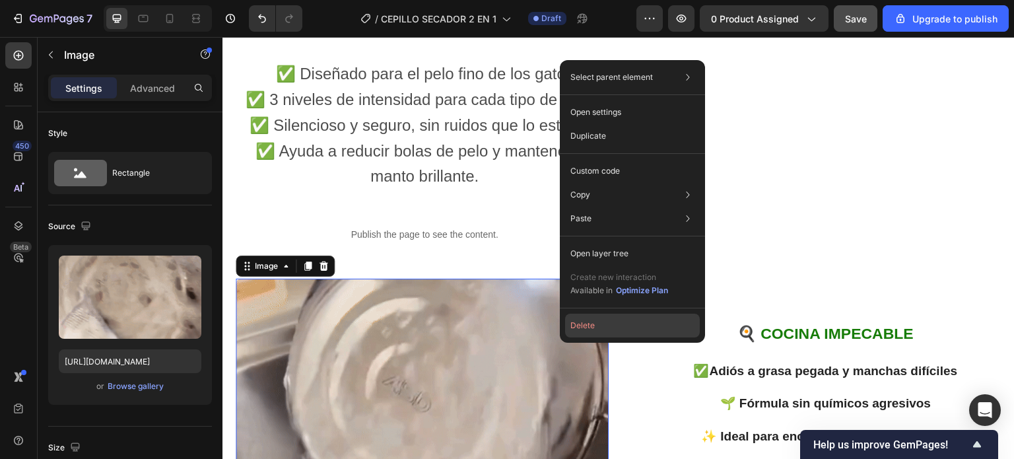
drag, startPoint x: 584, startPoint y: 325, endPoint x: 370, endPoint y: 250, distance: 226.1
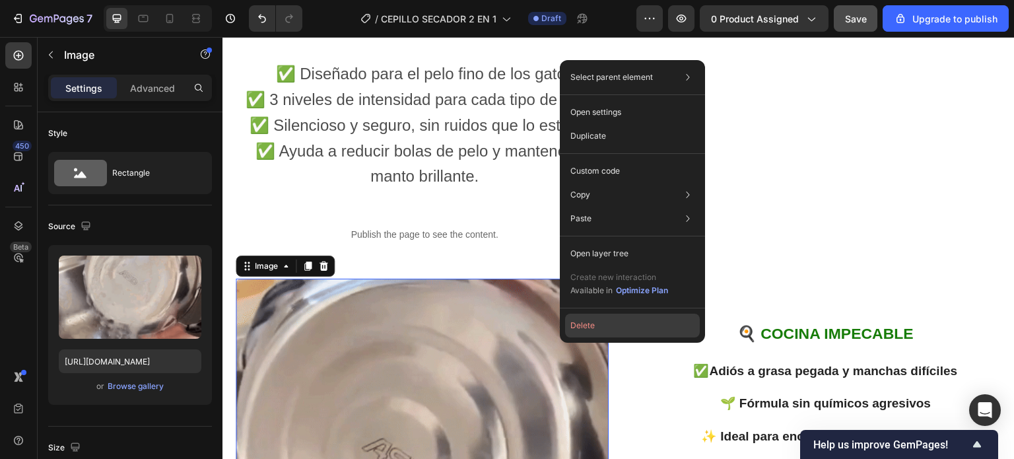
click at [584, 325] on button "Delete" at bounding box center [632, 326] width 135 height 24
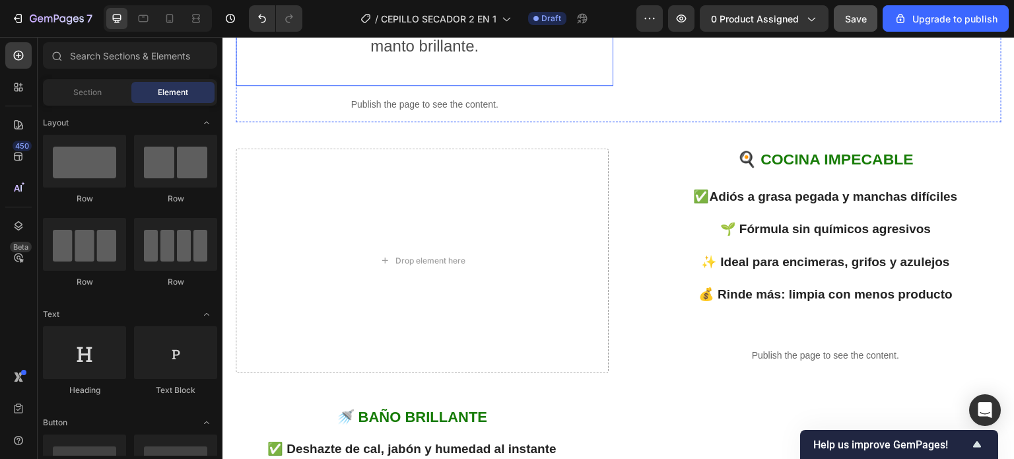
scroll to position [1893, 0]
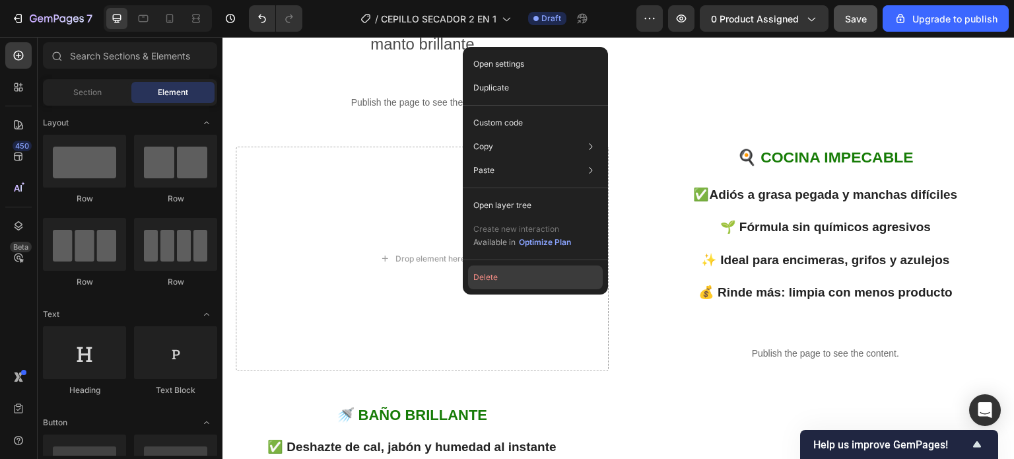
click at [498, 278] on button "Delete" at bounding box center [535, 277] width 135 height 24
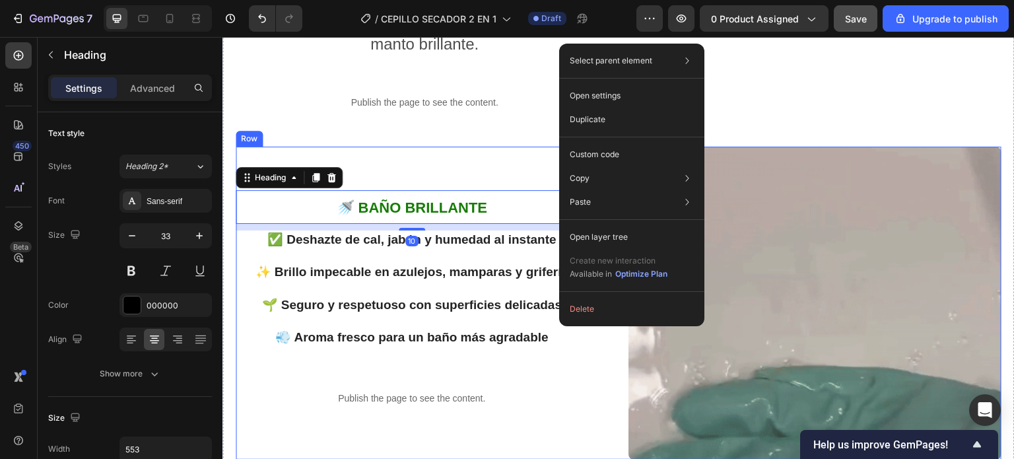
click at [500, 182] on div "🚿 BAÑO BRILLANTE Heading 10 ✅ Deshazte de cal, jabón y humedad al instante ✨ Br…" at bounding box center [422, 303] width 373 height 313
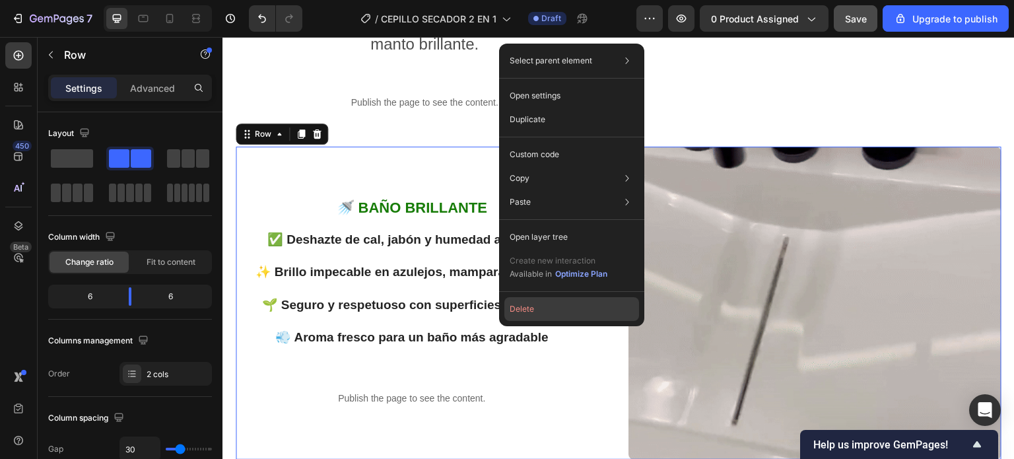
click at [525, 310] on button "Delete" at bounding box center [571, 309] width 135 height 24
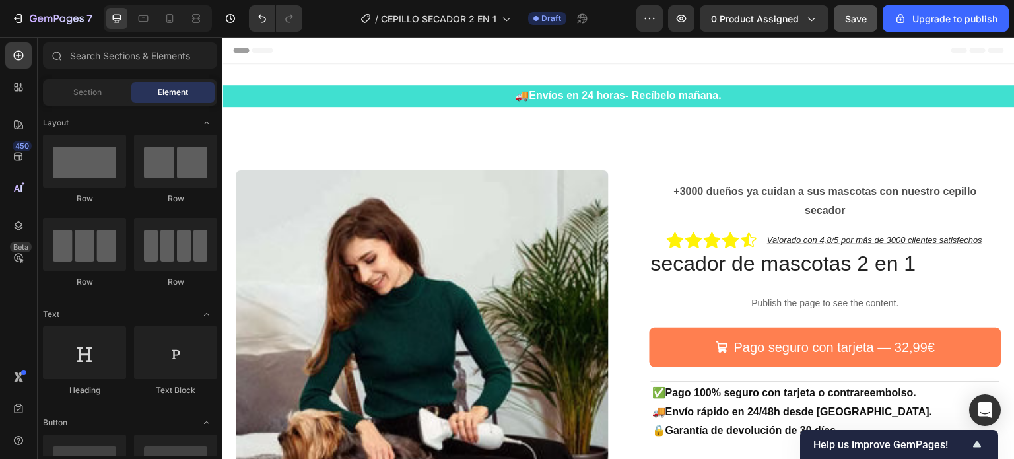
scroll to position [132, 0]
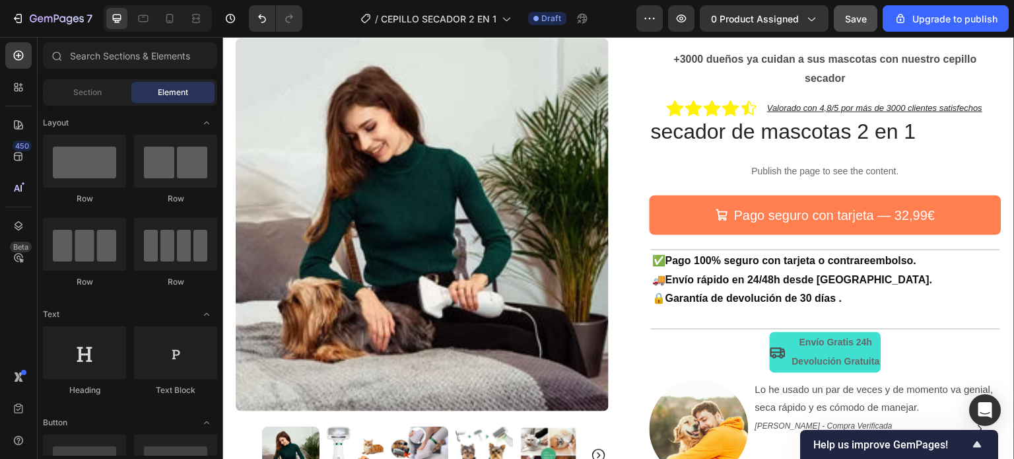
click at [611, 144] on div "Product Images Row +3000 dueños ya cuidan a sus mascotas con nuestro cepillo se…" at bounding box center [618, 246] width 792 height 478
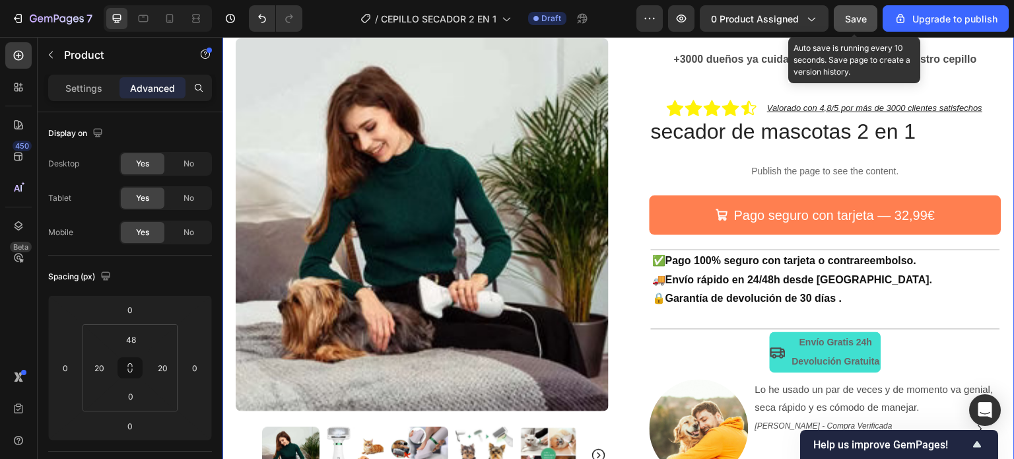
click at [856, 17] on span "Save" at bounding box center [856, 18] width 22 height 11
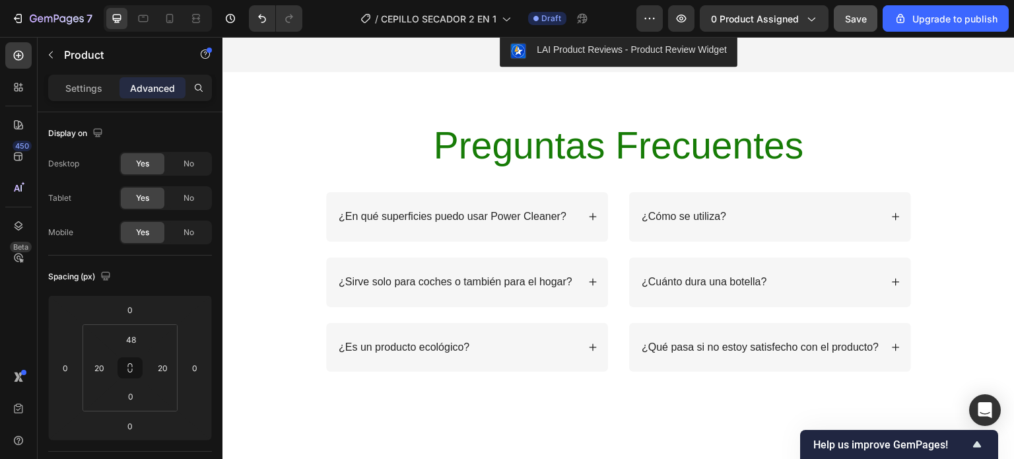
scroll to position [2178, 0]
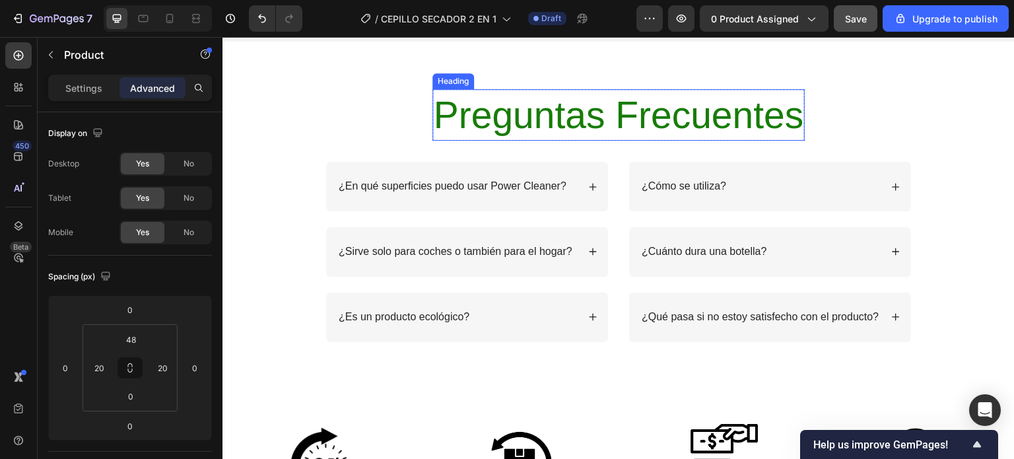
click at [648, 126] on span "Preguntas Frecuentes" at bounding box center [619, 115] width 370 height 42
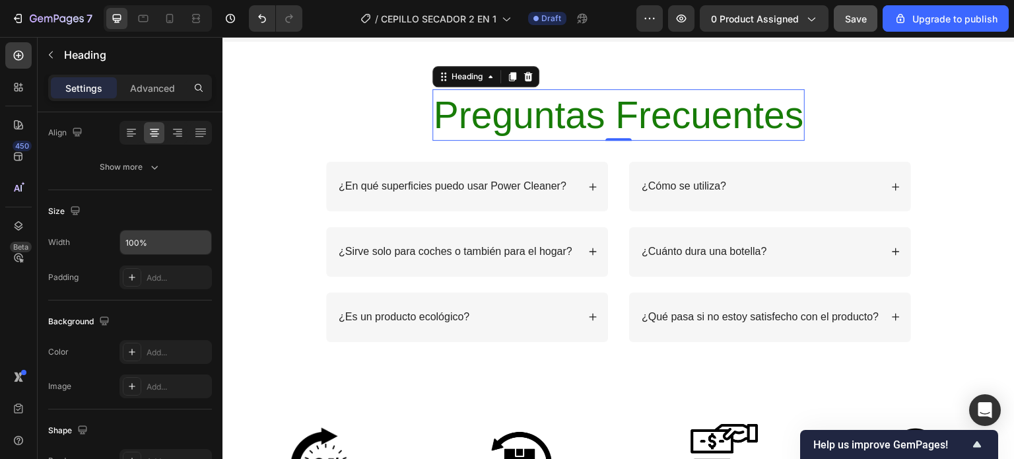
scroll to position [9, 0]
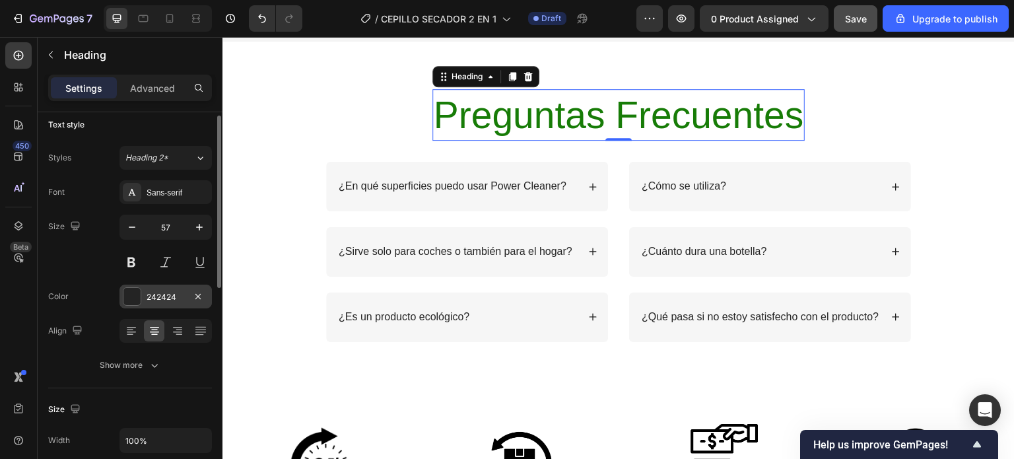
click at [156, 292] on div "242424" at bounding box center [166, 297] width 38 height 12
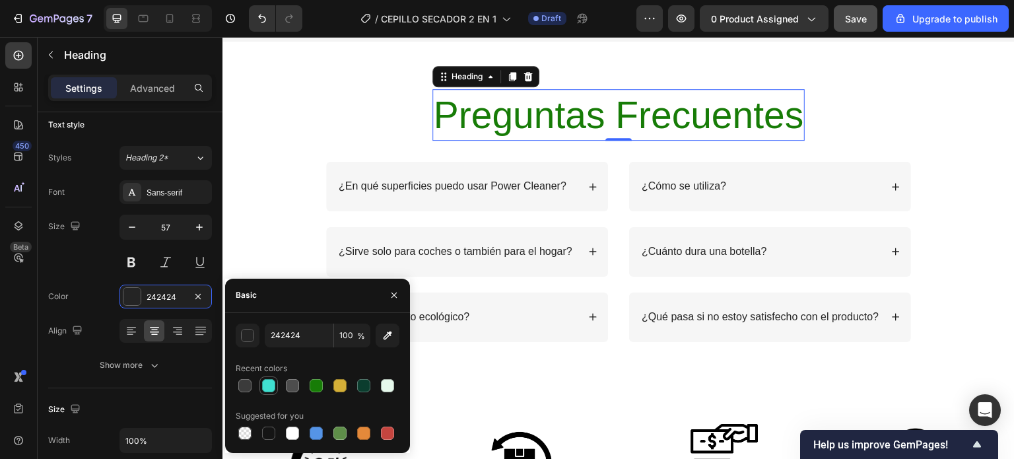
click at [267, 384] on div at bounding box center [268, 385] width 13 height 13
type input "40E0D0"
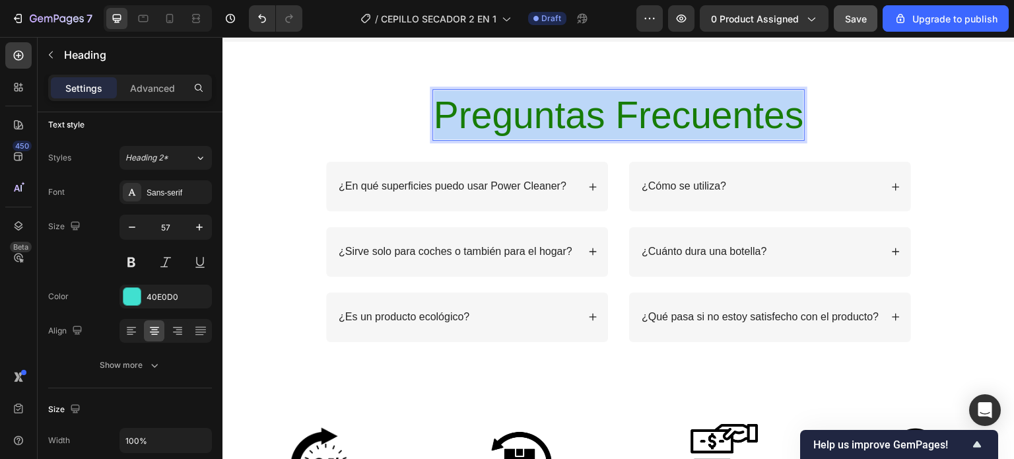
drag, startPoint x: 797, startPoint y: 119, endPoint x: 430, endPoint y: 125, distance: 367.1
click at [434, 125] on span "Preguntas Frecuentes" at bounding box center [619, 115] width 370 height 42
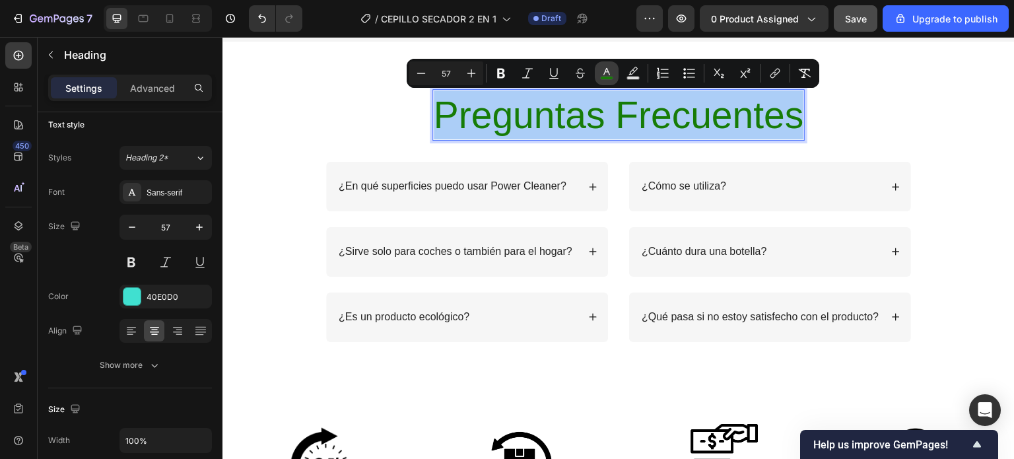
click at [610, 78] on rect "Editor contextual toolbar" at bounding box center [607, 78] width 13 height 3
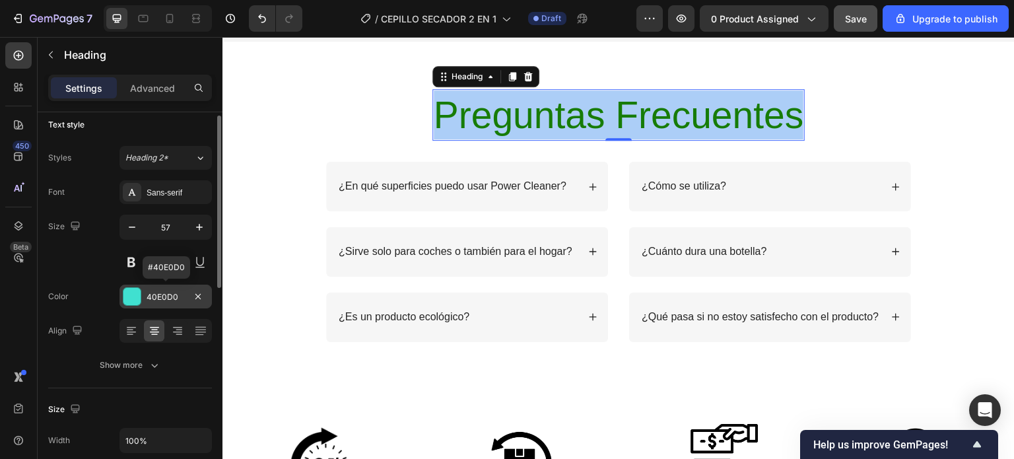
drag, startPoint x: 171, startPoint y: 298, endPoint x: 156, endPoint y: 294, distance: 14.9
drag, startPoint x: 156, startPoint y: 294, endPoint x: 170, endPoint y: 294, distance: 13.2
click at [170, 294] on div "40E0D0" at bounding box center [166, 297] width 38 height 12
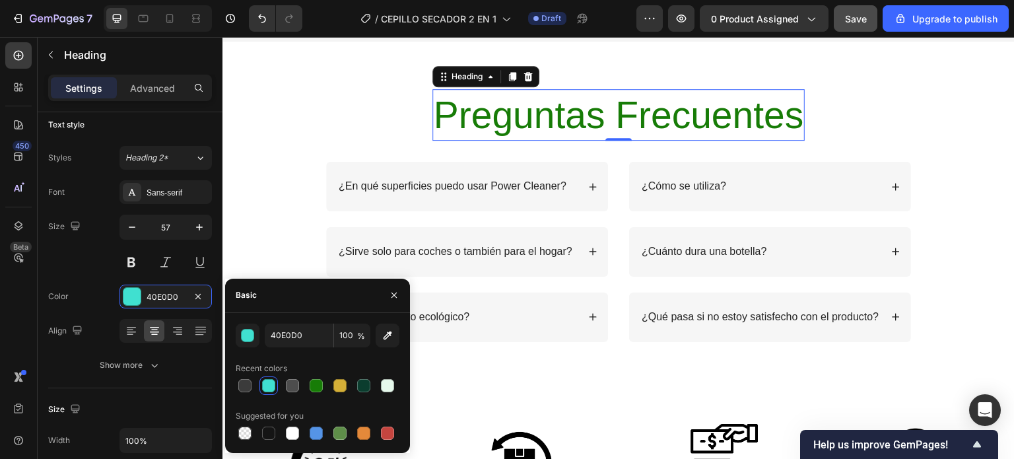
click at [799, 125] on h2 "⁠⁠⁠⁠⁠⁠⁠ Preguntas Frecuentes" at bounding box center [618, 114] width 373 height 51
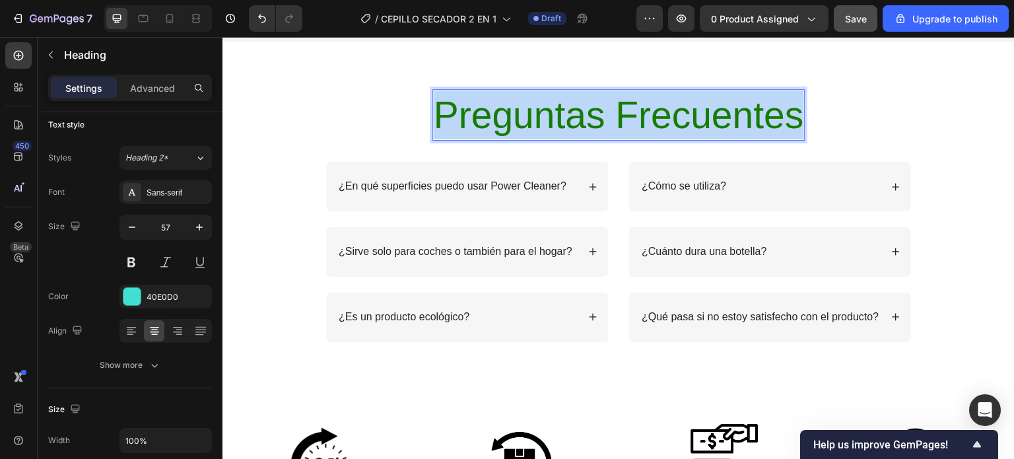
drag, startPoint x: 796, startPoint y: 125, endPoint x: 434, endPoint y: 123, distance: 362.4
click at [434, 123] on span "Preguntas Frecuentes" at bounding box center [619, 115] width 370 height 42
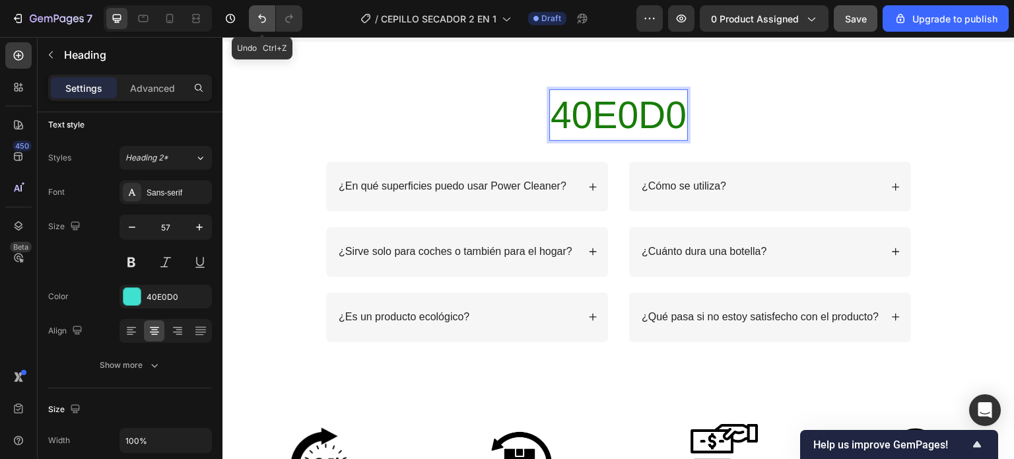
click at [259, 16] on icon "Undo/Redo" at bounding box center [262, 19] width 8 height 9
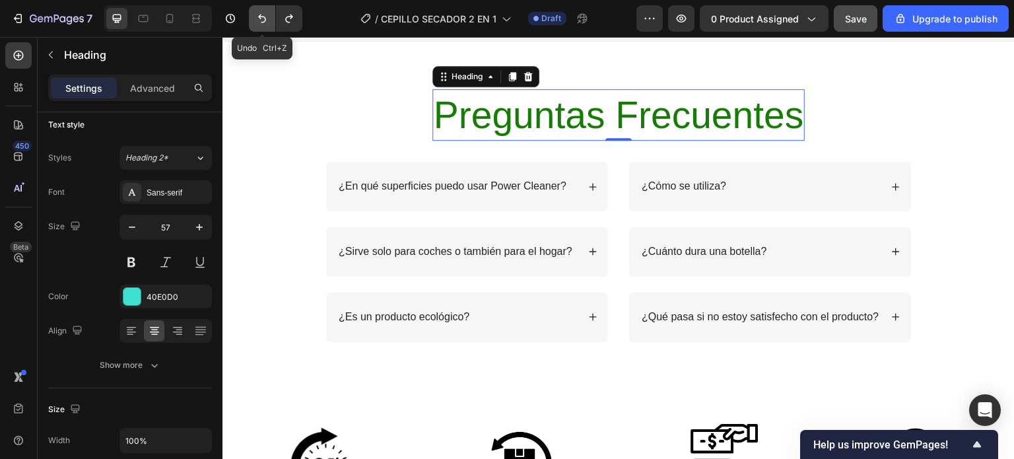
click at [259, 16] on icon "Undo/Redo" at bounding box center [262, 19] width 8 height 9
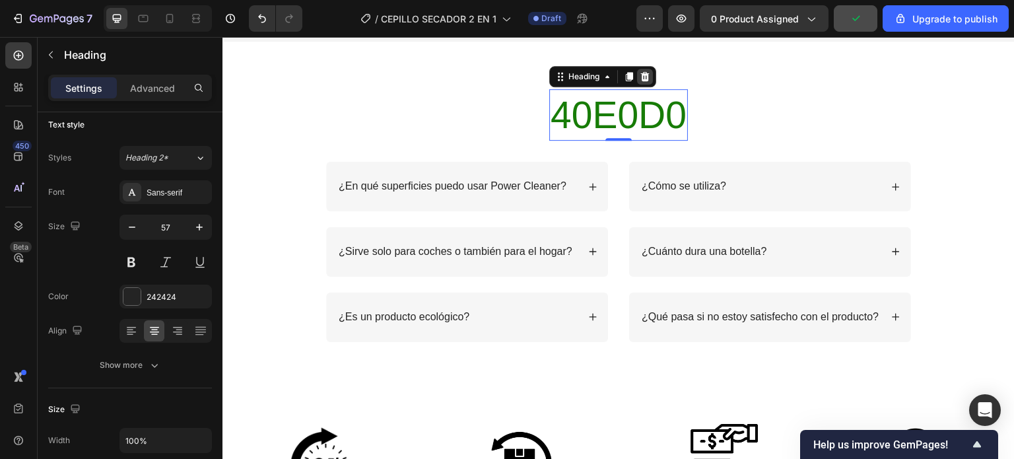
click at [644, 77] on icon at bounding box center [645, 76] width 11 height 11
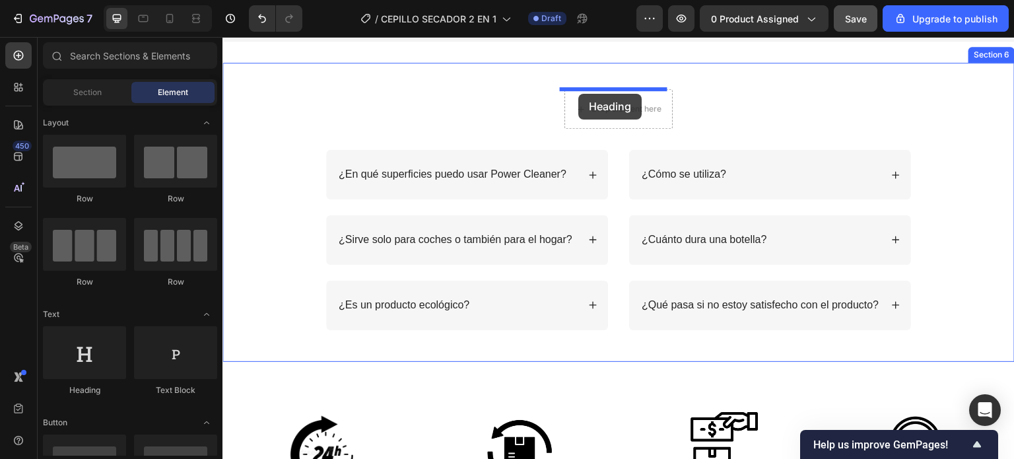
scroll to position [2153, 0]
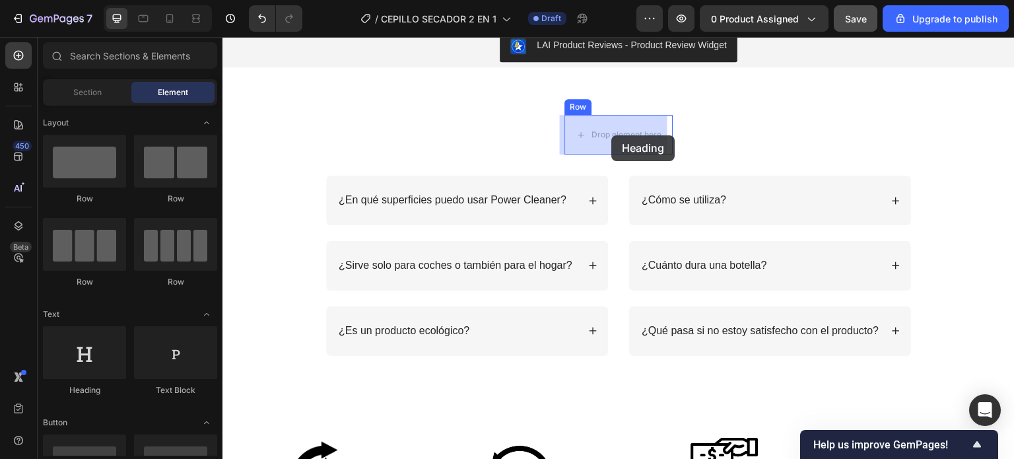
drag, startPoint x: 298, startPoint y: 396, endPoint x: 611, endPoint y: 135, distance: 407.3
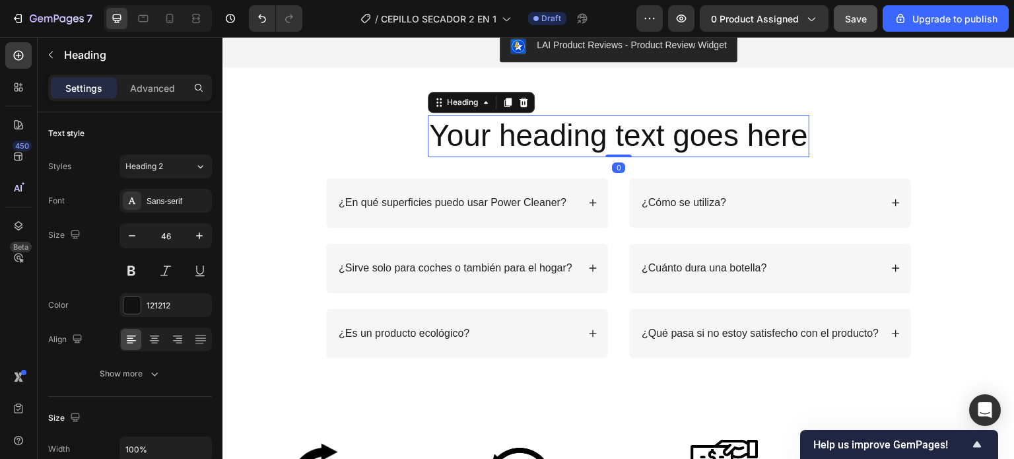
click at [800, 140] on h2 "Your heading text goes here" at bounding box center [619, 136] width 382 height 42
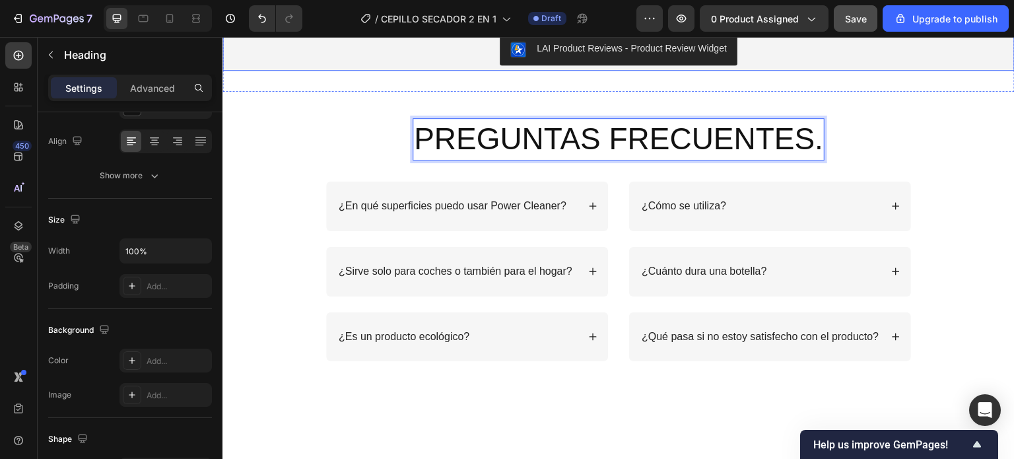
scroll to position [1955, 0]
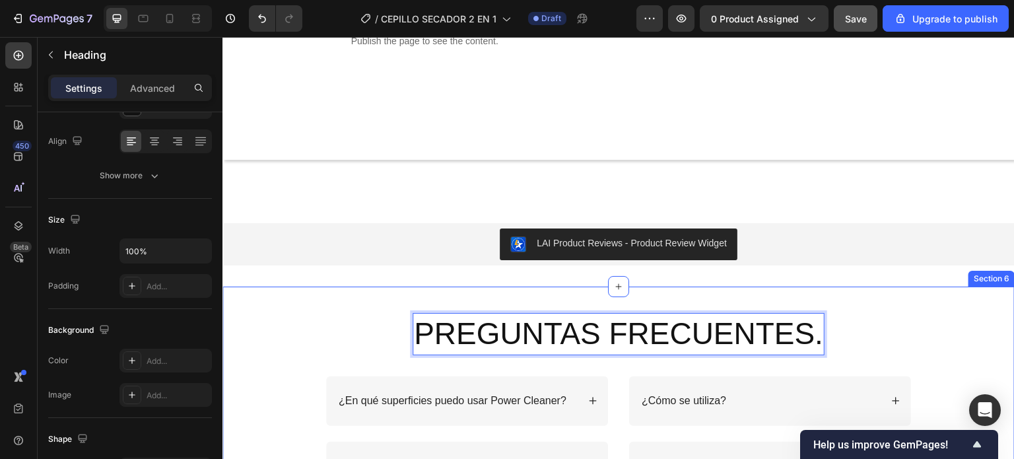
click at [911, 334] on div "PREGUNTAS FRECUENTES. Heading 0 Row ¿En qué superficies puedo usar Power Cleane…" at bounding box center [619, 434] width 766 height 243
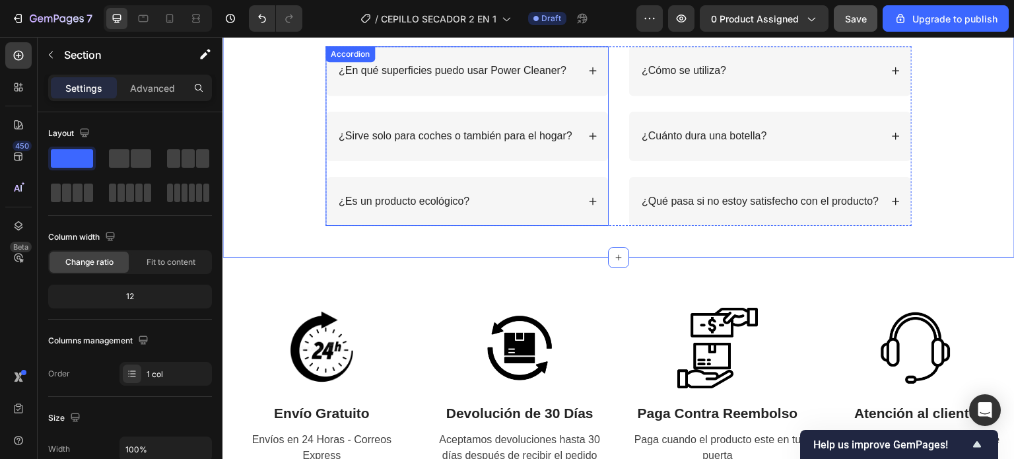
scroll to position [2153, 0]
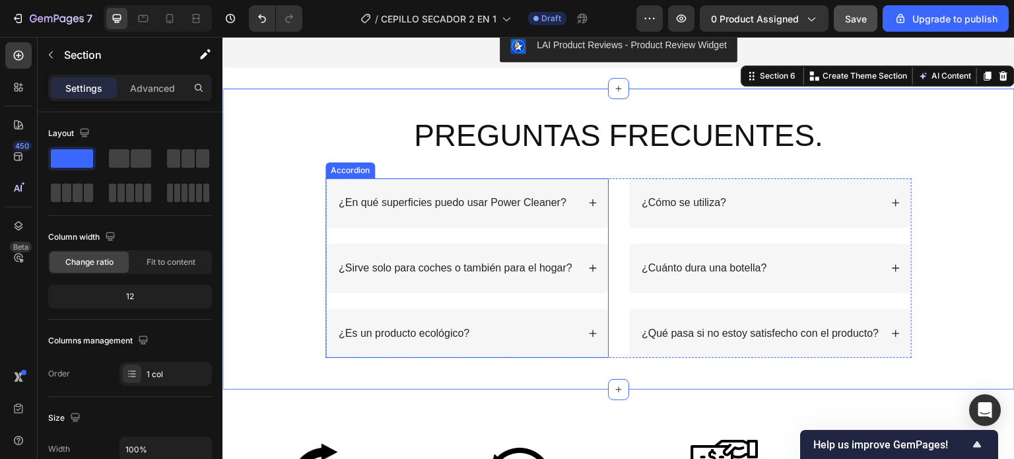
click at [556, 202] on p "¿En qué superficies puedo usar Power Cleaner?" at bounding box center [453, 203] width 228 height 14
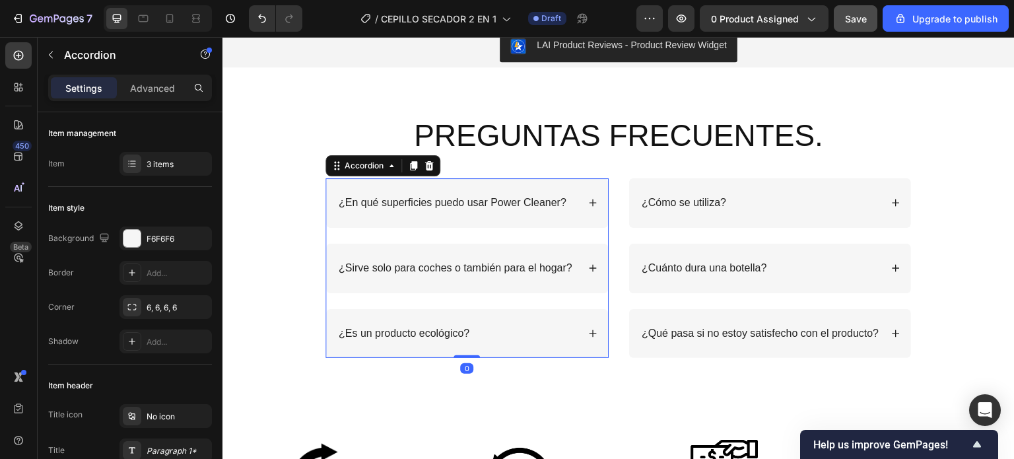
click at [560, 206] on p "¿En qué superficies puedo usar Power Cleaner?" at bounding box center [453, 203] width 228 height 14
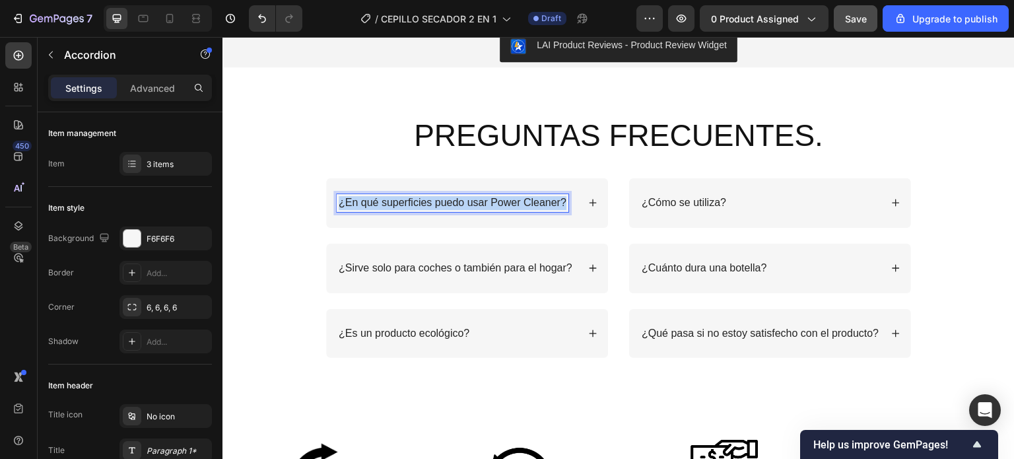
drag, startPoint x: 561, startPoint y: 206, endPoint x: 334, endPoint y: 199, distance: 227.2
click at [339, 199] on p "¿En qué superficies puedo usar Power Cleaner?" at bounding box center [453, 203] width 228 height 14
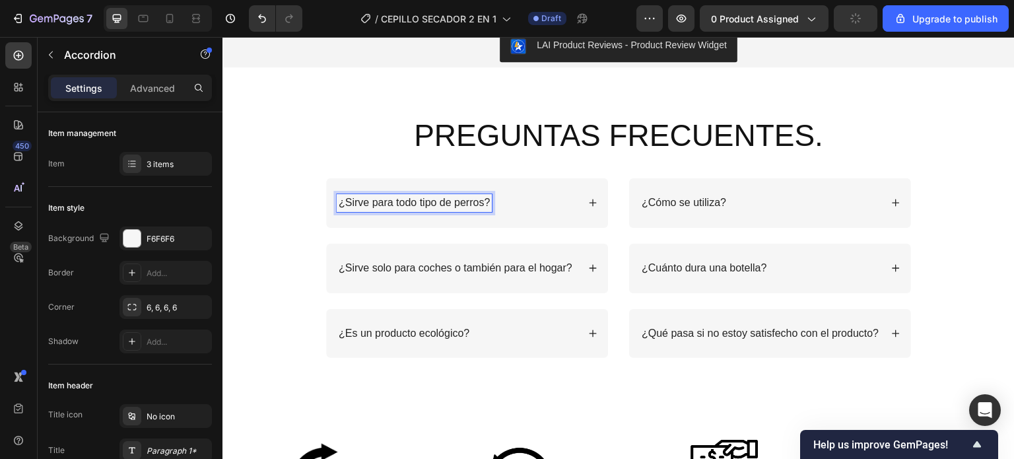
click at [553, 201] on div "¿Sirve para todo tipo de perros?" at bounding box center [457, 203] width 241 height 18
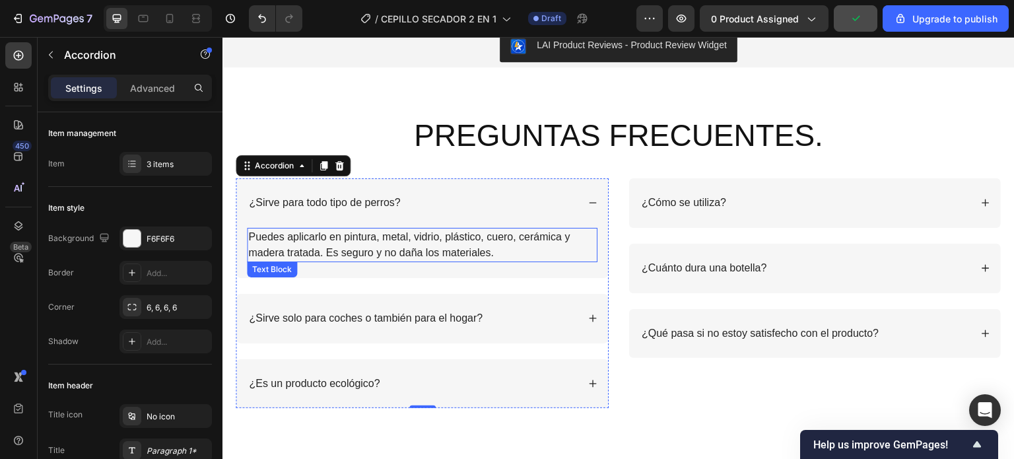
click at [499, 251] on p "Puedes aplicarlo en pintura, metal, vidrio, plástico, cuero, cerámica y madera …" at bounding box center [422, 245] width 348 height 32
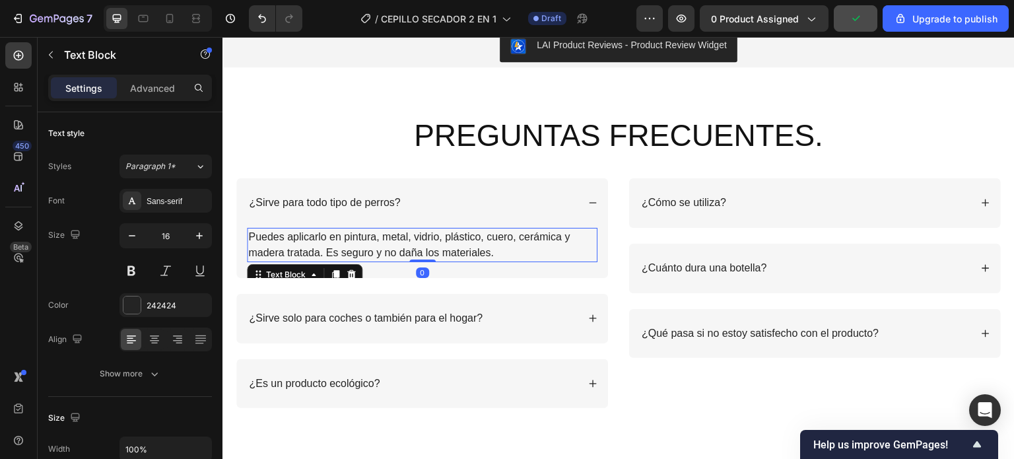
click at [491, 255] on p "Puedes aplicarlo en pintura, metal, vidrio, plástico, cuero, cerámica y madera …" at bounding box center [422, 245] width 348 height 32
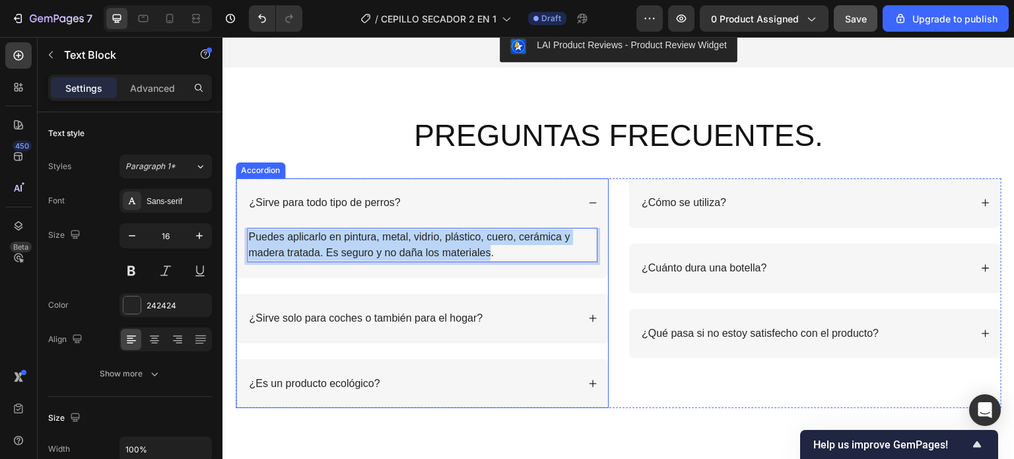
drag, startPoint x: 491, startPoint y: 255, endPoint x: 246, endPoint y: 236, distance: 246.4
click at [246, 236] on div "Puedes aplicarlo en pintura, metal, vidrio, plástico, cuero, cerámica y madera …" at bounding box center [422, 253] width 372 height 50
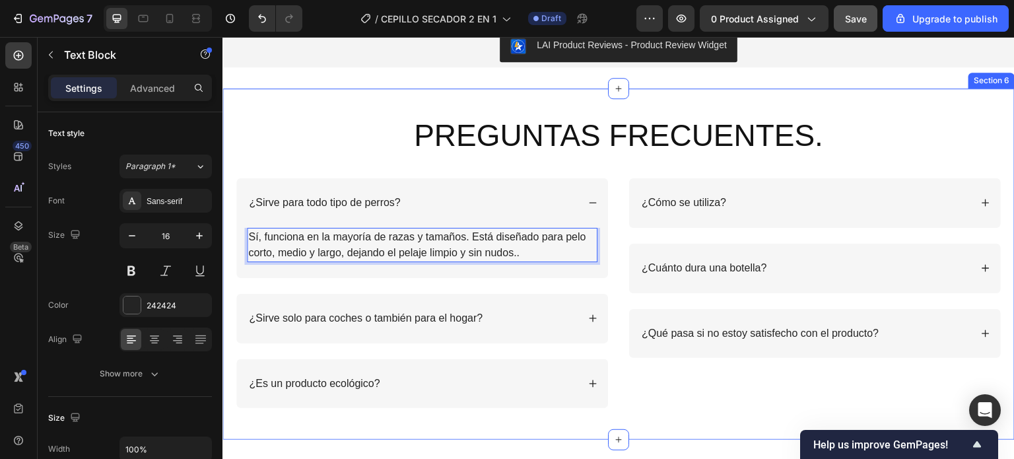
click at [920, 134] on div "PREGUNTAS FRECUENTES. Heading Row ¿Sirve para todo tipo de perros? Sí, funciona…" at bounding box center [619, 261] width 766 height 293
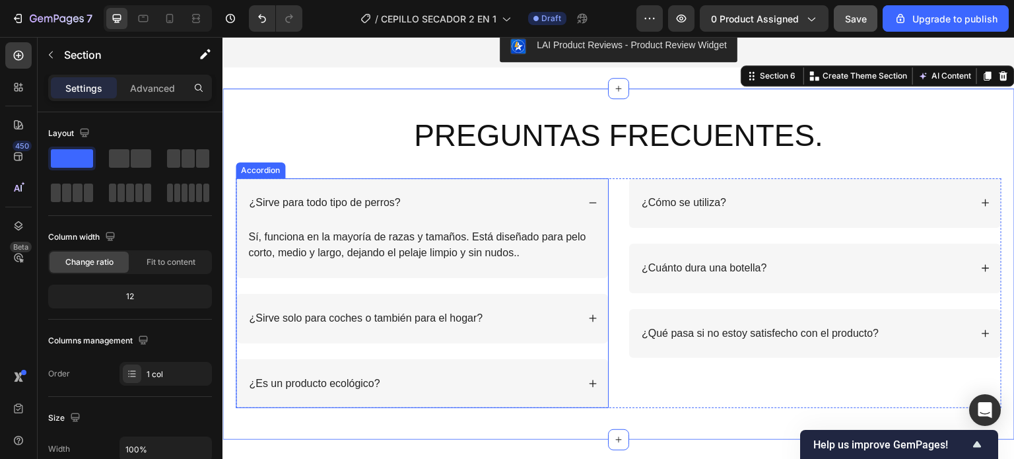
click at [481, 317] on p "¿Sirve solo para coches o también para el hogar?" at bounding box center [366, 319] width 234 height 14
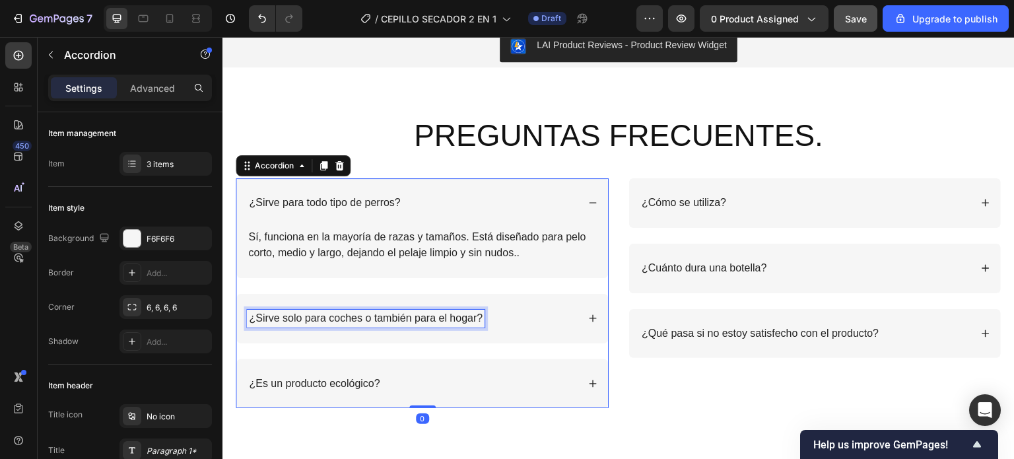
click at [481, 317] on p "¿Sirve solo para coches o también para el hogar?" at bounding box center [366, 319] width 234 height 14
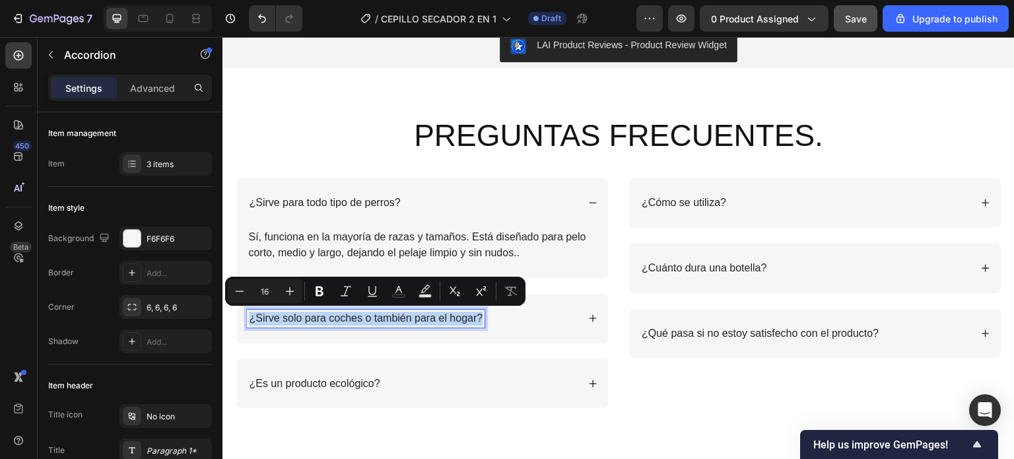
drag, startPoint x: 481, startPoint y: 317, endPoint x: 246, endPoint y: 312, distance: 235.7
click at [246, 312] on div "¿Sirve solo para coches o también para el hogar?" at bounding box center [422, 319] width 372 height 50
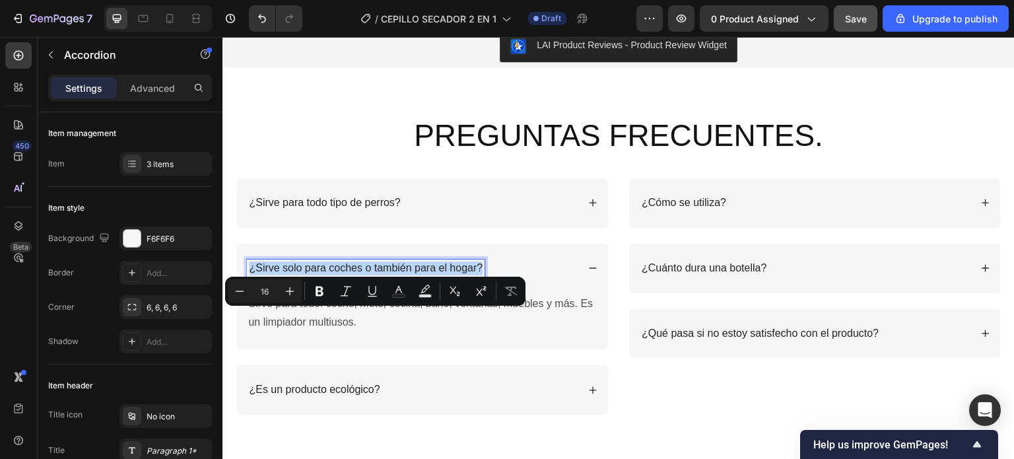
click at [246, 293] on div "¿Sirve solo para coches o también para el hogar?" at bounding box center [422, 269] width 372 height 50
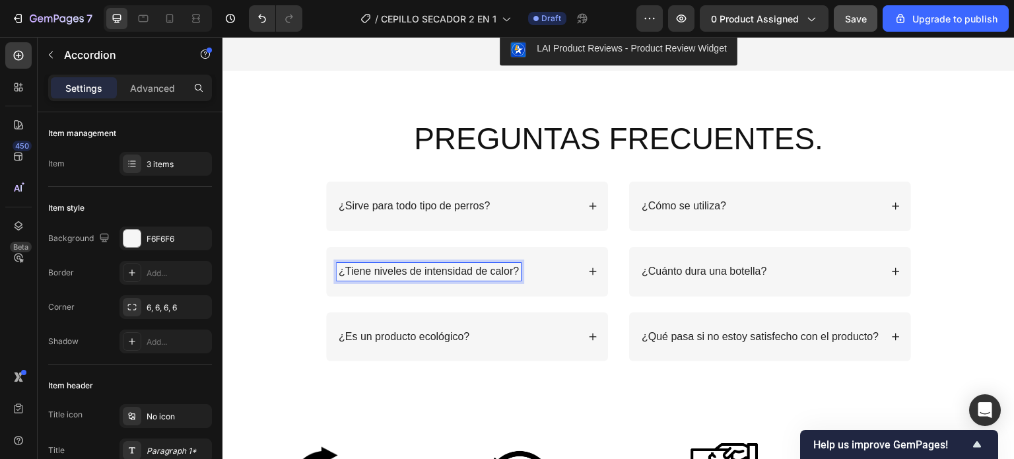
click at [588, 273] on icon at bounding box center [592, 271] width 9 height 9
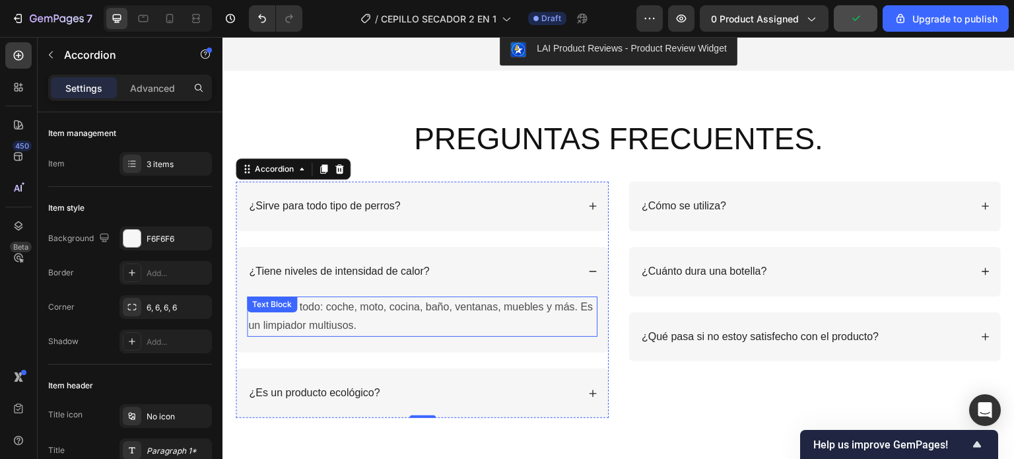
click at [370, 327] on p "Sirve para todo: coche, moto, cocina, baño, ventanas, muebles y más. Es un limp…" at bounding box center [422, 317] width 348 height 38
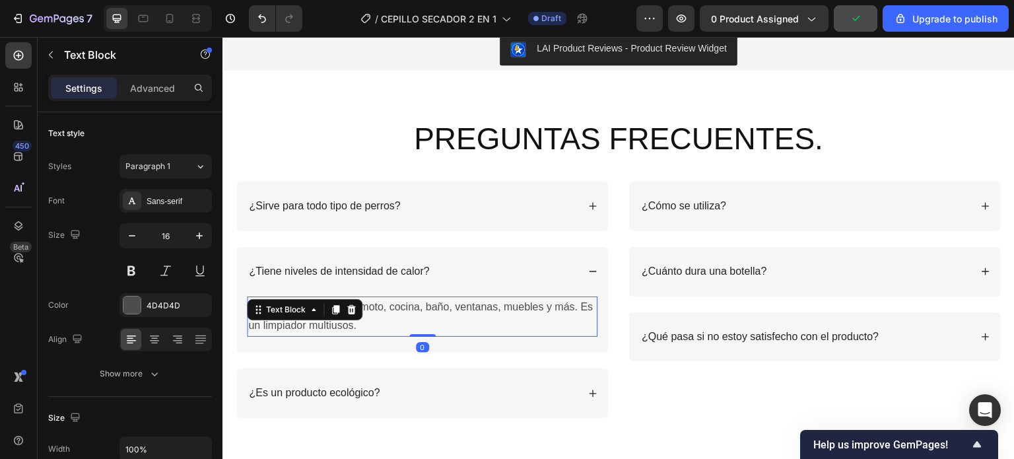
click at [372, 327] on p "Sirve para todo: coche, moto, cocina, baño, ventanas, muebles y más. Es un limp…" at bounding box center [422, 317] width 348 height 38
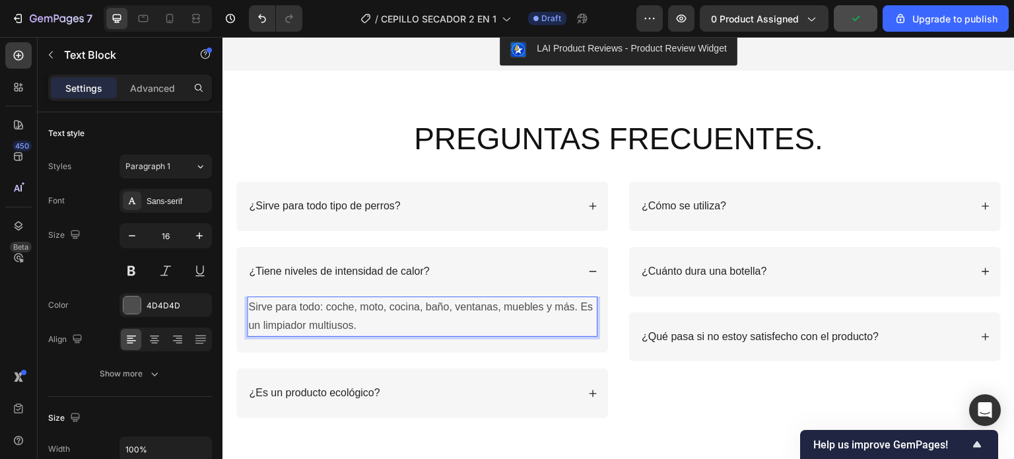
click at [372, 327] on p "Sirve para todo: coche, moto, cocina, baño, ventanas, muebles y más. Es un limp…" at bounding box center [422, 317] width 348 height 38
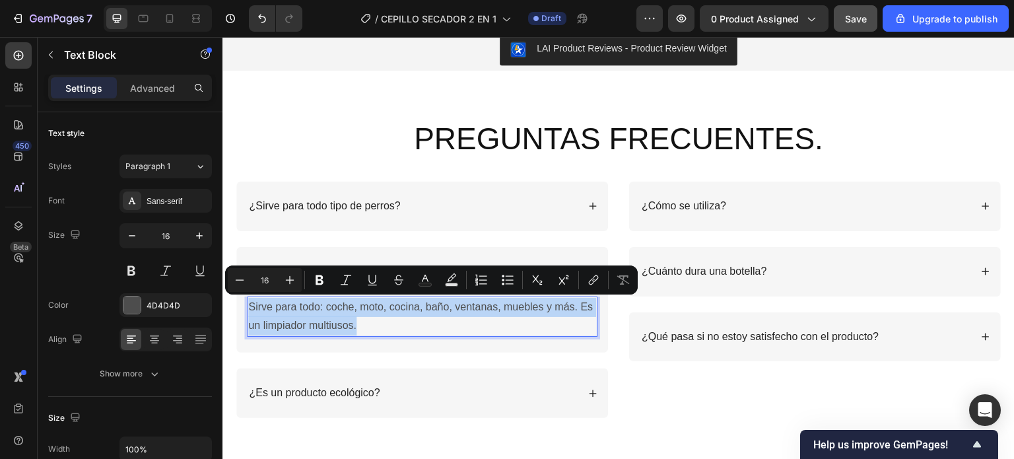
drag, startPoint x: 372, startPoint y: 327, endPoint x: 354, endPoint y: 325, distance: 17.9
click at [354, 325] on p "Sirve para todo: coche, moto, cocina, baño, ventanas, muebles y más. Es un limp…" at bounding box center [422, 317] width 348 height 38
click at [379, 333] on p "Sirve para todo: coche, moto, cocina, baño, ventanas, muebles y más. Es un limp…" at bounding box center [422, 317] width 348 height 38
drag, startPoint x: 370, startPoint y: 328, endPoint x: 248, endPoint y: 304, distance: 124.4
click at [248, 304] on p "Sirve para todo: coche, moto, cocina, baño, ventanas, muebles y más. Es un limp…" at bounding box center [422, 317] width 348 height 38
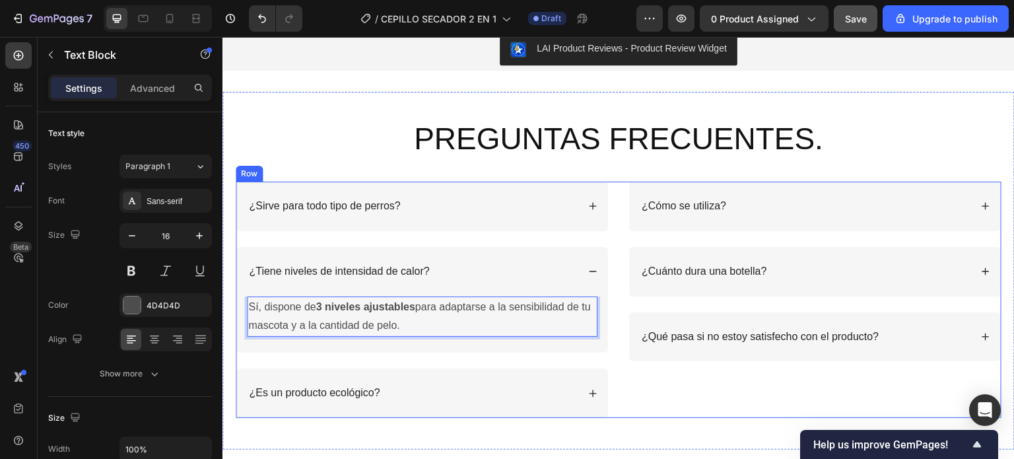
click at [622, 389] on div "¿Sirve para todo tipo de perros? ¿Tiene niveles de intensidad de calor? Sí, dis…" at bounding box center [619, 300] width 766 height 236
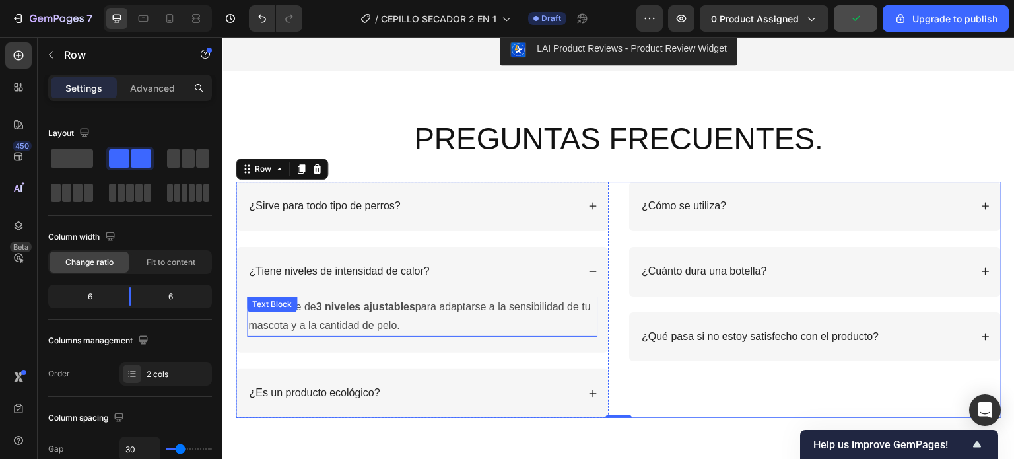
click at [414, 325] on p "Sí, dispone de 3 niveles ajustables para adaptarse a la sensibilidad de tu masc…" at bounding box center [422, 317] width 348 height 38
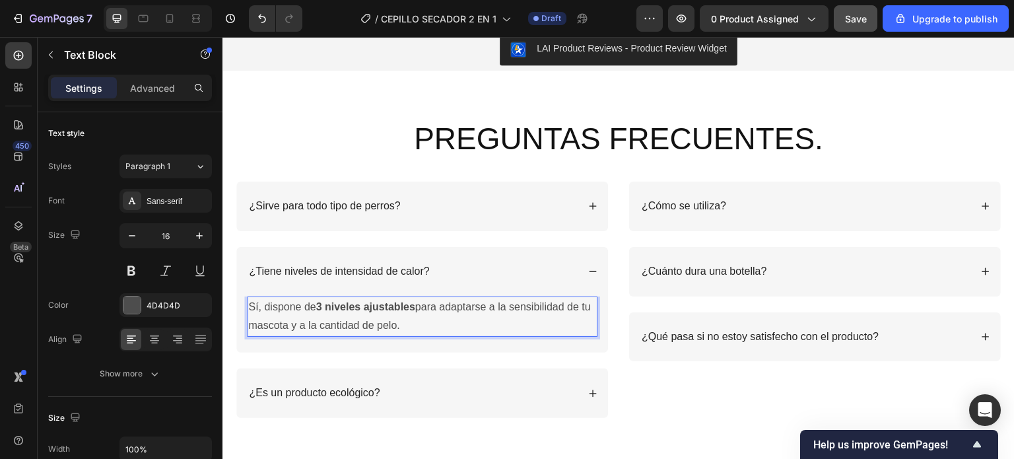
click at [409, 327] on p "Sí, dispone de 3 niveles ajustables para adaptarse a la sensibilidad de tu masc…" at bounding box center [422, 317] width 348 height 38
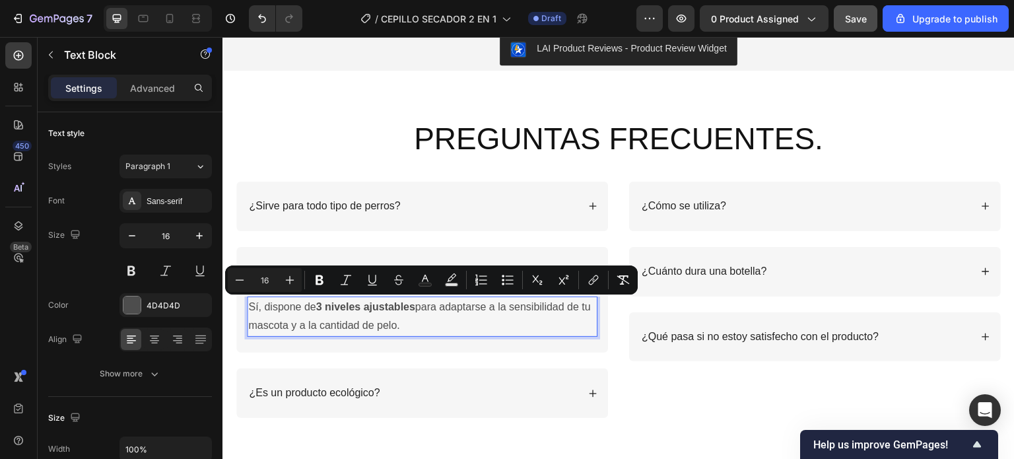
drag, startPoint x: 409, startPoint y: 326, endPoint x: 250, endPoint y: 302, distance: 161.0
click at [250, 302] on p "Sí, dispone de 3 niveles ajustables para adaptarse a la sensibilidad de tu masc…" at bounding box center [422, 317] width 348 height 38
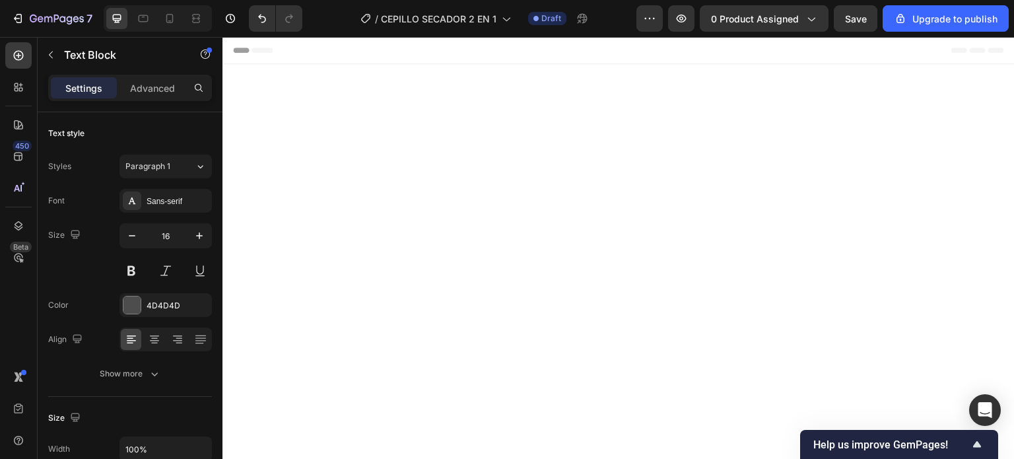
scroll to position [2149, 0]
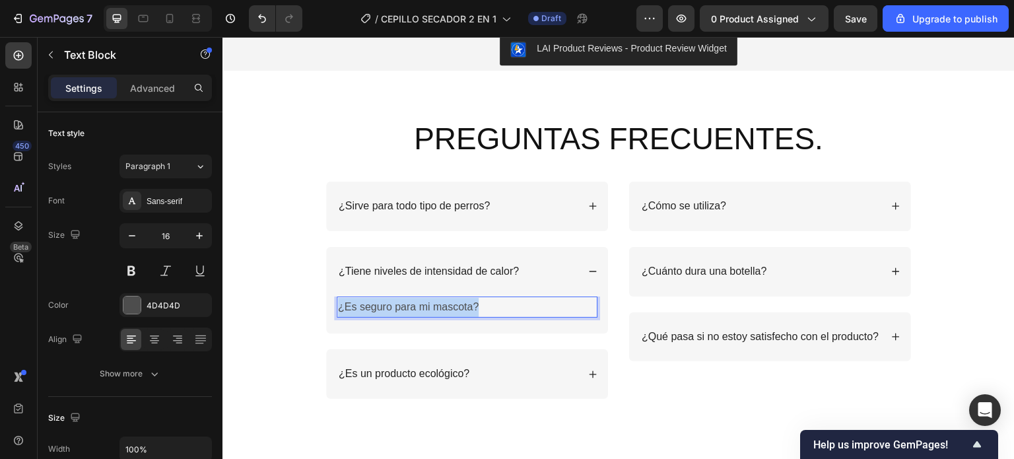
drag, startPoint x: 477, startPoint y: 305, endPoint x: 333, endPoint y: 304, distance: 144.6
click at [338, 304] on p "¿Es seguro para mi mascota?" at bounding box center [467, 307] width 258 height 19
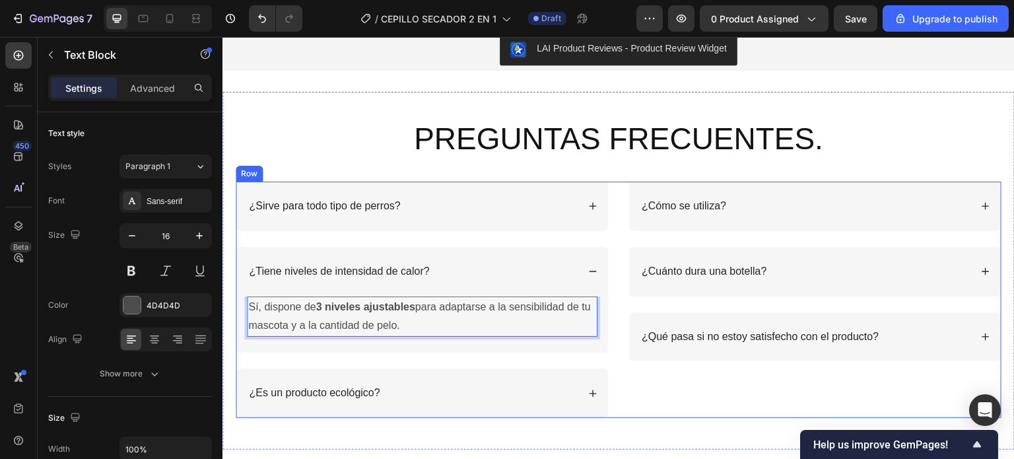
click at [715, 416] on div "¿Cómo se utiliza? ¿Cuánto dura una botella? ¿Qué pasa si no estoy satisfecho co…" at bounding box center [814, 300] width 373 height 236
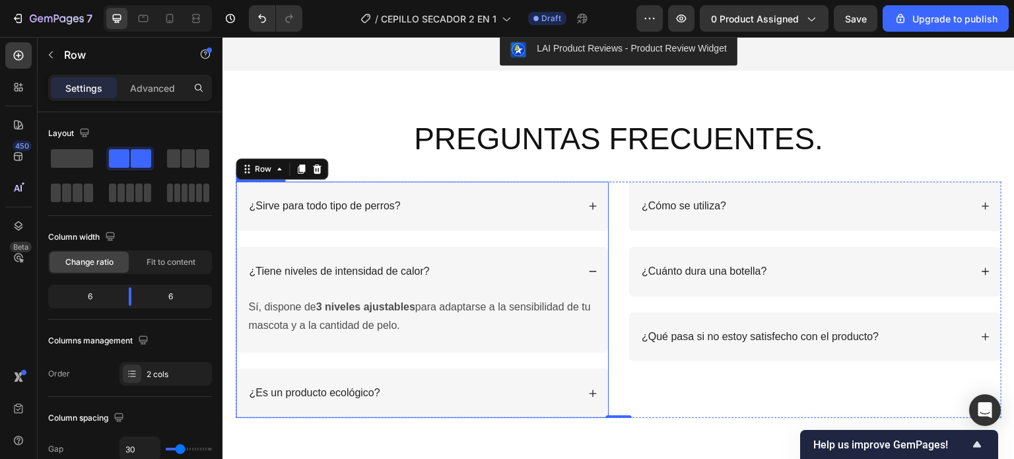
click at [379, 393] on p "¿Es un producto ecológico?" at bounding box center [314, 393] width 131 height 14
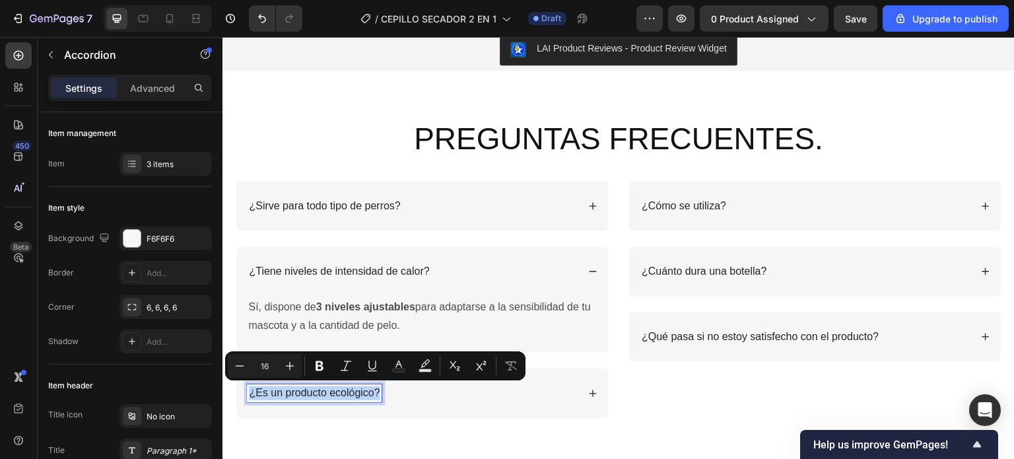
drag, startPoint x: 379, startPoint y: 393, endPoint x: 251, endPoint y: 391, distance: 128.1
click at [251, 391] on p "¿Es un producto ecológico?" at bounding box center [314, 393] width 131 height 14
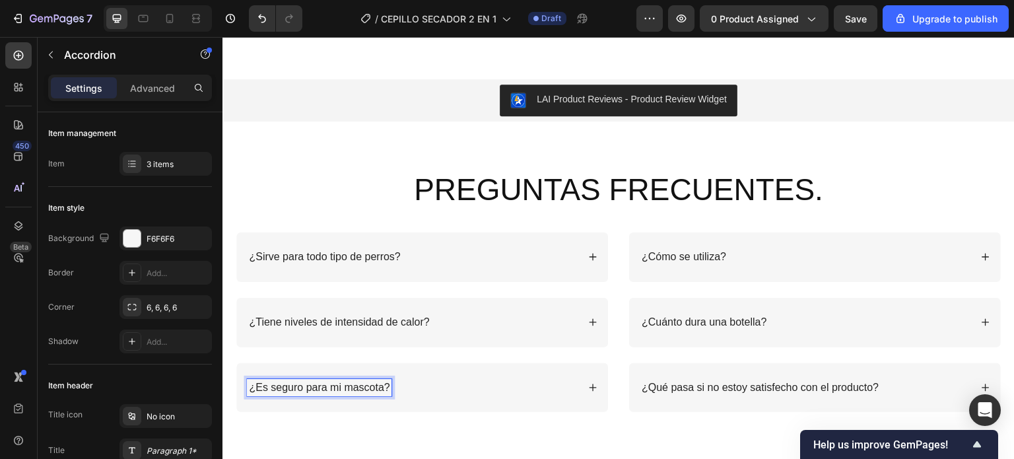
scroll to position [2093, 0]
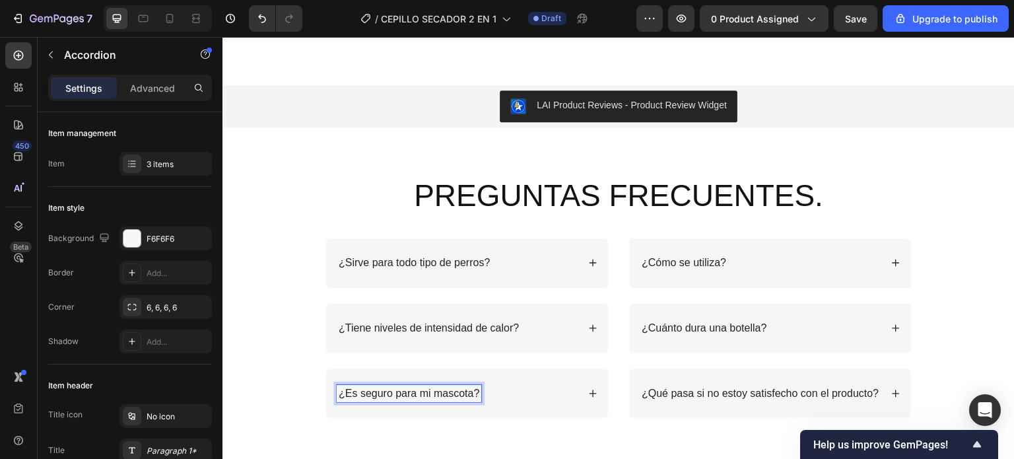
click at [591, 393] on icon at bounding box center [592, 393] width 9 height 9
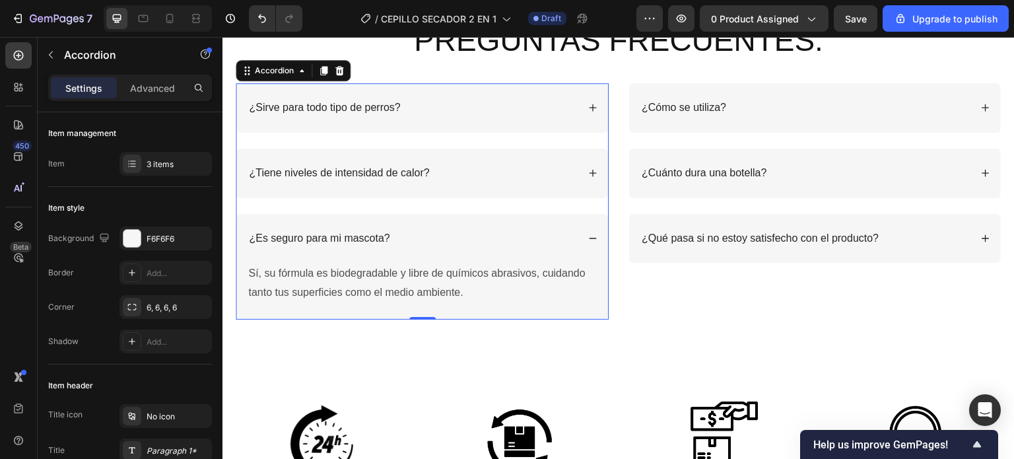
scroll to position [2291, 0]
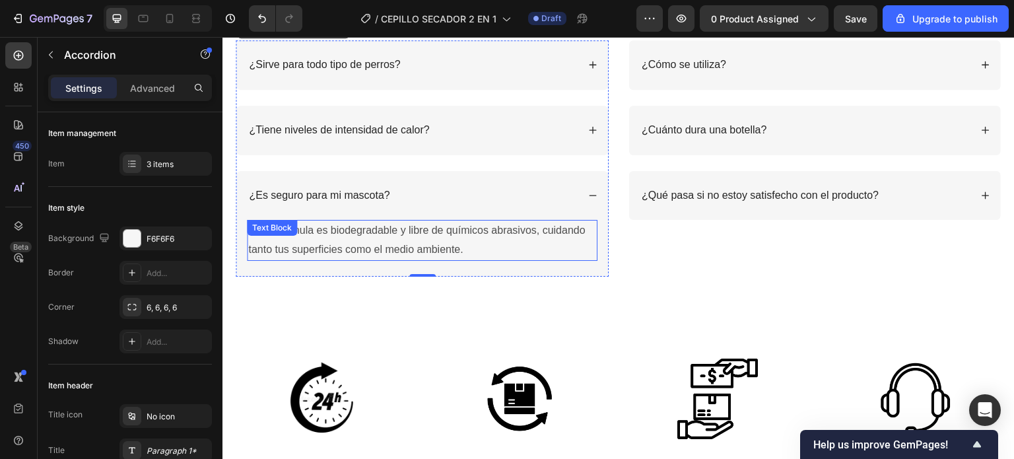
click at [467, 250] on p "Sí, su fórmula es biodegradable y libre de químicos abrasivos, cuidando tanto t…" at bounding box center [422, 240] width 348 height 38
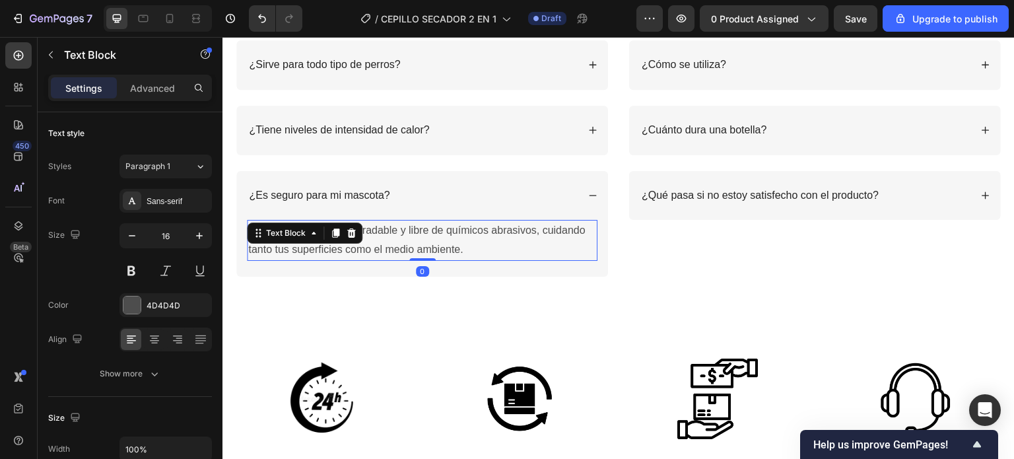
click at [463, 252] on p "Sí, su fórmula es biodegradable y libre de químicos abrasivos, cuidando tanto t…" at bounding box center [422, 240] width 348 height 38
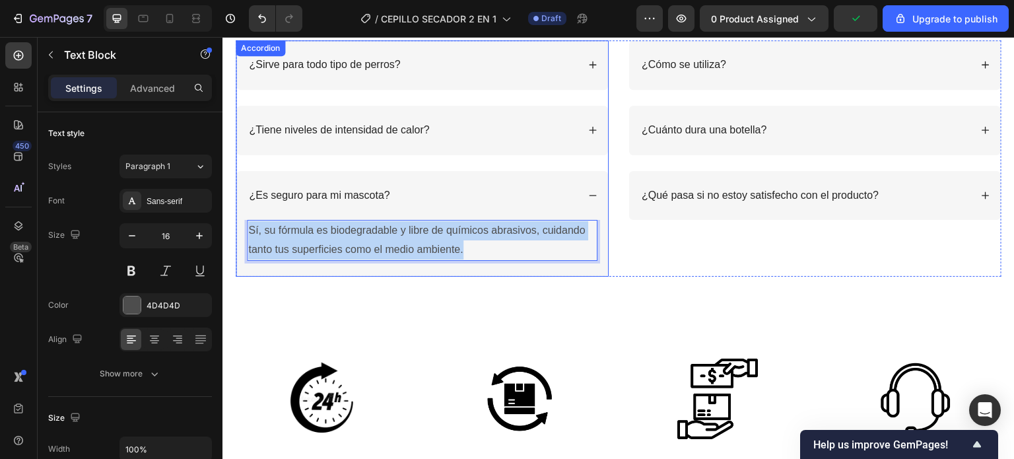
drag, startPoint x: 463, startPoint y: 252, endPoint x: 244, endPoint y: 231, distance: 219.5
click at [244, 231] on div "Sí, su fórmula es biodegradable y libre de químicos abrasivos, cuidando tanto t…" at bounding box center [422, 248] width 372 height 57
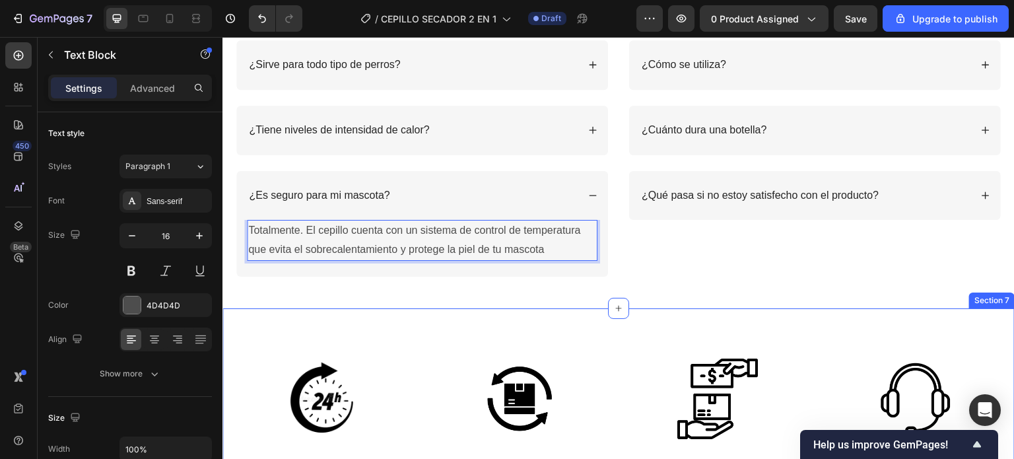
click at [559, 341] on div "Image Envío Gratuito Text Block Envíos en 24 Horas - Correos Express Text Image…" at bounding box center [618, 435] width 792 height 255
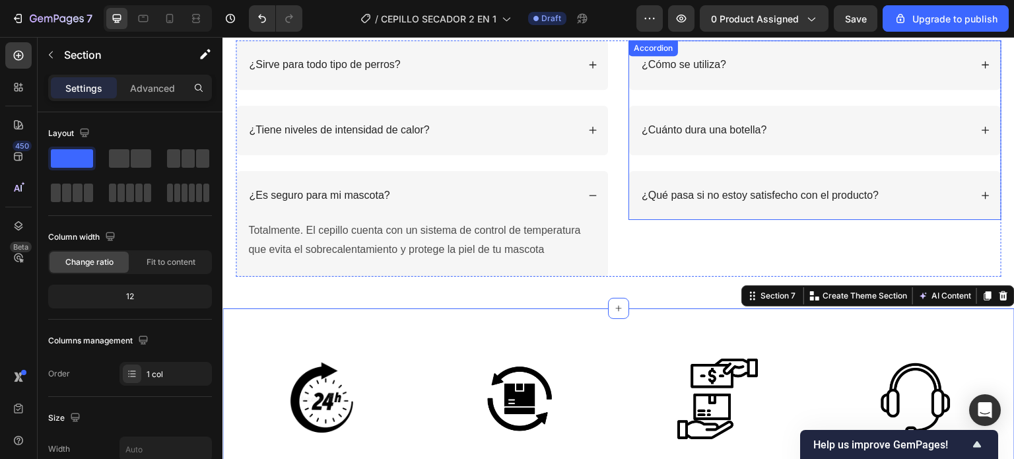
scroll to position [2159, 0]
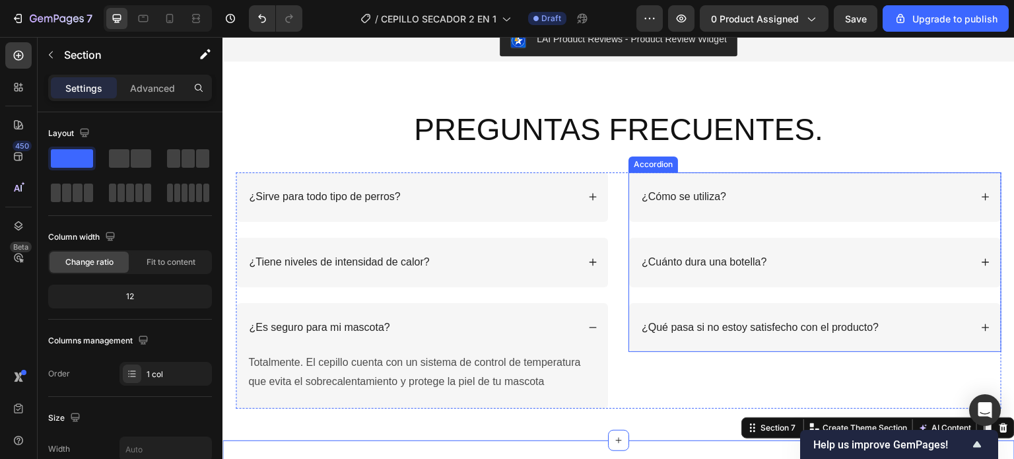
click at [720, 200] on p "¿Cómo se utiliza?" at bounding box center [684, 197] width 84 height 14
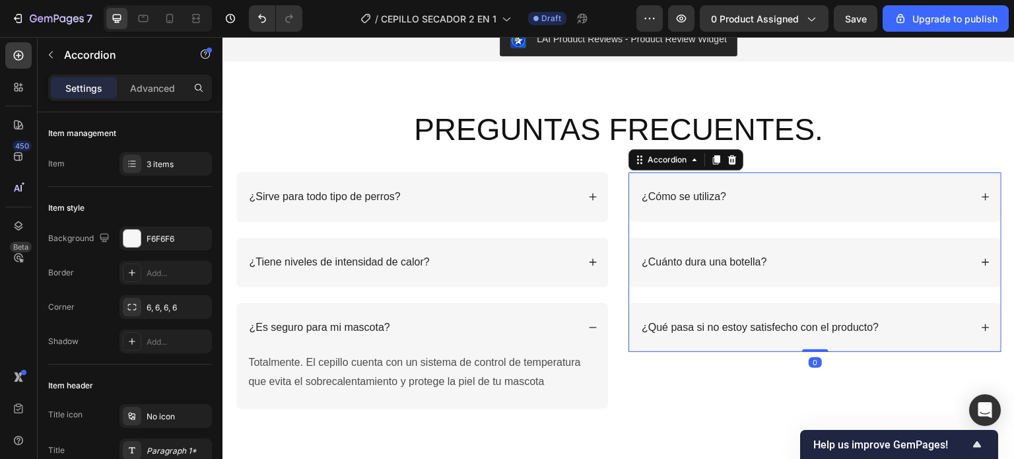
click at [720, 200] on p "¿Cómo se utiliza?" at bounding box center [684, 197] width 84 height 14
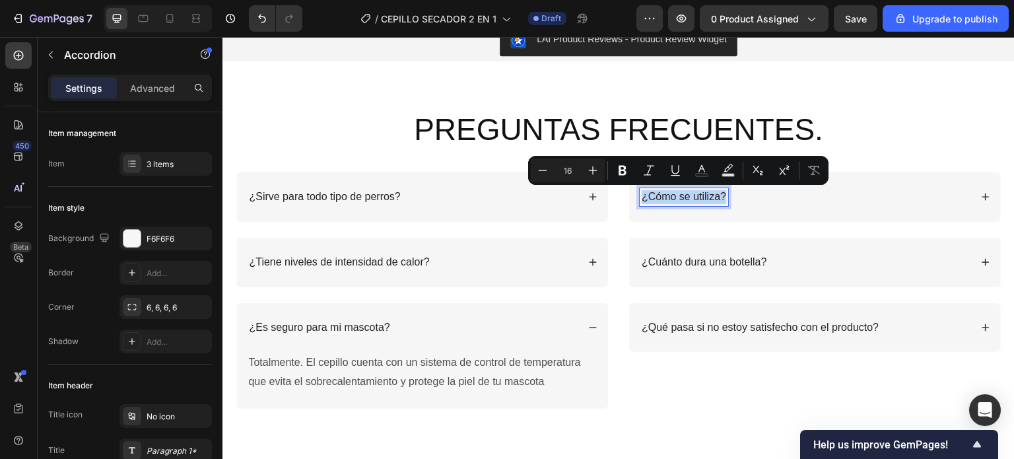
drag, startPoint x: 720, startPoint y: 200, endPoint x: 634, endPoint y: 197, distance: 85.9
click at [640, 197] on div "¿Cómo se utiliza?" at bounding box center [684, 197] width 88 height 18
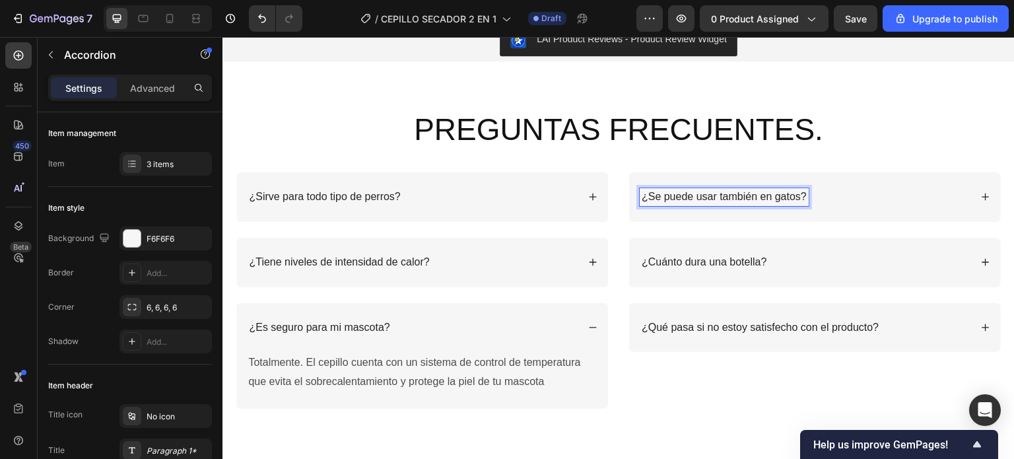
click at [981, 197] on div "¿Se puede usar también en gatos?" at bounding box center [815, 197] width 372 height 50
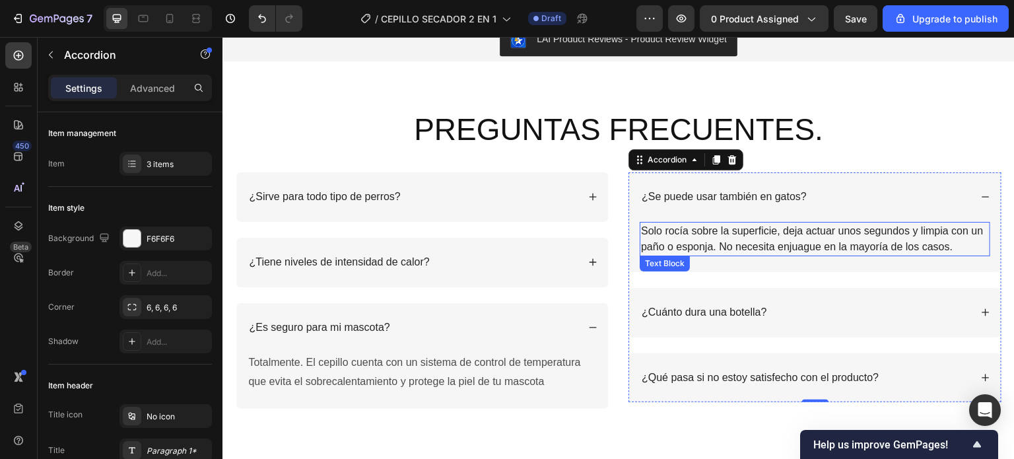
click at [949, 246] on p "Solo rocía sobre la superficie, deja actuar unos segundos y limpia con un paño …" at bounding box center [815, 239] width 348 height 32
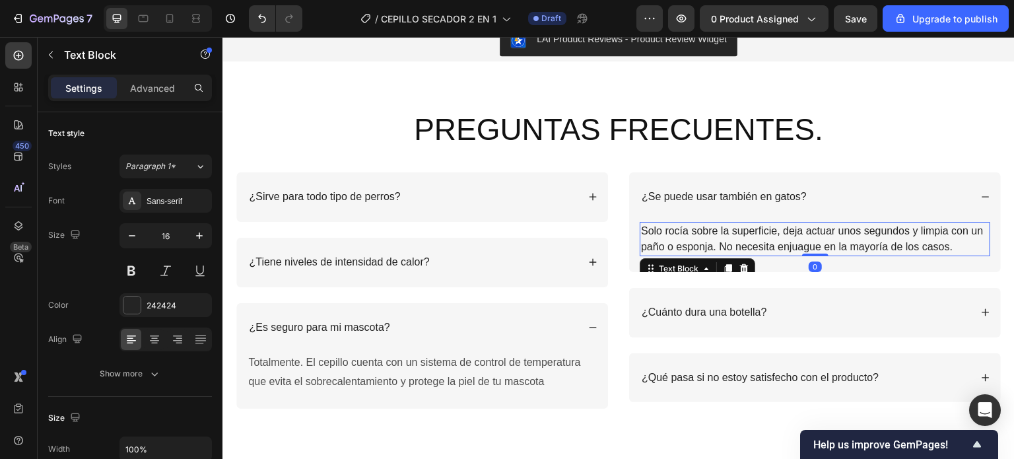
click at [949, 247] on p "Solo rocía sobre la superficie, deja actuar unos segundos y limpia con un paño …" at bounding box center [815, 239] width 348 height 32
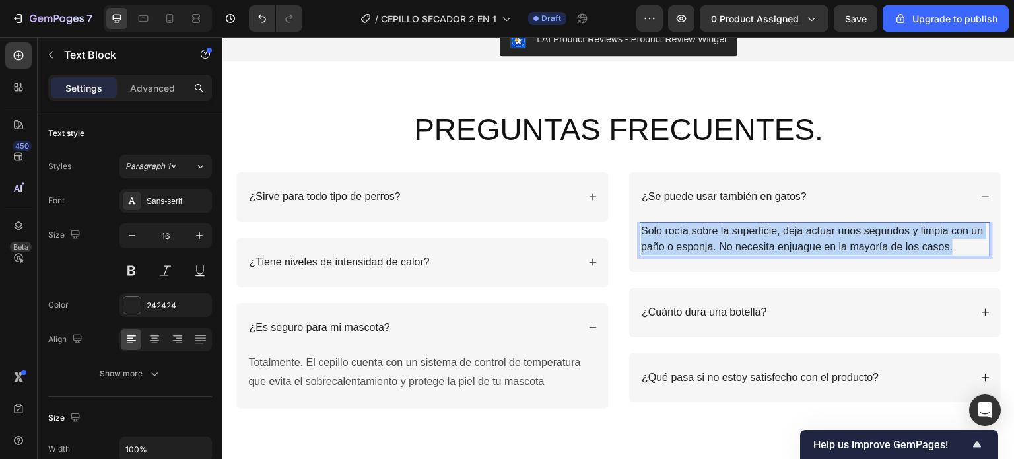
drag, startPoint x: 949, startPoint y: 247, endPoint x: 639, endPoint y: 232, distance: 310.6
click at [641, 232] on p "Solo rocía sobre la superficie, deja actuar unos segundos y limpia con un paño …" at bounding box center [815, 239] width 348 height 32
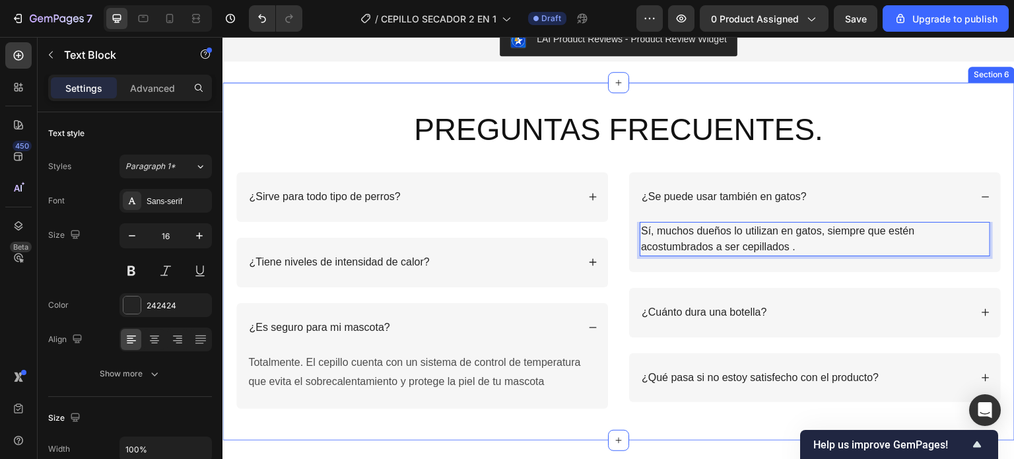
click at [855, 132] on div "PREGUNTAS FRECUENTES. Heading Row ¿Sirve para todo tipo de perros? ¿Tiene nivel…" at bounding box center [619, 259] width 766 height 300
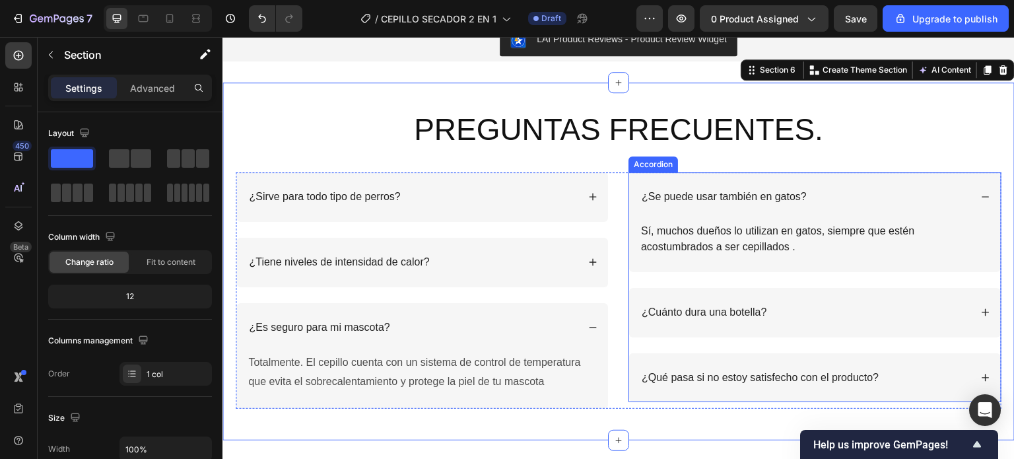
click at [784, 312] on div "¿Cuánto dura una botella?" at bounding box center [805, 313] width 331 height 18
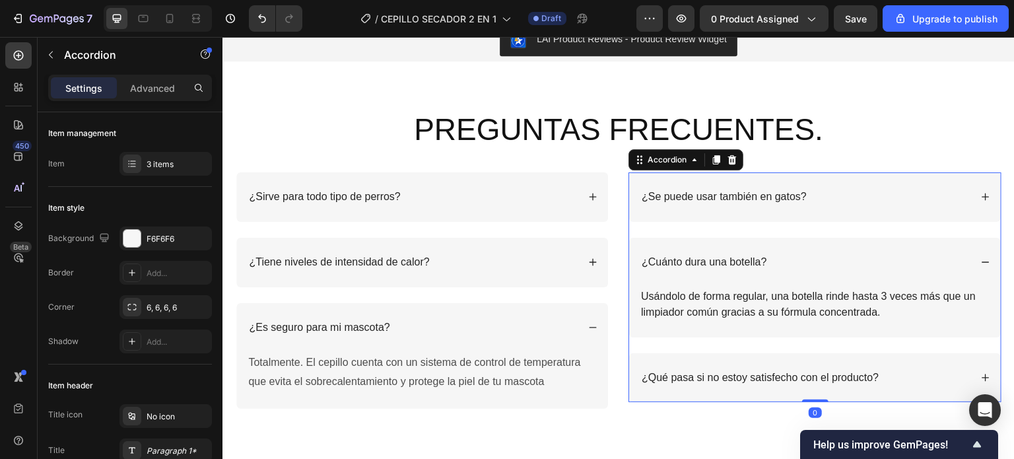
click at [762, 263] on div "¿Cuánto dura una botella?" at bounding box center [704, 262] width 129 height 18
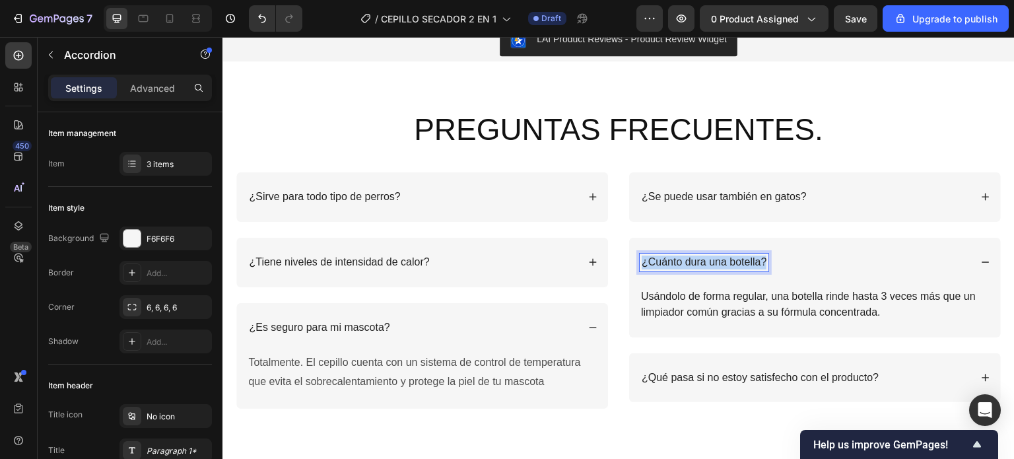
drag, startPoint x: 762, startPoint y: 263, endPoint x: 637, endPoint y: 261, distance: 125.4
click at [640, 261] on div "¿Cuánto dura una botella?" at bounding box center [704, 262] width 129 height 18
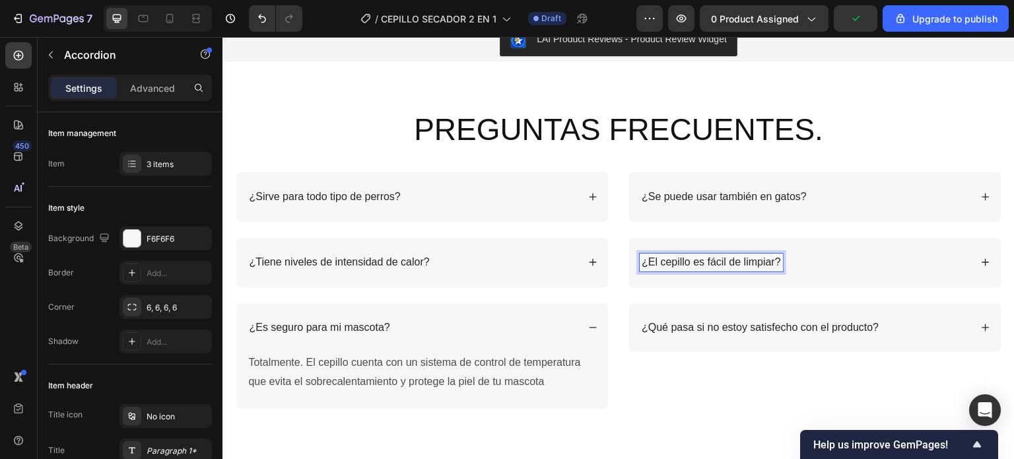
click at [982, 262] on icon at bounding box center [985, 262] width 7 height 7
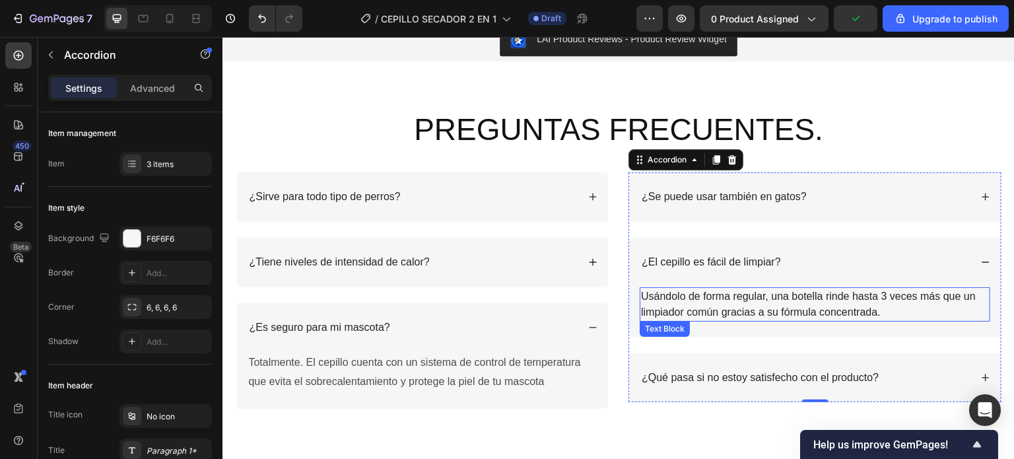
click at [877, 310] on p "Usándolo de forma regular, una botella rinde hasta 3 veces más que un limpiador…" at bounding box center [815, 304] width 348 height 32
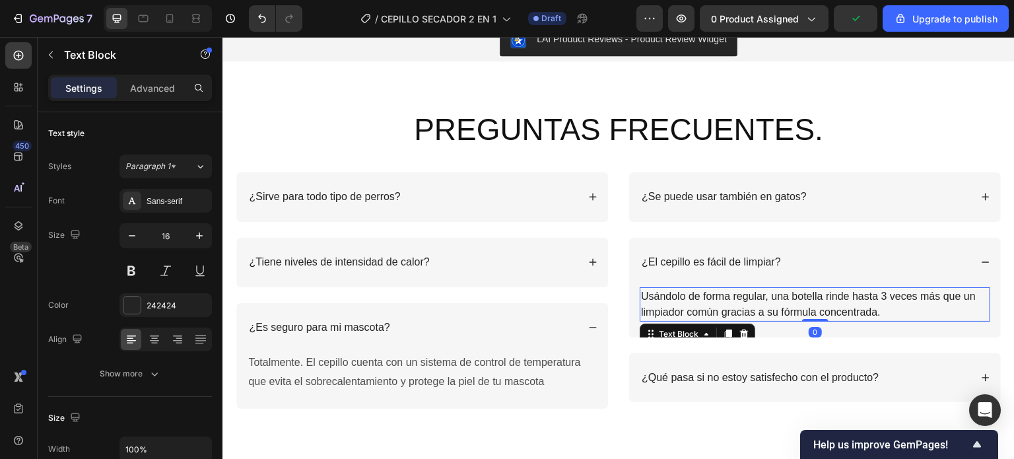
click at [874, 314] on p "Usándolo de forma regular, una botella rinde hasta 3 veces más que un limpiador…" at bounding box center [815, 304] width 348 height 32
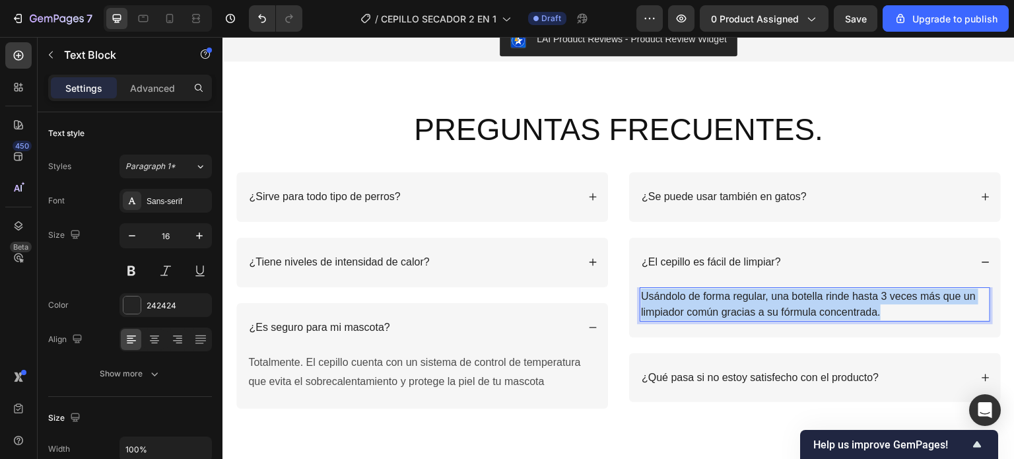
drag, startPoint x: 877, startPoint y: 314, endPoint x: 638, endPoint y: 294, distance: 239.8
click at [641, 294] on p "Usándolo de forma regular, una botella rinde hasta 3 veces más que un limpiador…" at bounding box center [815, 304] width 348 height 32
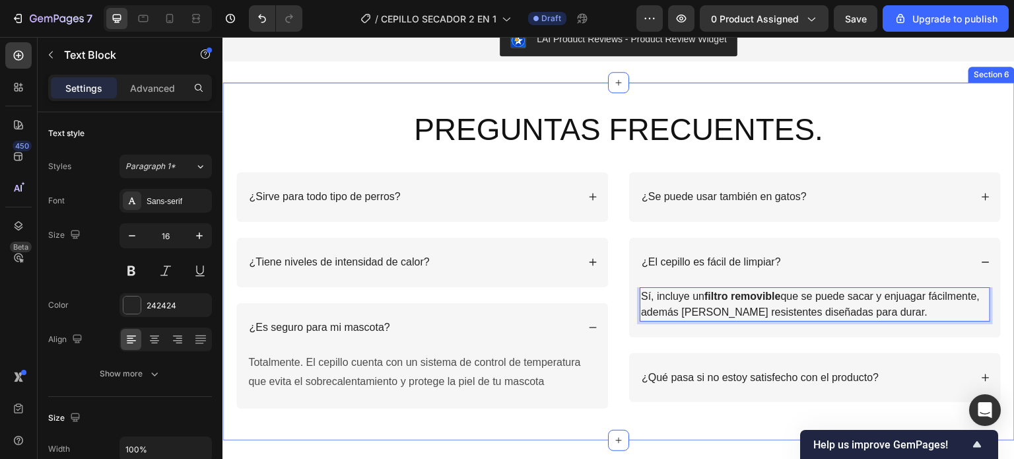
click at [914, 135] on div "PREGUNTAS FRECUENTES. Heading Row ¿Sirve para todo tipo de perros? ¿Tiene nivel…" at bounding box center [619, 259] width 766 height 300
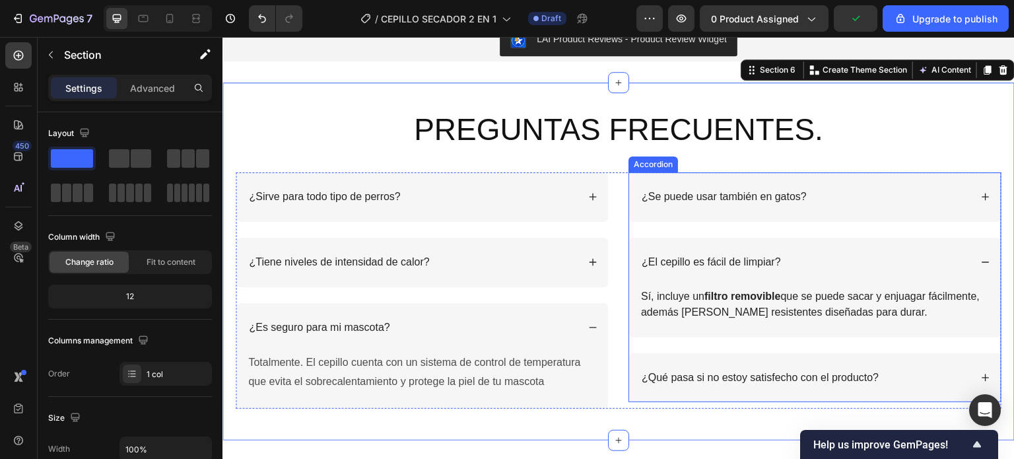
click at [875, 375] on div "¿Qué pasa si no estoy satisfecho con el producto?" at bounding box center [805, 378] width 331 height 18
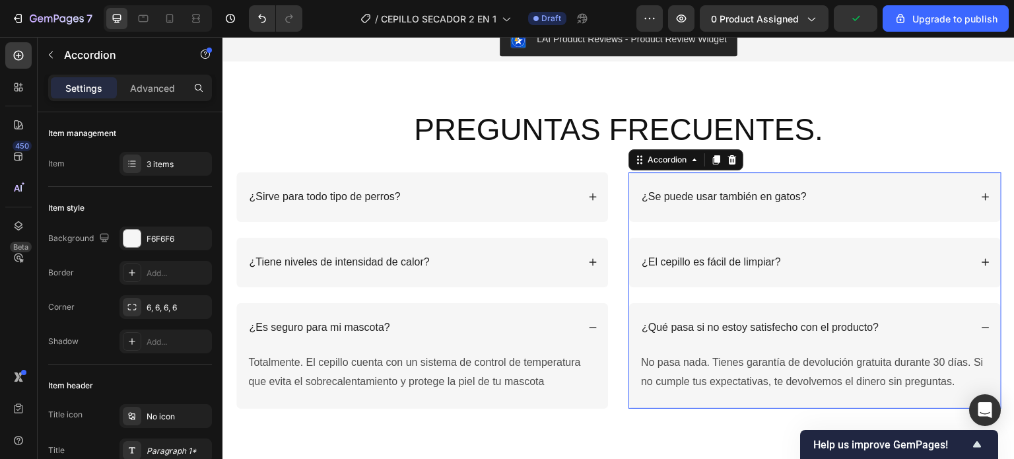
click at [871, 378] on p "No pasa nada. Tienes garantía de devolución gratuita durante 30 días. Si no cum…" at bounding box center [815, 372] width 348 height 38
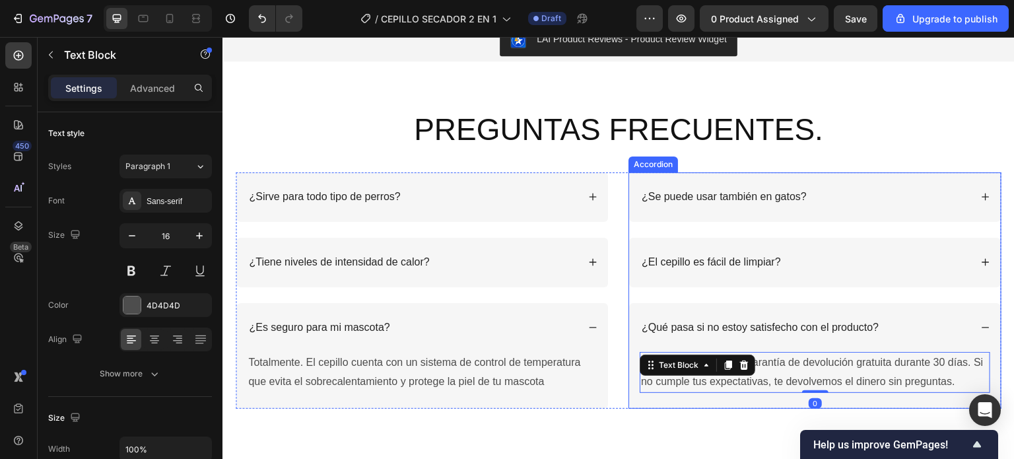
click at [874, 327] on div "¿Qué pasa si no estoy satisfecho con el producto?" at bounding box center [760, 328] width 241 height 18
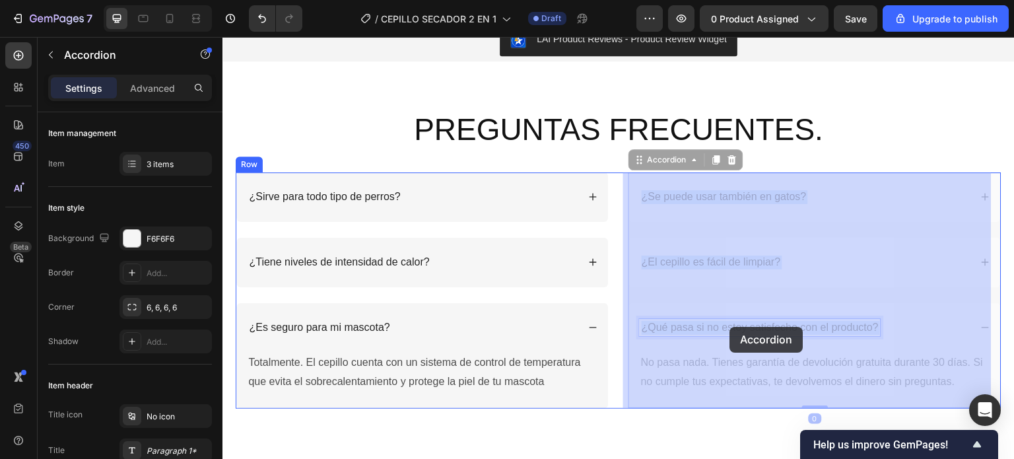
drag, startPoint x: 874, startPoint y: 327, endPoint x: 778, endPoint y: 329, distance: 95.7
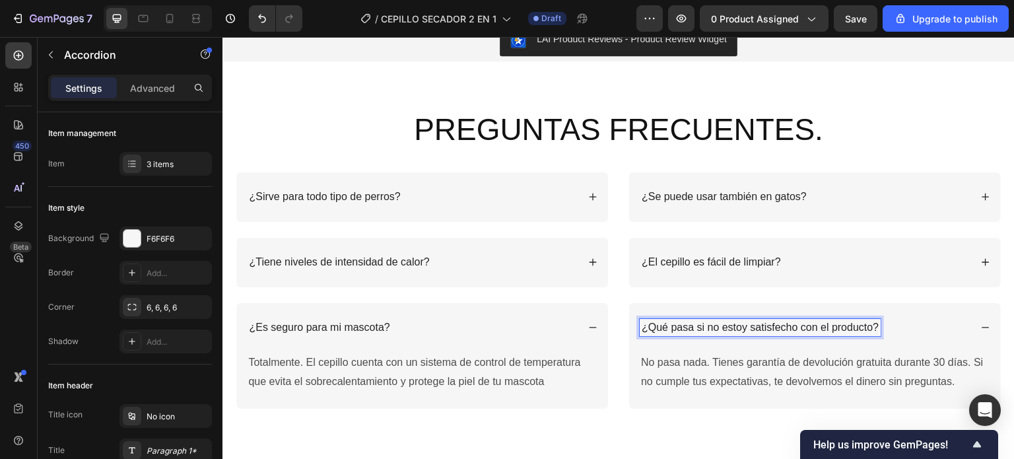
click at [871, 330] on p "¿Qué pasa si no estoy satisfecho con el producto?" at bounding box center [760, 328] width 237 height 14
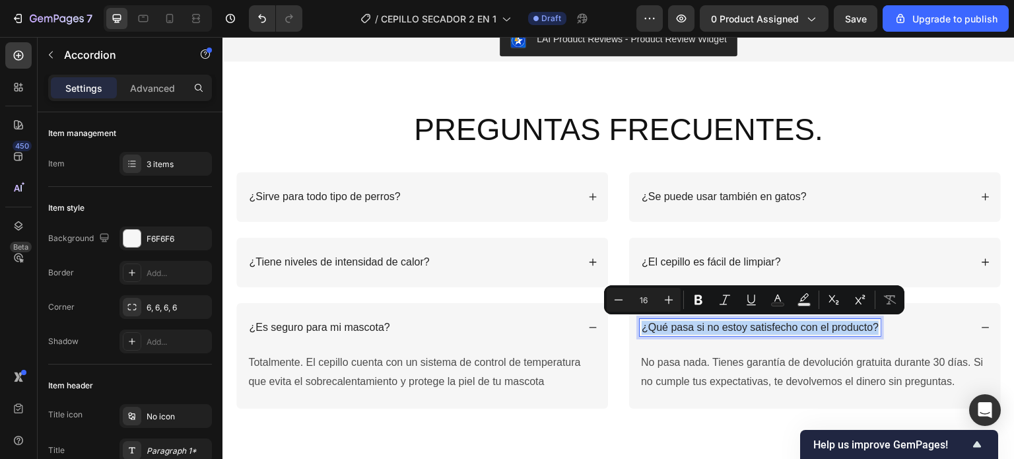
drag, startPoint x: 873, startPoint y: 327, endPoint x: 637, endPoint y: 333, distance: 235.7
click at [642, 333] on p "¿Qué pasa si no estoy satisfecho con el producto?" at bounding box center [760, 328] width 237 height 14
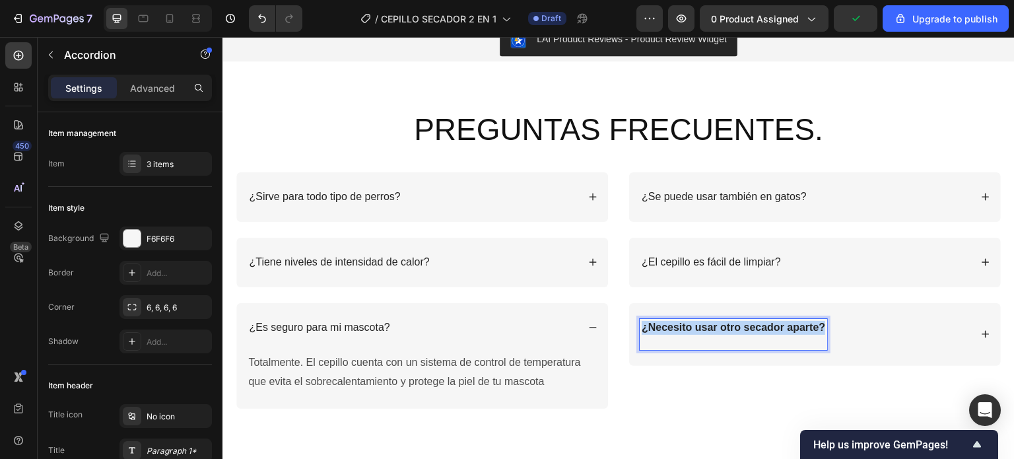
drag, startPoint x: 819, startPoint y: 327, endPoint x: 638, endPoint y: 324, distance: 181.6
click at [642, 324] on strong "¿Necesito usar otro secador aparte?" at bounding box center [734, 326] width 184 height 11
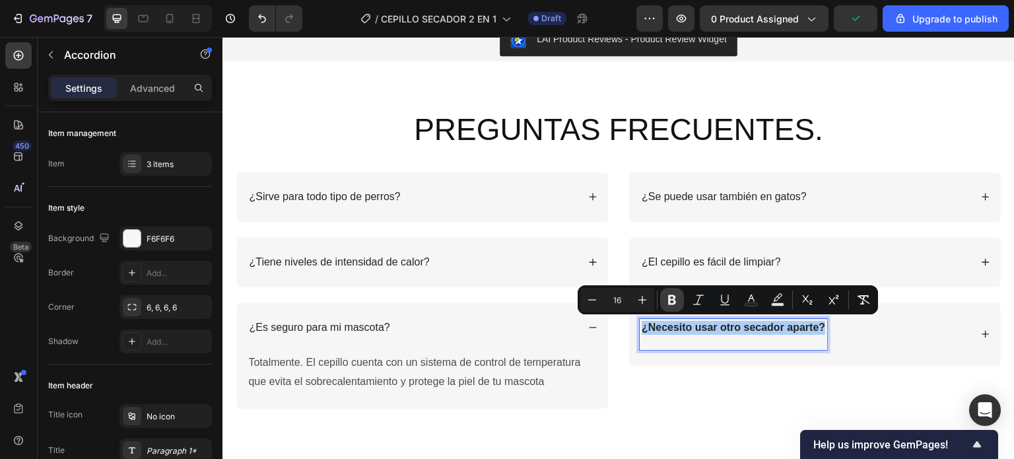
click at [670, 301] on icon "Editor contextual toolbar" at bounding box center [672, 300] width 8 height 10
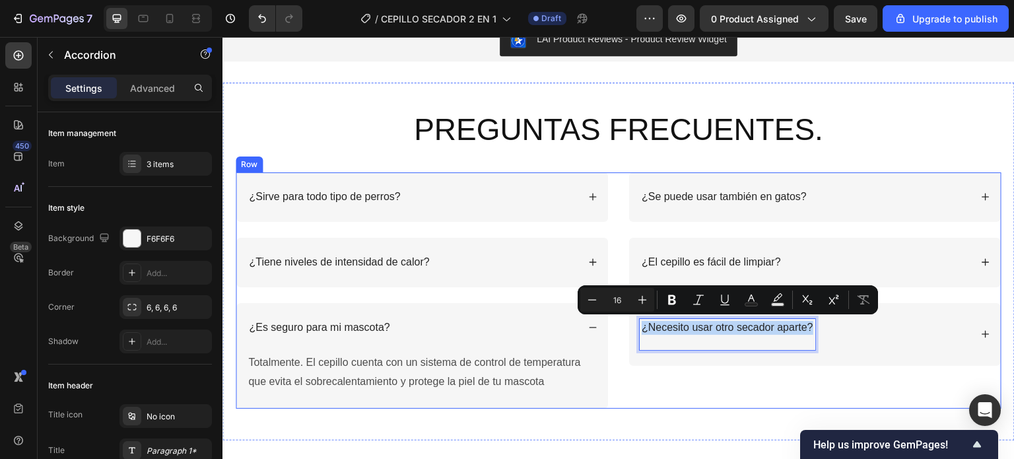
click at [776, 386] on div "¿Se puede usar también en gatos? ¿El cepillo es fácil de limpiar? ¿Necesito usa…" at bounding box center [814, 290] width 373 height 236
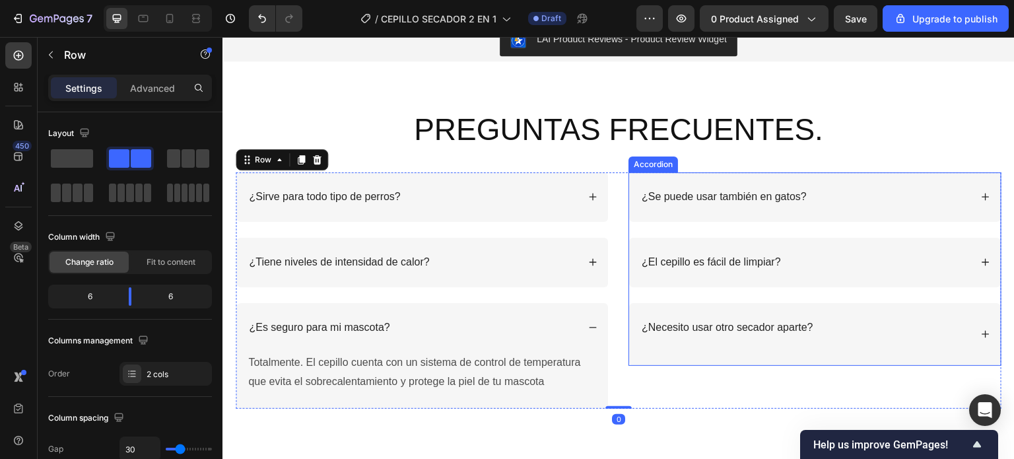
click at [981, 330] on icon at bounding box center [985, 333] width 9 height 9
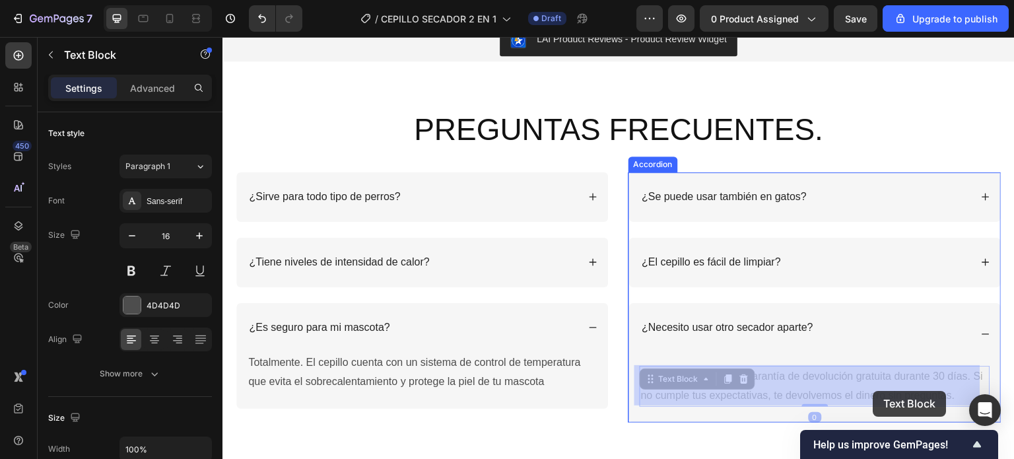
drag, startPoint x: 953, startPoint y: 397, endPoint x: 873, endPoint y: 391, distance: 80.8
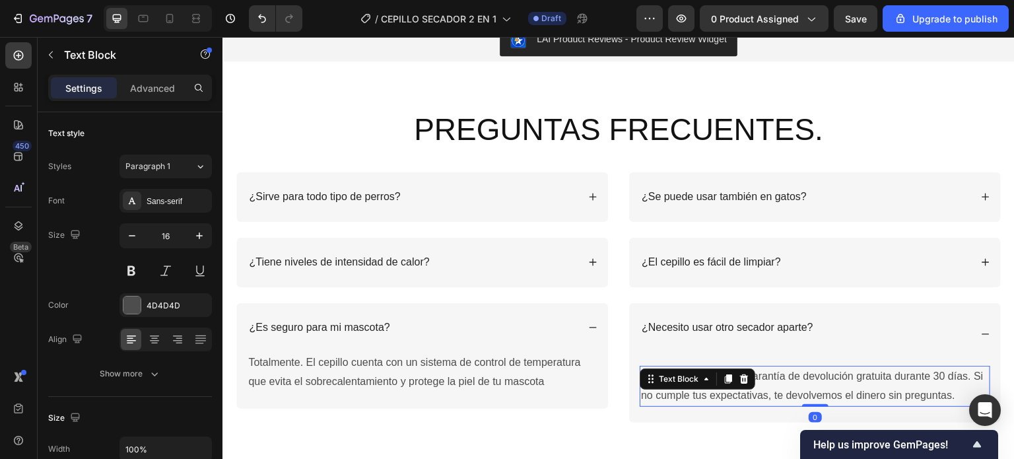
click at [953, 393] on p "No pasa nada. Tienes garantía de devolución gratuita durante 30 días. Si no cum…" at bounding box center [815, 386] width 348 height 38
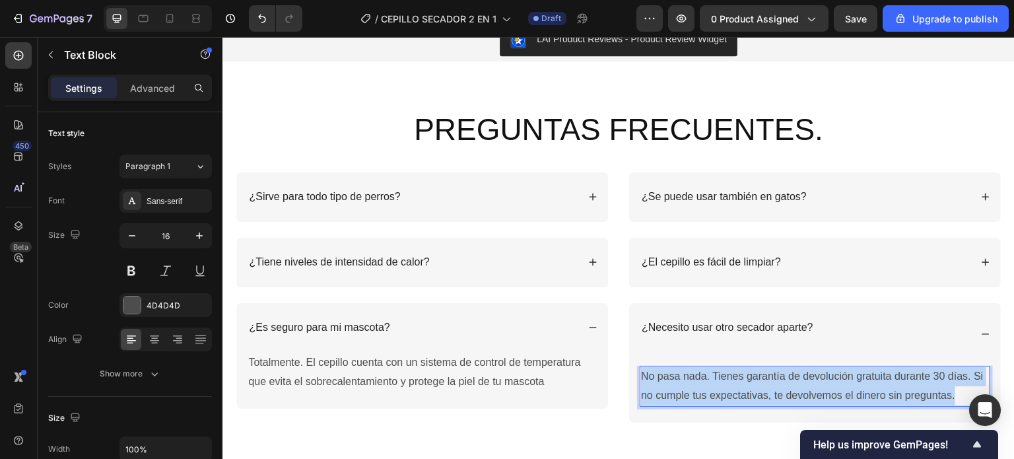
drag, startPoint x: 949, startPoint y: 395, endPoint x: 648, endPoint y: 376, distance: 301.6
click at [641, 376] on p "No pasa nada. Tienes garantía de devolución gratuita durante 30 días. Si no cum…" at bounding box center [815, 386] width 348 height 38
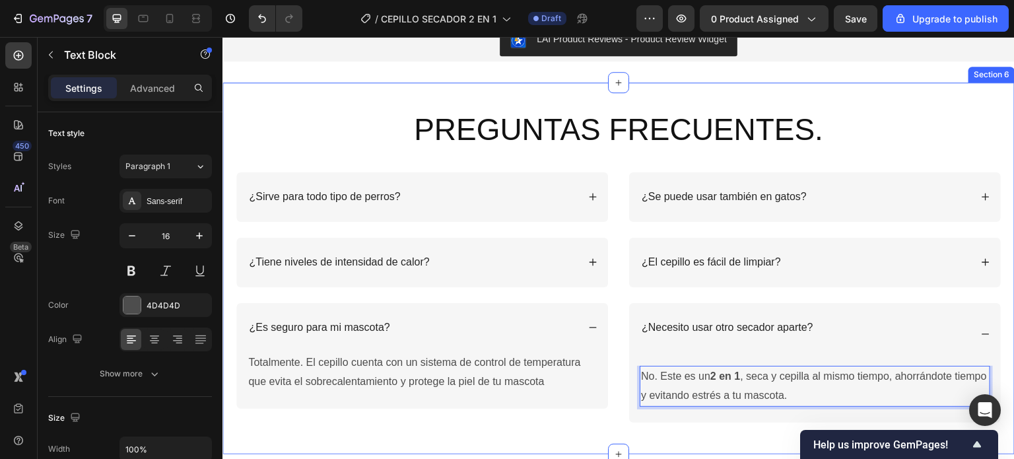
click at [871, 96] on div "PREGUNTAS FRECUENTES. Heading Row ¿Sirve para todo tipo de perros? ¿Tiene nivel…" at bounding box center [618, 269] width 792 height 372
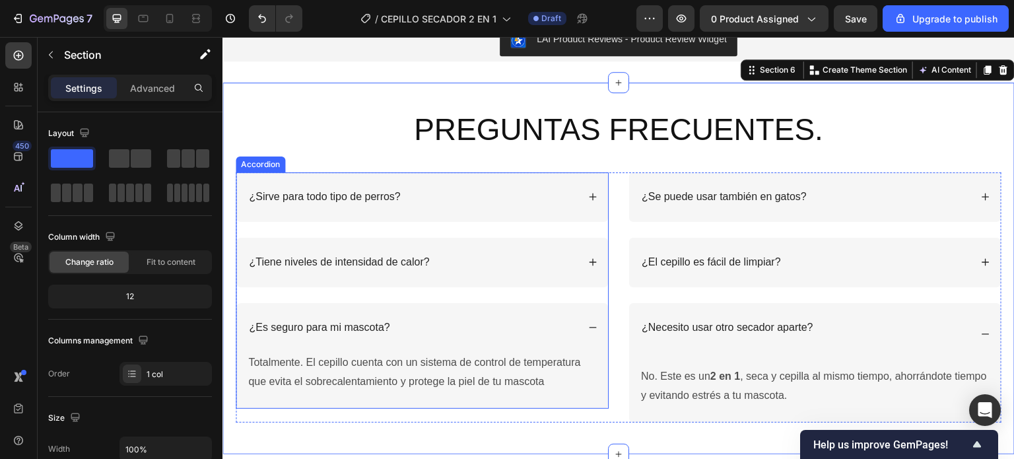
click at [473, 196] on div "¿Sirve para todo tipo de perros?" at bounding box center [412, 197] width 331 height 18
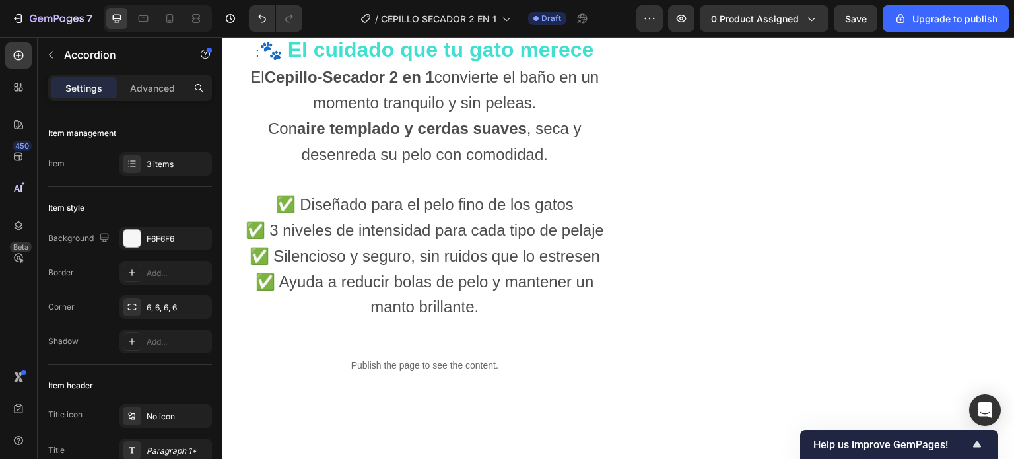
scroll to position [1432, 0]
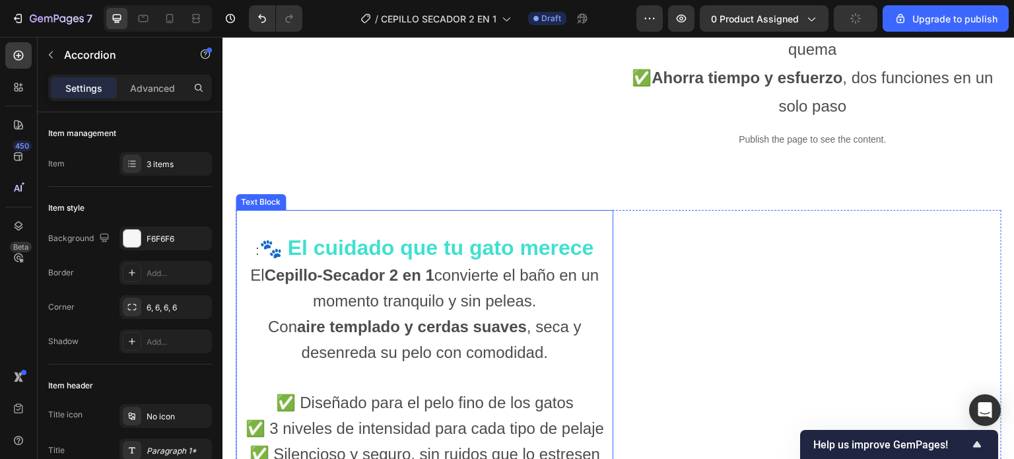
click at [396, 259] on strong "El cuidado que tu gato merece" at bounding box center [440, 248] width 306 height 24
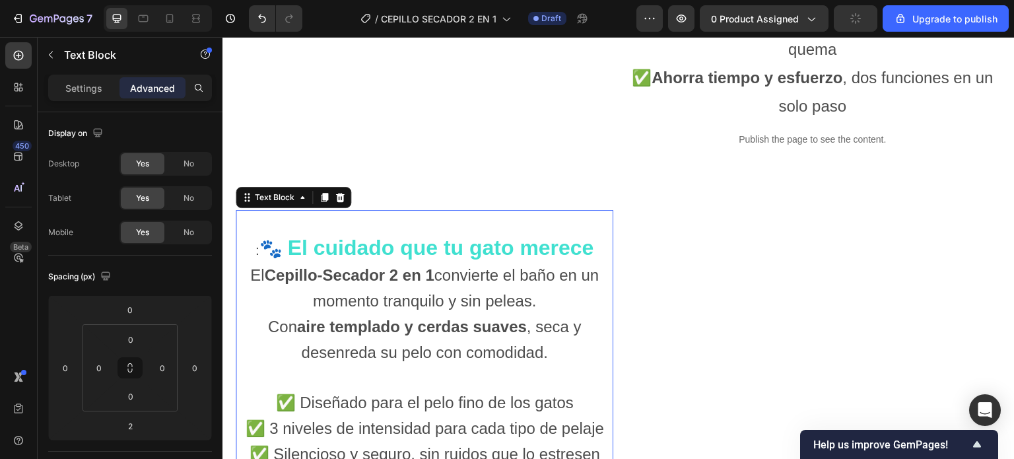
click at [417, 259] on strong "El cuidado que tu gato merece" at bounding box center [440, 248] width 306 height 24
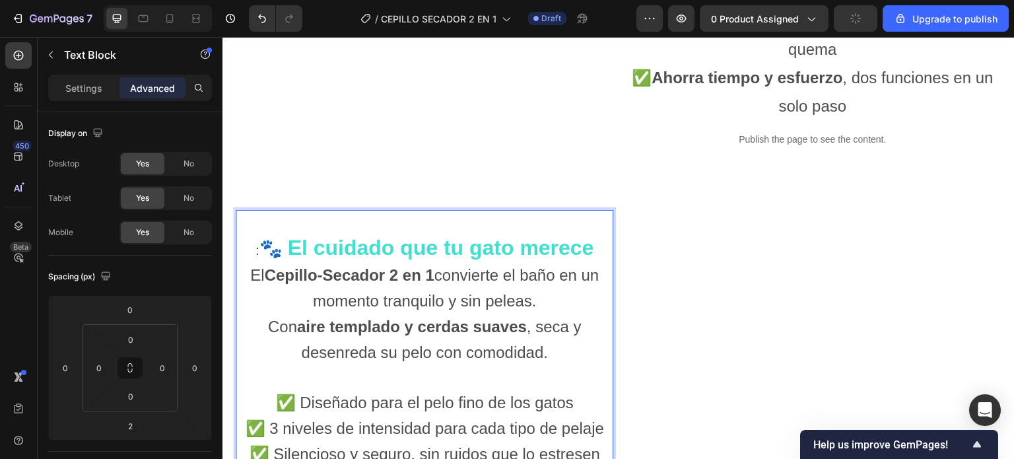
click at [417, 259] on strong "El cuidado que tu gato merece" at bounding box center [440, 248] width 306 height 24
click at [595, 263] on p ": 🐾 El cuidado que tu gato merece" at bounding box center [424, 249] width 375 height 27
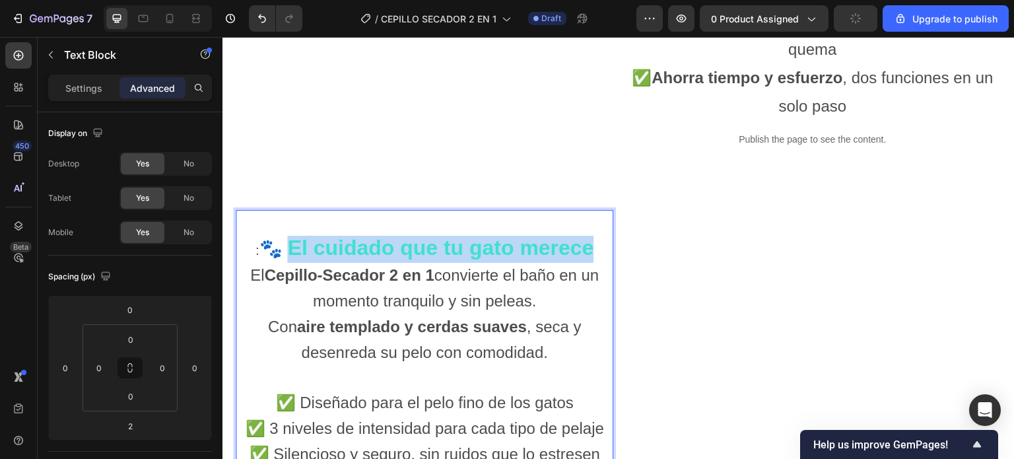
drag, startPoint x: 594, startPoint y: 277, endPoint x: 288, endPoint y: 279, distance: 306.3
click at [288, 263] on p ": 🐾 El cuidado que tu gato merece" at bounding box center [424, 249] width 375 height 27
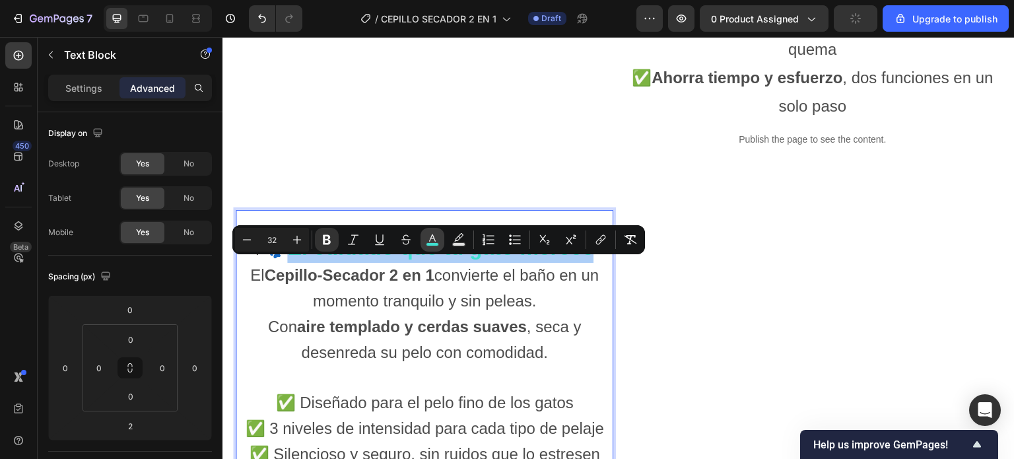
click at [434, 239] on icon "Editor contextual toolbar" at bounding box center [432, 237] width 7 height 7
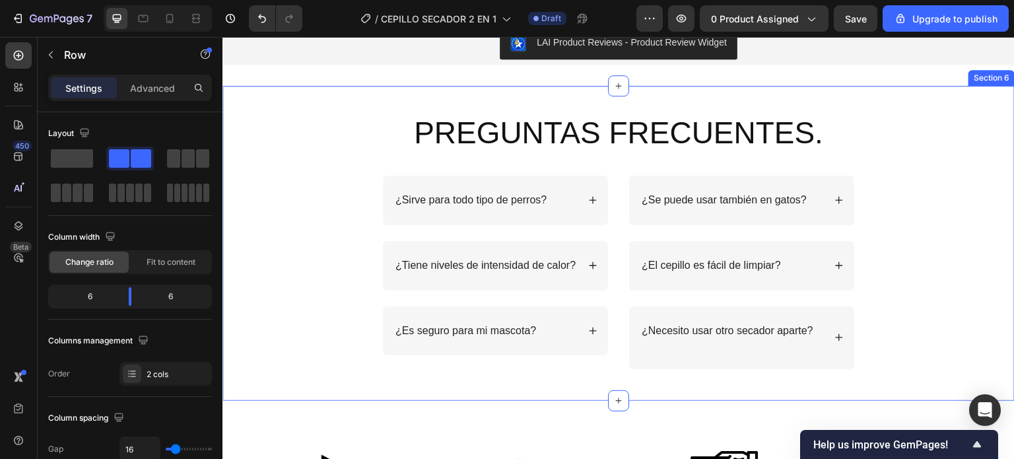
scroll to position [2159, 0]
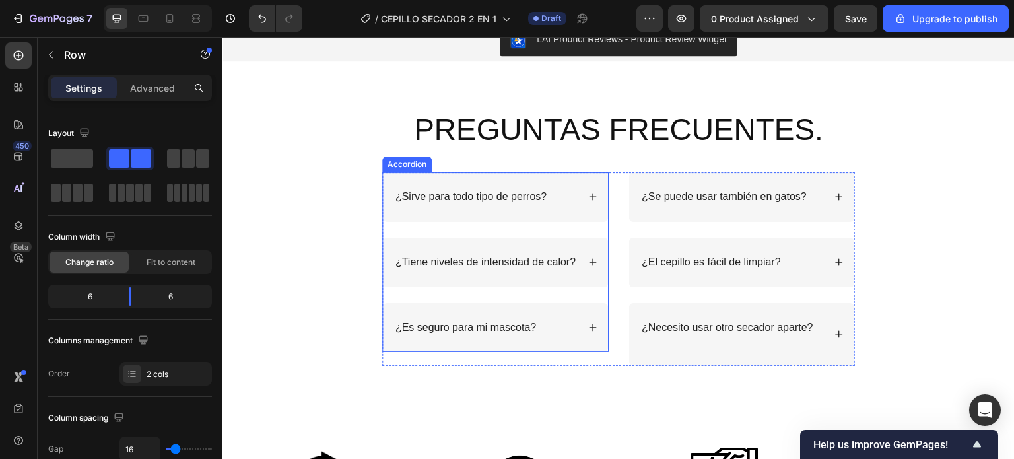
click at [461, 184] on div "¿Sirve para todo tipo de perros?" at bounding box center [495, 197] width 225 height 50
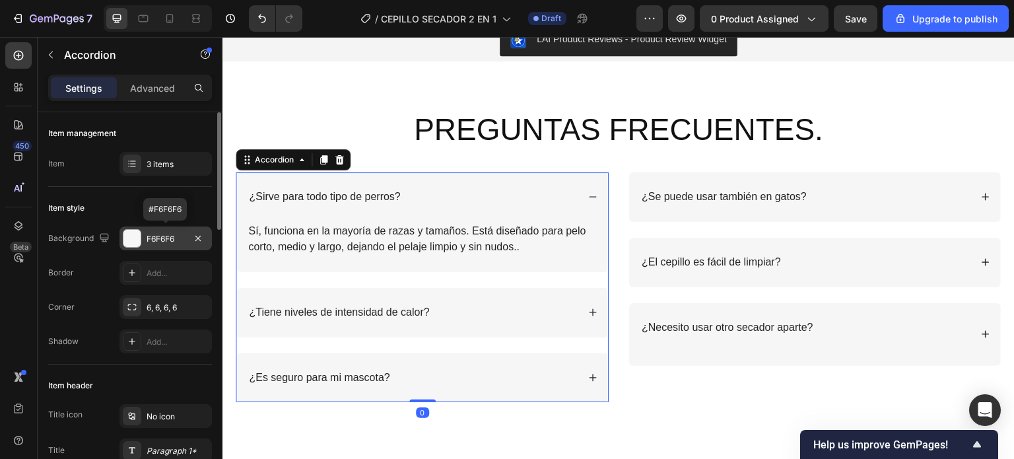
click at [156, 236] on div "F6F6F6" at bounding box center [166, 239] width 38 height 12
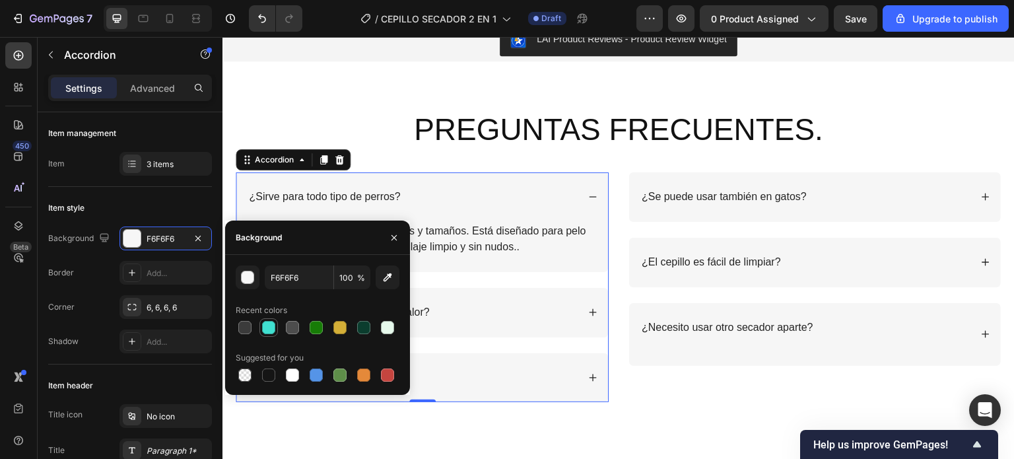
click at [272, 324] on div at bounding box center [268, 327] width 13 height 13
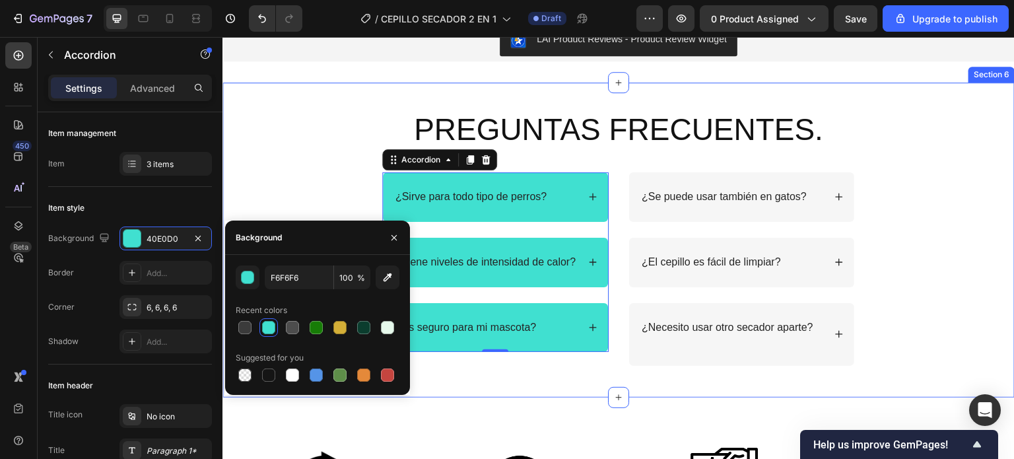
click at [310, 160] on div "PREGUNTAS FRECUENTES. Heading Row ¿Sirve para todo tipo de perros? ¿Tiene nivel…" at bounding box center [619, 237] width 766 height 257
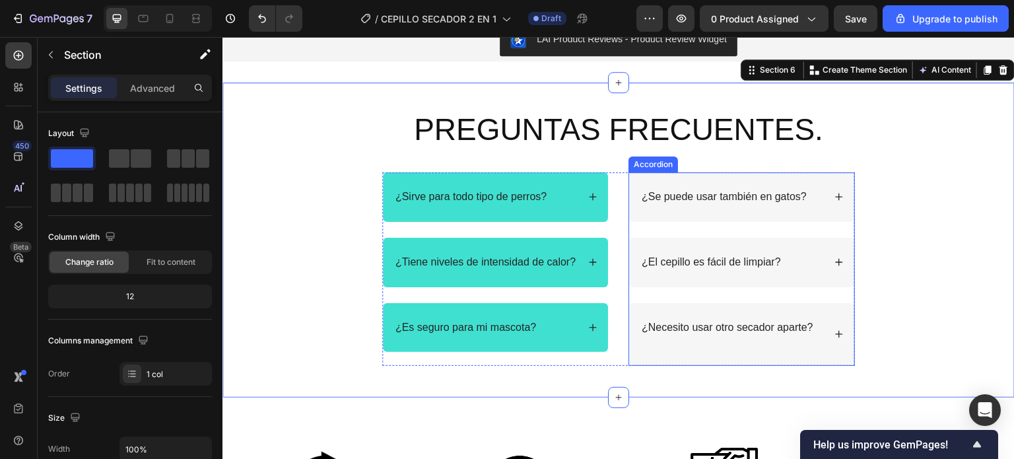
click at [811, 200] on div "¿Se puede usar también en gatos?" at bounding box center [732, 197] width 184 height 18
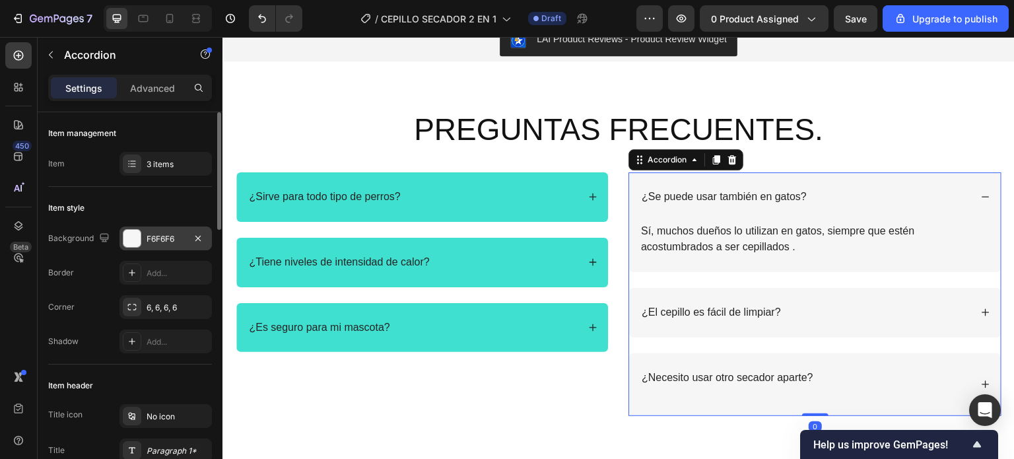
click at [161, 239] on div "F6F6F6" at bounding box center [166, 239] width 38 height 12
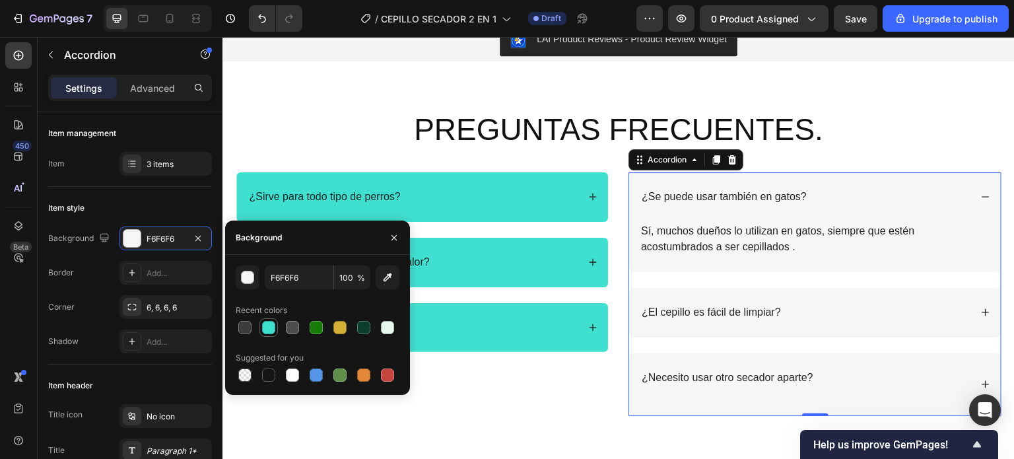
click at [270, 332] on div at bounding box center [268, 327] width 13 height 13
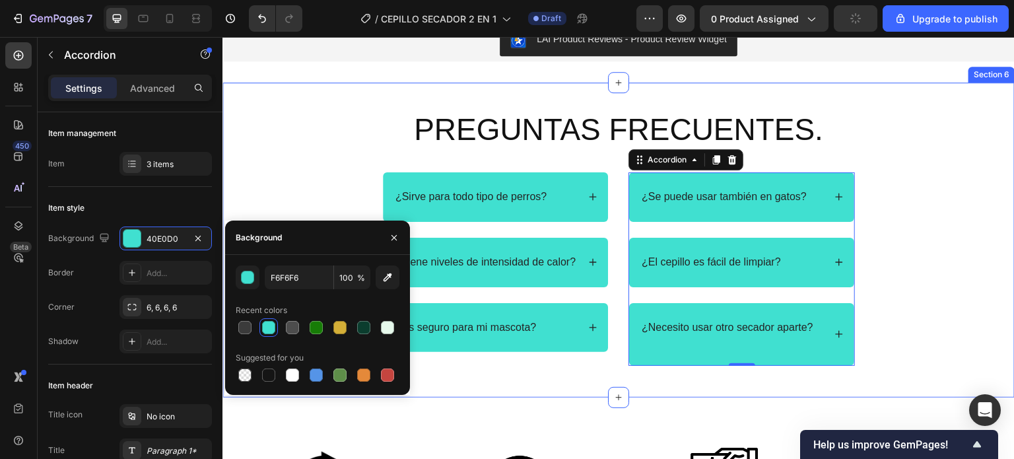
click at [959, 193] on div "PREGUNTAS FRECUENTES. Heading Row ¿Sirve para todo tipo de perros? ¿Tiene nivel…" at bounding box center [619, 237] width 766 height 257
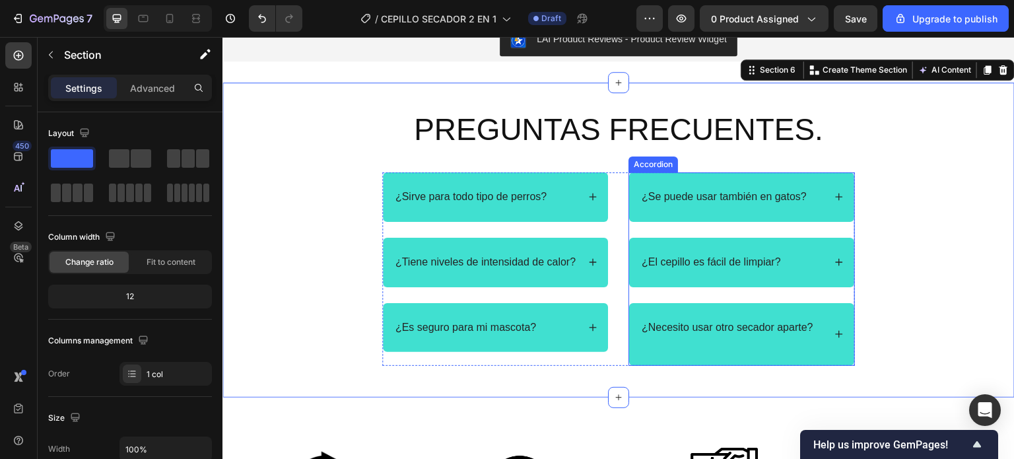
click at [632, 325] on div "¿Necesito usar otro secador aparte?" at bounding box center [741, 334] width 225 height 63
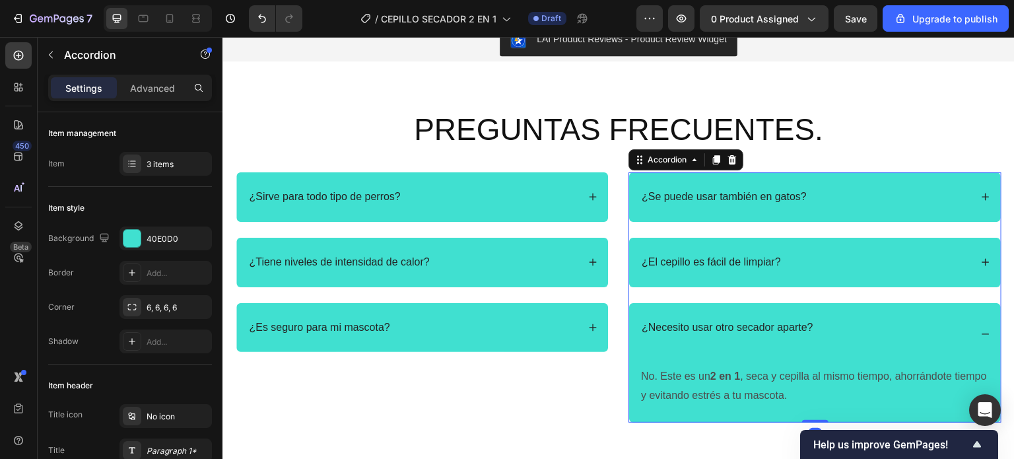
click at [631, 329] on div "¿Necesito usar otro secador aparte?" at bounding box center [815, 334] width 372 height 63
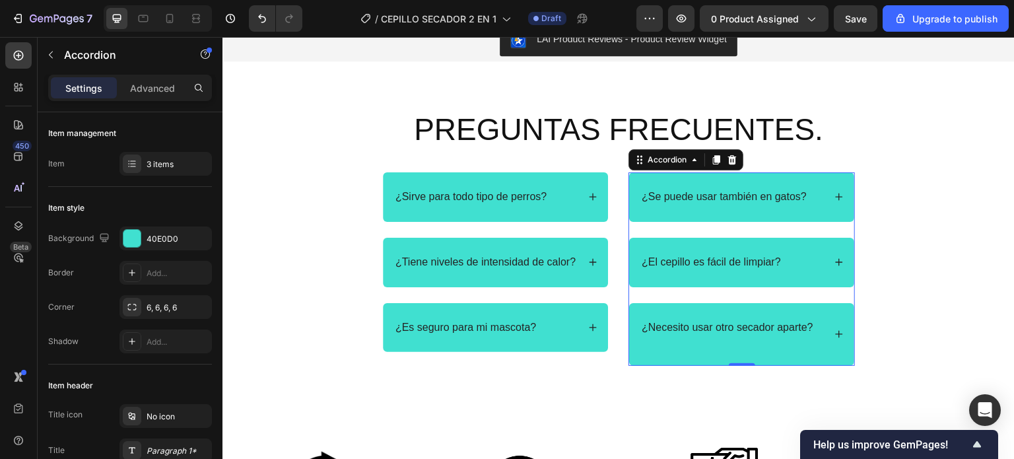
click at [642, 329] on p "¿Necesito usar otro secador aparte?" at bounding box center [728, 335] width 172 height 28
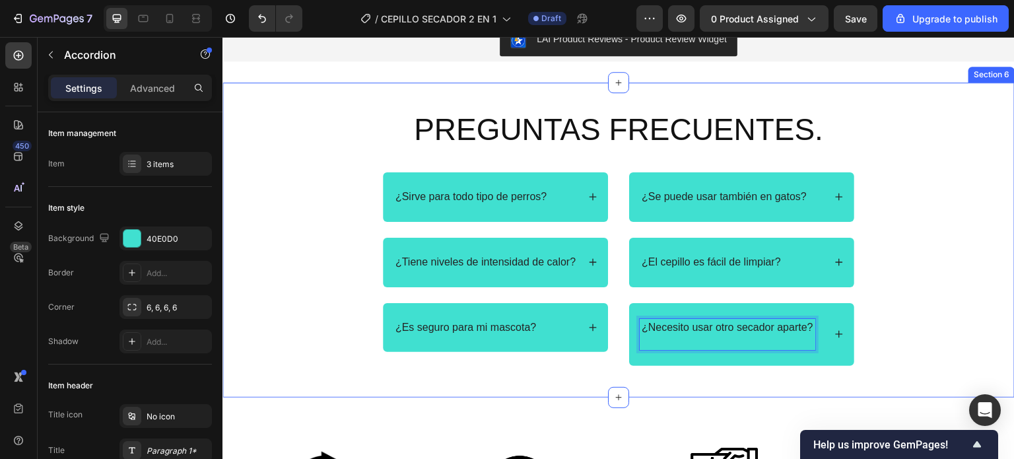
click at [945, 309] on div "PREGUNTAS FRECUENTES. Heading Row ¿Sirve para todo tipo de perros? ¿Tiene nivel…" at bounding box center [619, 237] width 766 height 257
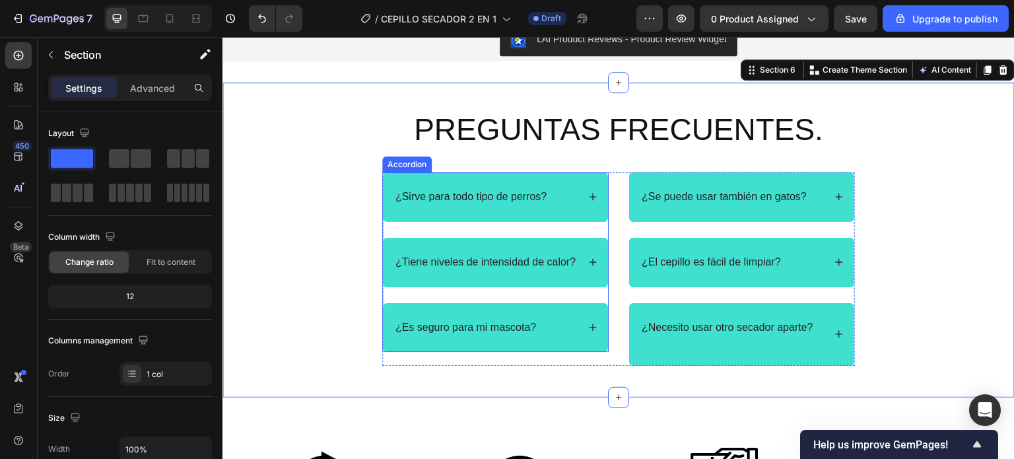
click at [492, 338] on div "¿Es seguro para mi mascota?" at bounding box center [495, 328] width 225 height 50
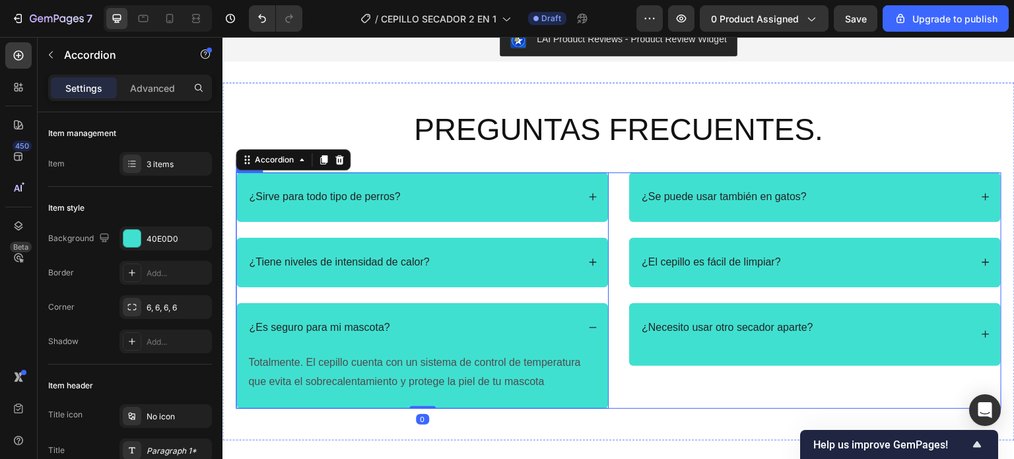
click at [628, 391] on div "¿Se puede usar también en gatos? ¿El cepillo es fácil de limpiar? ¿Necesito usa…" at bounding box center [814, 290] width 373 height 236
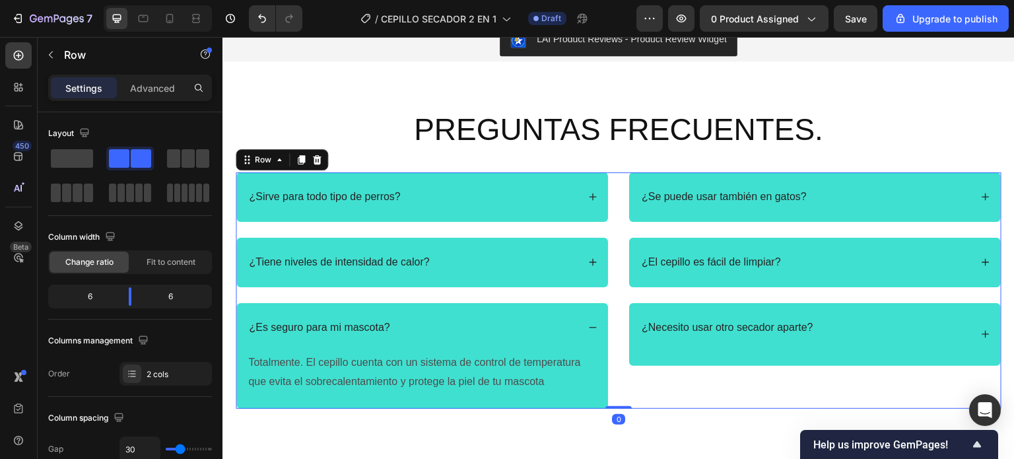
click at [628, 391] on div "¿Se puede usar también en gatos? ¿El cepillo es fácil de limpiar? ¿Necesito usa…" at bounding box center [814, 290] width 373 height 236
click at [675, 349] on div "¿Necesito usar otro secador aparte?" at bounding box center [728, 335] width 176 height 32
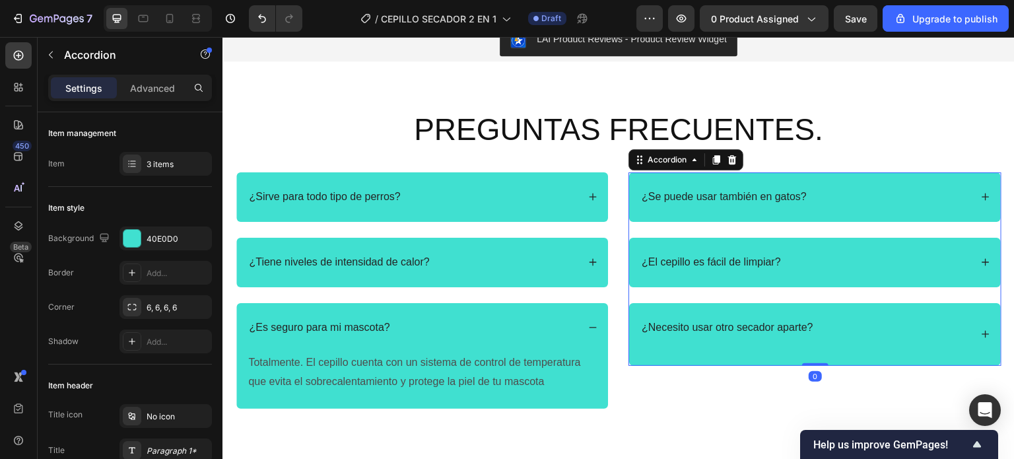
click at [985, 332] on div "¿Necesito usar otro secador aparte?" at bounding box center [815, 334] width 372 height 63
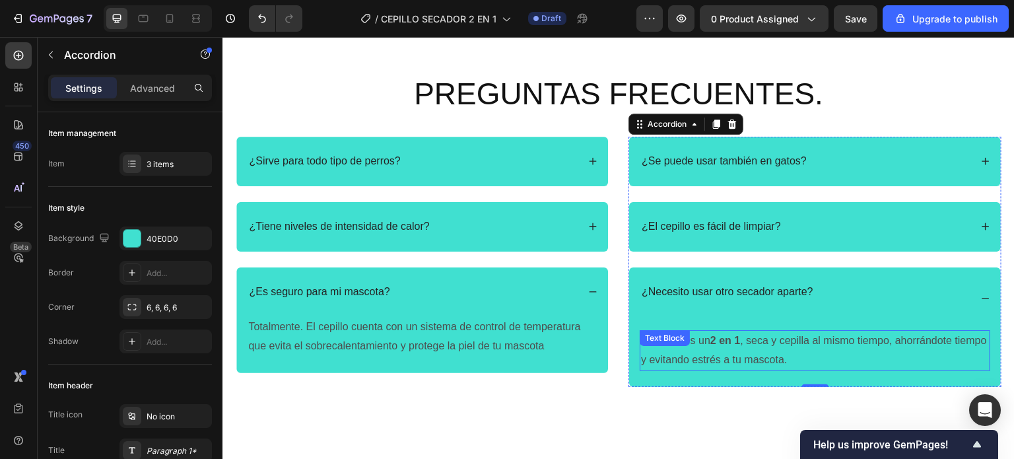
scroll to position [2225, 0]
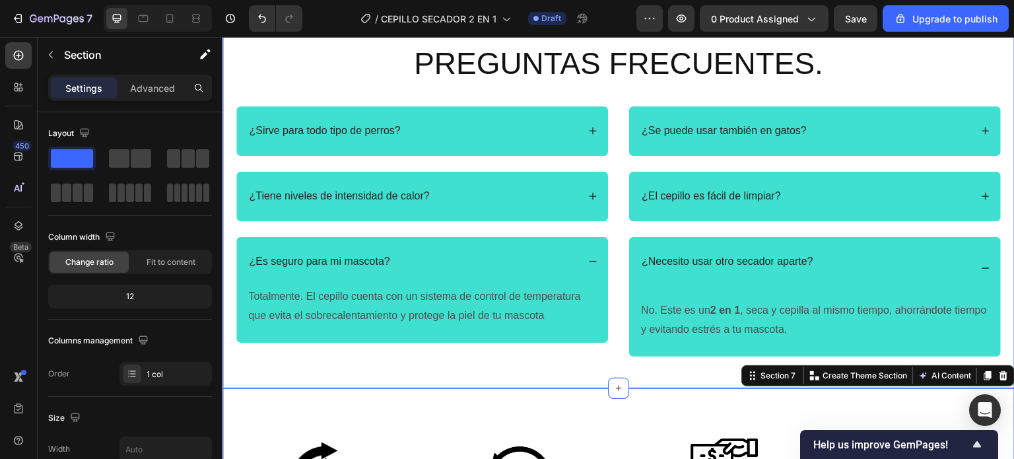
click at [666, 374] on div "PREGUNTAS FRECUENTES. Heading Row ¿Sirve para todo tipo de perros? ¿Tiene nivel…" at bounding box center [618, 203] width 792 height 372
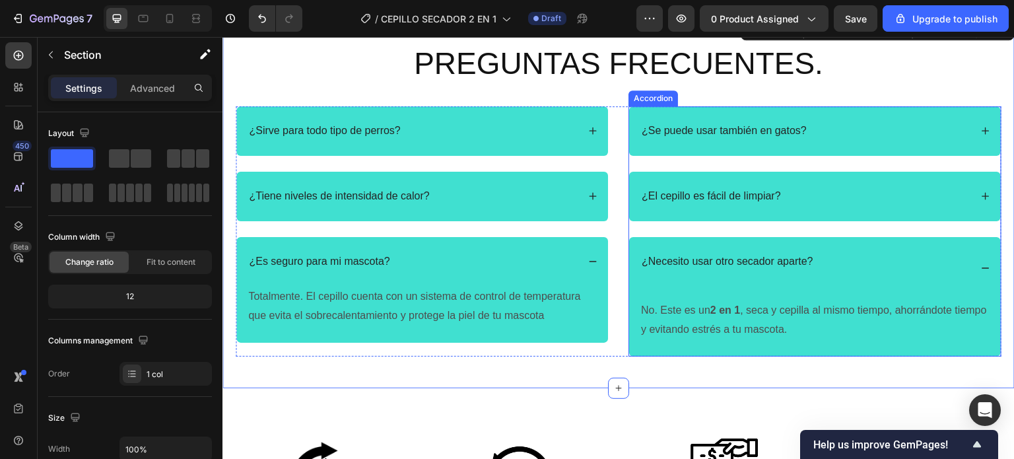
click at [807, 347] on div "No. Este es un 2 en 1 , seca y cepilla al mismo tiempo, ahorrándote tiempo y ev…" at bounding box center [815, 328] width 372 height 57
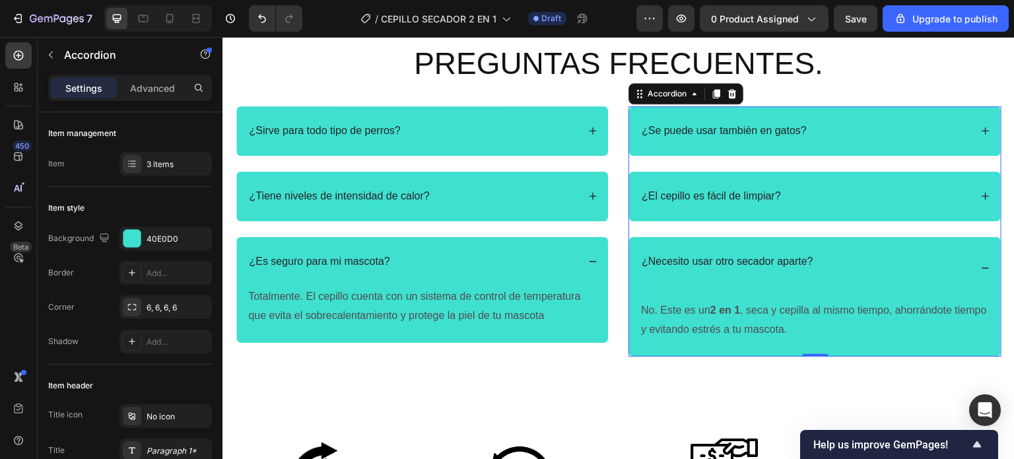
click at [634, 310] on div "No. Este es un 2 en 1 , seca y cepilla al mismo tiempo, ahorrándote tiempo y ev…" at bounding box center [815, 328] width 372 height 57
click at [640, 313] on div "Text Block" at bounding box center [665, 308] width 50 height 16
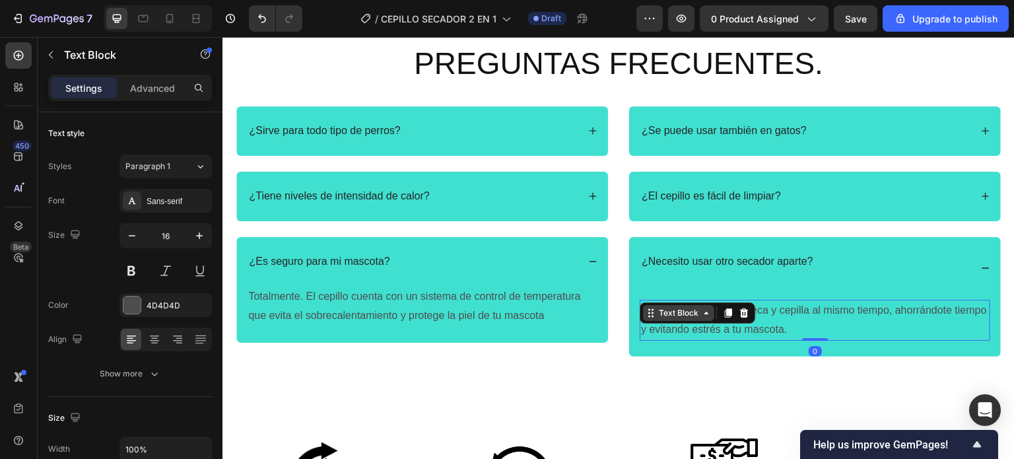
click at [643, 312] on div "Text Block" at bounding box center [678, 313] width 71 height 16
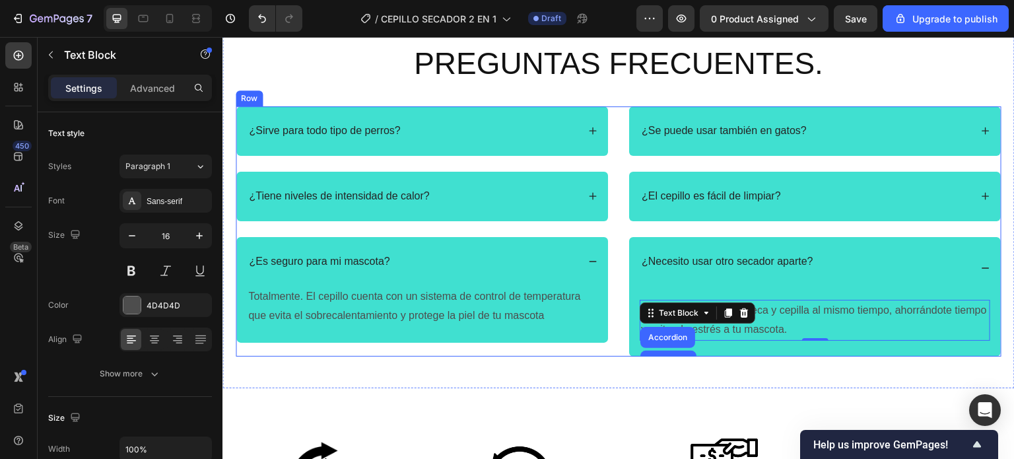
click at [629, 327] on div "No. Este es un 2 en 1 , seca y cepilla al mismo tiempo, ahorrándote tiempo y ev…" at bounding box center [815, 328] width 372 height 57
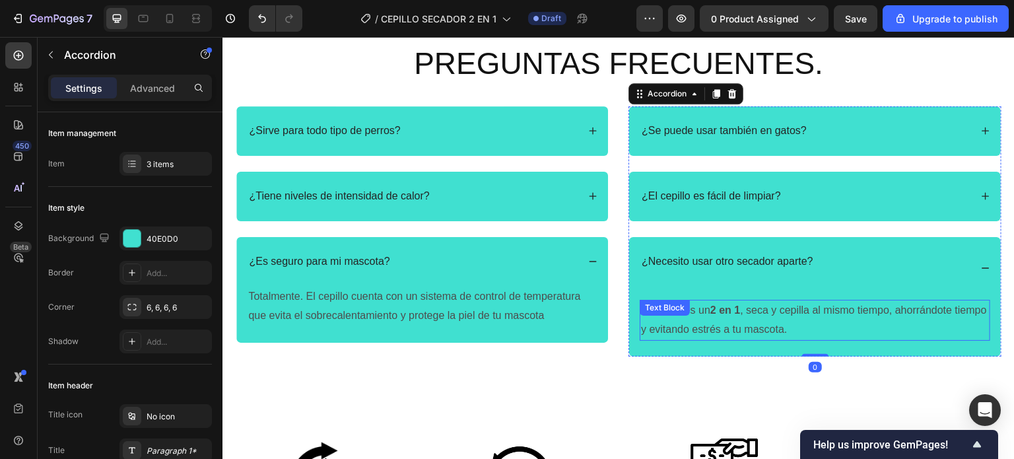
click at [640, 317] on div "No. Este es un 2 en 1 , seca y cepilla al mismo tiempo, ahorrándote tiempo y ev…" at bounding box center [815, 320] width 351 height 41
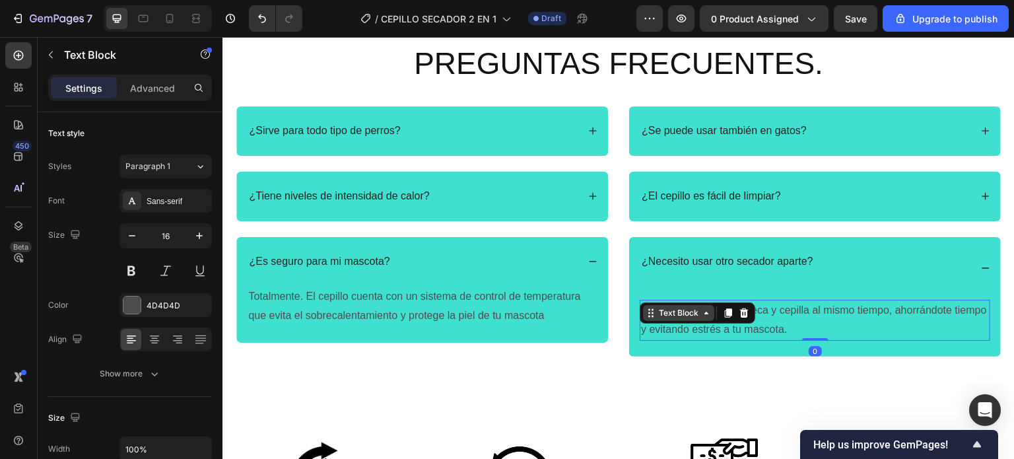
click at [643, 312] on div "Text Block" at bounding box center [678, 313] width 71 height 16
click at [829, 321] on p "No. Este es un 2 en 1 , seca y cepilla al mismo tiempo, ahorrándote tiempo y ev…" at bounding box center [815, 320] width 348 height 38
click at [654, 310] on p "No. Este es un 2 en 1 , seca y cepilla al mismo tiempo, ahorrándote tiempo y ev…" at bounding box center [815, 320] width 348 height 38
click at [143, 88] on p "Advanced" at bounding box center [152, 88] width 45 height 14
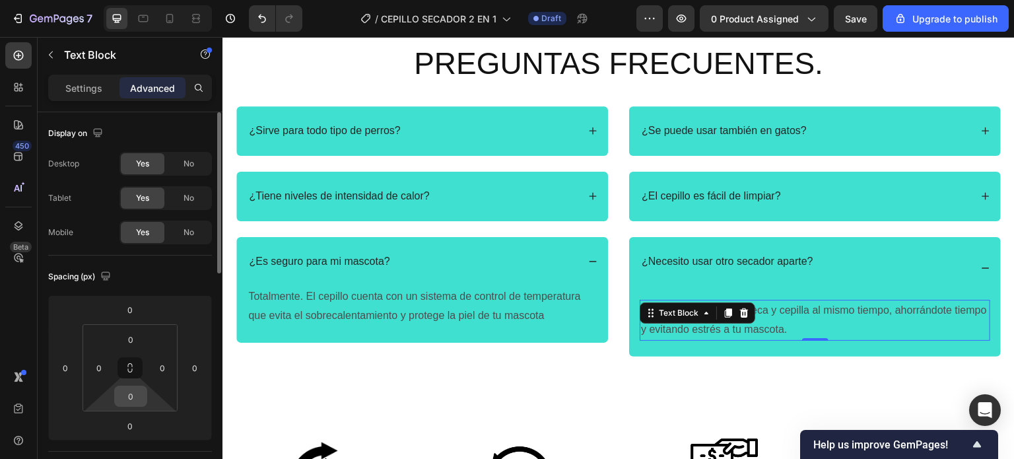
click at [141, 399] on input "0" at bounding box center [131, 396] width 26 height 20
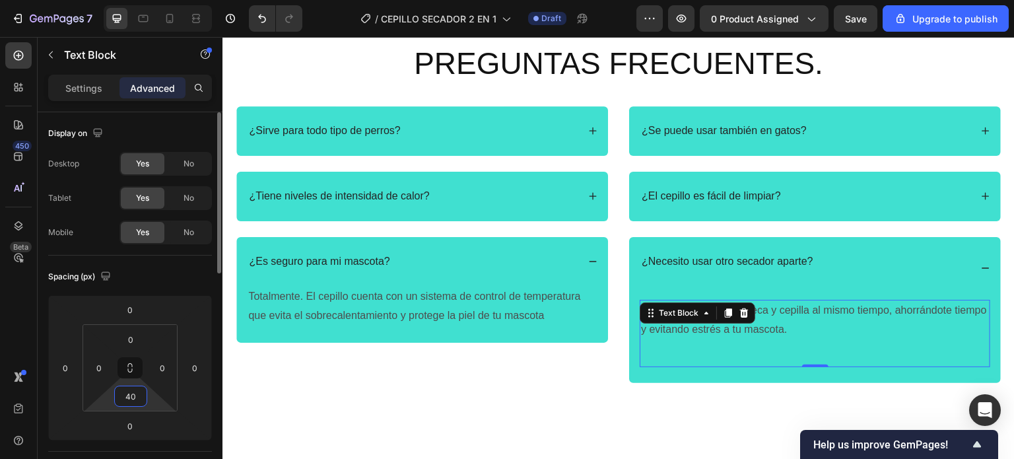
type input "4"
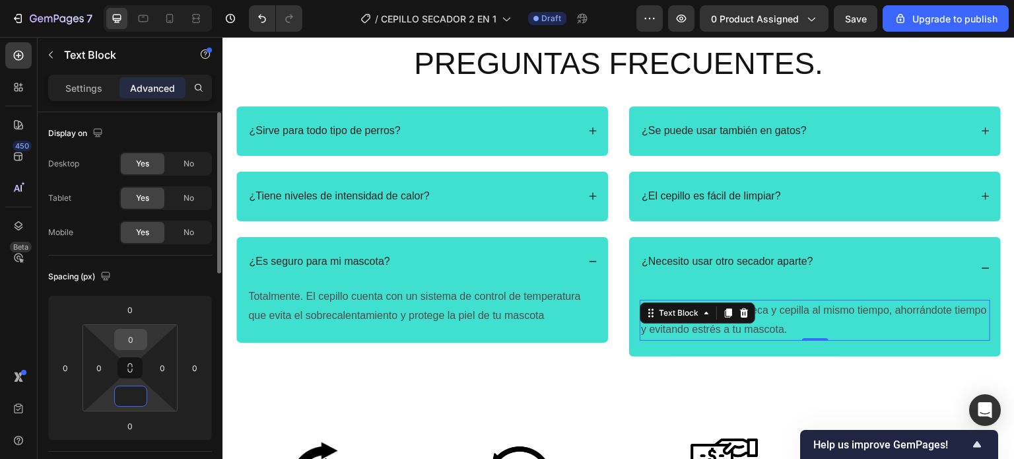
click at [143, 344] on input "0" at bounding box center [131, 339] width 26 height 20
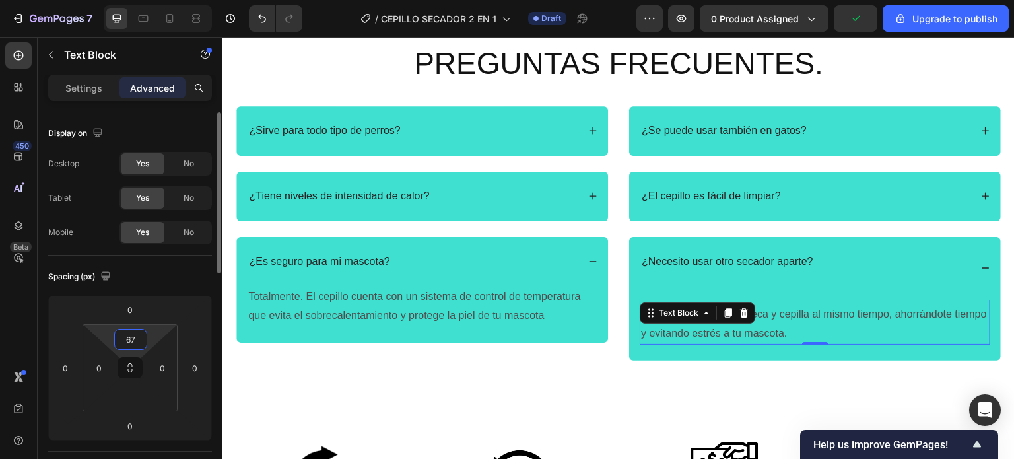
type input "6"
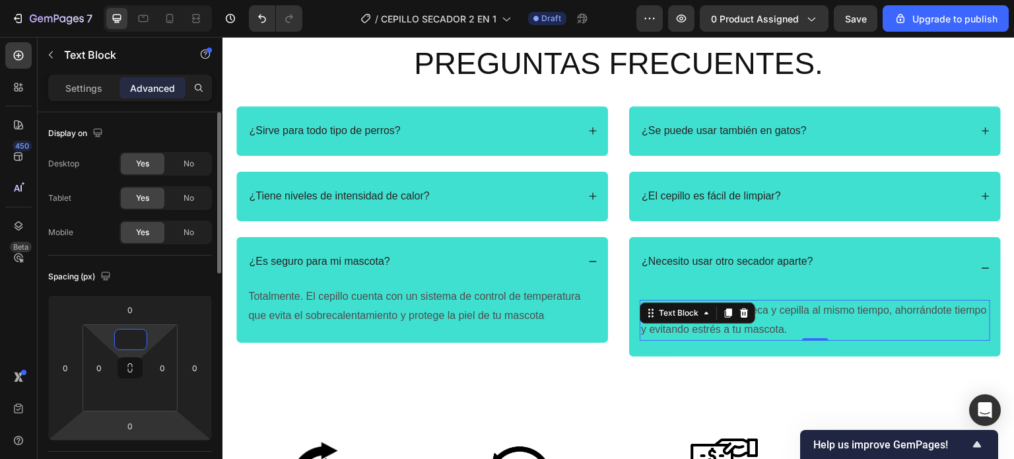
click at [148, 0] on html "7 / CEPILLO SECADOR 2 EN 1 Draft Preview 0 product assigned Save Upgrade to pub…" at bounding box center [507, 0] width 1014 height 0
click at [146, 424] on div "0" at bounding box center [130, 425] width 33 height 21
click at [144, 424] on div "0" at bounding box center [130, 425] width 33 height 21
click at [139, 423] on input "0" at bounding box center [130, 426] width 26 height 20
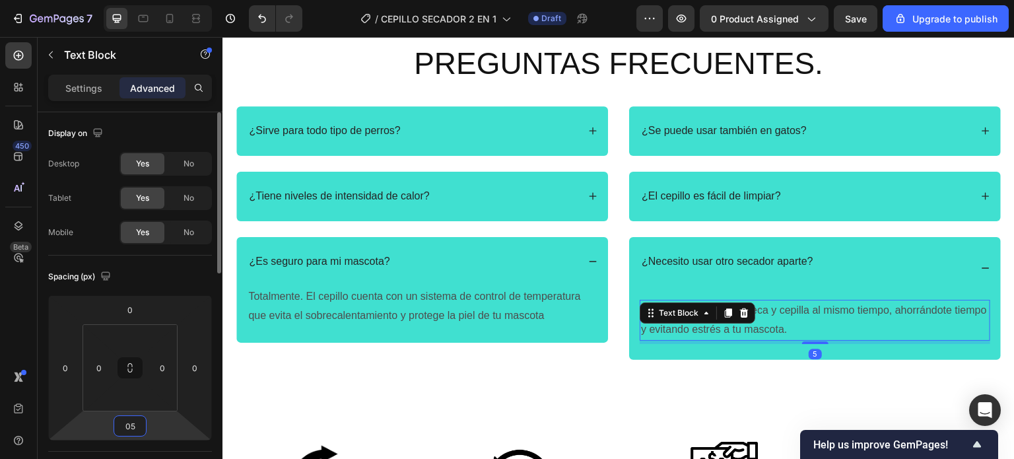
type input "0"
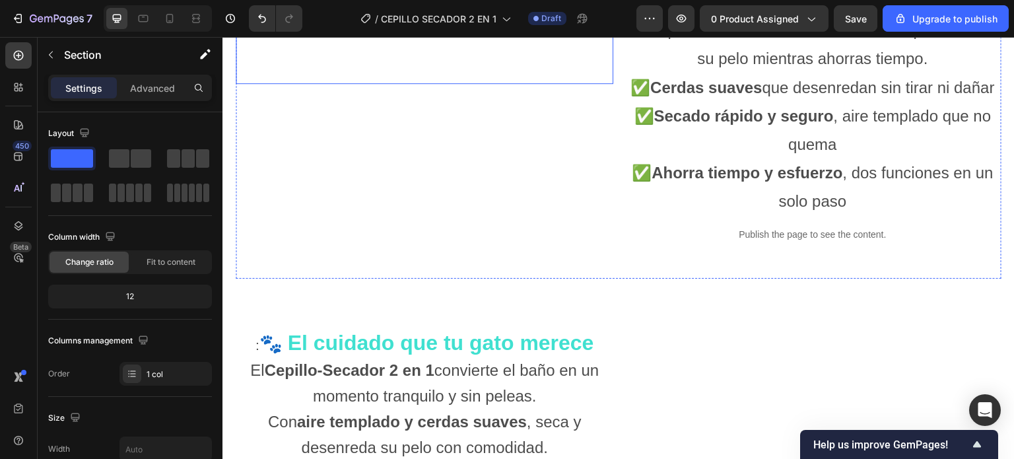
scroll to position [1366, 0]
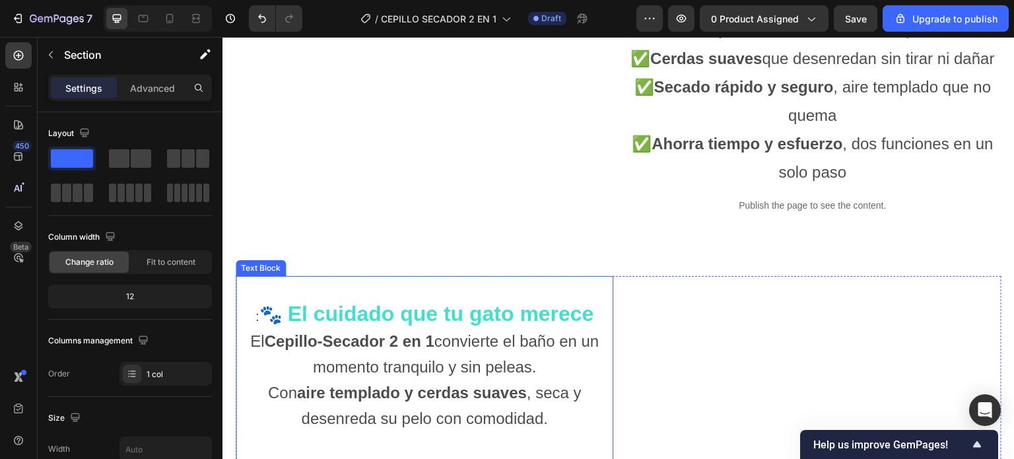
click at [259, 325] on span "🐾" at bounding box center [270, 314] width 23 height 20
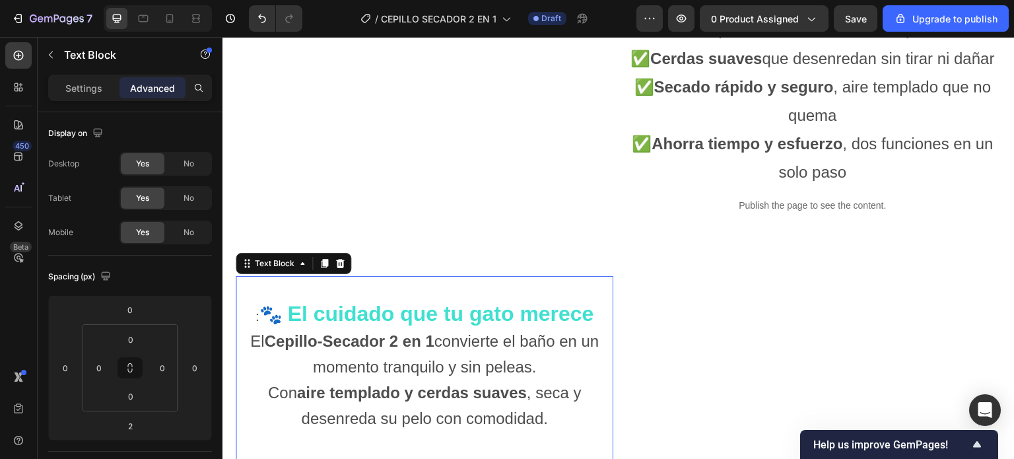
click at [259, 325] on span "🐾" at bounding box center [270, 314] width 23 height 20
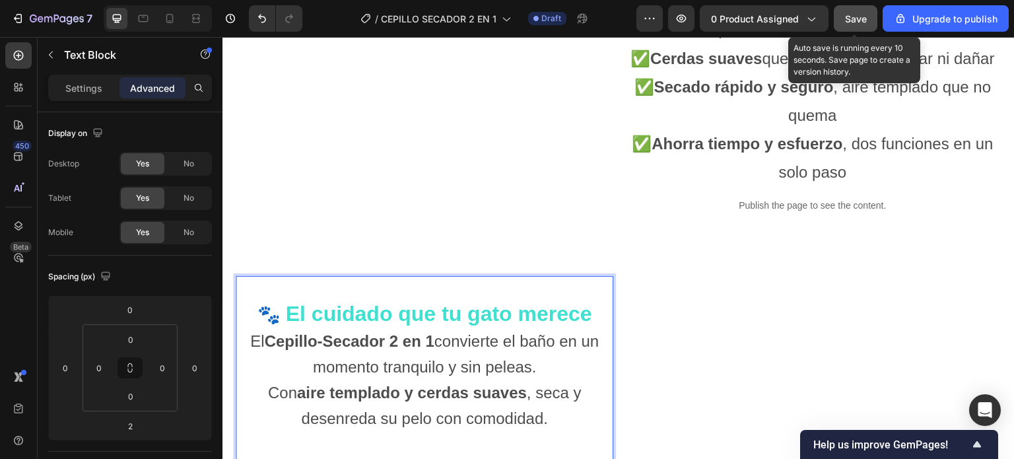
click at [856, 18] on span "Save" at bounding box center [856, 18] width 22 height 11
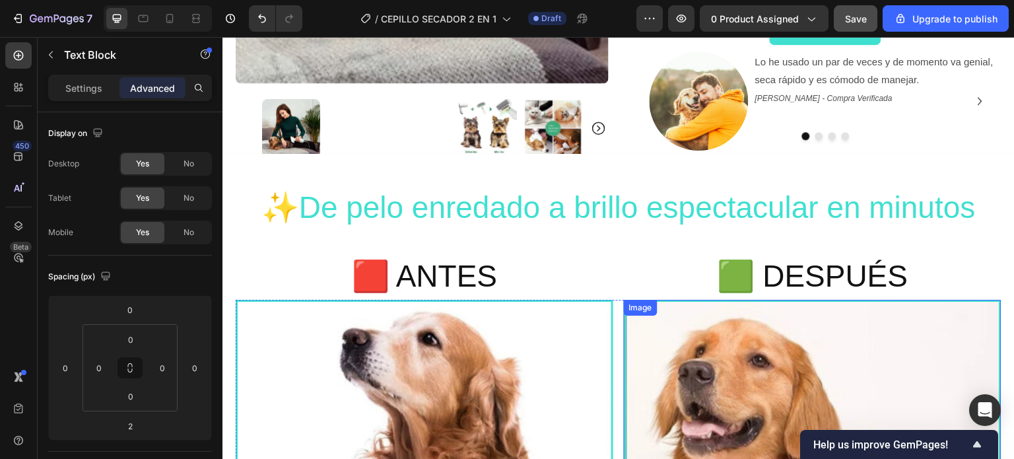
scroll to position [296, 0]
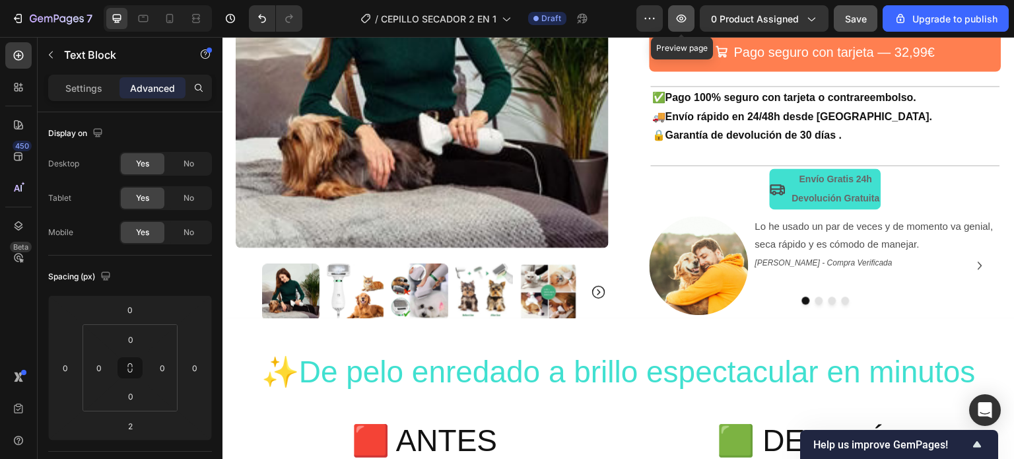
click at [687, 18] on icon "button" at bounding box center [681, 18] width 13 height 13
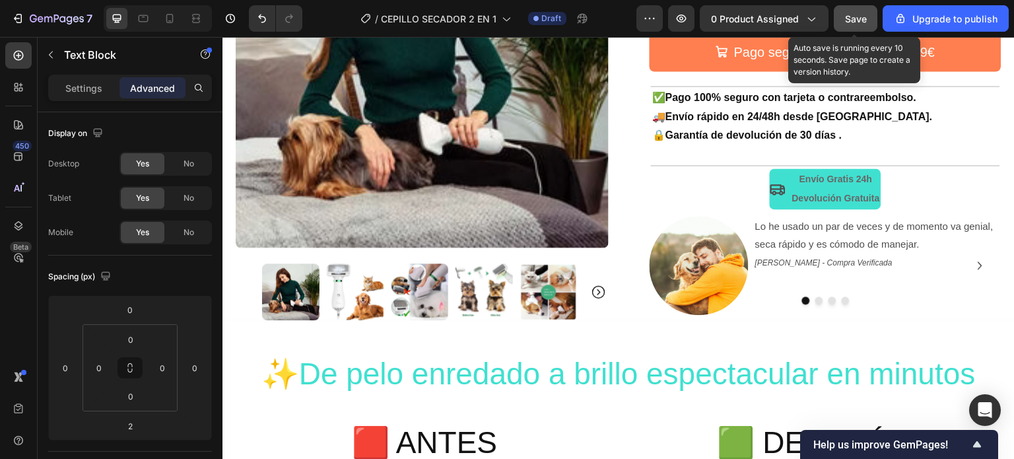
click at [854, 15] on span "Save" at bounding box center [856, 18] width 22 height 11
